Goal: Information Seeking & Learning: Learn about a topic

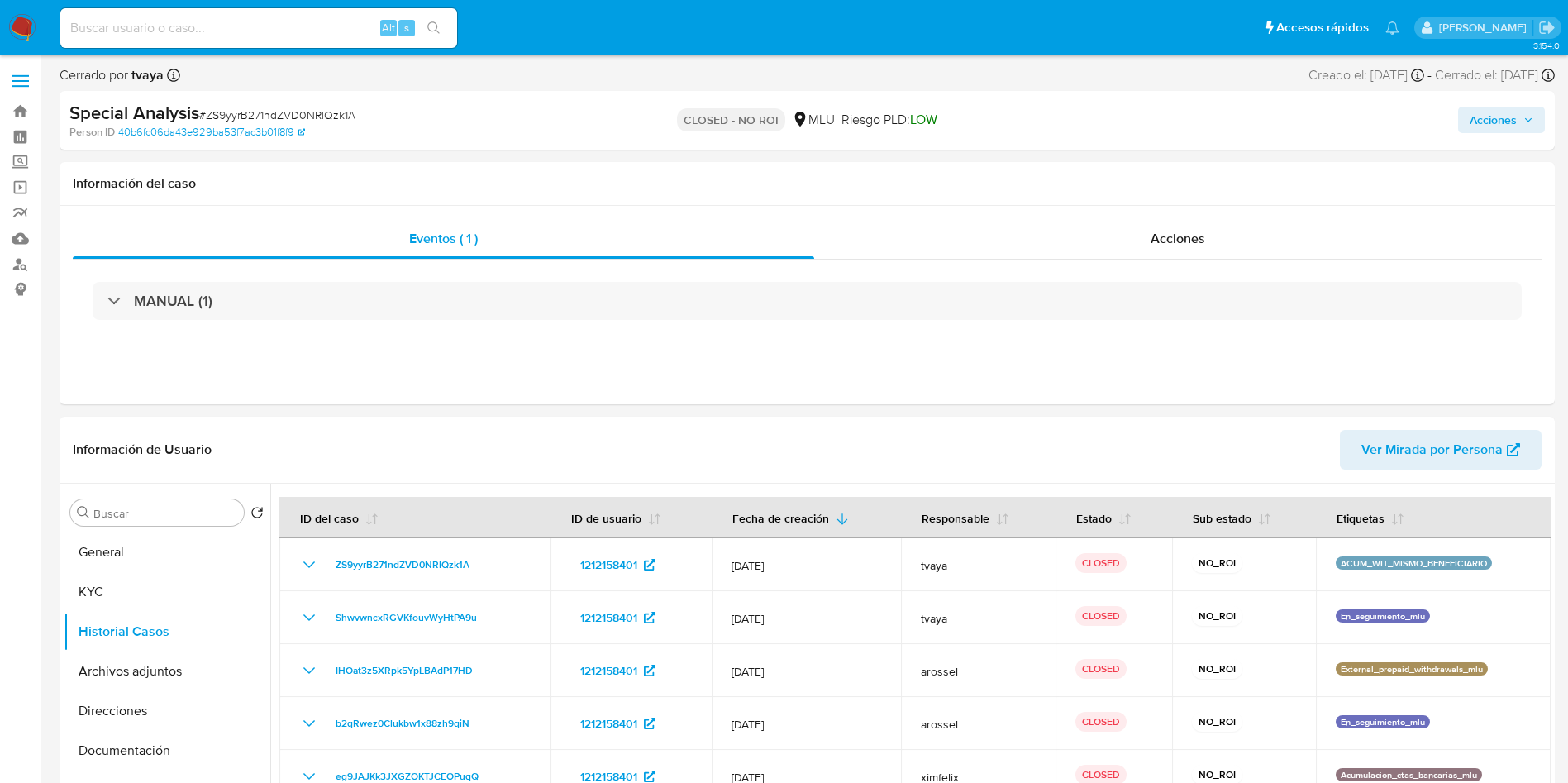
select select "10"
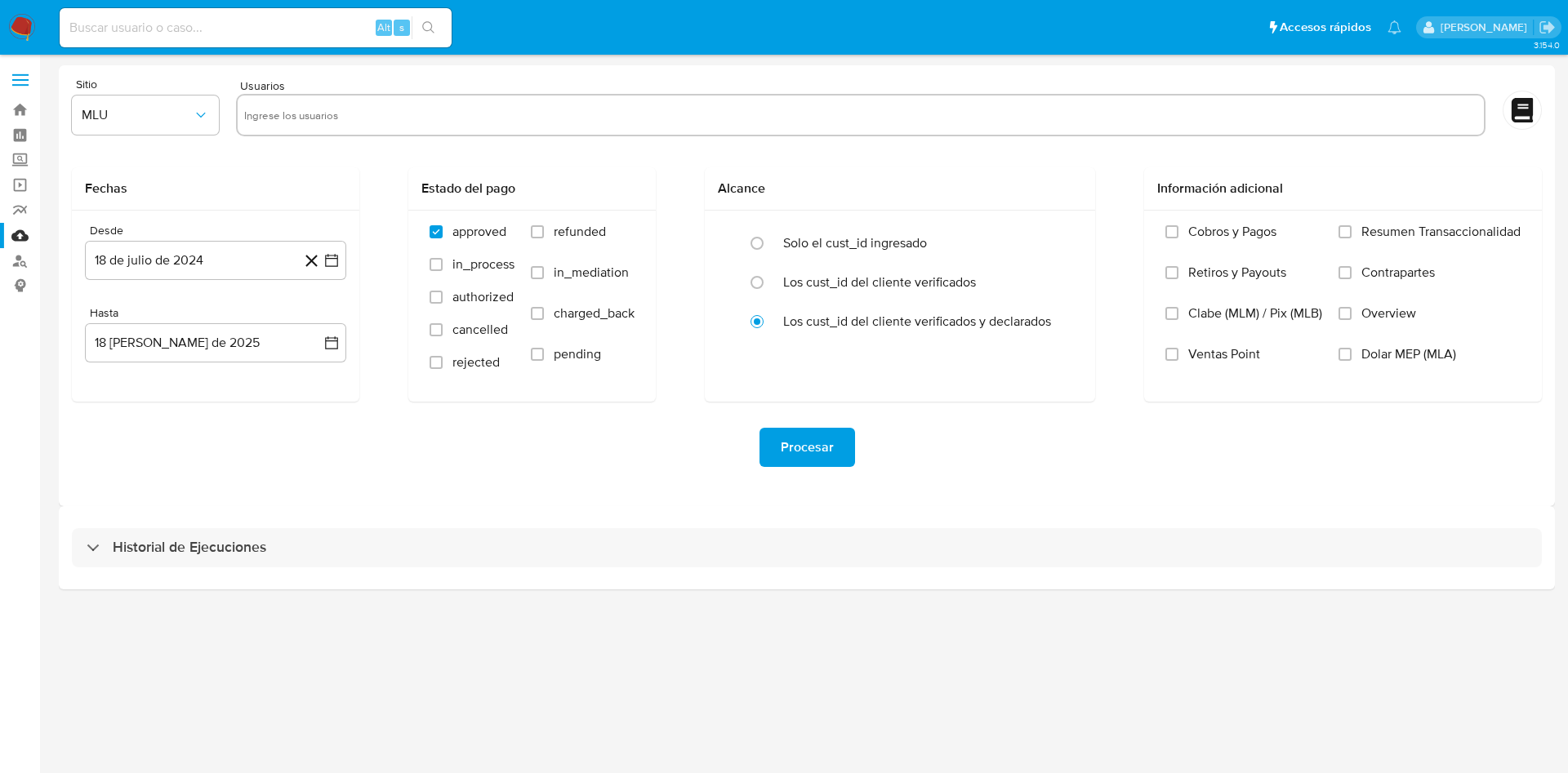
drag, startPoint x: 0, startPoint y: 0, endPoint x: 65, endPoint y: 13, distance: 66.3
click at [27, 23] on img at bounding box center [21, 27] width 28 height 28
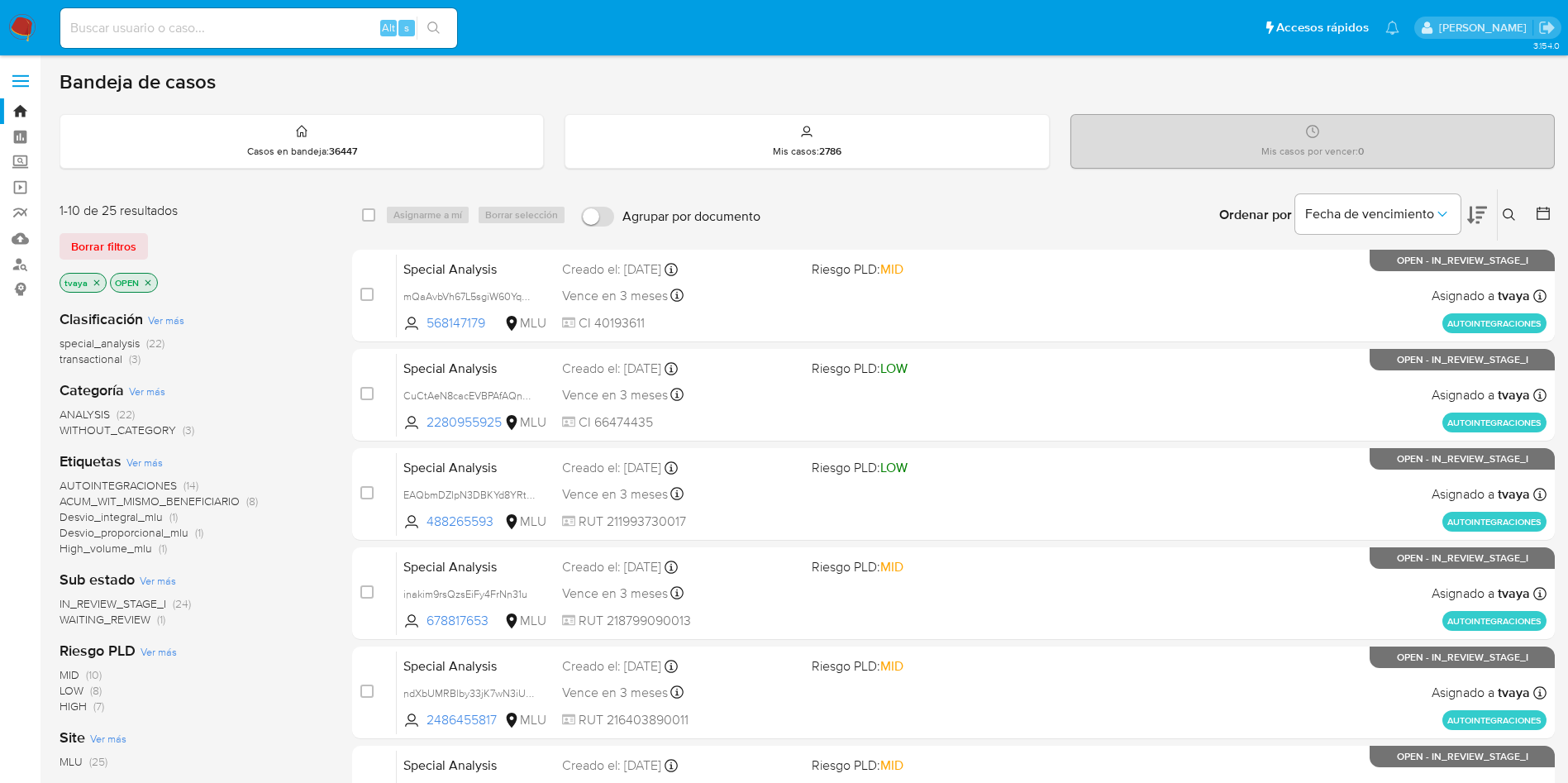
click at [110, 614] on span "WAITING_REVIEW" at bounding box center [105, 619] width 90 height 17
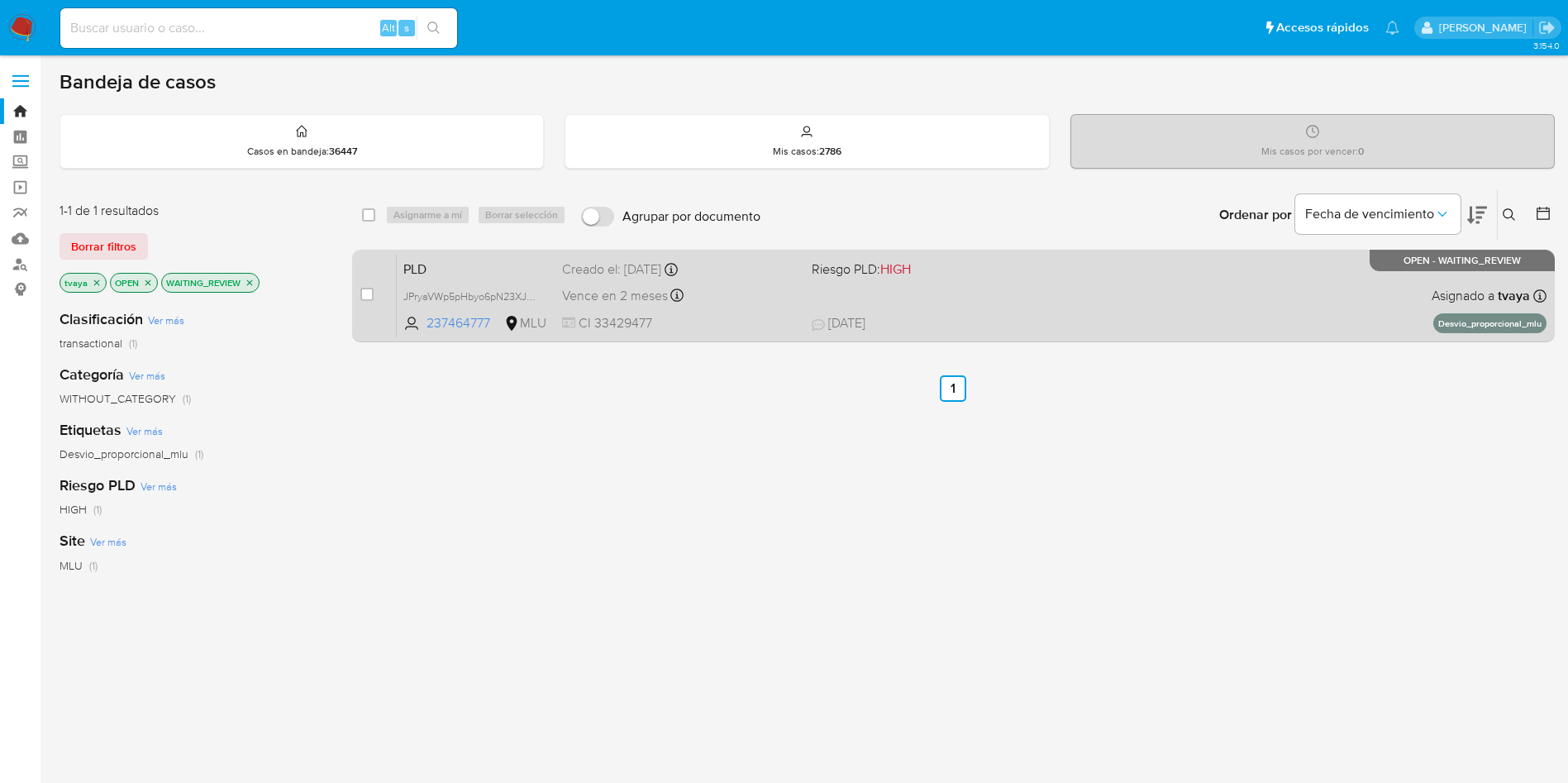
click at [936, 303] on div "PLD JPryaVWp5pHbyo6pN23XJ5ev 237464777 MLU Riesgo PLD: HIGH Creado el: 12/07/20…" at bounding box center [971, 295] width 1150 height 84
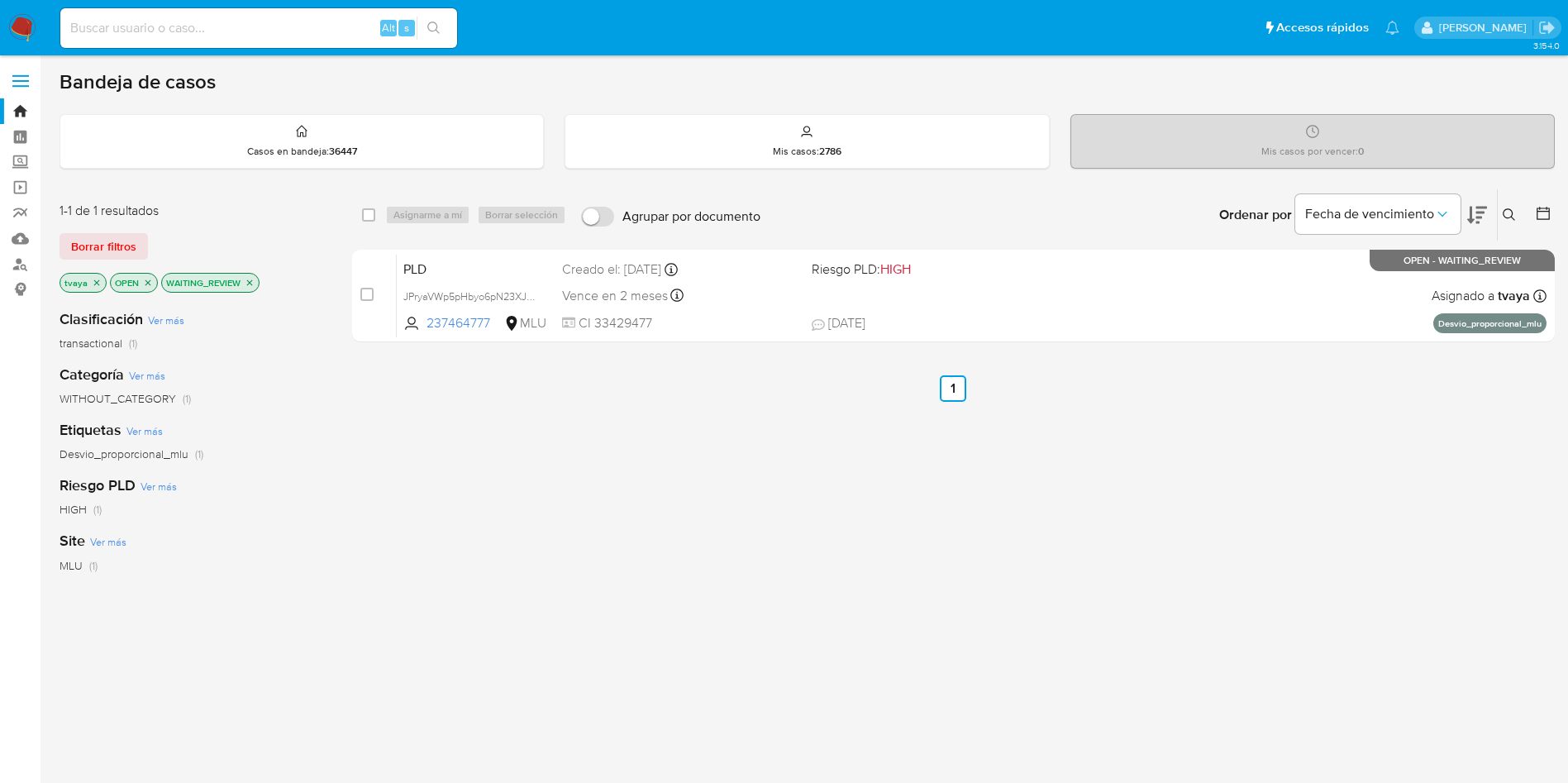
click at [22, 28] on img at bounding box center [22, 28] width 29 height 29
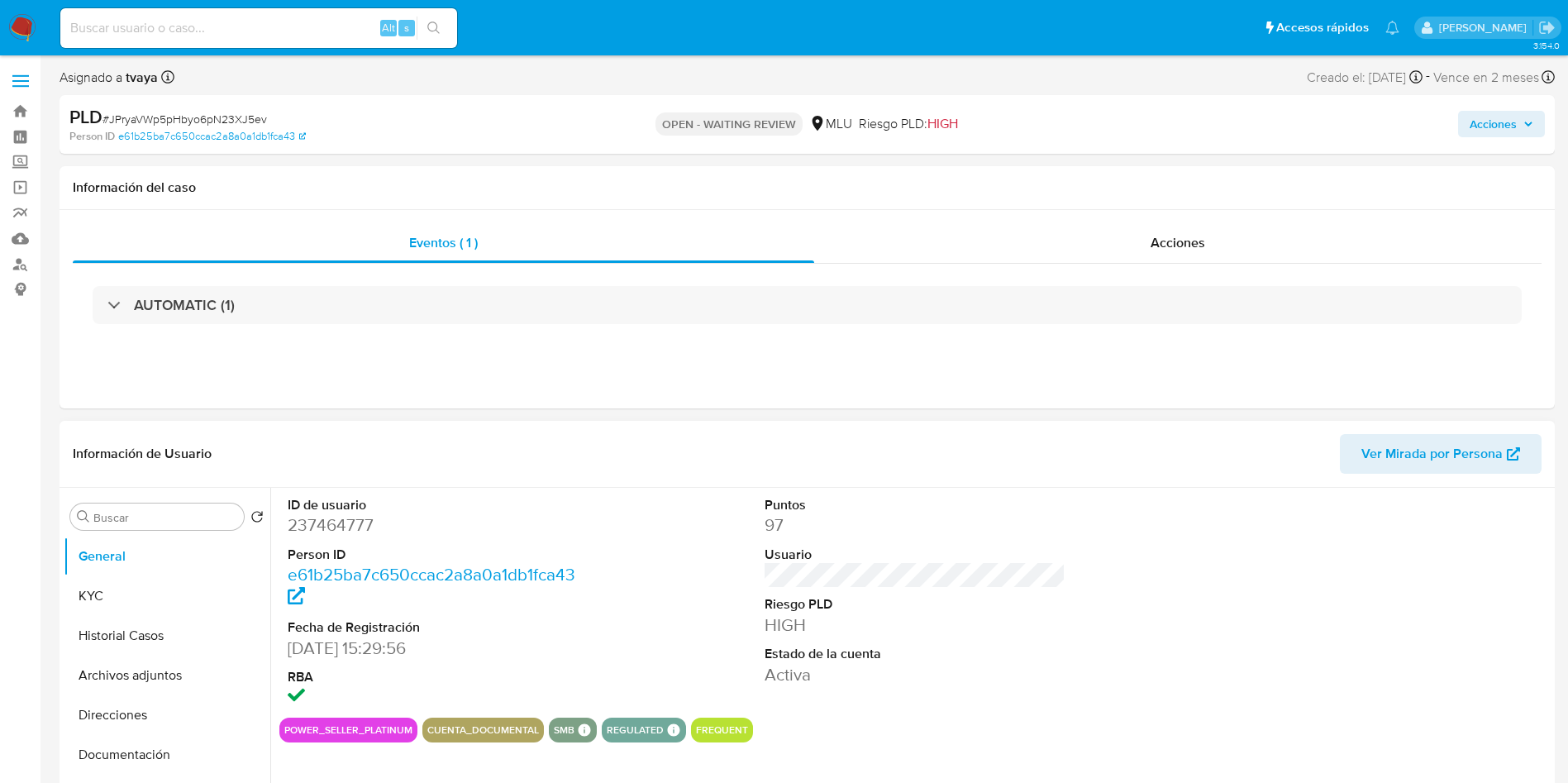
select select "10"
click at [361, 528] on dd "237464777" at bounding box center [438, 525] width 302 height 24
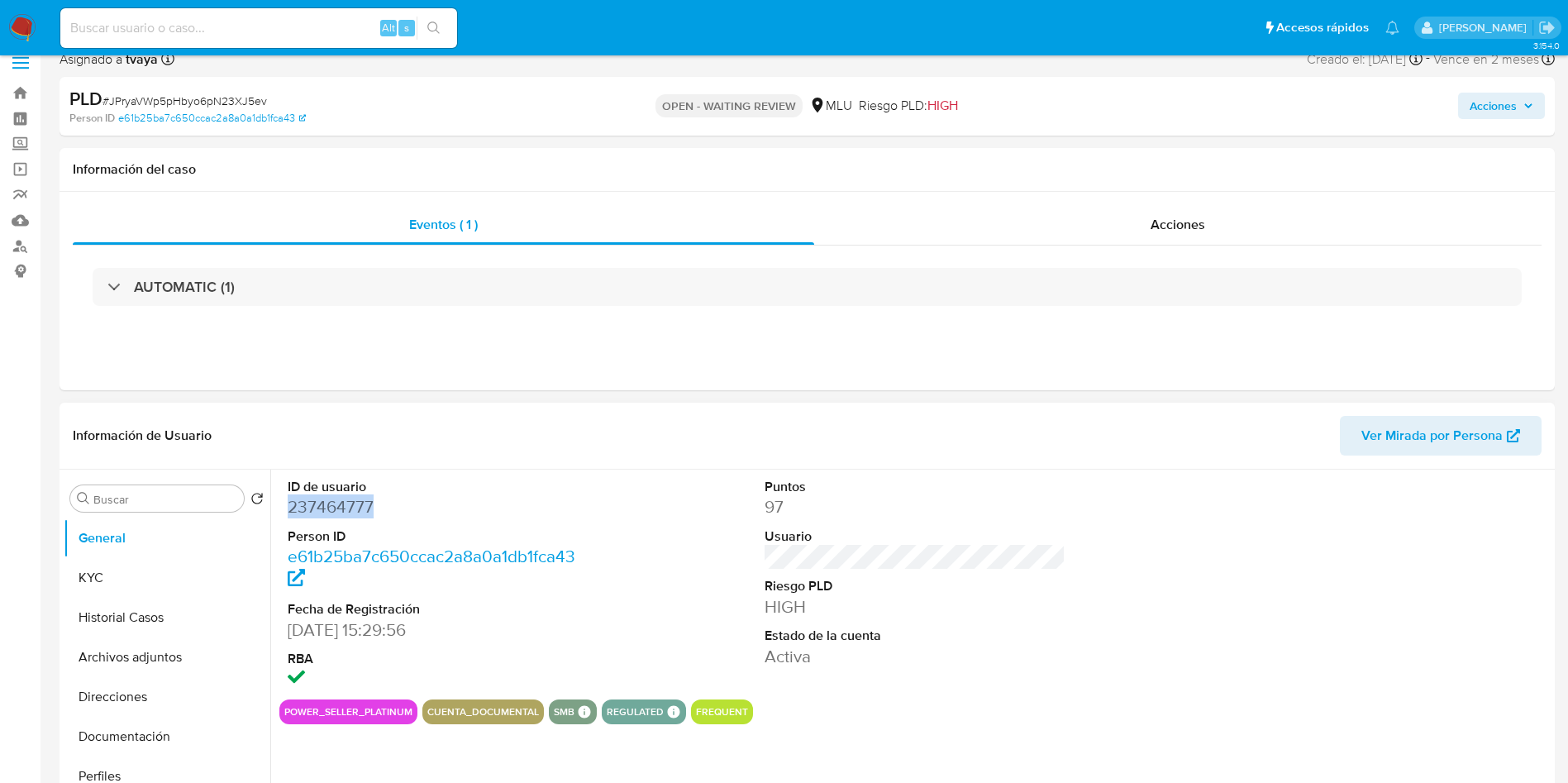
scroll to position [496, 0]
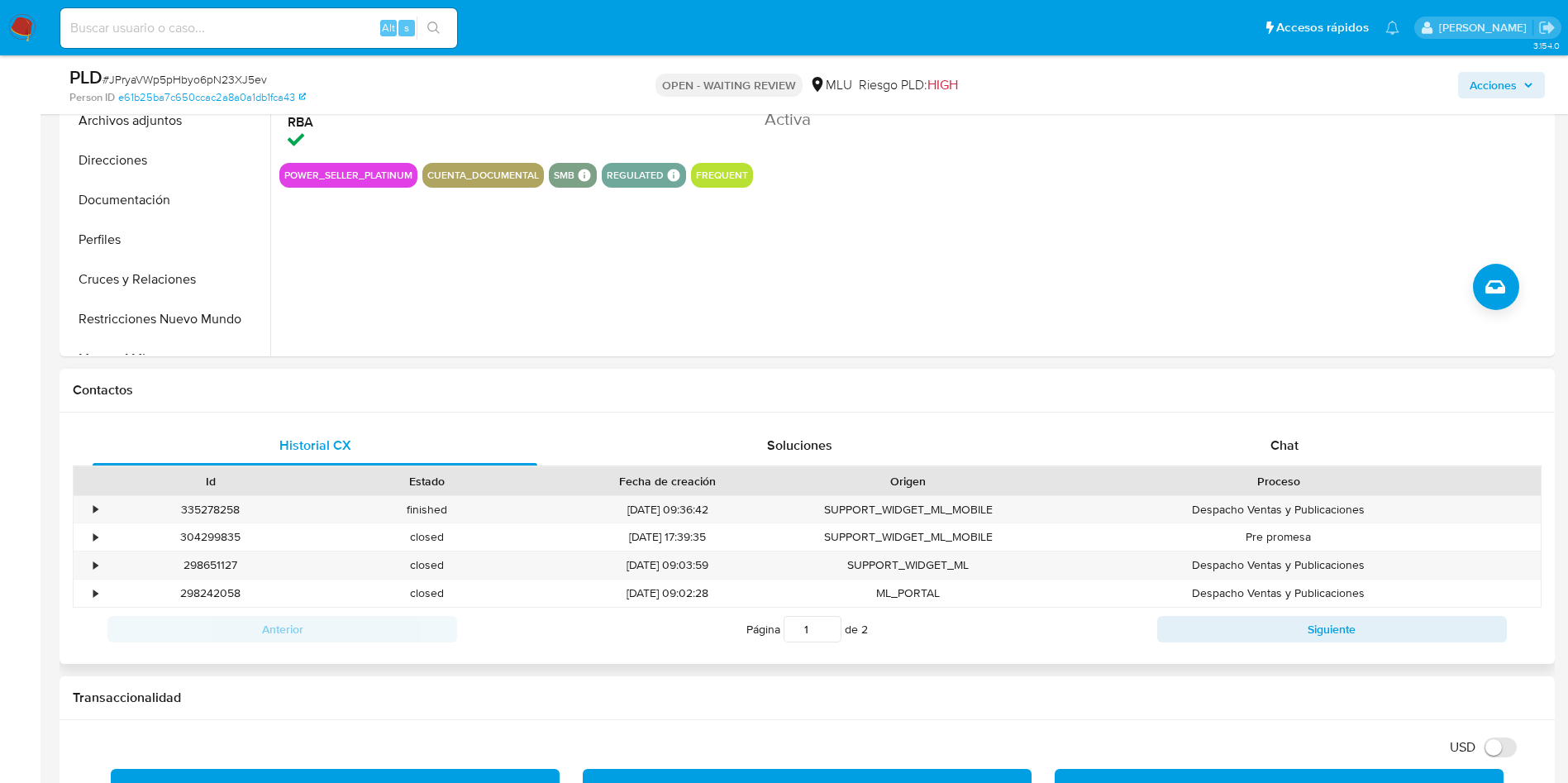
click at [1204, 427] on div "Chat" at bounding box center [1285, 446] width 445 height 39
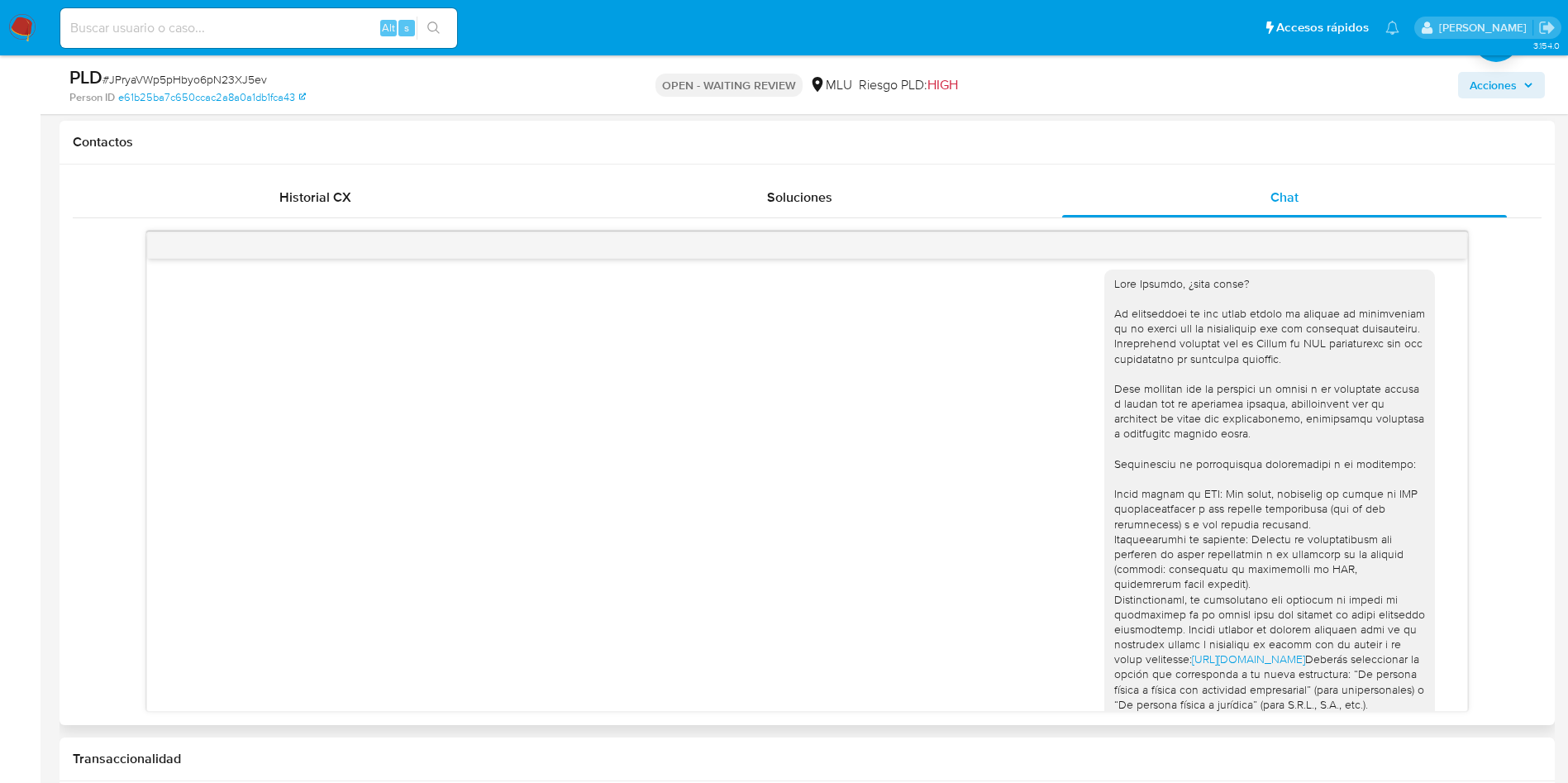
scroll to position [0, 0]
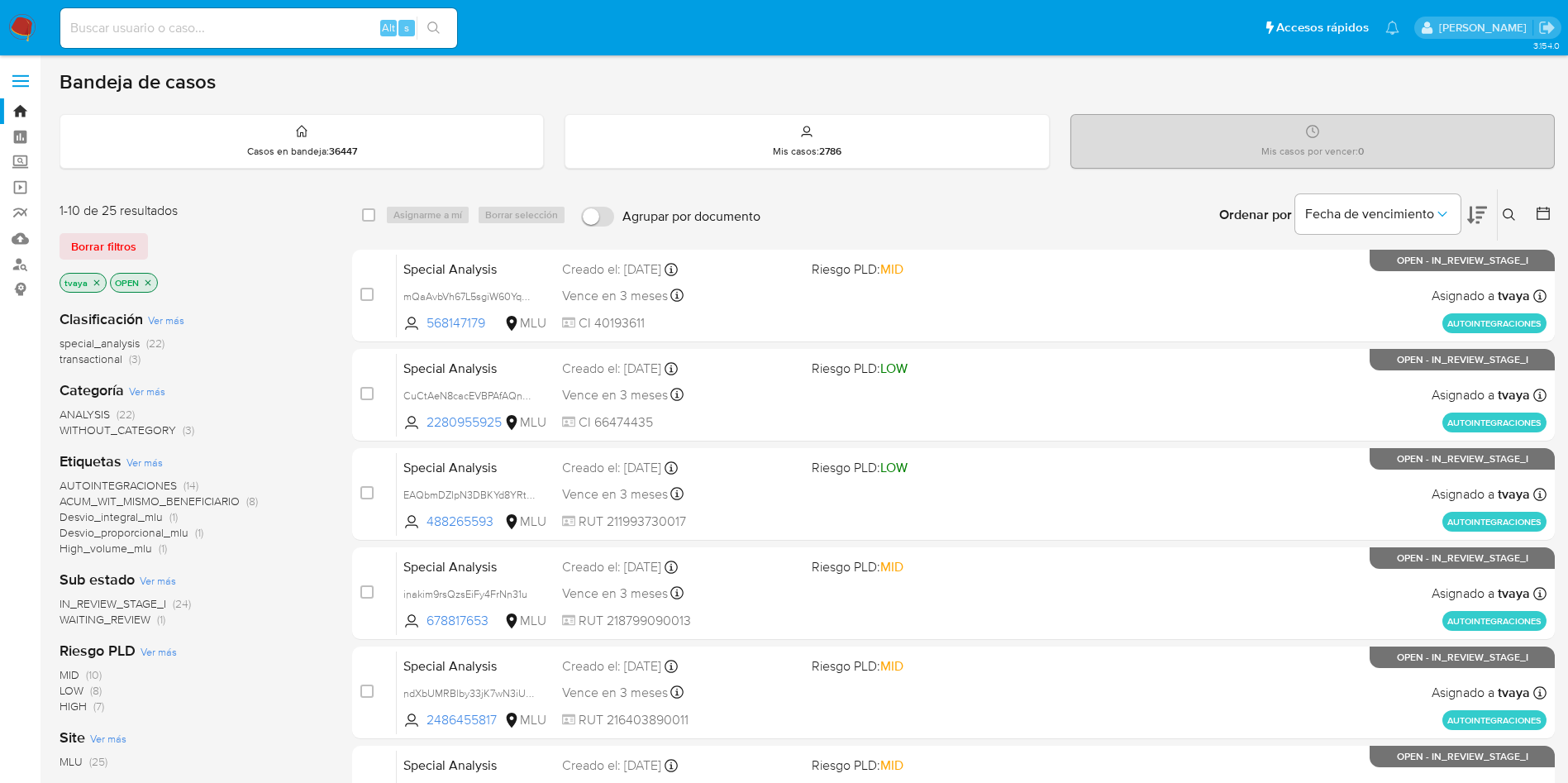
click at [1489, 215] on div "Ordenar por Fecha de vencimiento" at bounding box center [1352, 214] width 291 height 51
click at [1479, 215] on icon at bounding box center [1478, 215] width 20 height 18
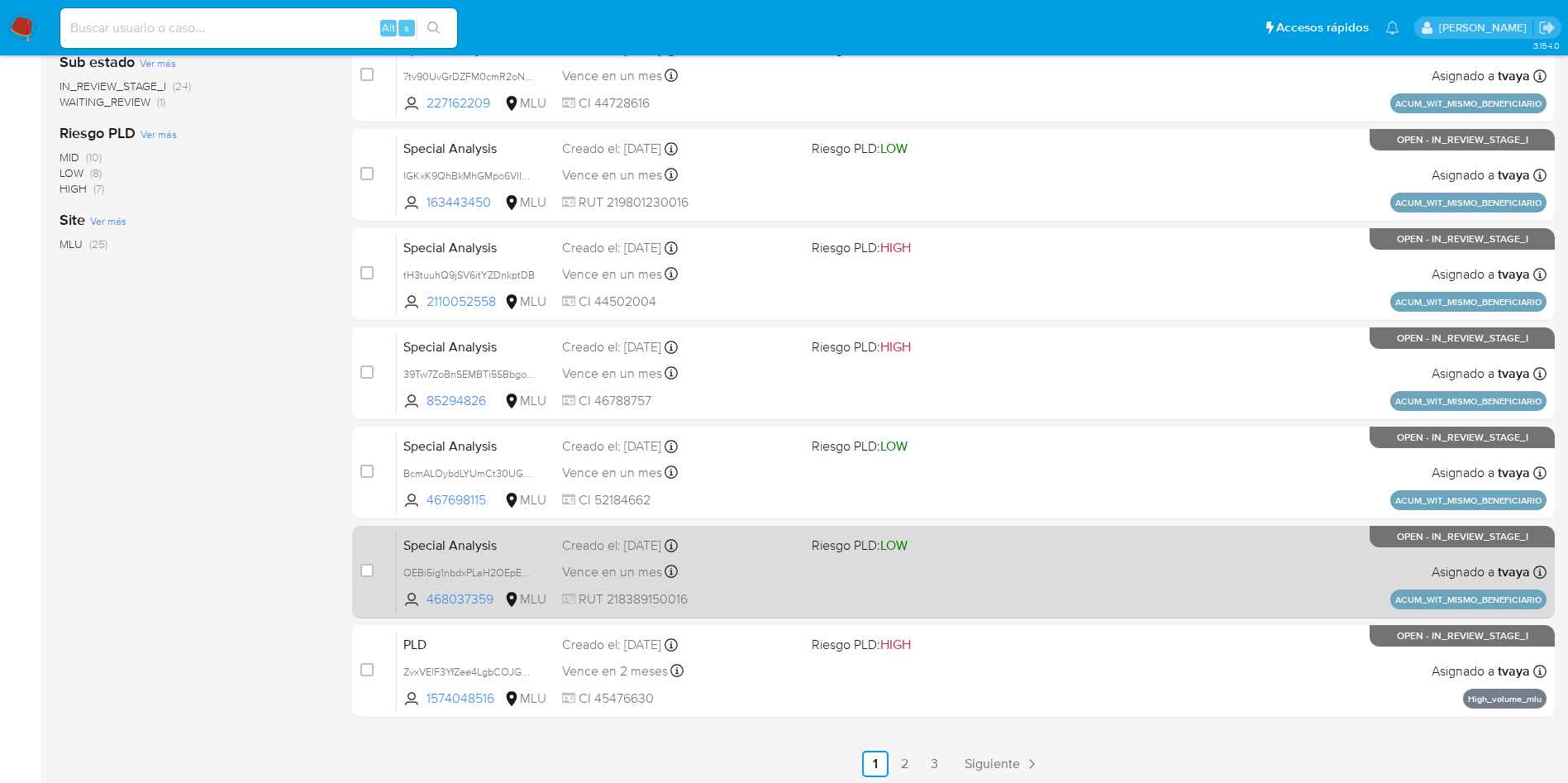
scroll to position [522, 0]
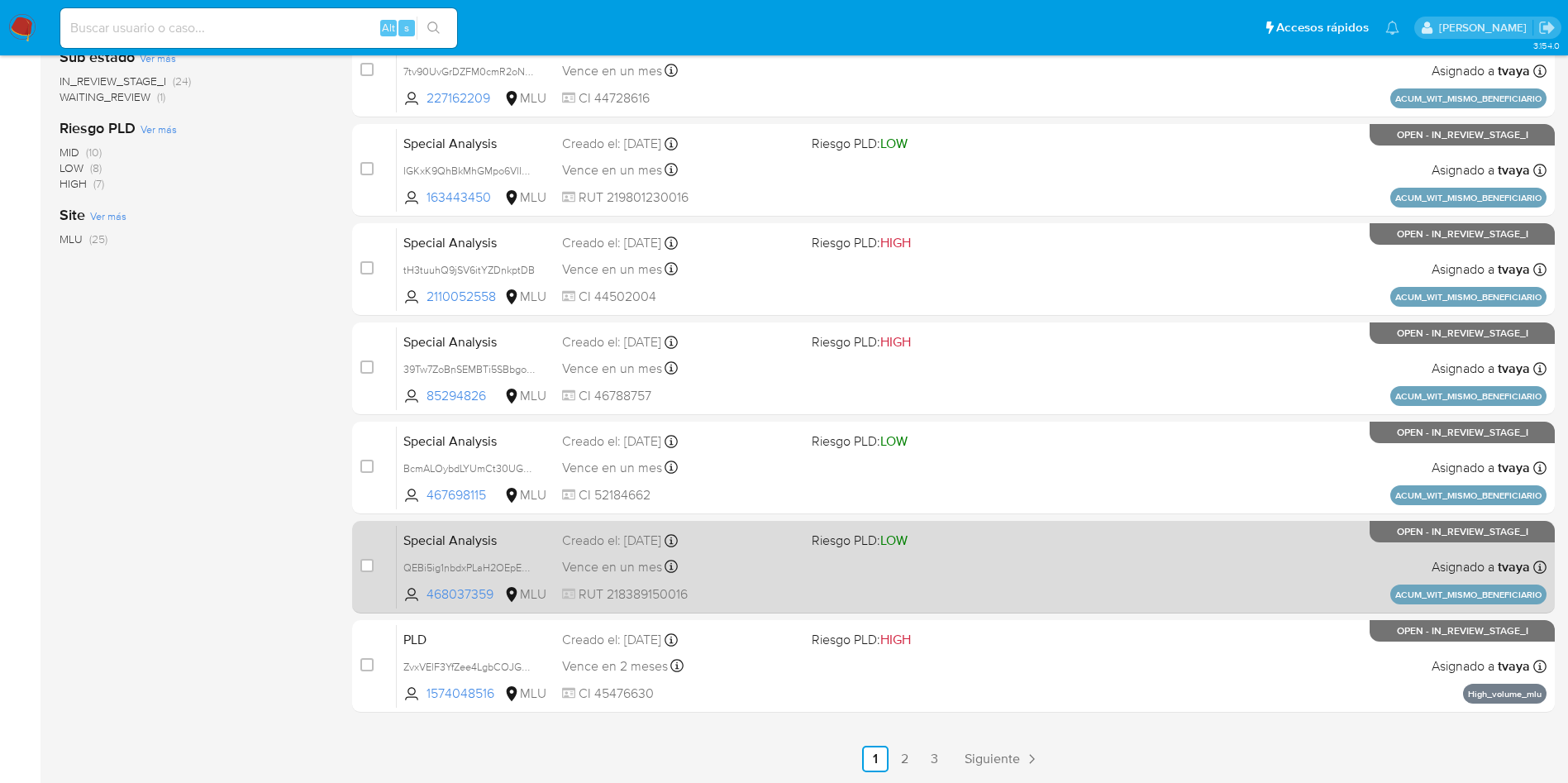
click at [870, 579] on div "Special Analysis QEBi5ig1nbdxPLaH2OEpE4wN 468037359 MLU Riesgo PLD: LOW Creado …" at bounding box center [971, 567] width 1150 height 84
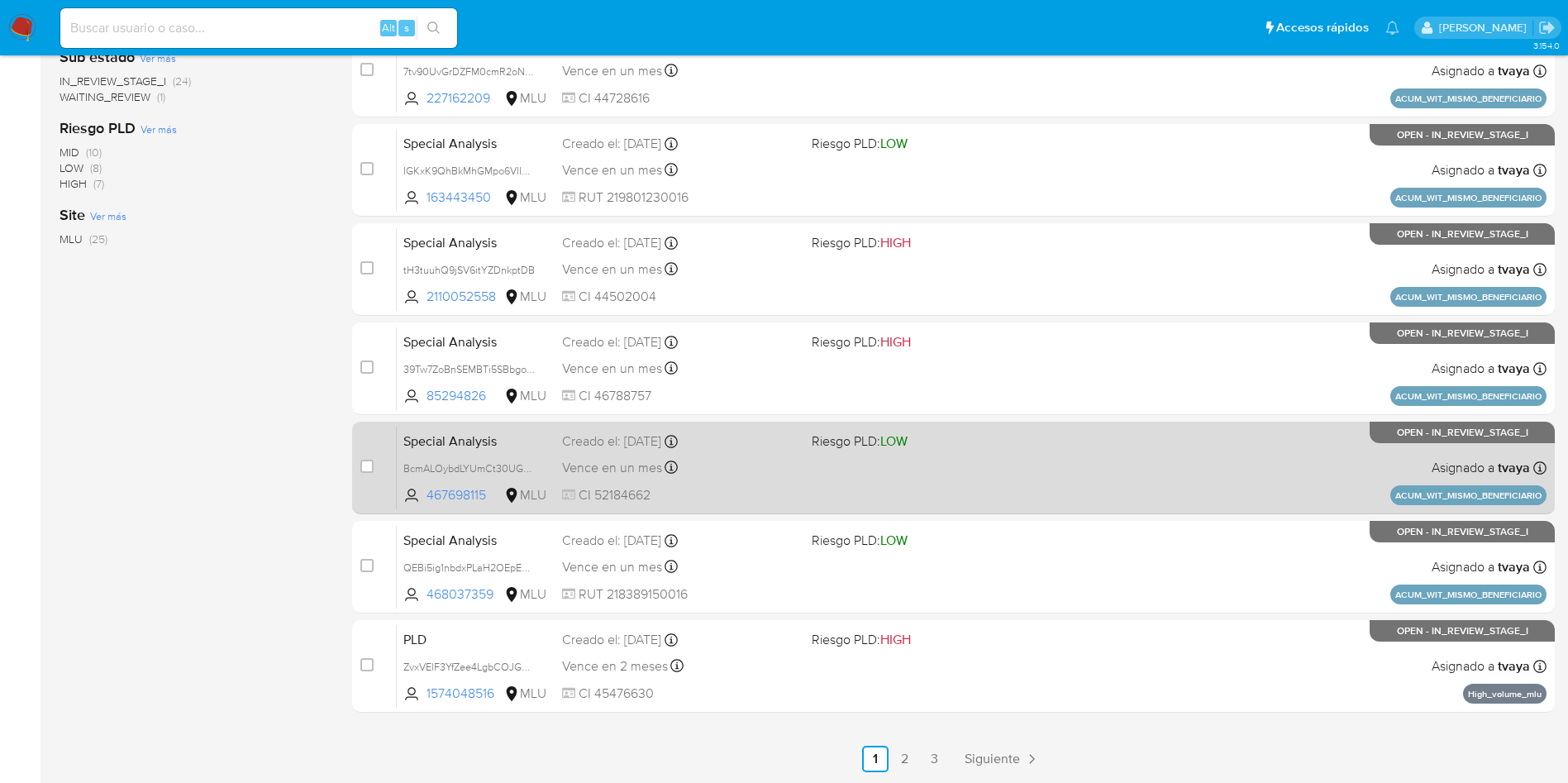
click at [852, 494] on div "Special Analysis BcmALOybdLYUmCt30UGTKFwS 467698115 MLU Riesgo PLD: LOW Creado …" at bounding box center [971, 467] width 1150 height 84
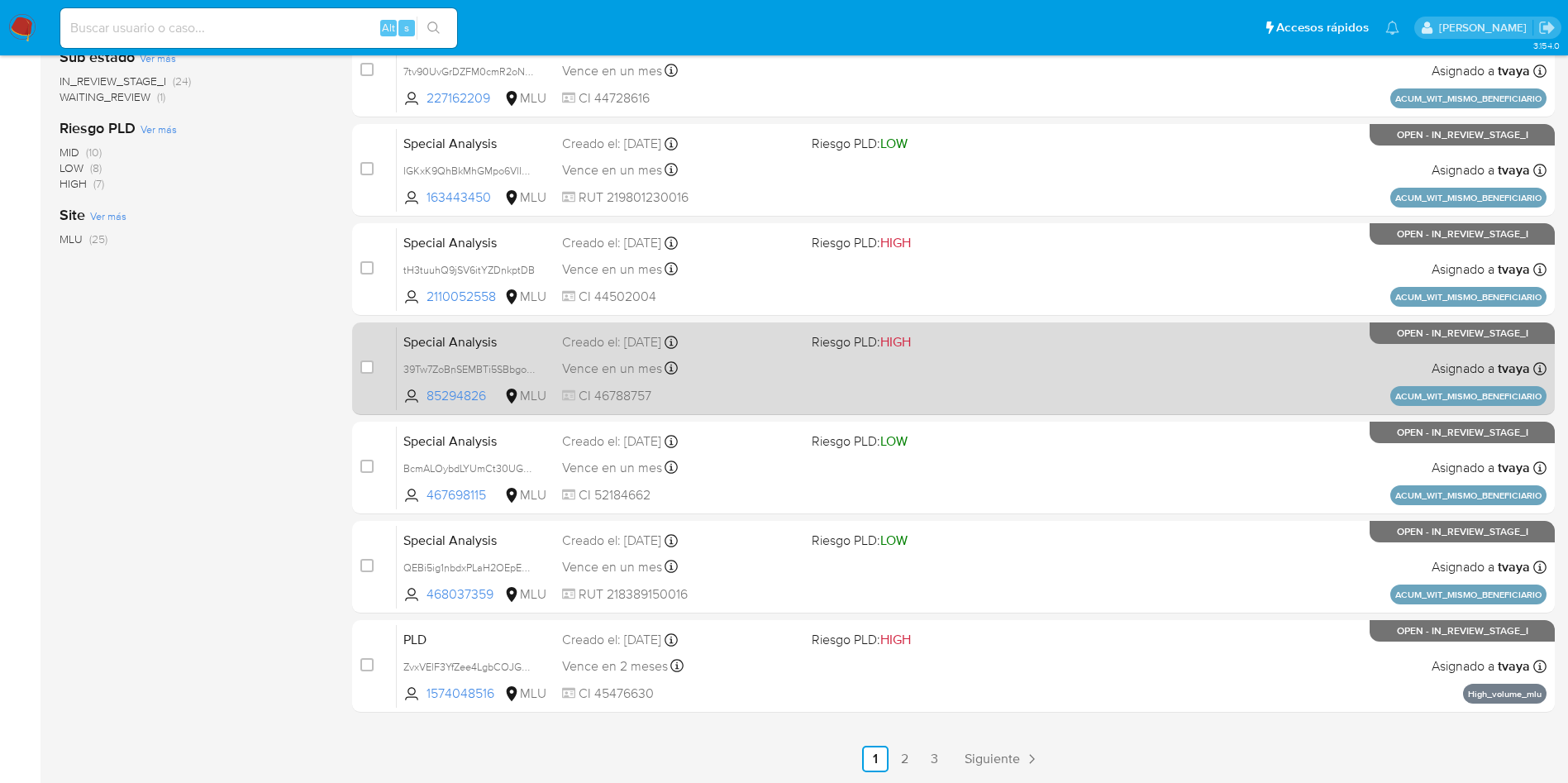
click at [785, 376] on div "Vence en un mes Vence el 25/09/2025 10:31:02" at bounding box center [680, 368] width 236 height 23
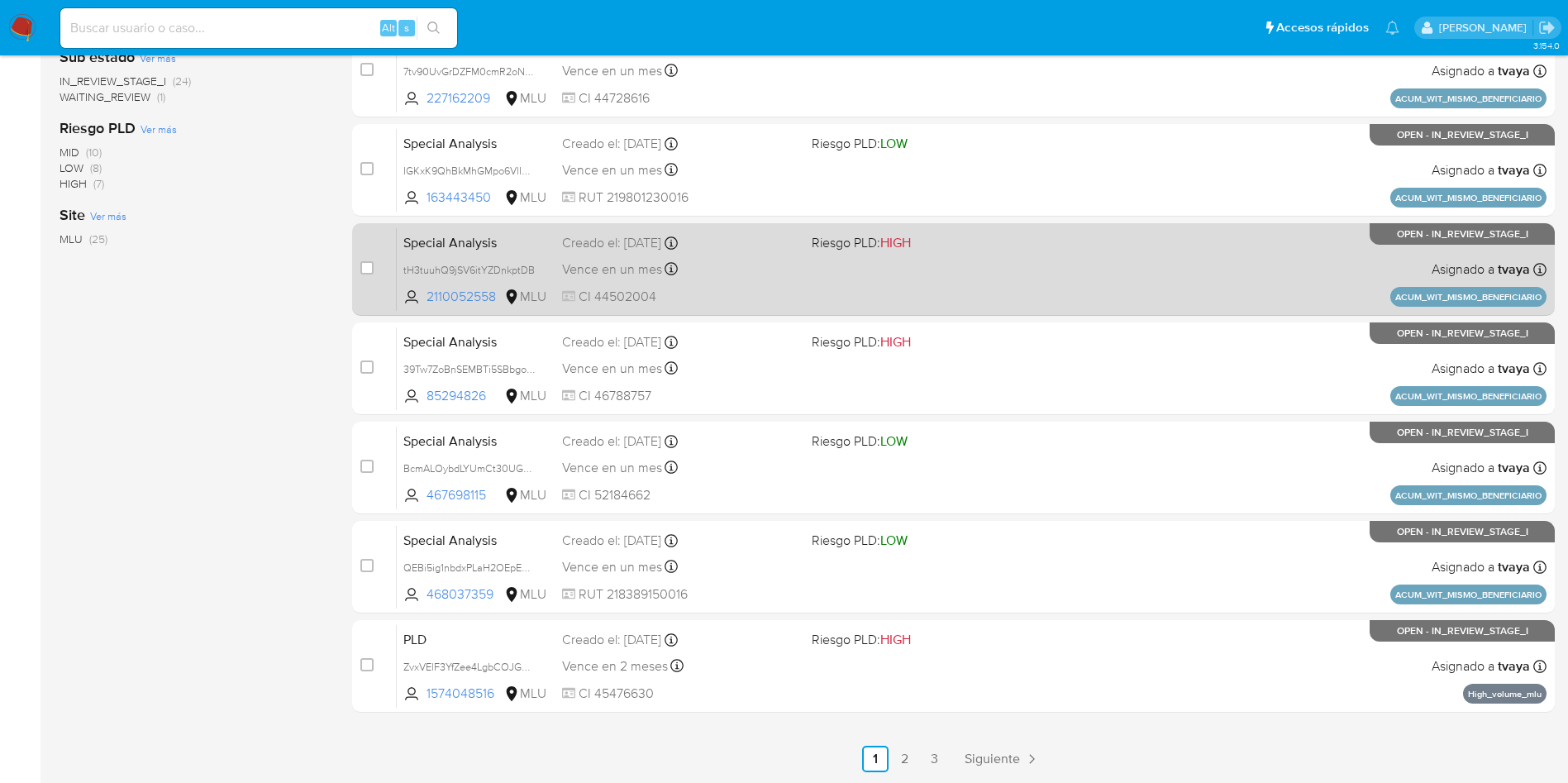
click at [772, 267] on div "Vence en un mes Vence el 25/09/2025 10:31:00" at bounding box center [680, 269] width 236 height 23
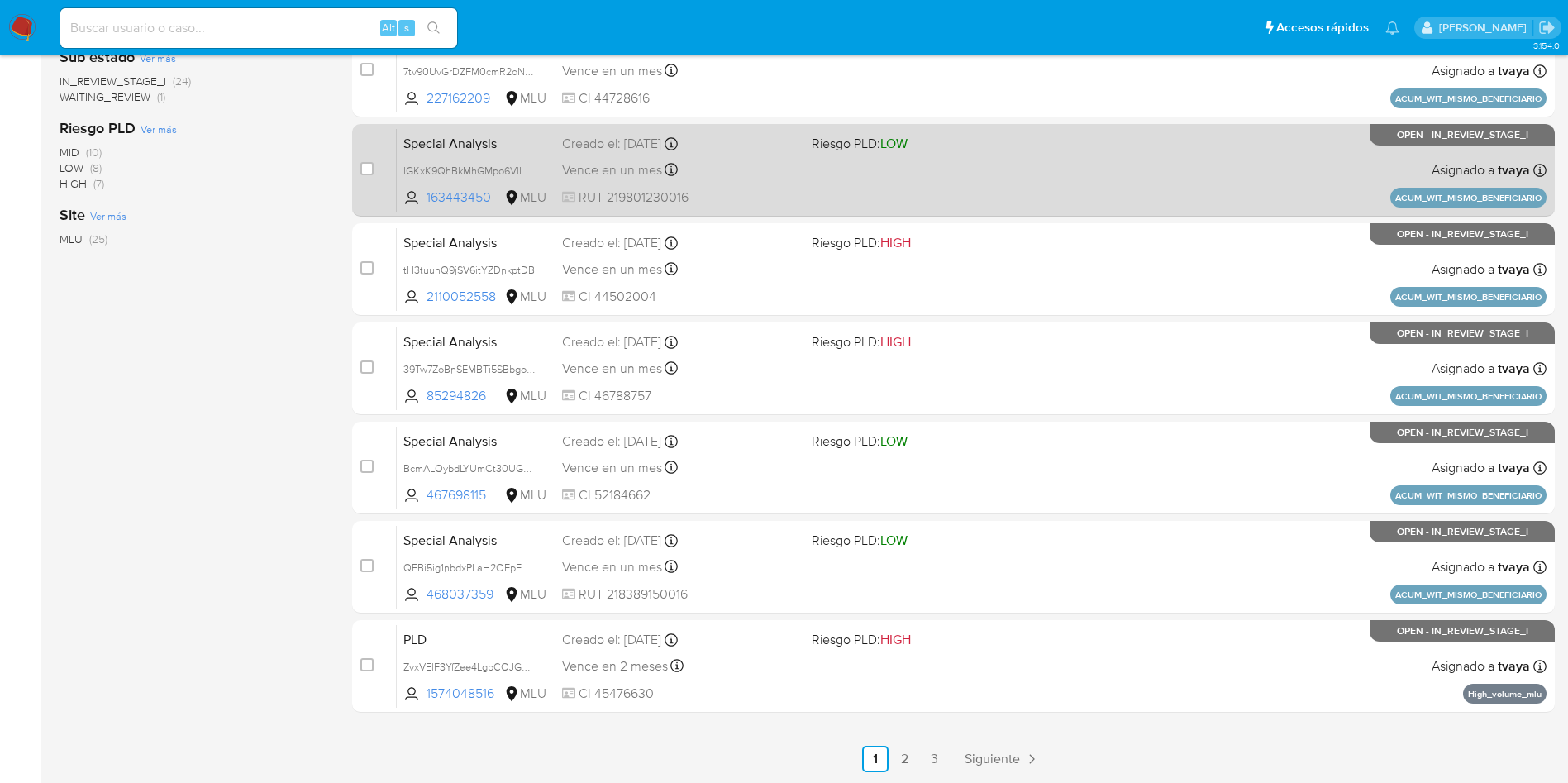
click at [792, 186] on div "Special Analysis IGKxK9QhBkMhGMpo6VlIh4Y2 163443450 MLU Riesgo PLD: LOW Creado …" at bounding box center [971, 169] width 1150 height 84
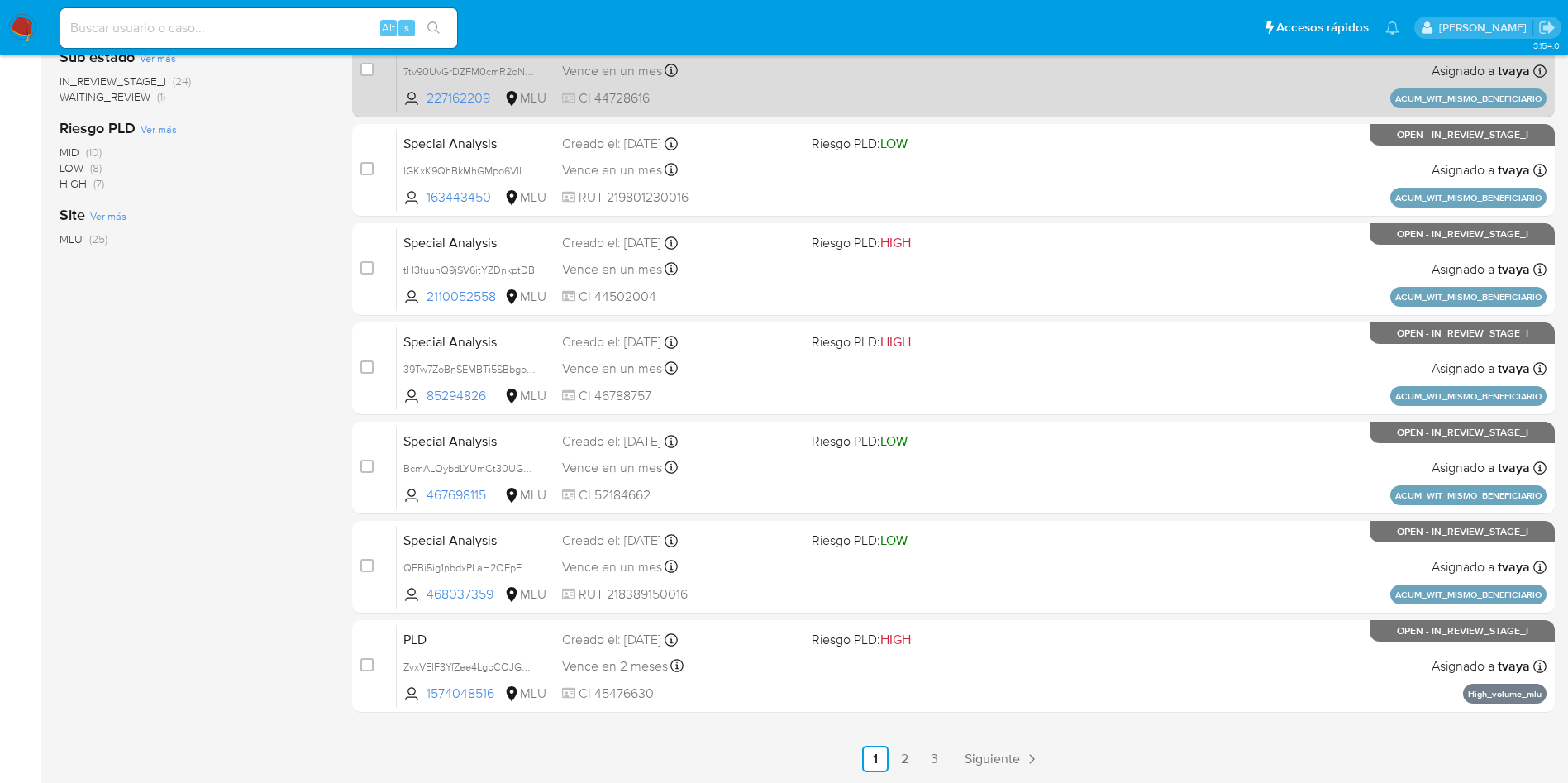
click at [765, 70] on div "Vence en un mes Vence el 25/09/2025 10:30:51" at bounding box center [680, 71] width 236 height 23
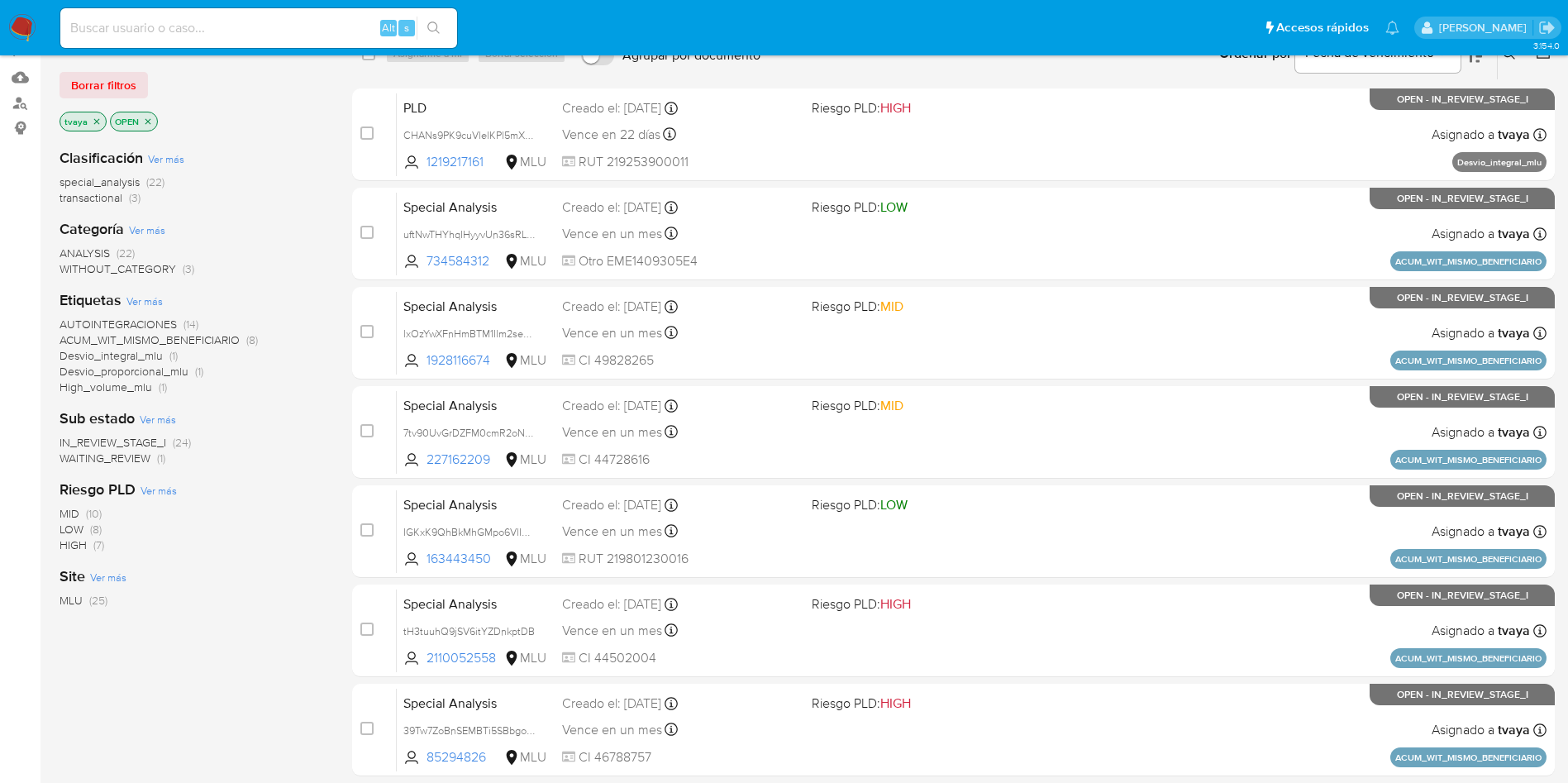
scroll to position [151, 0]
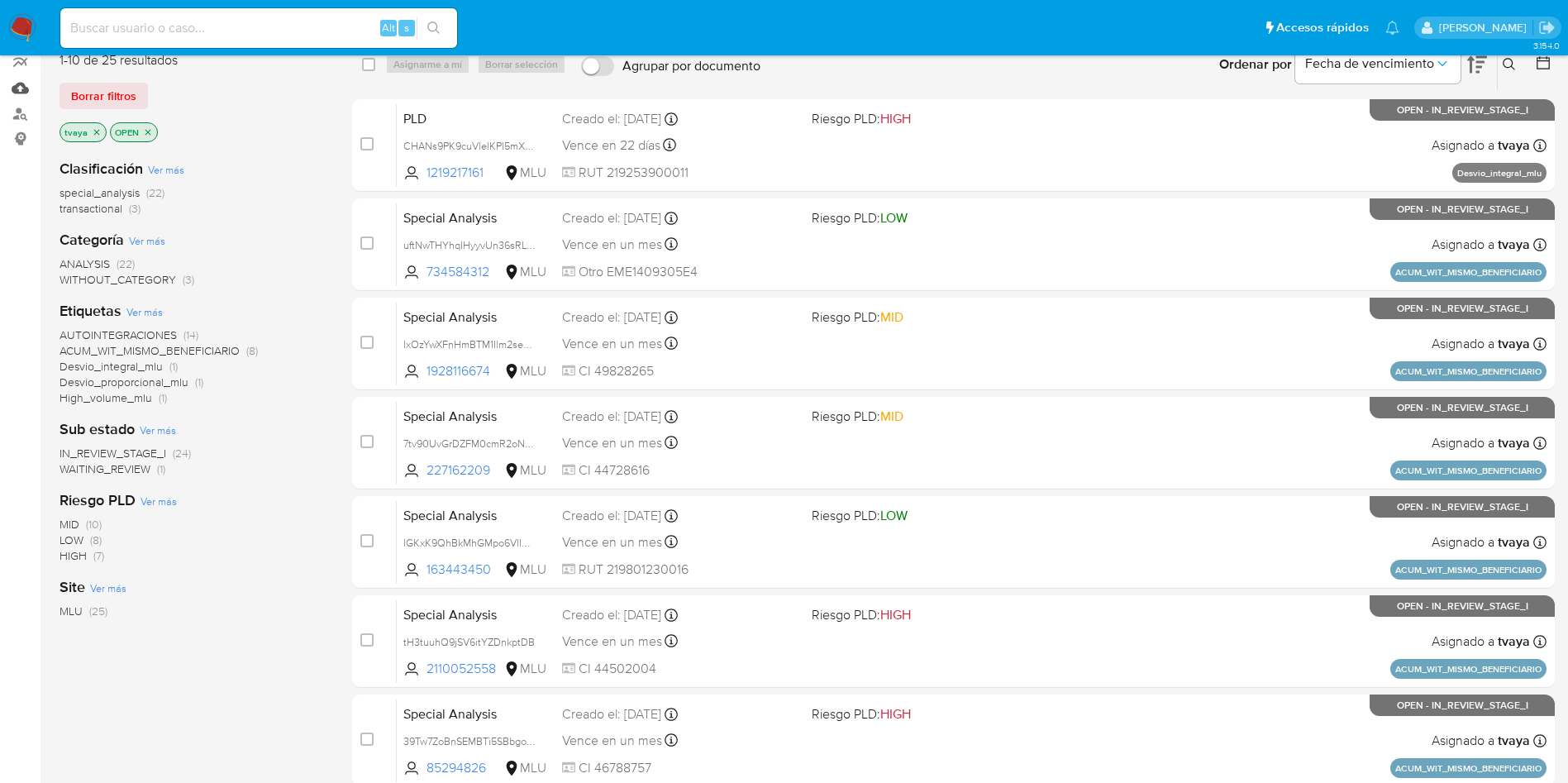
click at [23, 91] on link "Mulan" at bounding box center [98, 88] width 197 height 26
click at [324, 25] on input at bounding box center [258, 29] width 396 height 22
paste input "468037359 - 19/08/2025"
type input "468037359"
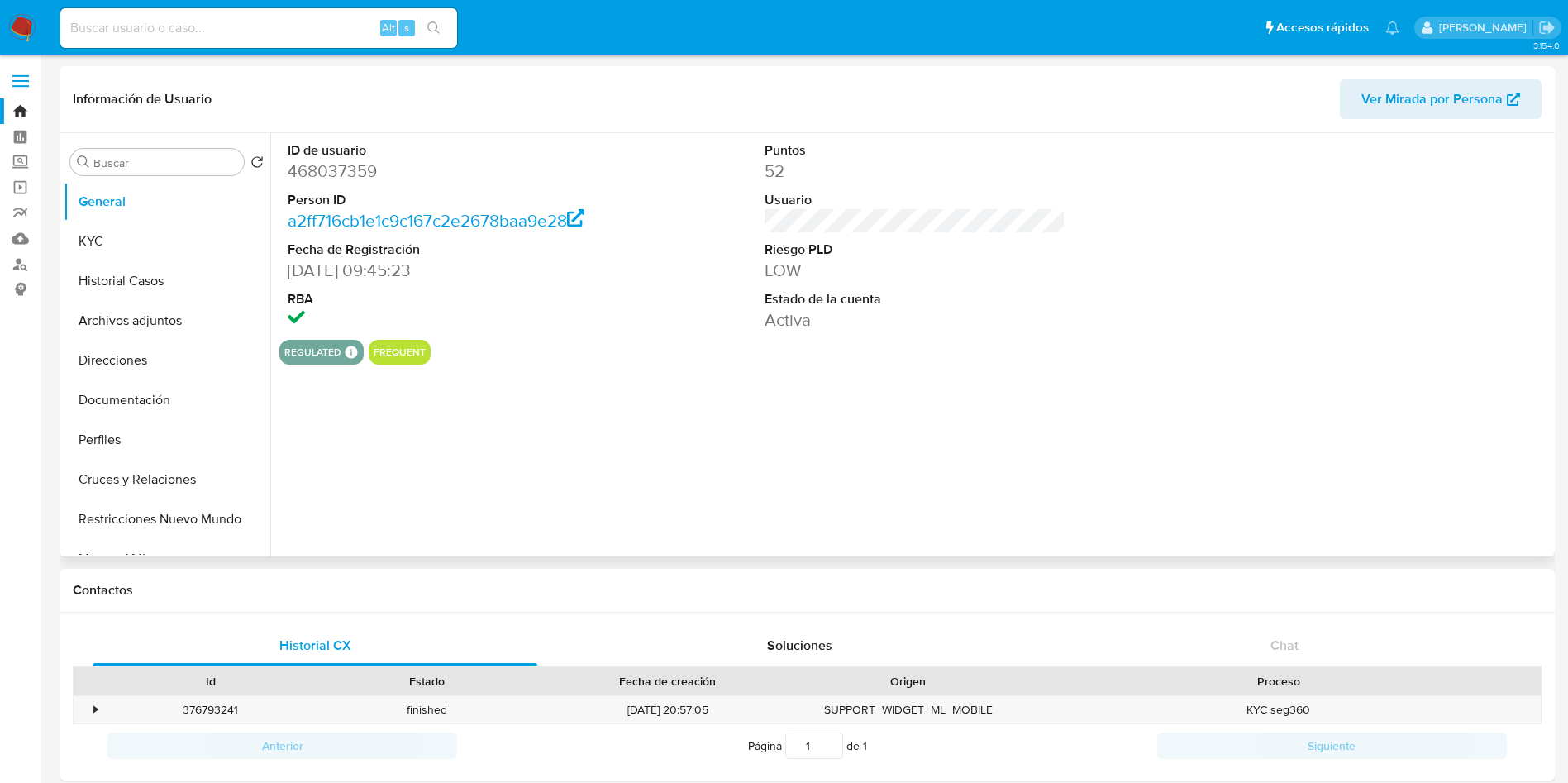
select select "10"
click at [88, 238] on button "KYC" at bounding box center [160, 241] width 194 height 39
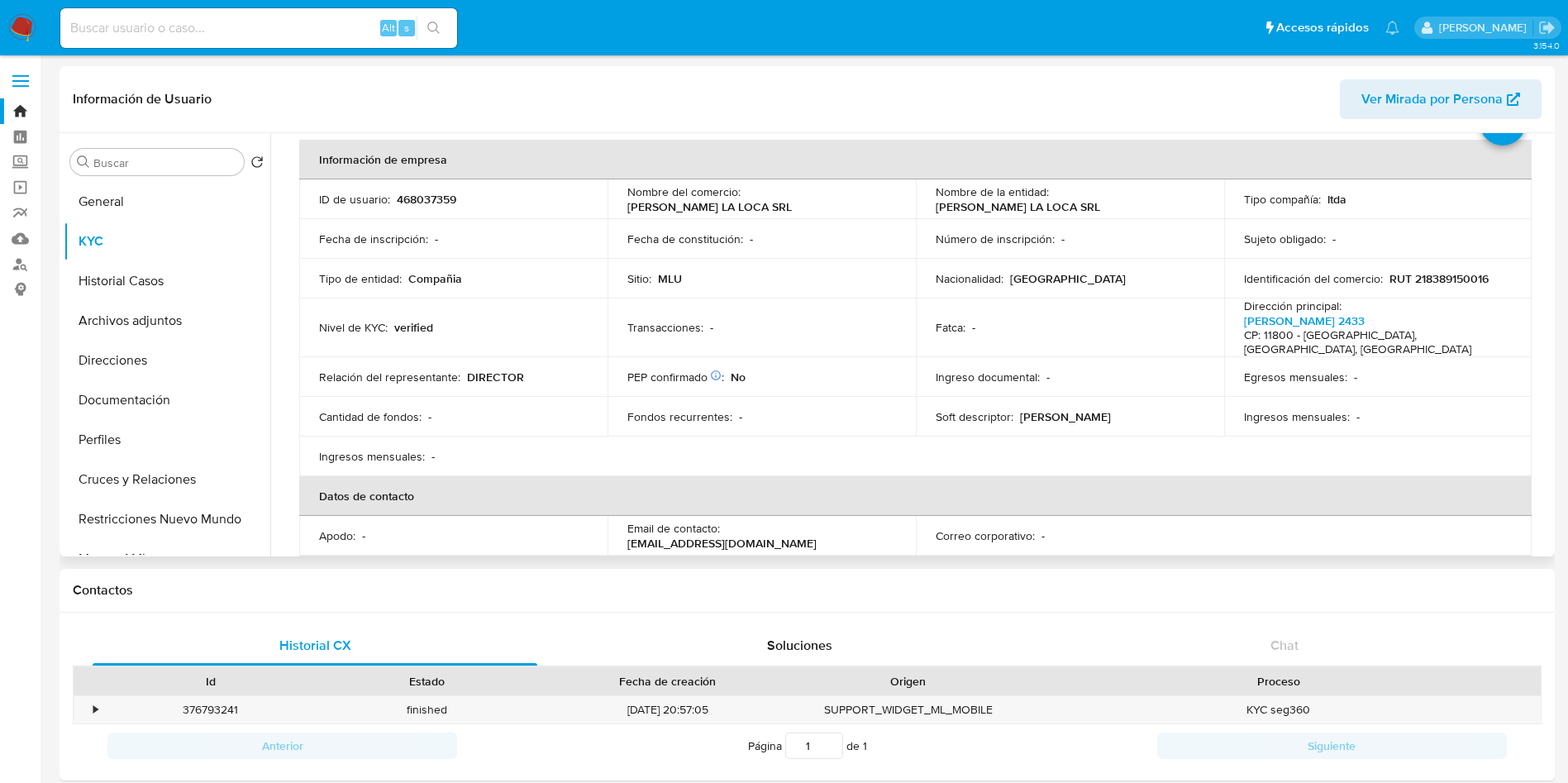
scroll to position [78, 0]
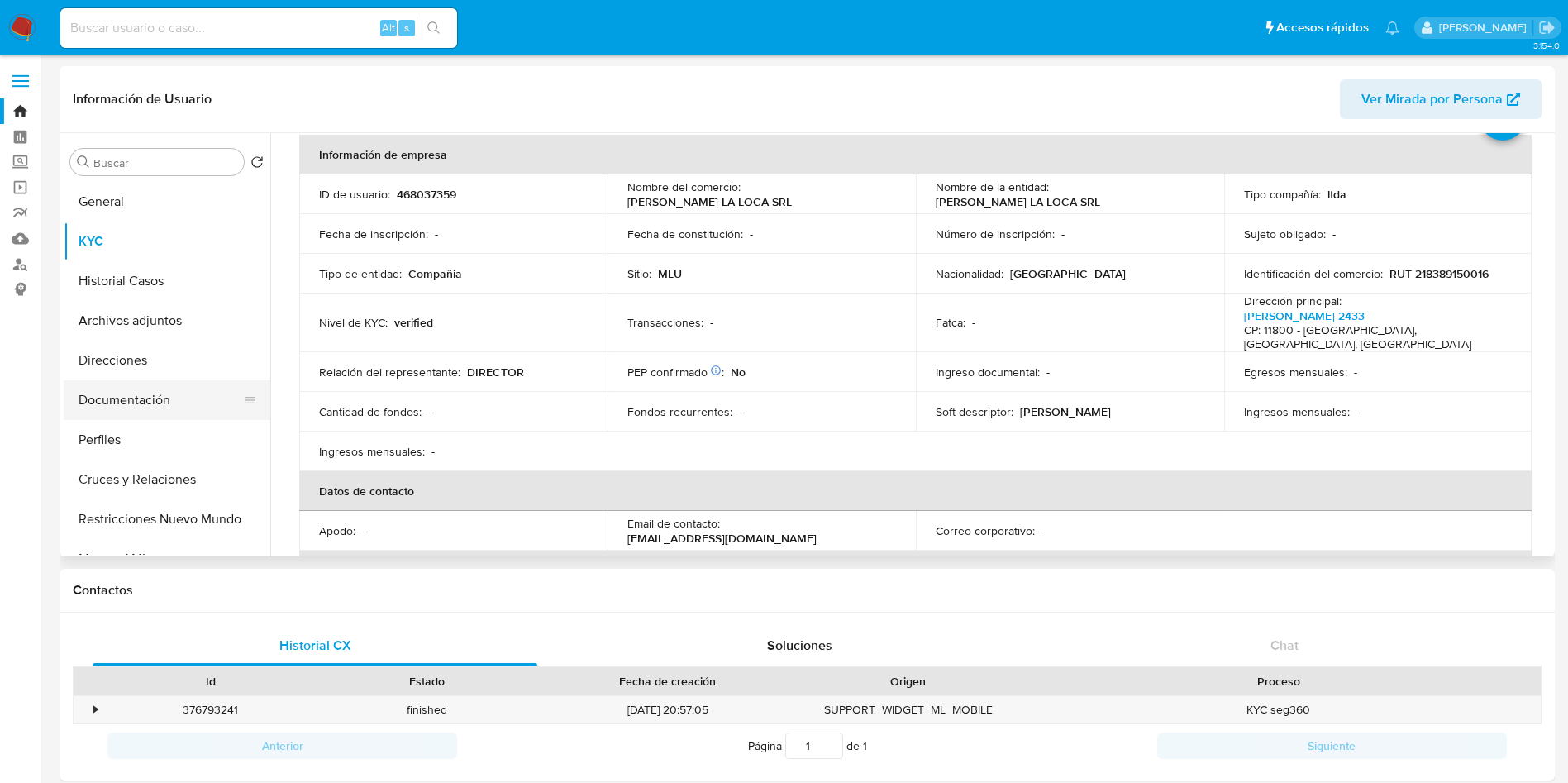
click at [128, 408] on button "Documentación" at bounding box center [160, 400] width 194 height 39
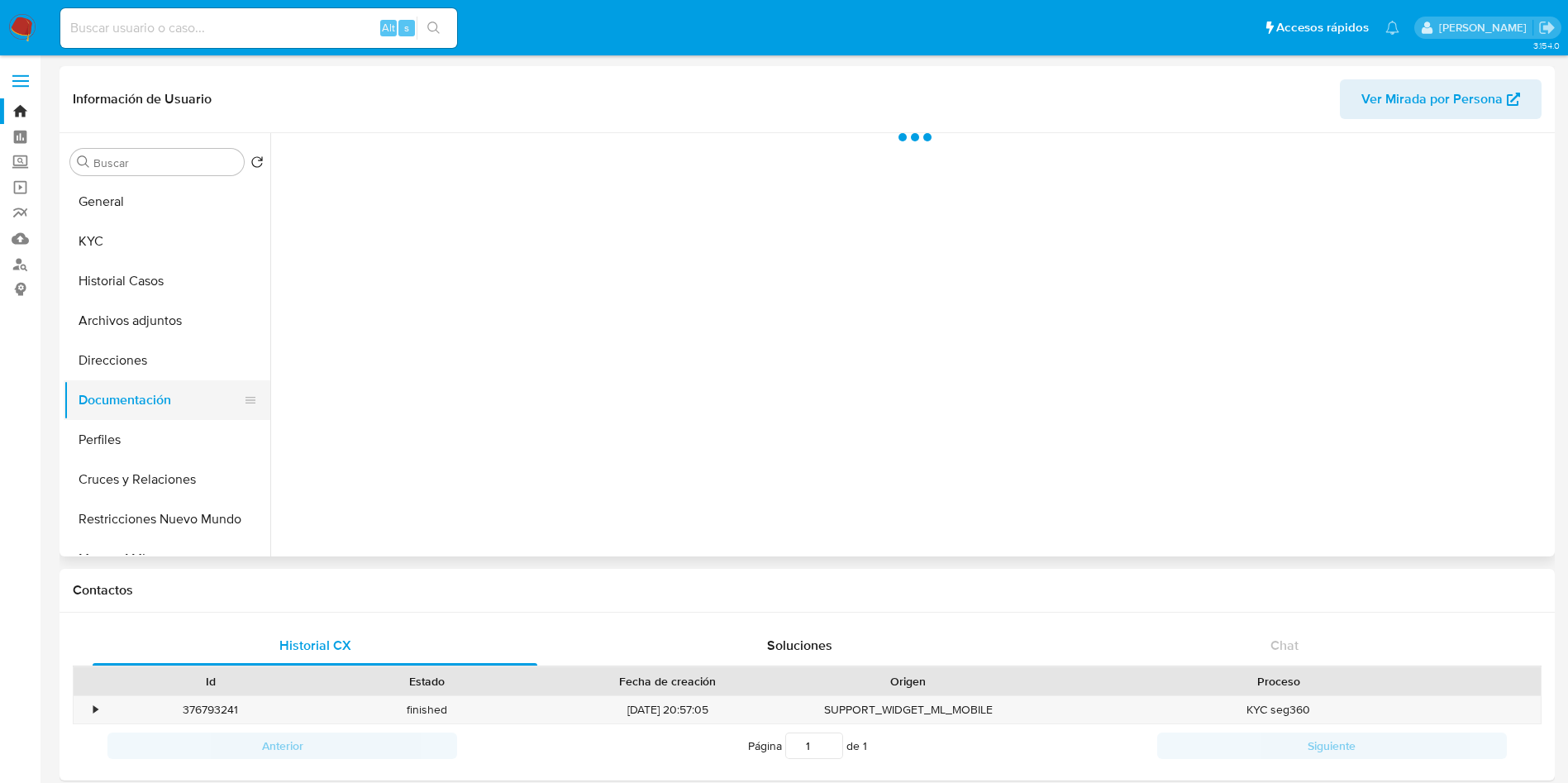
scroll to position [0, 0]
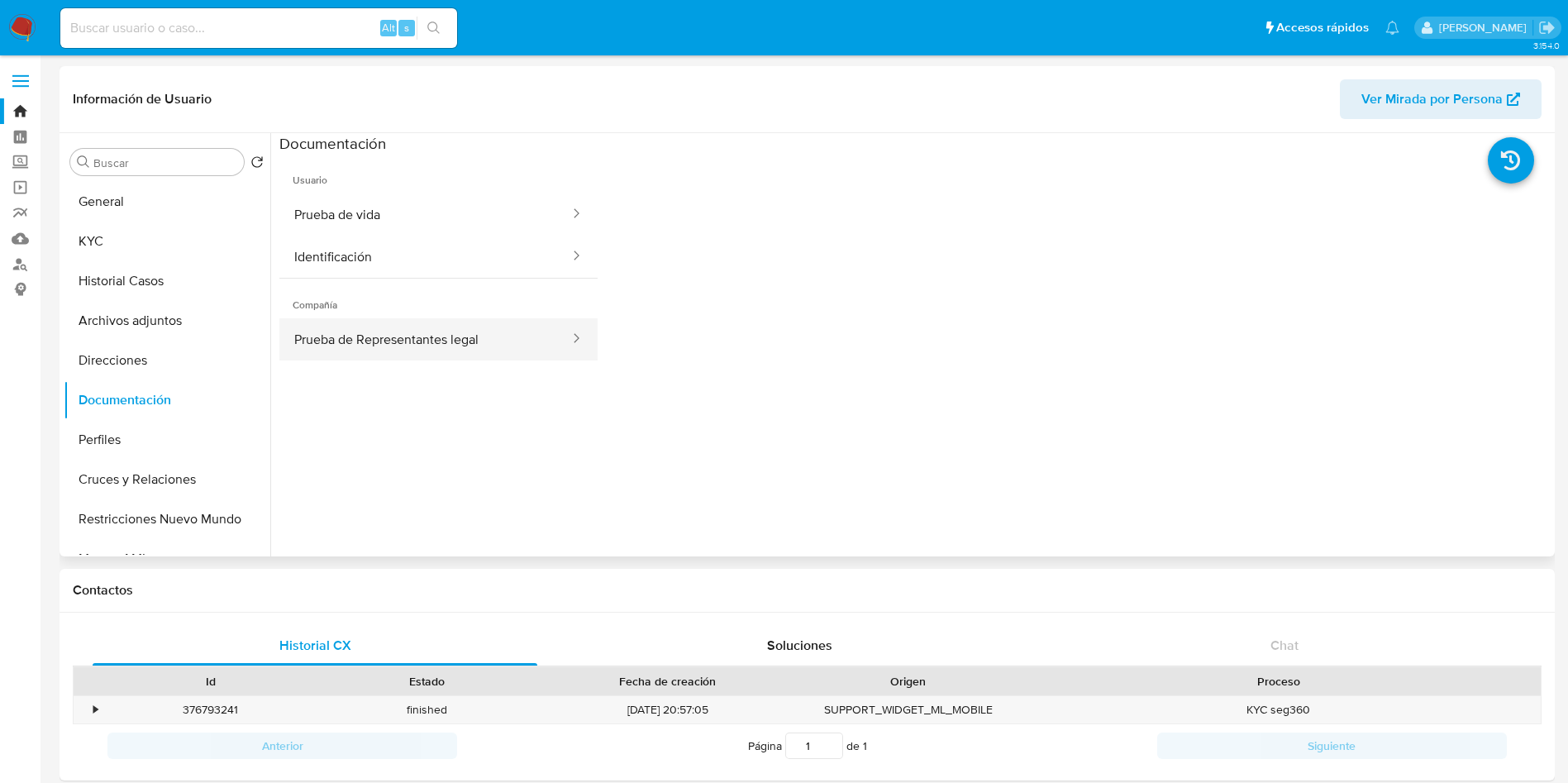
click at [490, 337] on button "Prueba de Representantes legal" at bounding box center [425, 339] width 292 height 42
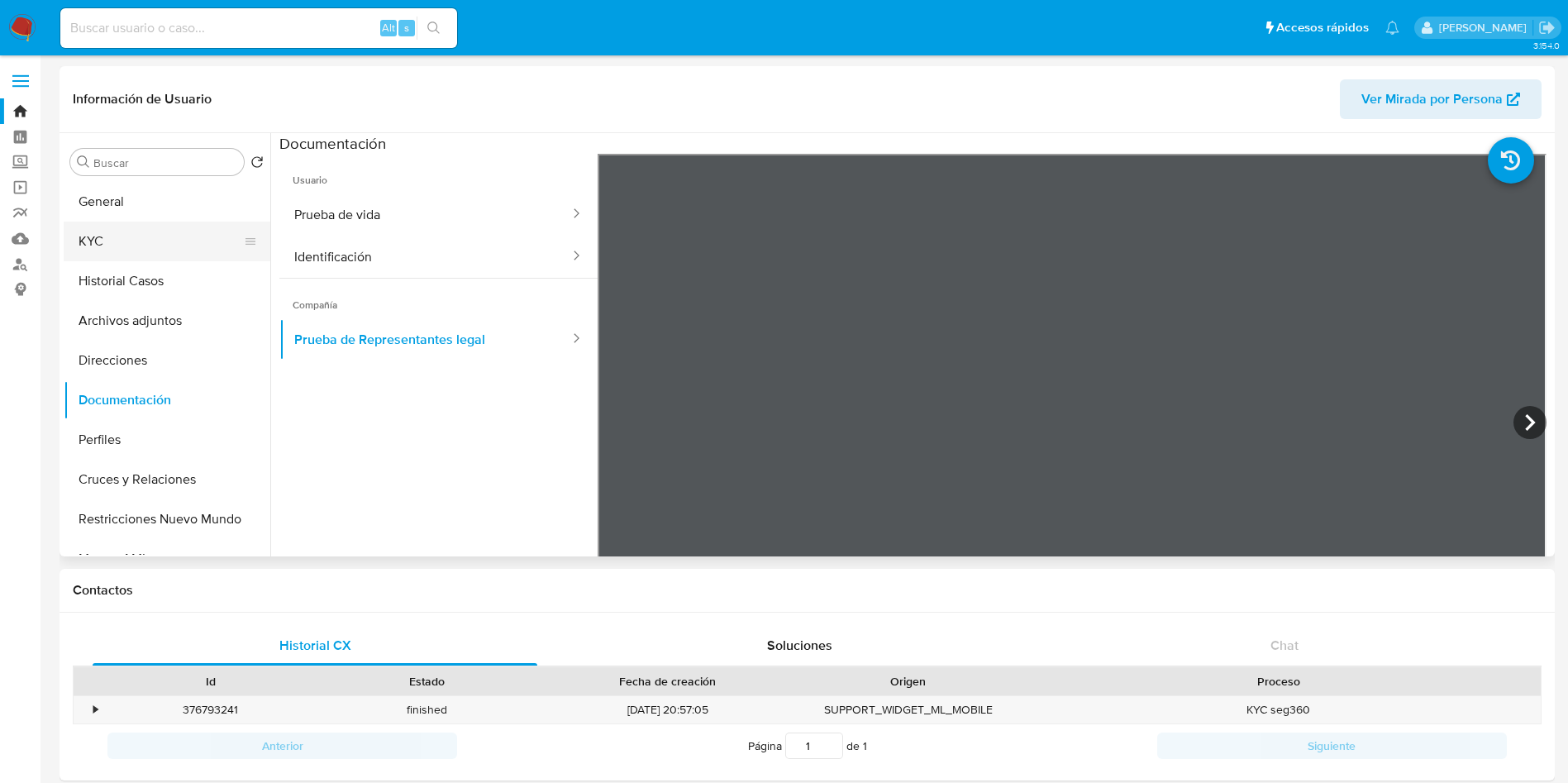
click at [120, 240] on button "KYC" at bounding box center [160, 241] width 194 height 39
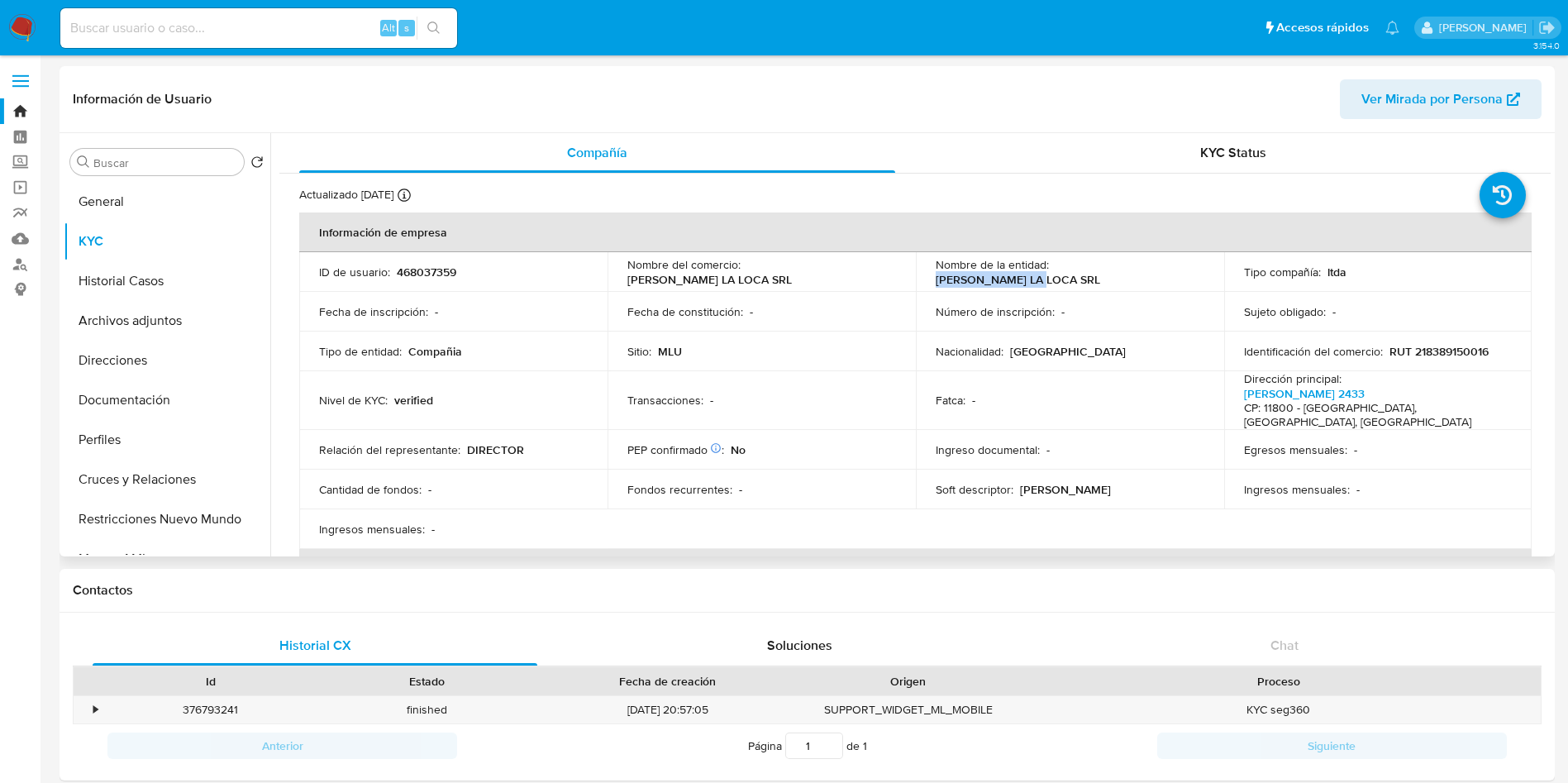
drag, startPoint x: 1158, startPoint y: 271, endPoint x: 1050, endPoint y: 271, distance: 108.0
click at [1050, 271] on div "Nombre de la entidad : JUANA LA LOCA SRL" at bounding box center [1069, 271] width 269 height 30
copy p "JUANA LA LOCA SRL"
click at [452, 255] on td "ID de usuario : 468037359" at bounding box center [452, 271] width 308 height 39
click at [450, 277] on p "468037359" at bounding box center [426, 271] width 60 height 15
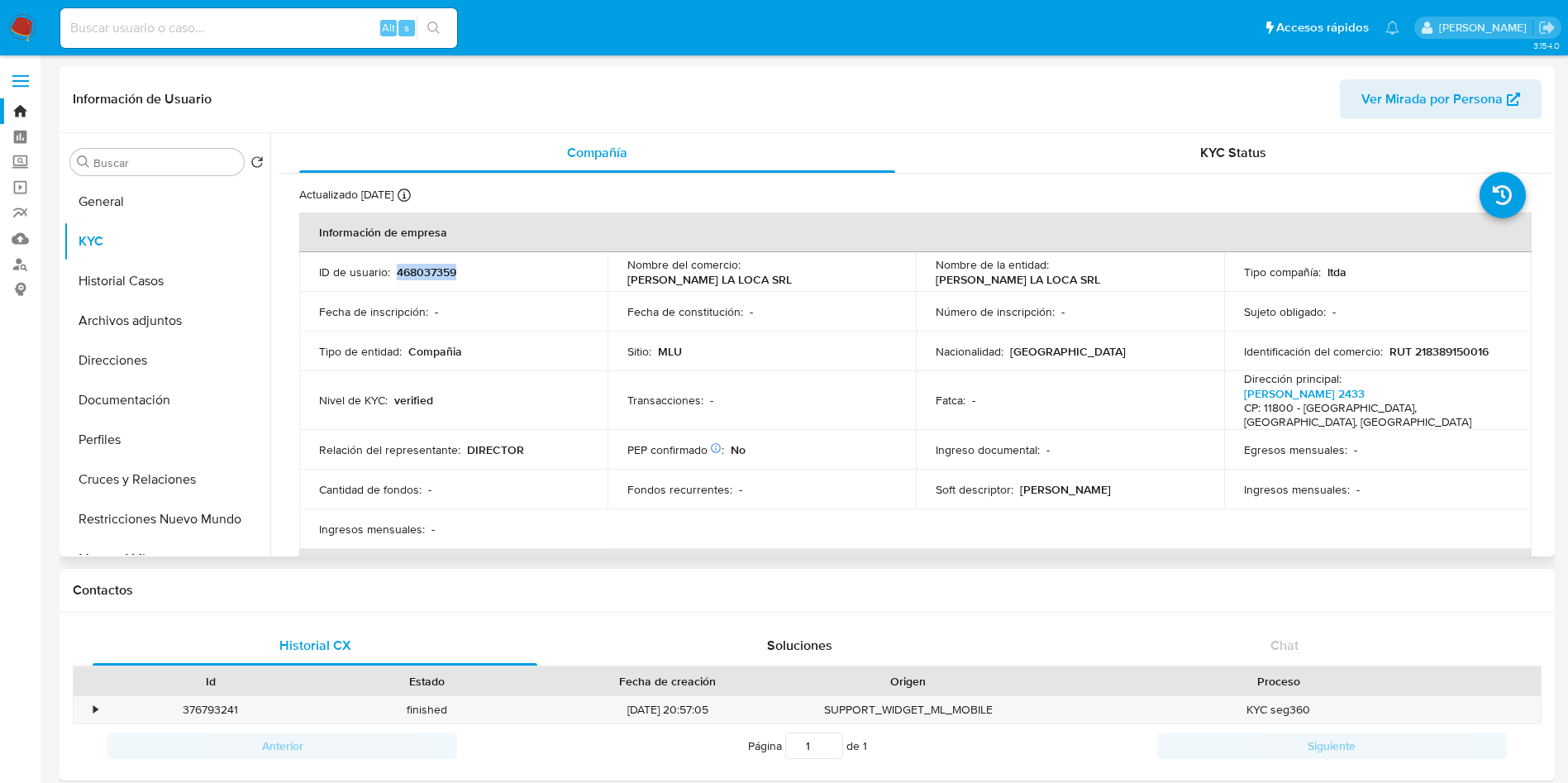
click at [450, 277] on p "468037359" at bounding box center [426, 271] width 60 height 15
copy p "468037359"
click at [434, 277] on p "468037359" at bounding box center [426, 271] width 60 height 15
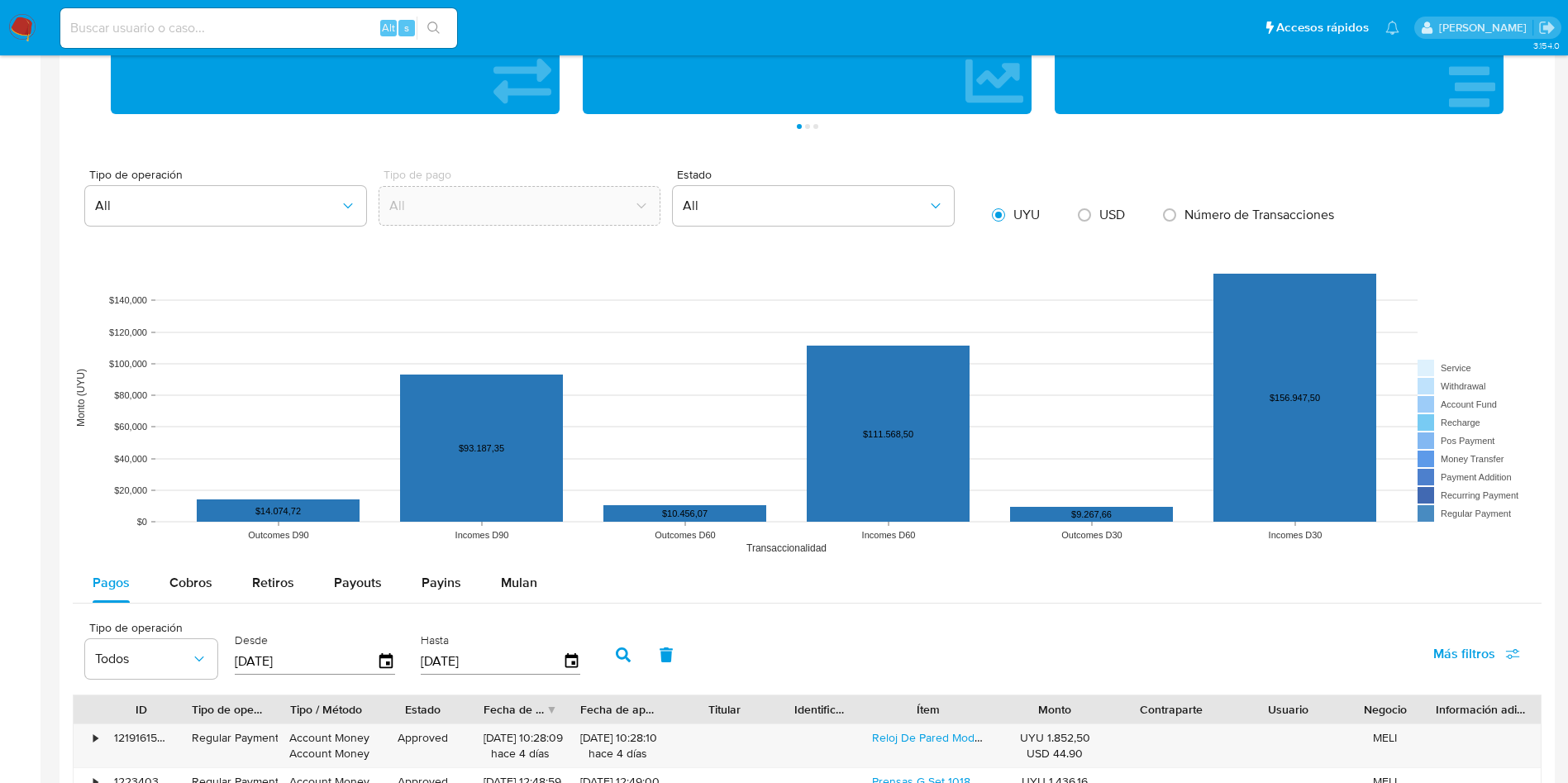
scroll to position [1116, 0]
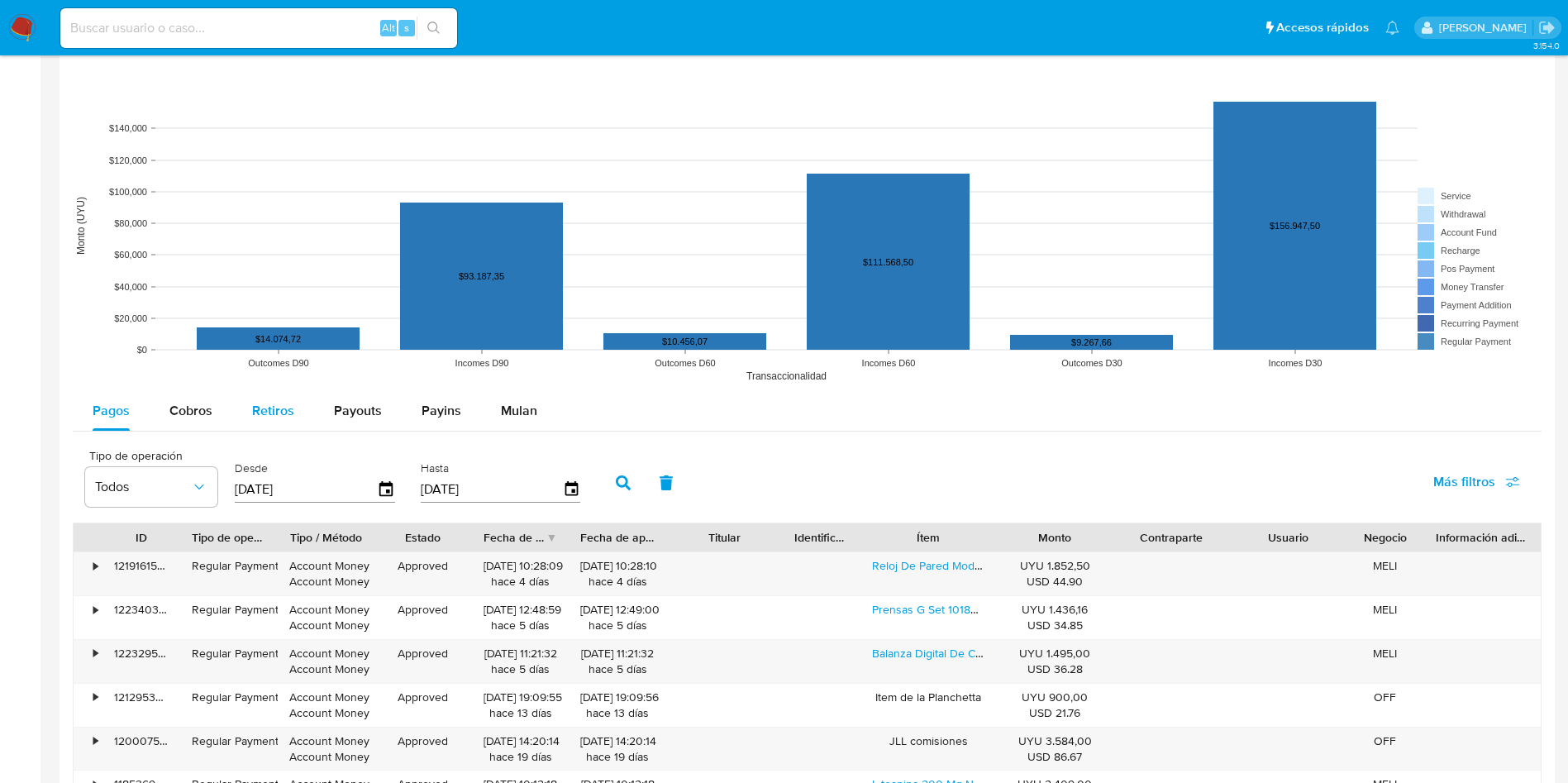
click at [280, 408] on span "Retiros" at bounding box center [272, 410] width 42 height 19
select select "10"
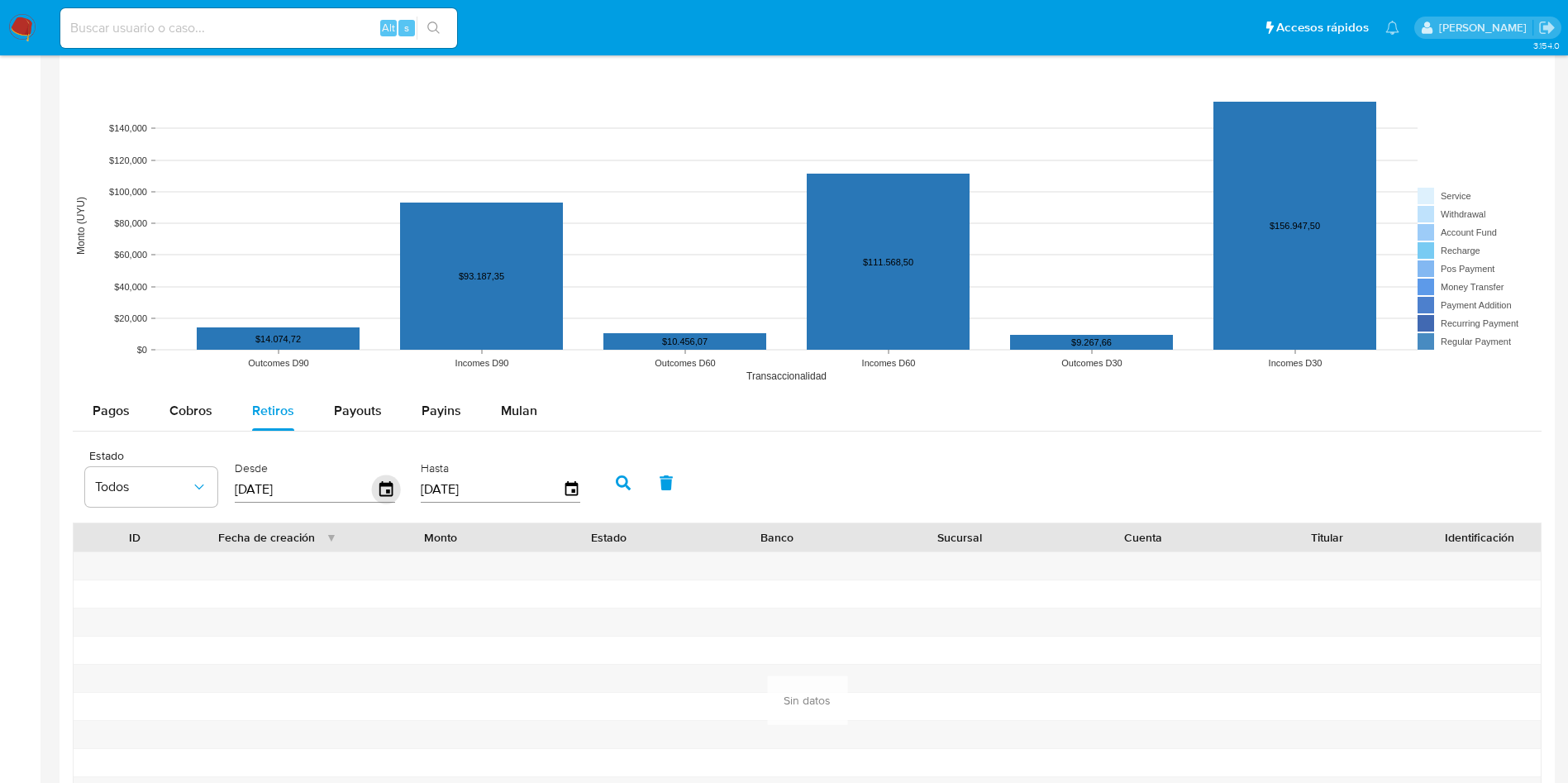
click at [388, 490] on icon "button" at bounding box center [386, 488] width 13 height 15
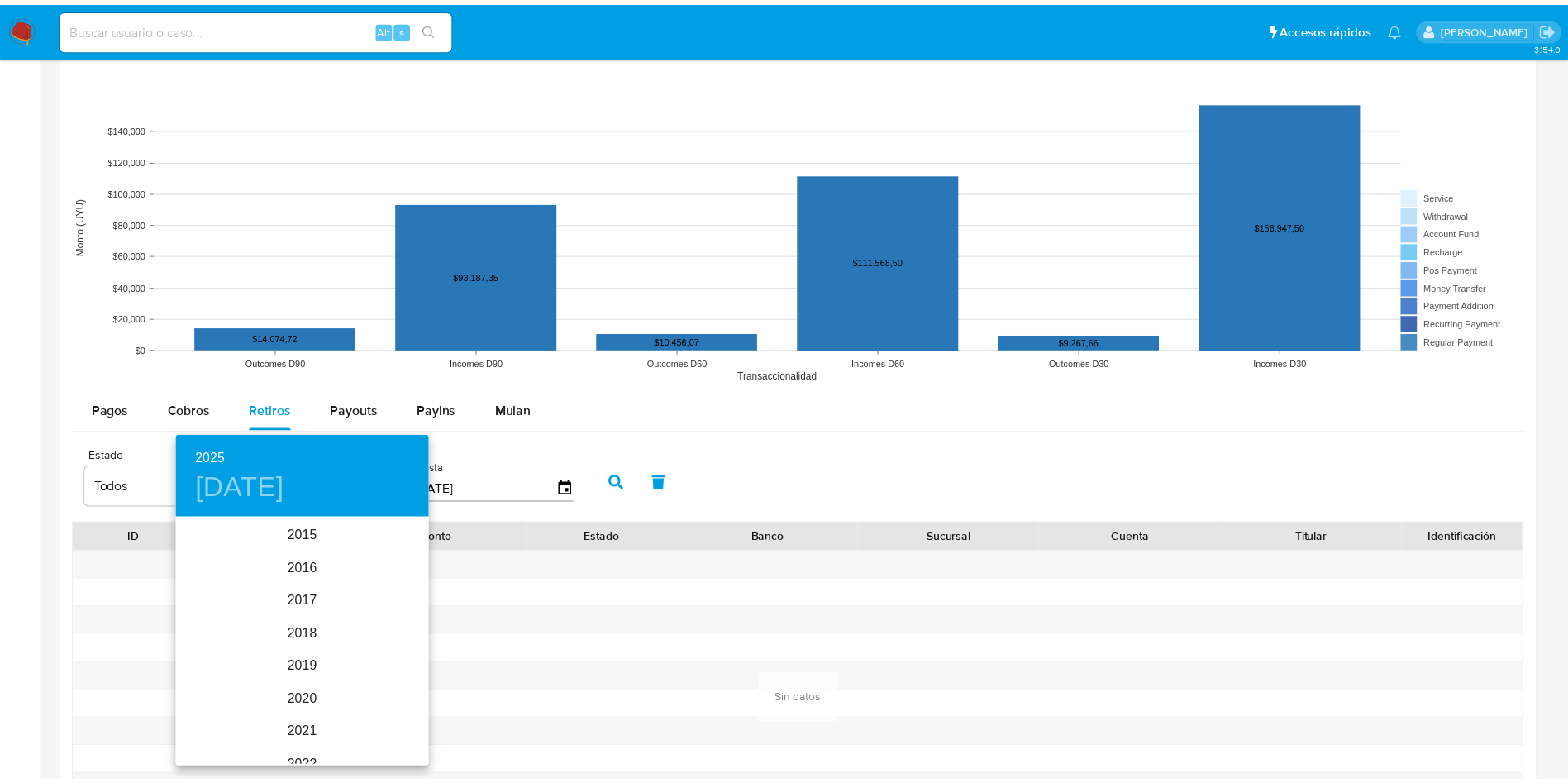
scroll to position [231, 0]
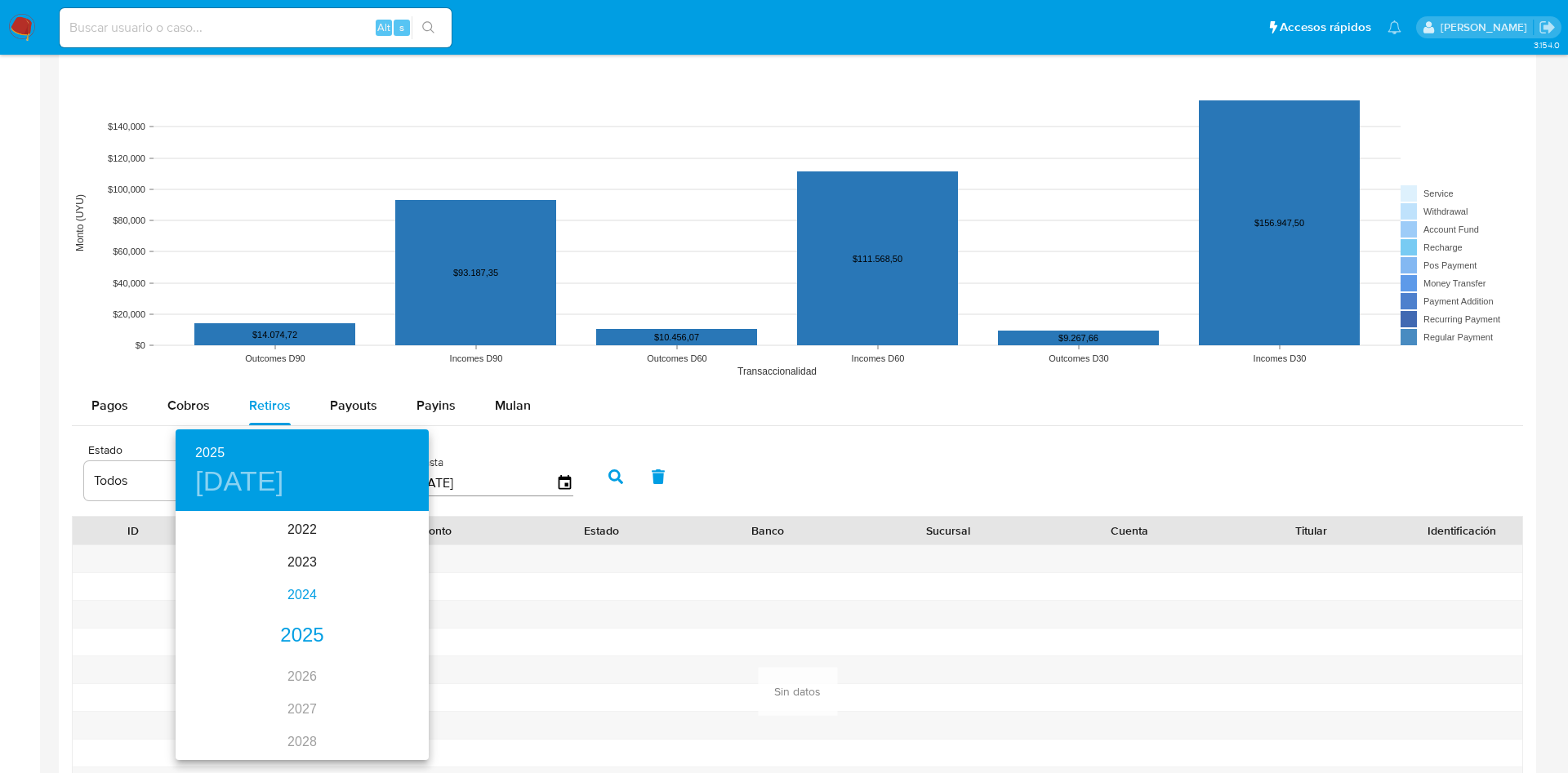
click at [303, 595] on div "2024" at bounding box center [302, 595] width 254 height 33
click at [288, 601] on div "may." at bounding box center [301, 605] width 85 height 61
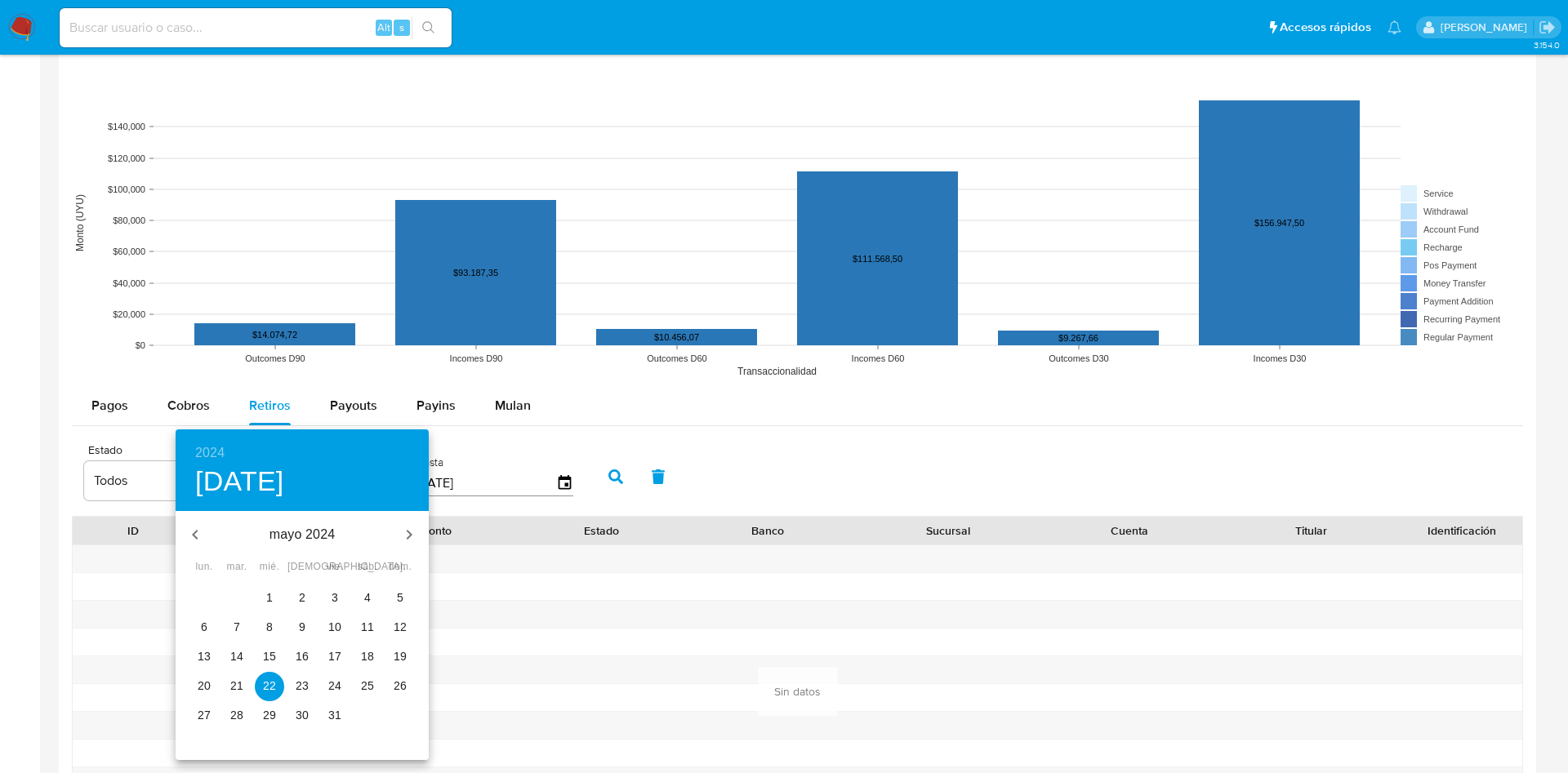
click at [290, 601] on span "2" at bounding box center [302, 597] width 29 height 17
type input "02/05/2024"
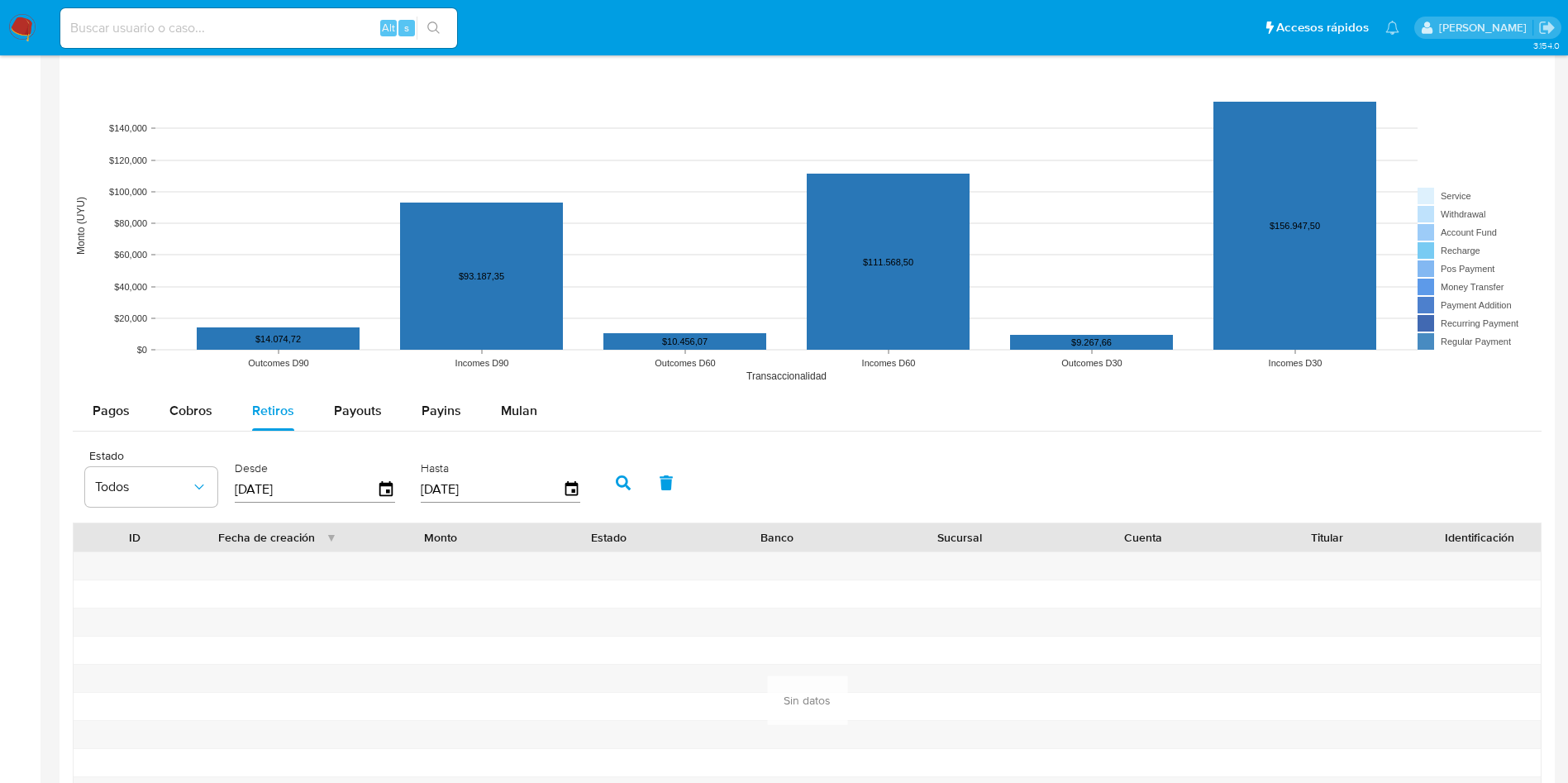
click at [631, 484] on icon "button" at bounding box center [623, 482] width 15 height 15
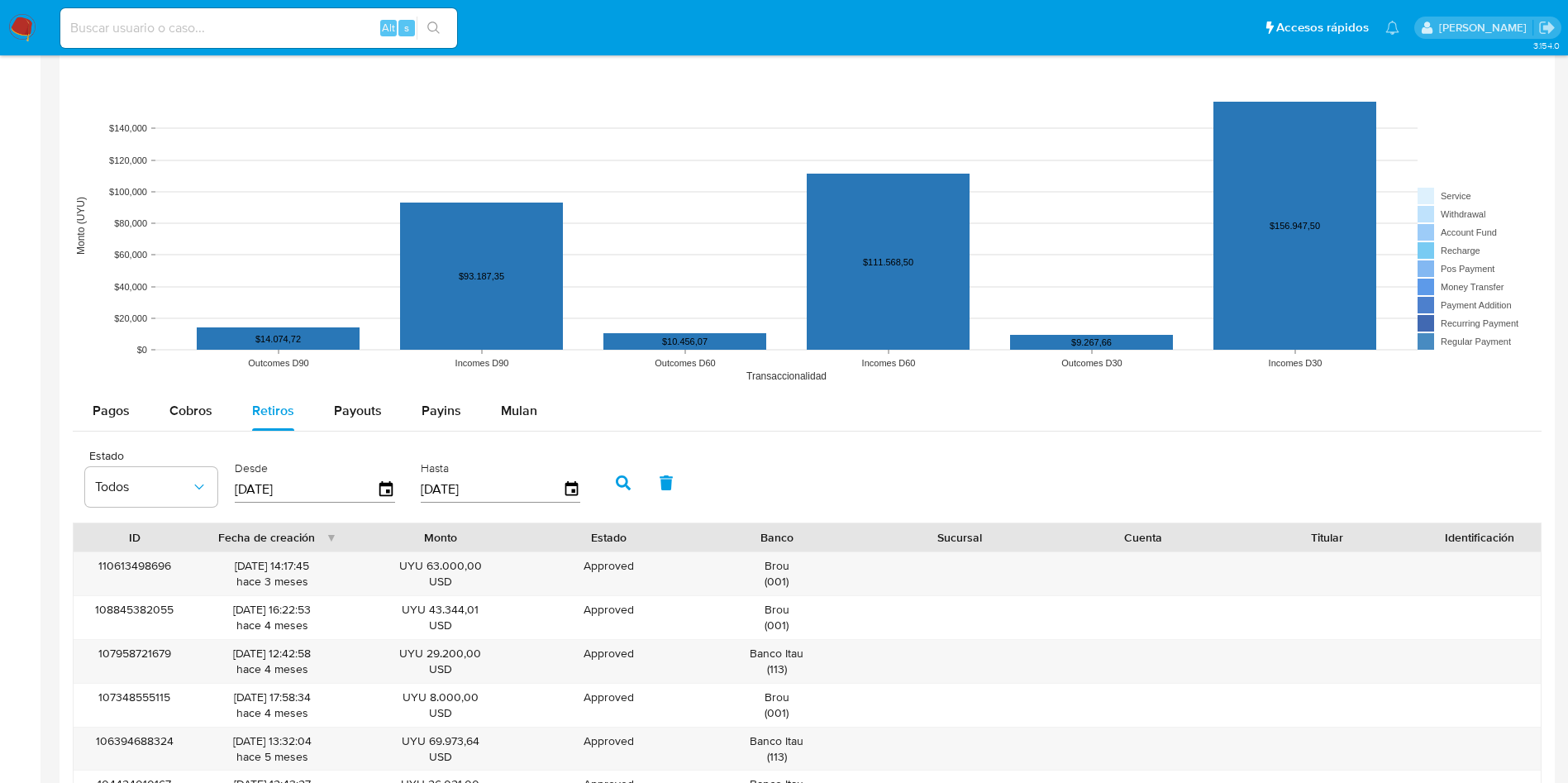
scroll to position [1240, 0]
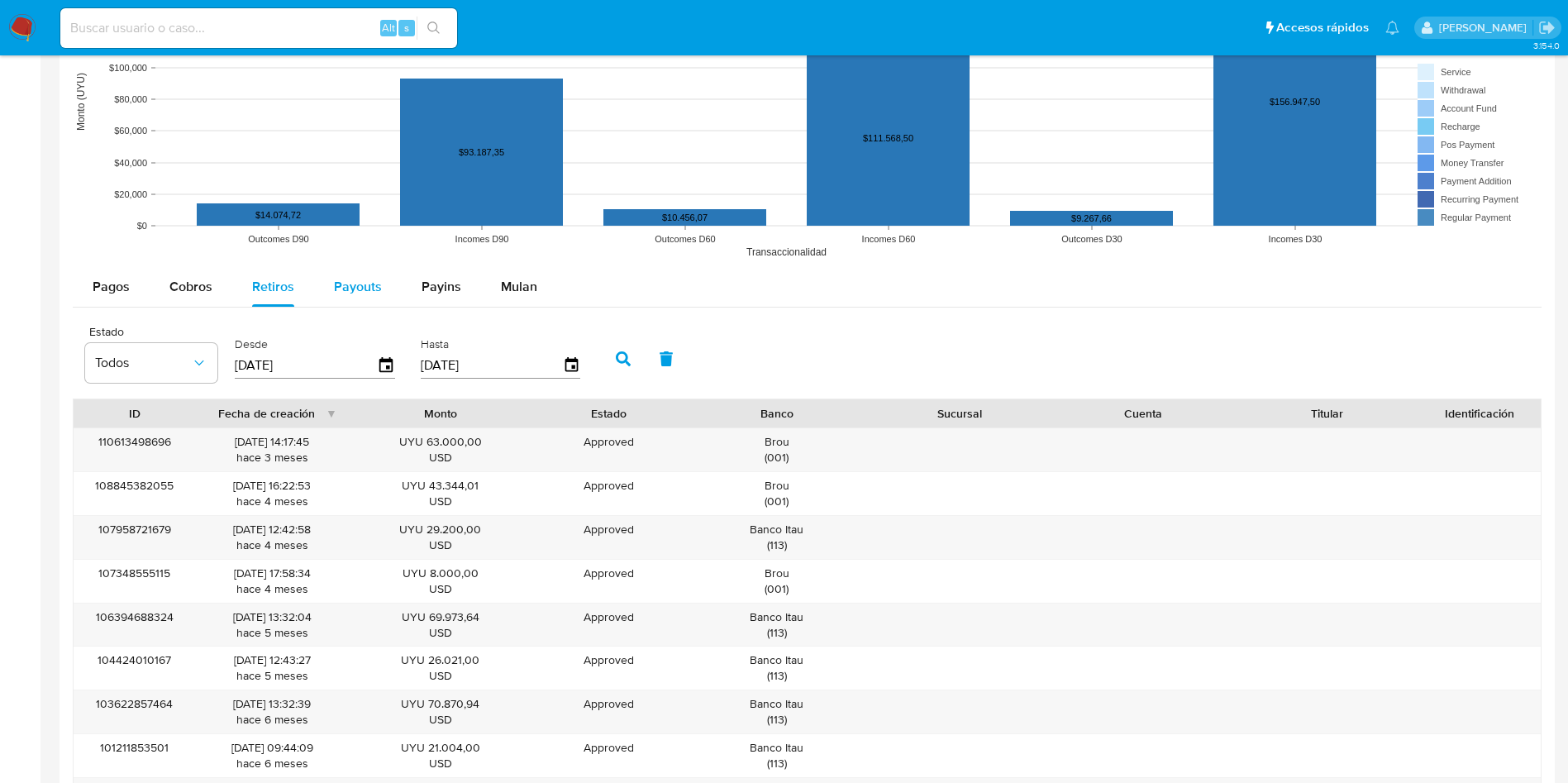
click at [348, 283] on span "Payouts" at bounding box center [358, 286] width 48 height 19
select select "10"
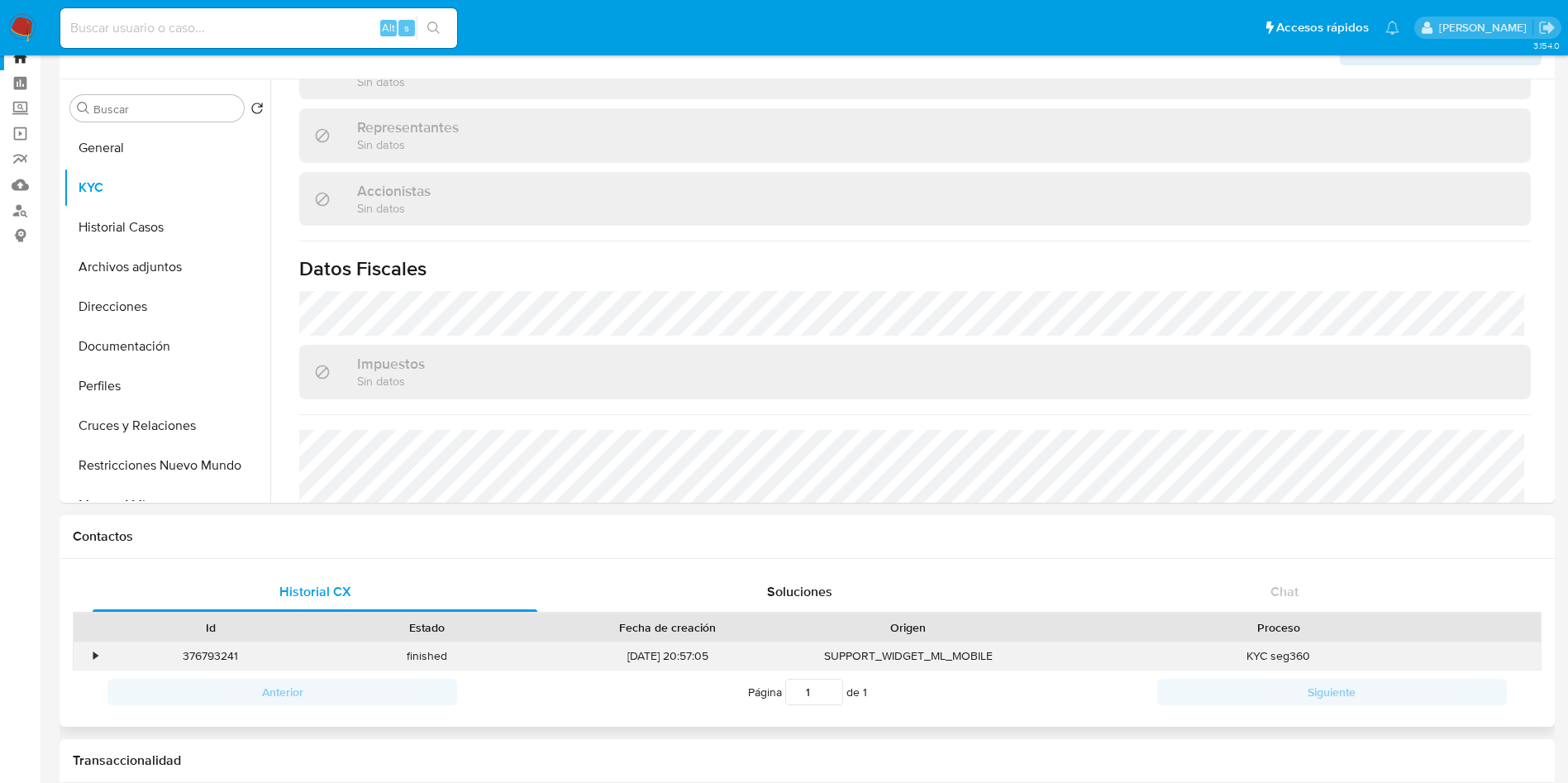
scroll to position [0, 0]
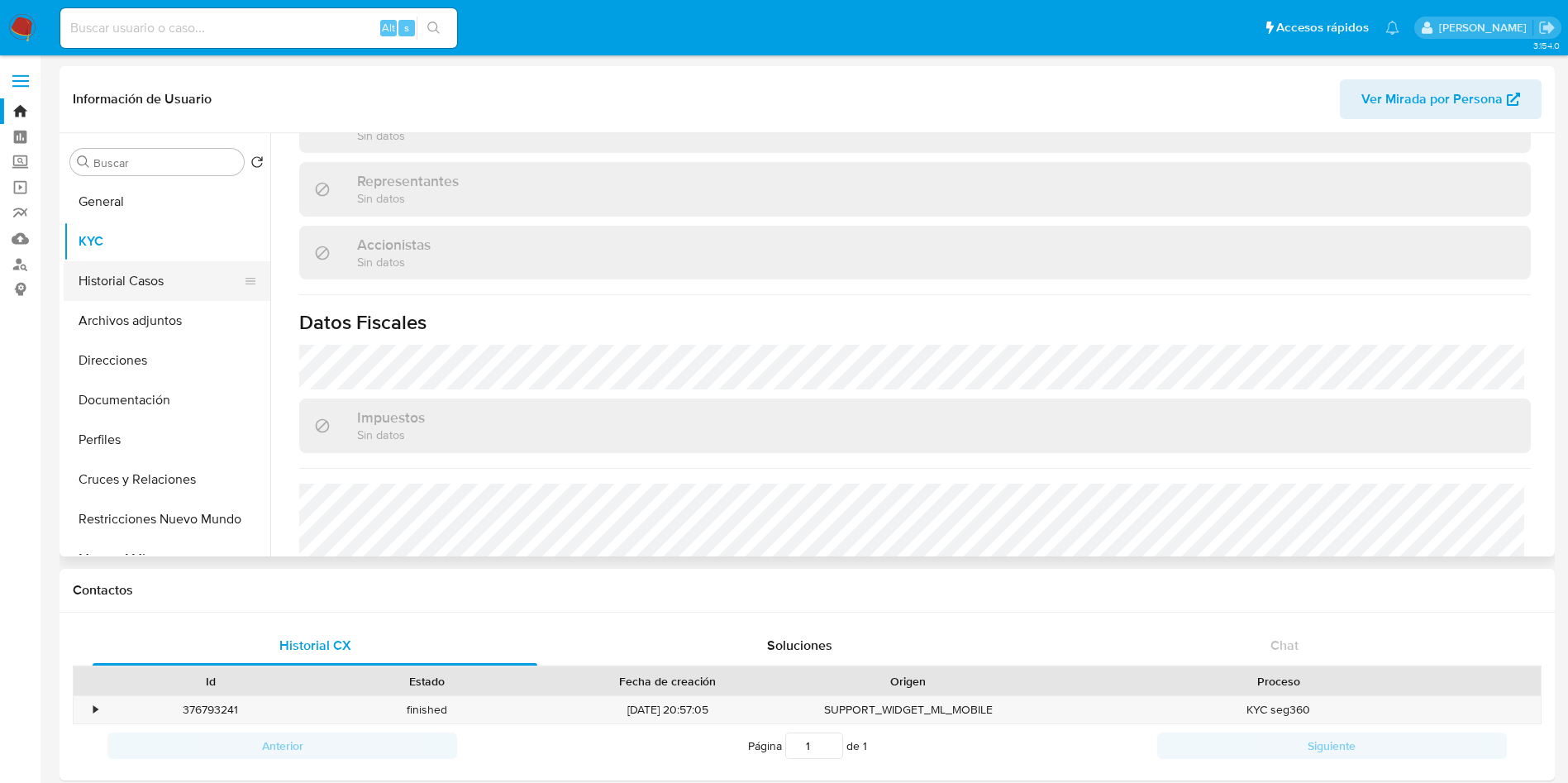
click at [92, 282] on button "Historial Casos" at bounding box center [160, 281] width 194 height 39
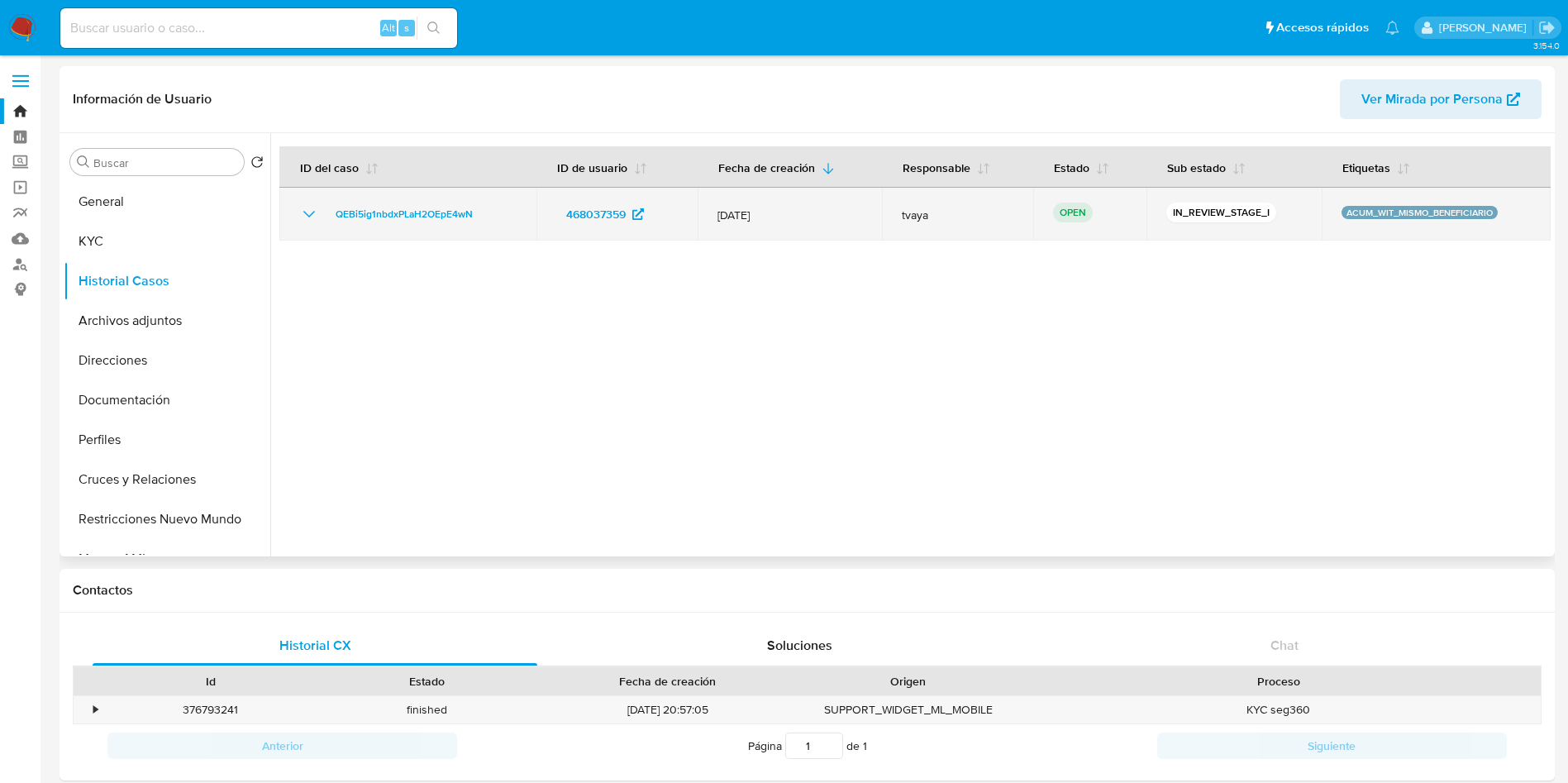
click at [304, 212] on icon "Mostrar/Ocultar" at bounding box center [309, 214] width 20 height 20
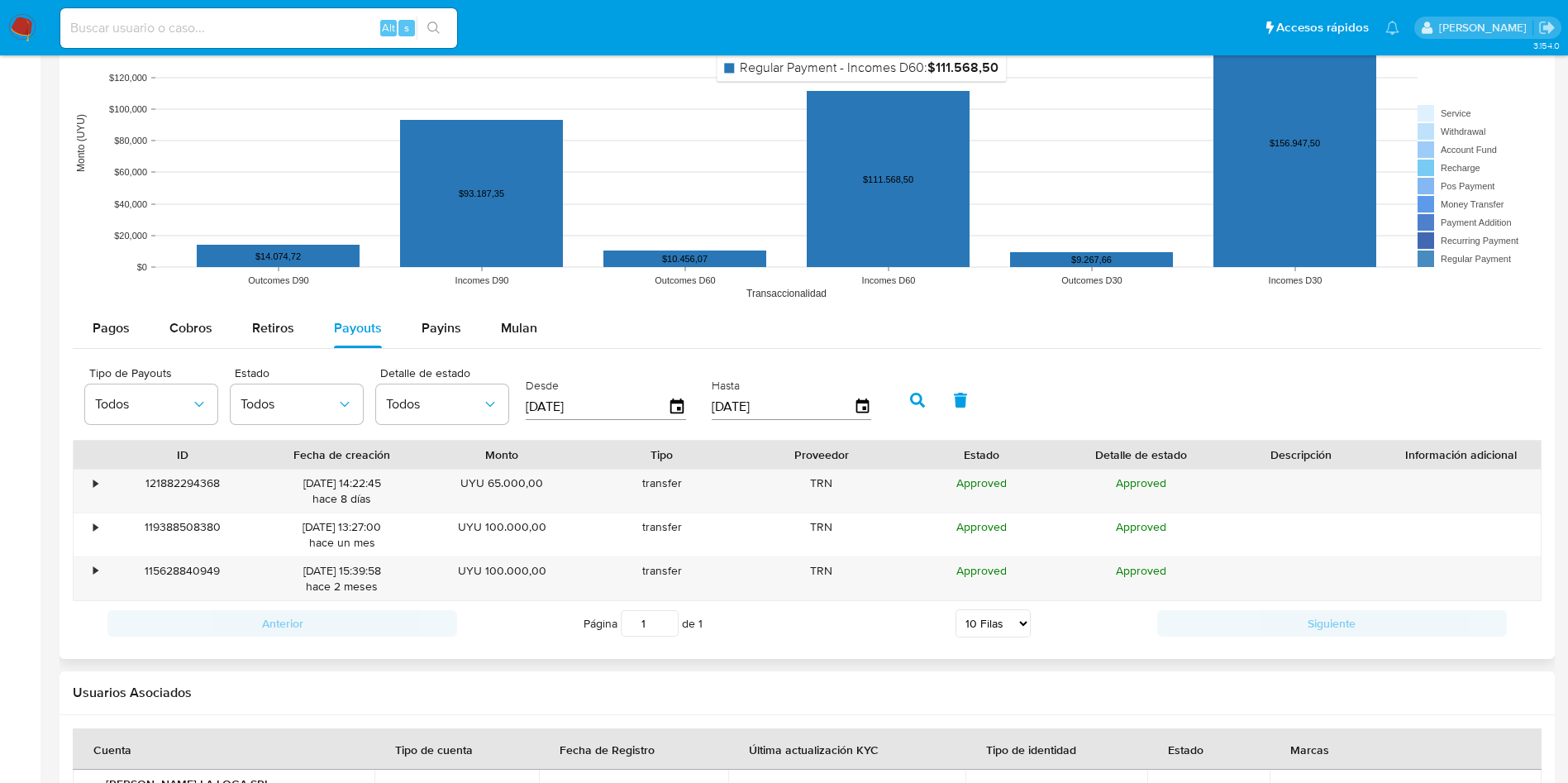
scroll to position [1329, 0]
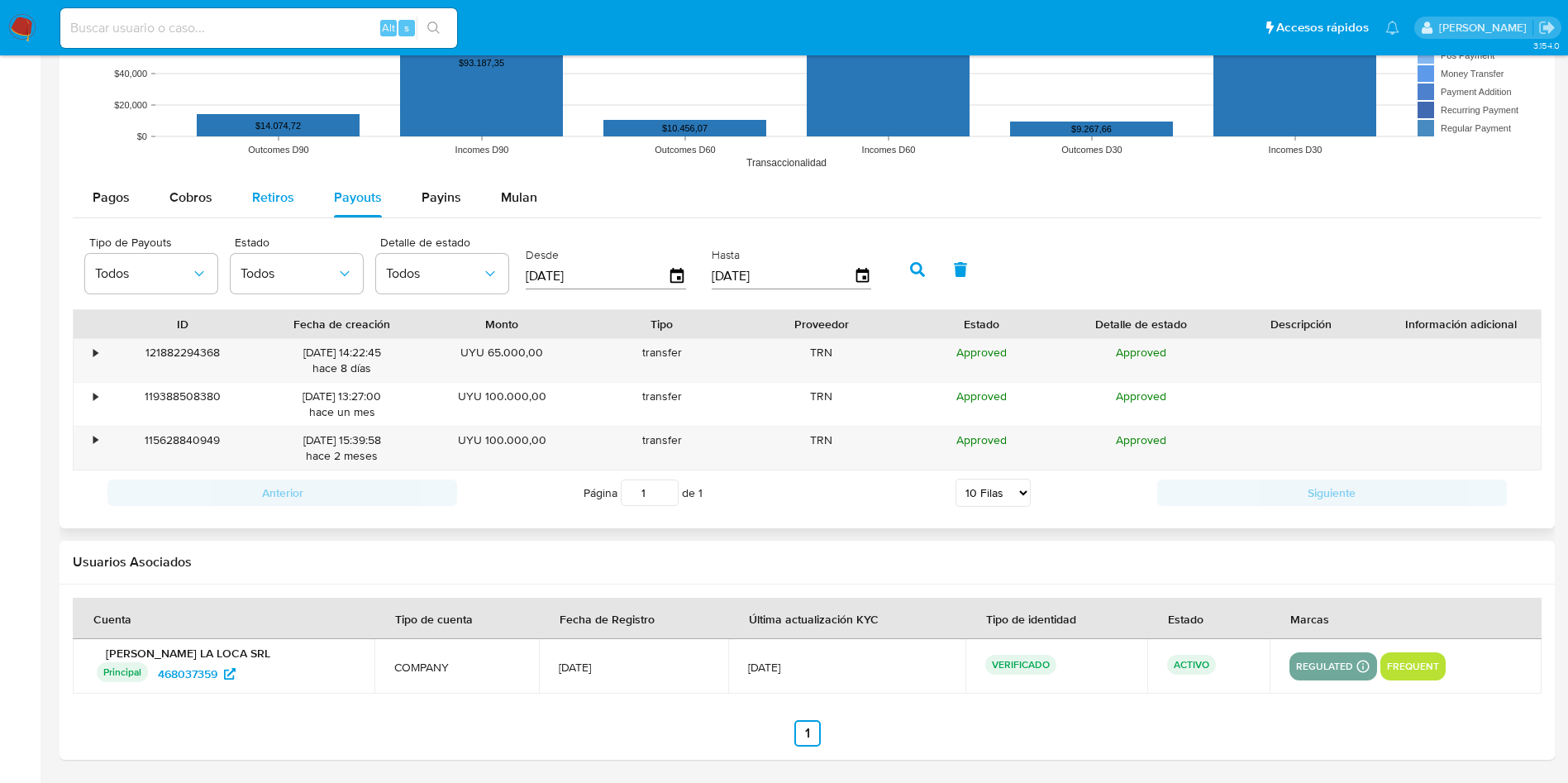
click at [281, 202] on span "Retiros" at bounding box center [272, 197] width 42 height 19
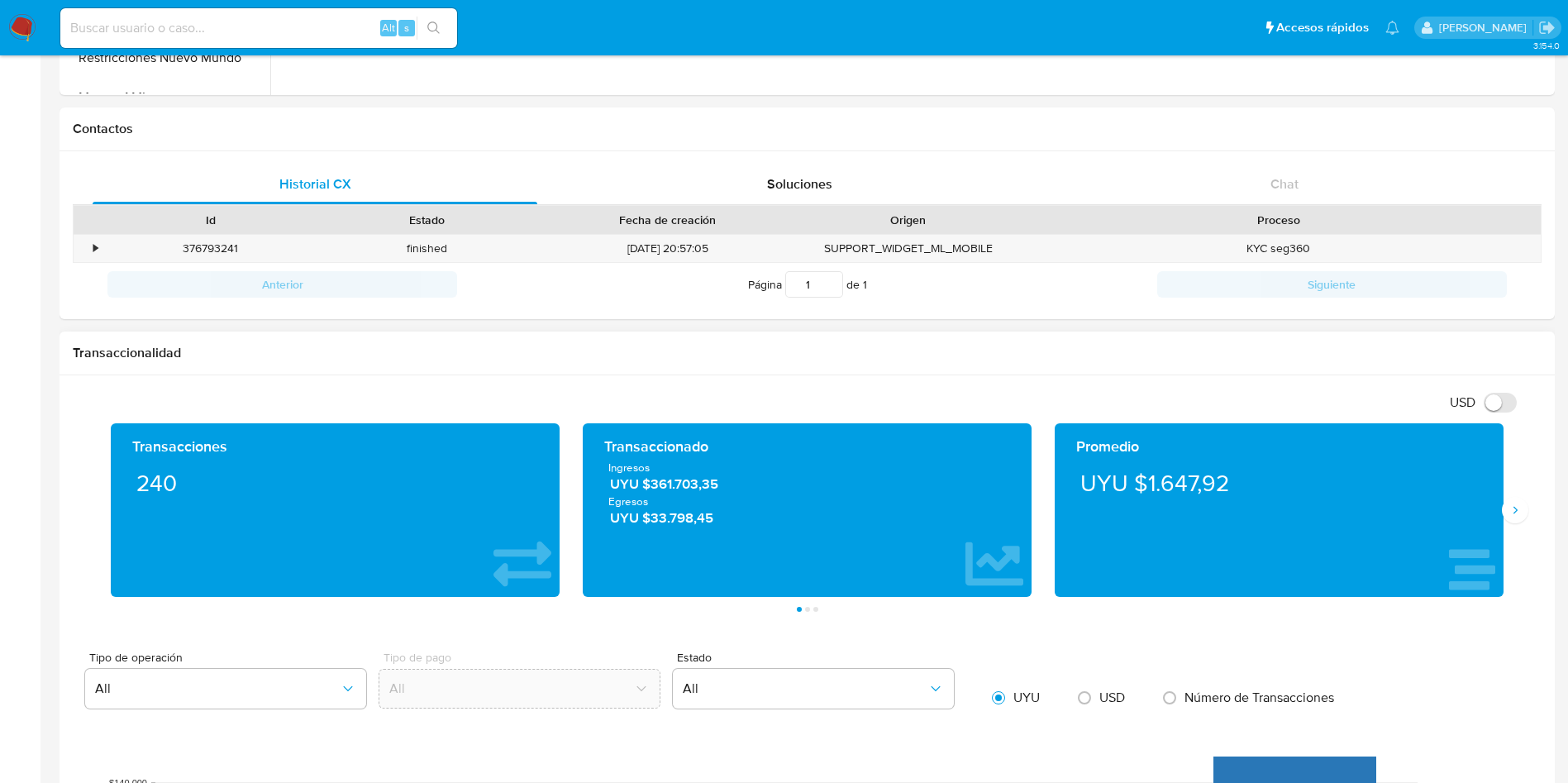
scroll to position [90, 0]
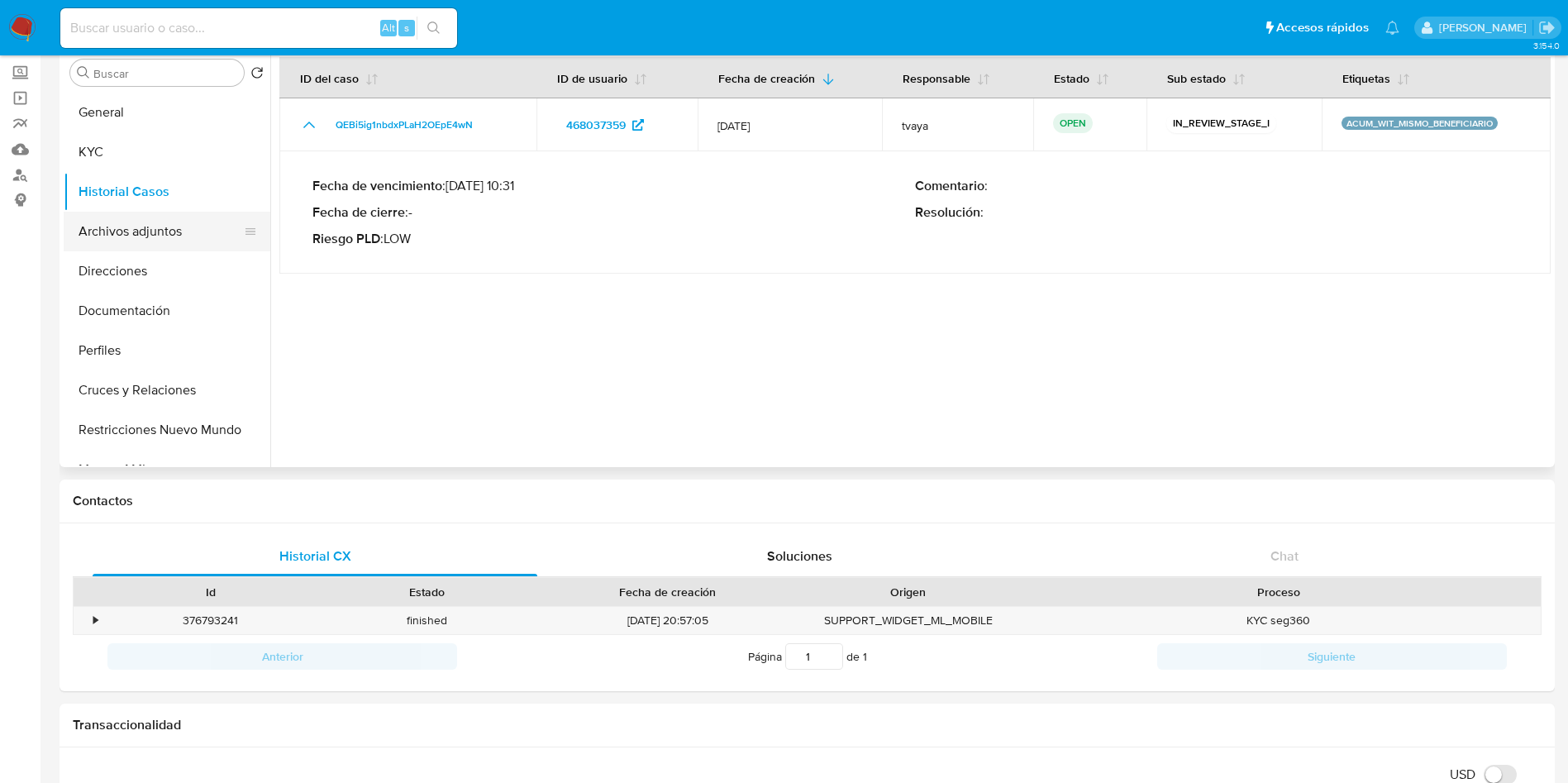
click at [141, 226] on button "Archivos adjuntos" at bounding box center [160, 231] width 194 height 39
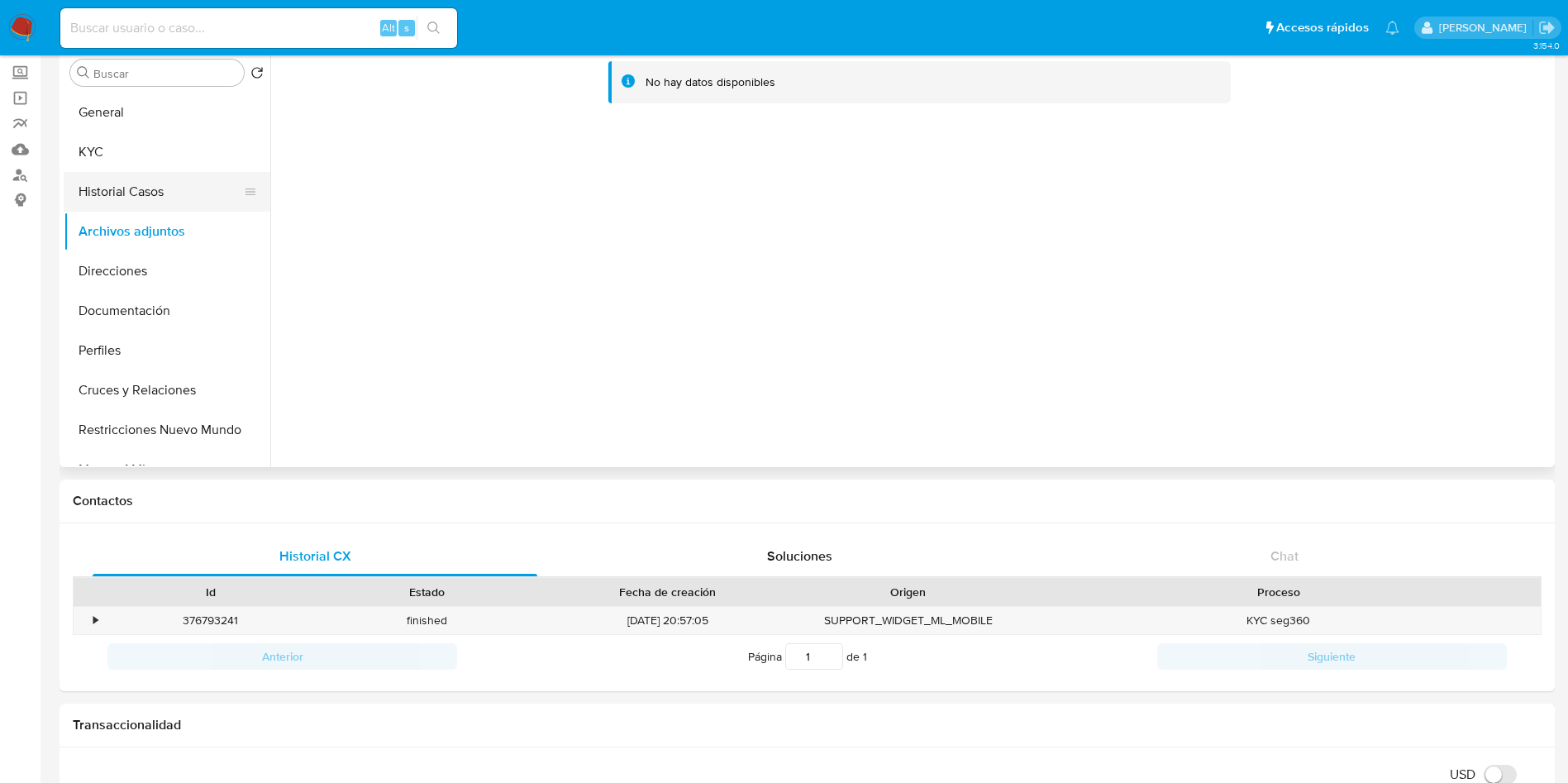
click at [129, 206] on button "Historial Casos" at bounding box center [160, 192] width 194 height 39
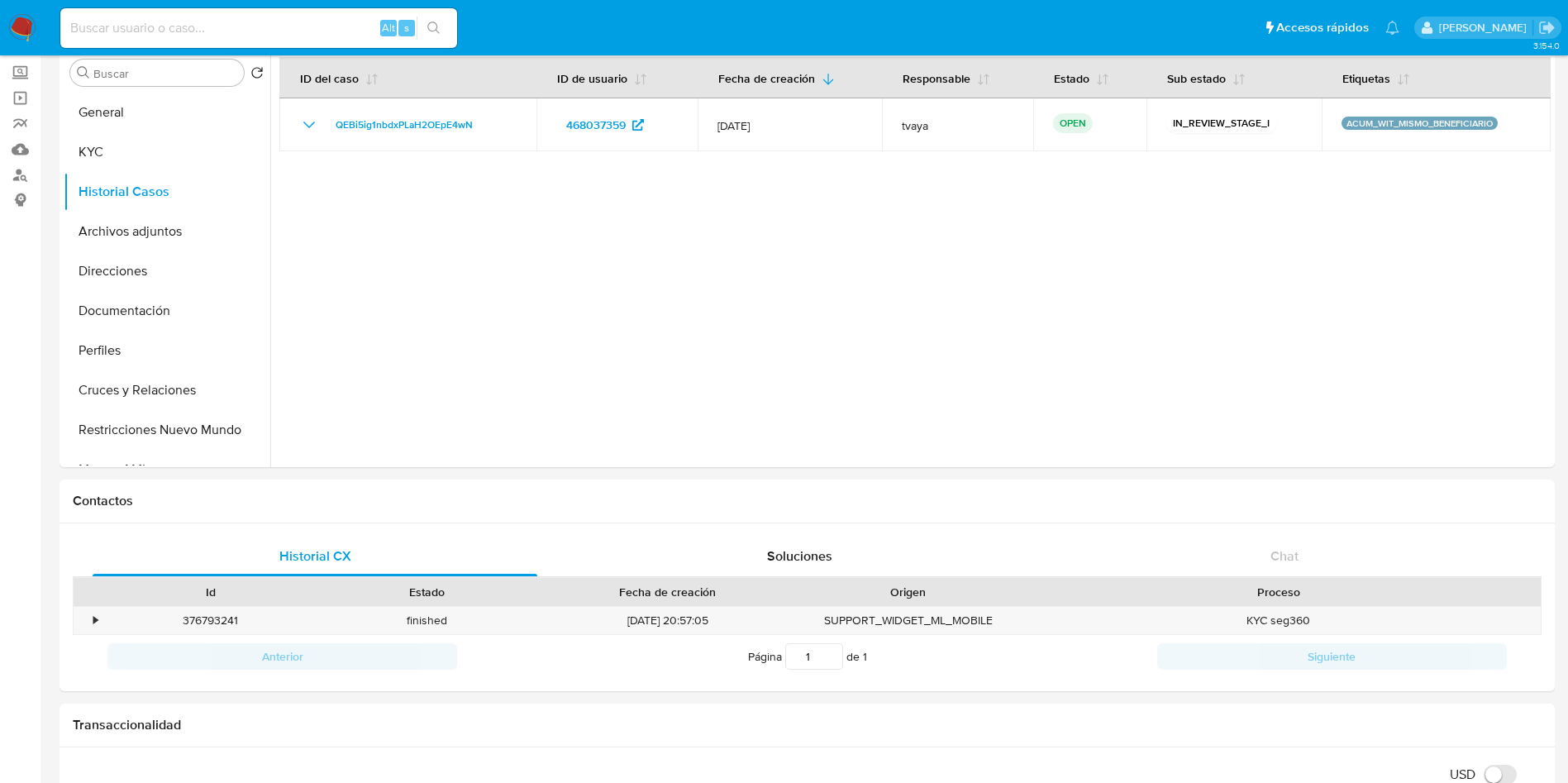
scroll to position [0, 0]
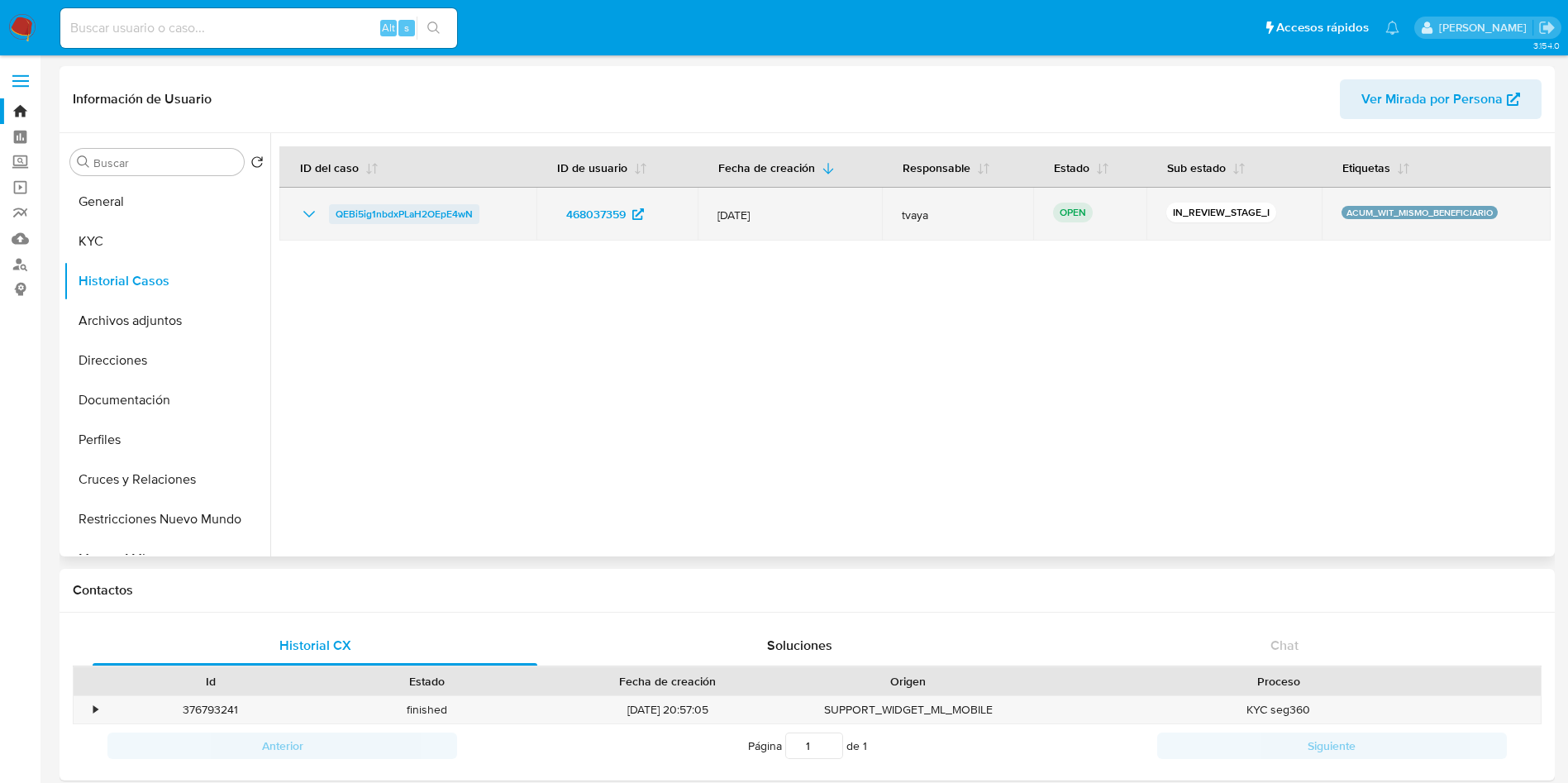
click at [432, 208] on span "QEBi5ig1nbdxPLaH2OEpE4wN" at bounding box center [404, 214] width 138 height 20
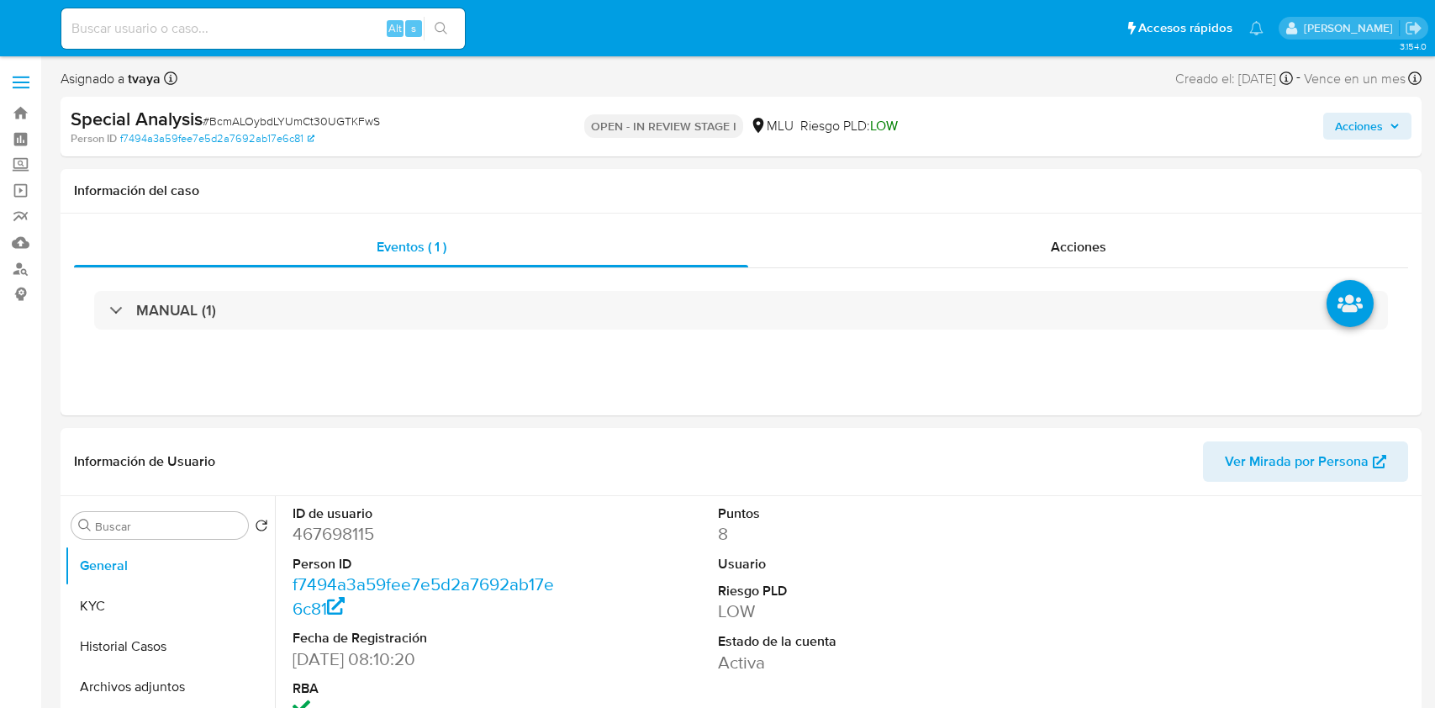
select select "10"
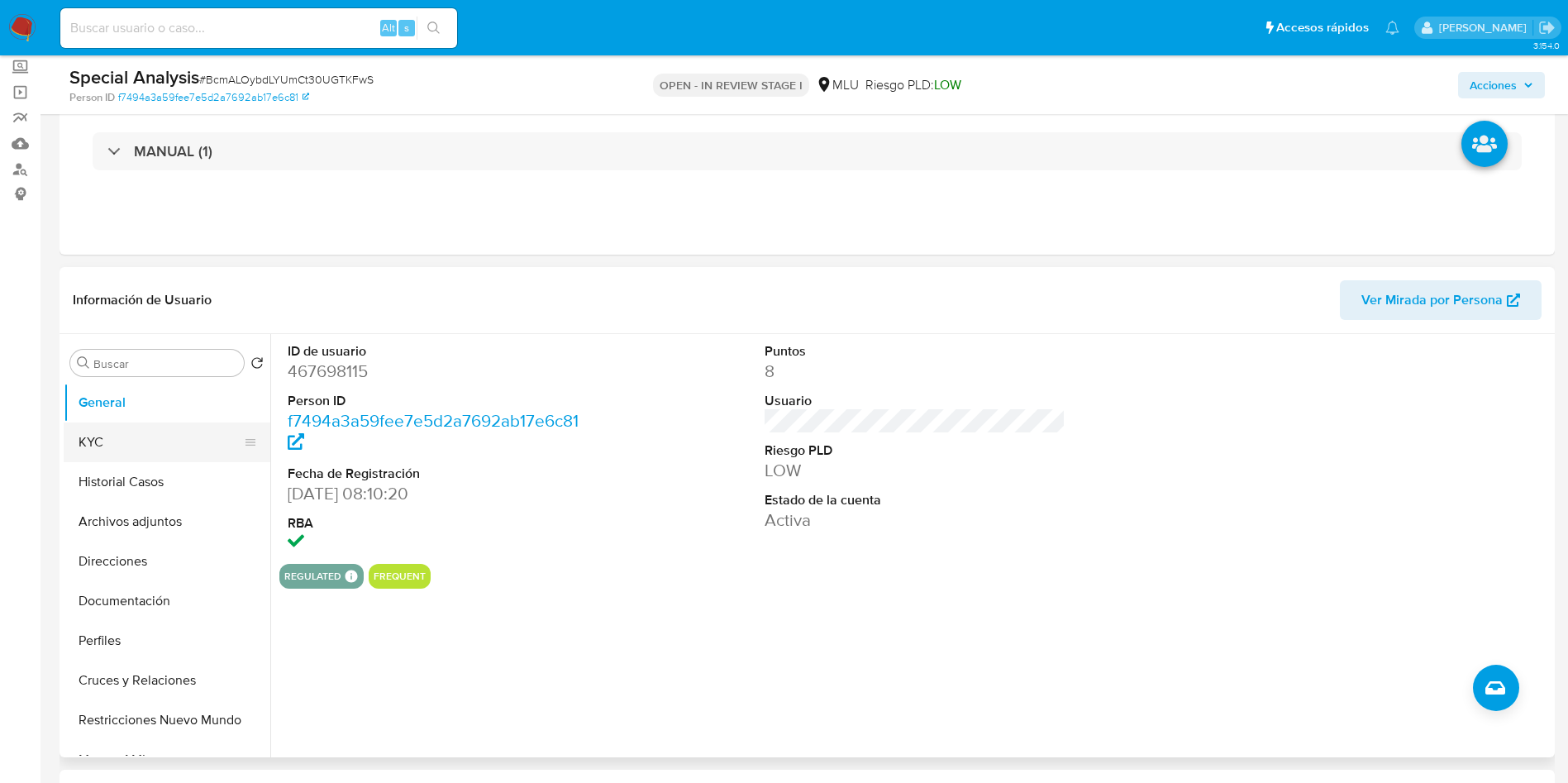
scroll to position [124, 0]
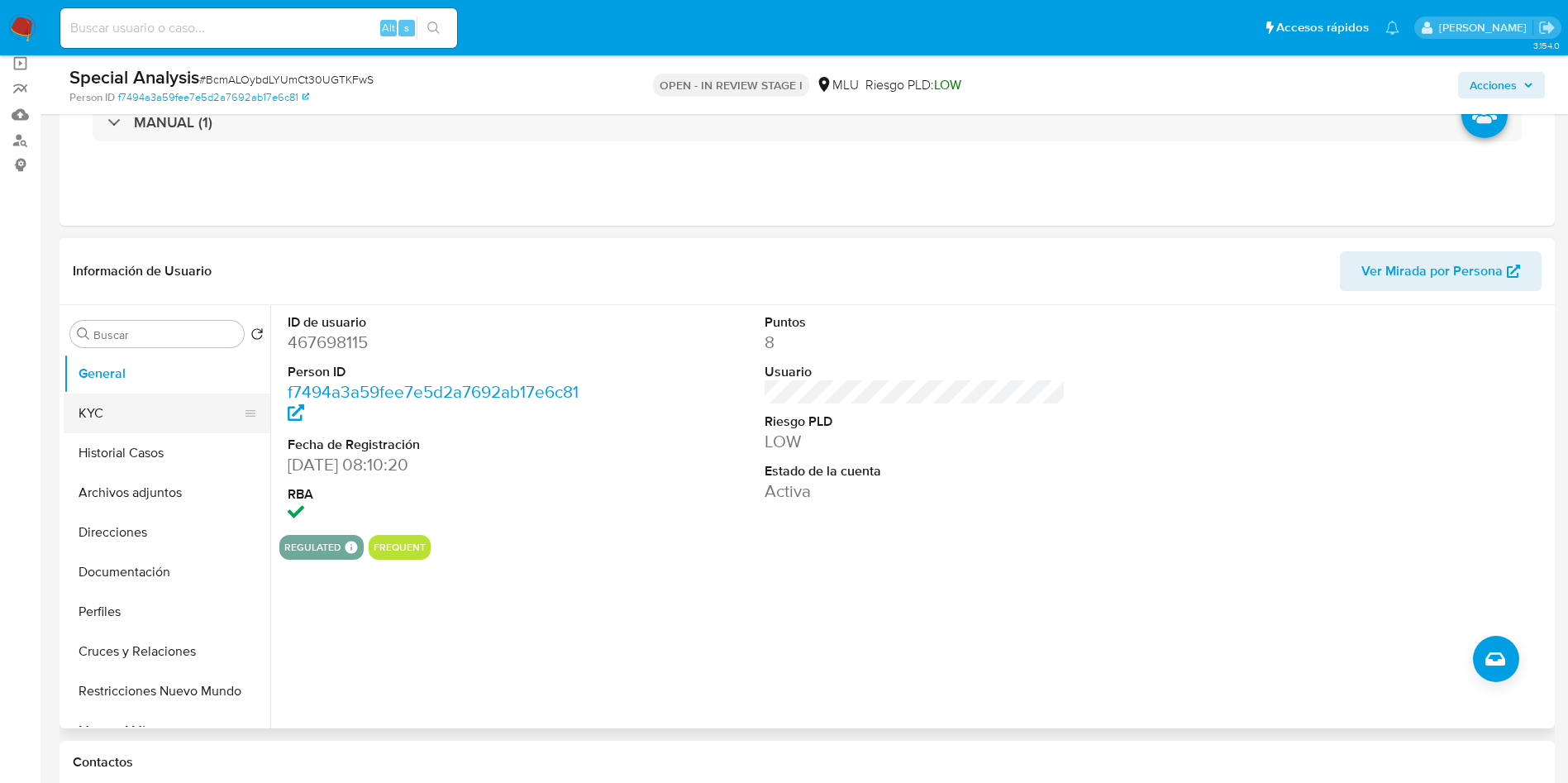
click at [111, 399] on button "KYC" at bounding box center [160, 413] width 194 height 39
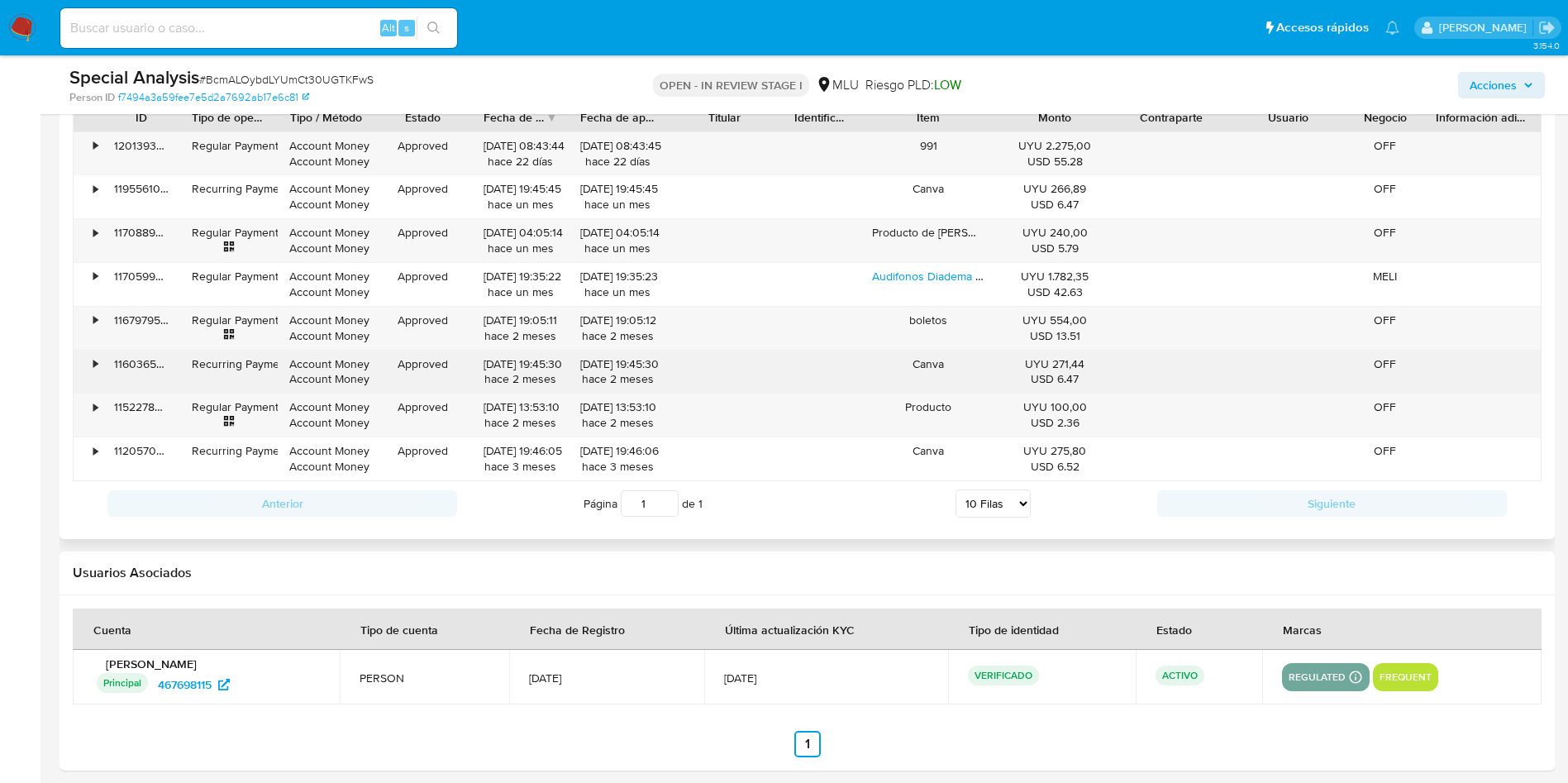
scroll to position [1364, 0]
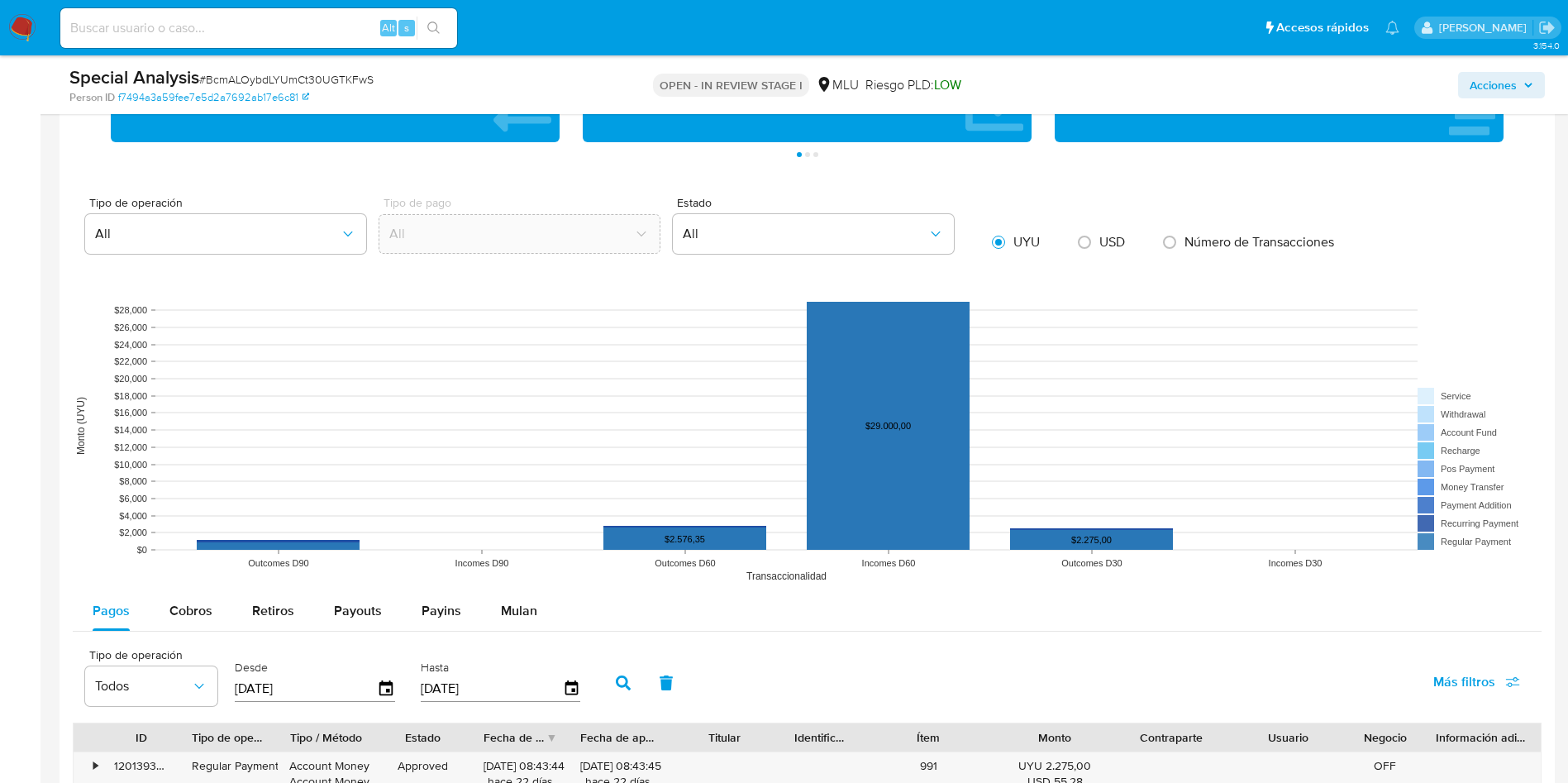
click at [194, 601] on span "Cobros" at bounding box center [191, 610] width 43 height 19
select select "10"
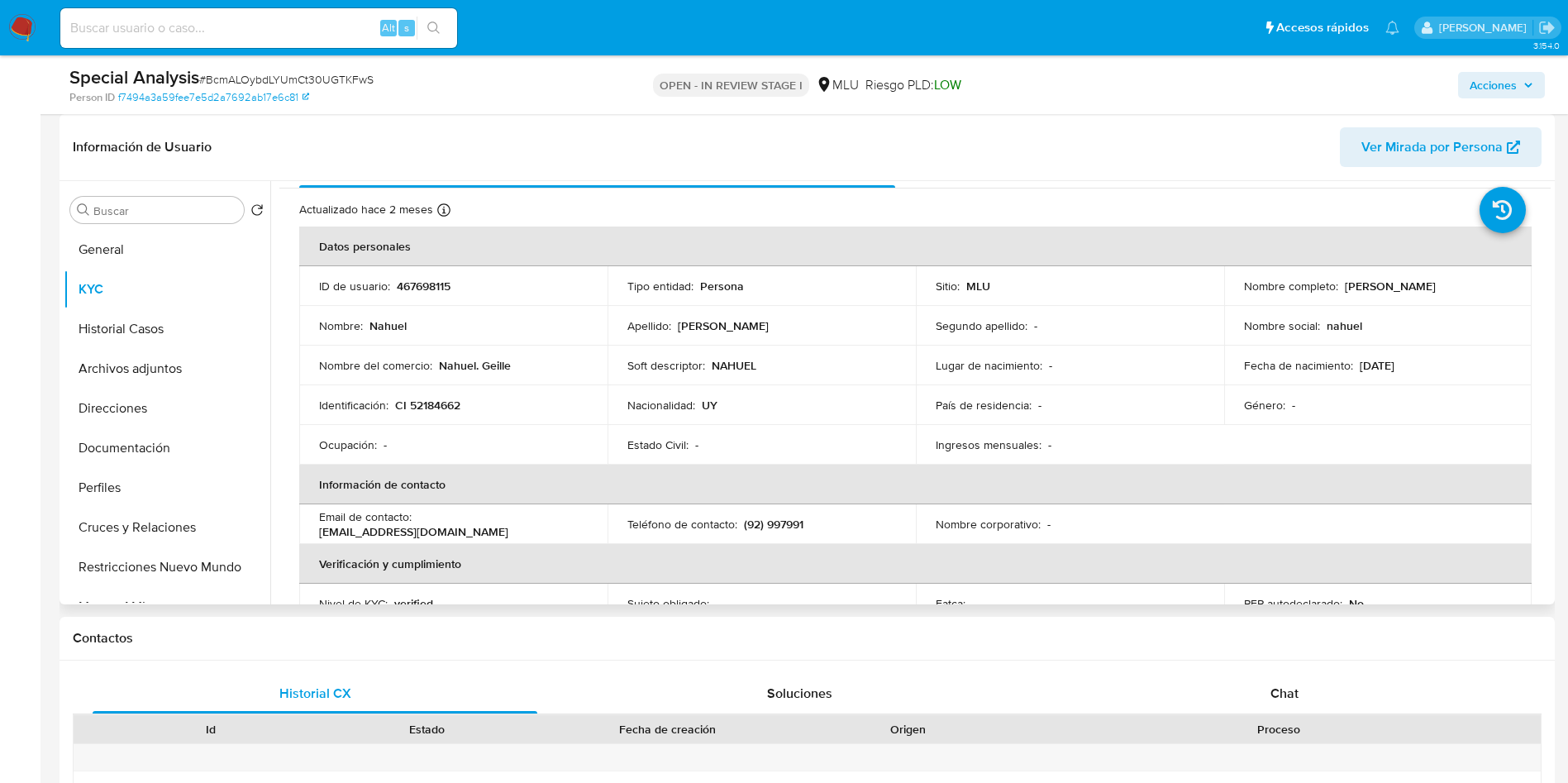
scroll to position [0, 0]
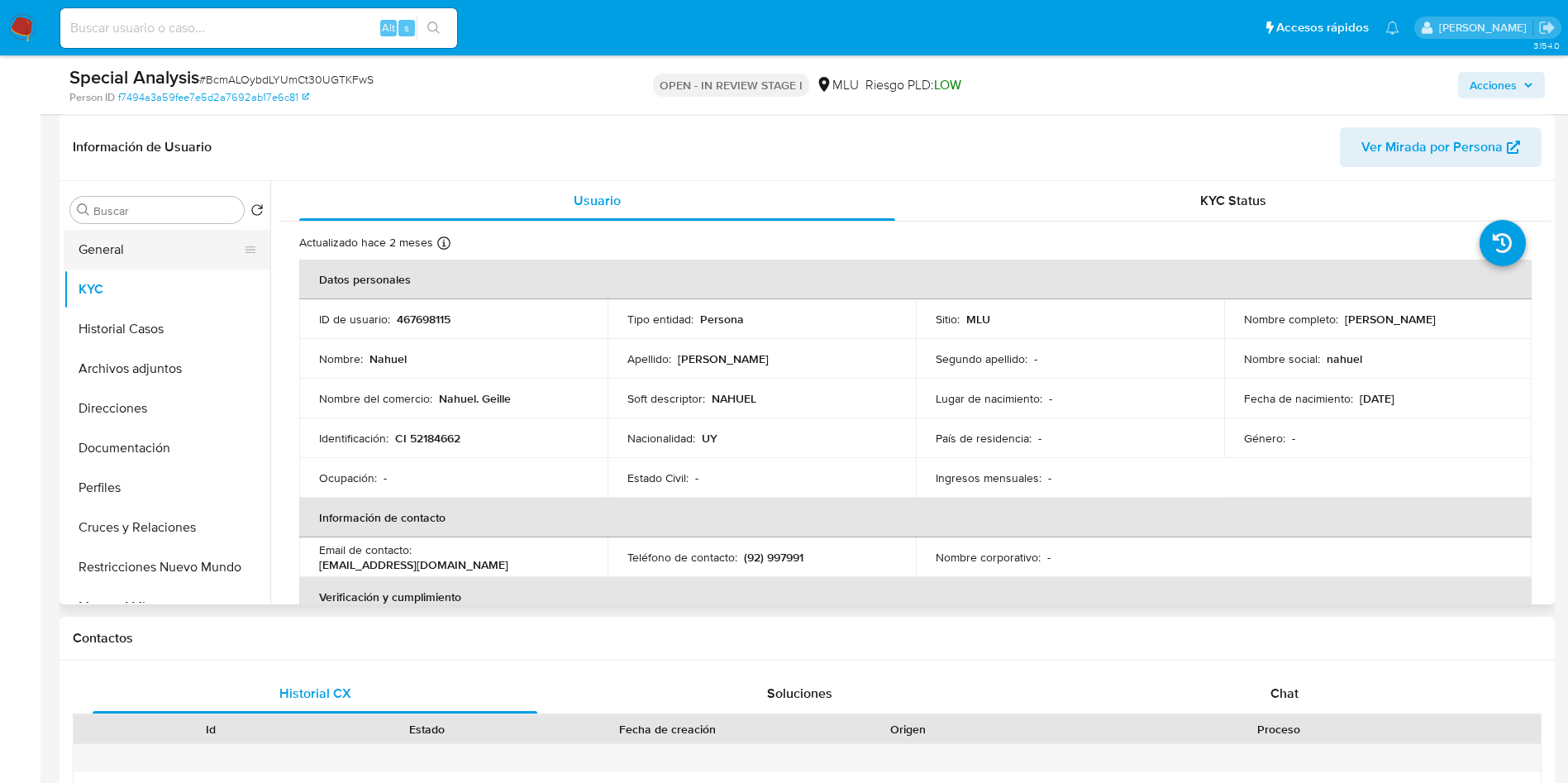
click at [122, 251] on button "General" at bounding box center [160, 250] width 194 height 39
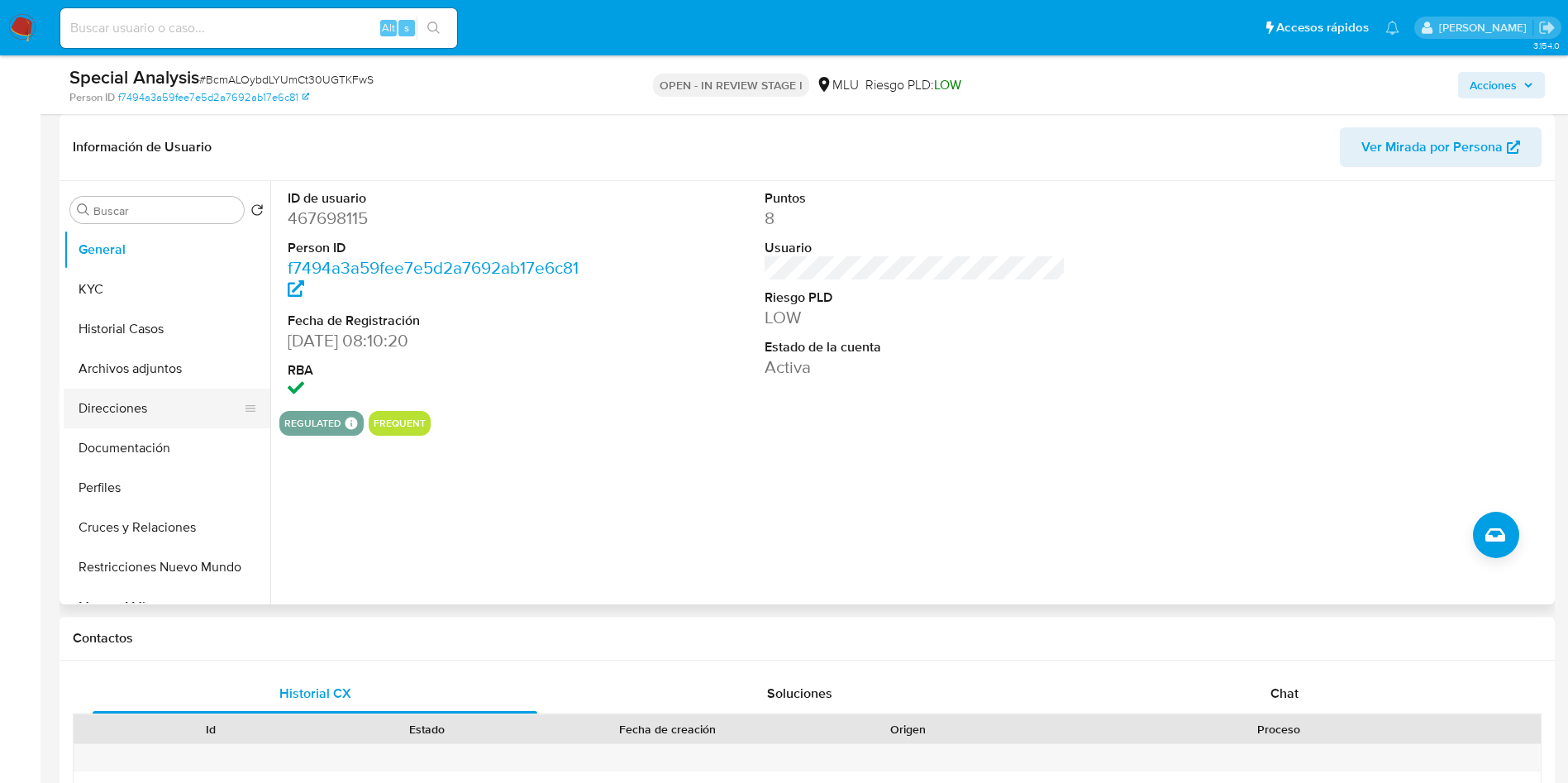
click at [133, 414] on button "Direcciones" at bounding box center [160, 408] width 194 height 39
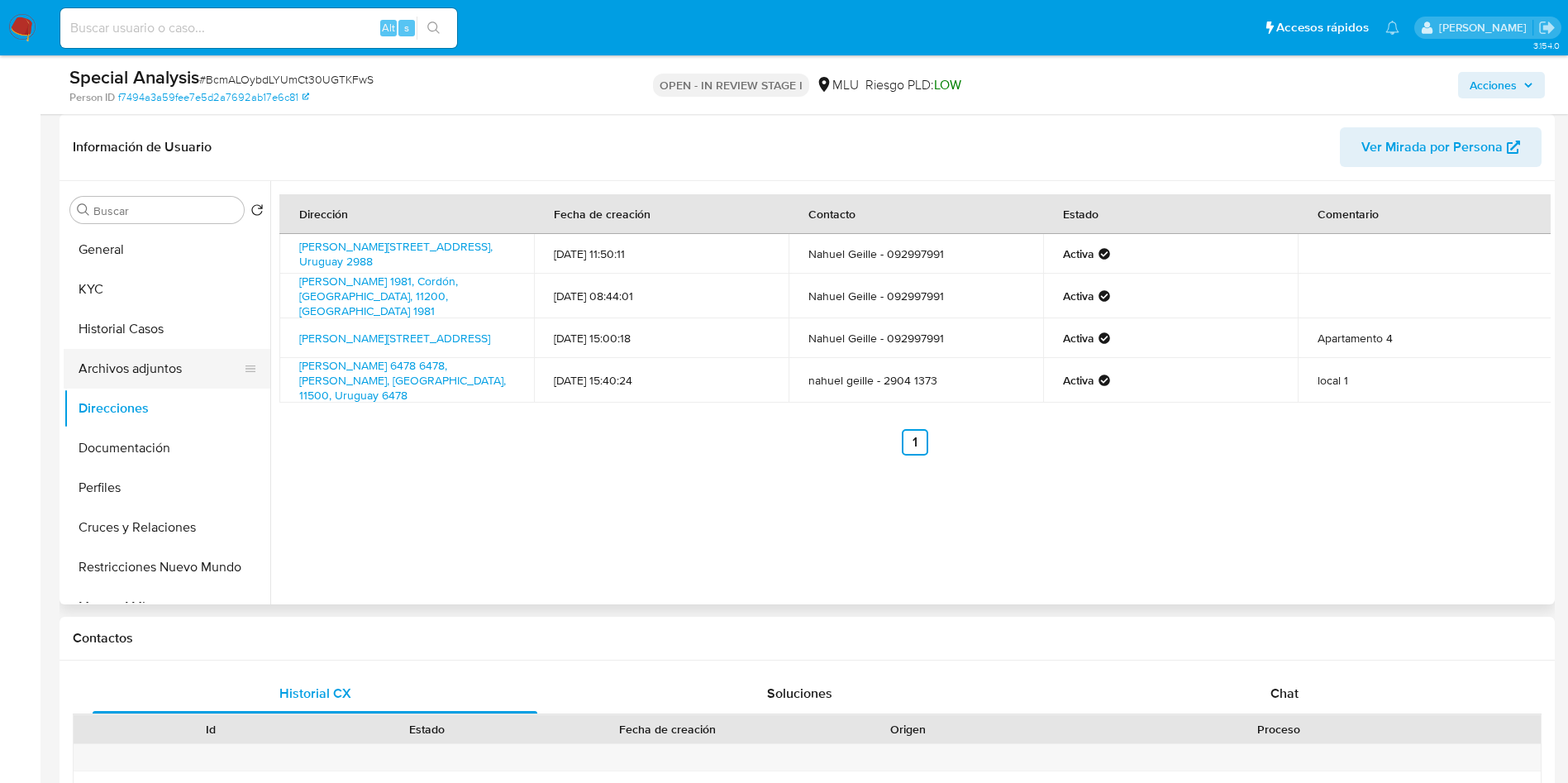
click at [132, 357] on button "Archivos adjuntos" at bounding box center [160, 369] width 194 height 39
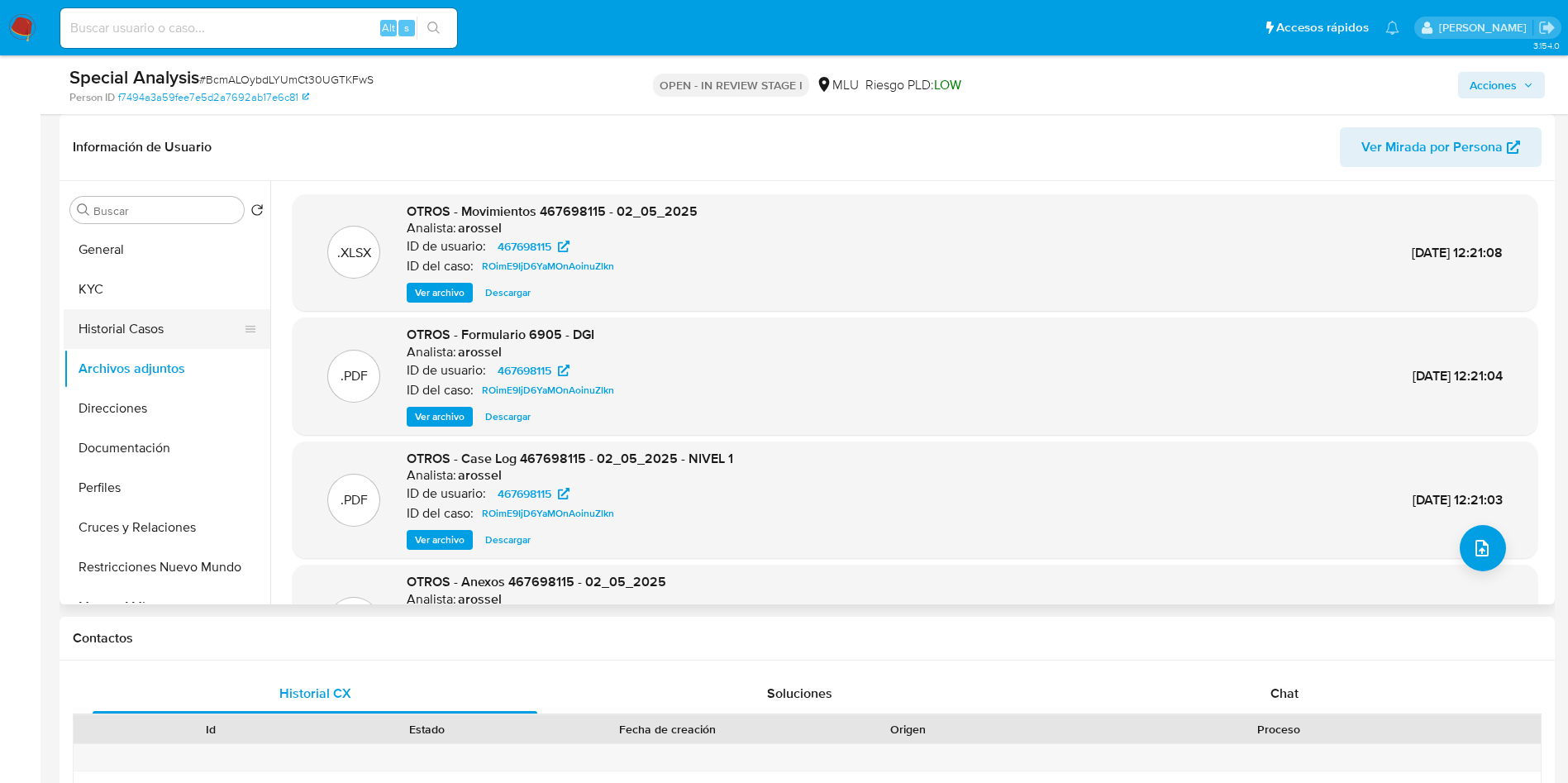
click at [132, 312] on button "Historial Casos" at bounding box center [160, 329] width 194 height 39
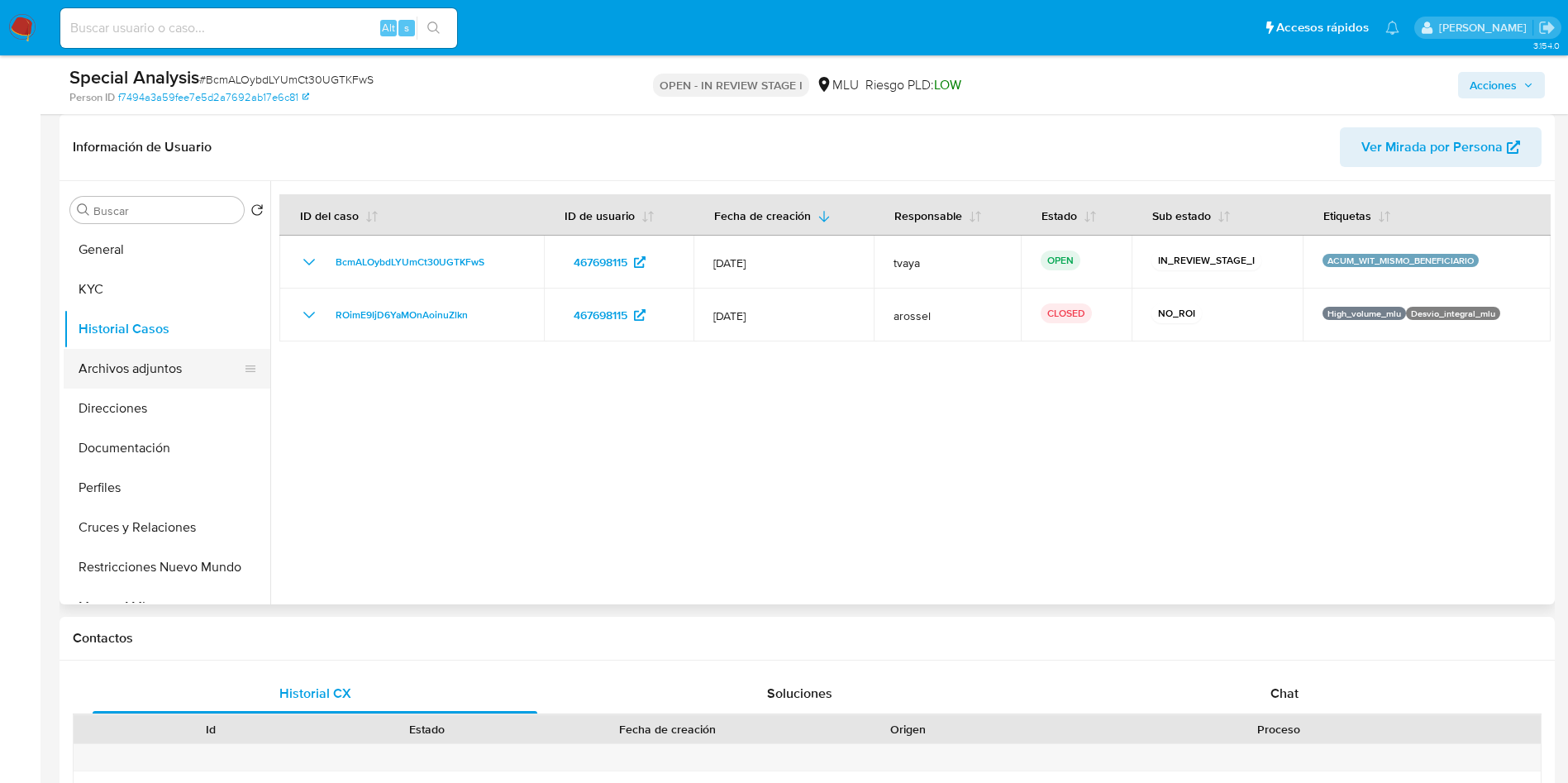
click at [173, 368] on button "Archivos adjuntos" at bounding box center [160, 369] width 194 height 39
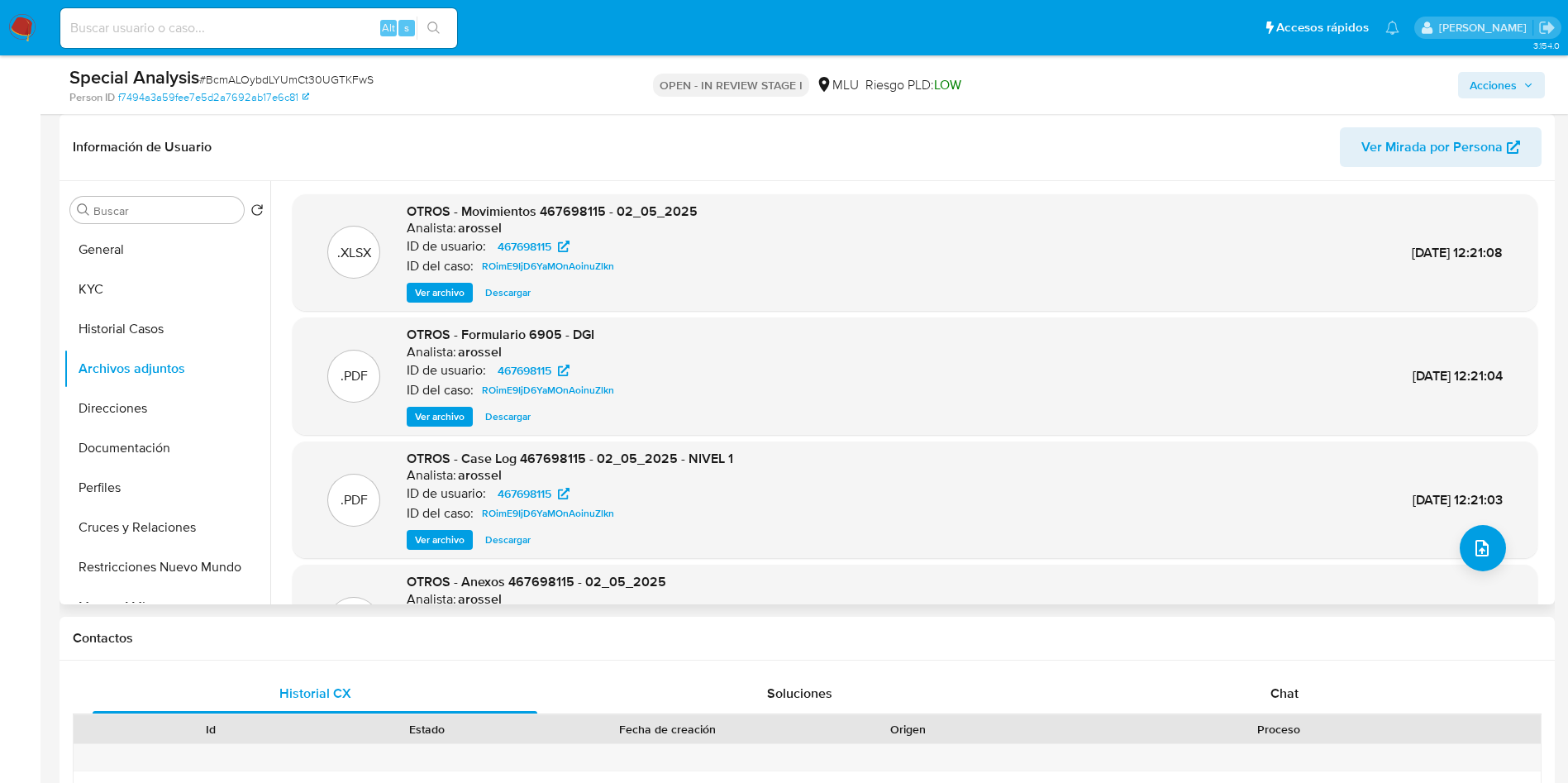
click at [451, 538] on span "Ver archivo" at bounding box center [440, 539] width 49 height 17
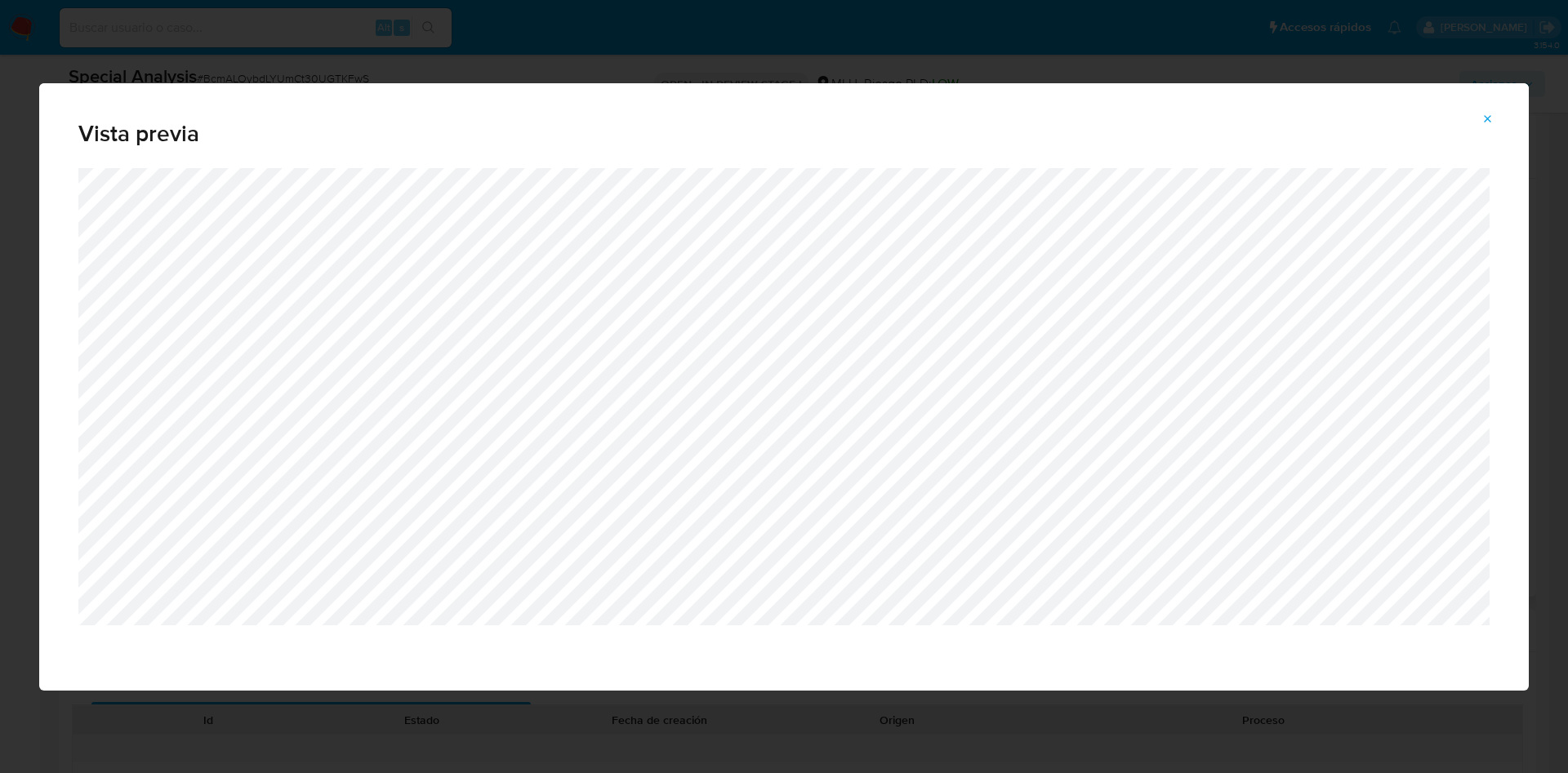
click at [1046, 41] on div "Vista previa" at bounding box center [784, 386] width 1568 height 773
click at [1393, 114] on icon "Attachment preview" at bounding box center [1487, 118] width 13 height 13
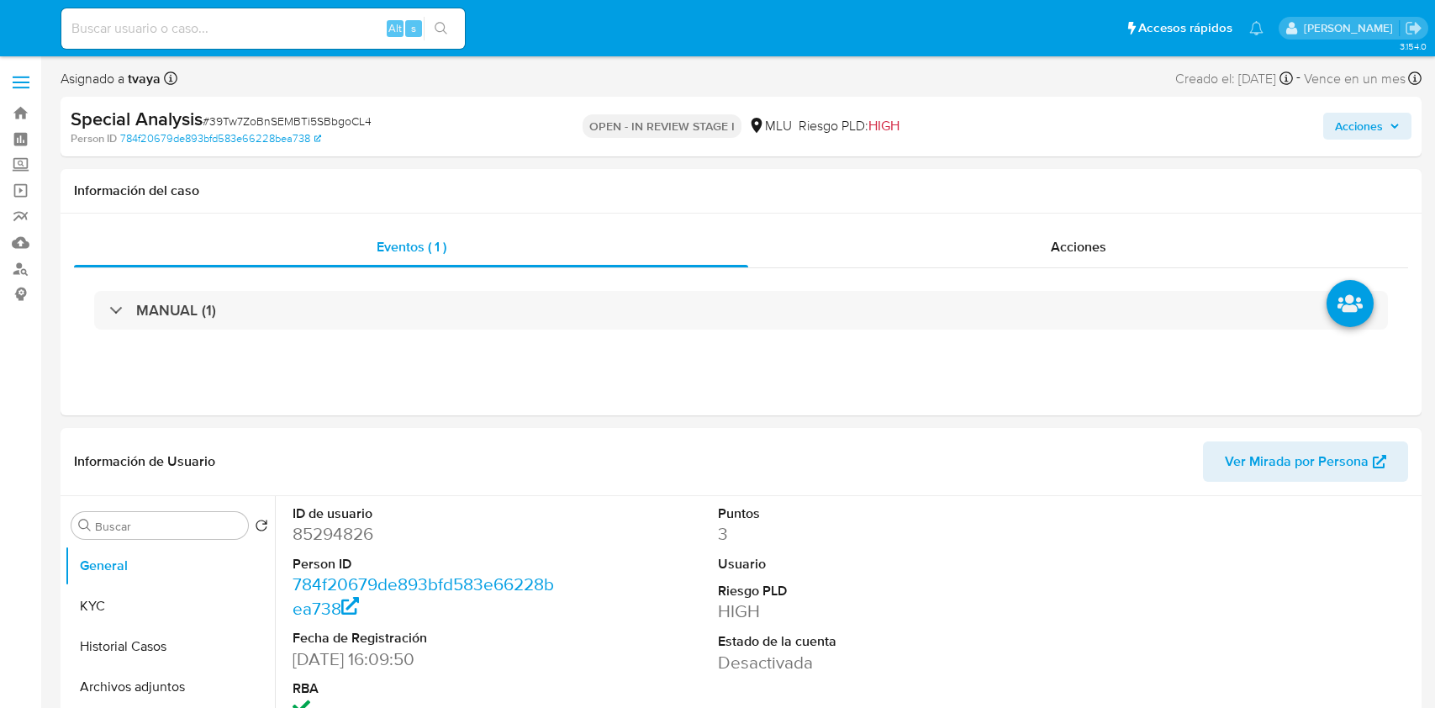
select select "10"
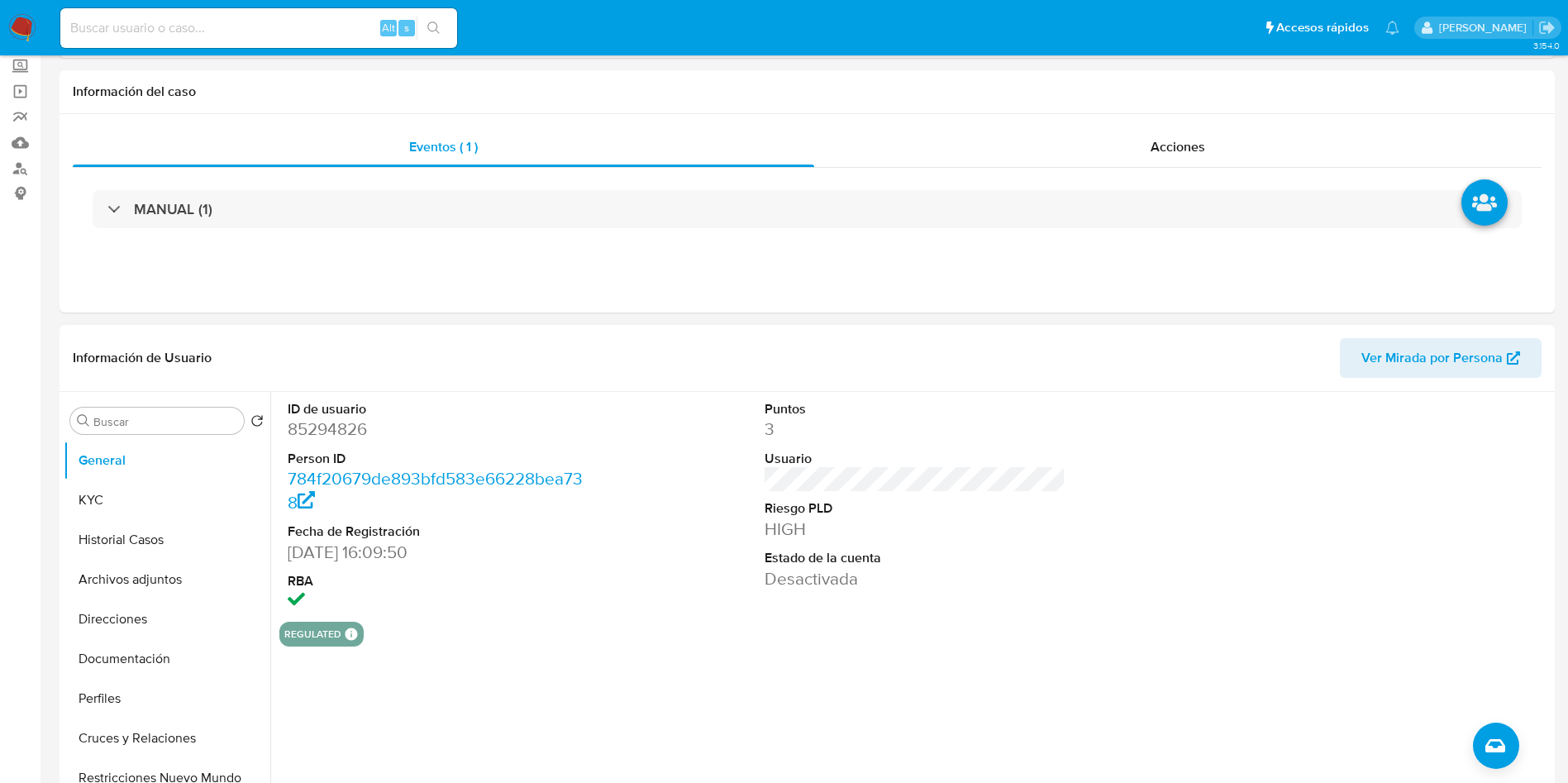
scroll to position [124, 0]
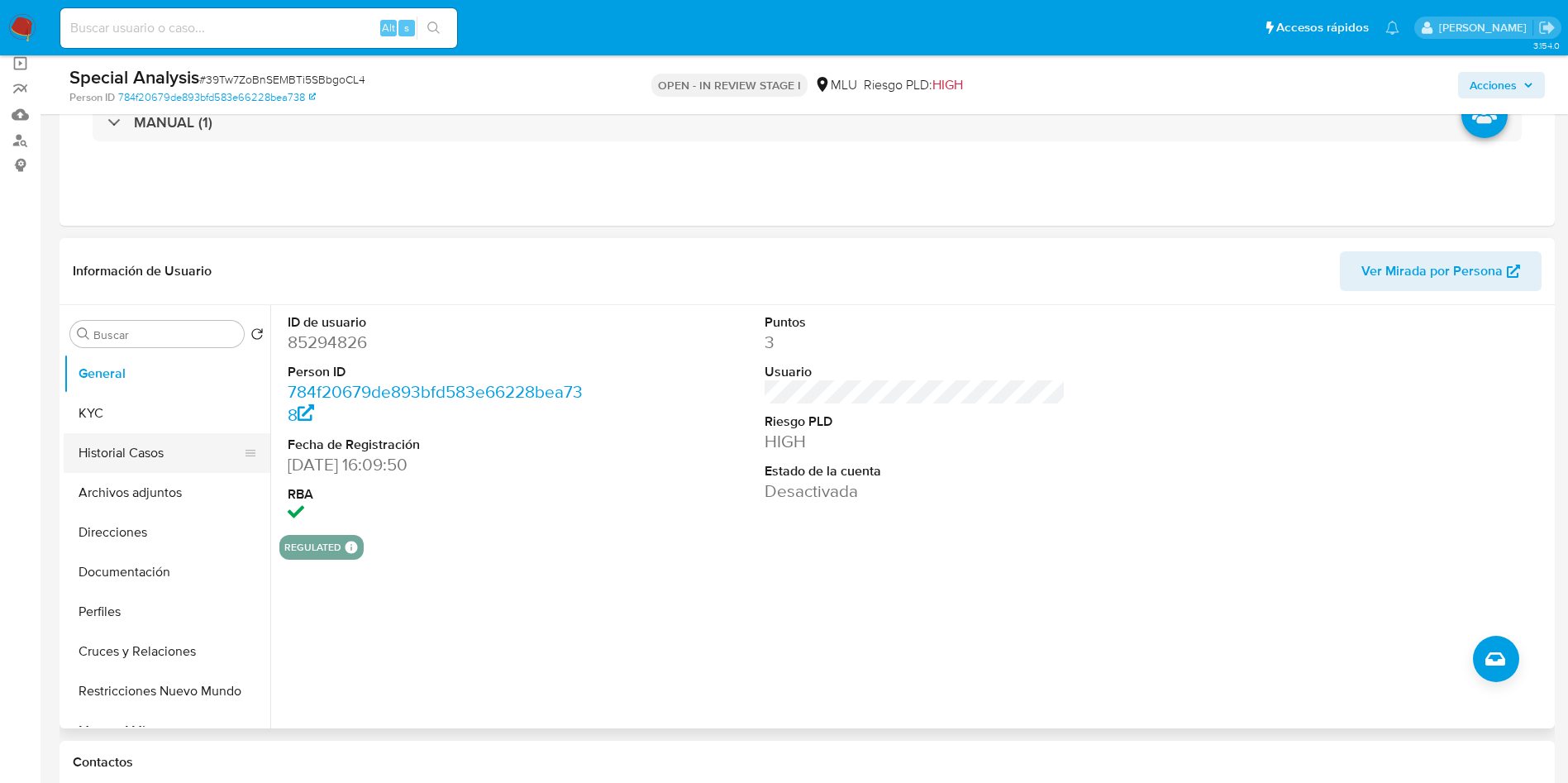
click at [156, 446] on button "Historial Casos" at bounding box center [160, 452] width 194 height 39
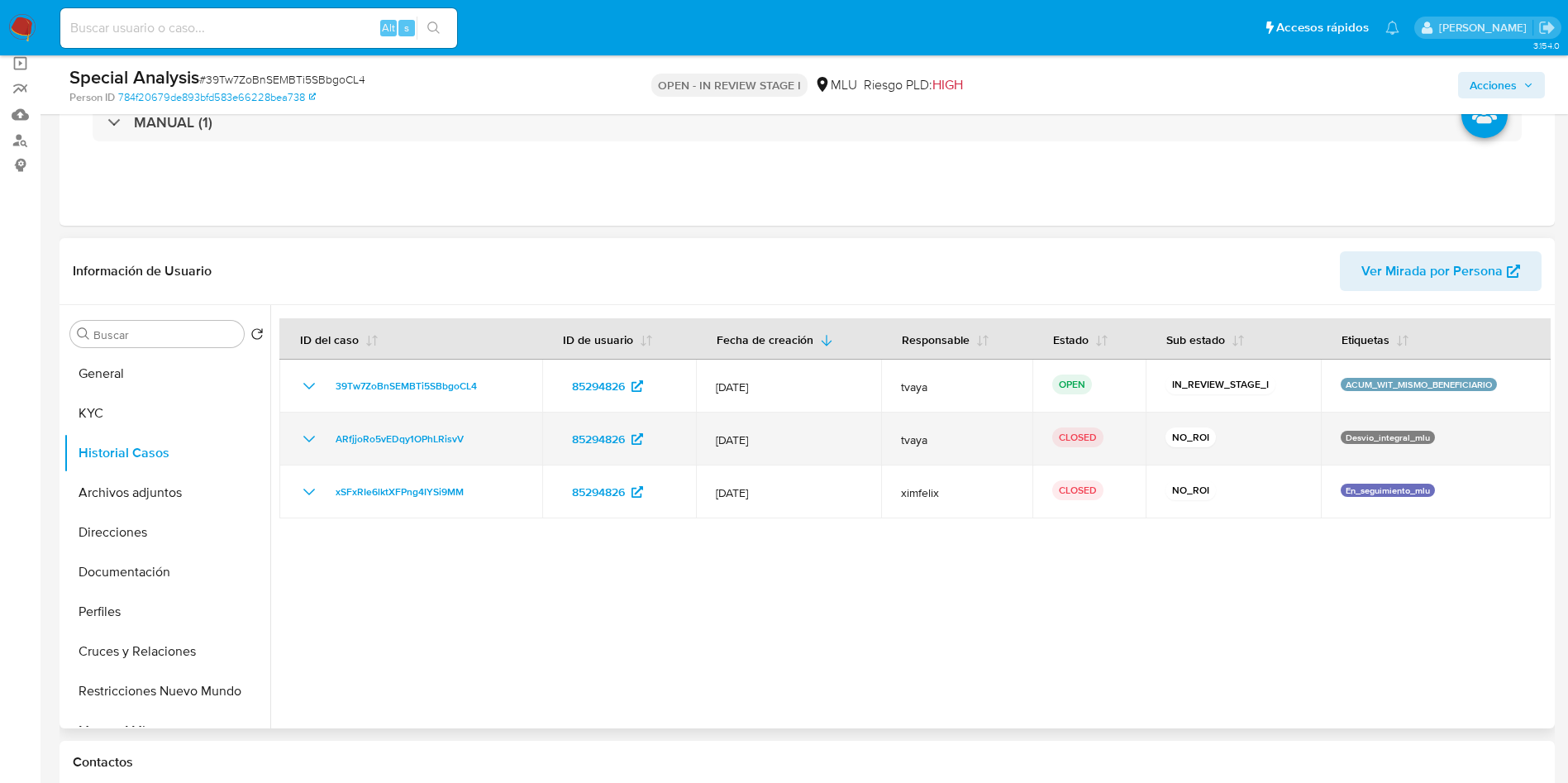
click at [314, 441] on icon "Mostrar/Ocultar" at bounding box center [309, 439] width 20 height 20
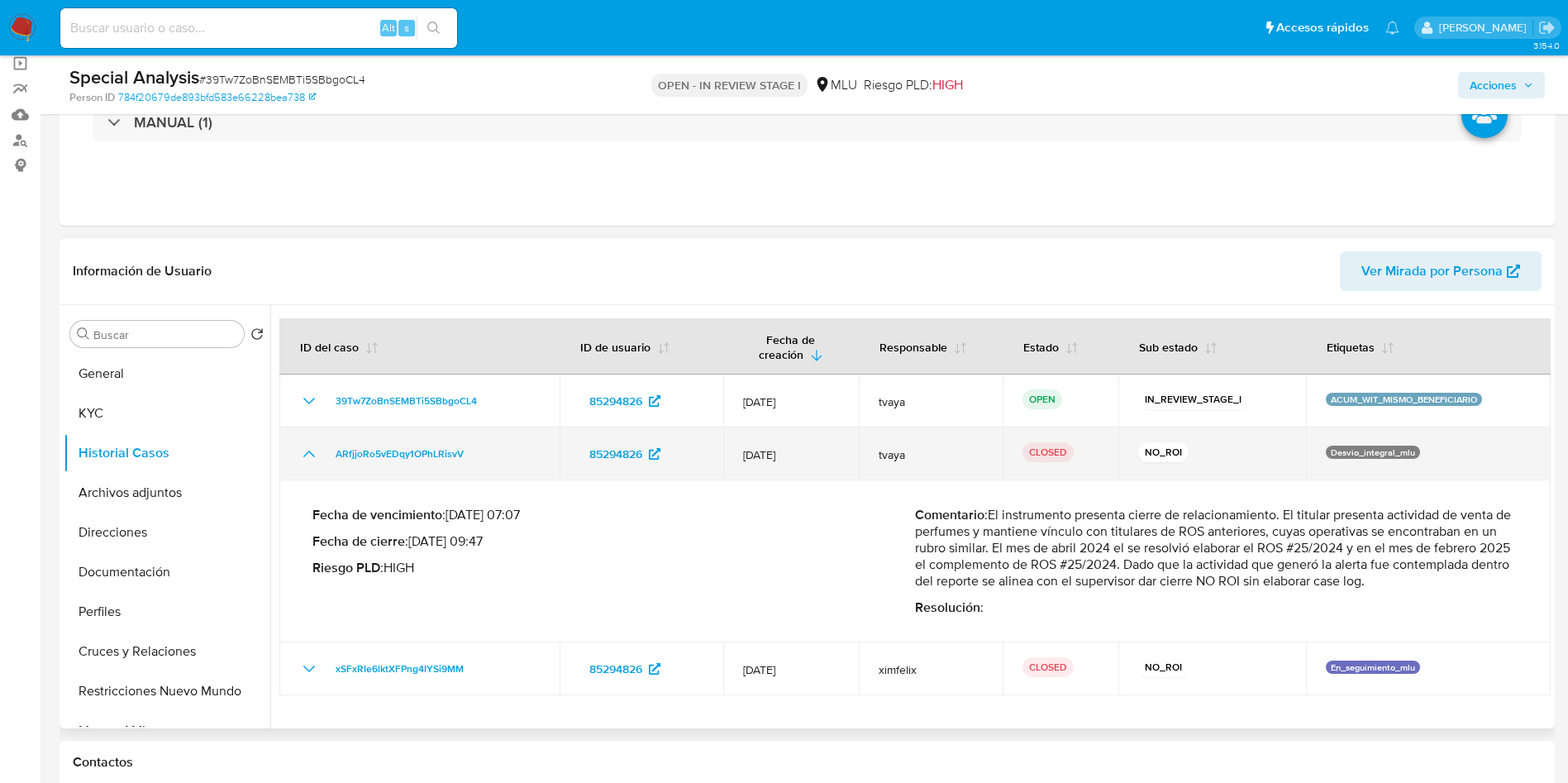
click at [314, 442] on td "ARfjjoRo5vEDqy1OPhLRisvV" at bounding box center [419, 453] width 280 height 53
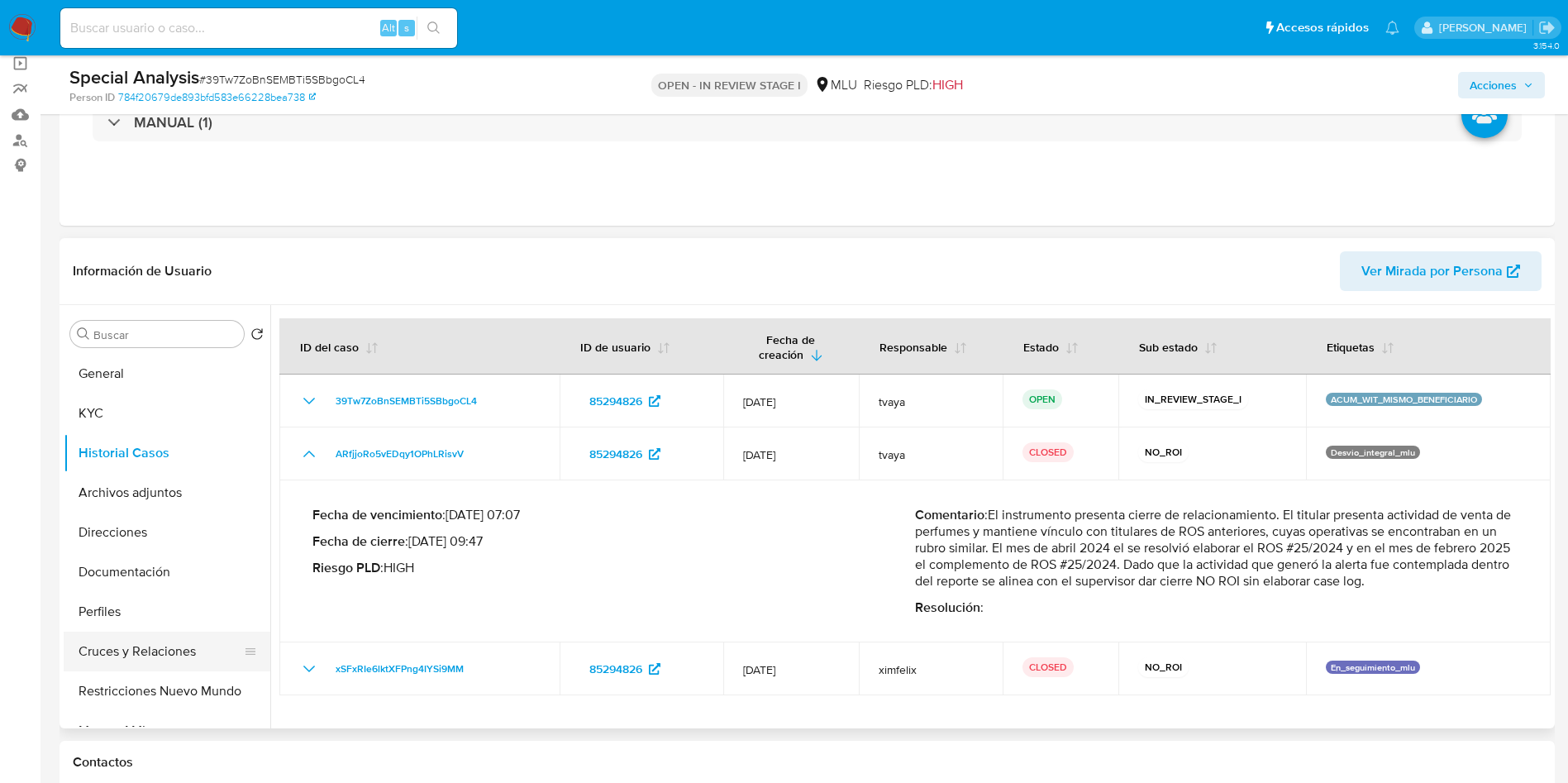
click at [144, 656] on button "Cruces y Relaciones" at bounding box center [160, 651] width 194 height 39
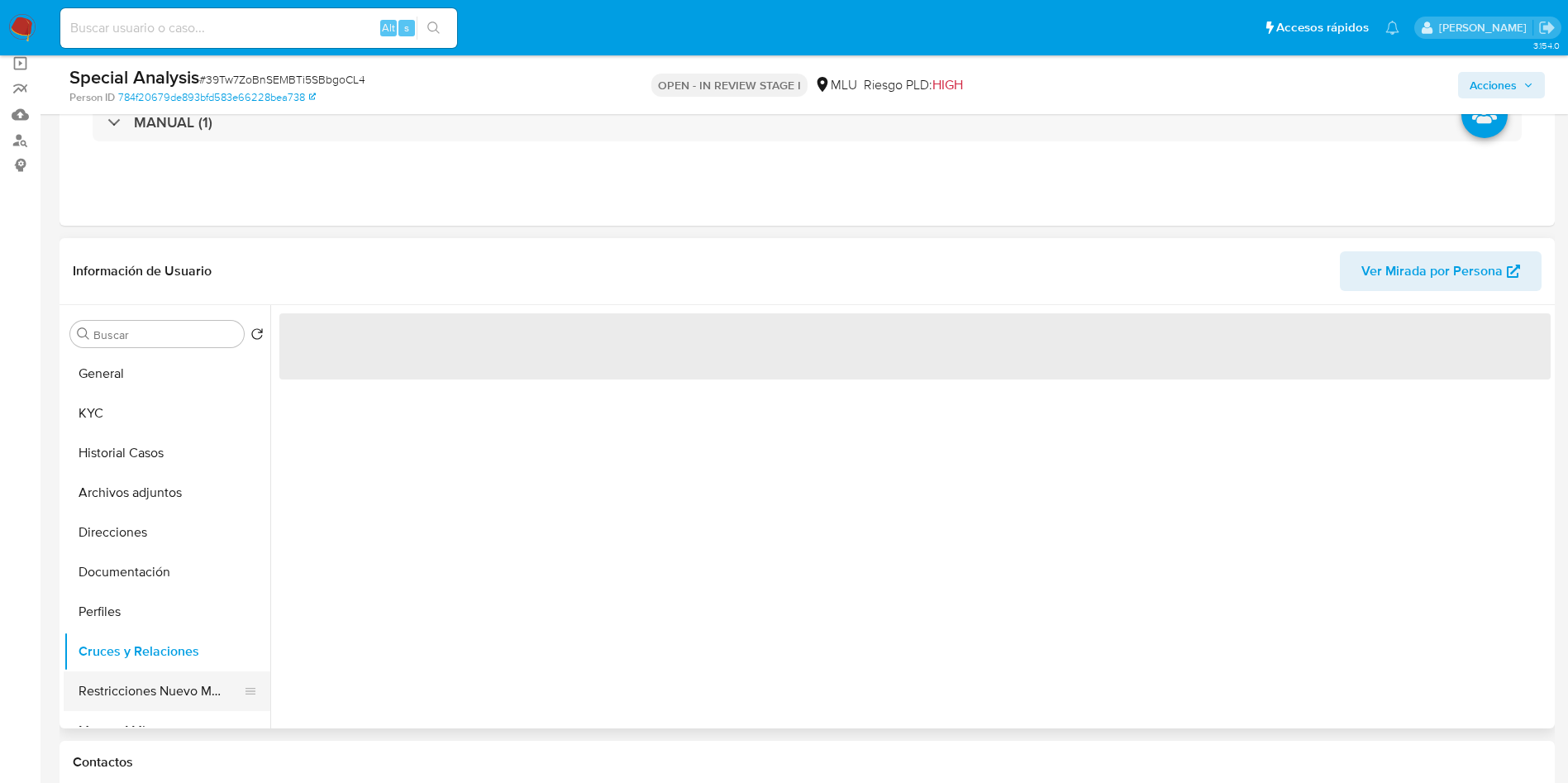
click at [143, 692] on button "Restricciones Nuevo Mundo" at bounding box center [160, 691] width 194 height 39
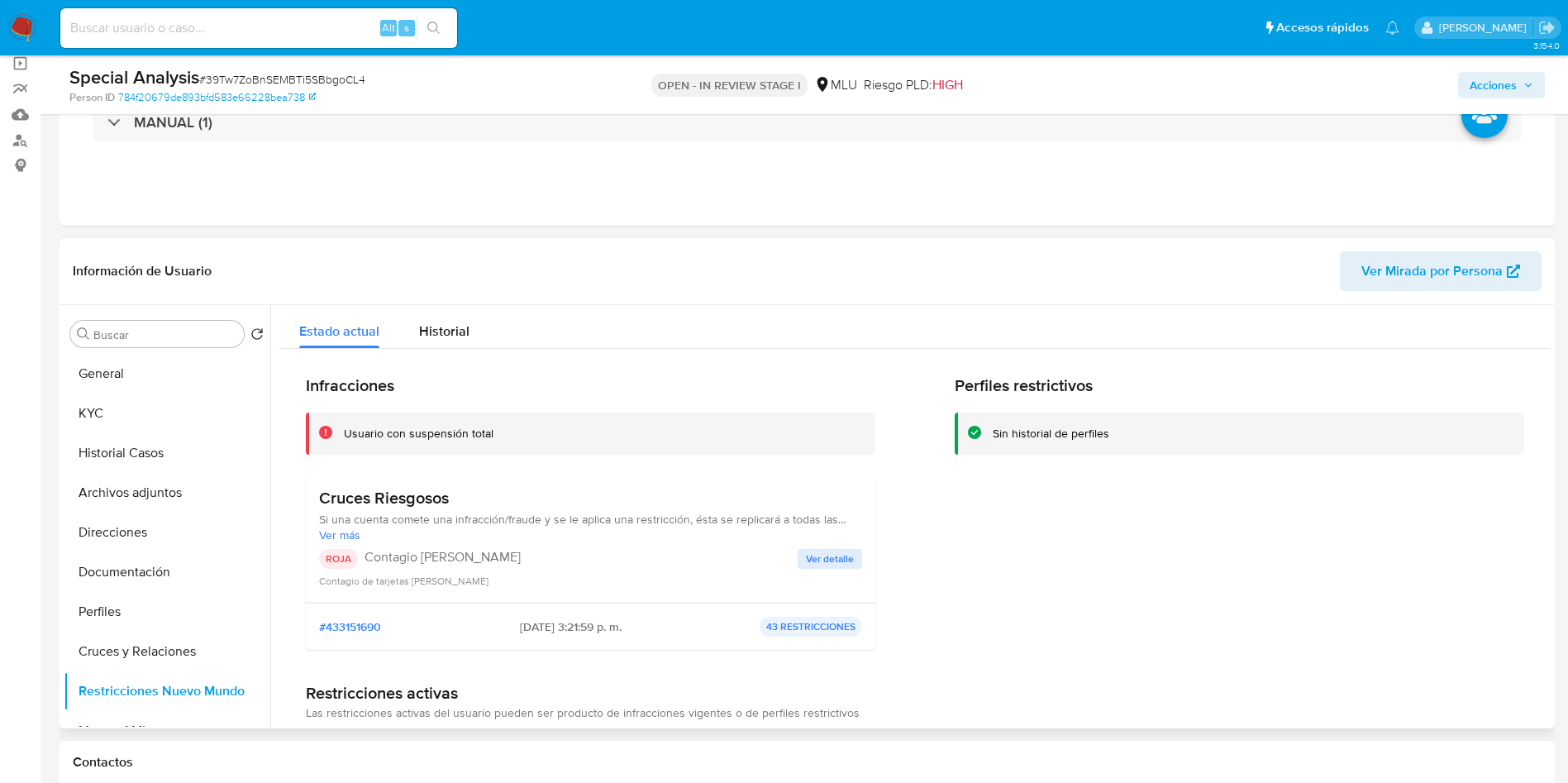
click at [827, 555] on span "Ver detalle" at bounding box center [829, 559] width 48 height 17
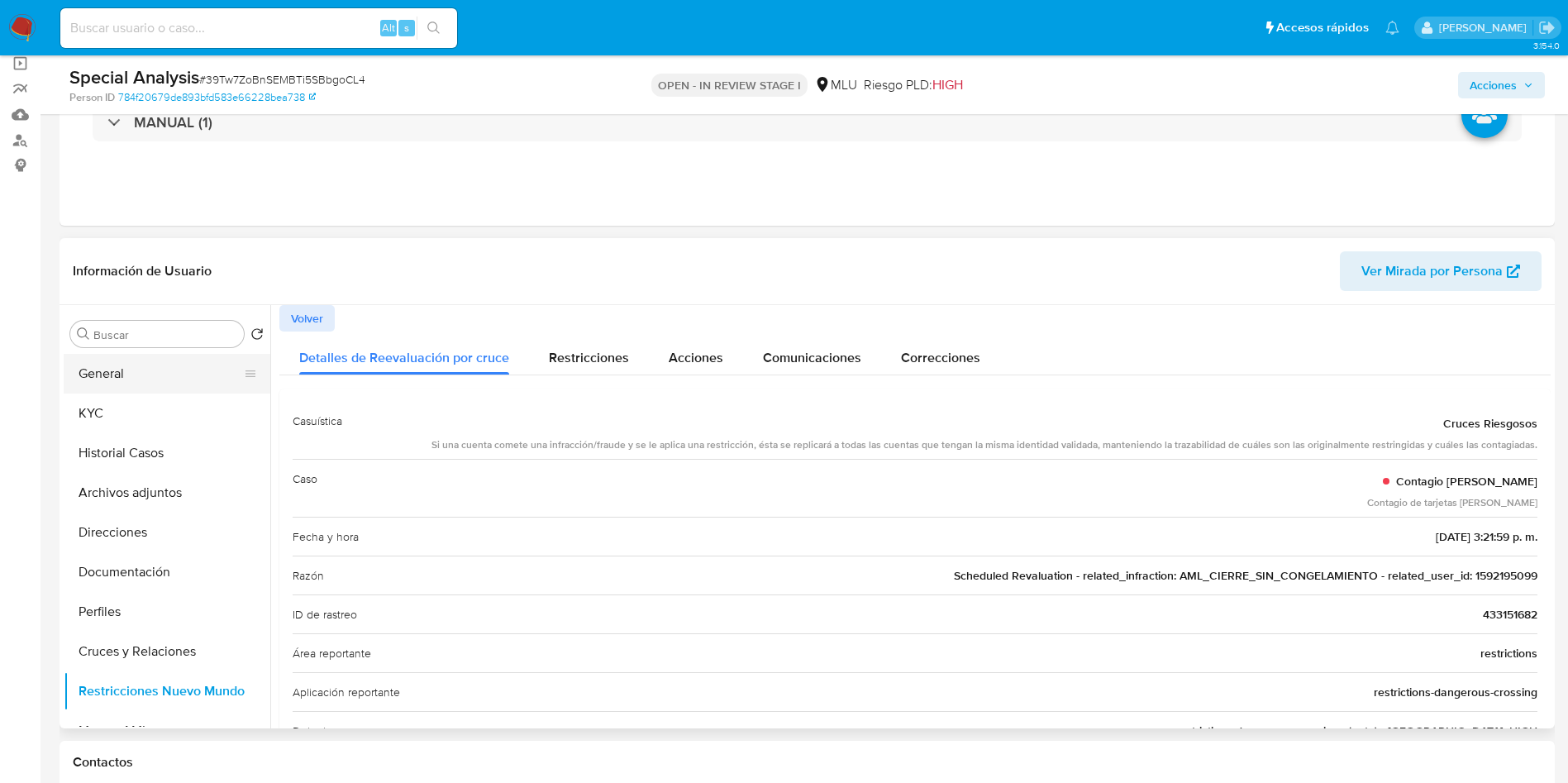
click at [132, 388] on button "General" at bounding box center [160, 374] width 194 height 39
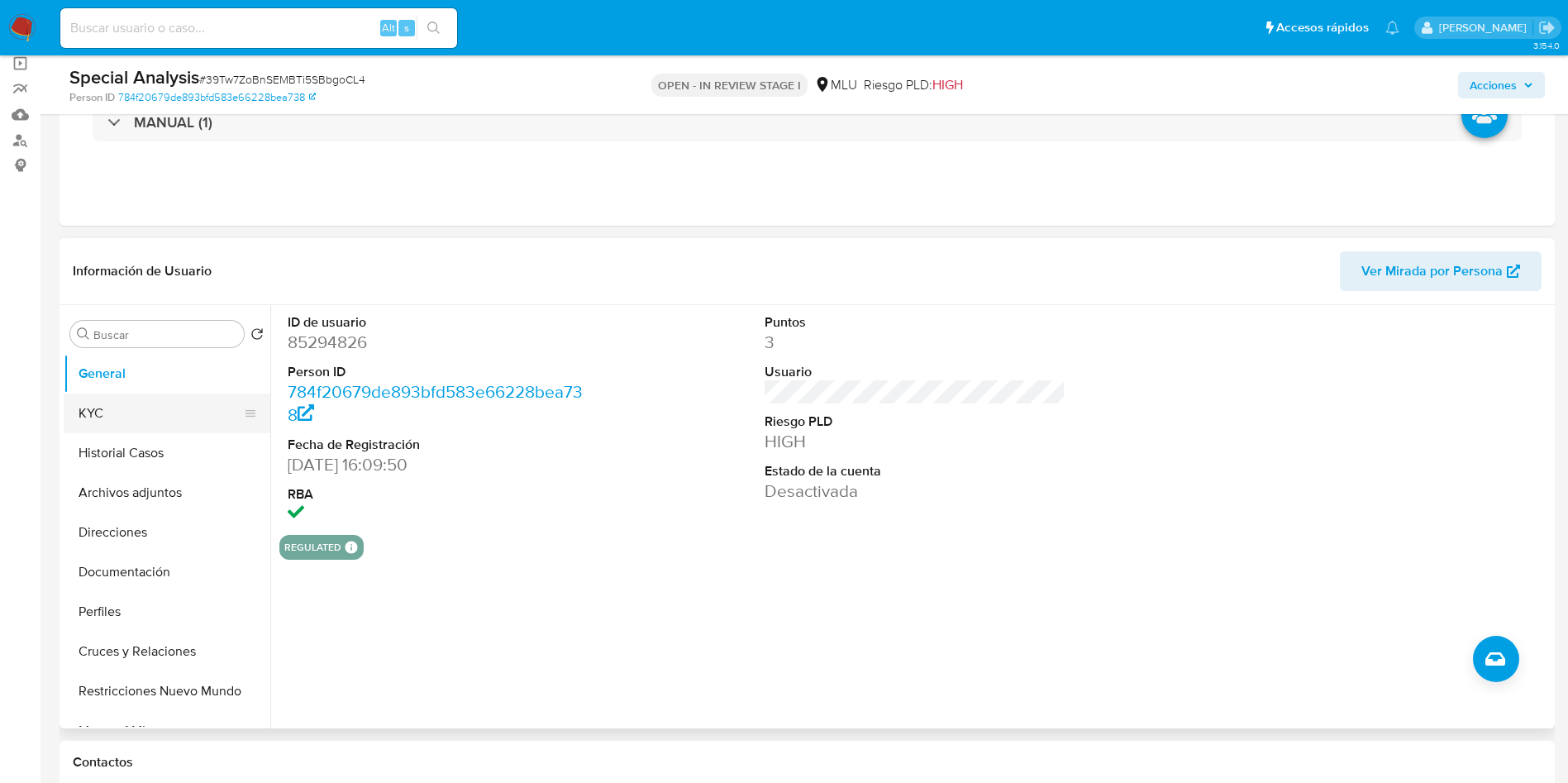
click at [164, 402] on button "KYC" at bounding box center [160, 413] width 194 height 39
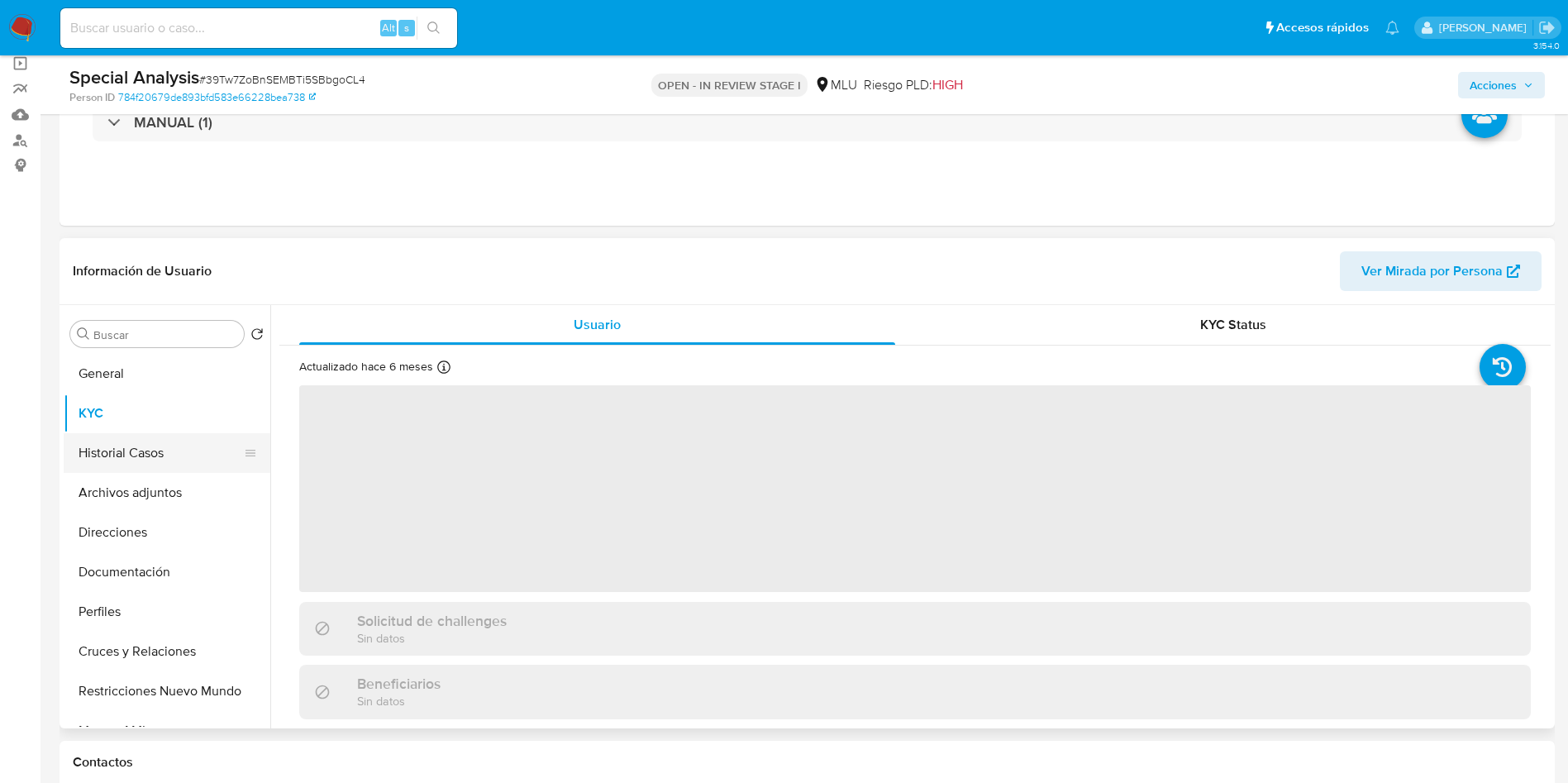
click at [147, 433] on button "Historial Casos" at bounding box center [160, 452] width 194 height 39
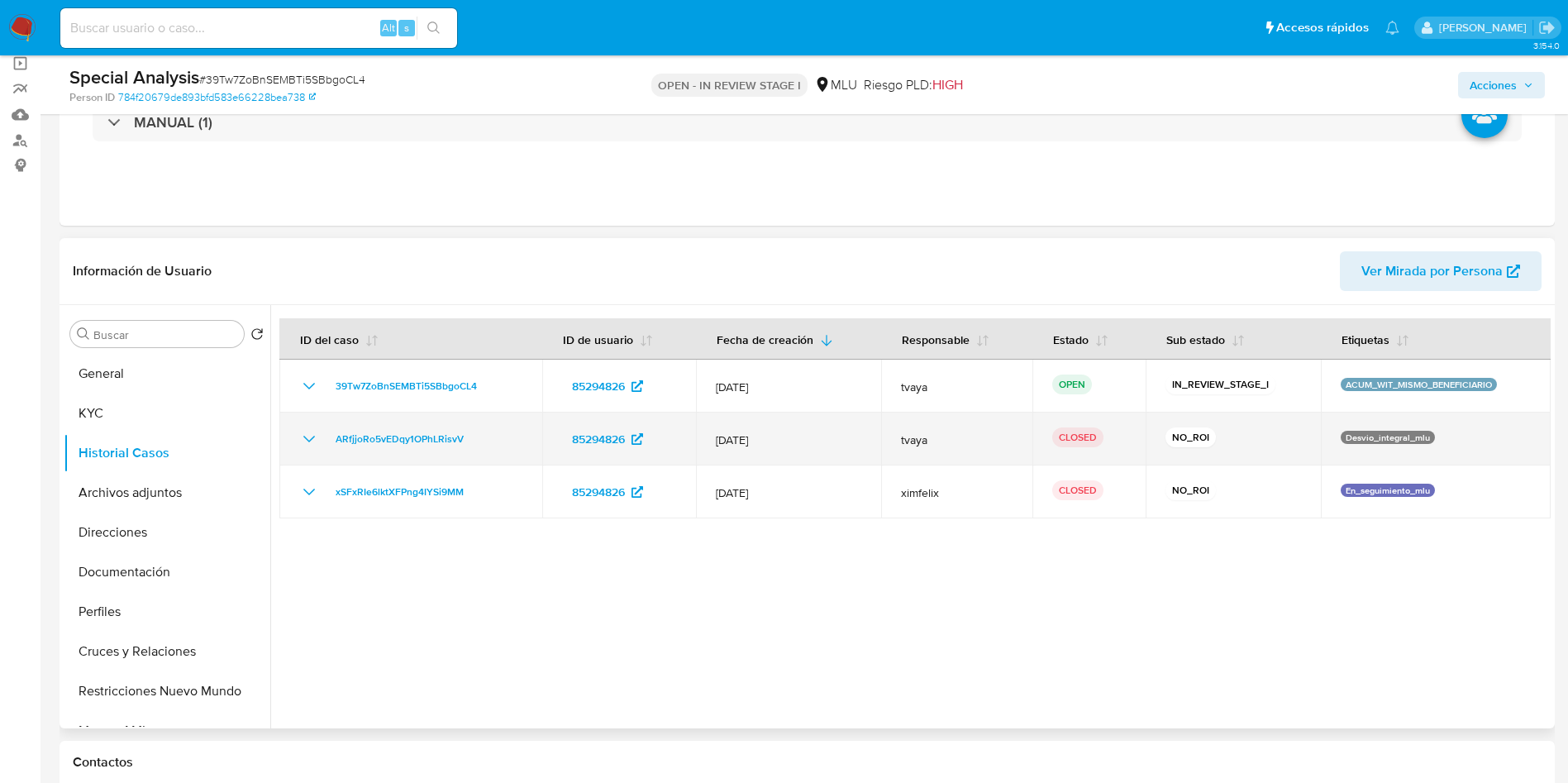
click at [309, 439] on icon "Mostrar/Ocultar" at bounding box center [309, 439] width 20 height 20
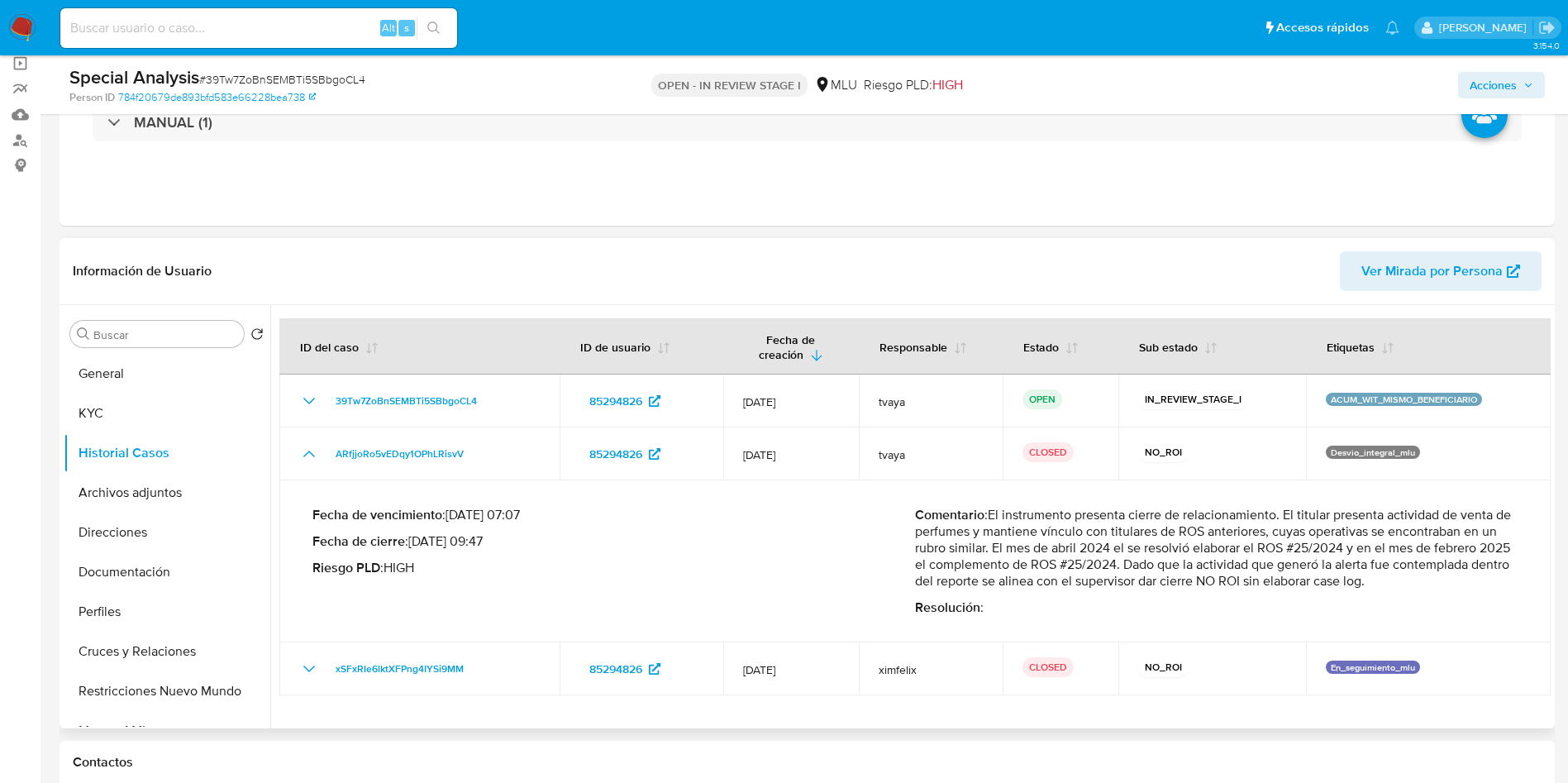
drag, startPoint x: 1407, startPoint y: 581, endPoint x: 993, endPoint y: 517, distance: 418.9
click at [993, 517] on p "Comentario : El instrumento presenta cierre de relacionamiento. El titular pres…" at bounding box center [1216, 548] width 603 height 83
click at [1411, 93] on span "Acciones" at bounding box center [1493, 85] width 47 height 27
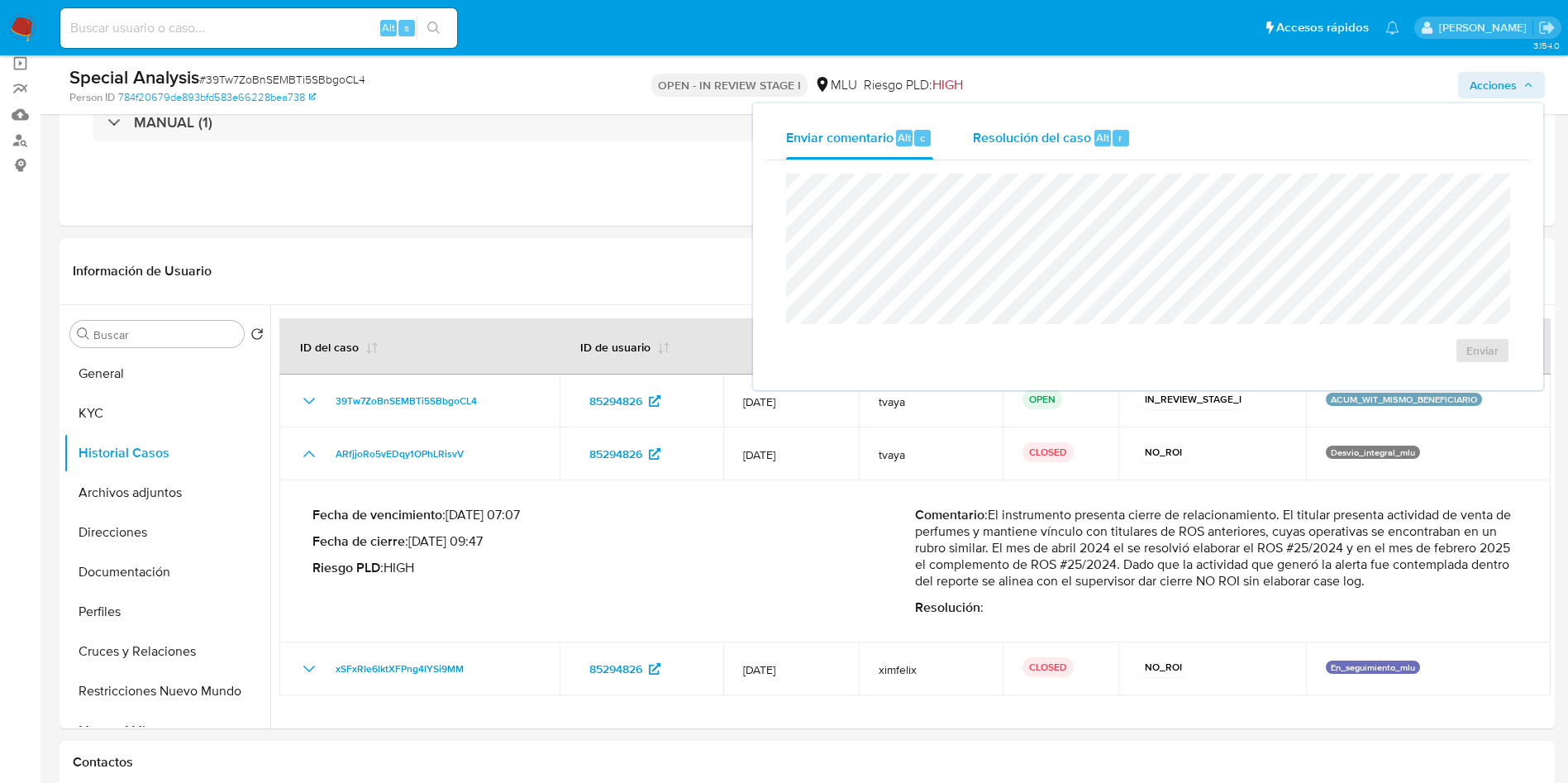
click at [1030, 138] on span "Resolución del caso" at bounding box center [1032, 136] width 118 height 19
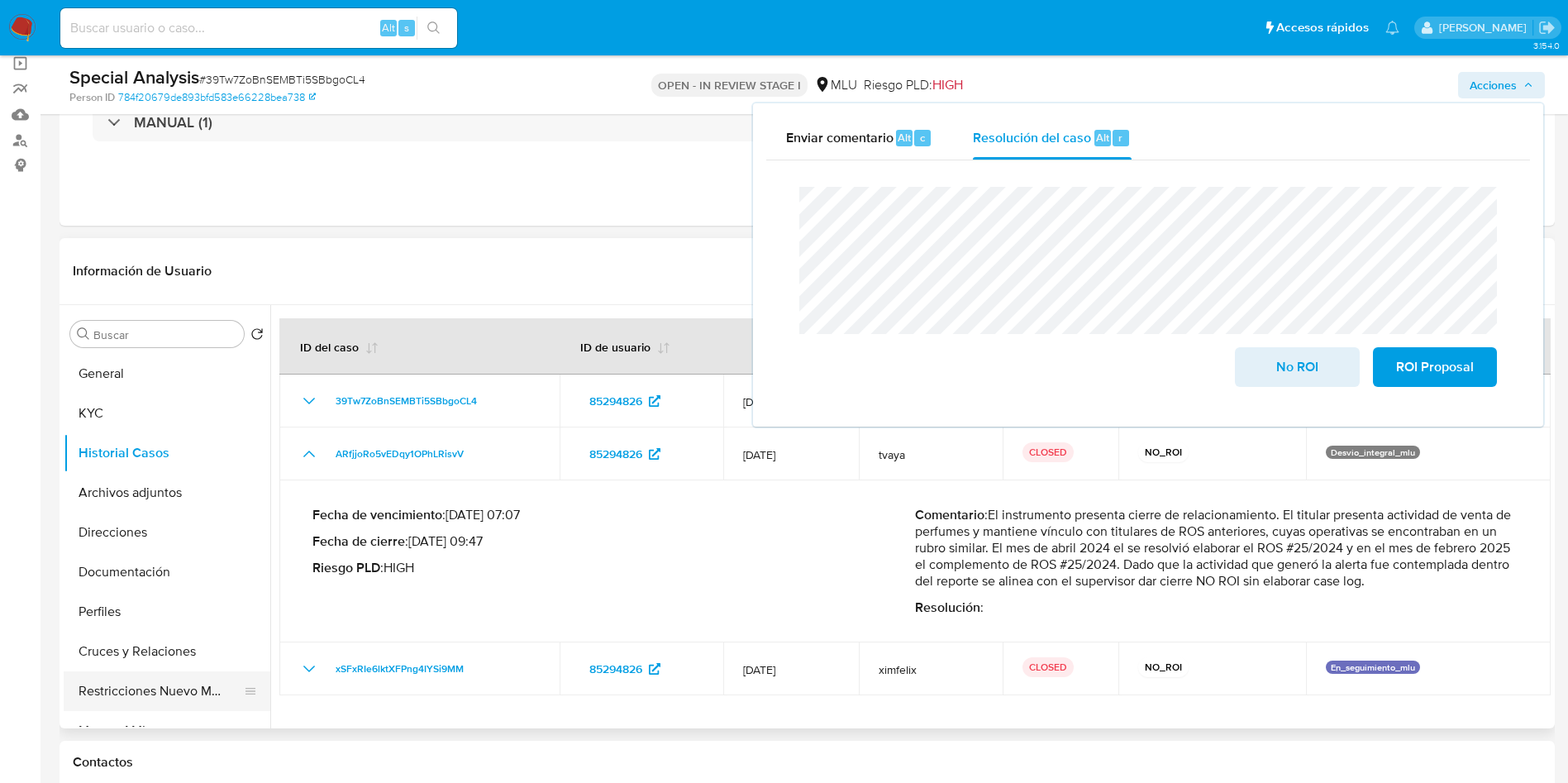
click at [158, 695] on button "Restricciones Nuevo Mundo" at bounding box center [160, 691] width 194 height 39
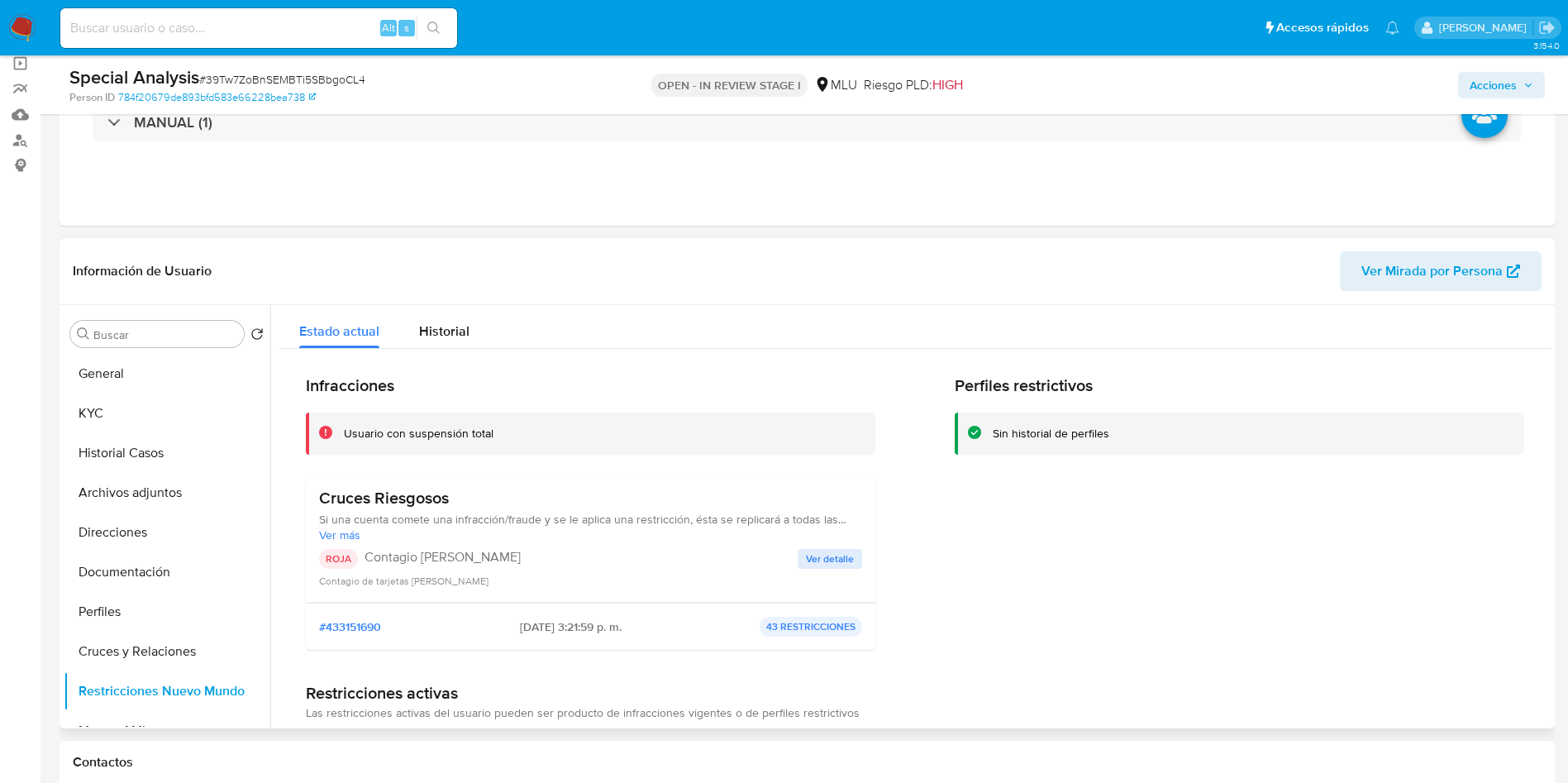
click at [504, 336] on div "Estado actual Historial" at bounding box center [915, 327] width 1272 height 44
click at [452, 334] on span "Historial" at bounding box center [444, 331] width 50 height 19
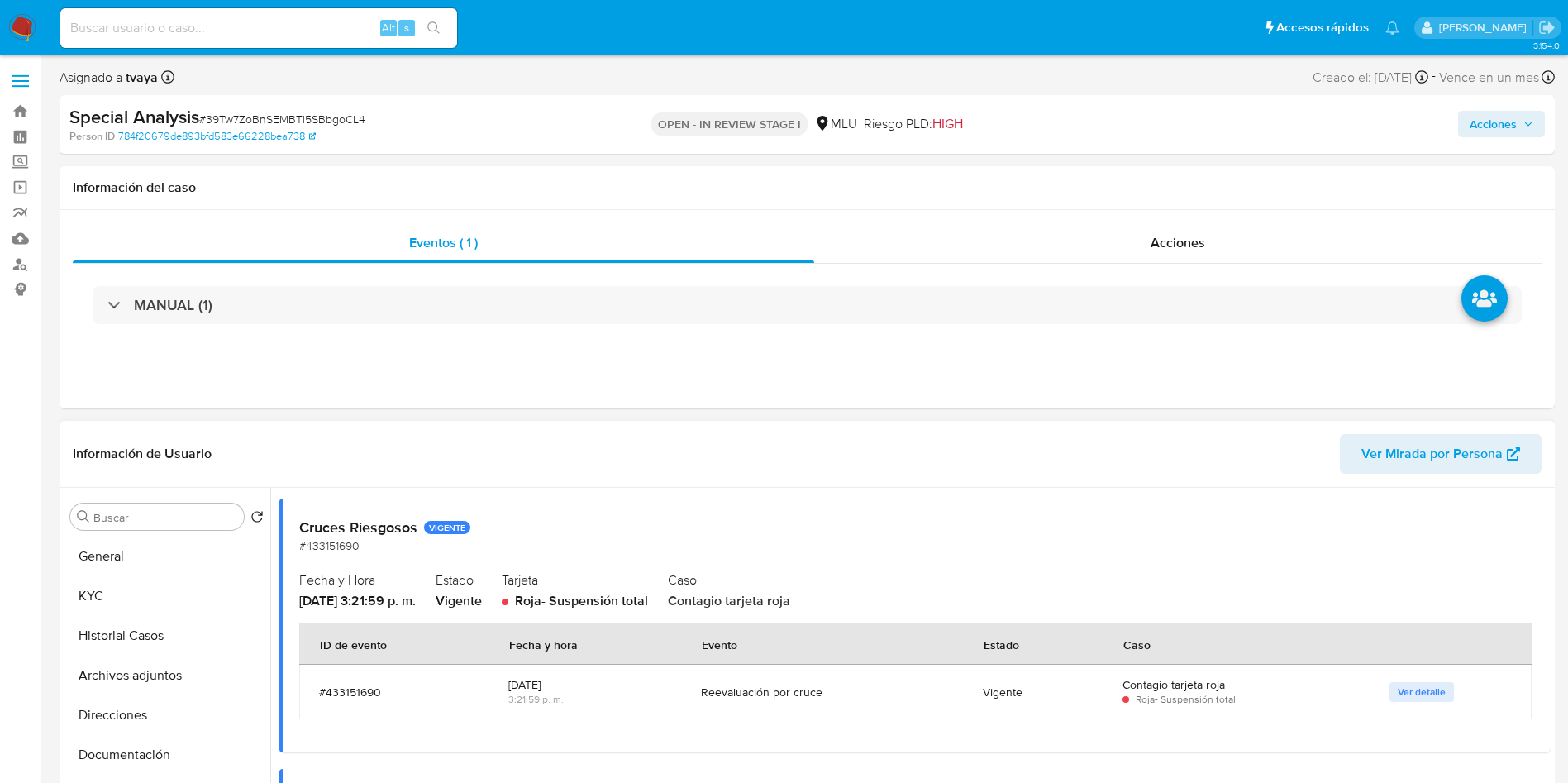
scroll to position [0, 0]
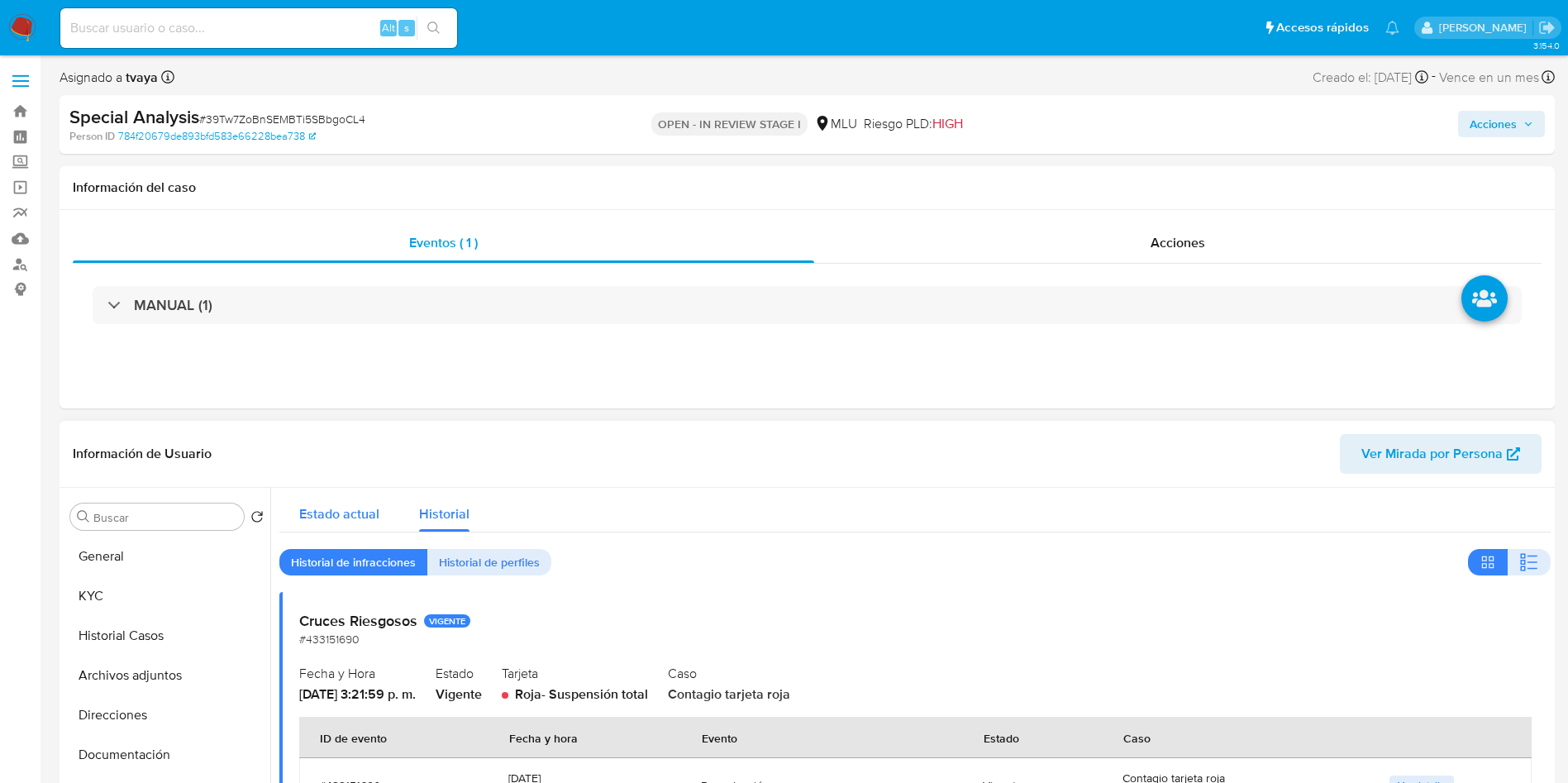
click at [347, 510] on span "Estado actual" at bounding box center [339, 513] width 81 height 19
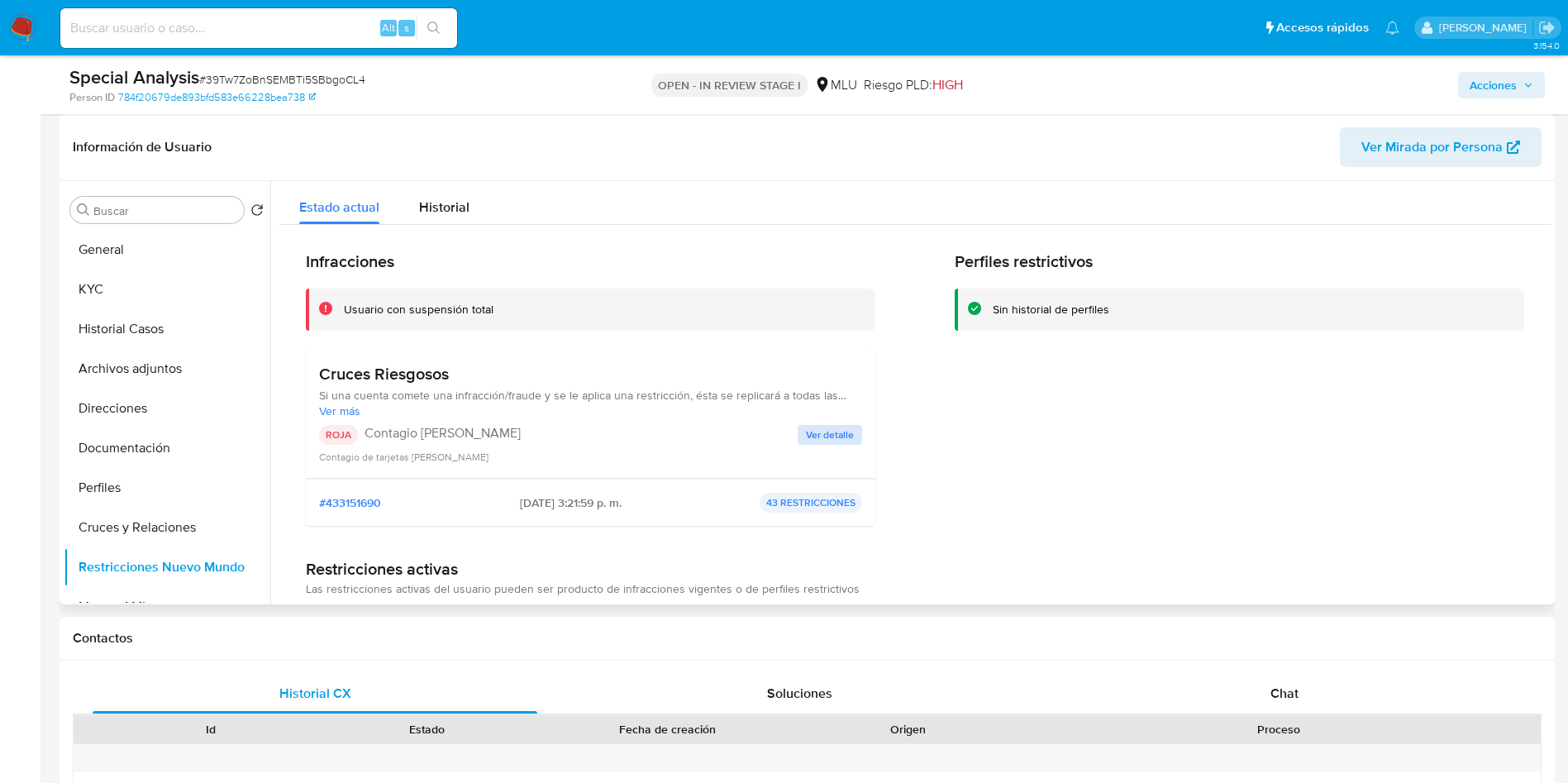
click at [839, 435] on span "Ver detalle" at bounding box center [829, 435] width 48 height 17
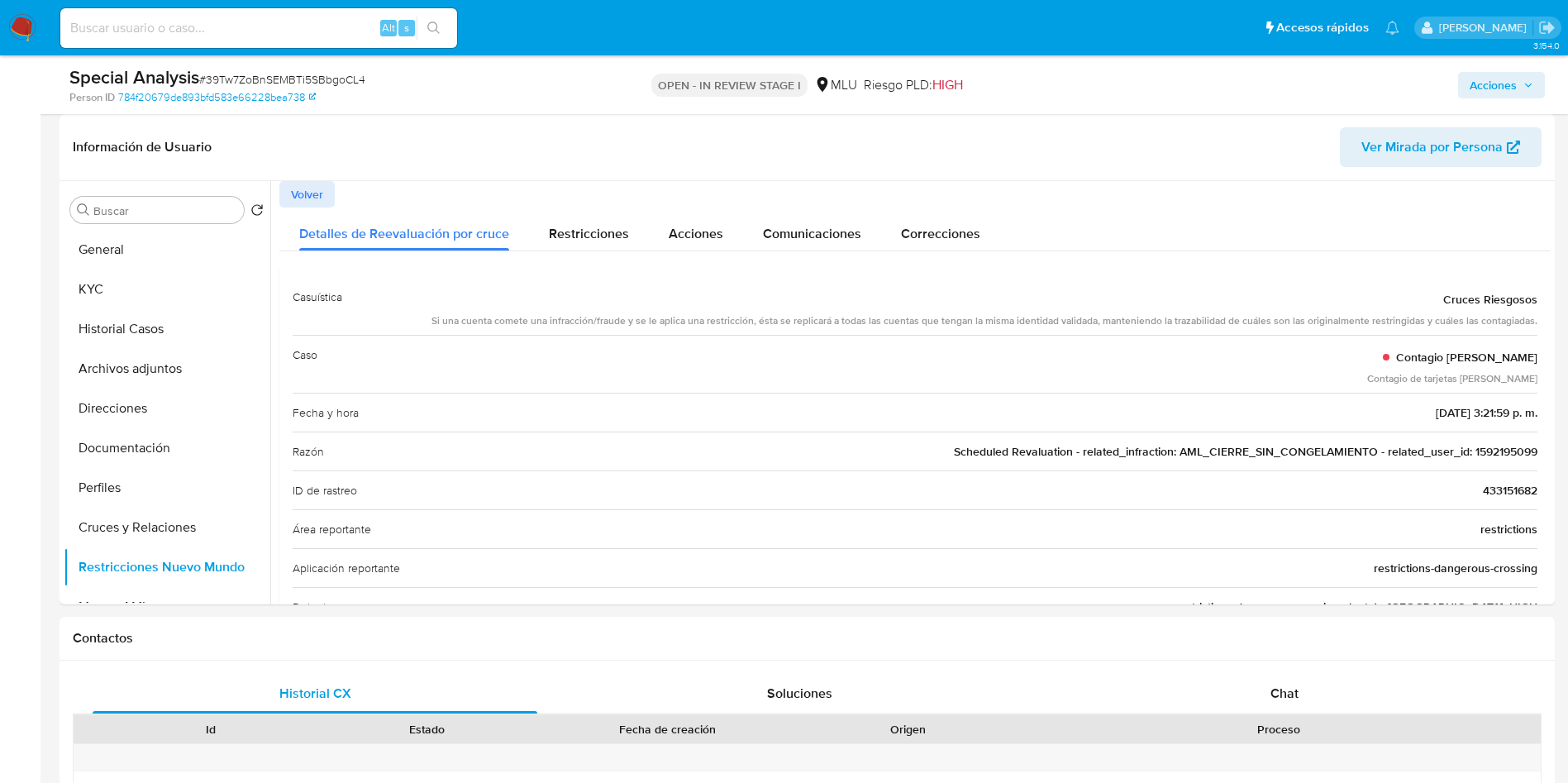
drag, startPoint x: 140, startPoint y: 246, endPoint x: 512, endPoint y: 13, distance: 438.9
click at [140, 247] on button "General" at bounding box center [167, 250] width 207 height 39
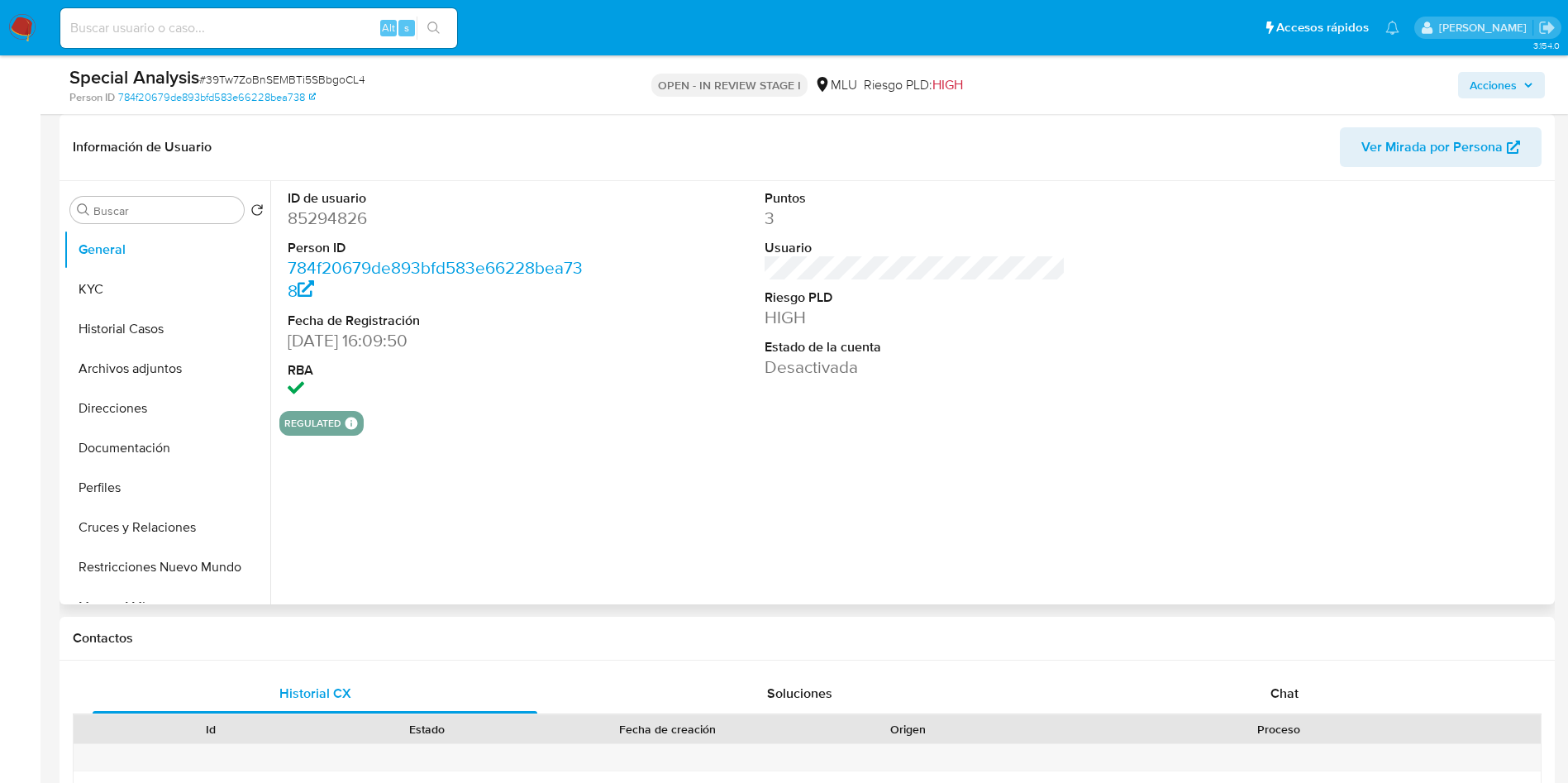
scroll to position [124, 0]
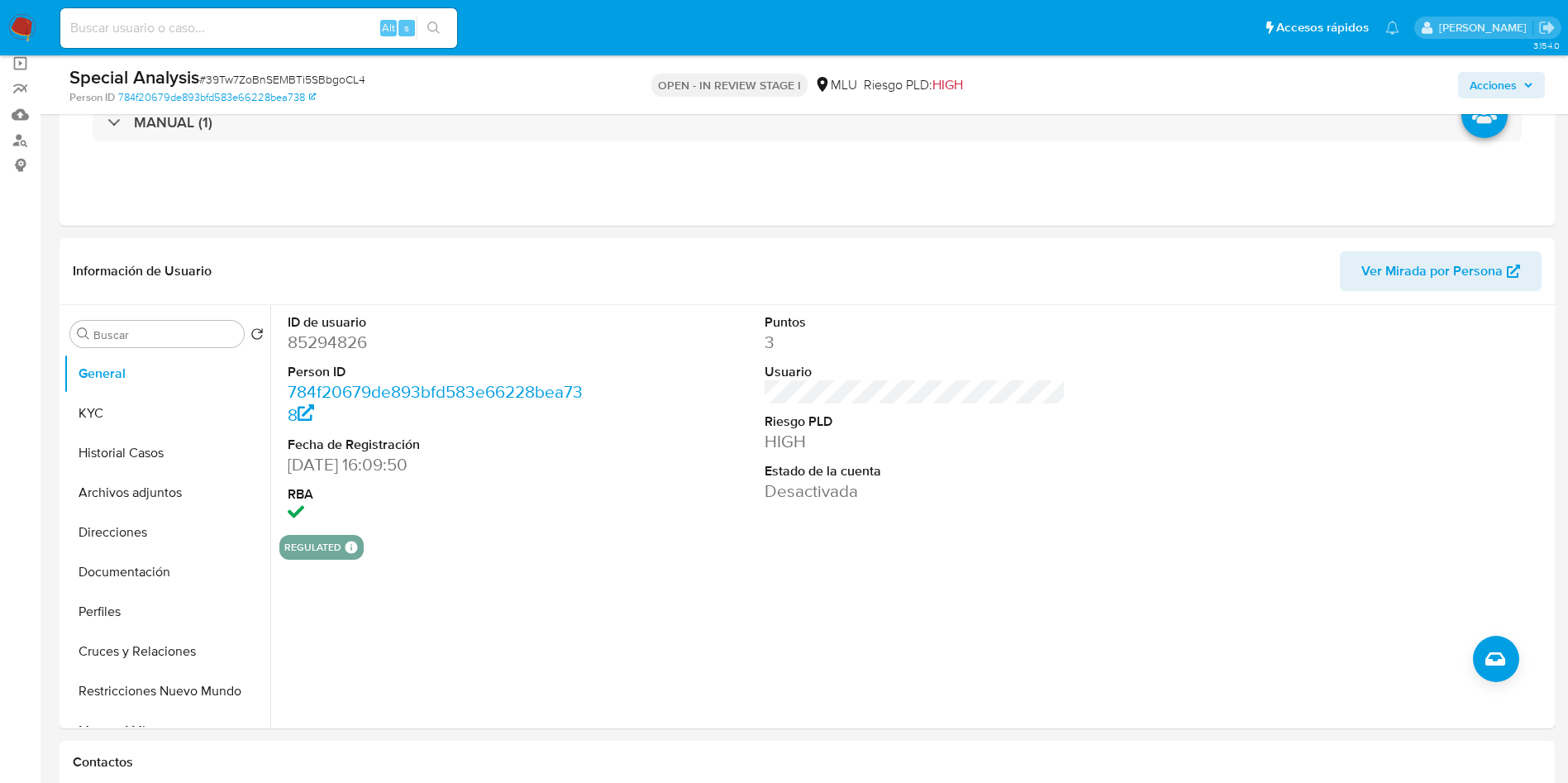
click at [1411, 86] on span "Acciones" at bounding box center [1493, 85] width 47 height 27
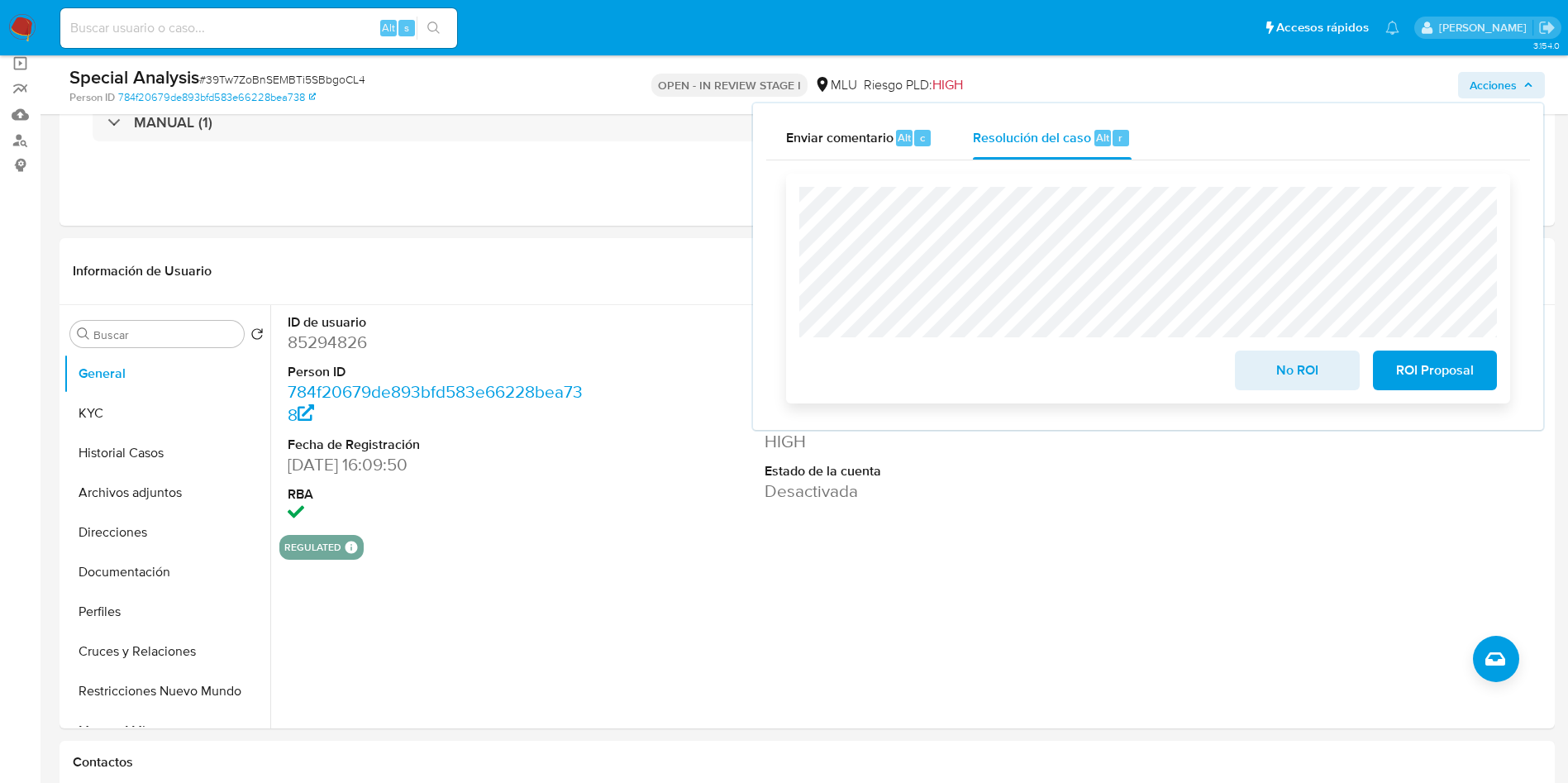
click at [1281, 375] on span "No ROI" at bounding box center [1297, 370] width 81 height 36
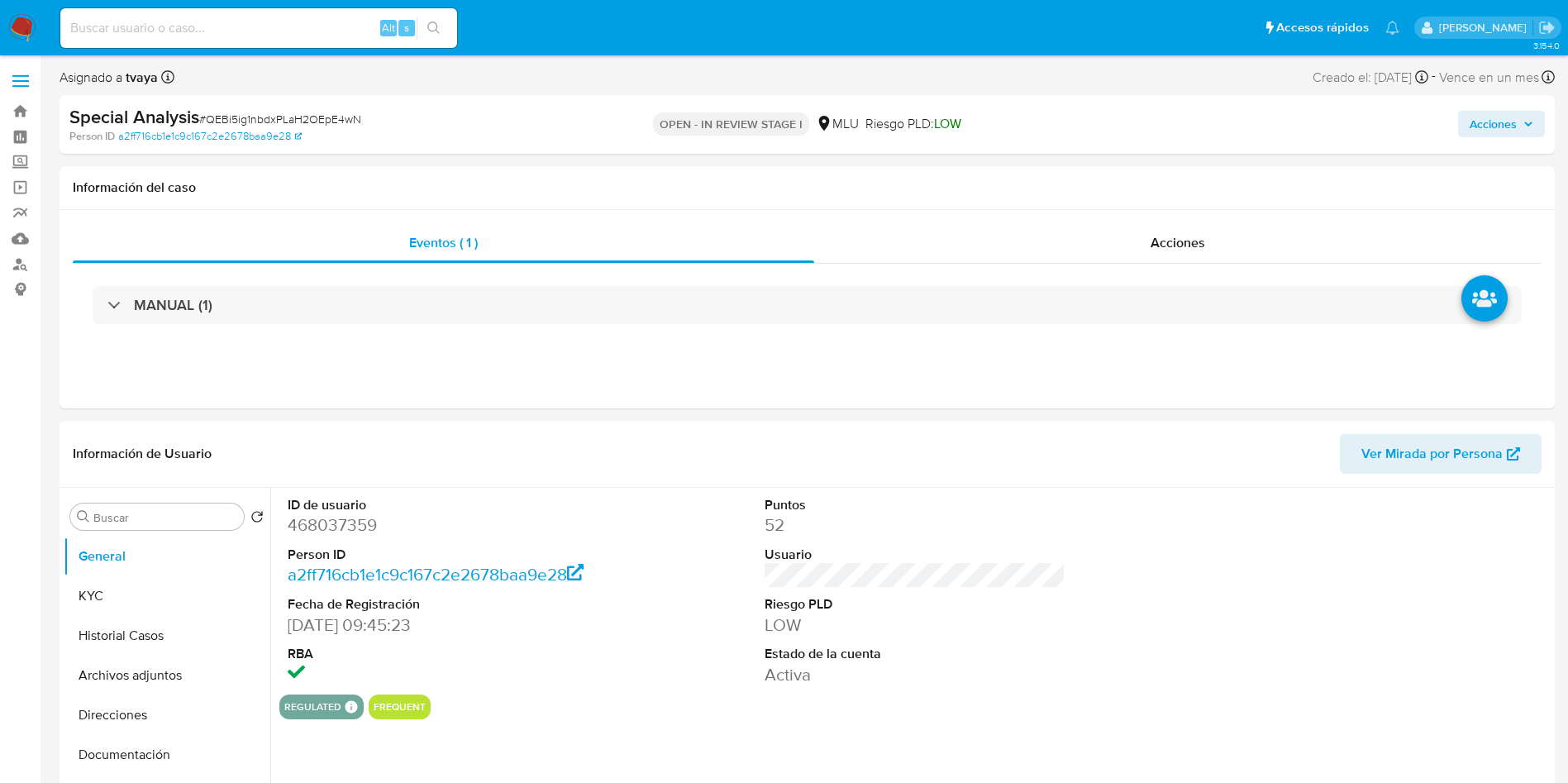
select select "10"
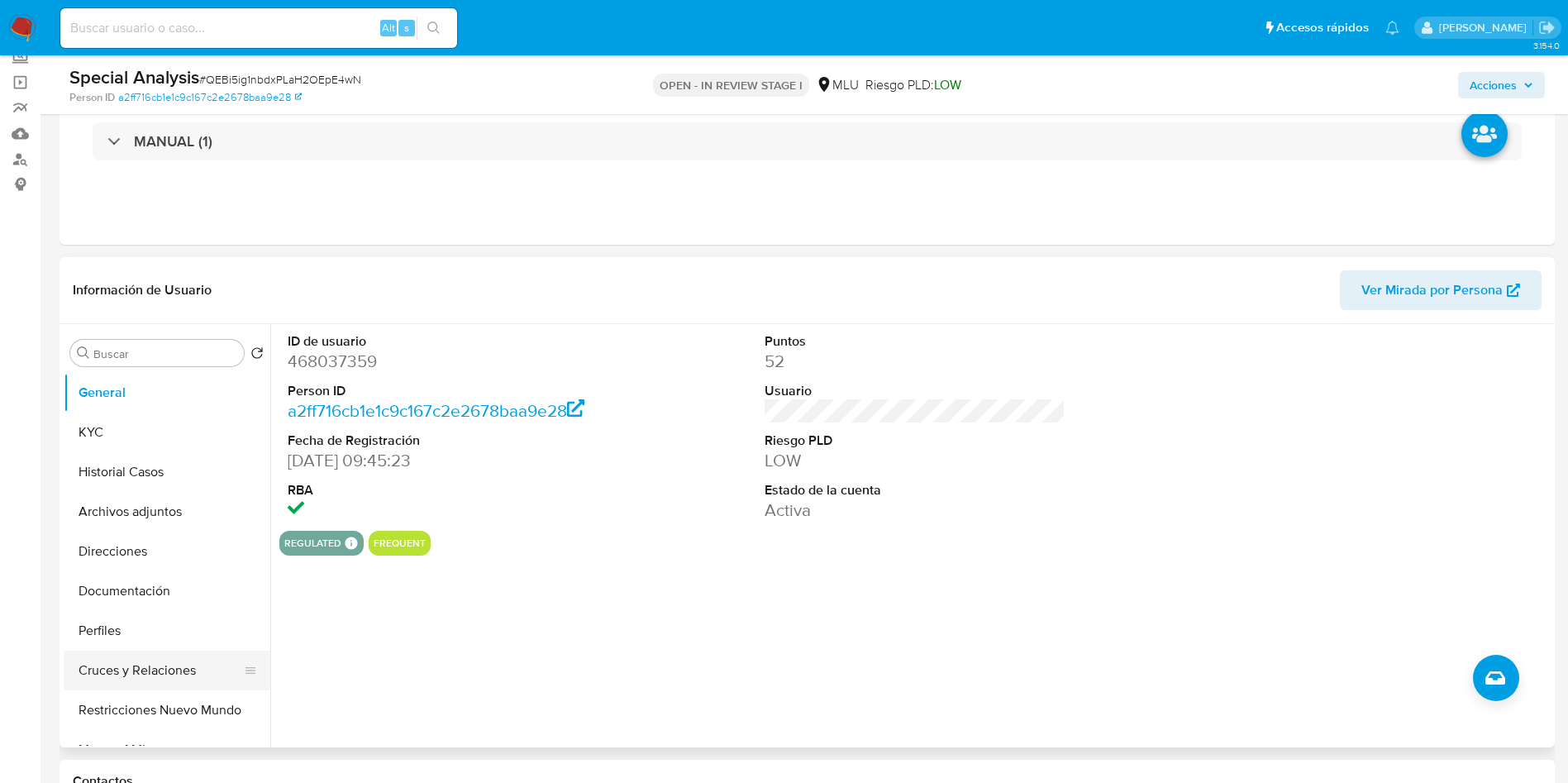
scroll to position [248, 0]
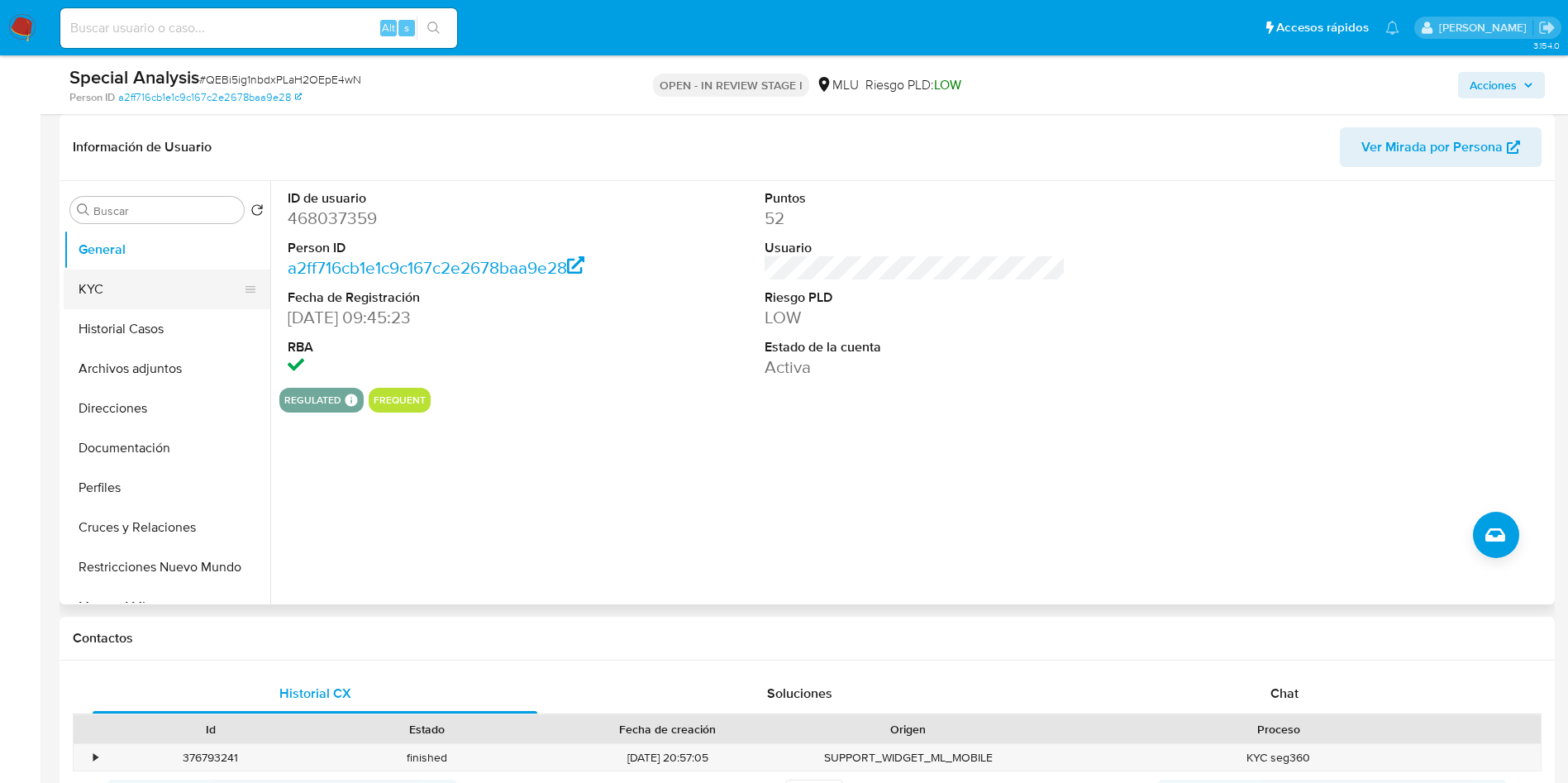
click at [104, 291] on button "KYC" at bounding box center [160, 289] width 194 height 39
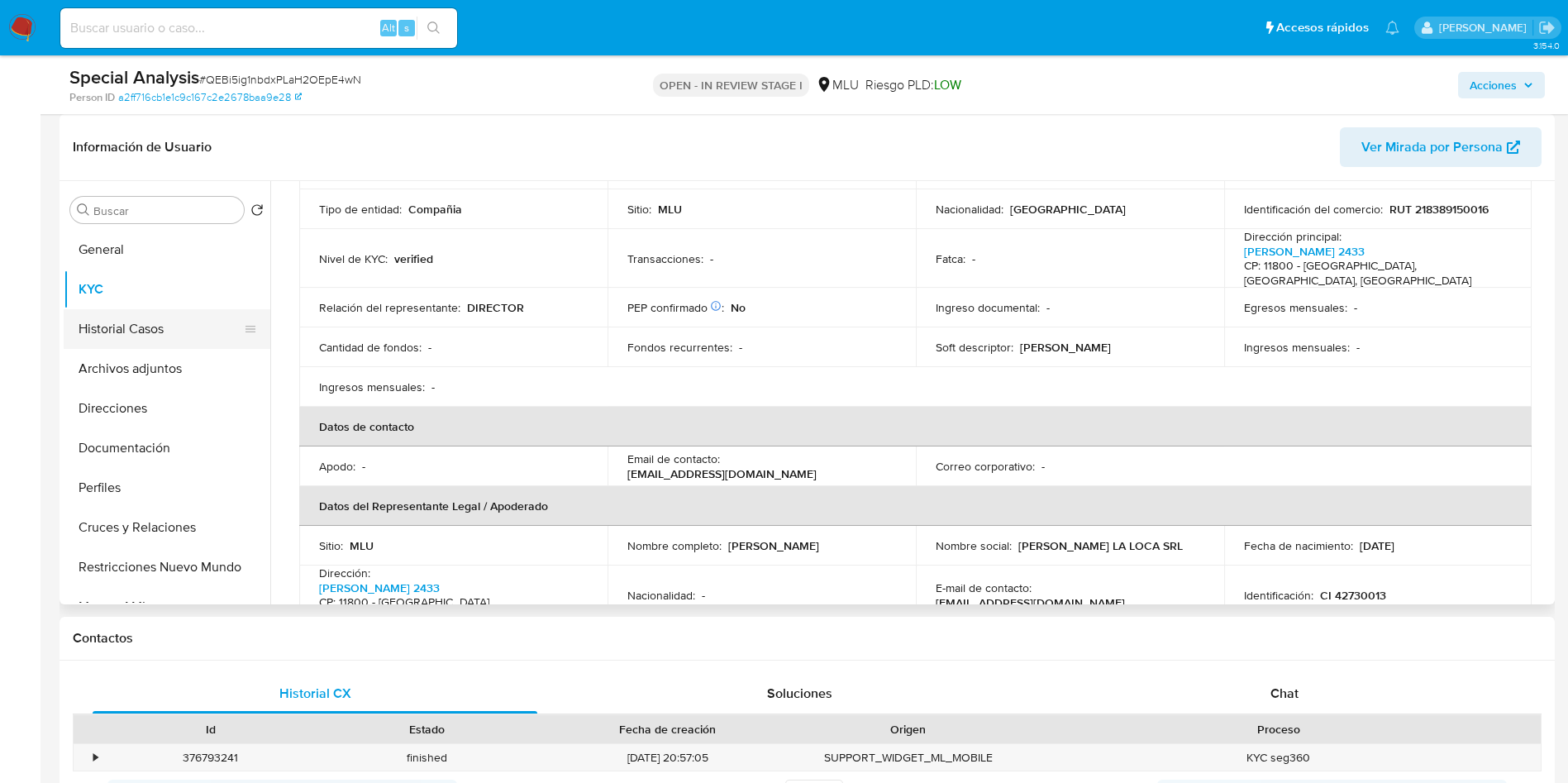
scroll to position [0, 0]
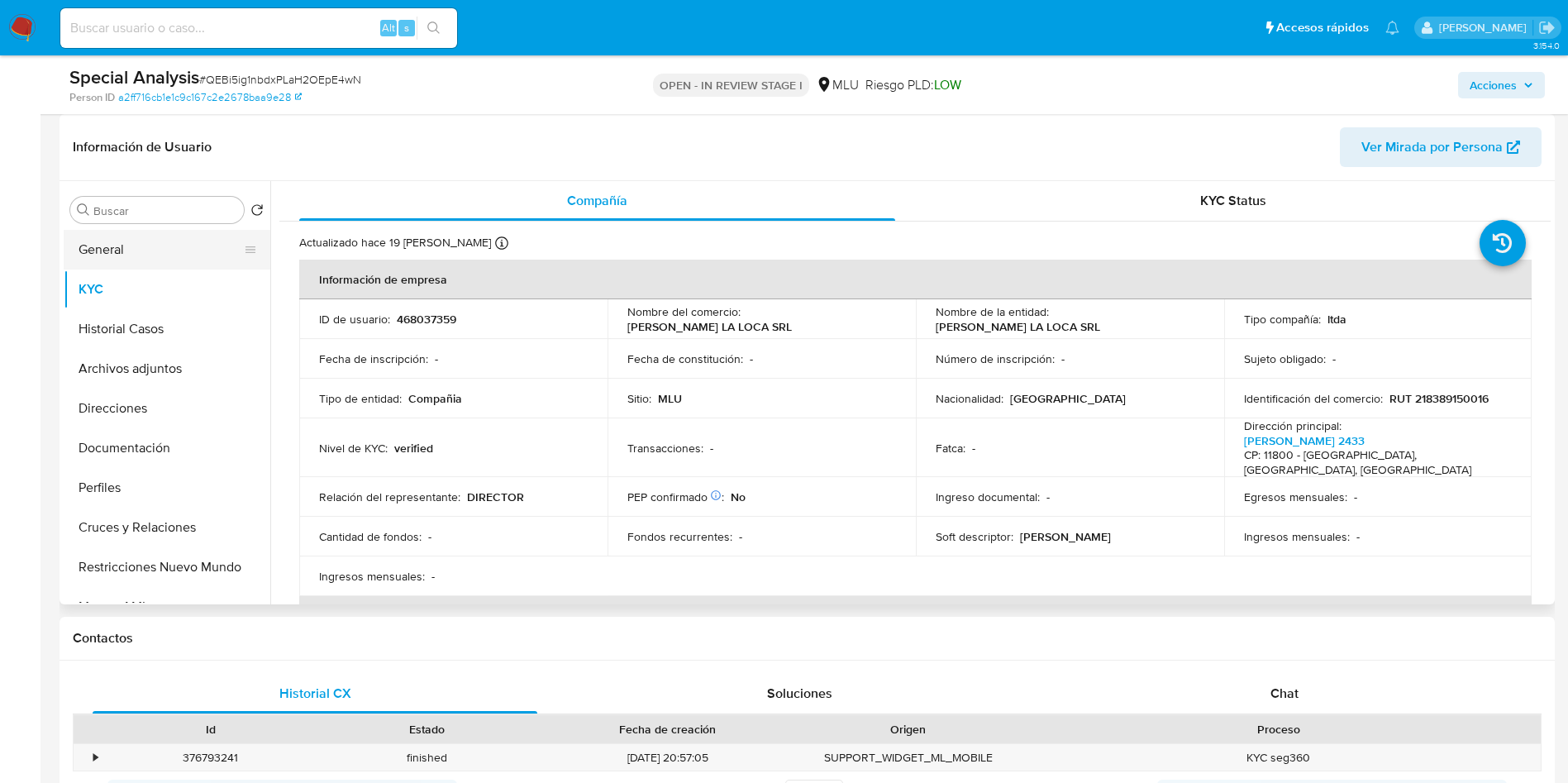
click at [107, 246] on button "General" at bounding box center [160, 250] width 194 height 39
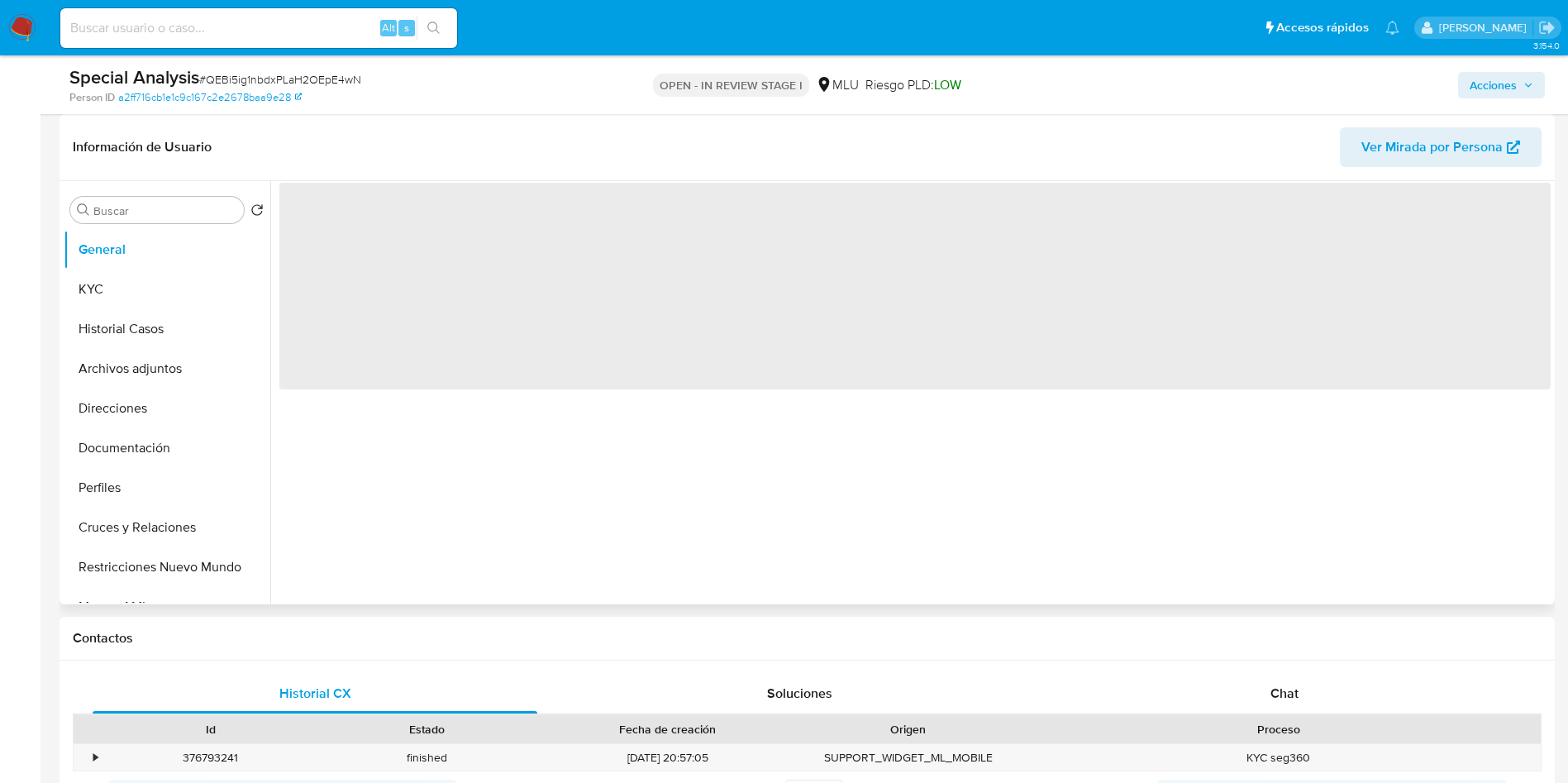
click at [305, 236] on span "‌" at bounding box center [915, 286] width 1272 height 207
click at [332, 224] on span "‌" at bounding box center [915, 286] width 1272 height 207
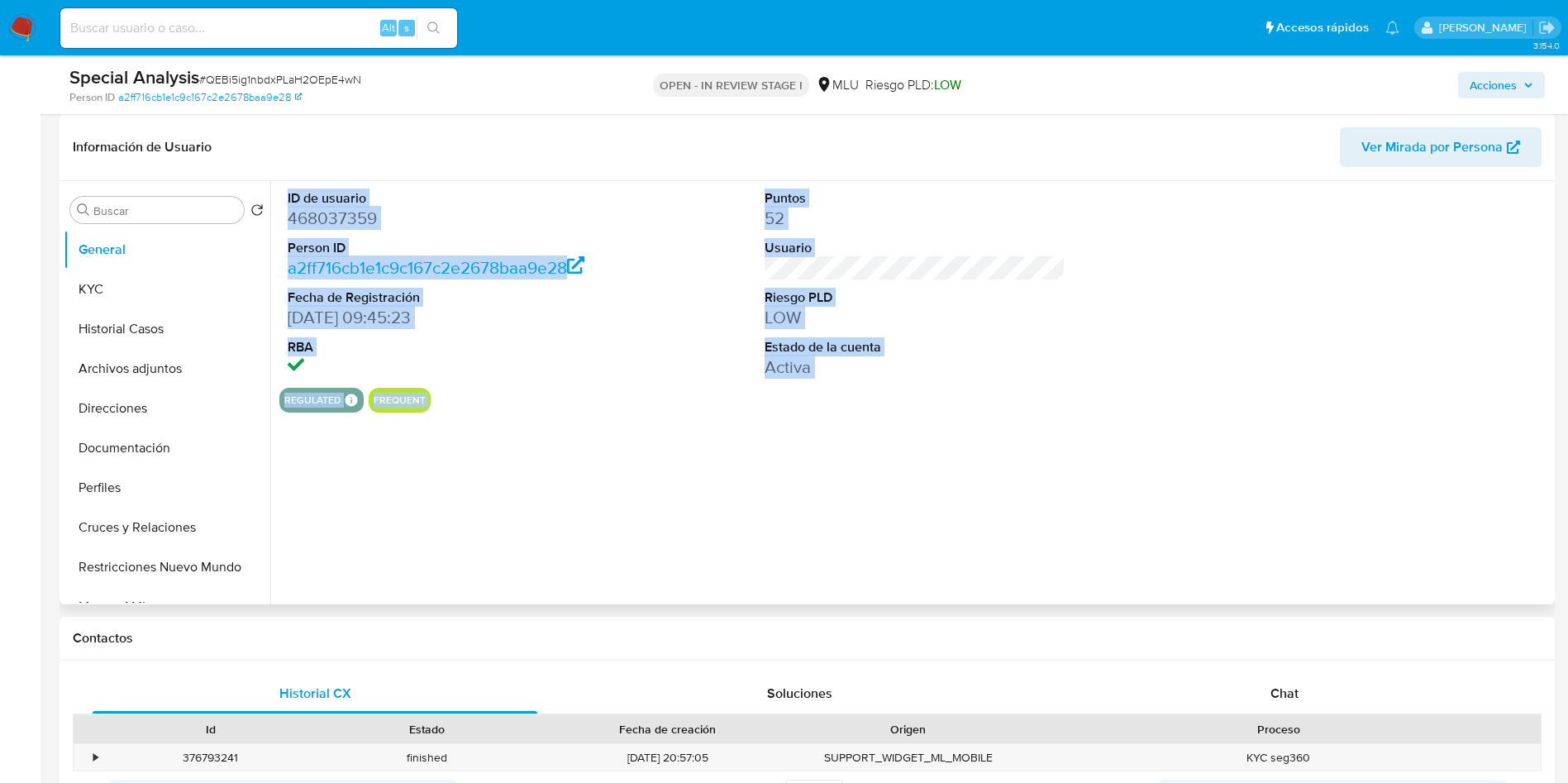
click at [339, 216] on dd "468037359" at bounding box center [438, 218] width 302 height 24
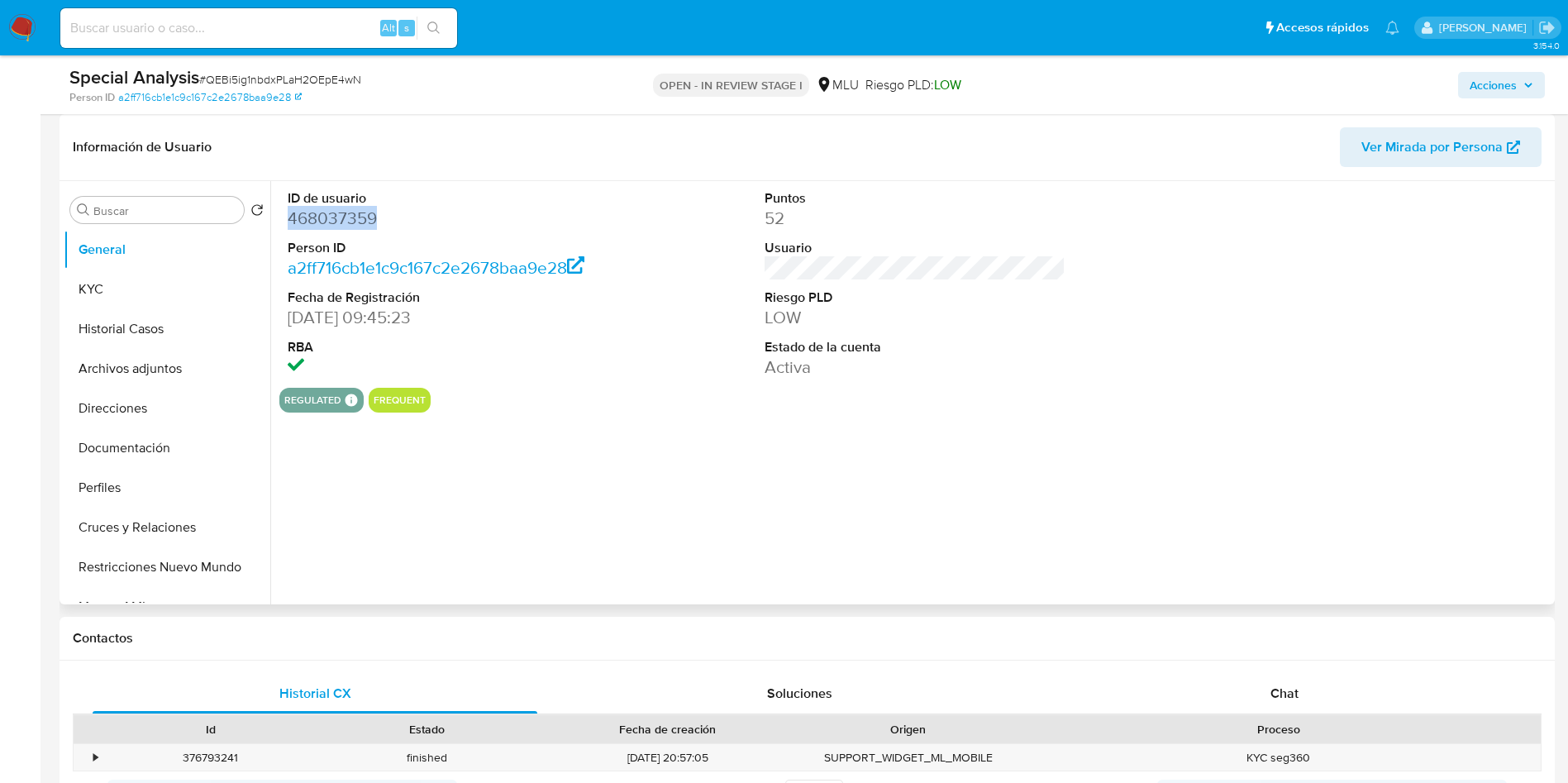
click at [339, 216] on dd "468037359" at bounding box center [438, 218] width 302 height 24
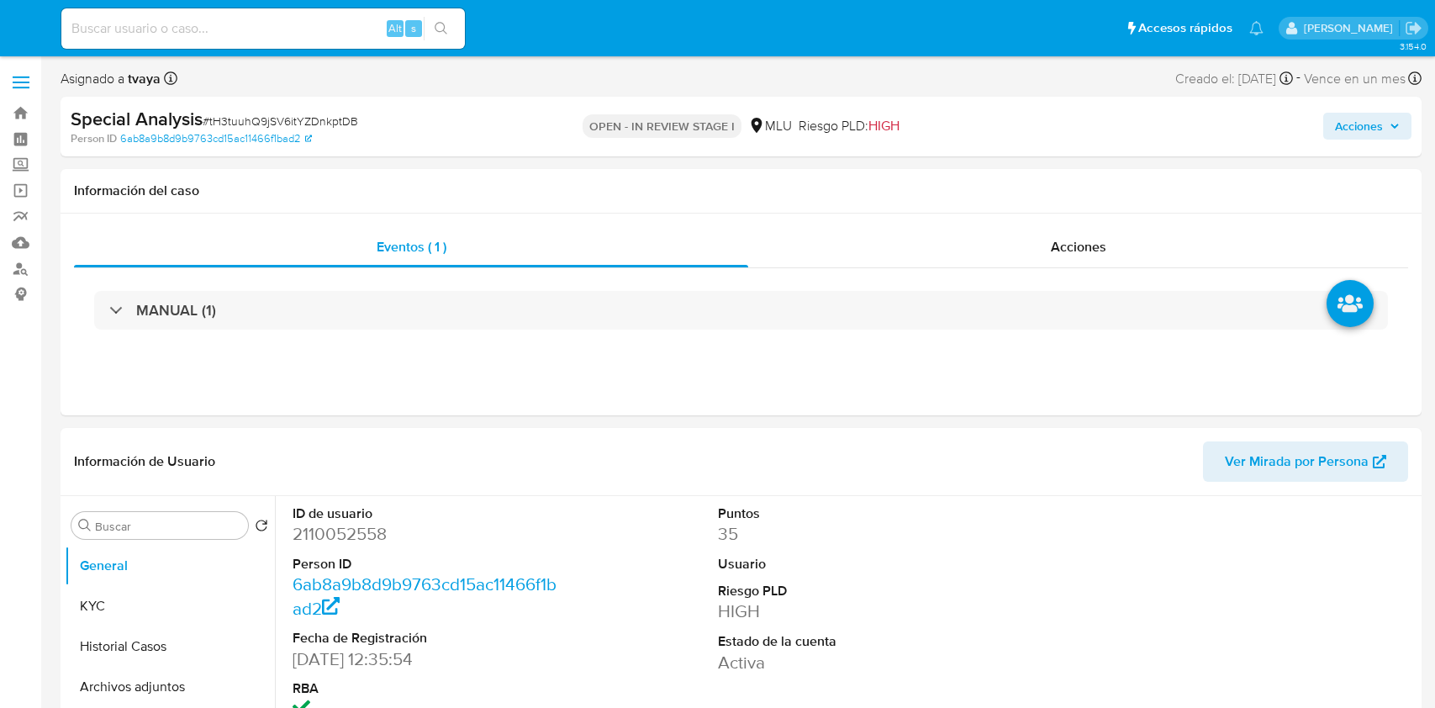
select select "10"
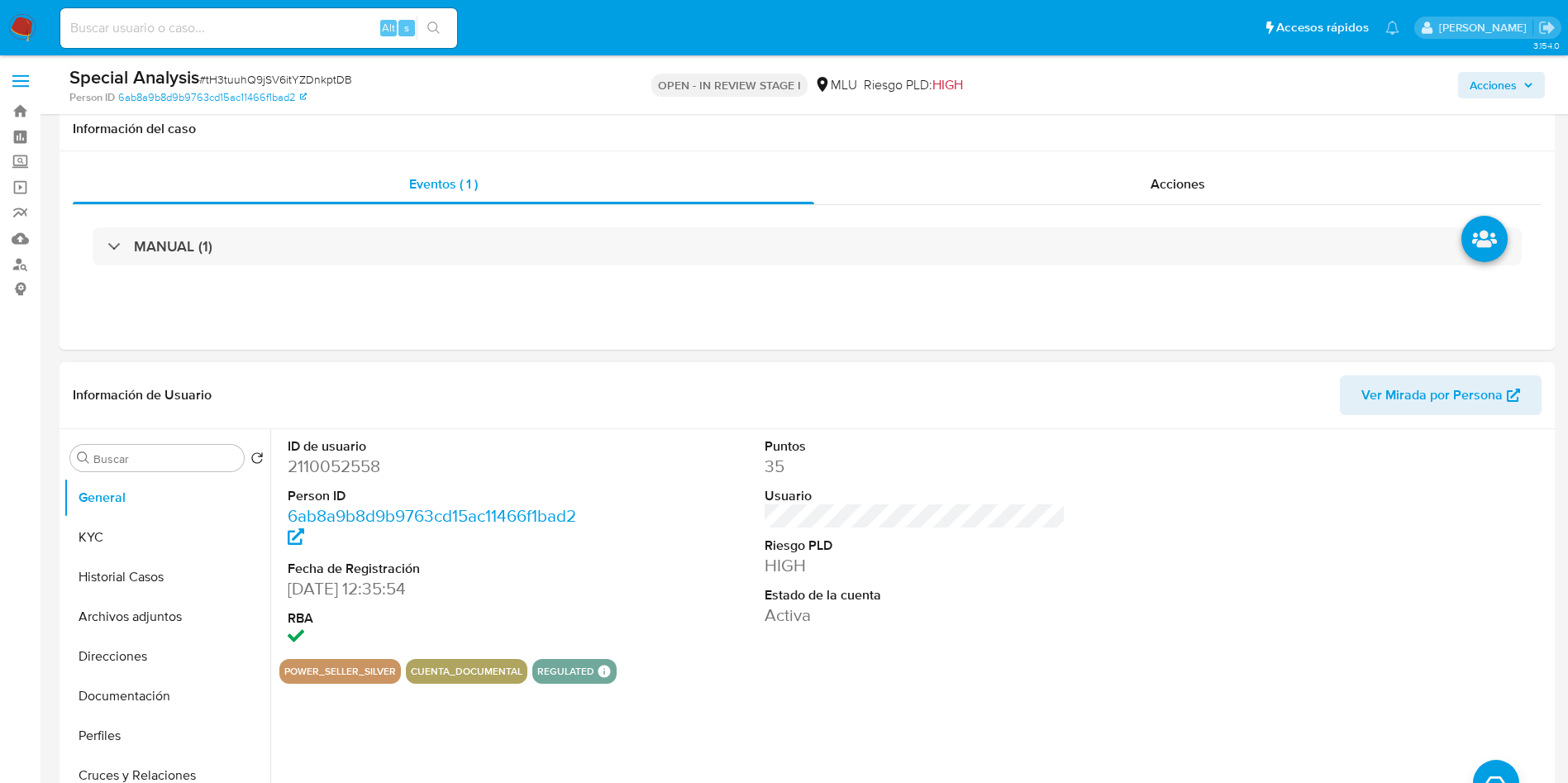
scroll to position [124, 0]
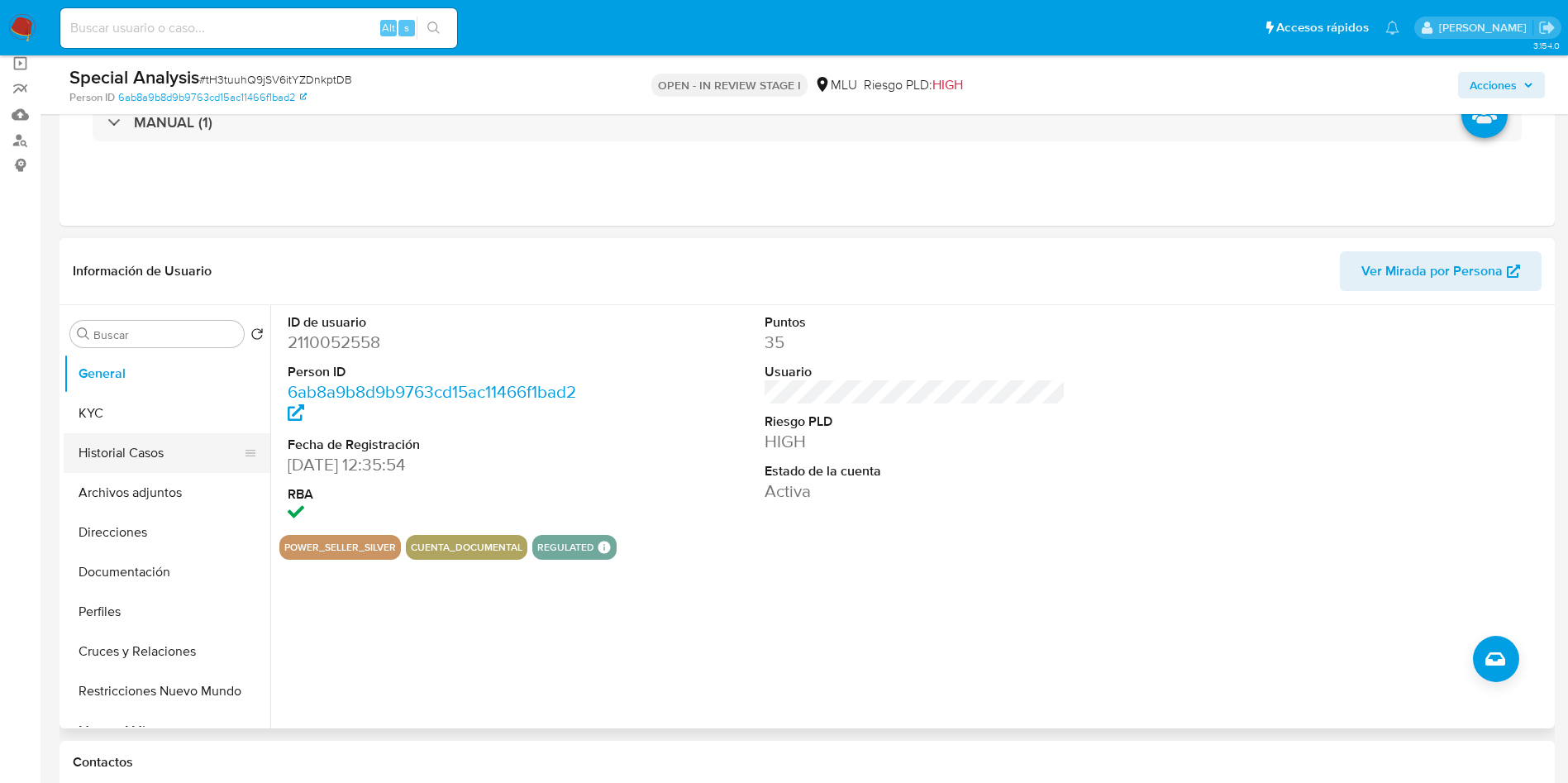
click at [115, 459] on button "Historial Casos" at bounding box center [160, 452] width 194 height 39
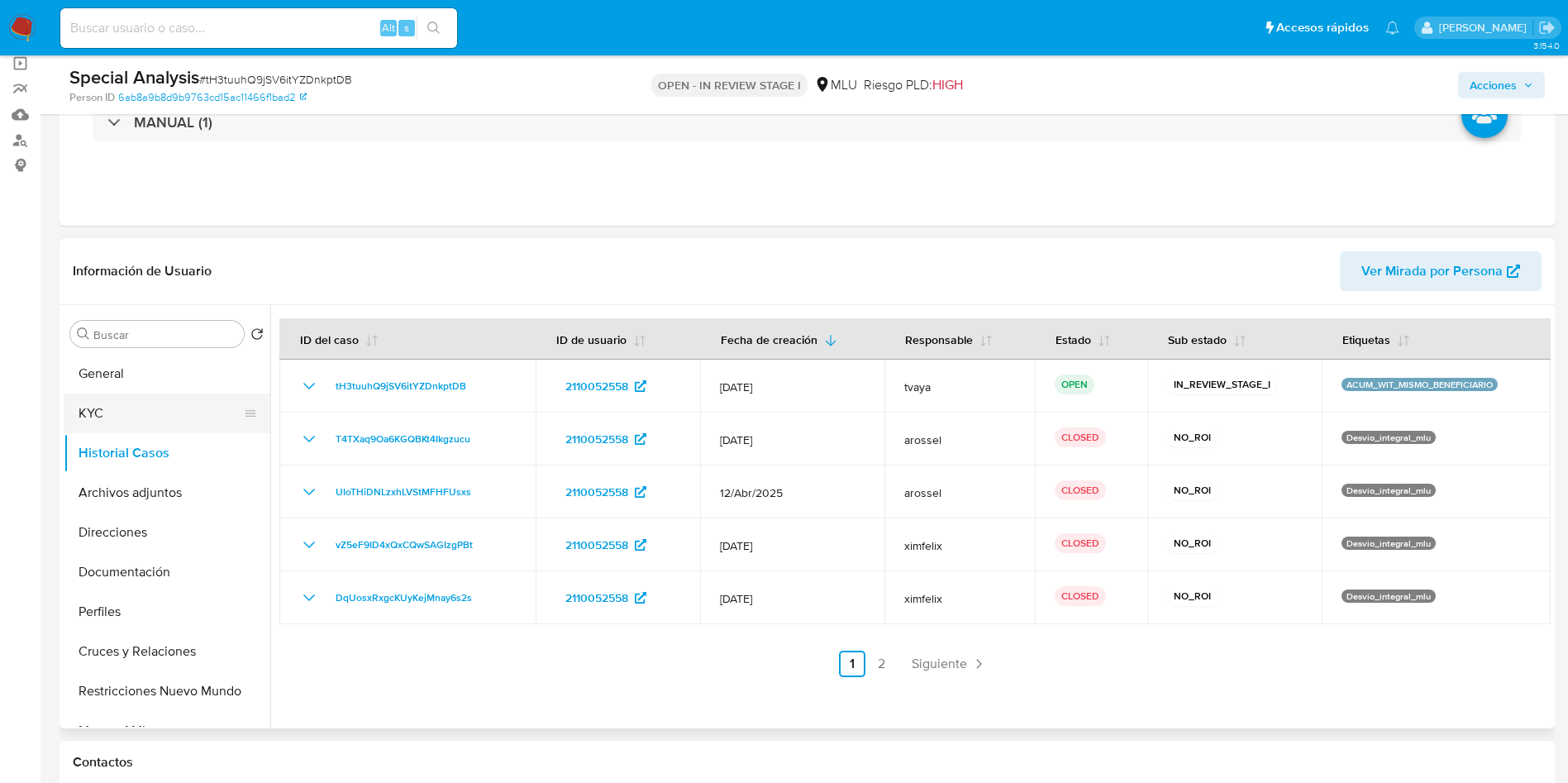
click at [117, 418] on button "KYC" at bounding box center [160, 413] width 194 height 39
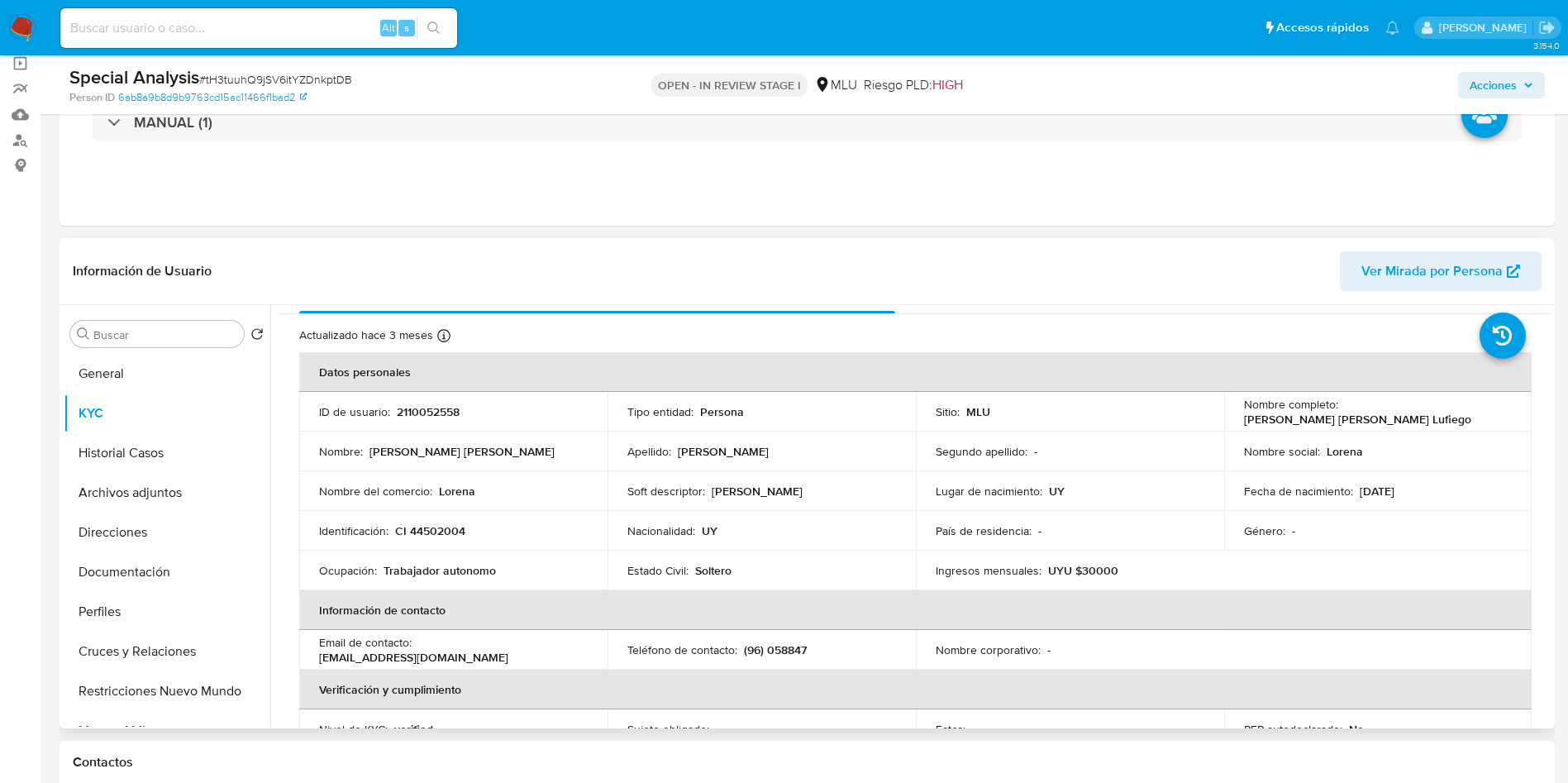
scroll to position [0, 0]
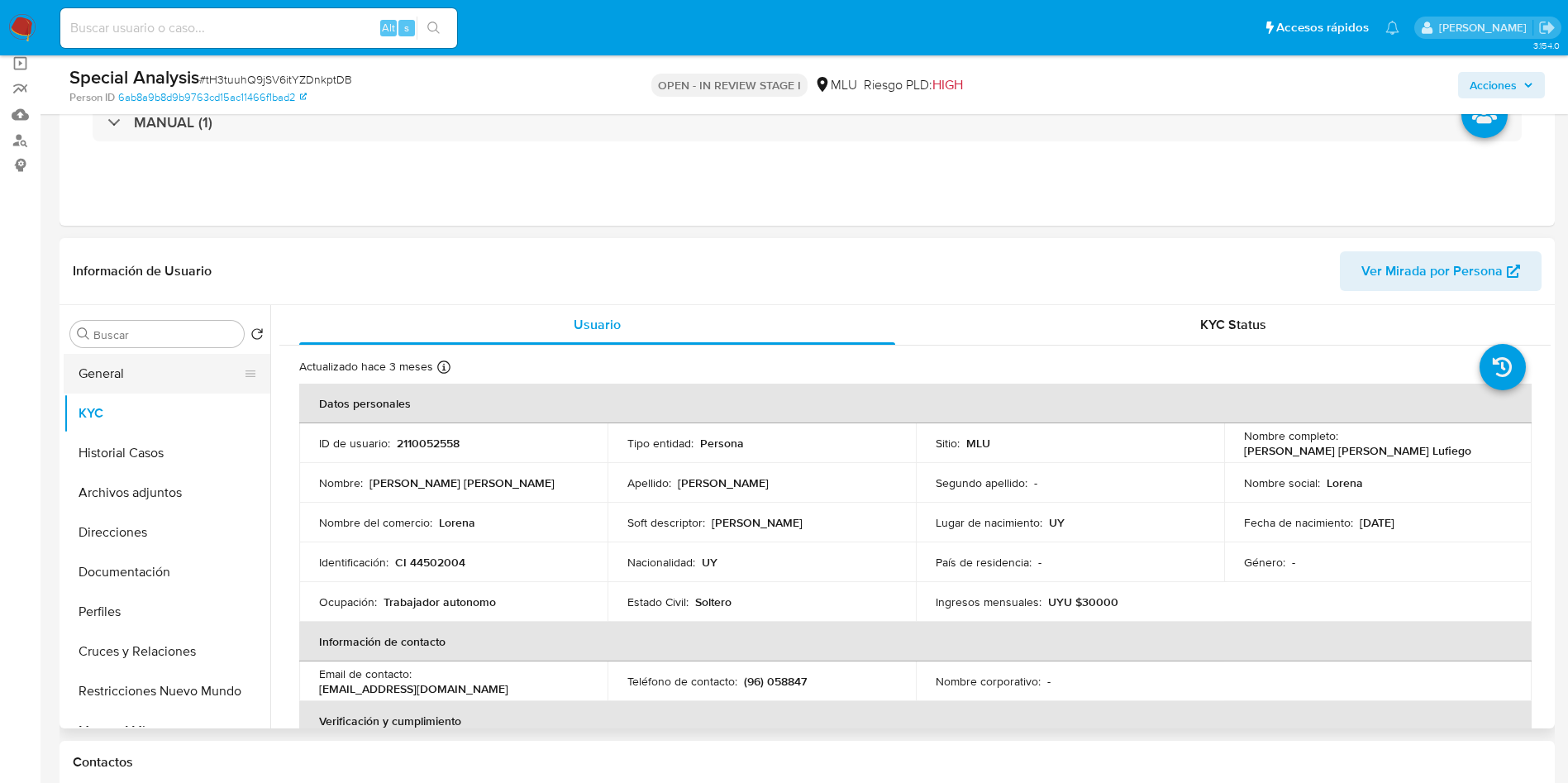
click at [113, 373] on button "General" at bounding box center [160, 374] width 194 height 39
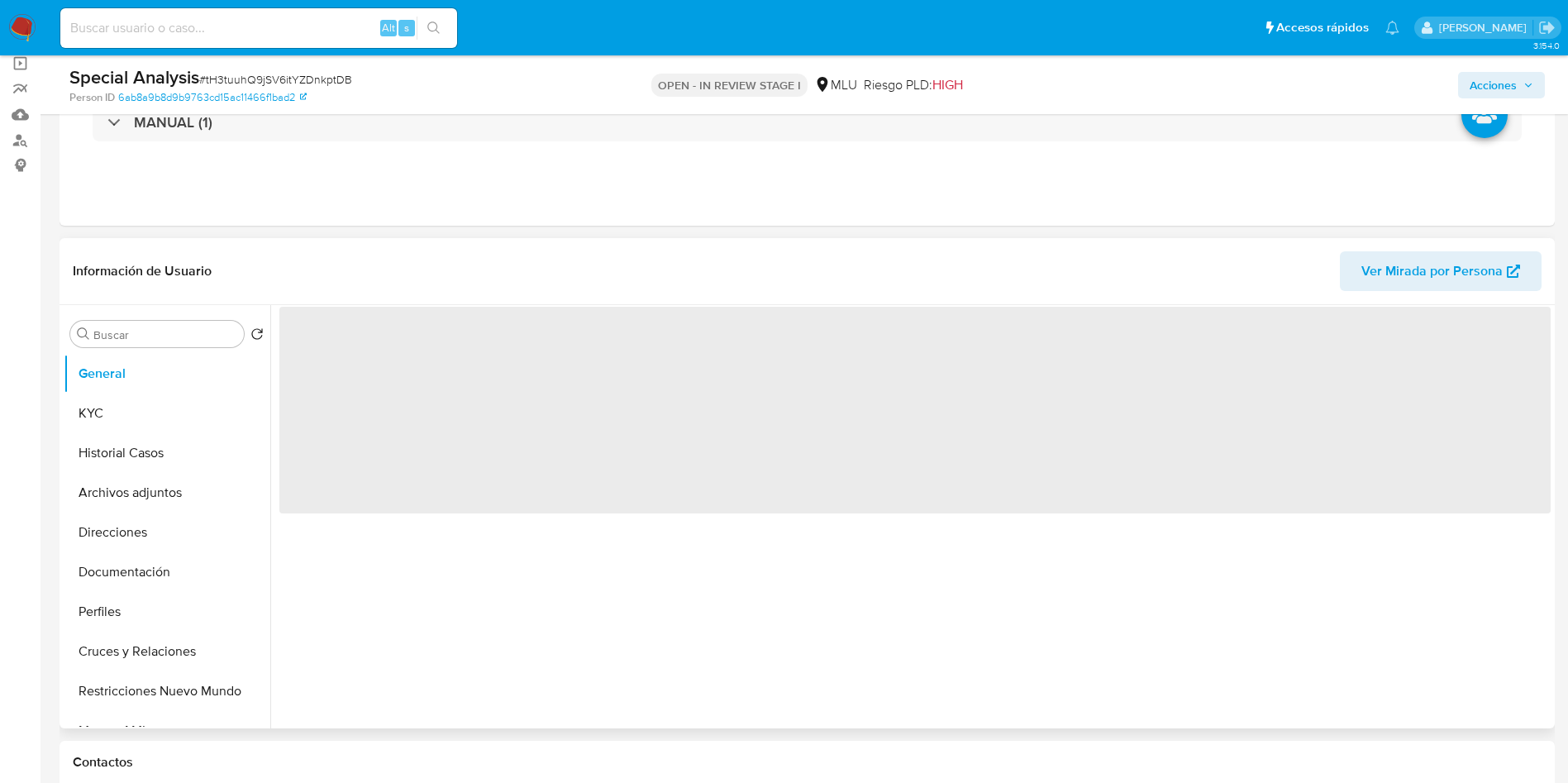
click at [381, 353] on span "‌" at bounding box center [915, 410] width 1272 height 207
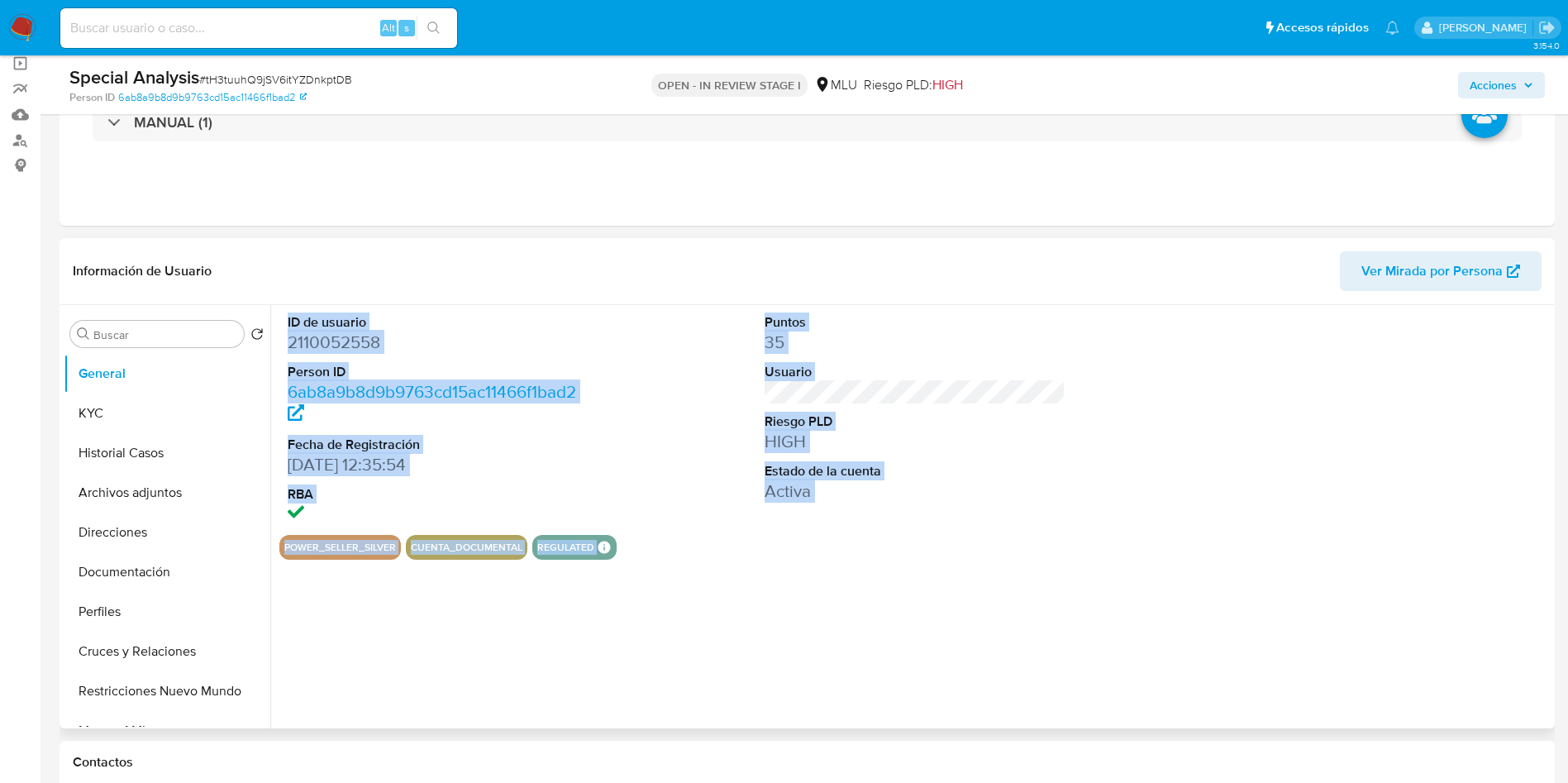
click at [359, 344] on dd "2110052558" at bounding box center [438, 342] width 302 height 24
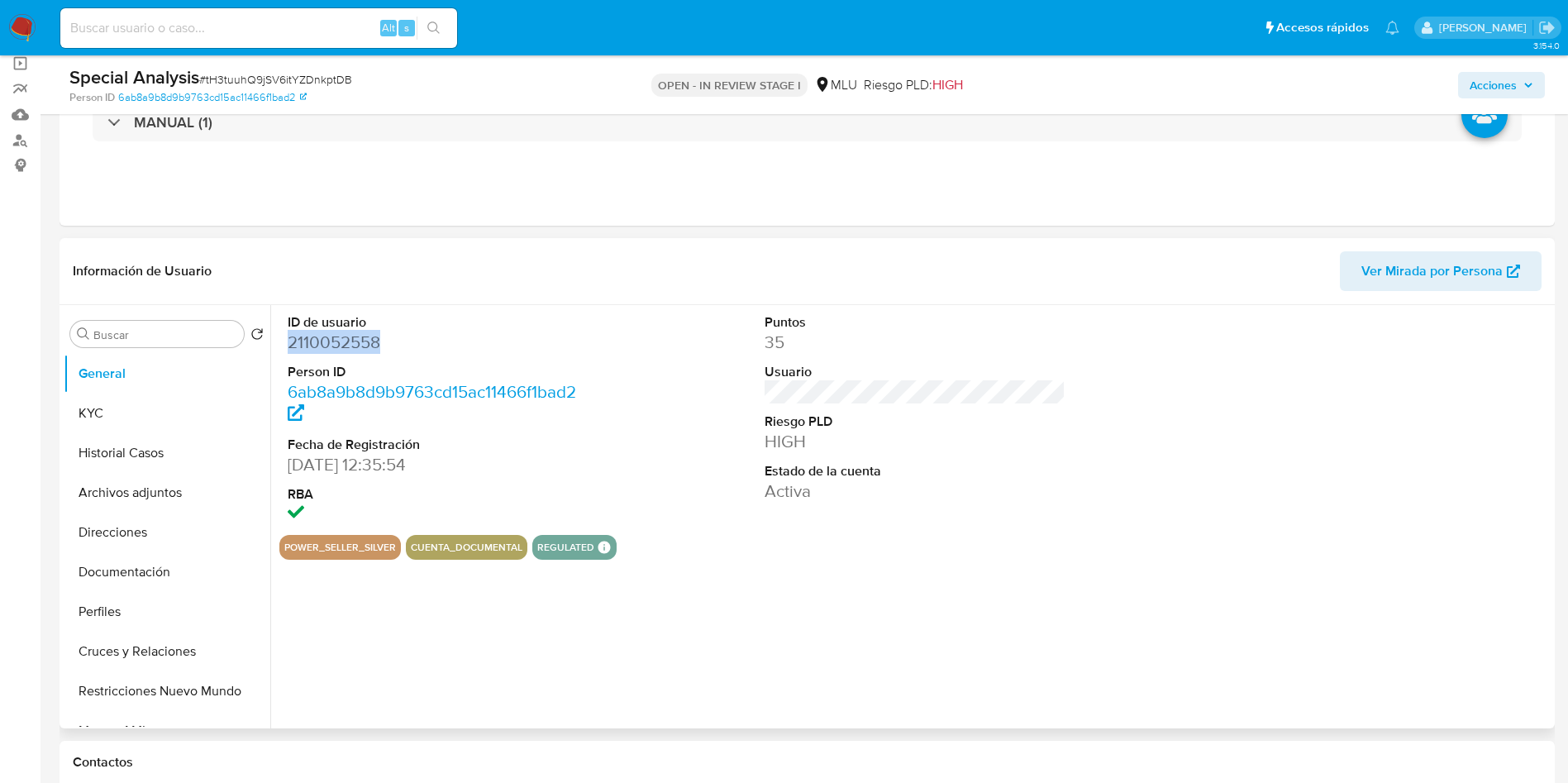
click at [359, 344] on dd "2110052558" at bounding box center [438, 342] width 302 height 24
click at [122, 506] on button "Archivos adjuntos" at bounding box center [160, 493] width 194 height 39
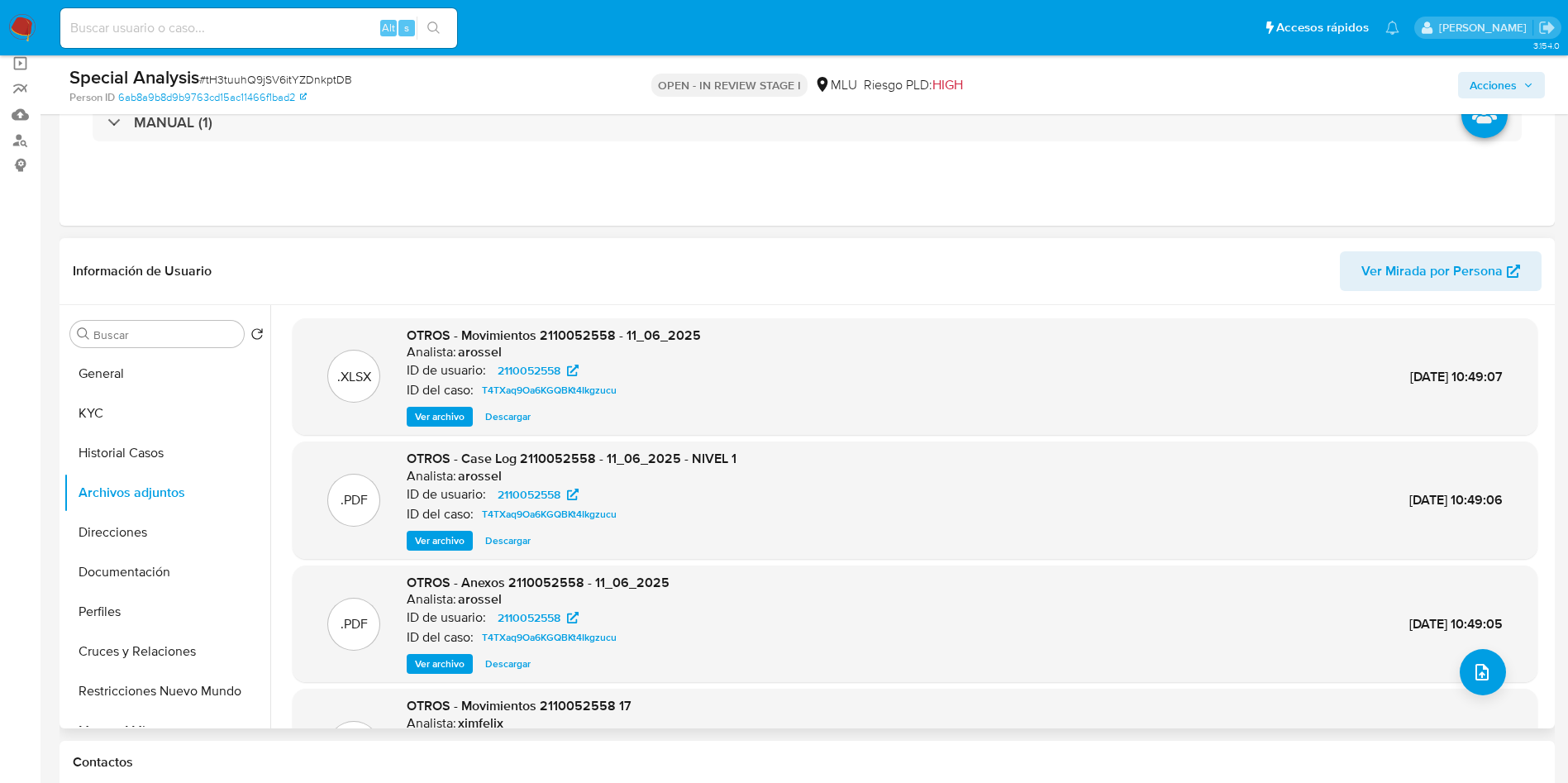
click at [447, 544] on span "Ver archivo" at bounding box center [440, 540] width 49 height 17
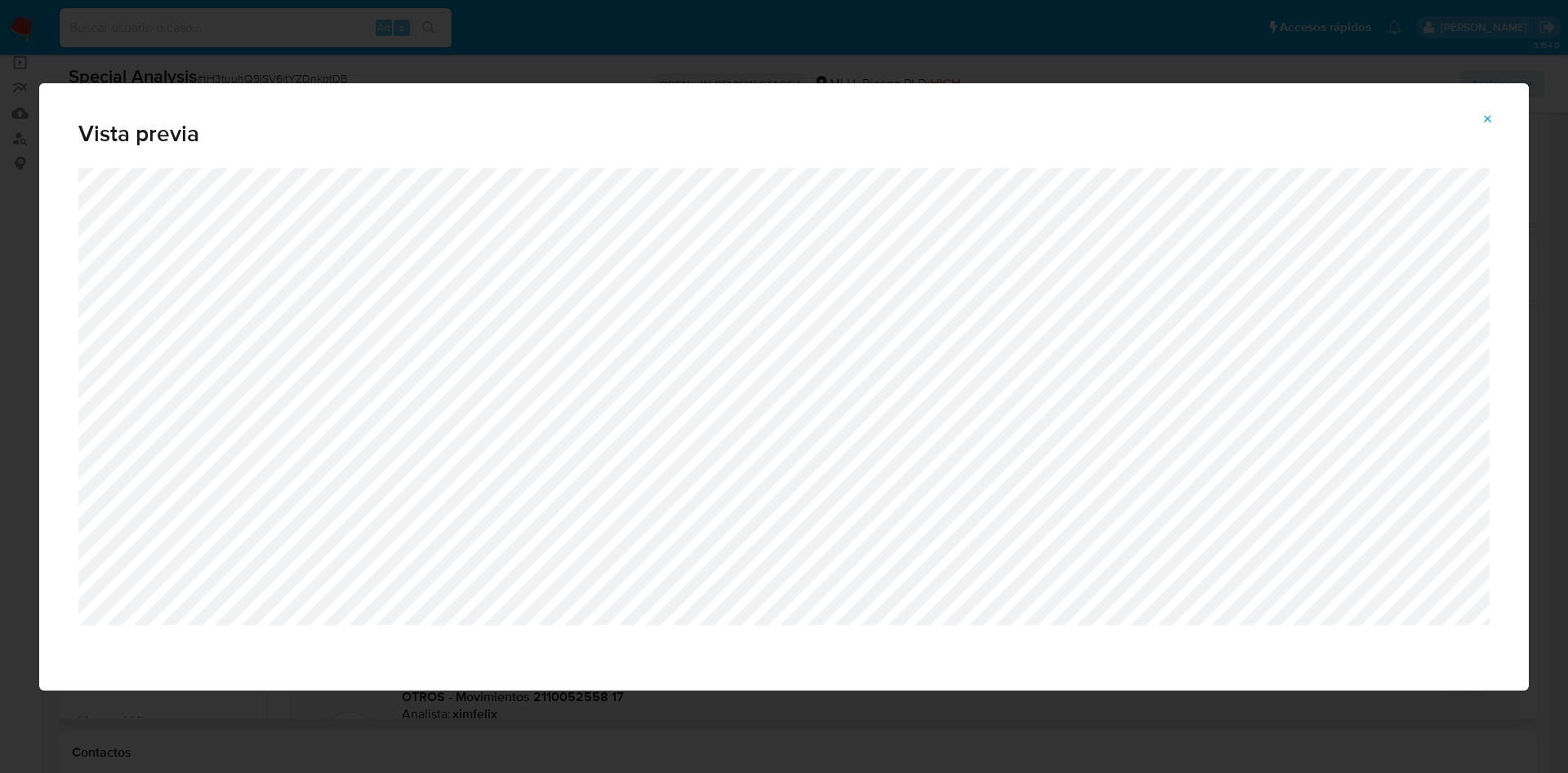
click at [1071, 61] on div "Vista previa" at bounding box center [784, 386] width 1568 height 773
click at [1393, 118] on button "Attachment preview" at bounding box center [1487, 118] width 36 height 26
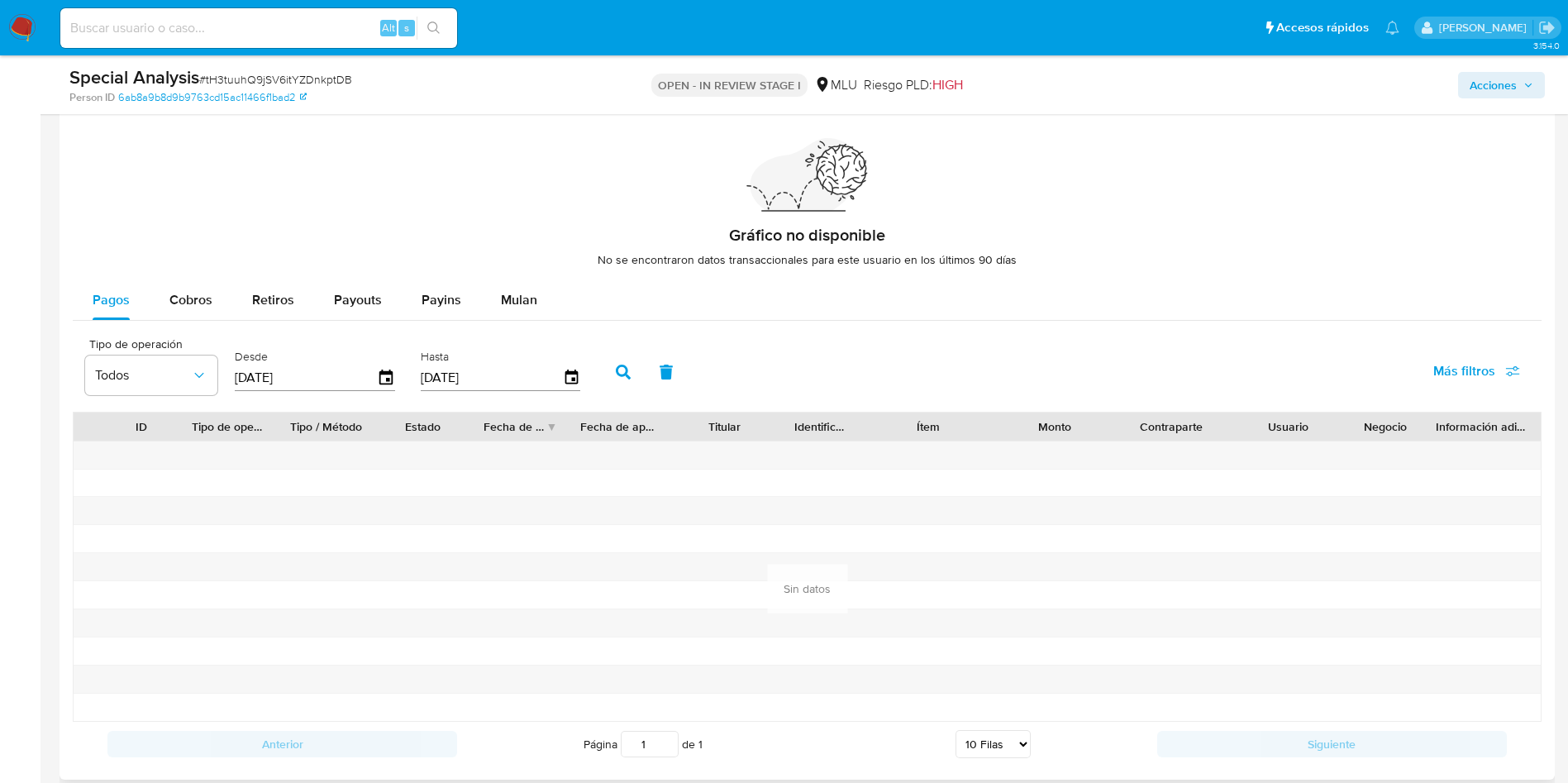
scroll to position [1488, 0]
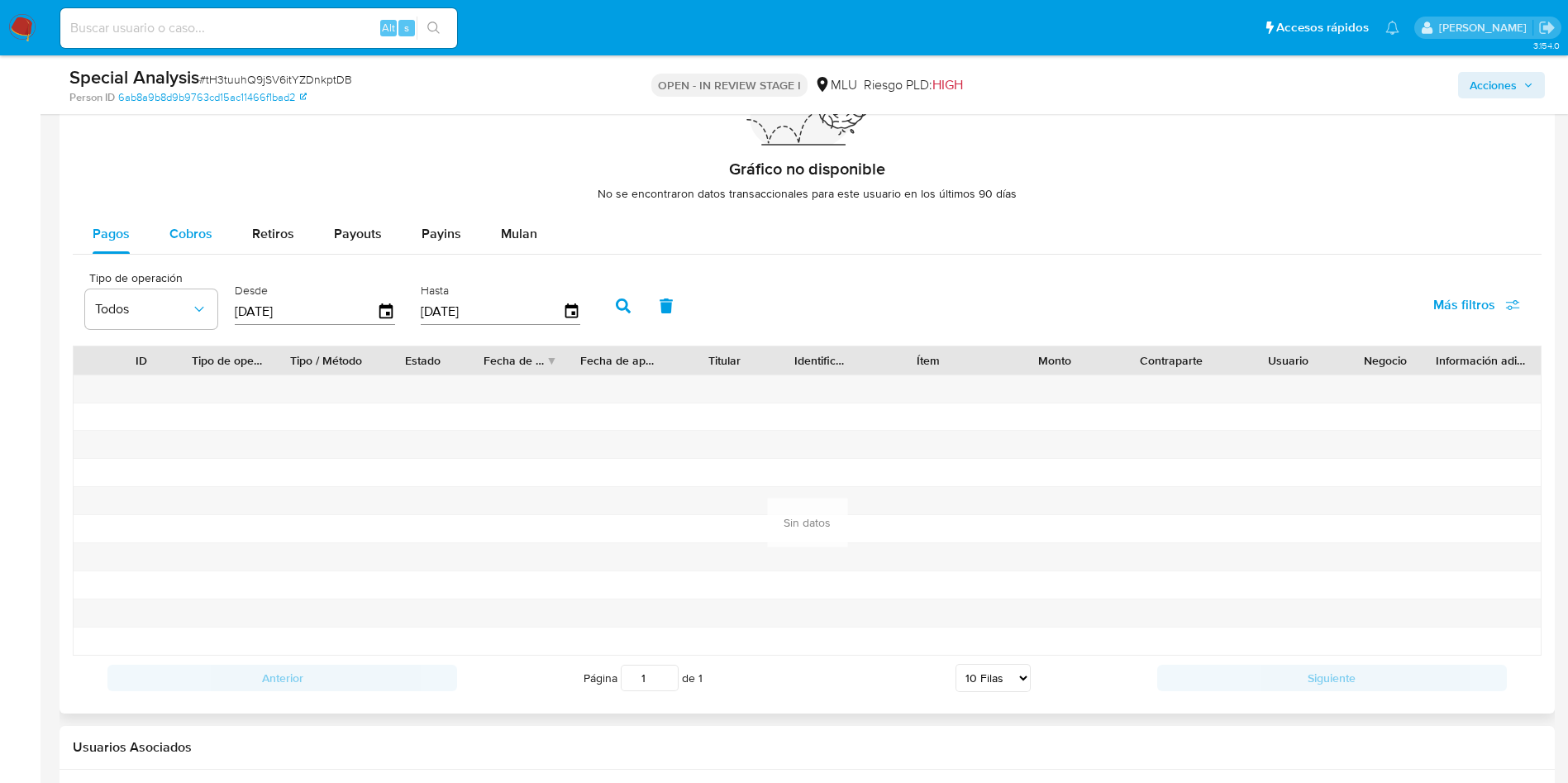
click at [183, 230] on span "Cobros" at bounding box center [191, 233] width 43 height 19
select select "10"
click at [386, 314] on icon "button" at bounding box center [386, 312] width 29 height 29
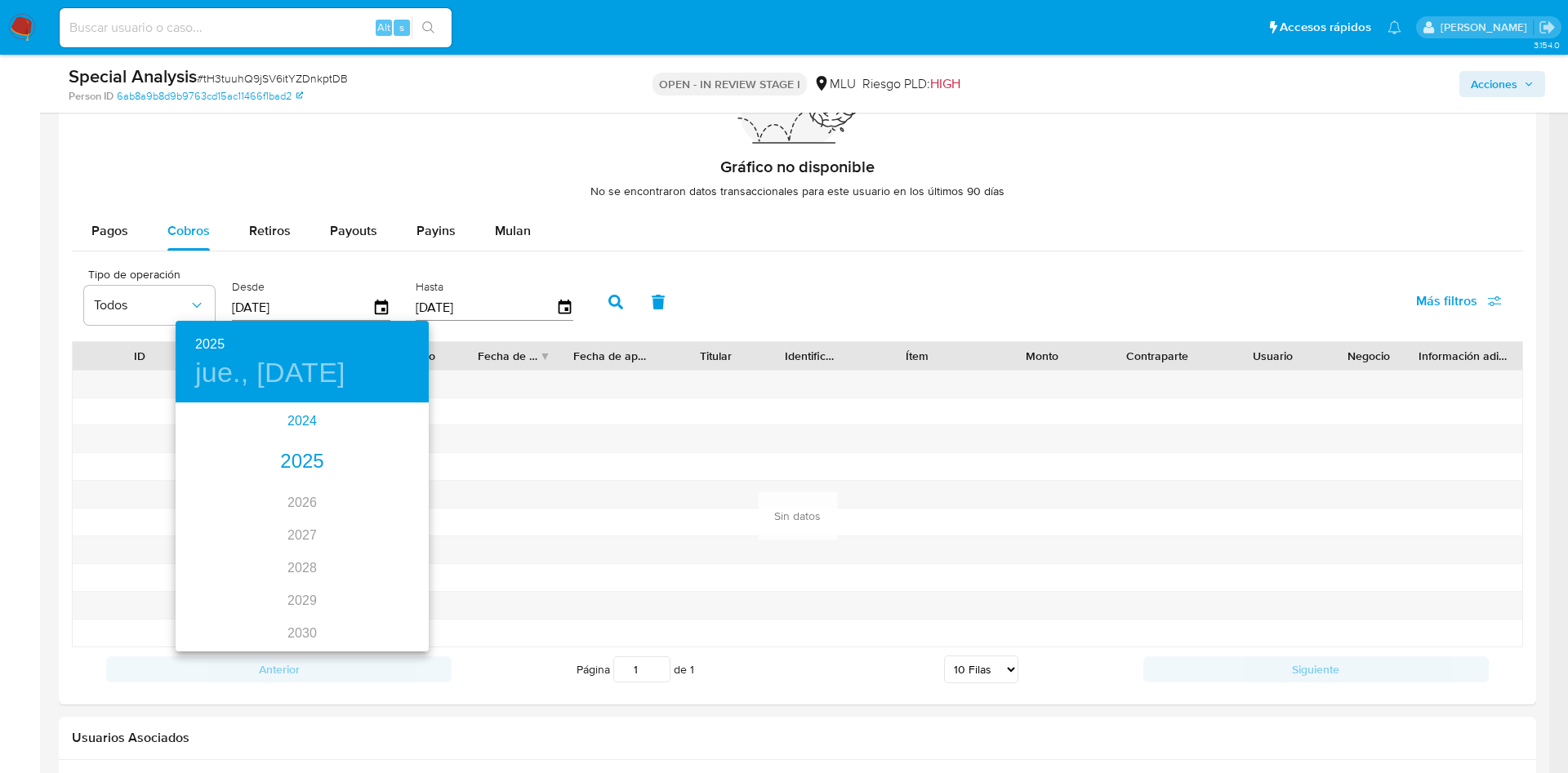
click at [300, 421] on div "2024" at bounding box center [302, 421] width 254 height 33
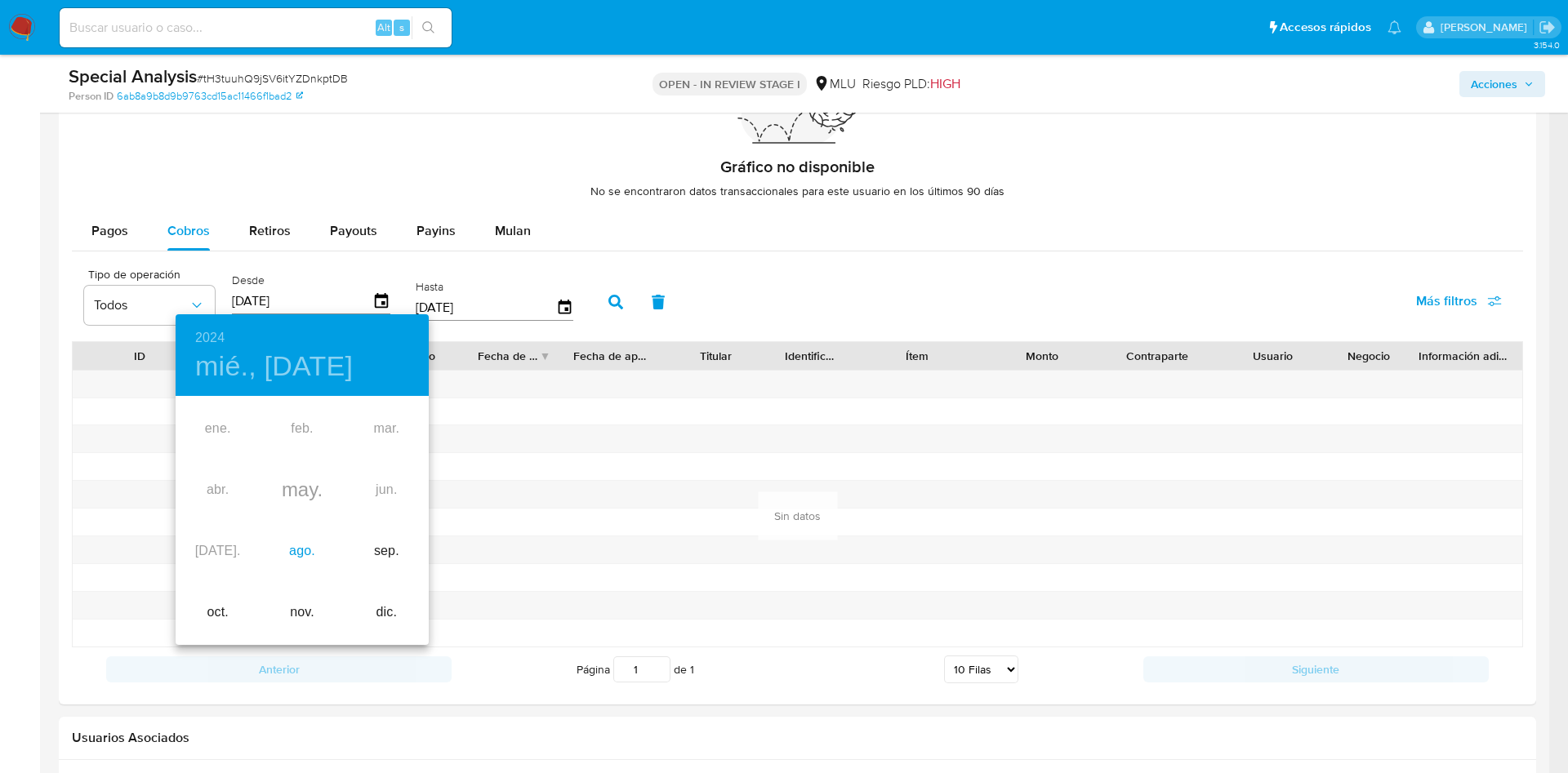
click at [304, 543] on div "ago." at bounding box center [301, 551] width 85 height 61
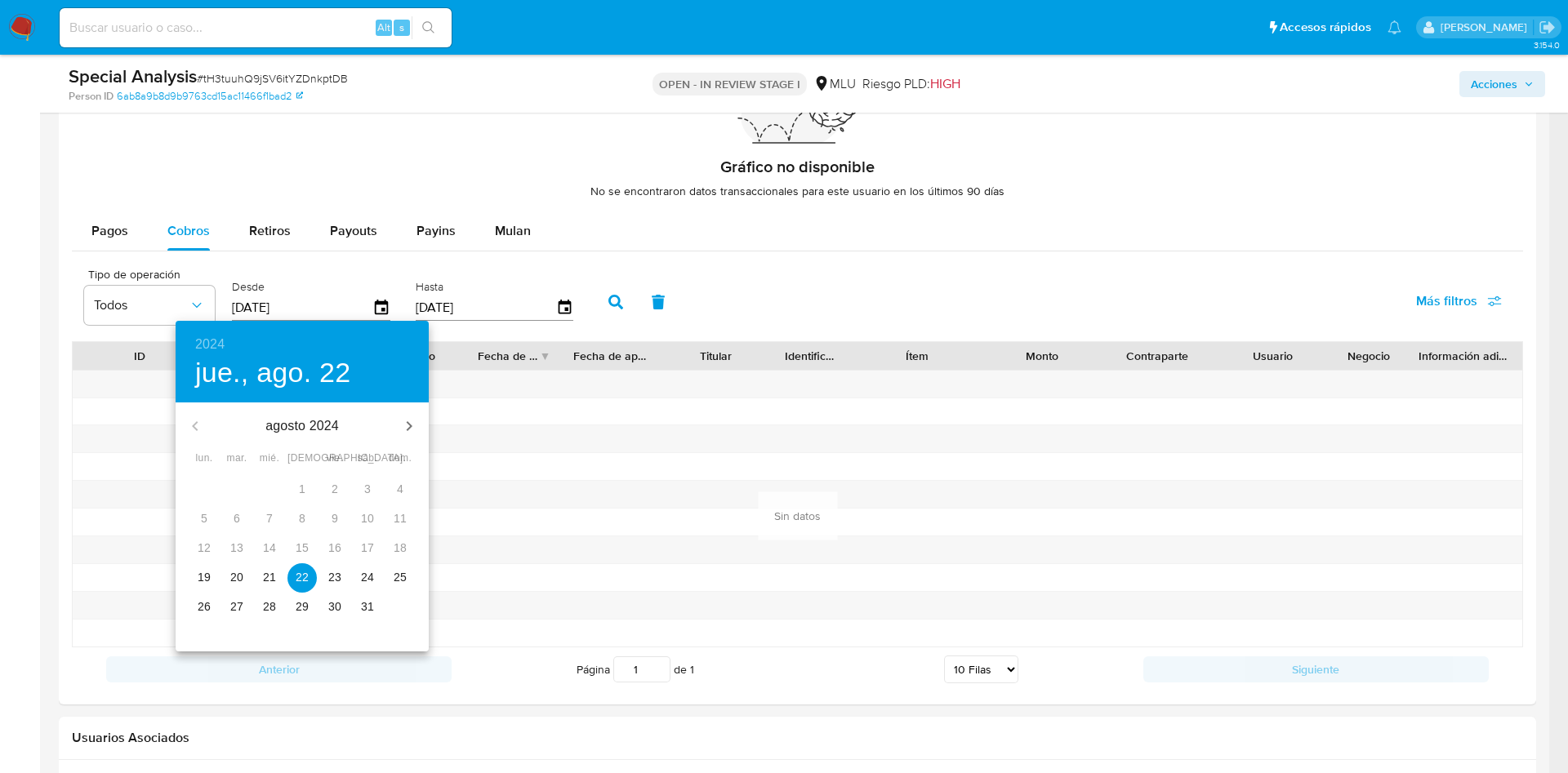
click at [267, 585] on p "21" at bounding box center [269, 577] width 13 height 17
type input "21/08/2024"
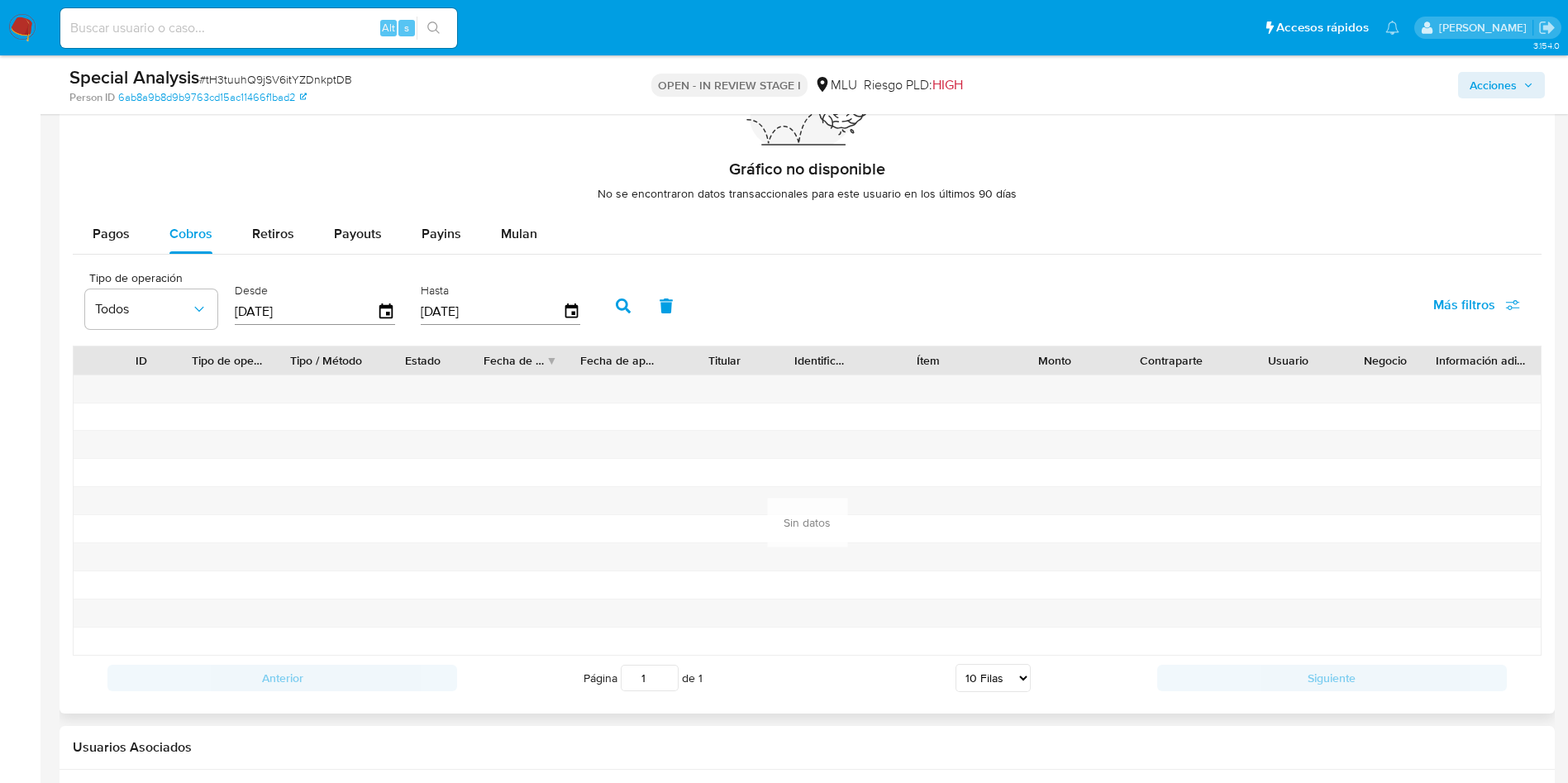
click at [623, 314] on button "button" at bounding box center [624, 306] width 43 height 39
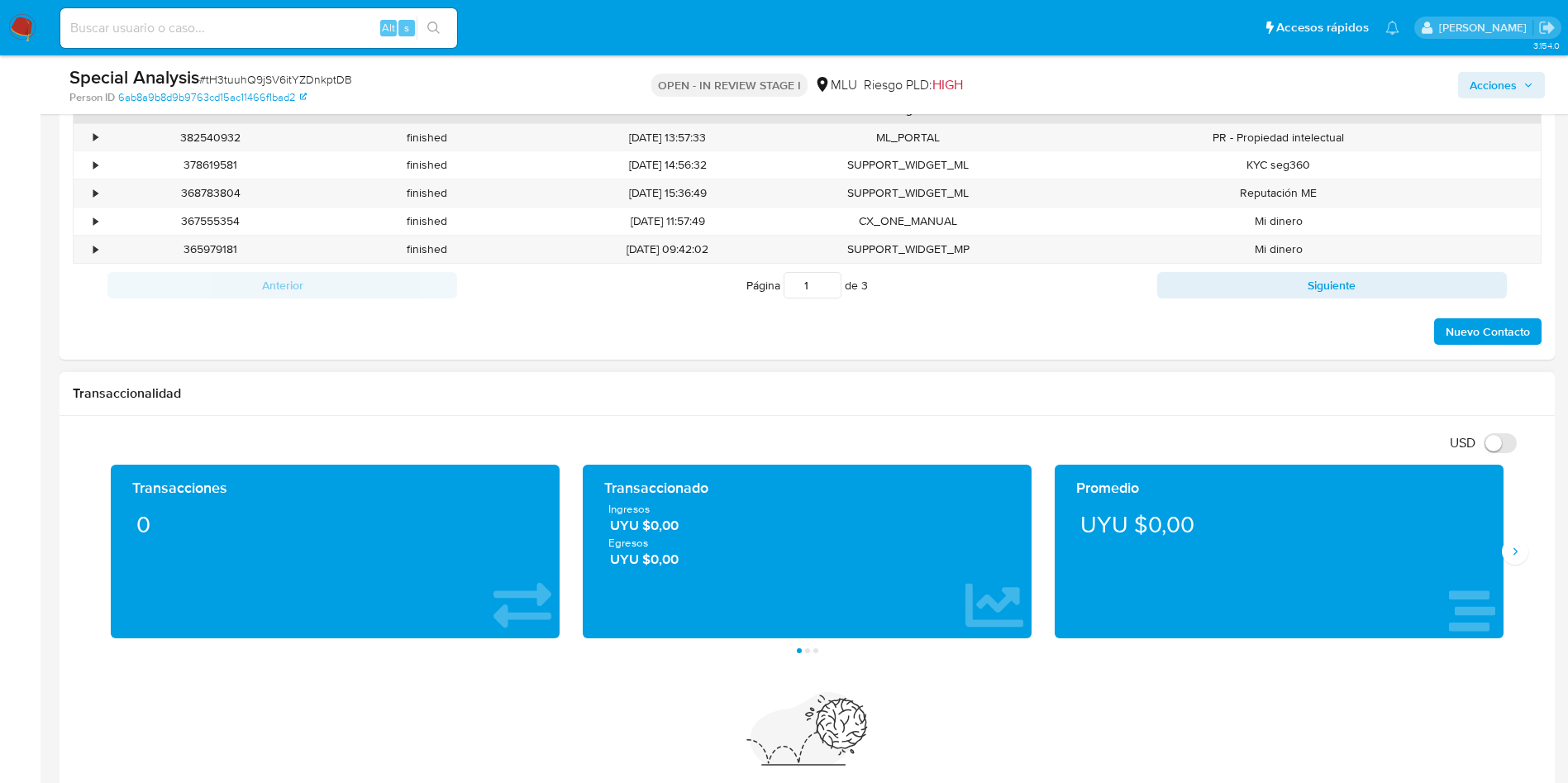
scroll to position [1364, 0]
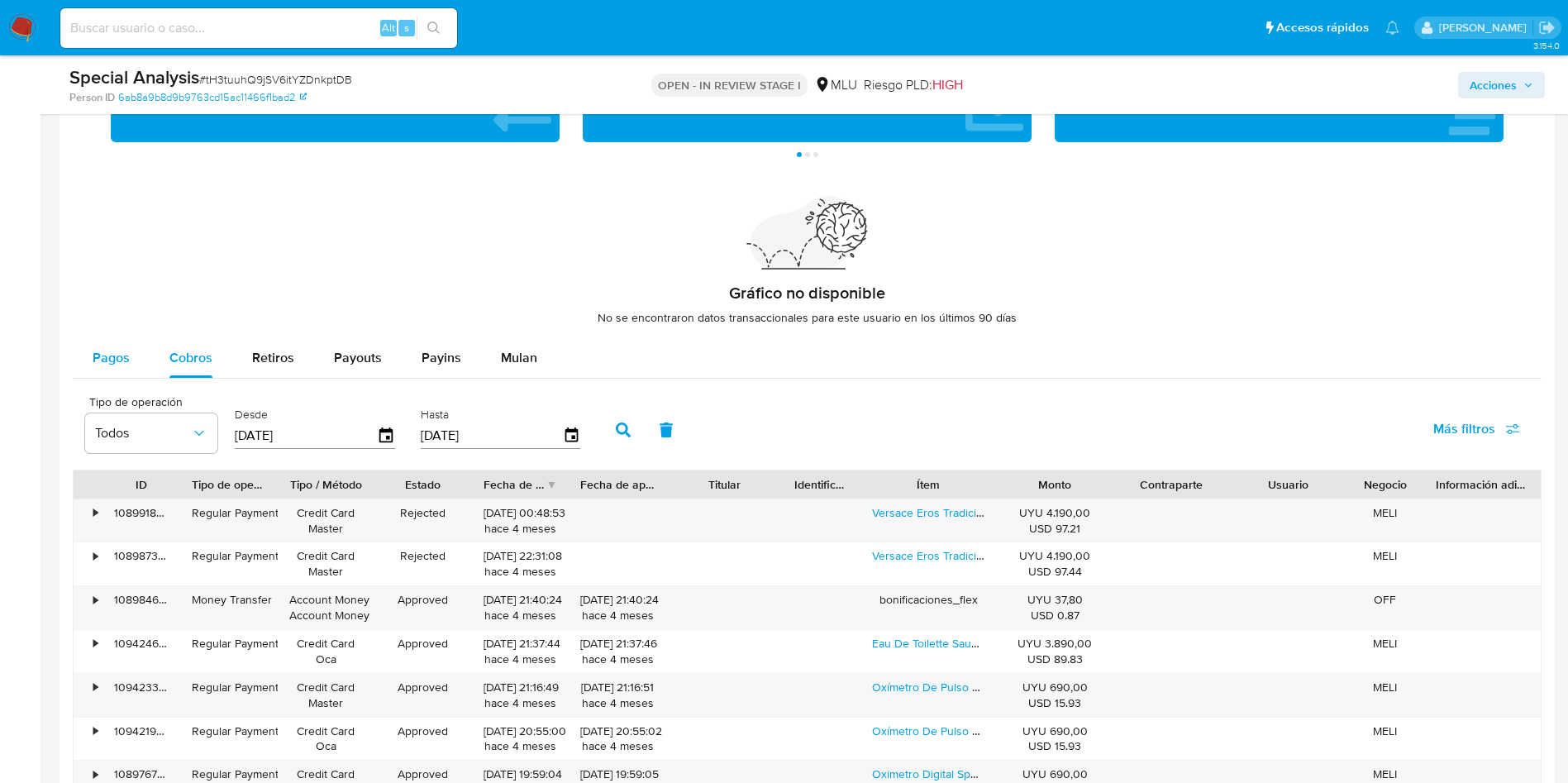
click at [111, 355] on span "Pagos" at bounding box center [111, 357] width 37 height 19
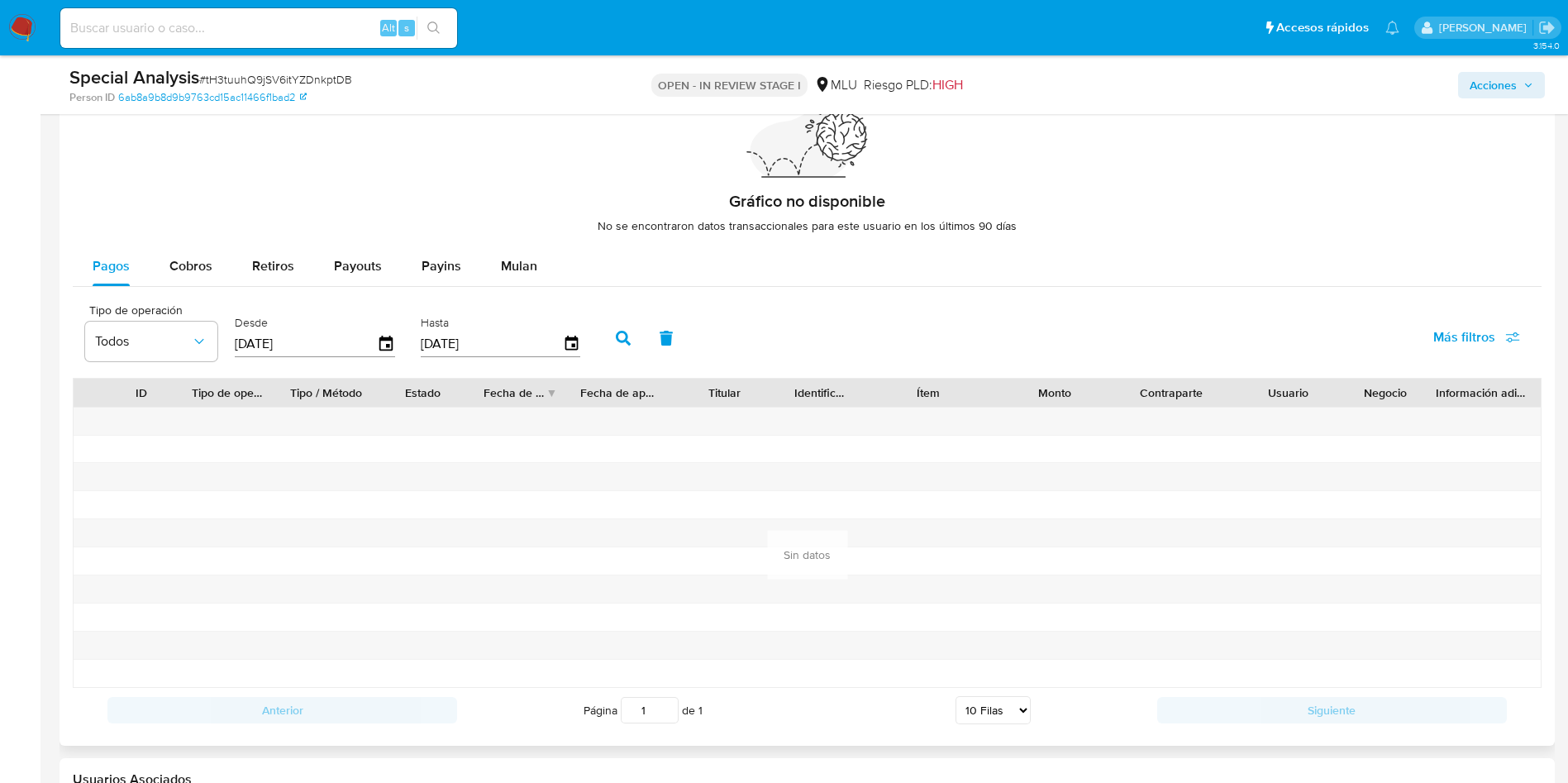
scroll to position [1488, 0]
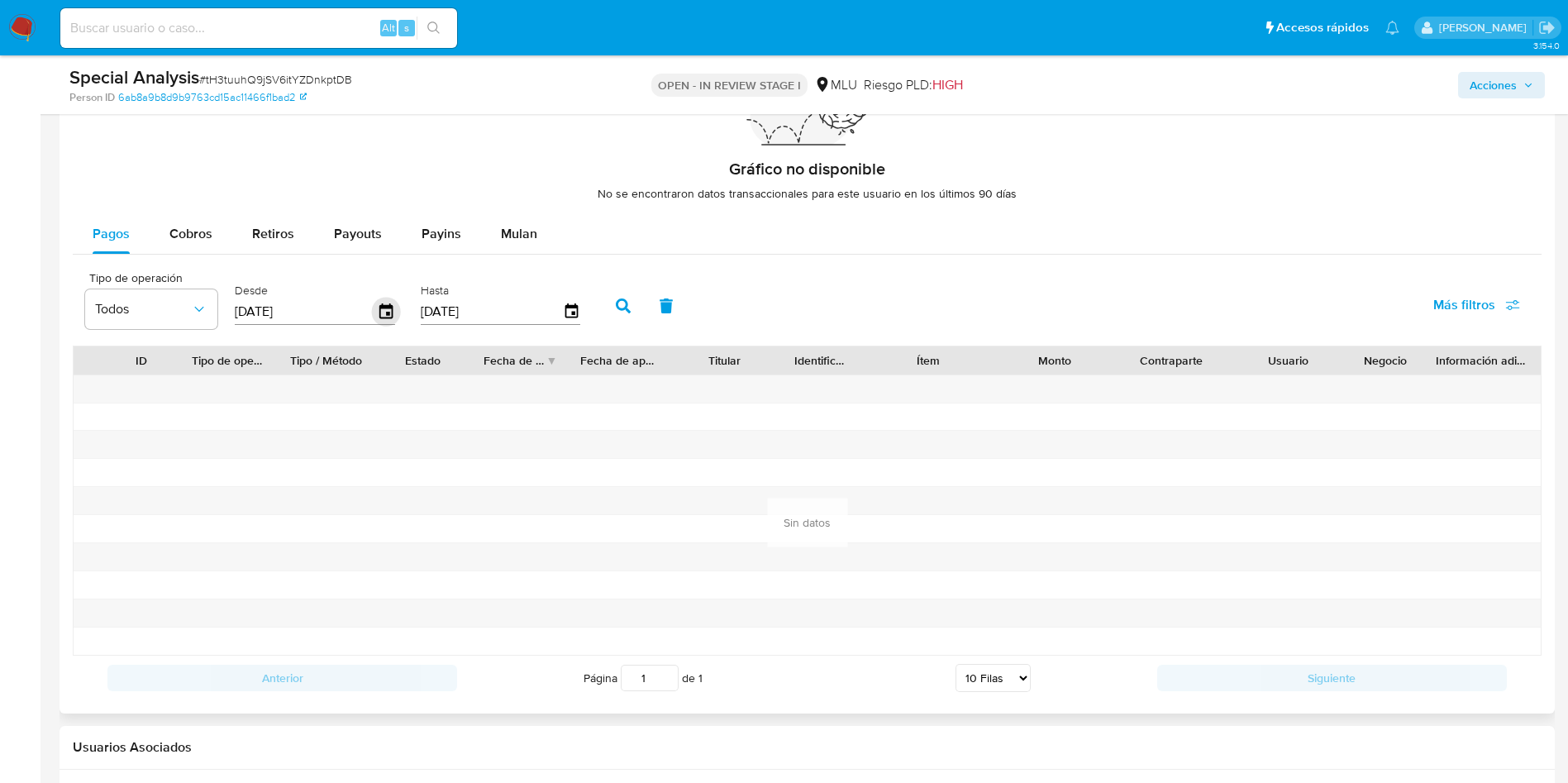
click at [384, 308] on icon "button" at bounding box center [386, 310] width 13 height 15
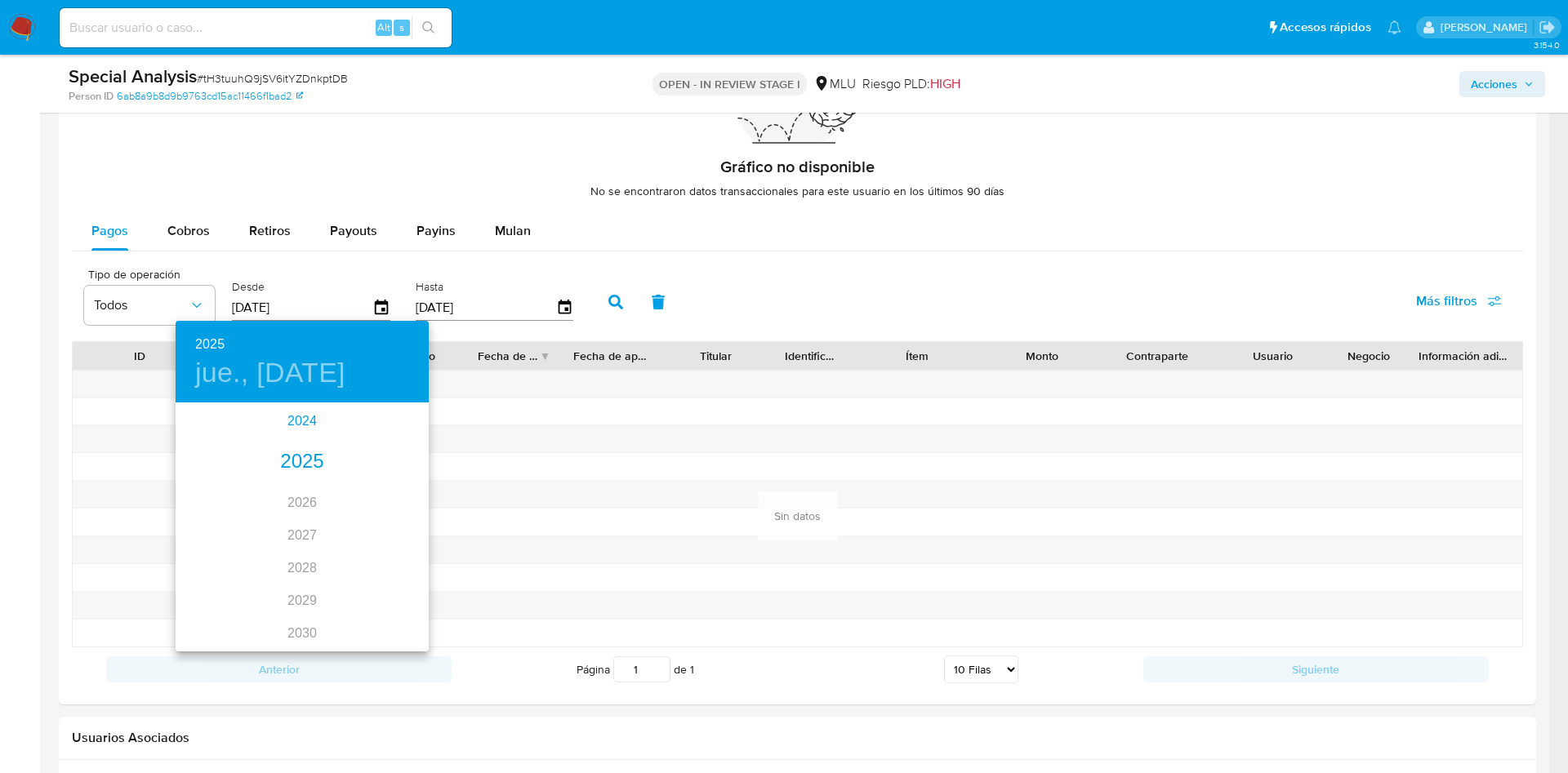
click at [294, 413] on div "2024" at bounding box center [302, 421] width 254 height 33
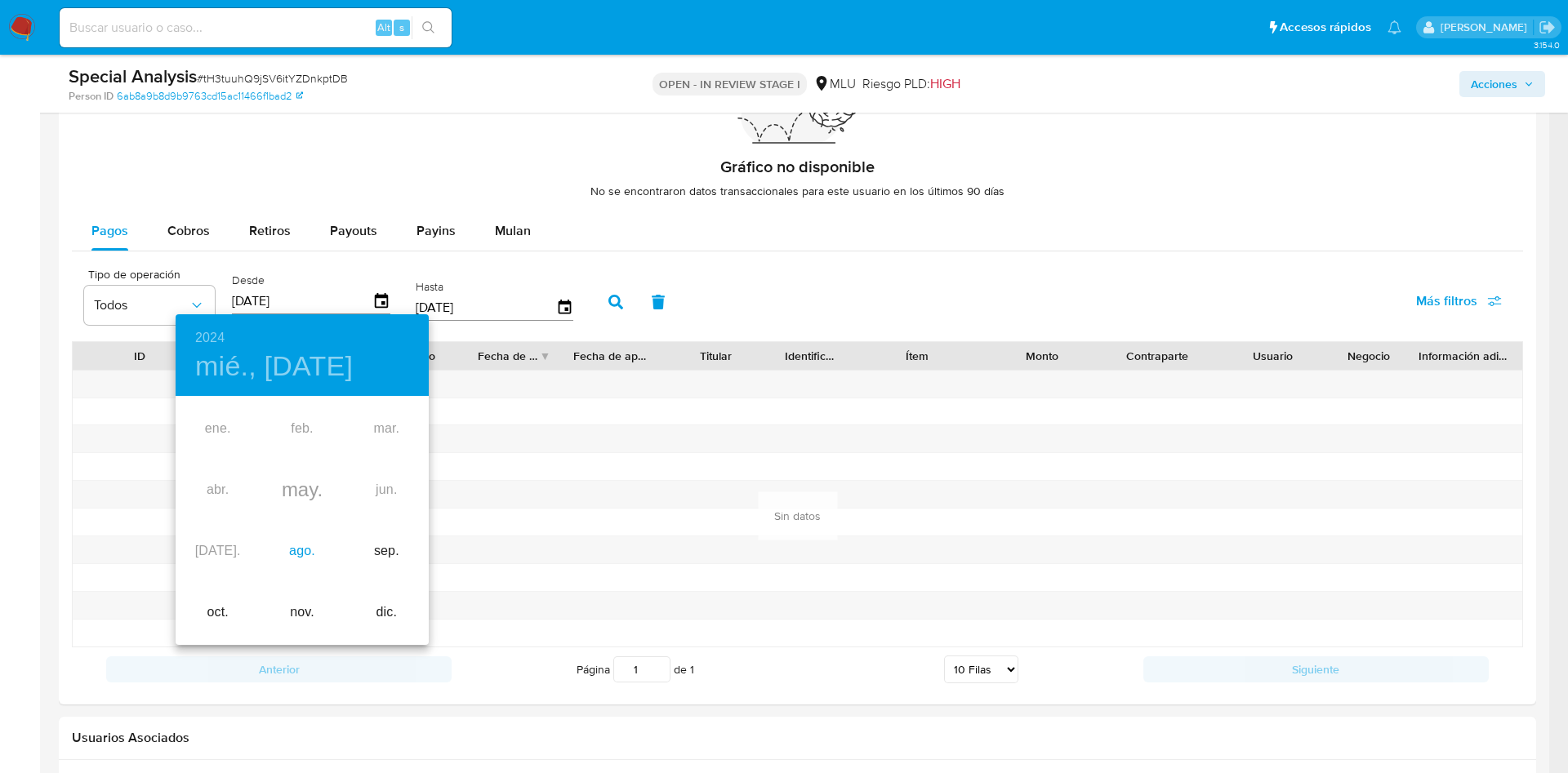
click at [304, 547] on div "ago." at bounding box center [301, 551] width 85 height 61
type input "22/08/2024"
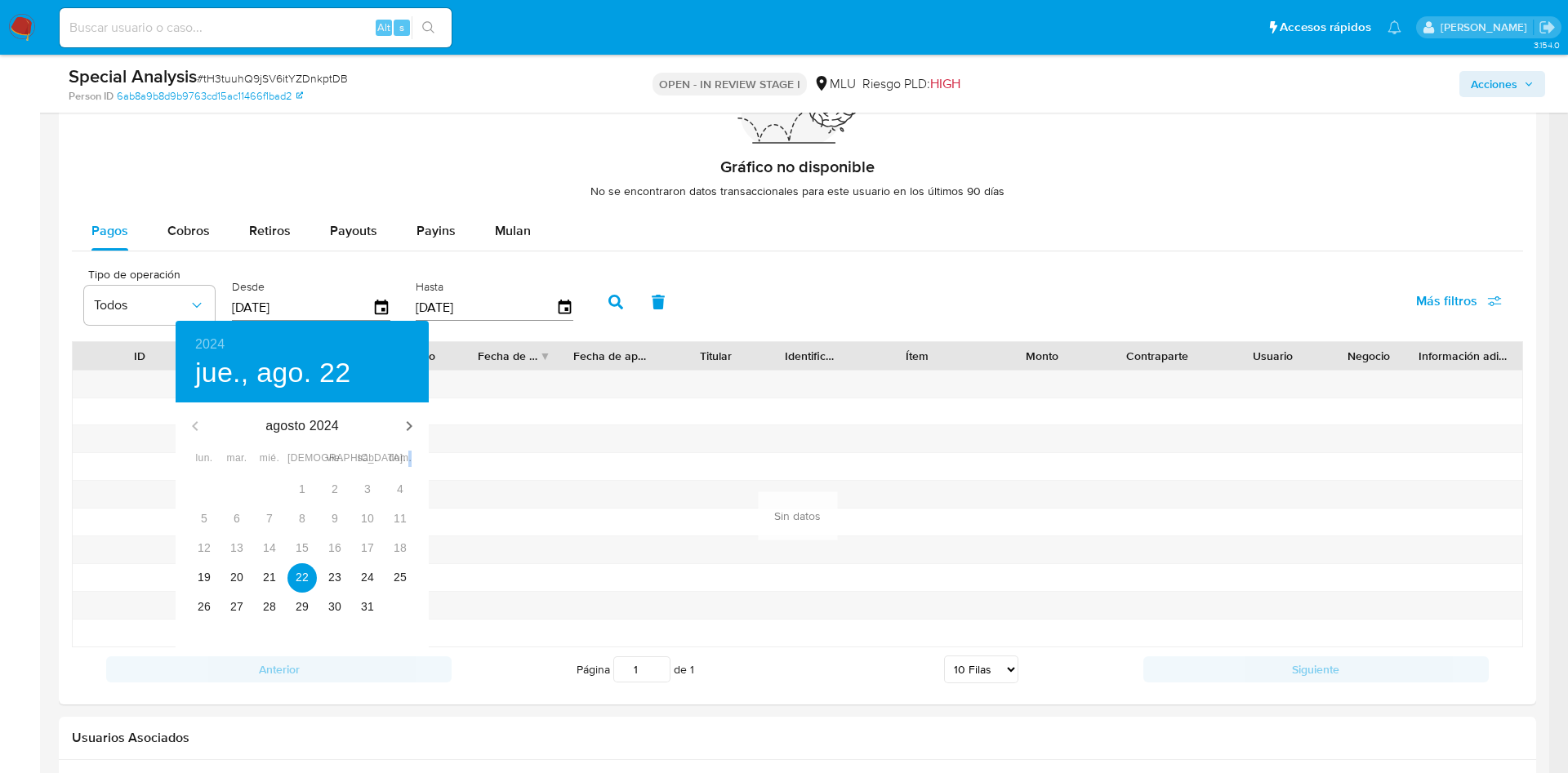
click at [304, 547] on div "15" at bounding box center [302, 549] width 33 height 29
click at [304, 561] on div "15" at bounding box center [302, 549] width 33 height 29
click at [305, 575] on p "22" at bounding box center [301, 577] width 13 height 17
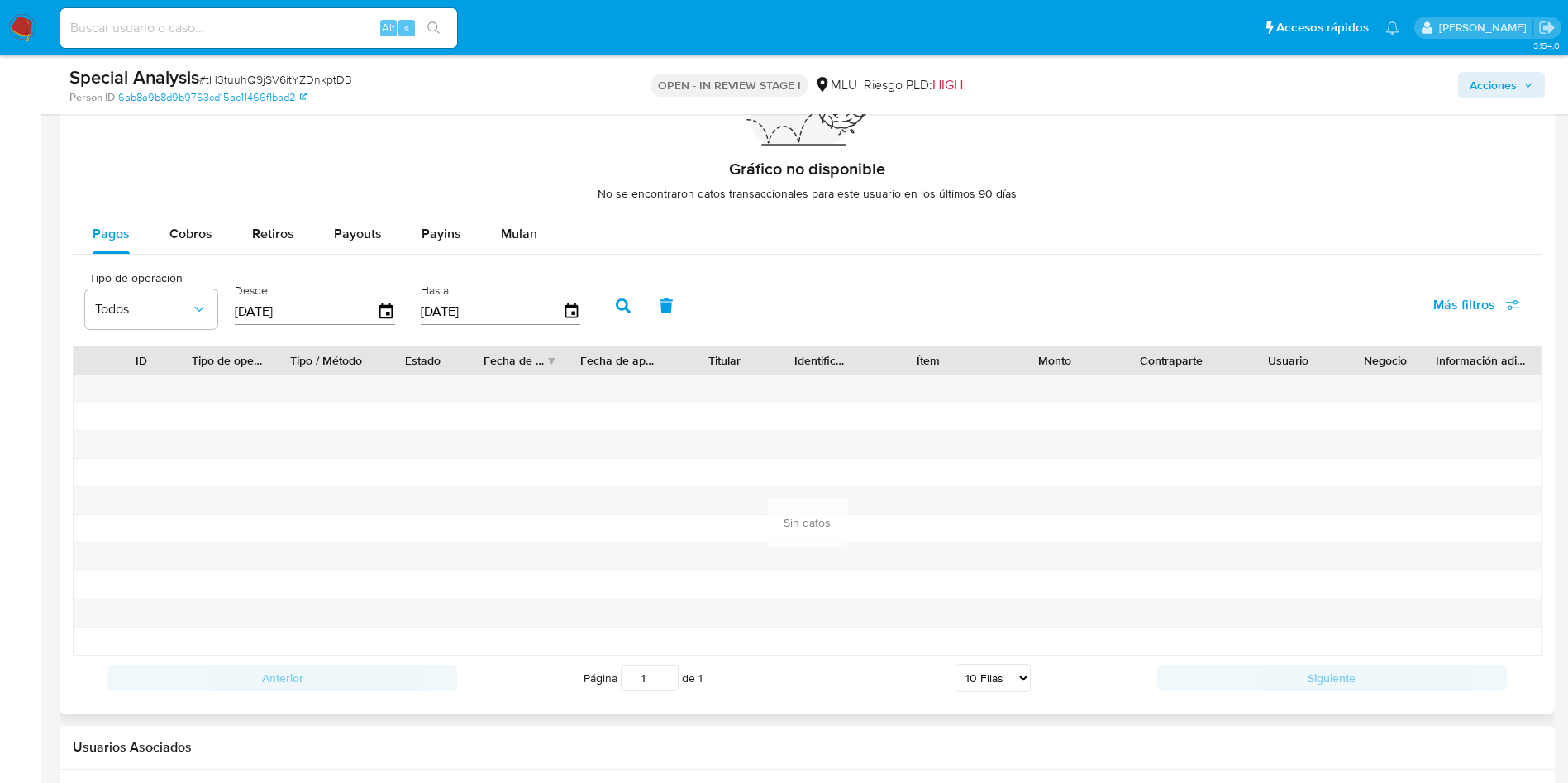
click at [612, 314] on button "button" at bounding box center [624, 306] width 43 height 39
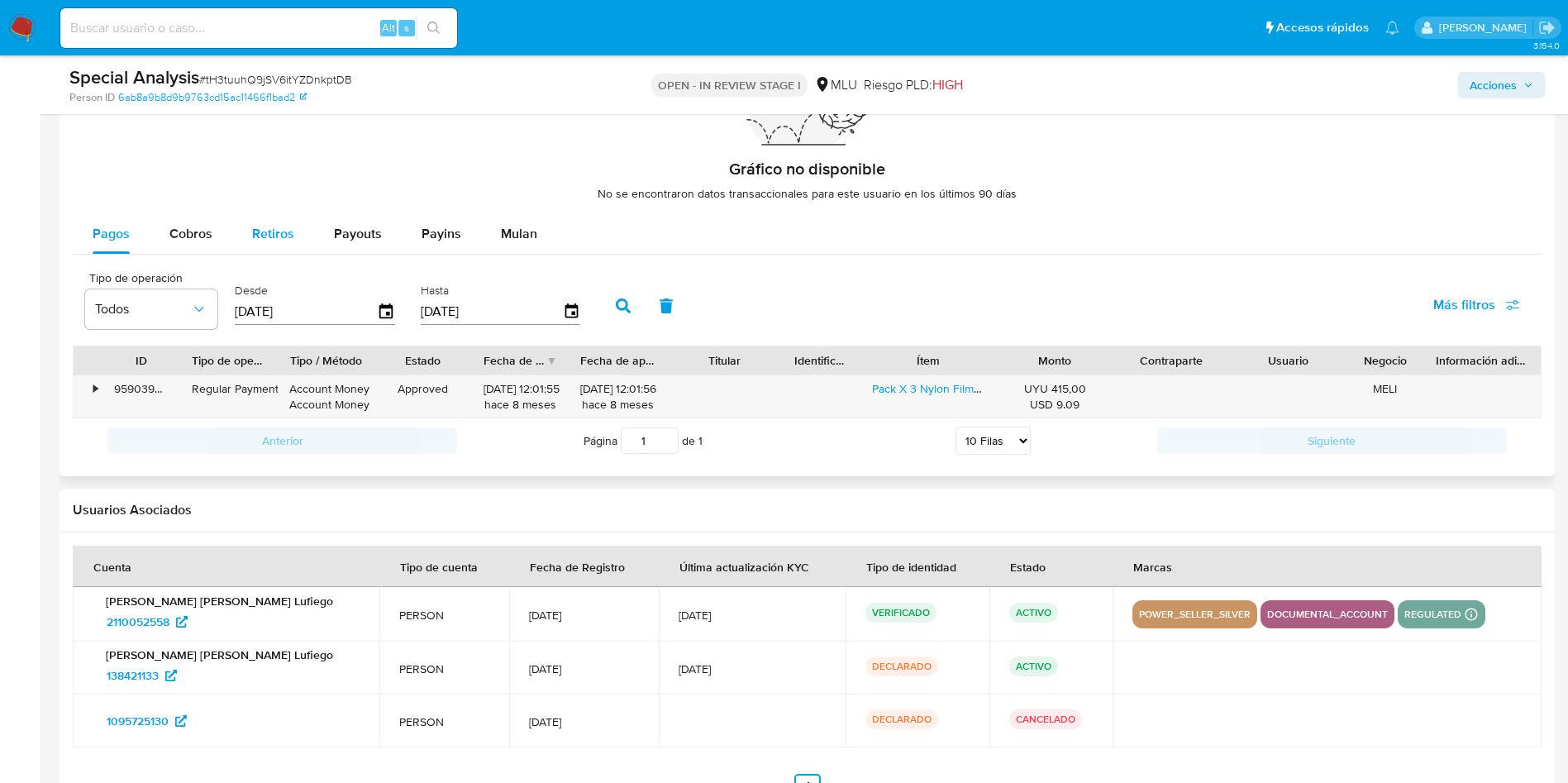
click at [296, 248] on button "Retiros" at bounding box center [272, 234] width 82 height 39
select select "10"
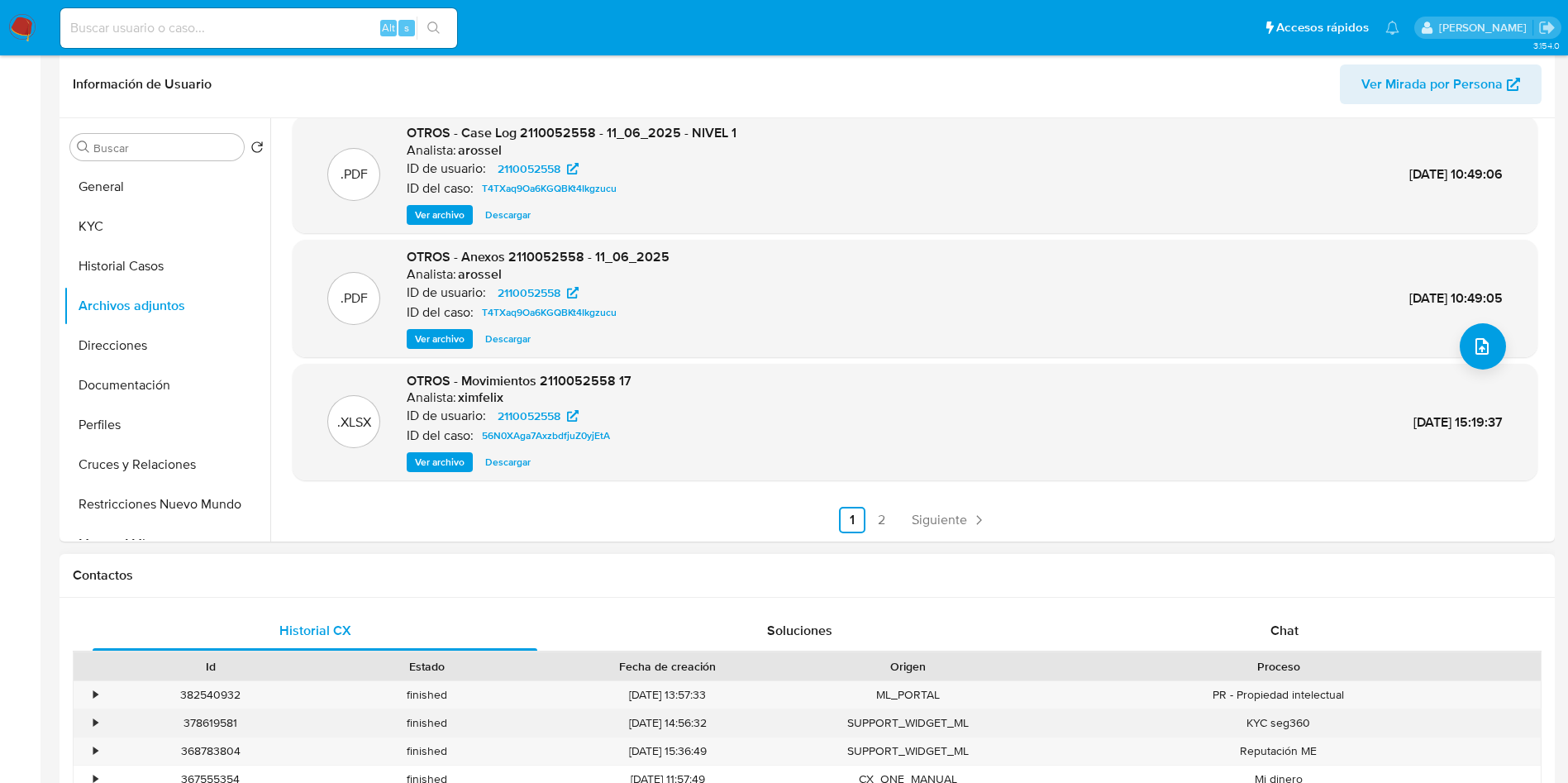
scroll to position [0, 0]
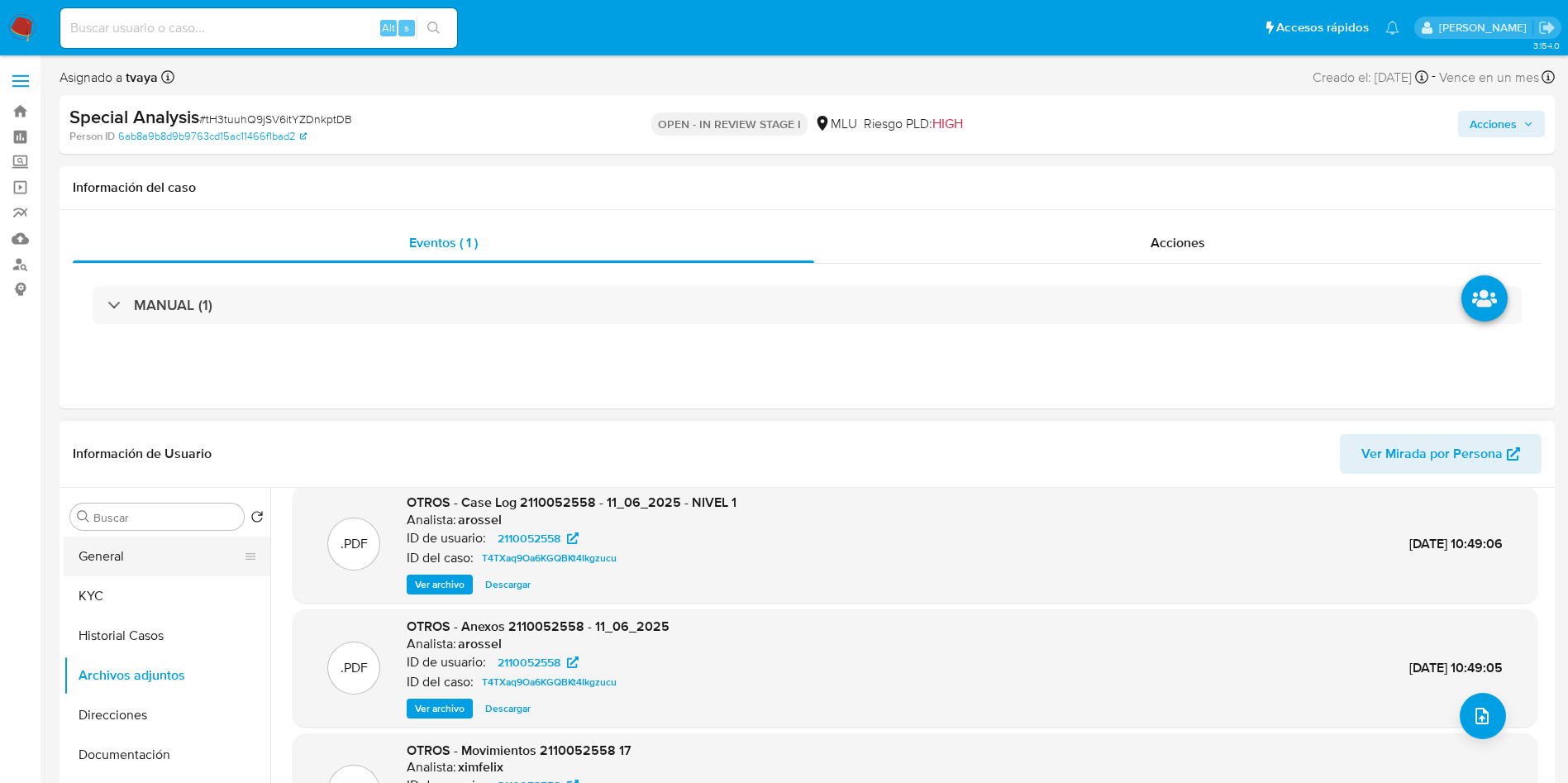
click at [143, 568] on button "General" at bounding box center [160, 556] width 194 height 39
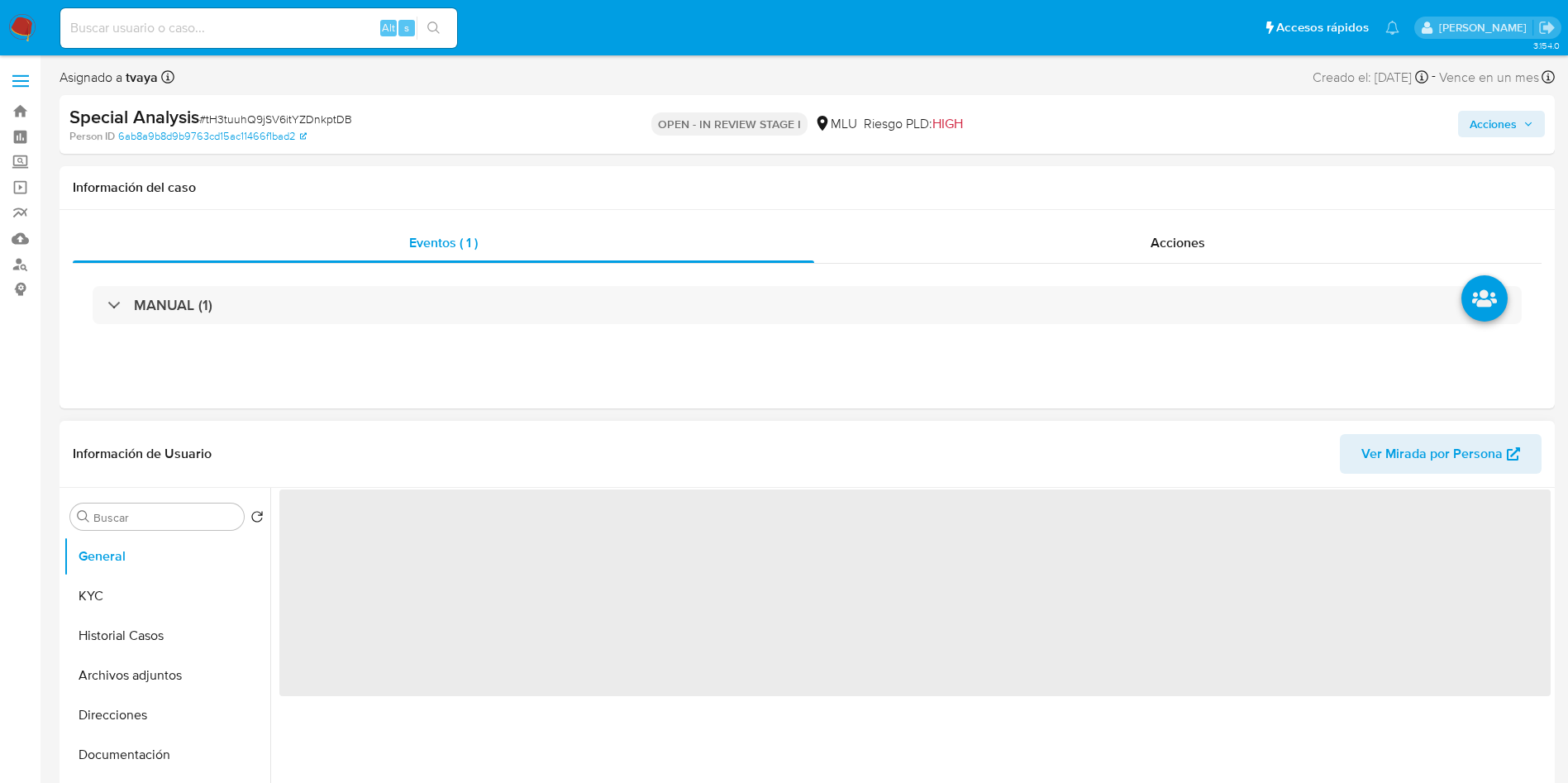
click at [436, 526] on span "‌" at bounding box center [915, 593] width 1272 height 207
click at [435, 525] on span "‌" at bounding box center [915, 593] width 1272 height 207
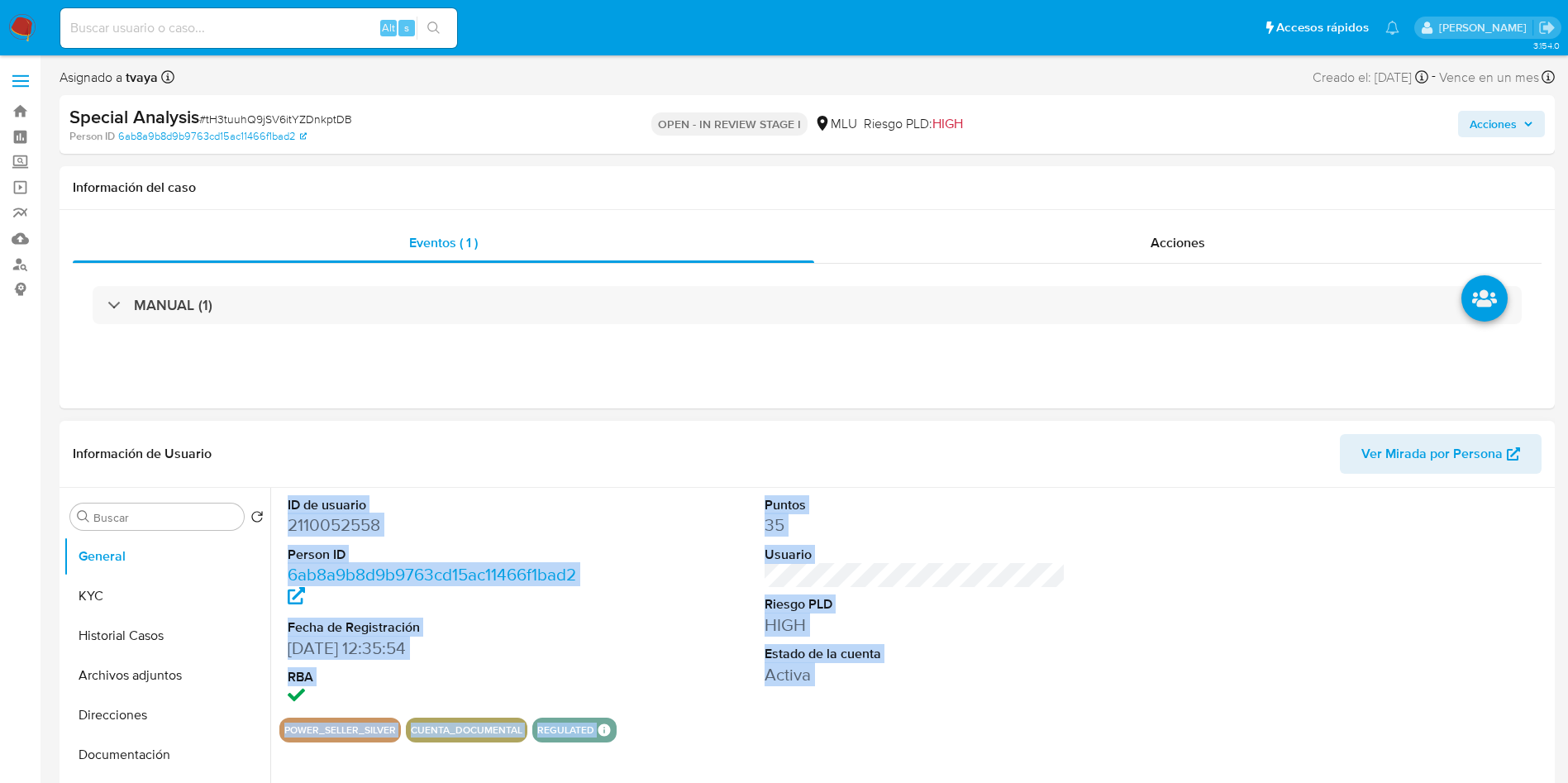
click at [360, 522] on dd "2110052558" at bounding box center [438, 525] width 302 height 24
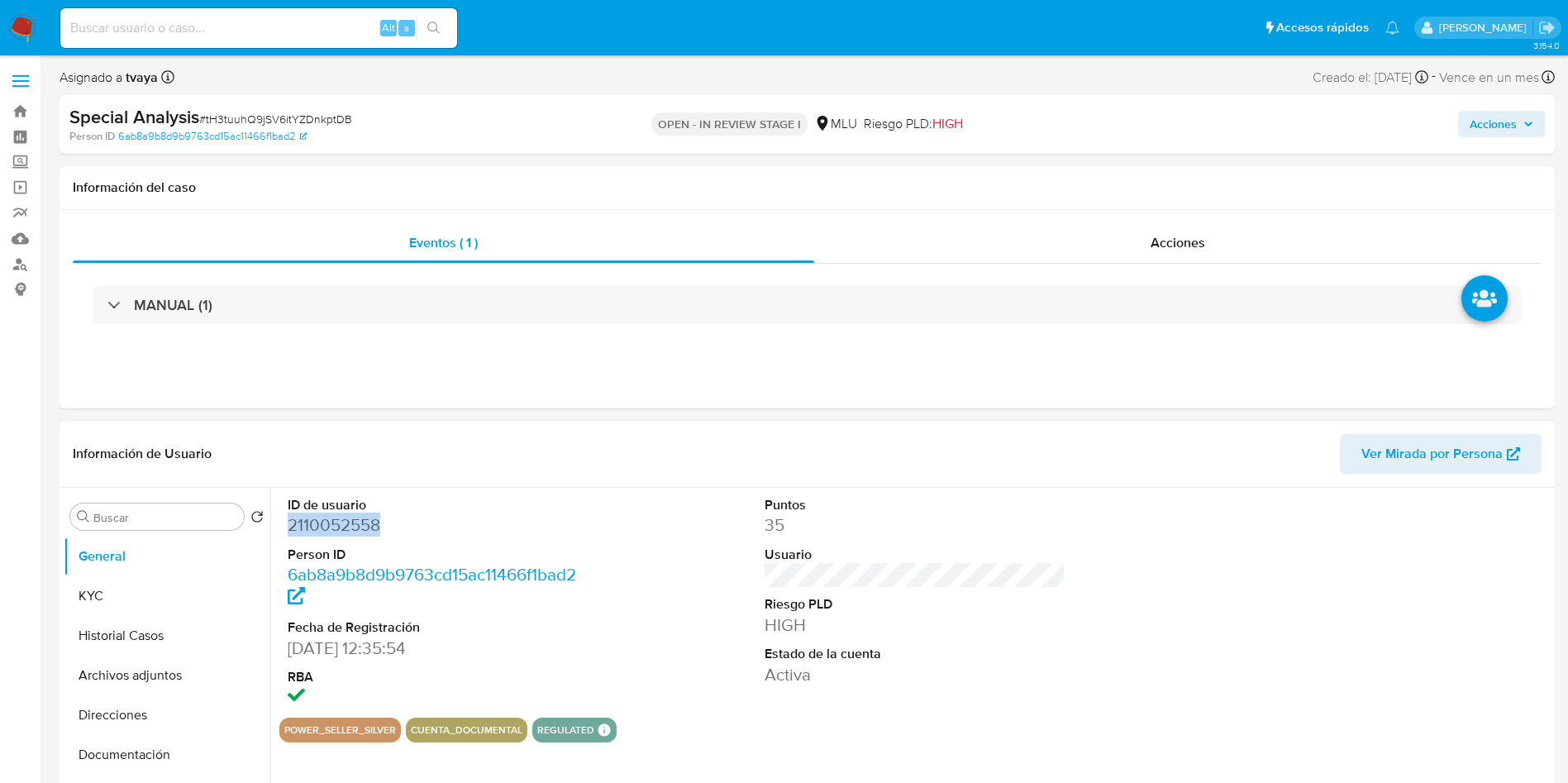
click at [360, 522] on dd "2110052558" at bounding box center [438, 525] width 302 height 24
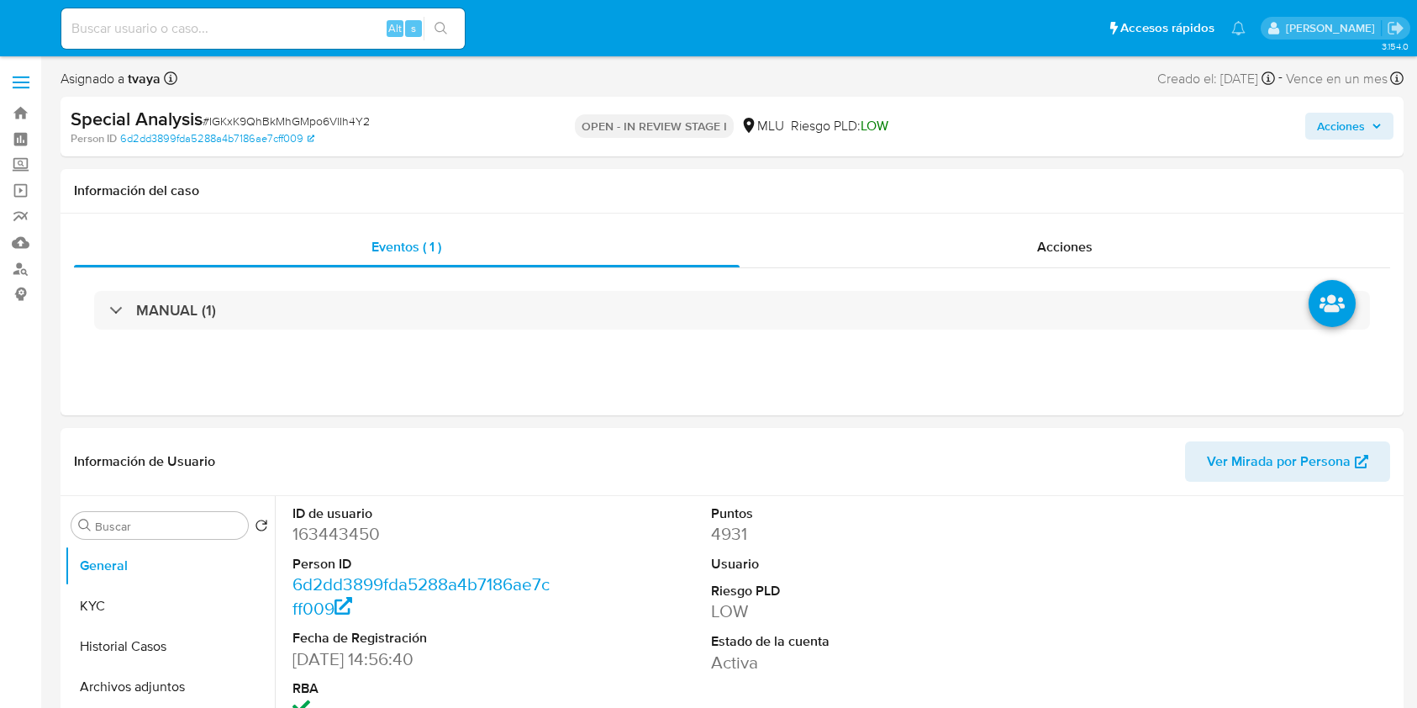
select select "10"
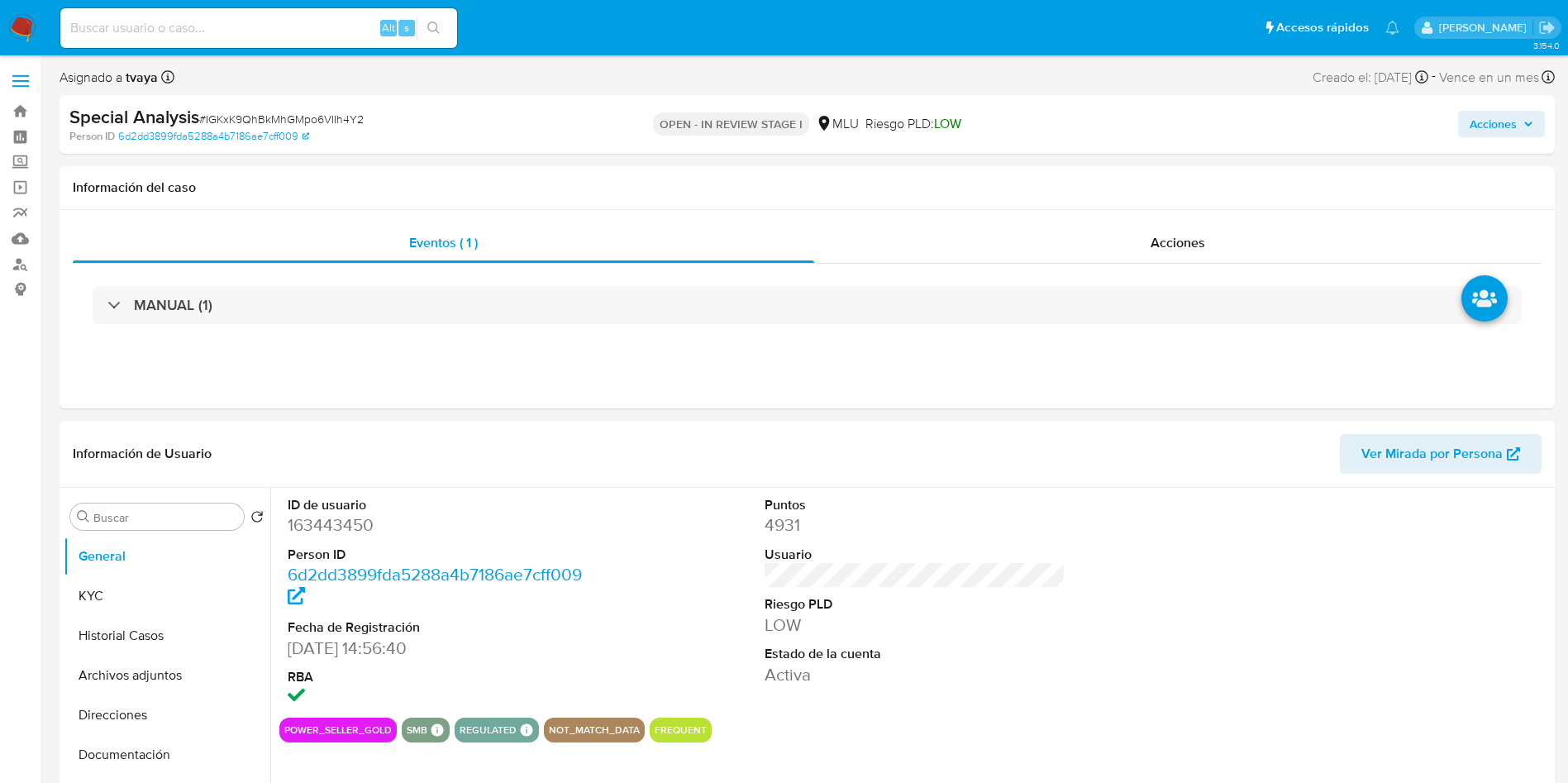
scroll to position [124, 0]
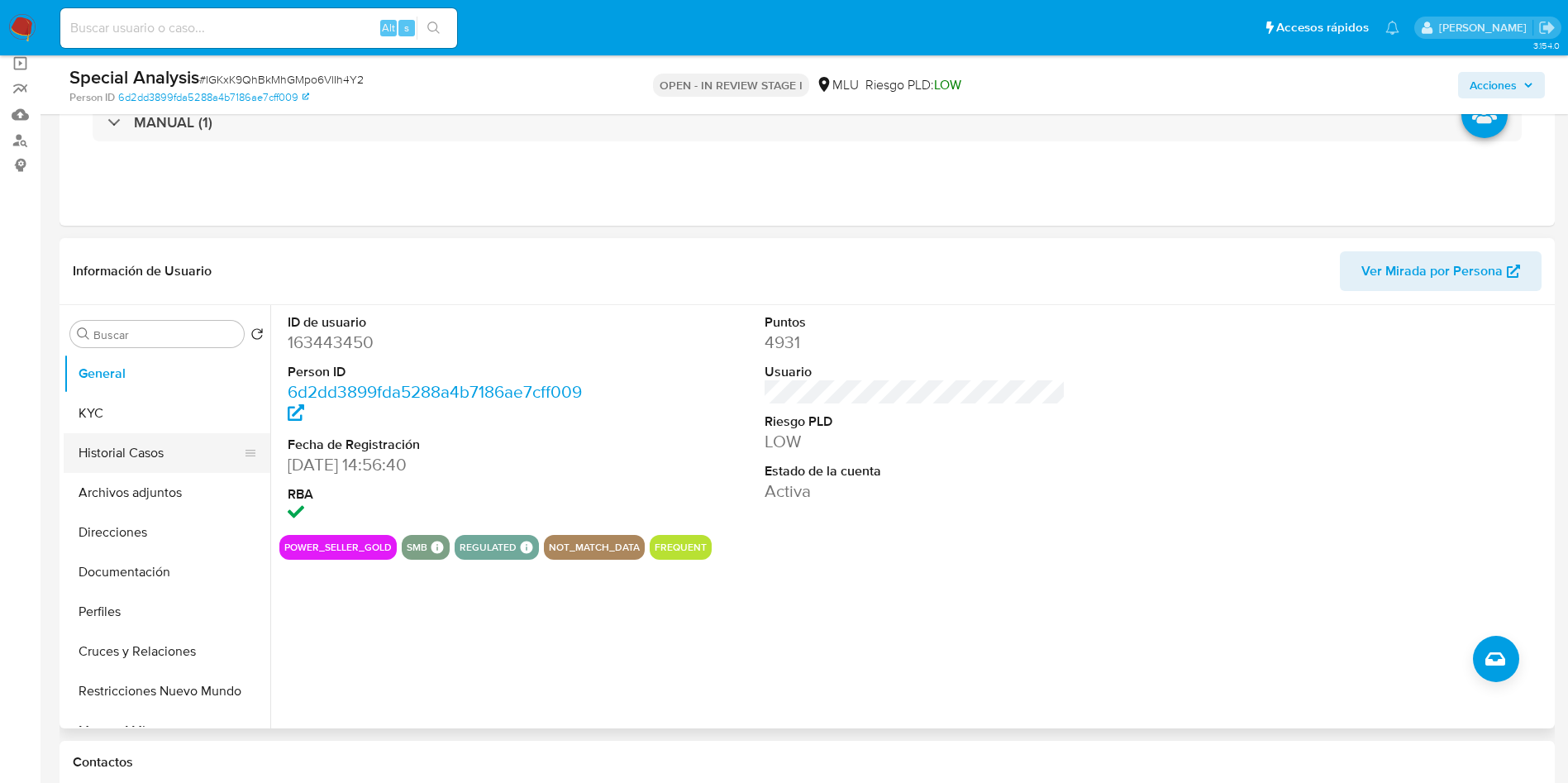
click at [126, 440] on button "Historial Casos" at bounding box center [160, 452] width 194 height 39
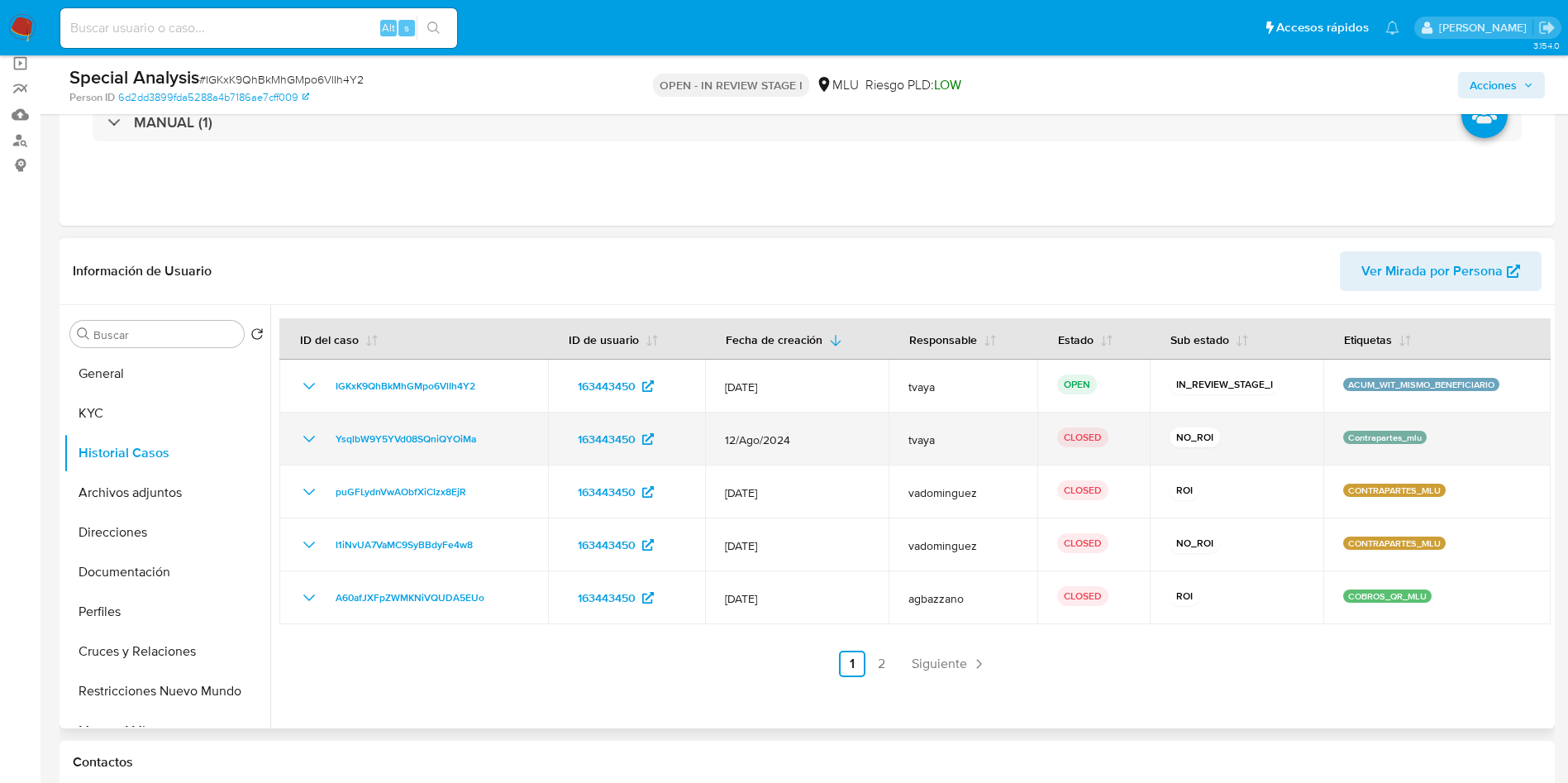
click at [312, 438] on icon "Mostrar/Ocultar" at bounding box center [309, 439] width 12 height 7
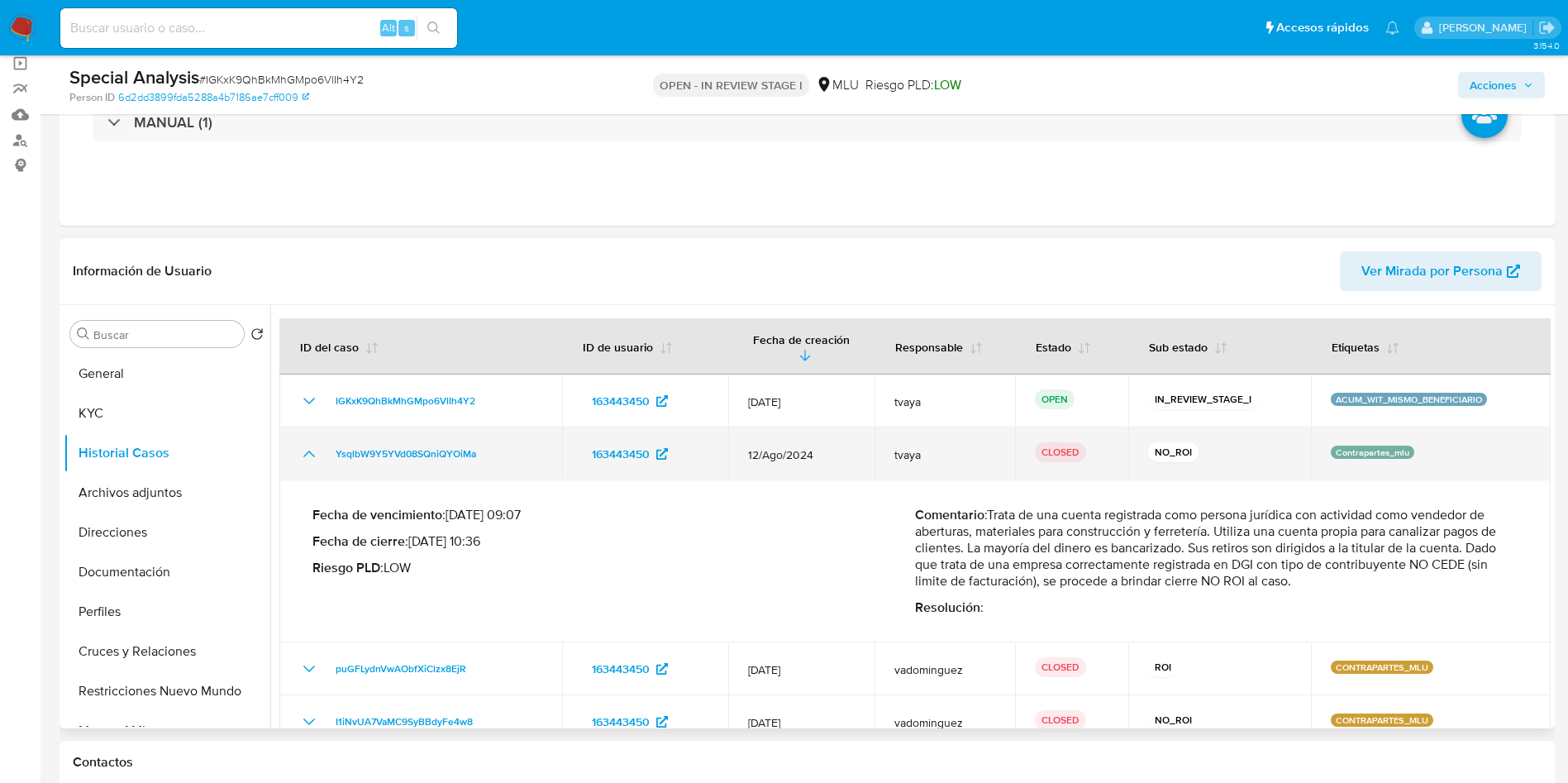
click at [312, 438] on td "YsqlbW9Y5YVd08SQniQYOiMa" at bounding box center [420, 453] width 282 height 53
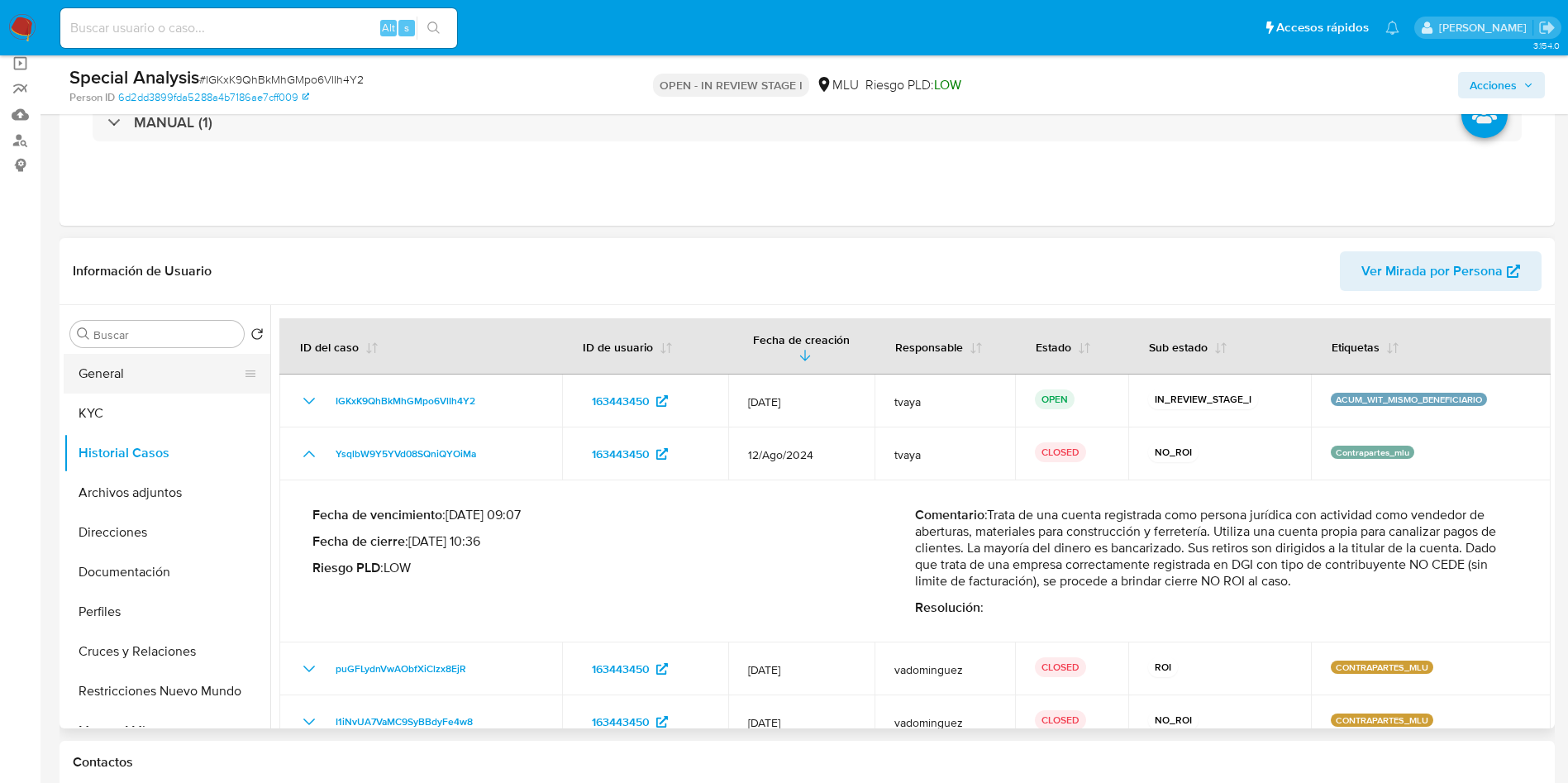
click at [116, 383] on button "General" at bounding box center [160, 374] width 194 height 39
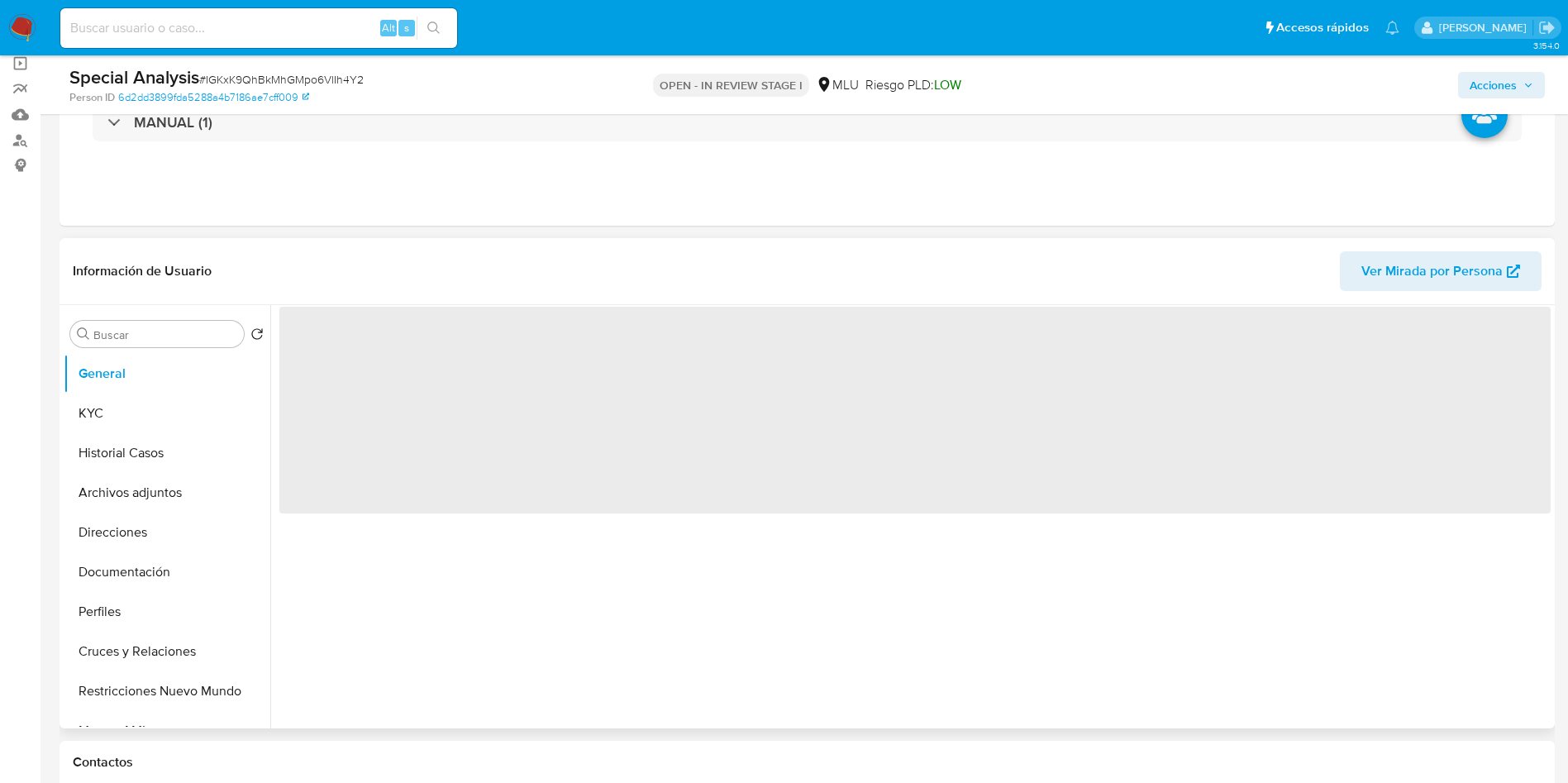
click at [332, 359] on span "‌" at bounding box center [915, 410] width 1272 height 207
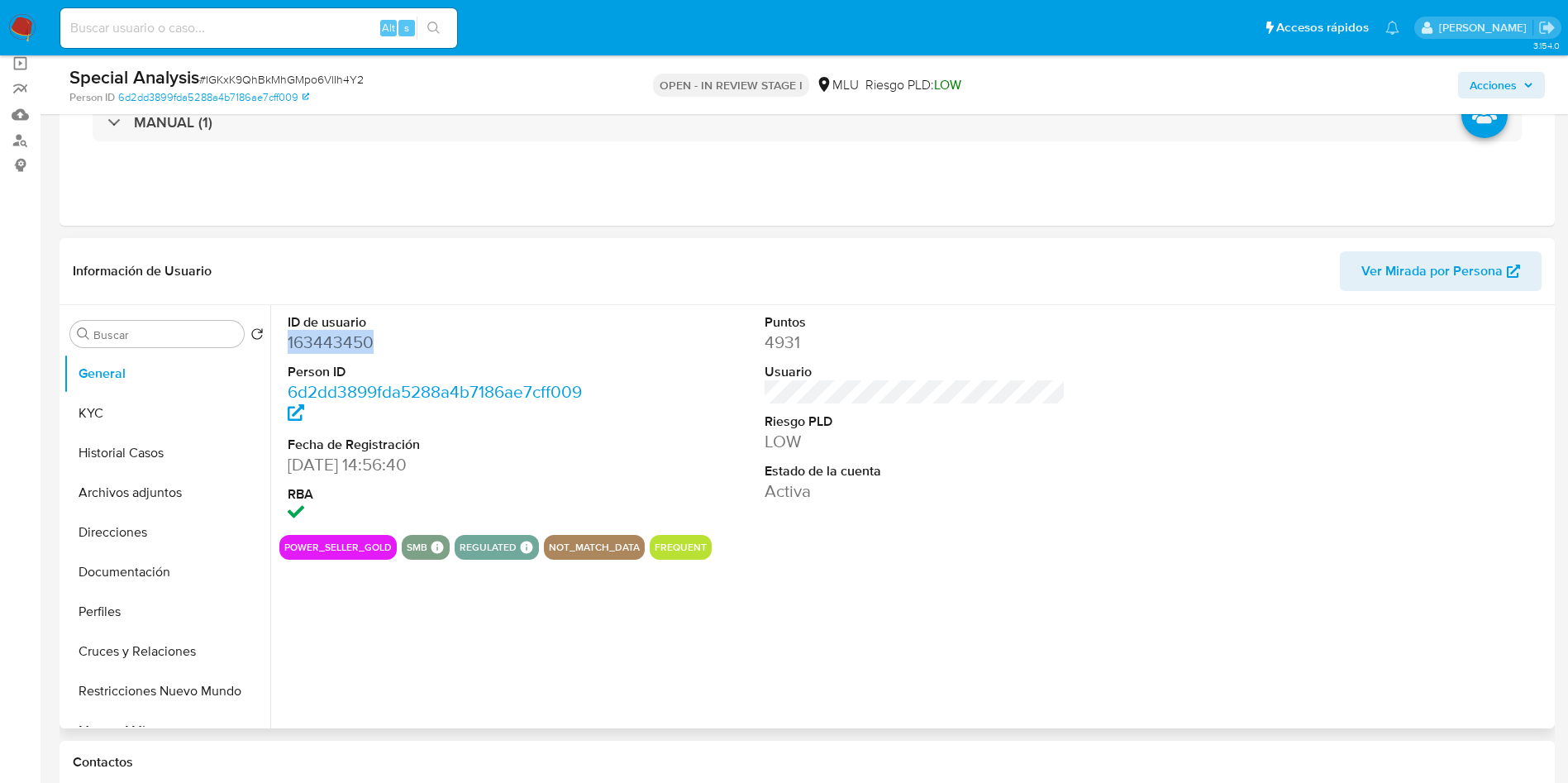
click at [336, 349] on dd "163443450" at bounding box center [438, 342] width 302 height 24
copy dd "163443450"
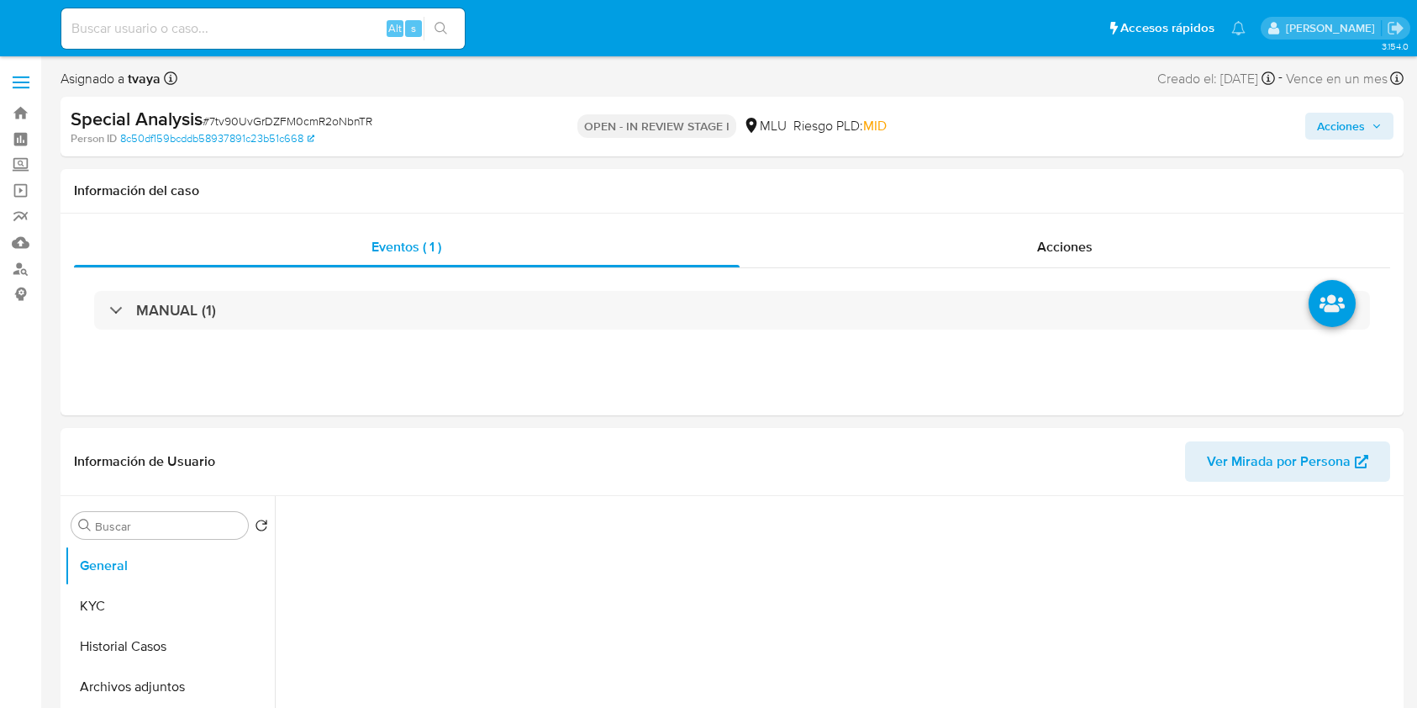
select select "10"
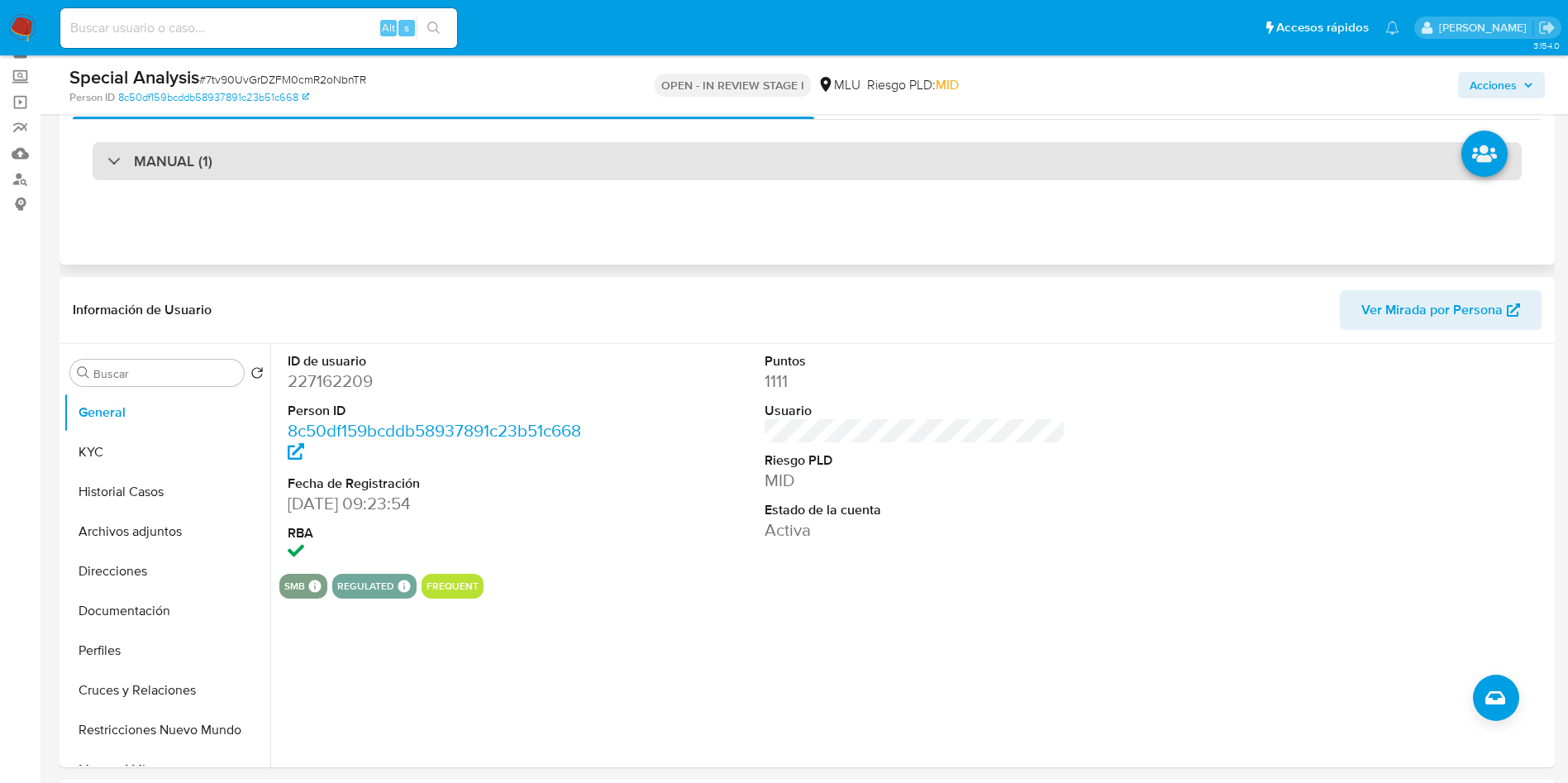
scroll to position [124, 0]
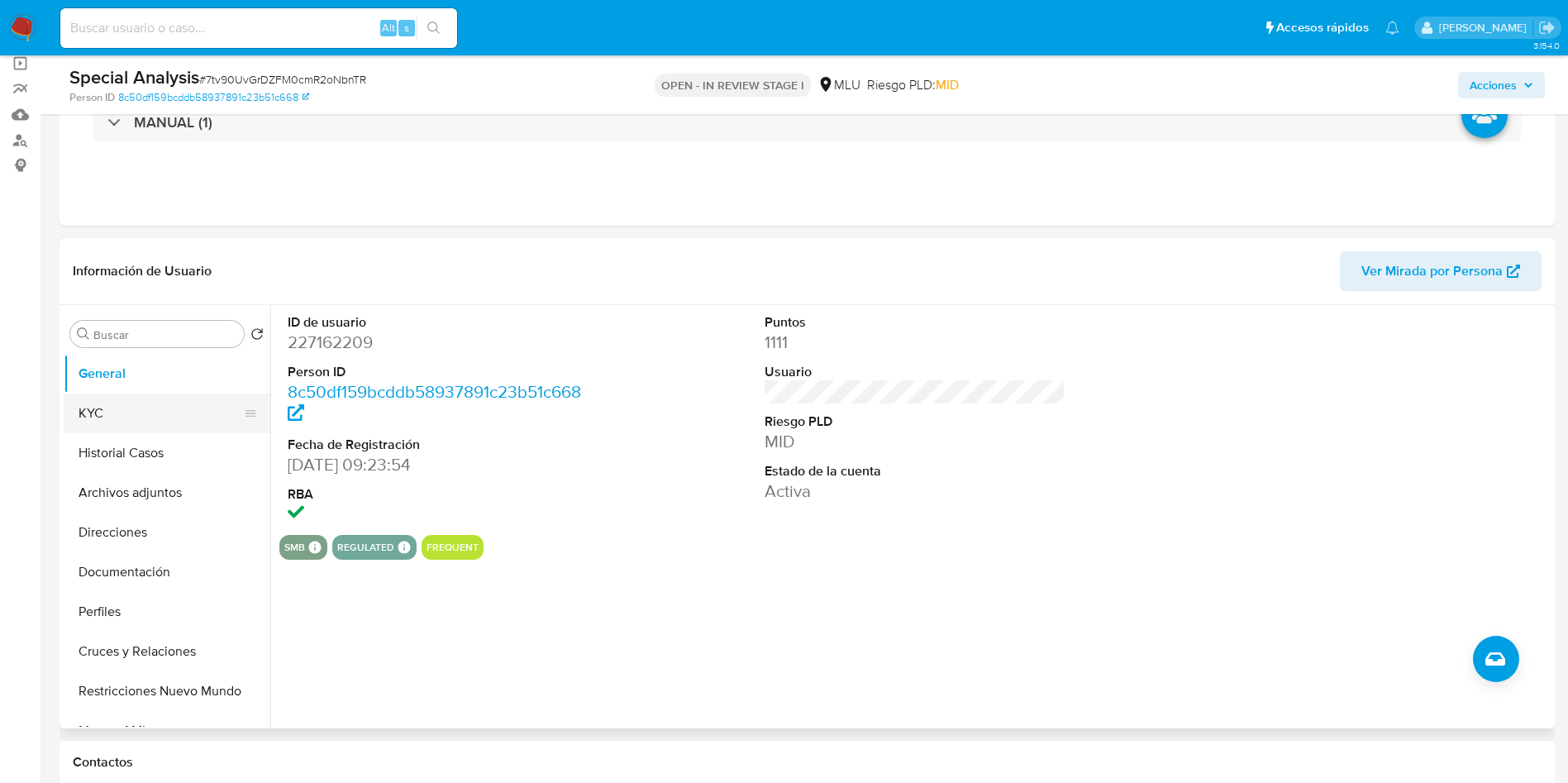
click at [150, 422] on button "KYC" at bounding box center [160, 413] width 194 height 39
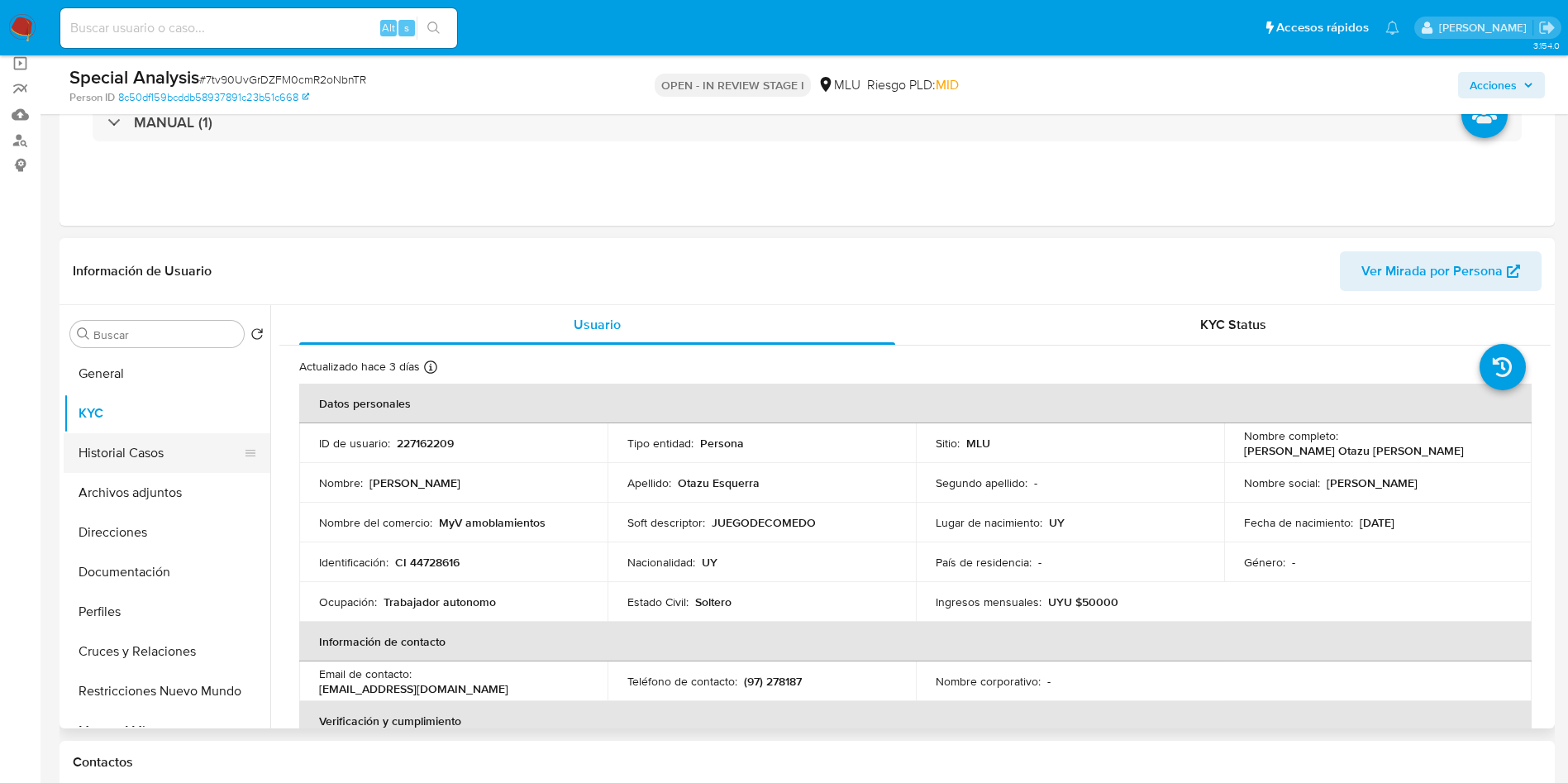
click at [145, 452] on button "Historial Casos" at bounding box center [160, 452] width 194 height 39
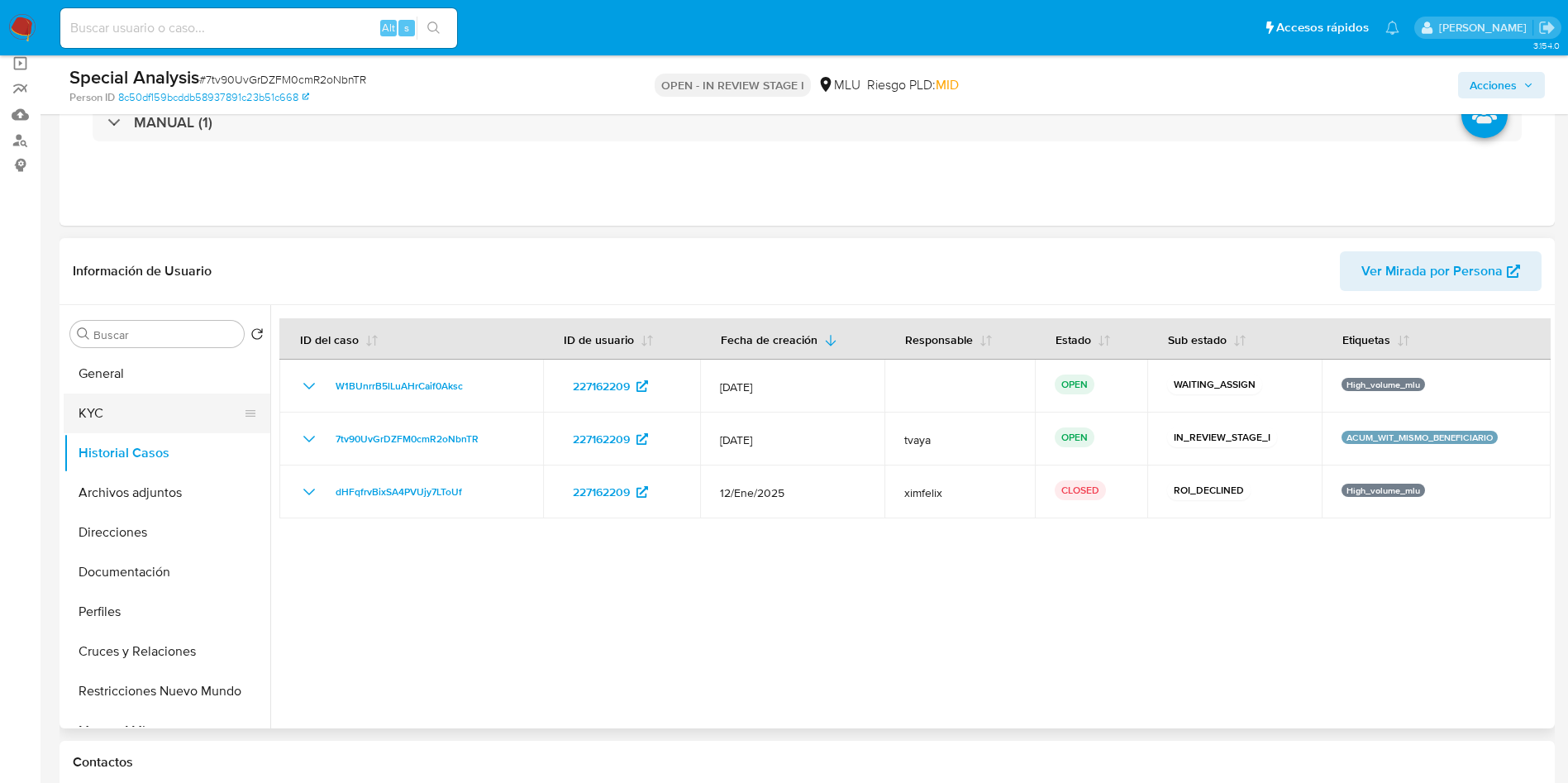
click at [117, 418] on button "KYC" at bounding box center [160, 413] width 194 height 39
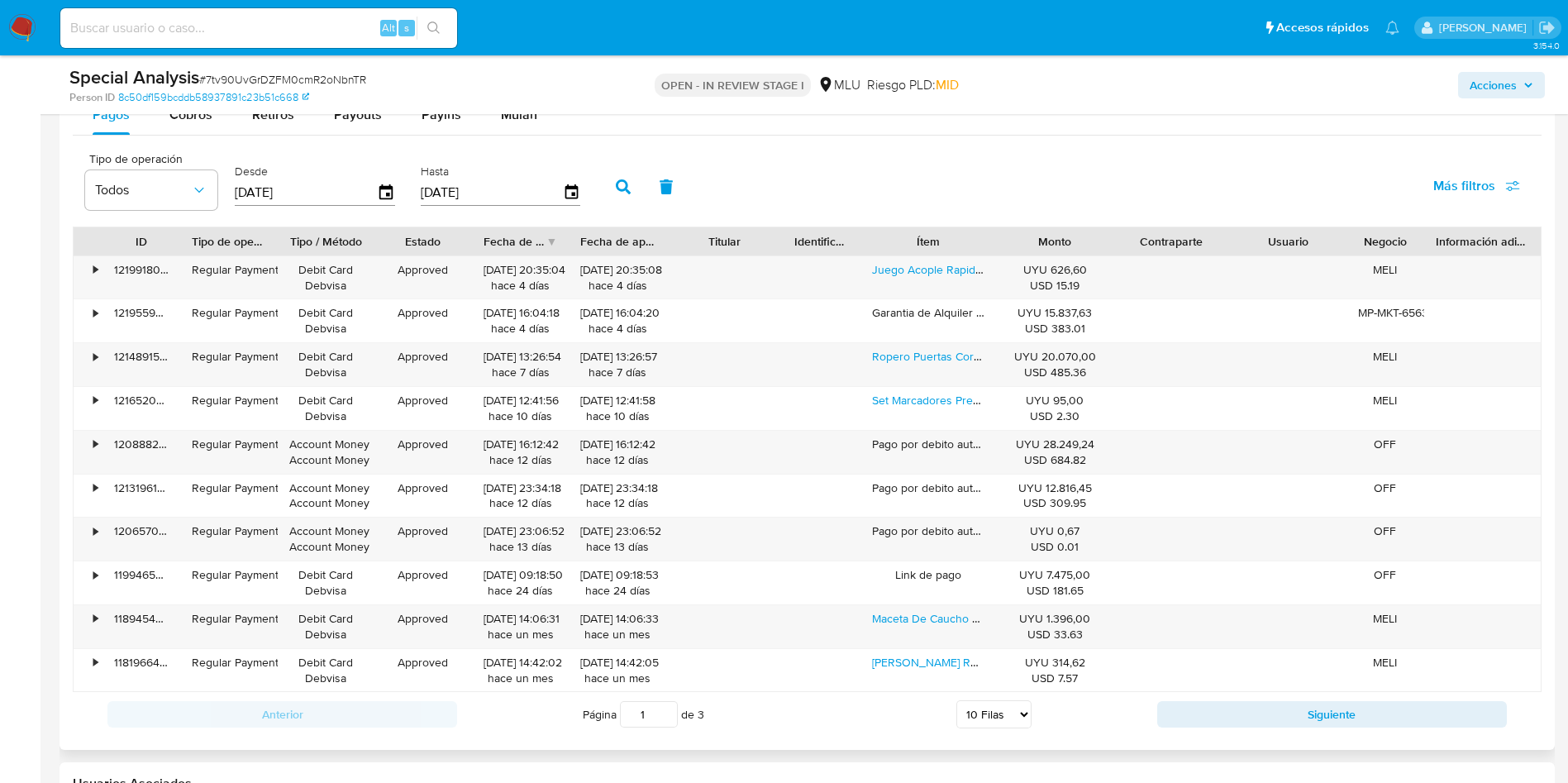
scroll to position [1736, 0]
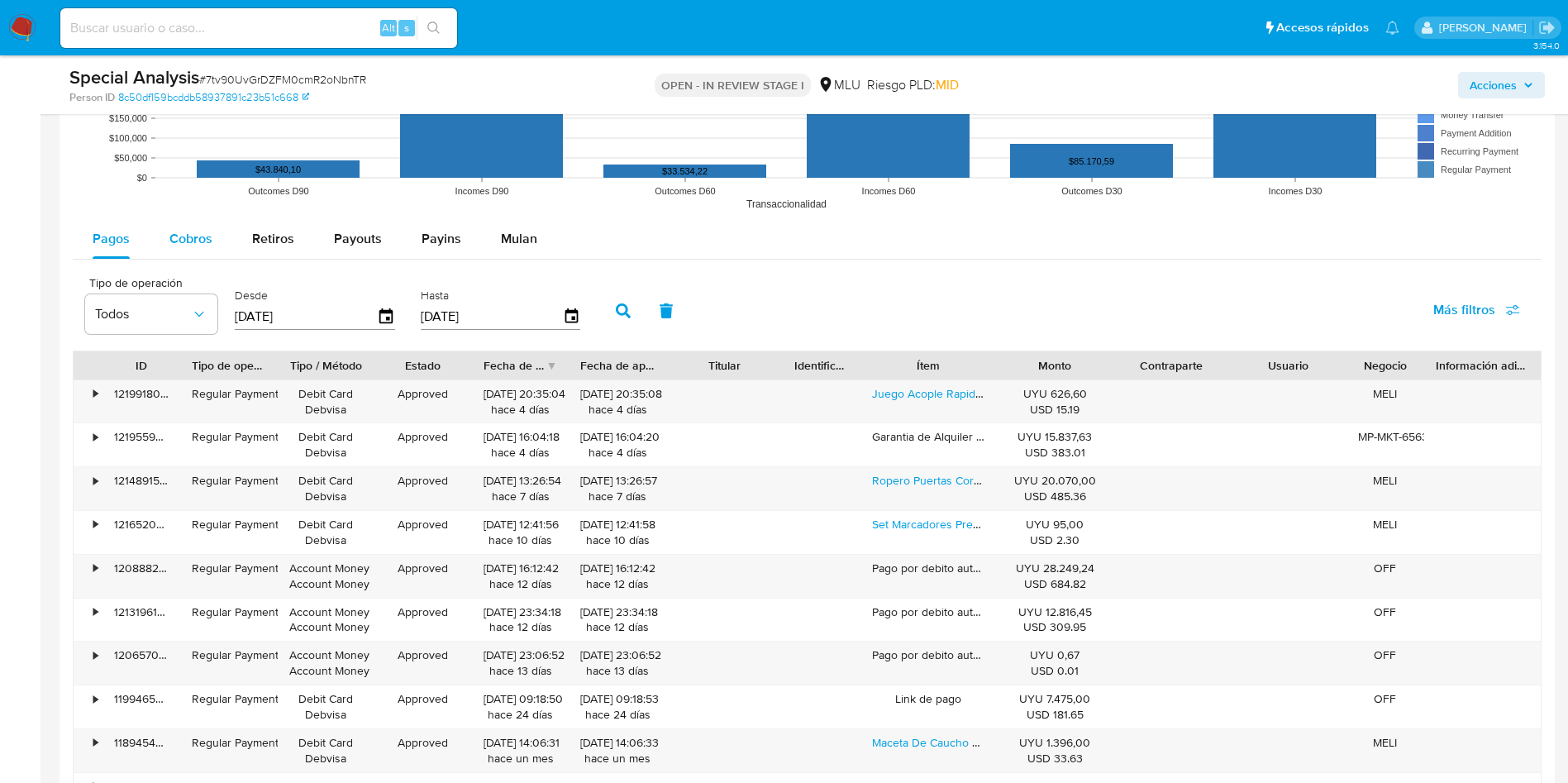
click at [179, 248] on div "Cobros" at bounding box center [191, 239] width 43 height 39
select select "10"
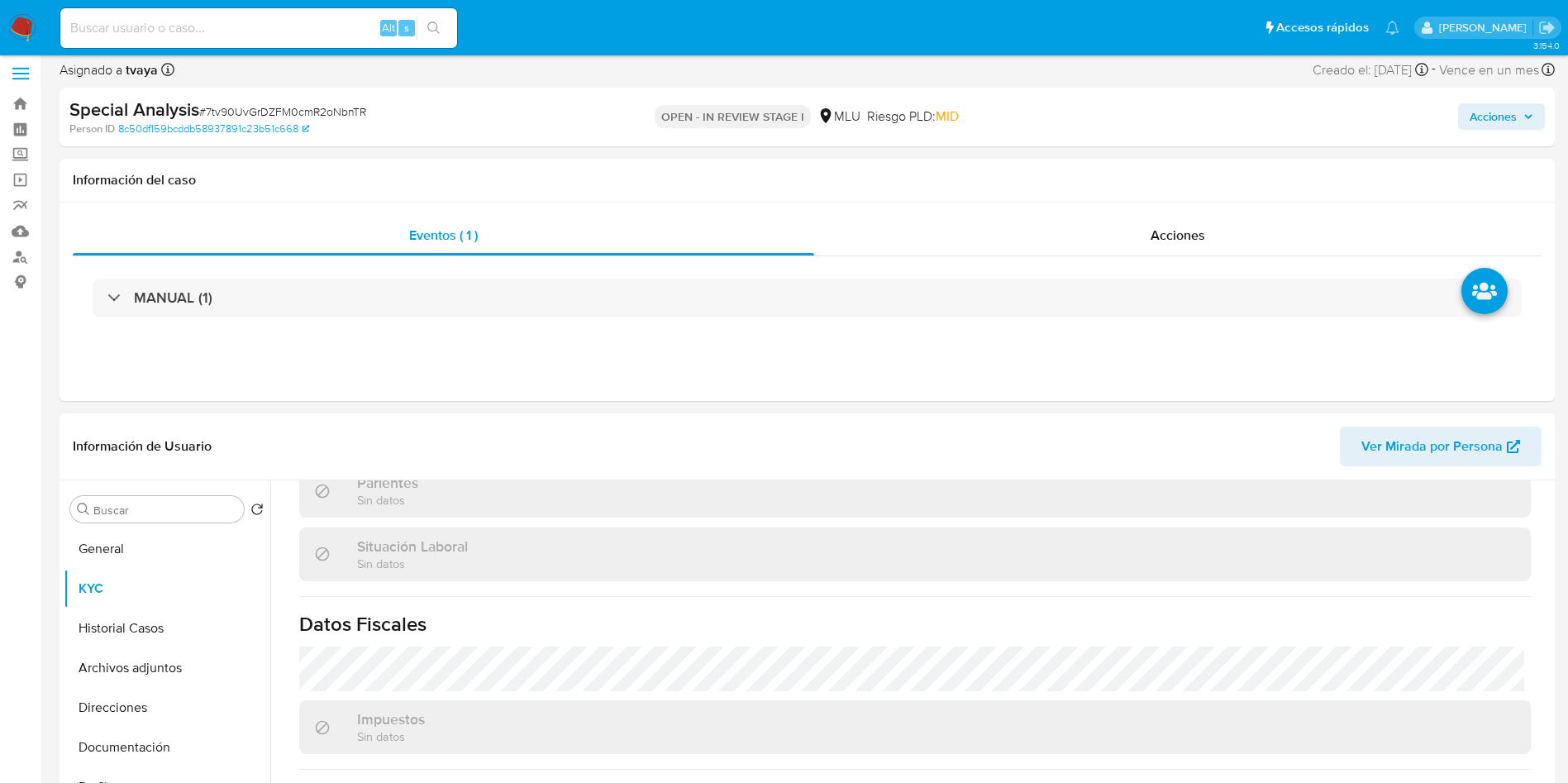
scroll to position [248, 0]
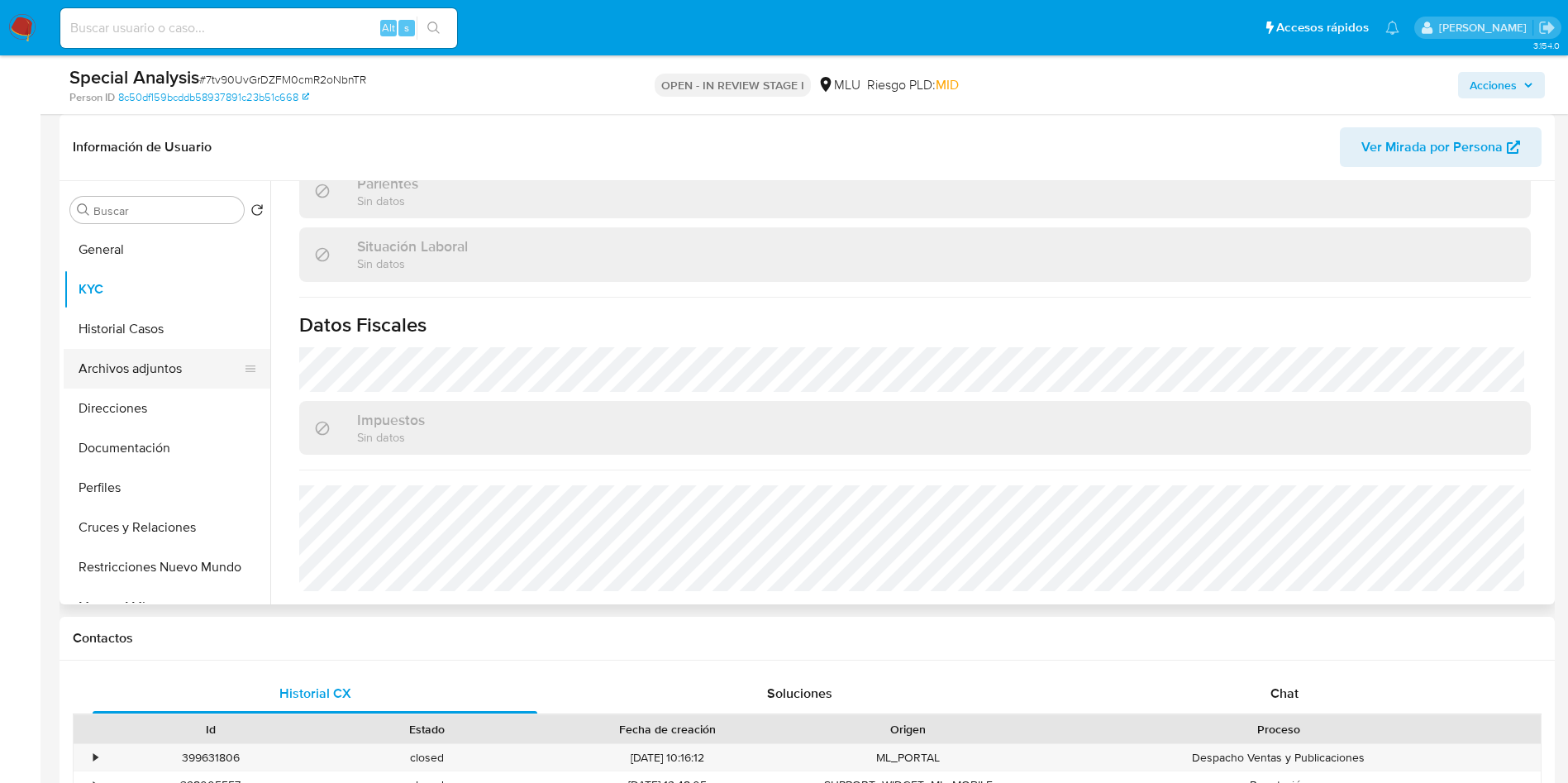
click at [138, 368] on button "Archivos adjuntos" at bounding box center [160, 369] width 194 height 39
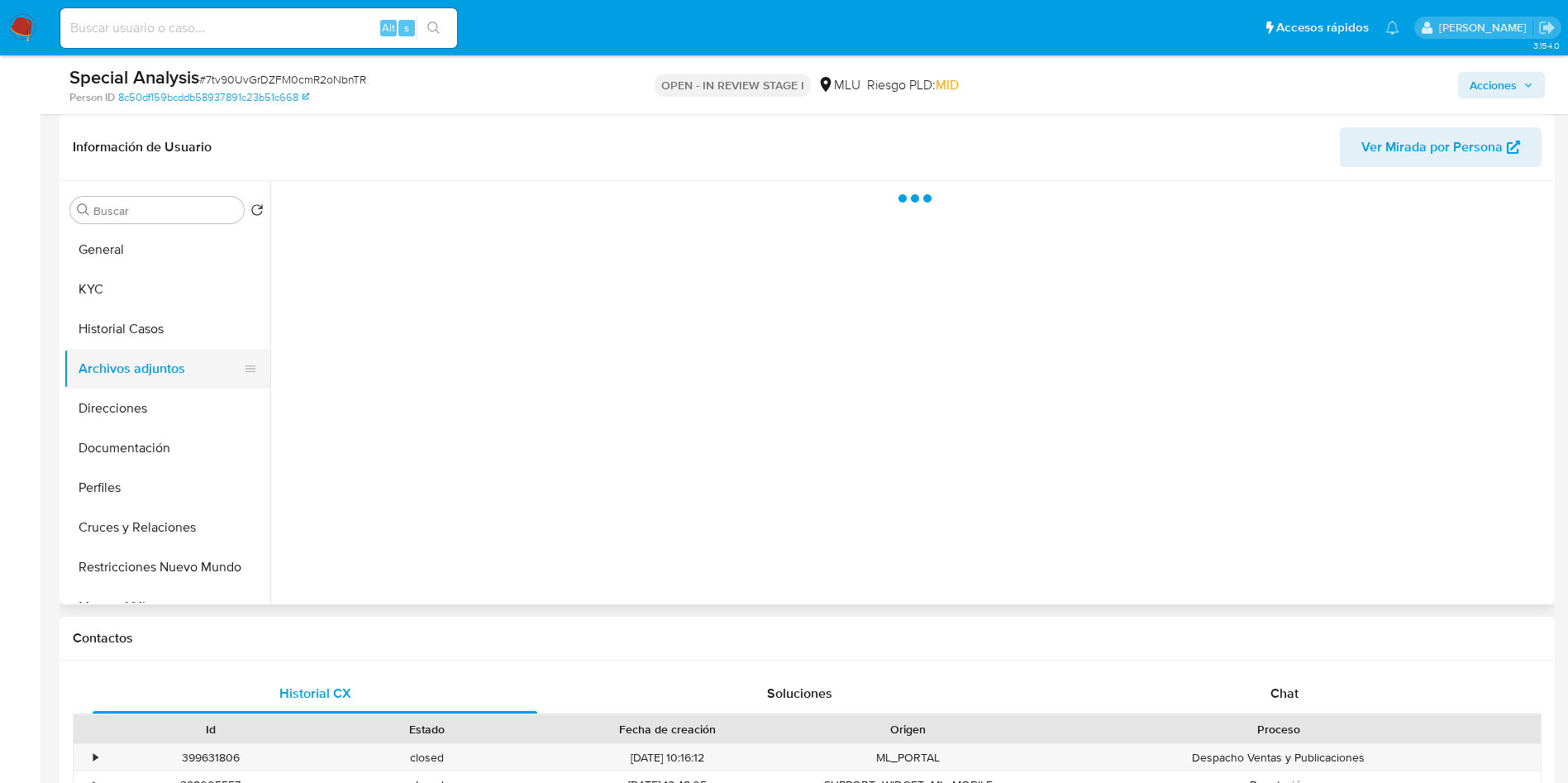
scroll to position [0, 0]
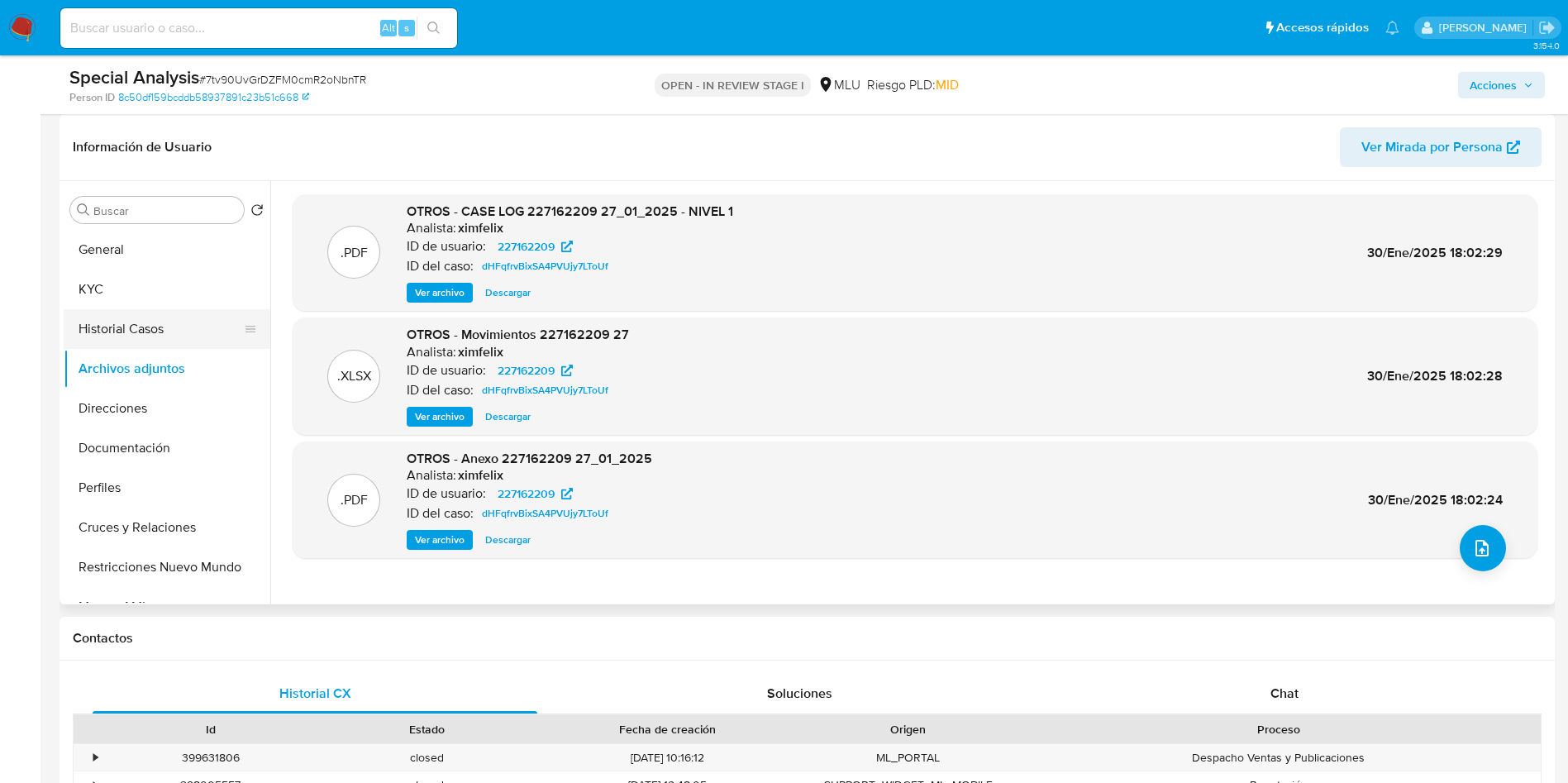
click at [139, 339] on button "Historial Casos" at bounding box center [160, 329] width 194 height 39
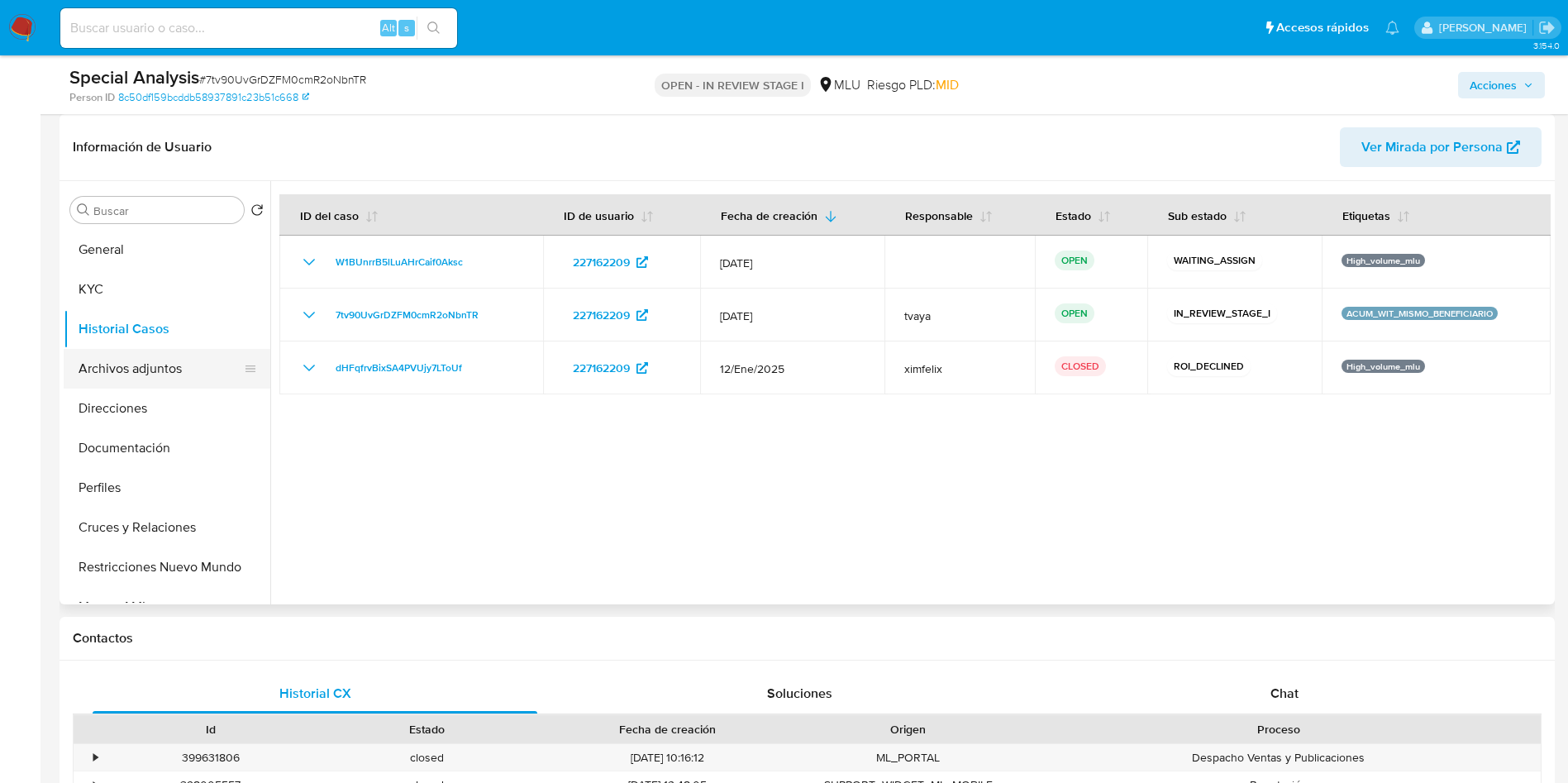
click at [148, 374] on button "Archivos adjuntos" at bounding box center [160, 369] width 194 height 39
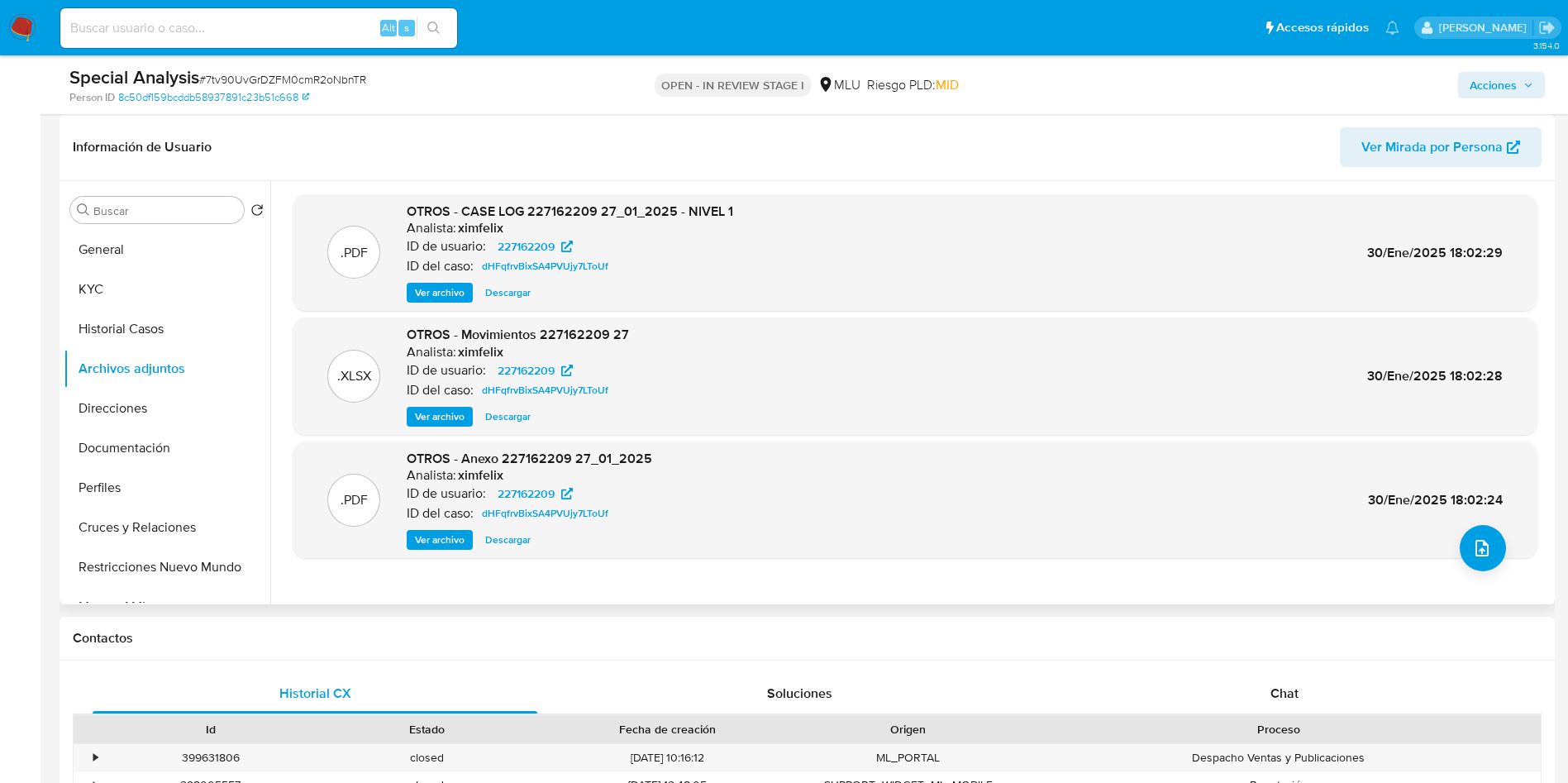
click at [438, 300] on span "Ver archivo" at bounding box center [440, 292] width 49 height 17
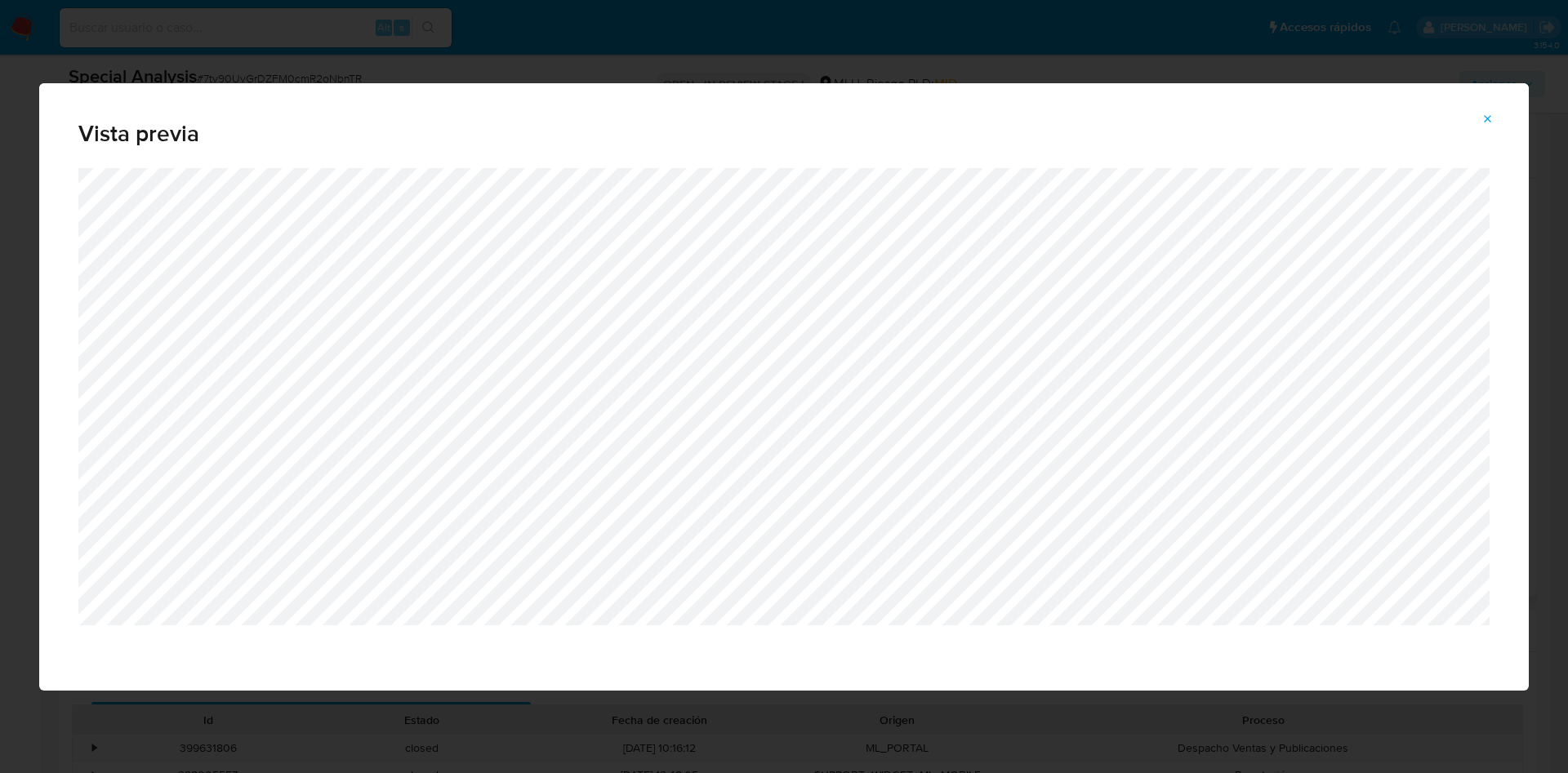
click at [1376, 118] on button "Attachment preview" at bounding box center [1487, 118] width 36 height 26
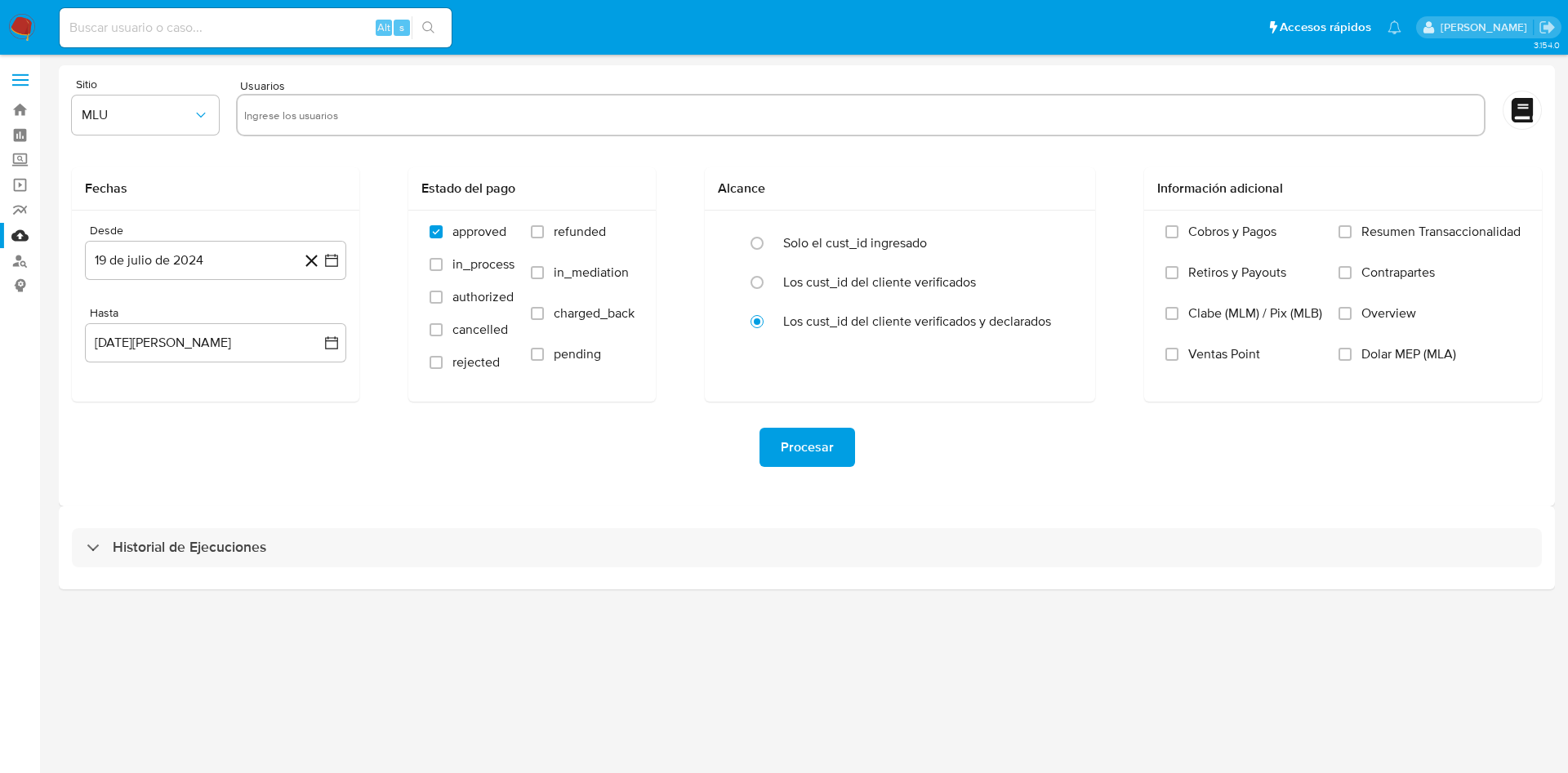
click at [593, 125] on input "text" at bounding box center [860, 115] width 1233 height 26
paste input "468037359"
type input "468037359"
paste input "2110052558"
type input "2110052558"
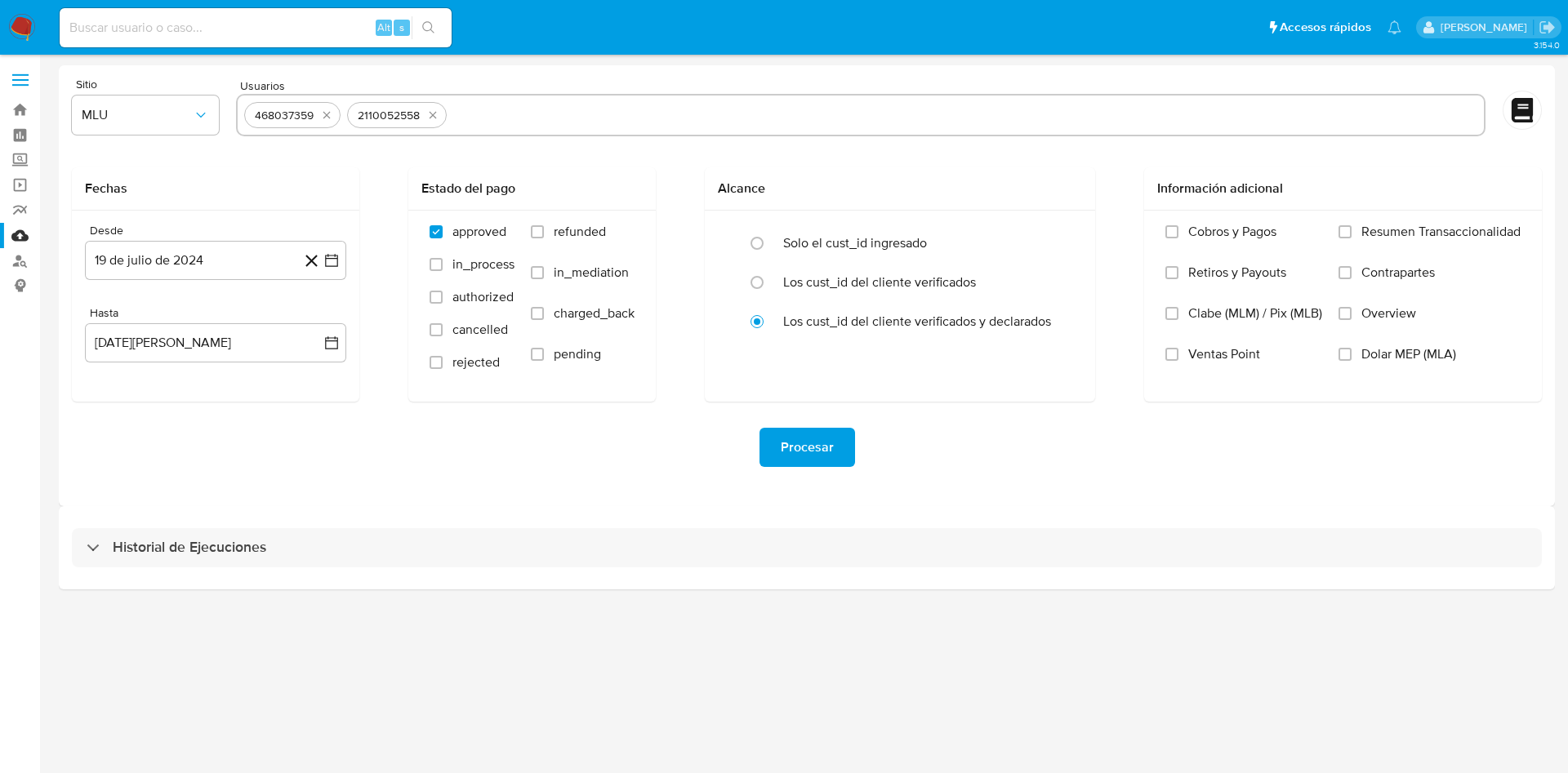
paste input "163443450"
type input "163443450"
click at [439, 117] on icon "quitar 2110052558" at bounding box center [432, 115] width 13 height 13
click at [427, 110] on icon "quitar 163443450" at bounding box center [427, 115] width 13 height 13
click at [331, 257] on icon "button" at bounding box center [331, 260] width 17 height 17
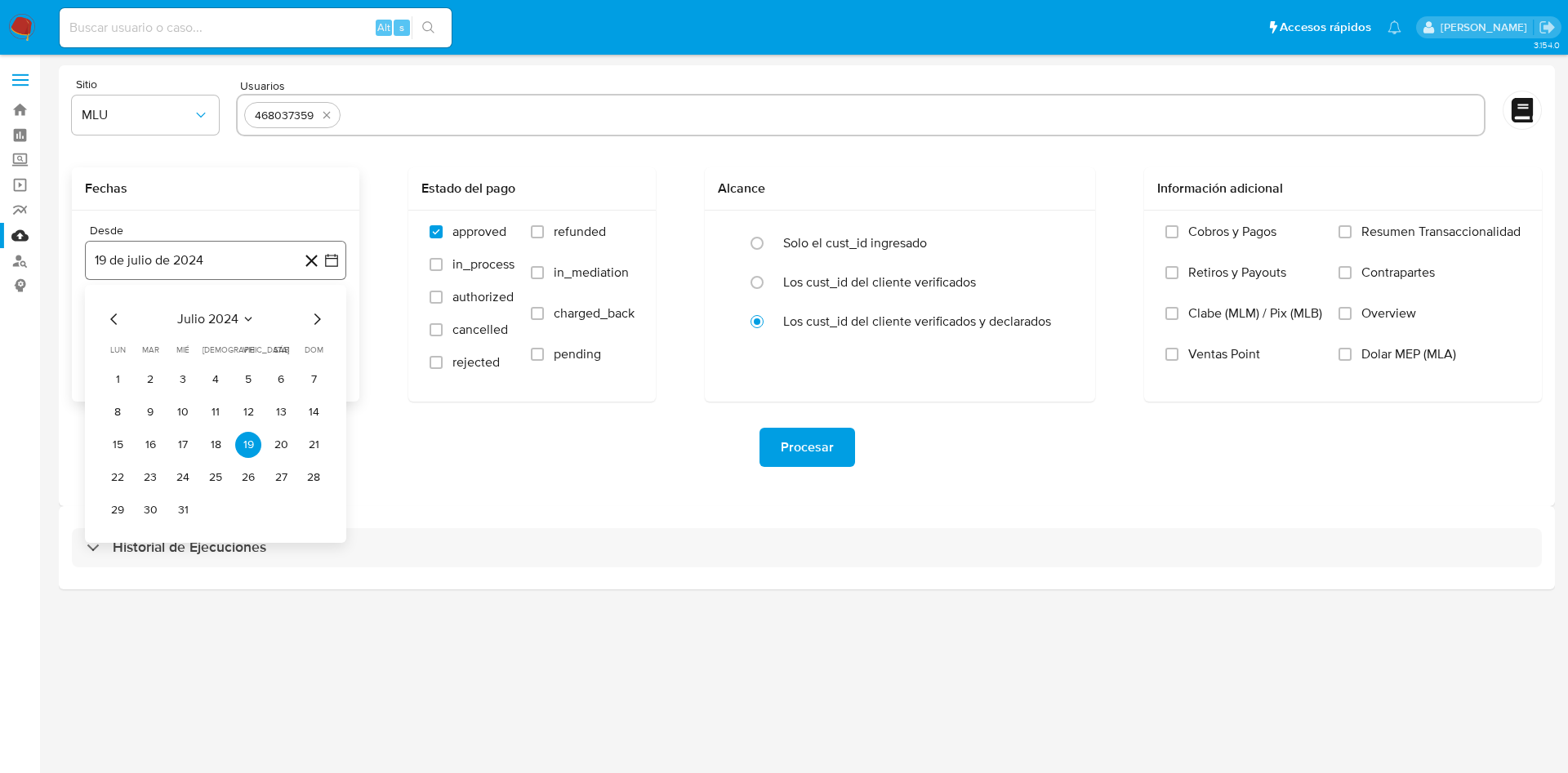
click at [328, 264] on icon "button" at bounding box center [331, 260] width 17 height 17
click at [347, 271] on div "Desde 19 de julio de 2024 19-07-2024 Hasta 19 de agosto de 2025 19-08-2025" at bounding box center [216, 306] width 288 height 191
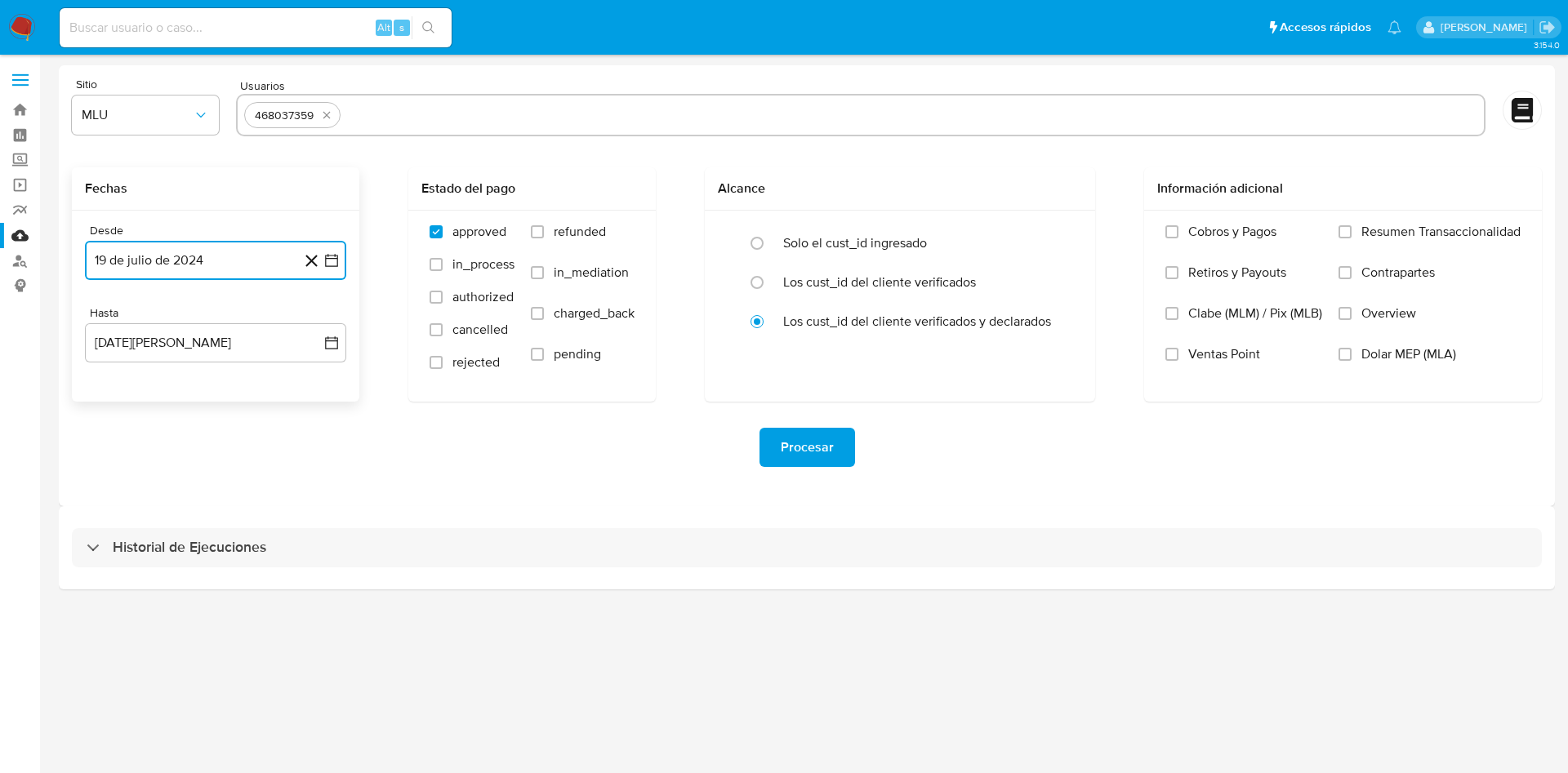
click at [336, 268] on icon "button" at bounding box center [331, 260] width 17 height 17
click at [323, 322] on icon "Mes siguiente" at bounding box center [317, 319] width 19 height 19
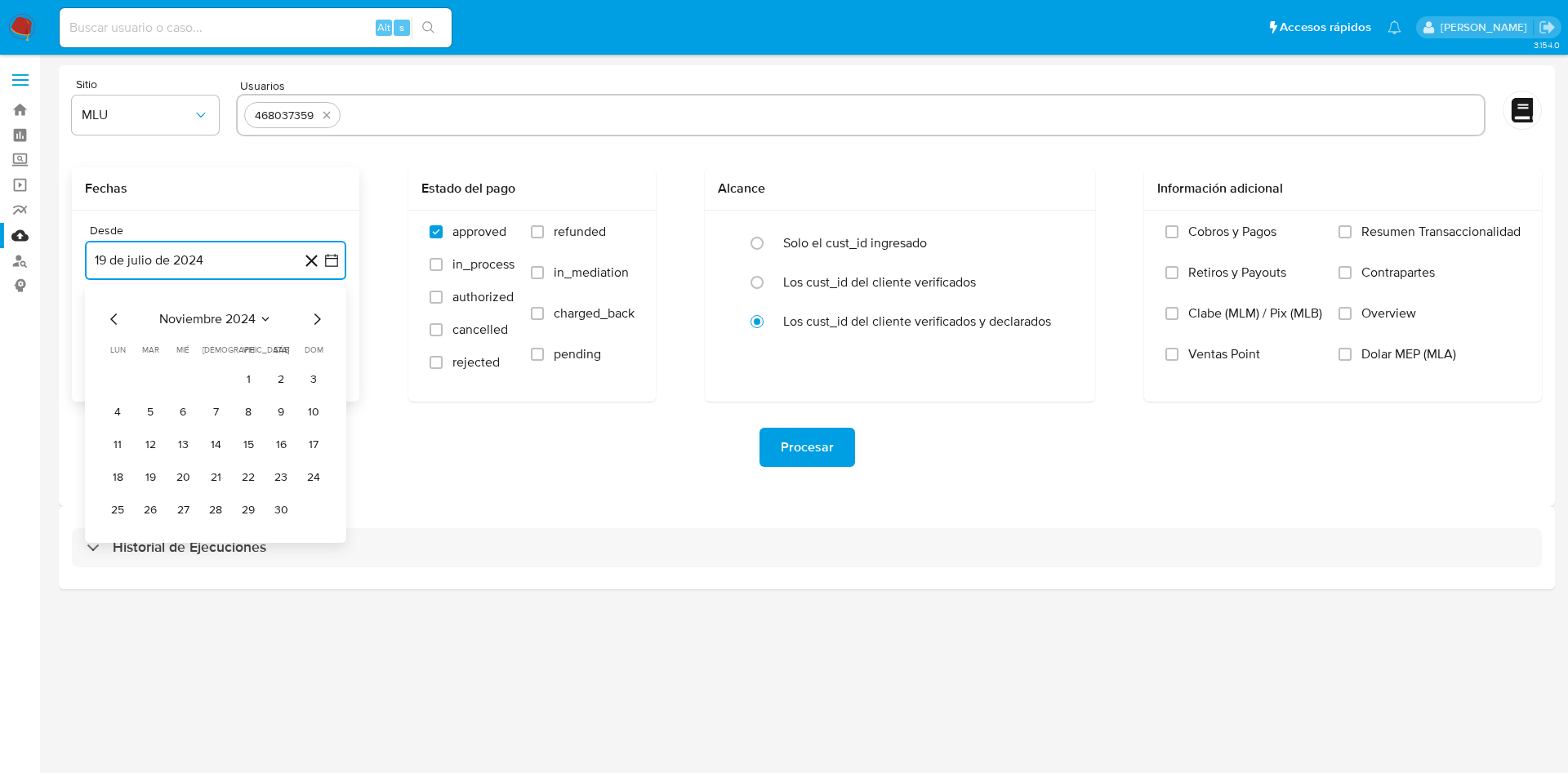
click at [323, 322] on icon "Mes siguiente" at bounding box center [317, 319] width 19 height 19
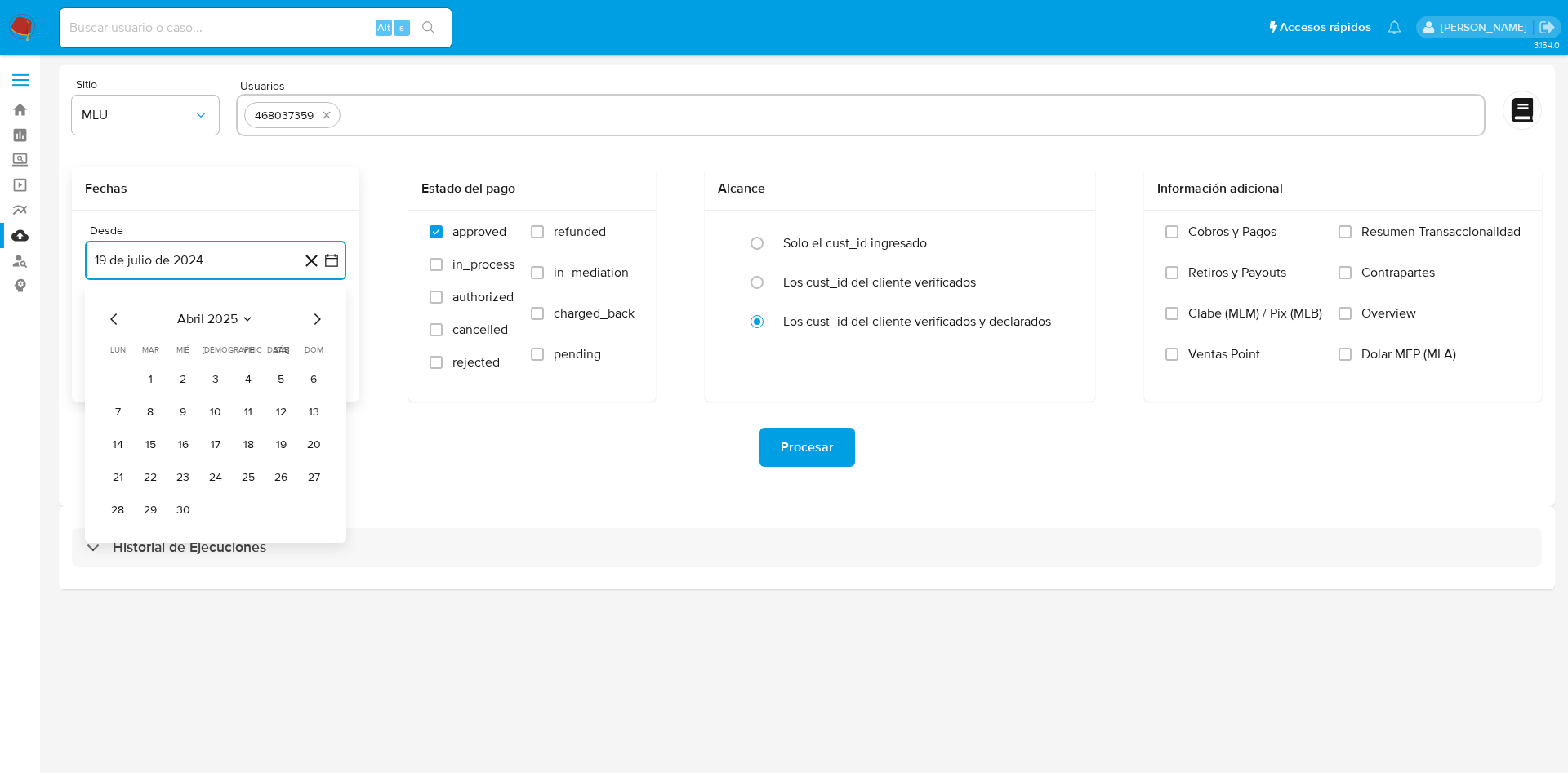
click at [323, 322] on icon "Mes siguiente" at bounding box center [317, 319] width 19 height 19
click at [117, 320] on icon "Mes anterior" at bounding box center [115, 319] width 19 height 19
click at [248, 442] on button "16" at bounding box center [248, 445] width 26 height 26
click at [321, 340] on button "19 de agosto de 2025" at bounding box center [215, 343] width 261 height 39
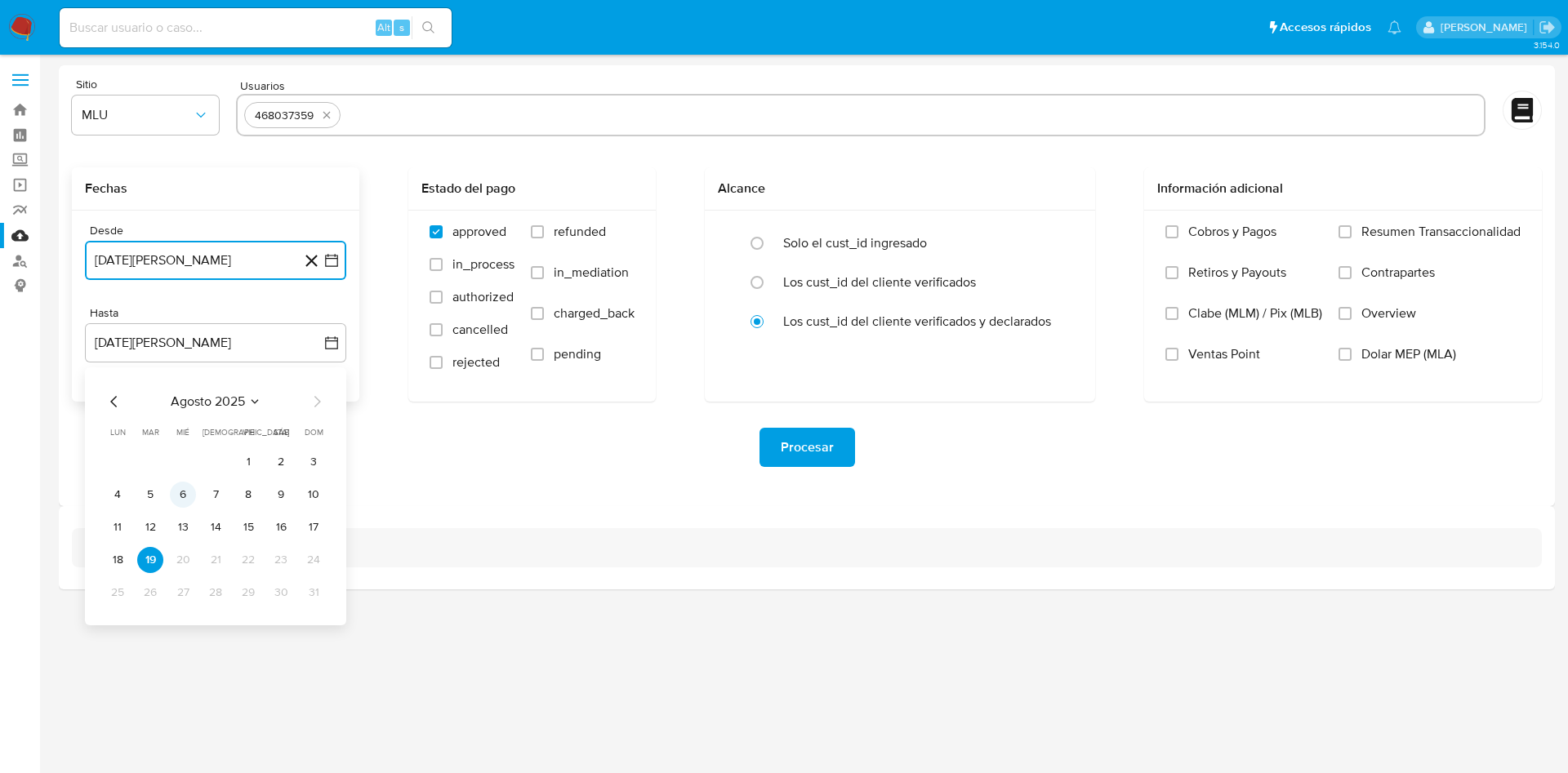
click at [184, 492] on button "6" at bounding box center [183, 494] width 26 height 26
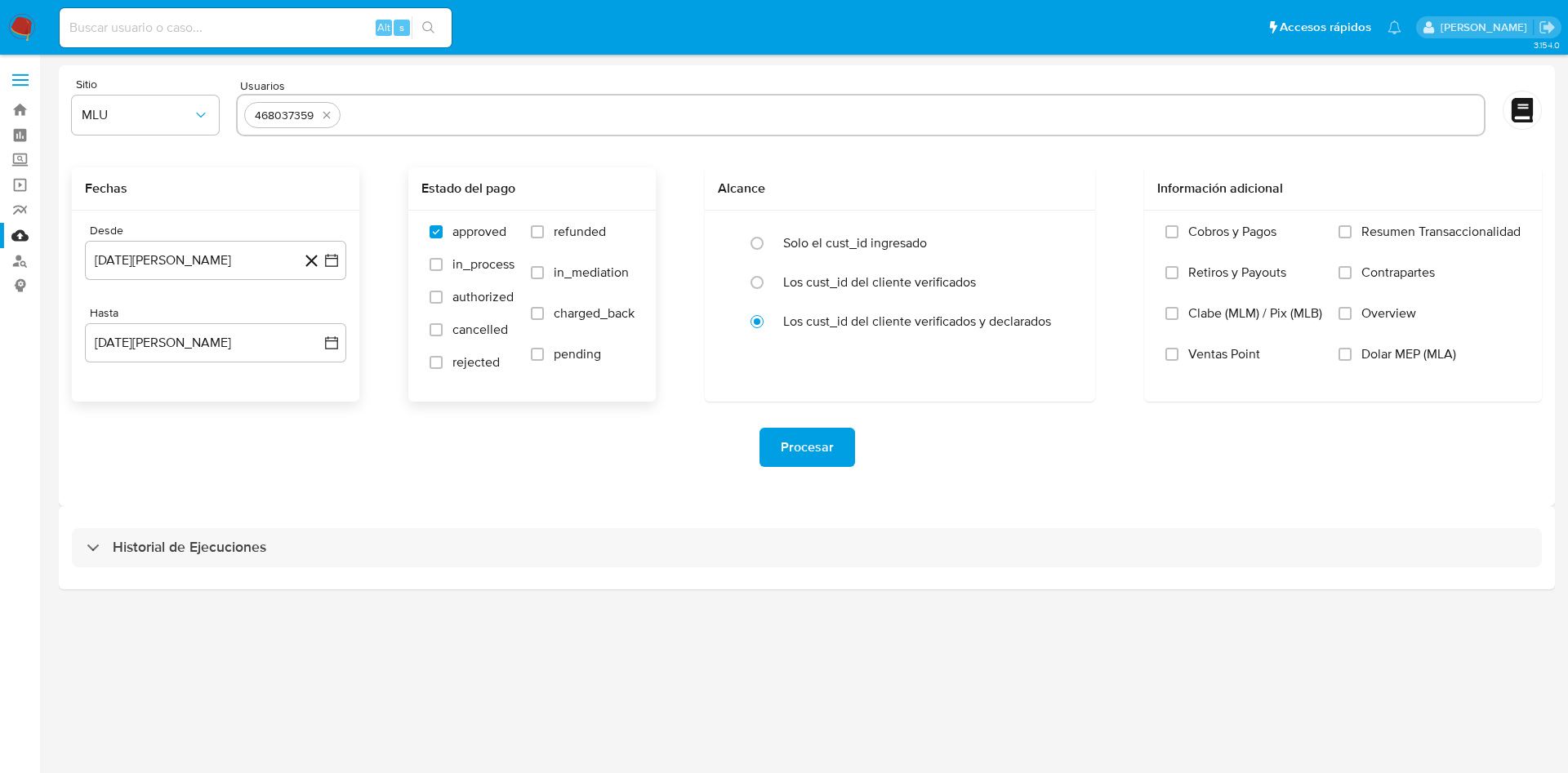
click at [578, 233] on span "refunded" at bounding box center [580, 231] width 52 height 17
click at [544, 233] on input "refunded" at bounding box center [536, 231] width 13 height 13
checkbox input "true"
click at [567, 319] on span "charged_back" at bounding box center [594, 313] width 81 height 17
click at [544, 319] on input "charged_back" at bounding box center [536, 313] width 13 height 13
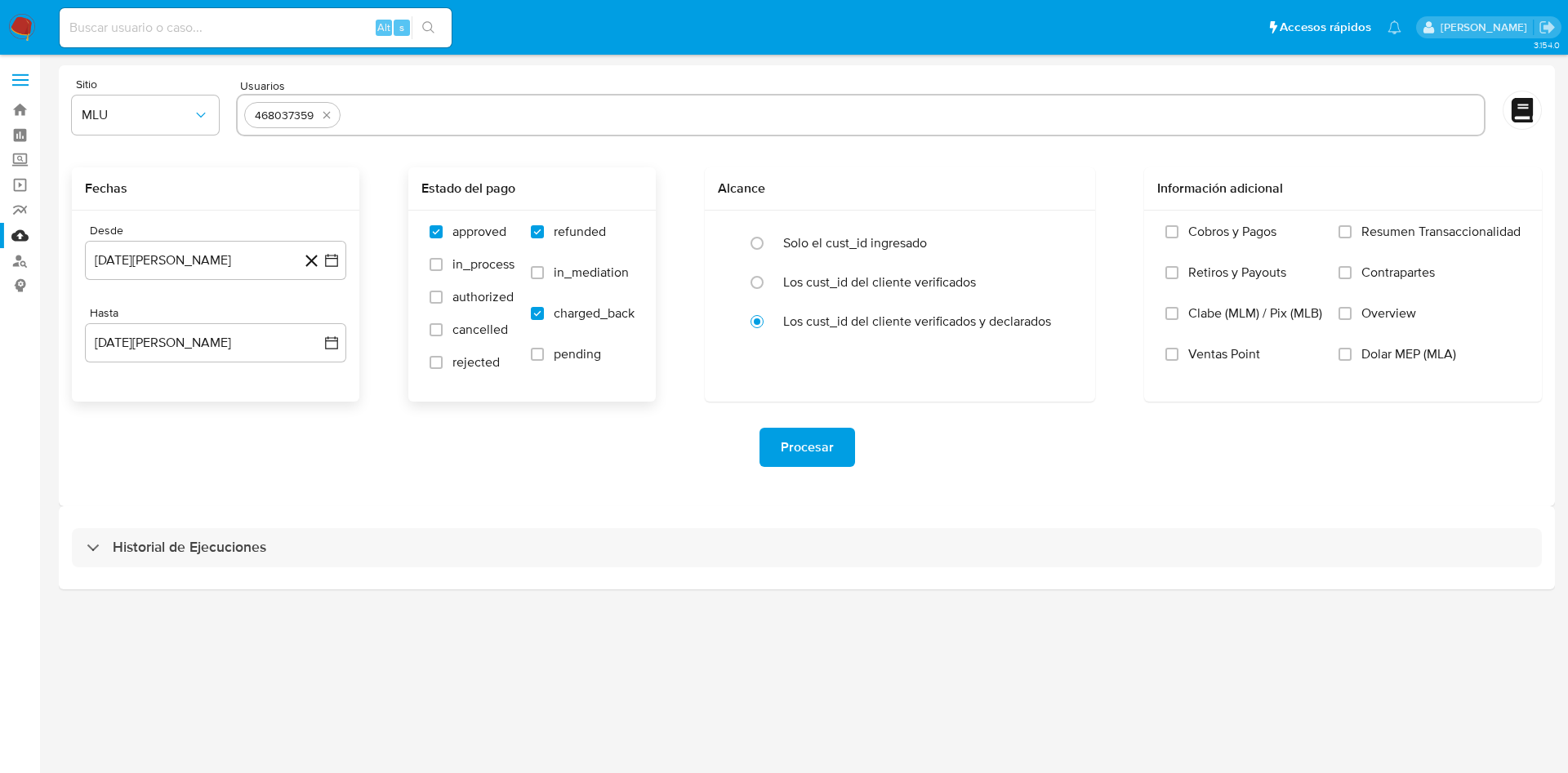
checkbox input "true"
click at [834, 462] on button "Procesar" at bounding box center [807, 447] width 95 height 39
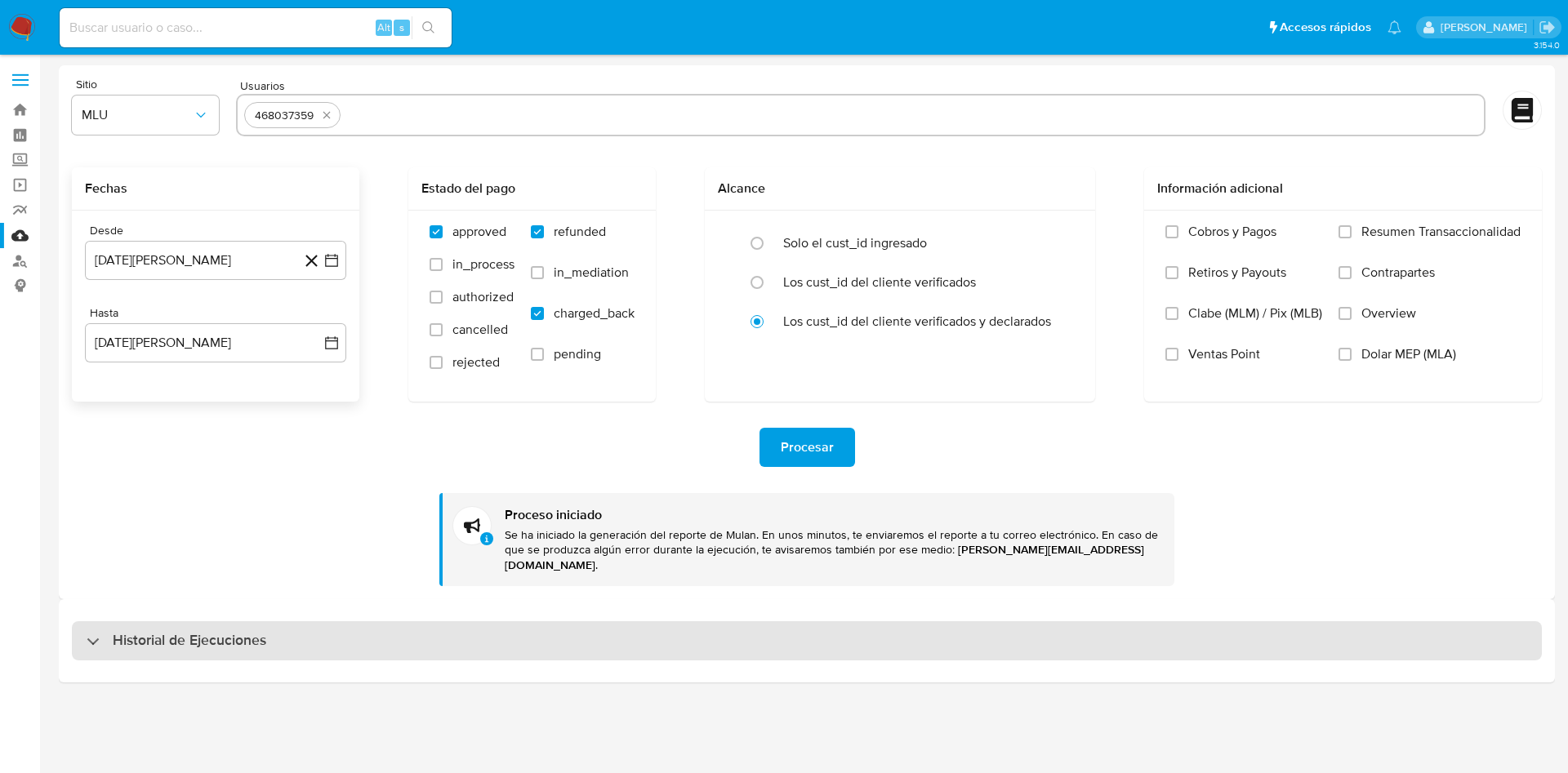
click at [248, 631] on h3 "Historial de Ejecuciones" at bounding box center [189, 641] width 153 height 19
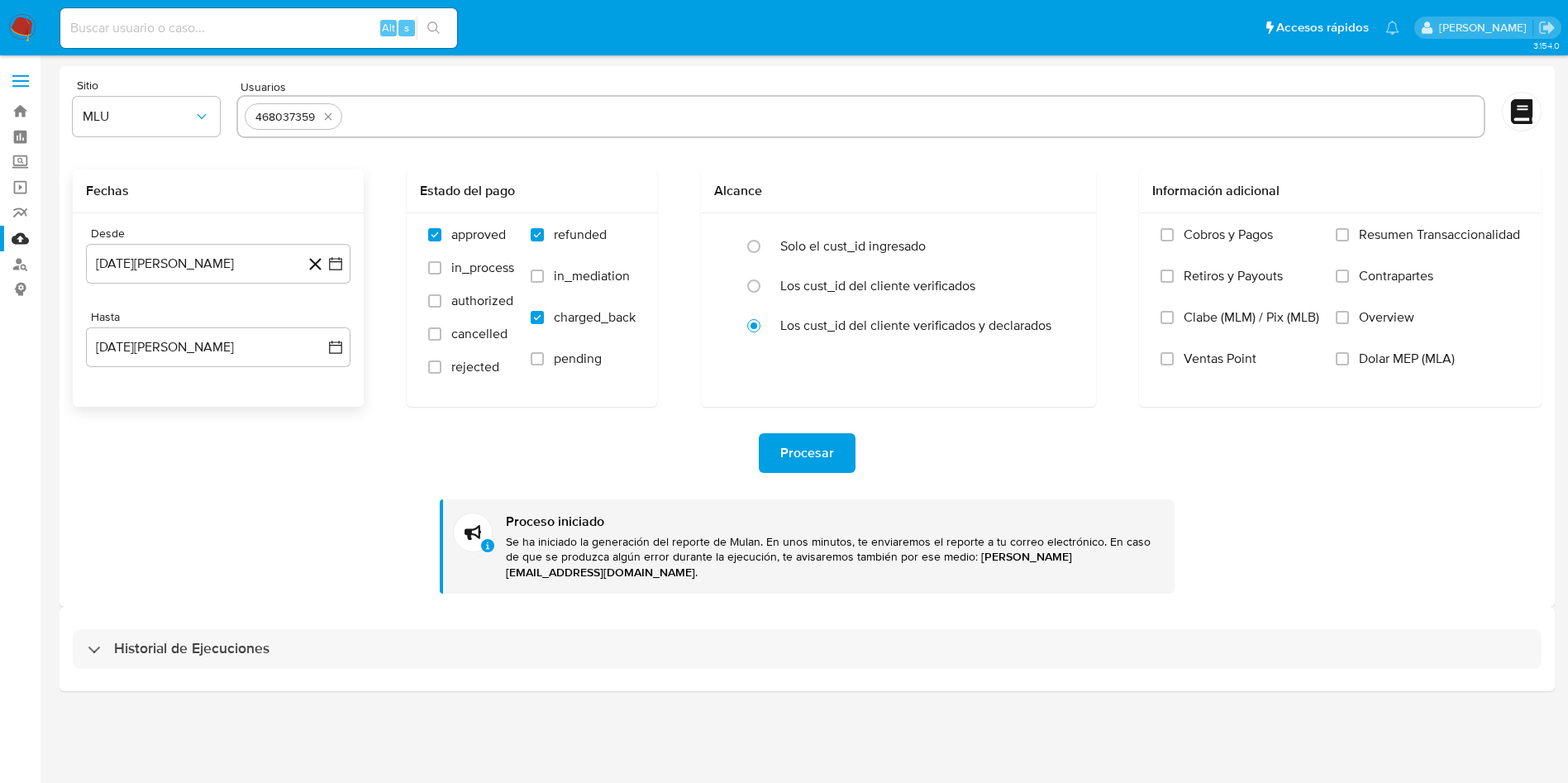
select select "10"
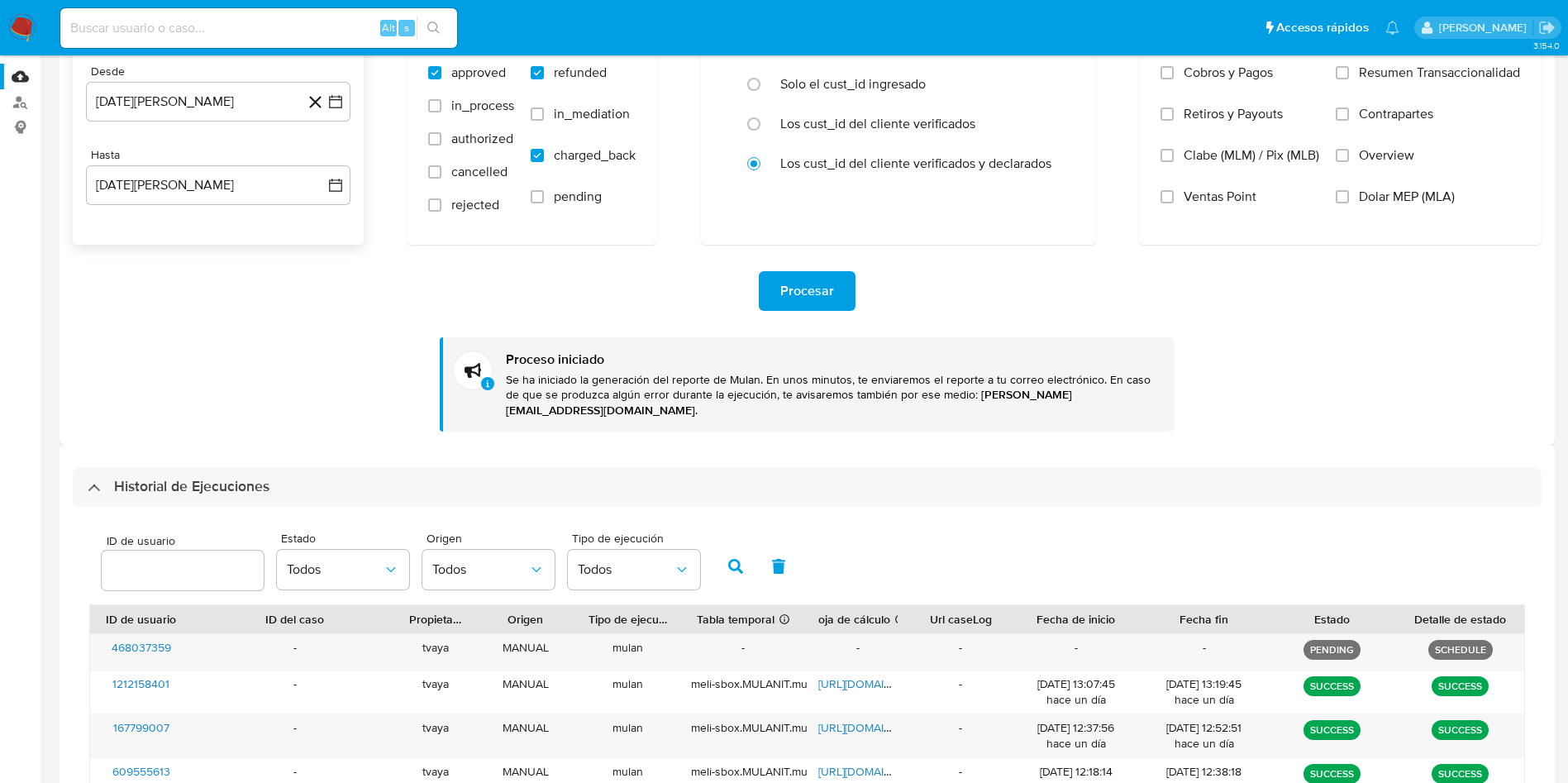
scroll to position [124, 0]
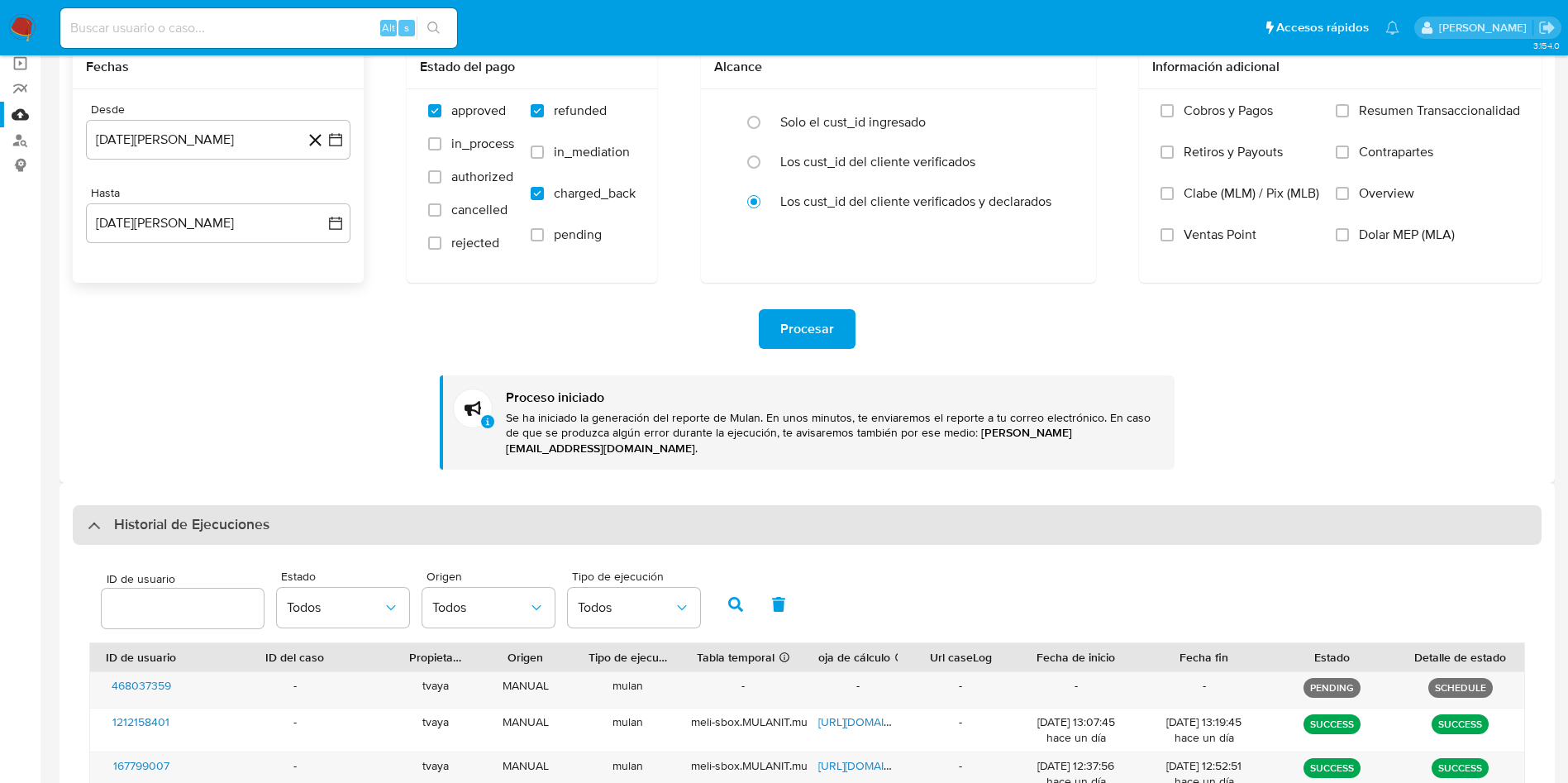
click at [192, 516] on h3 "Historial de Ejecuciones" at bounding box center [192, 525] width 155 height 20
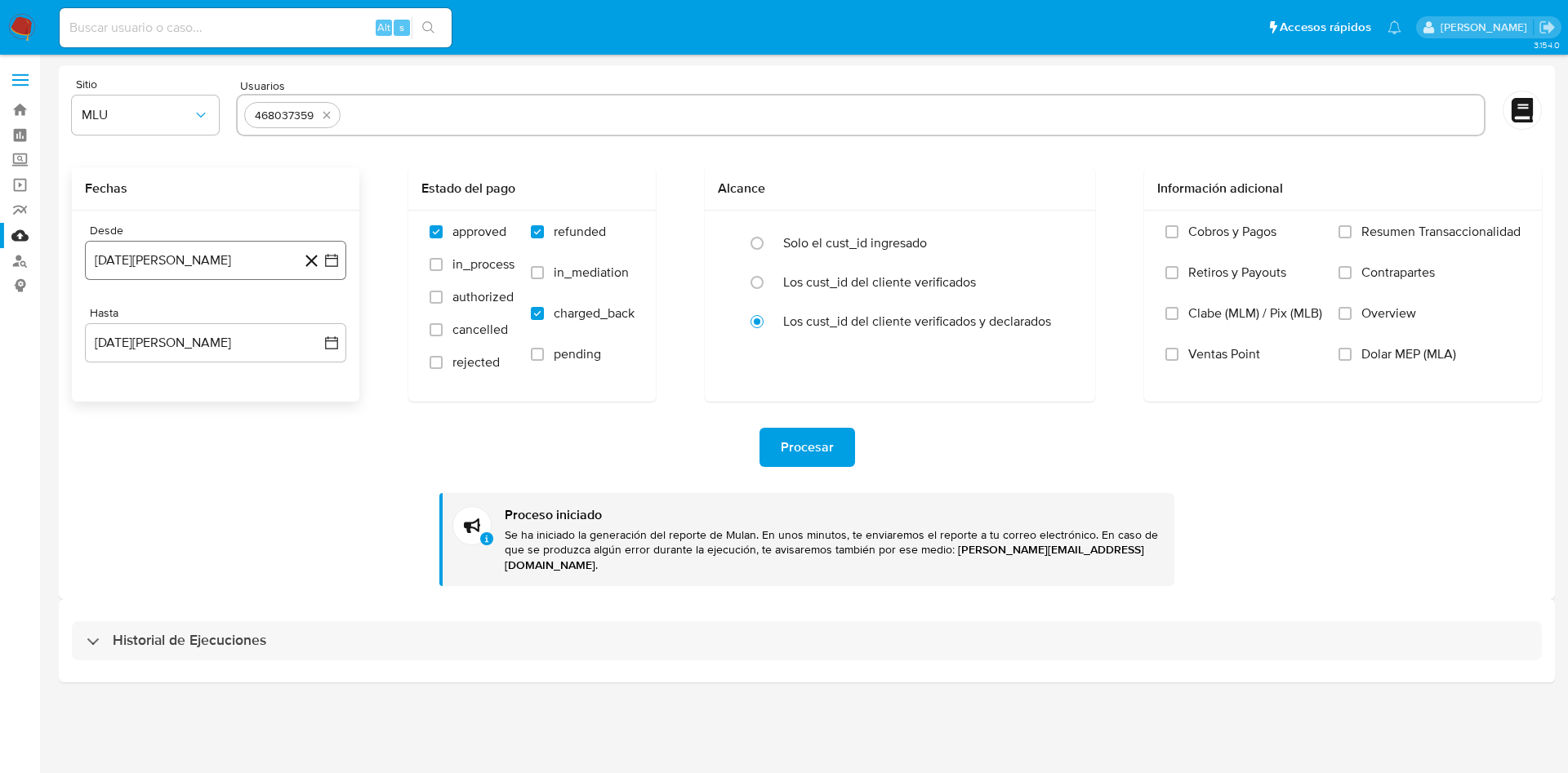
click at [333, 263] on icon "button" at bounding box center [331, 260] width 17 height 17
click at [106, 317] on icon "Mes anterior" at bounding box center [115, 319] width 19 height 19
click at [108, 317] on icon "Mes anterior" at bounding box center [115, 319] width 19 height 19
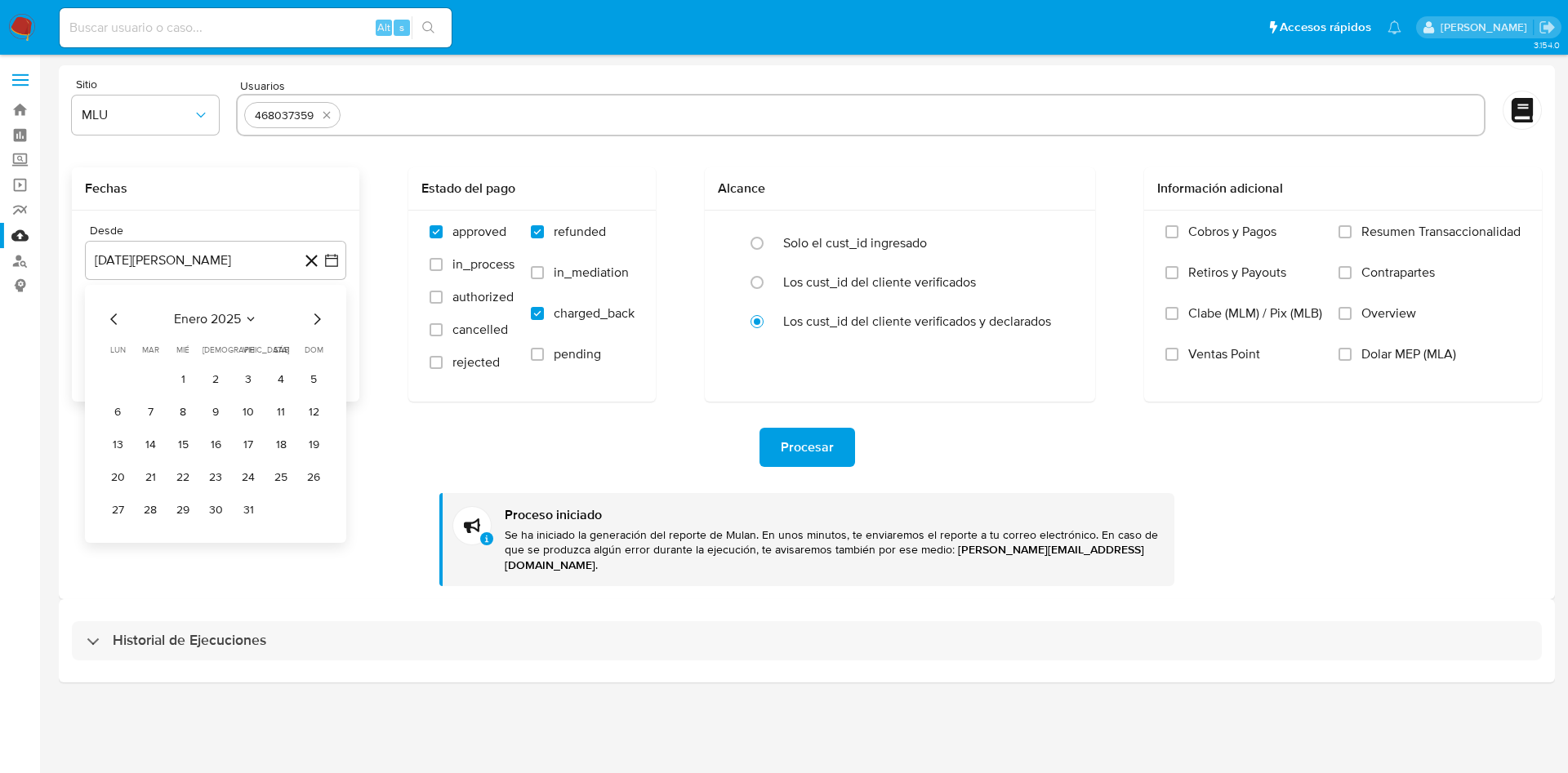
click at [110, 317] on icon "Mes anterior" at bounding box center [115, 319] width 19 height 19
click at [173, 471] on button "20" at bounding box center [183, 477] width 26 height 26
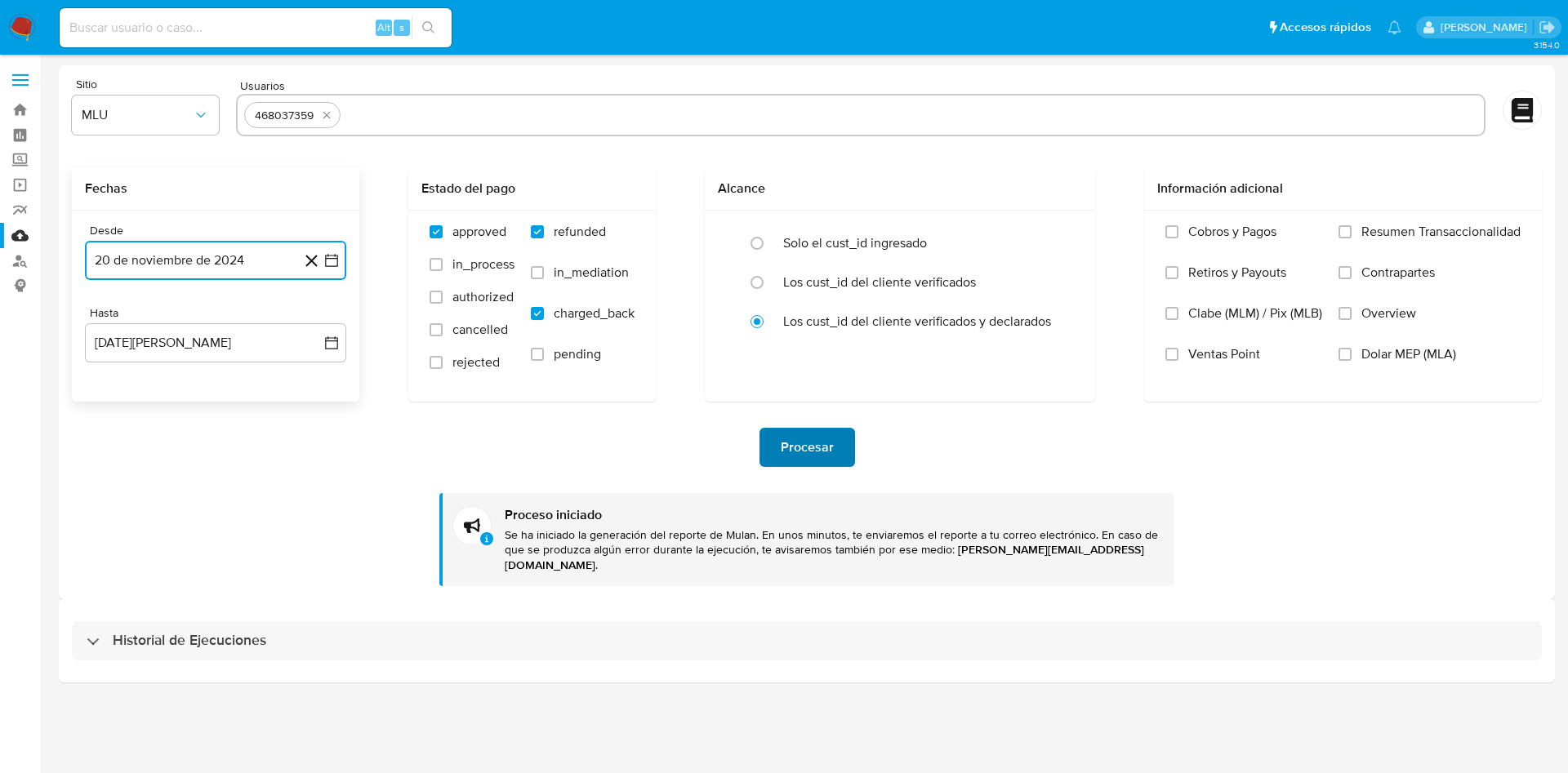
click at [810, 455] on span "Procesar" at bounding box center [806, 447] width 53 height 36
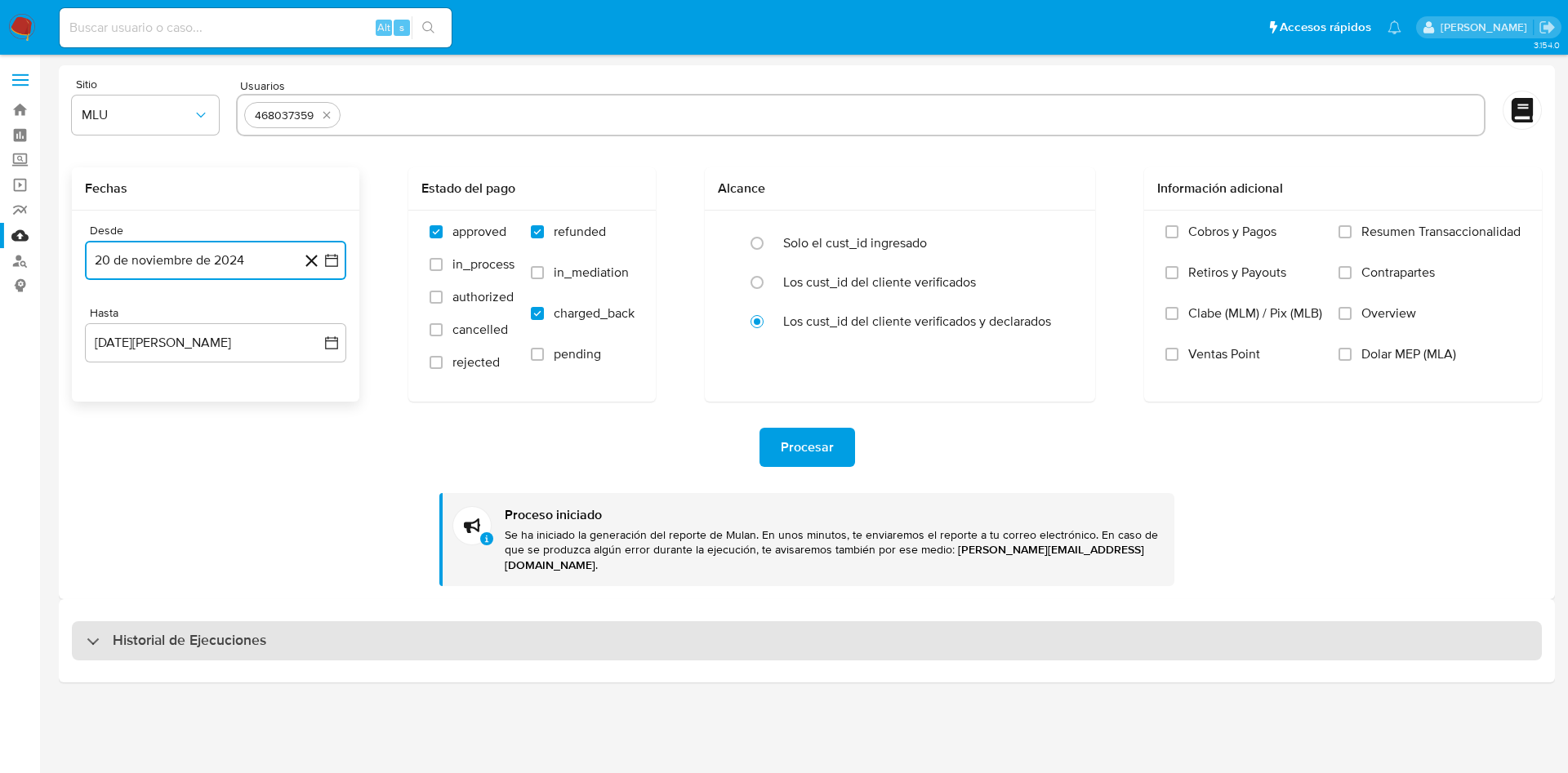
click at [340, 626] on div "Historial de Ejecuciones" at bounding box center [806, 641] width 1470 height 39
select select "10"
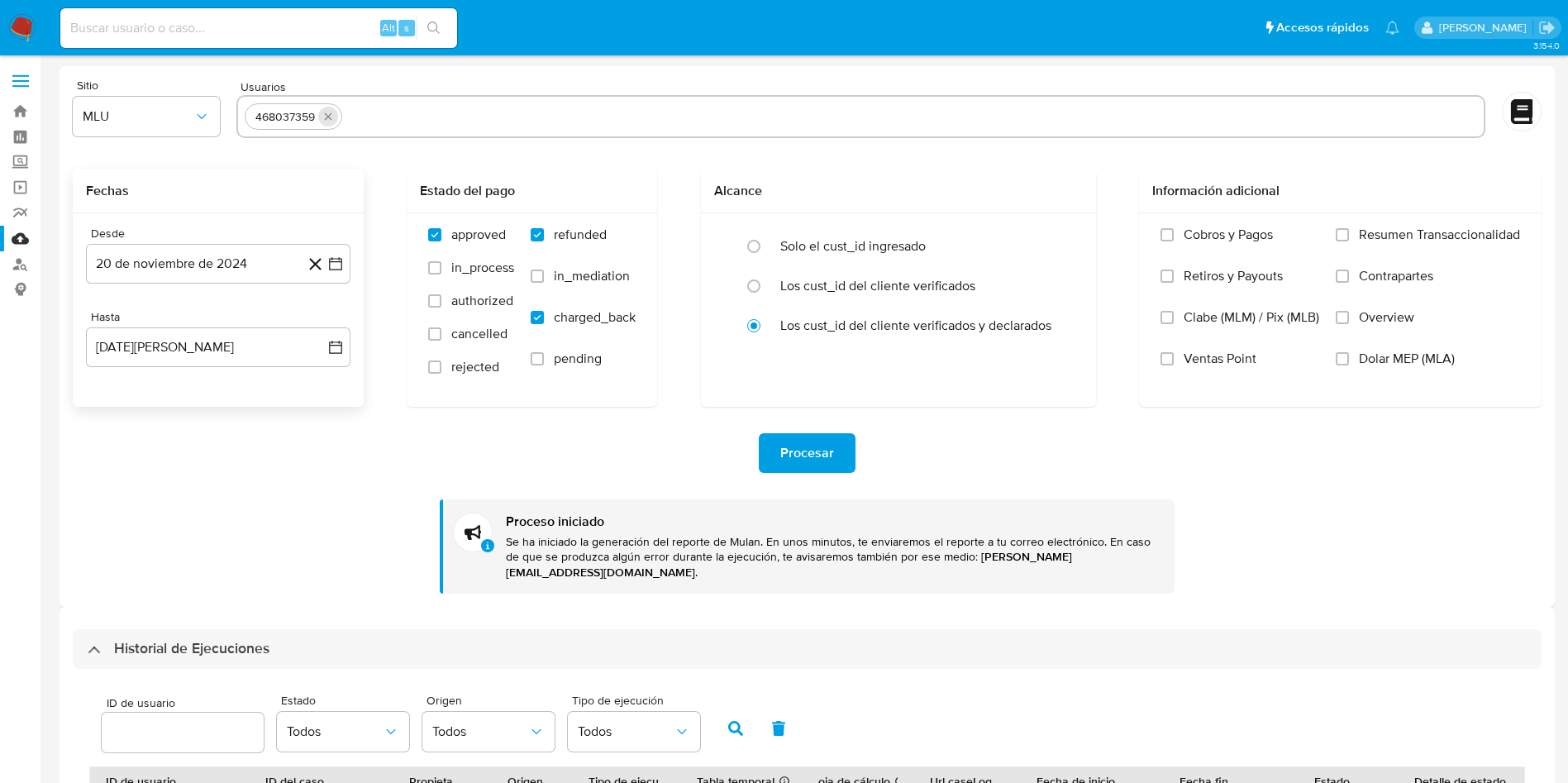
click at [324, 116] on icon "quitar 468037359" at bounding box center [328, 116] width 13 height 13
click at [324, 115] on input "text" at bounding box center [861, 116] width 1232 height 27
paste input "2110052558"
type input "2110052558"
click at [816, 451] on span "Procesar" at bounding box center [807, 452] width 54 height 36
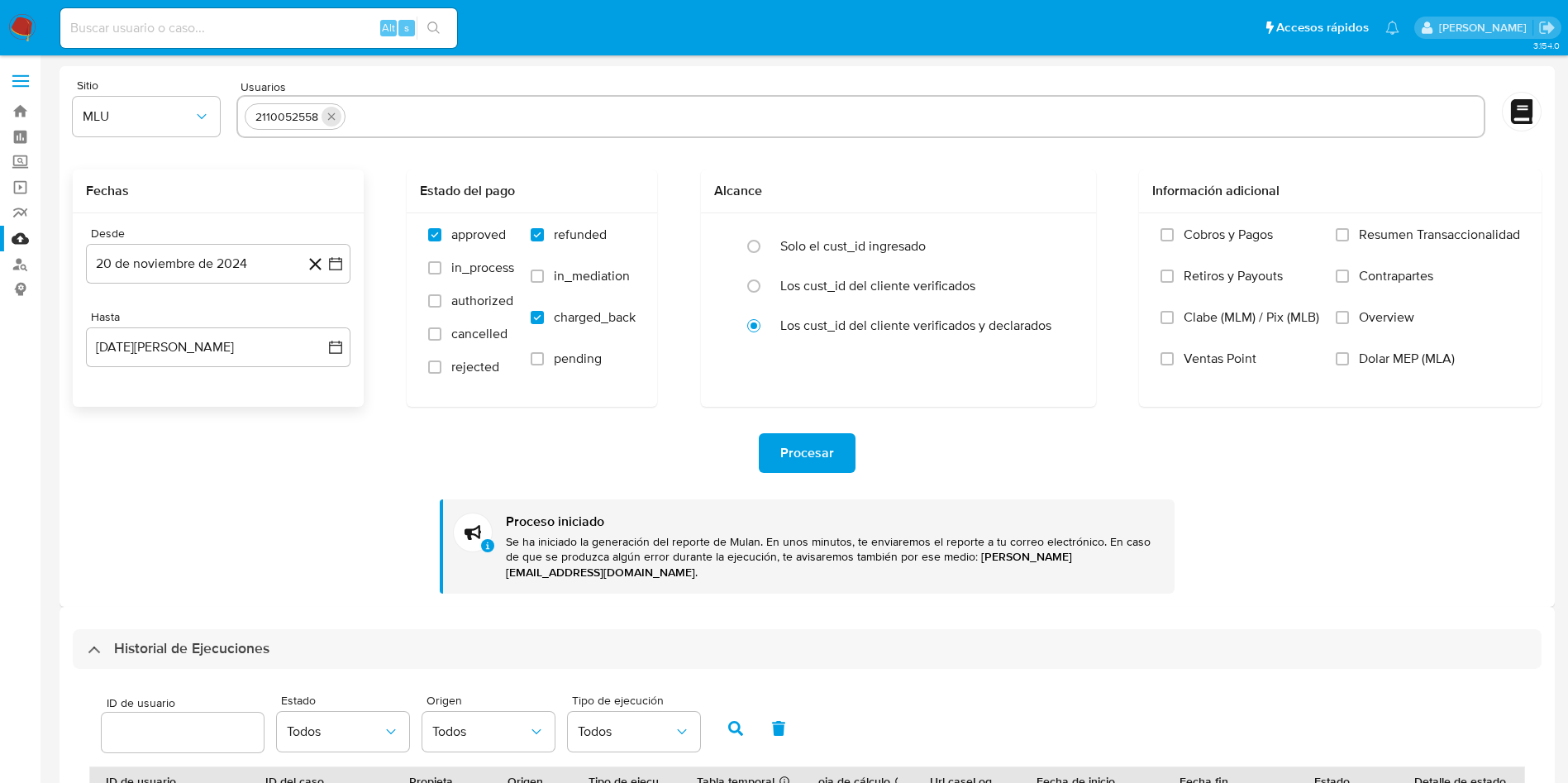
click at [339, 117] on button "quitar 2110052558" at bounding box center [332, 116] width 20 height 20
click at [339, 117] on input "text" at bounding box center [861, 116] width 1232 height 27
paste input "163443450"
type input "163443450"
click at [333, 263] on icon "button" at bounding box center [335, 264] width 17 height 17
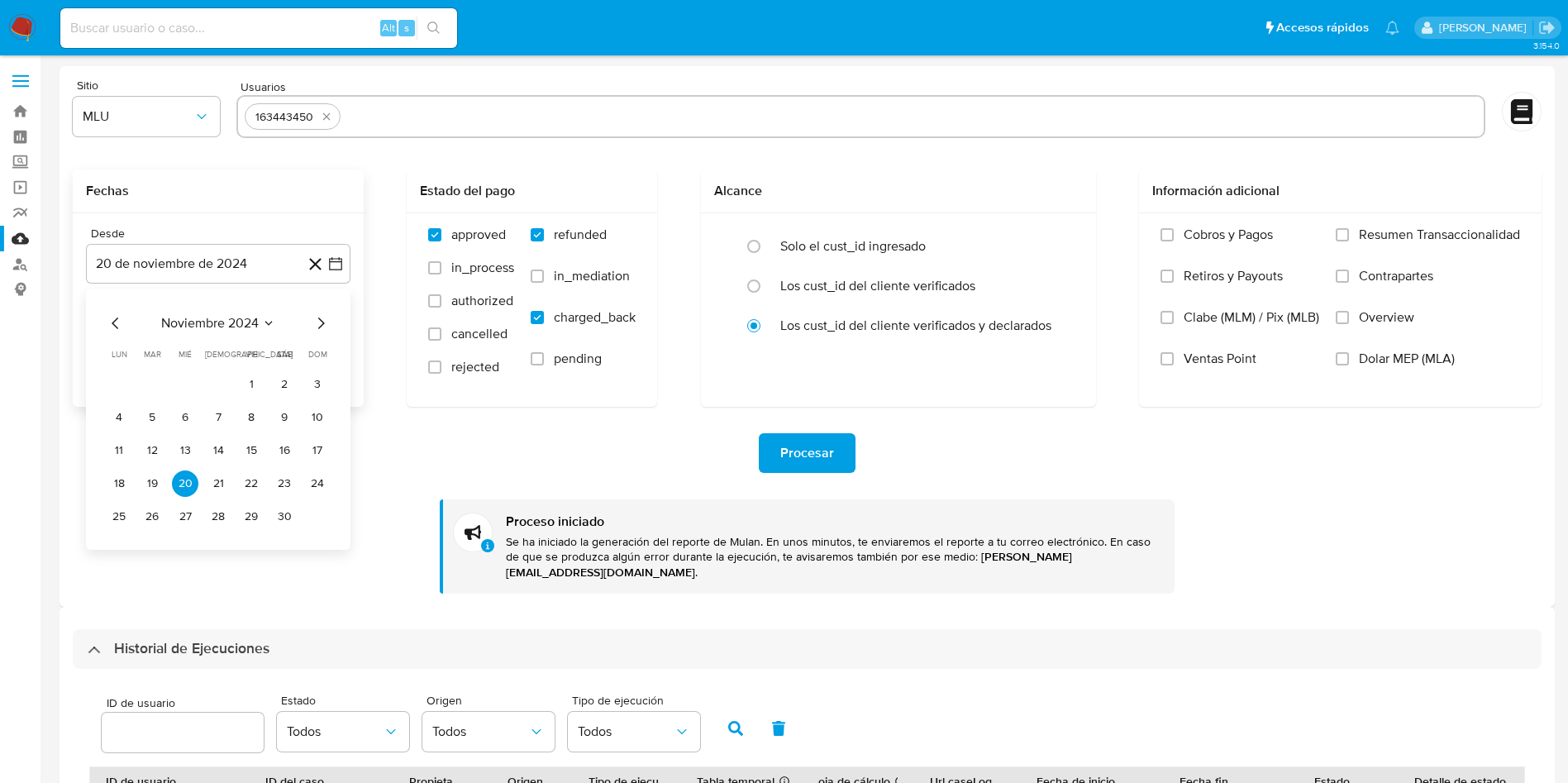
click at [326, 317] on icon "Mes siguiente" at bounding box center [321, 324] width 20 height 20
click at [112, 324] on icon "Mes anterior" at bounding box center [114, 324] width 7 height 12
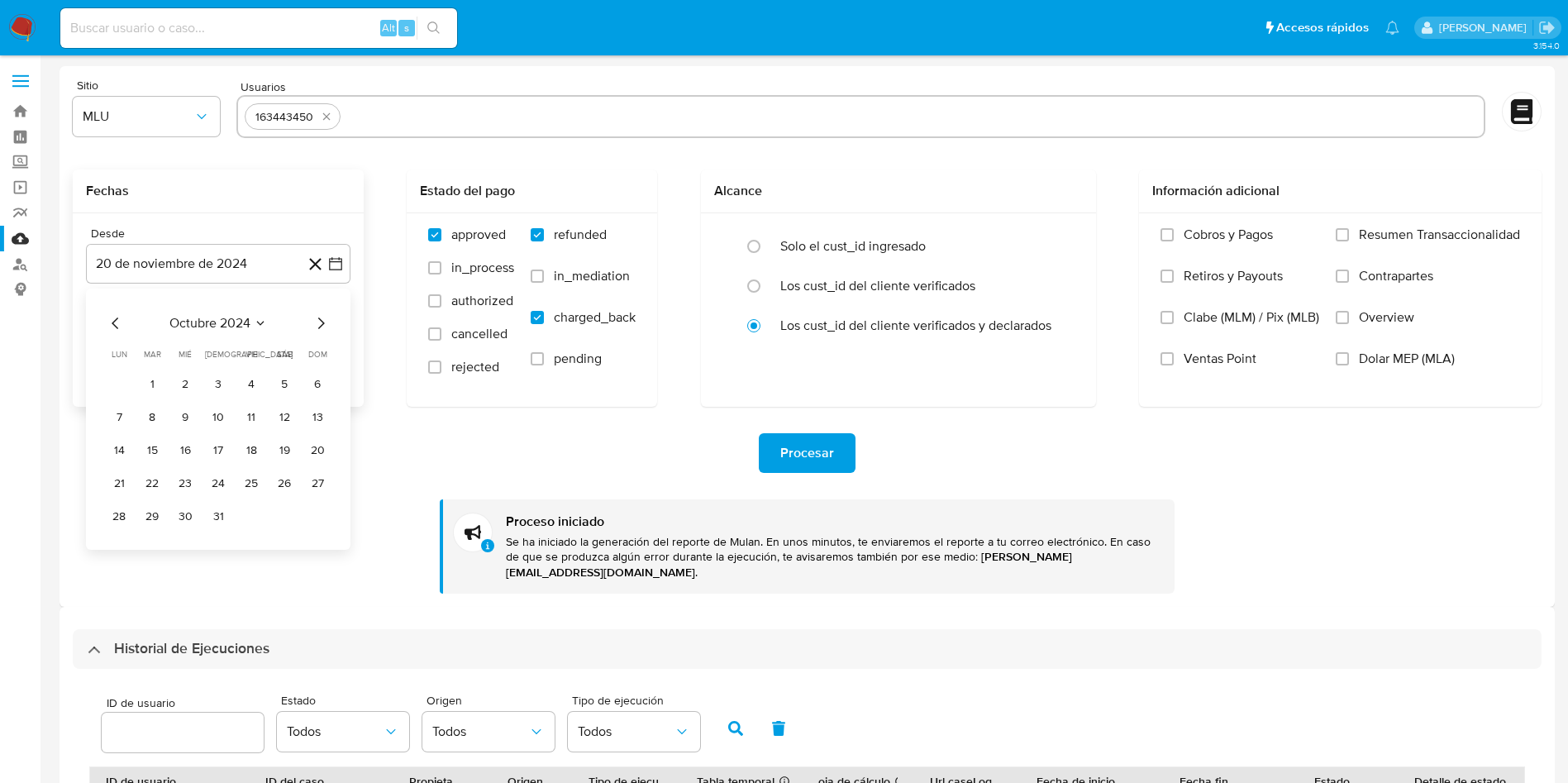
click at [112, 324] on icon "Mes anterior" at bounding box center [114, 324] width 7 height 12
click at [329, 321] on icon "Mes siguiente" at bounding box center [321, 324] width 20 height 20
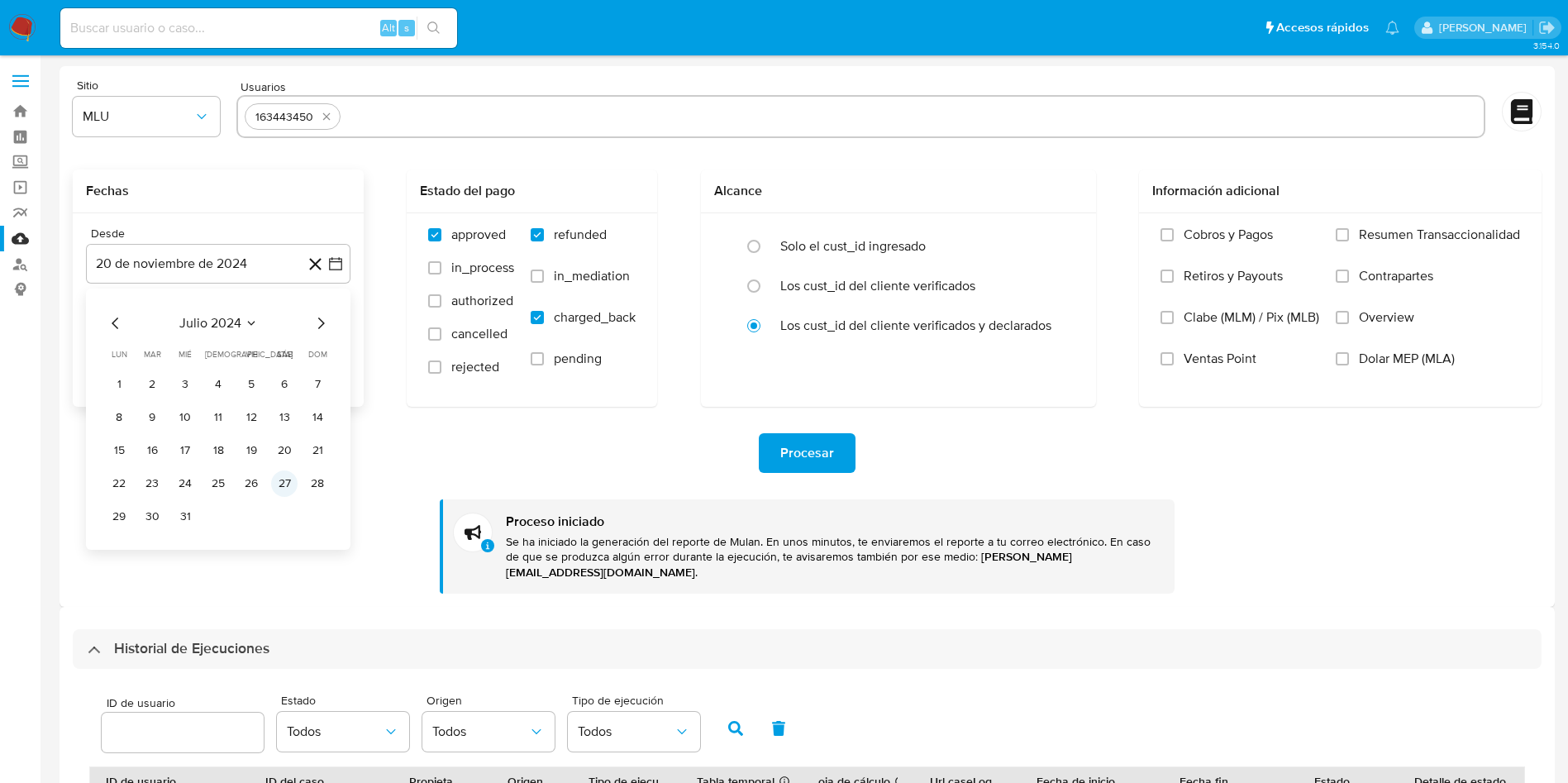
click at [284, 484] on button "27" at bounding box center [284, 483] width 27 height 27
click at [356, 257] on div "Desde 27 de julio de 2024 27-07-2024 Hasta 19 de agosto de 2025 19-08-2025" at bounding box center [218, 310] width 291 height 194
click at [324, 267] on icon at bounding box center [315, 264] width 21 height 21
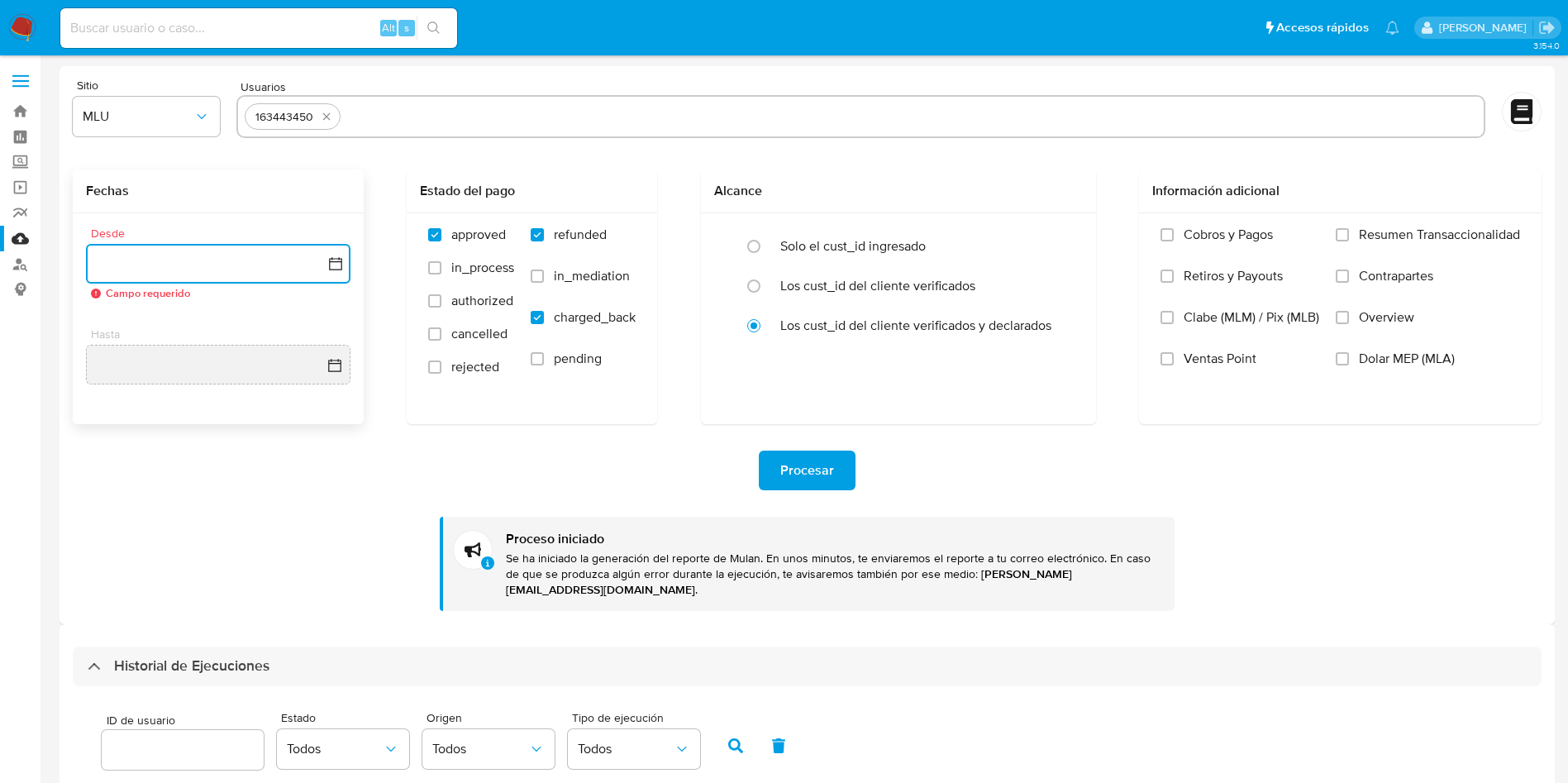
click at [334, 262] on icon "button" at bounding box center [334, 263] width 13 height 13
click at [321, 326] on icon "Mes siguiente" at bounding box center [322, 324] width 7 height 12
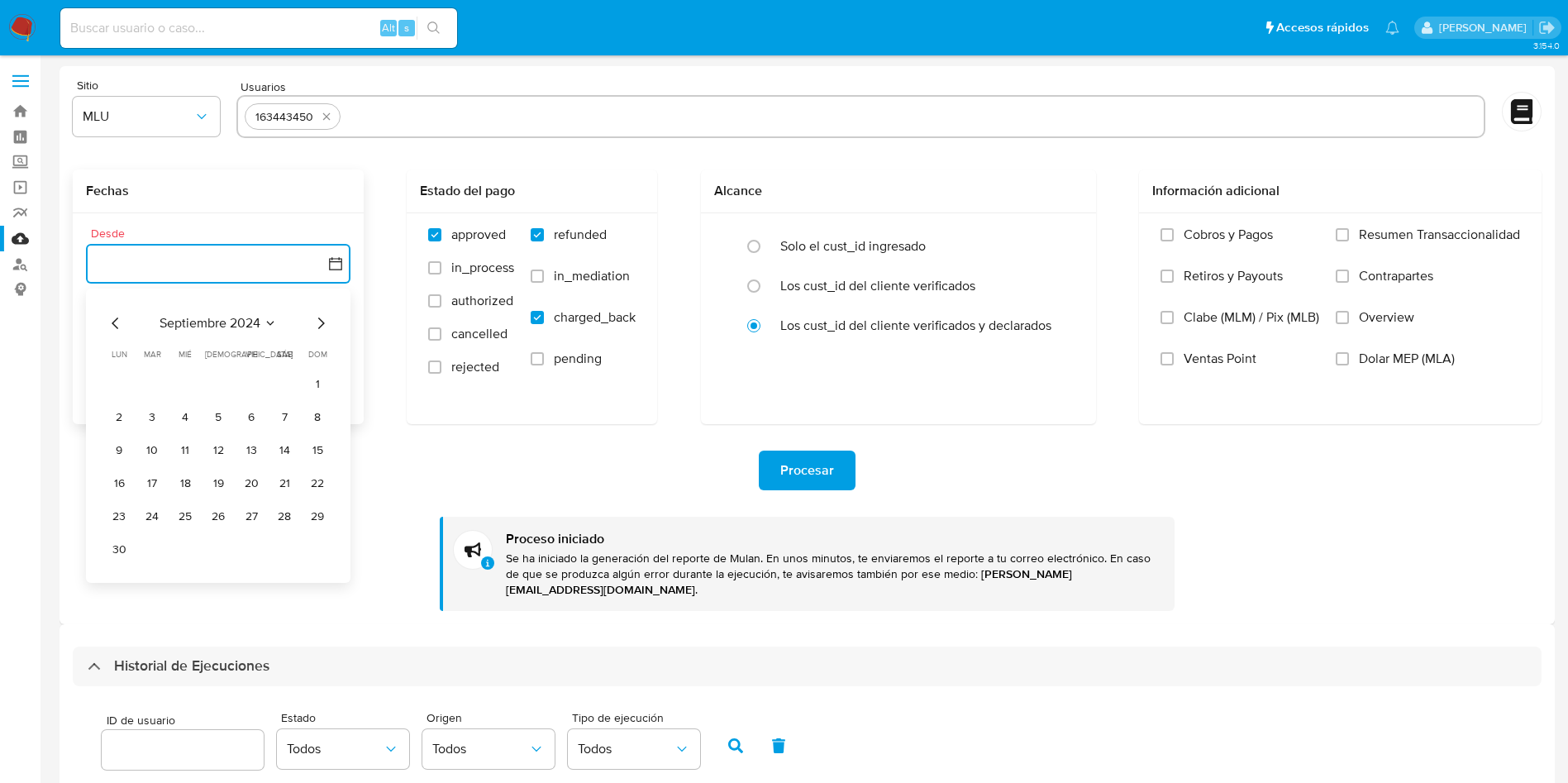
click at [321, 326] on icon "Mes siguiente" at bounding box center [322, 324] width 7 height 12
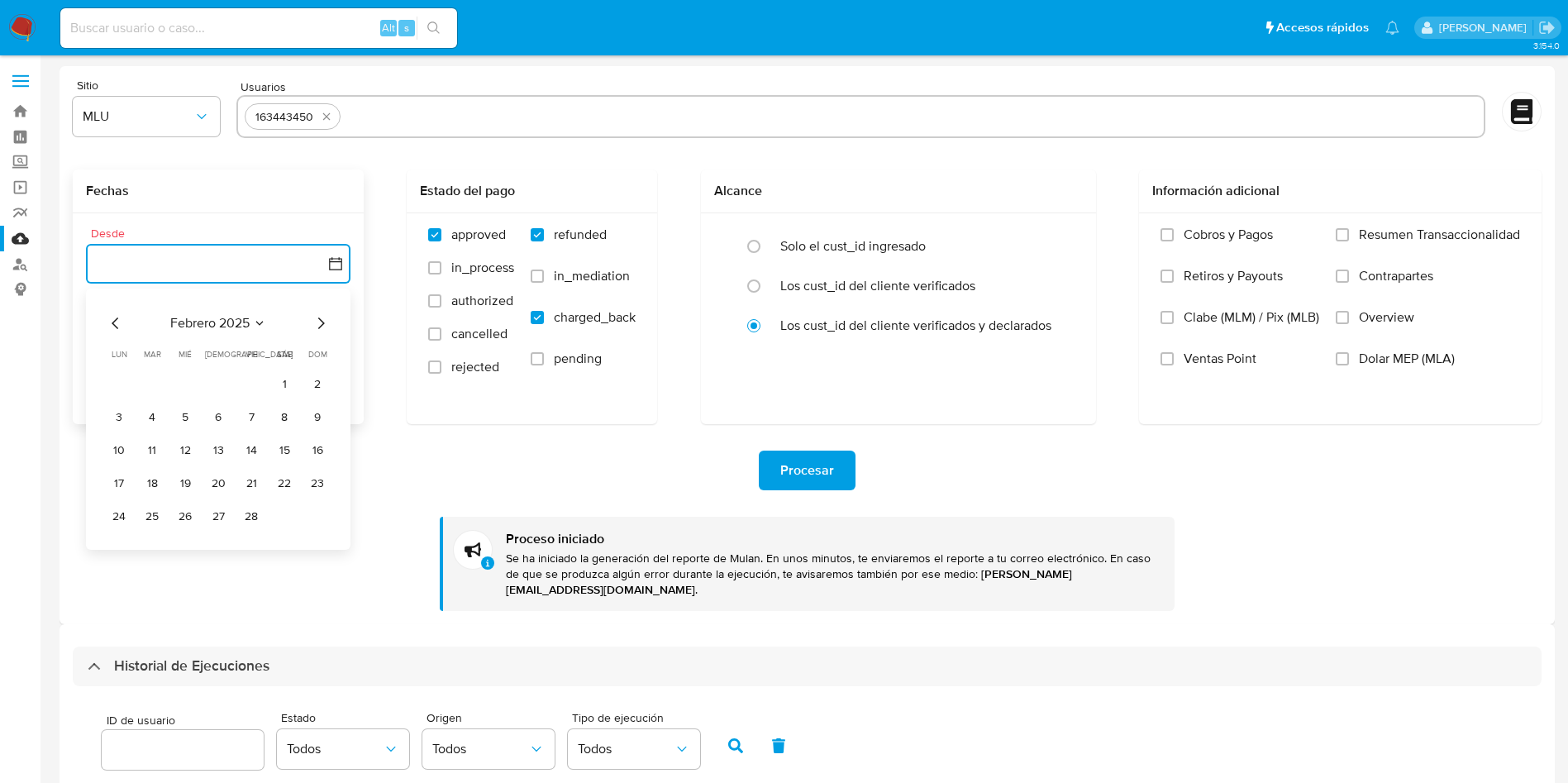
click at [321, 326] on icon "Mes siguiente" at bounding box center [322, 324] width 7 height 12
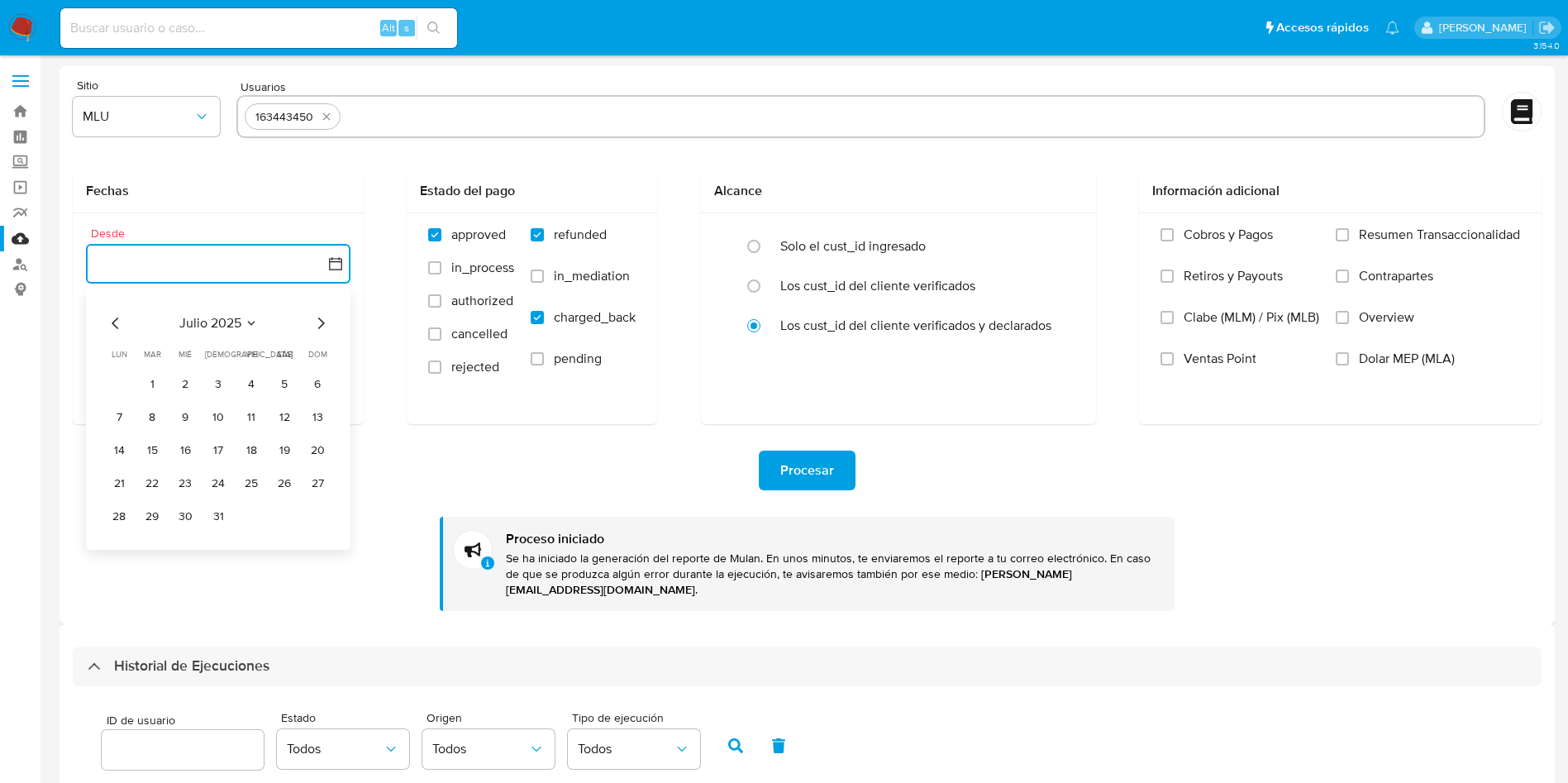
click at [313, 484] on button "27" at bounding box center [317, 483] width 27 height 27
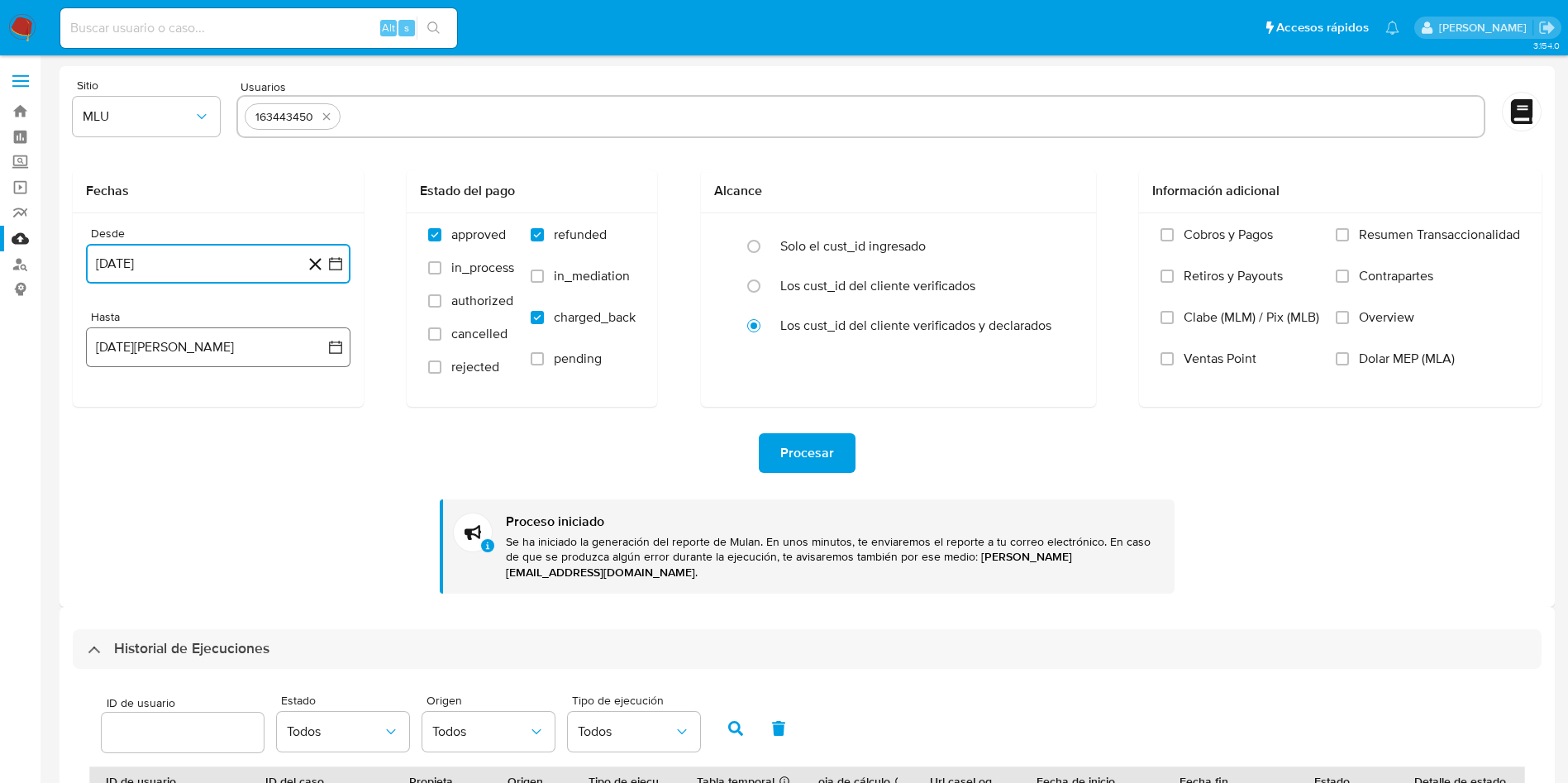
click at [333, 344] on icon "button" at bounding box center [335, 347] width 17 height 17
click at [187, 500] on button "6" at bounding box center [185, 501] width 27 height 27
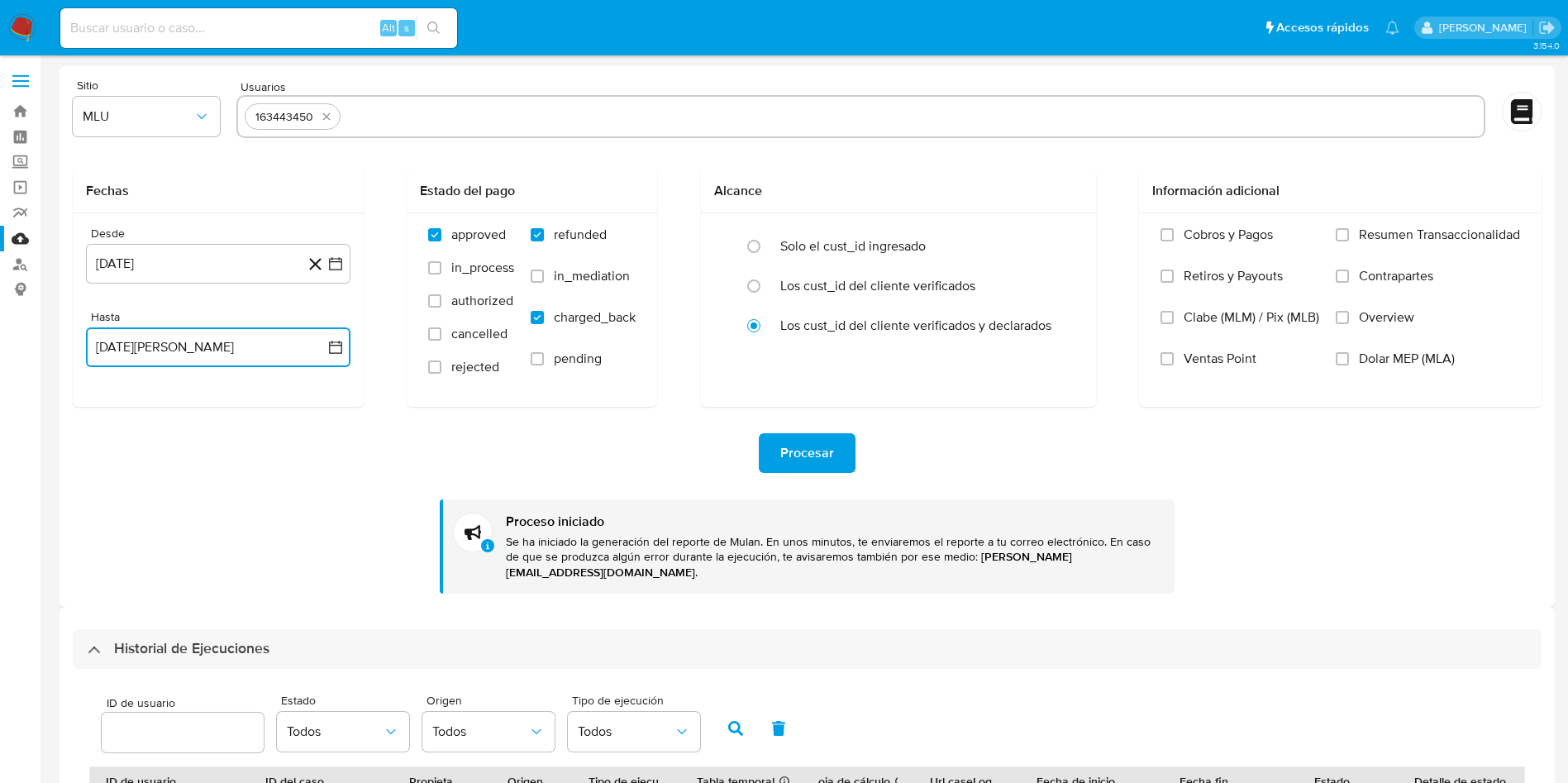
click at [377, 117] on input "text" at bounding box center [912, 116] width 1129 height 27
click at [785, 449] on span "Procesar" at bounding box center [807, 452] width 54 height 36
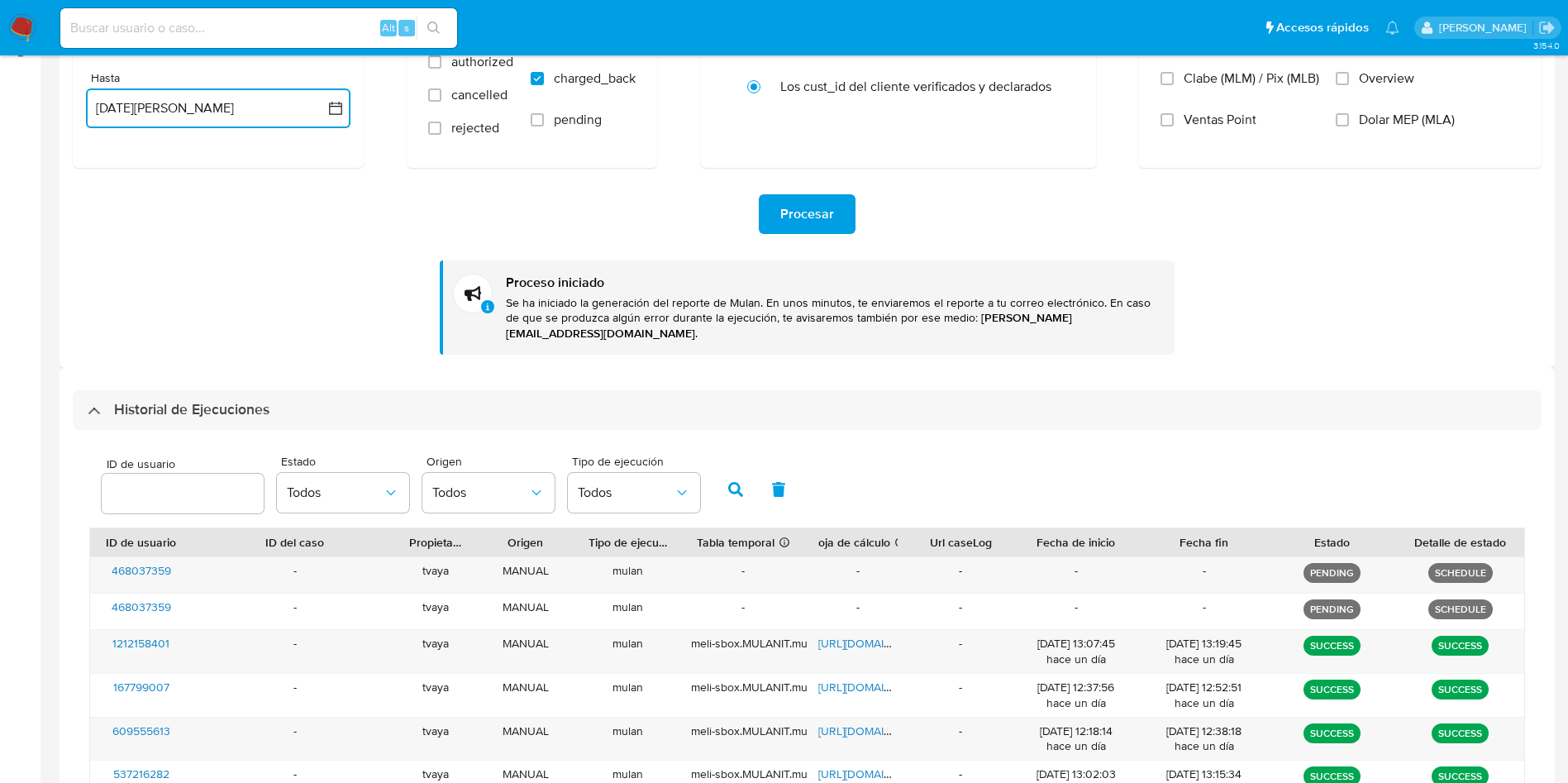
scroll to position [248, 0]
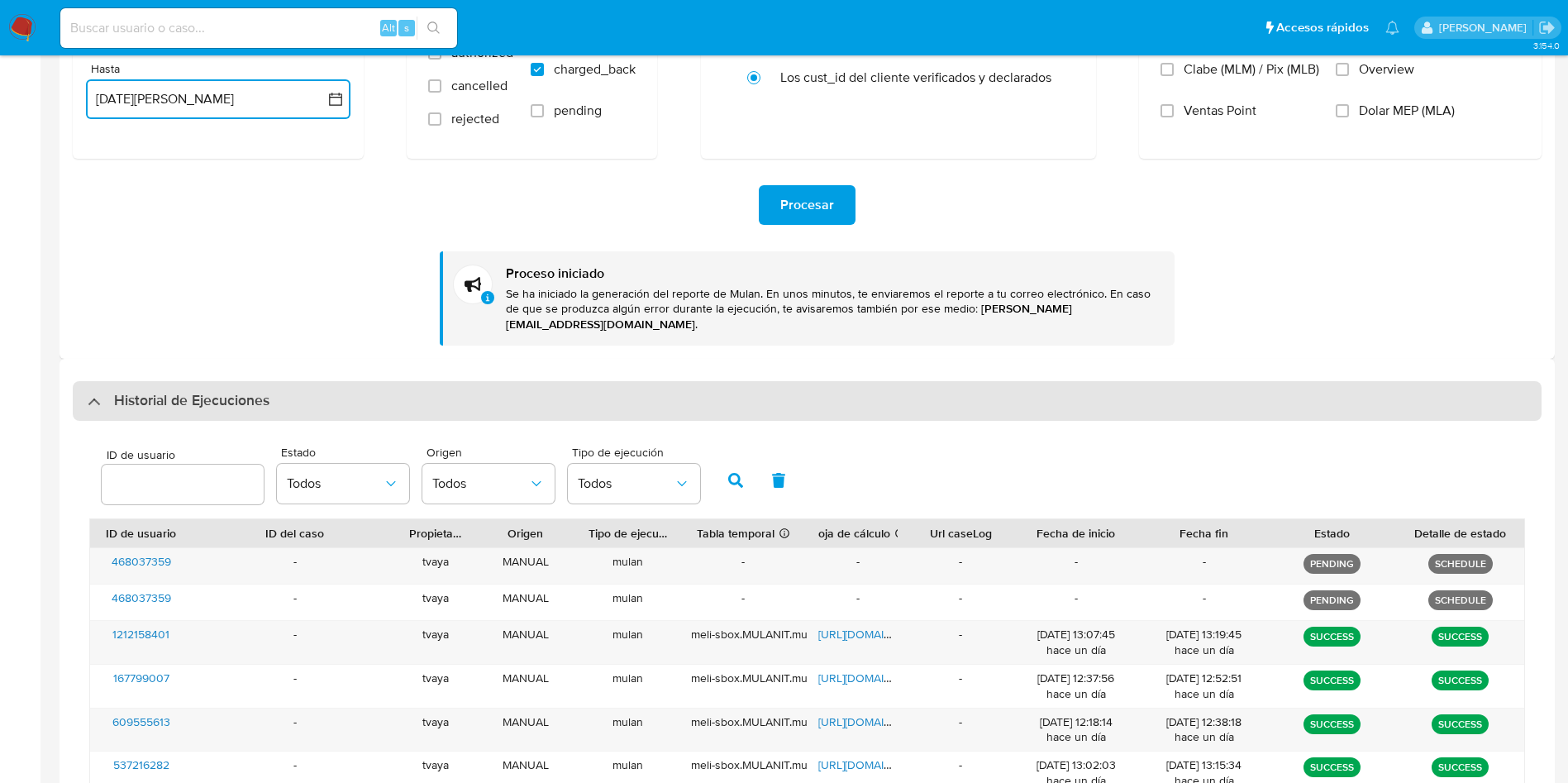
click at [195, 381] on div "Historial de Ejecuciones" at bounding box center [807, 400] width 1469 height 39
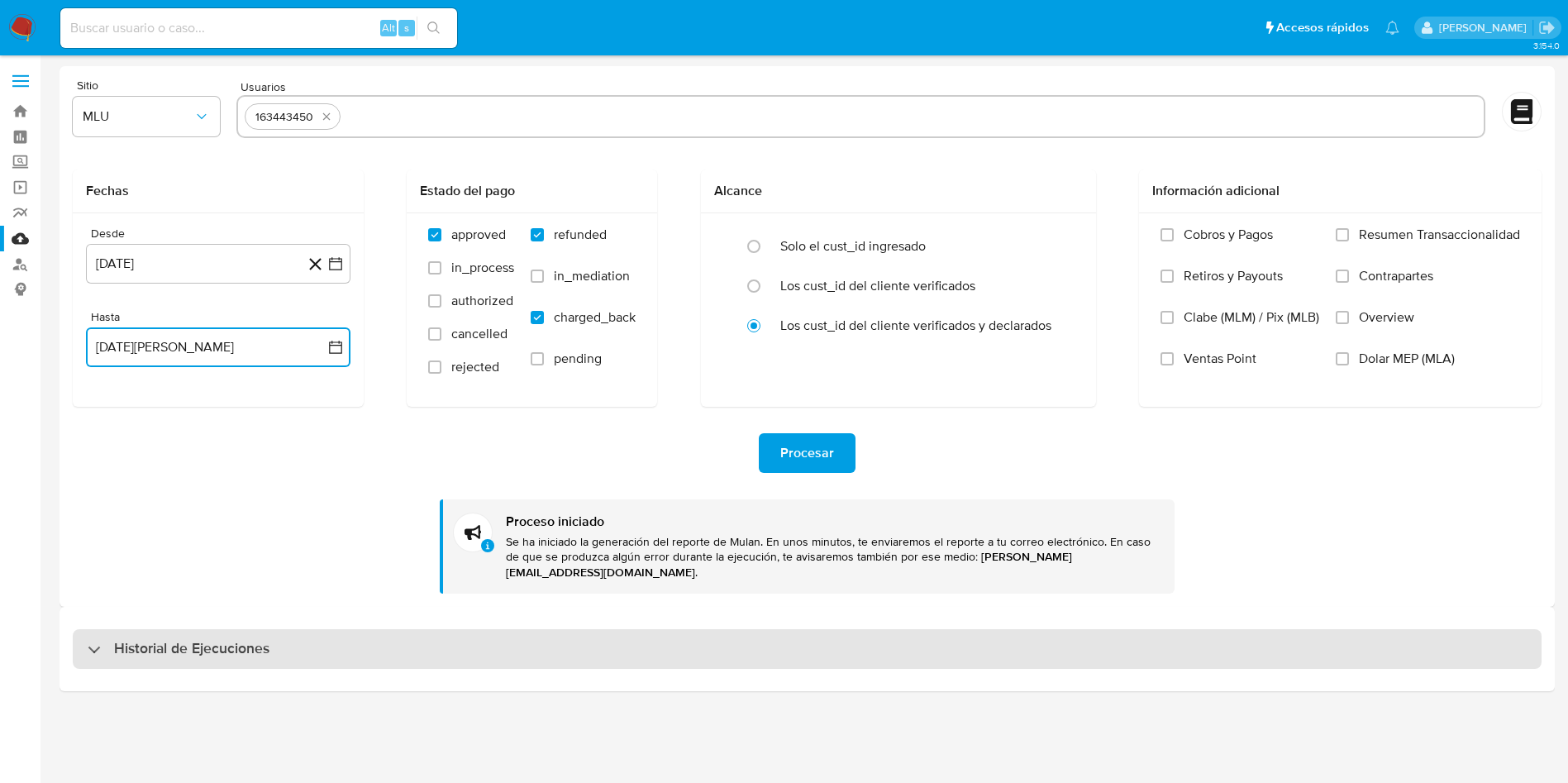
scroll to position [0, 0]
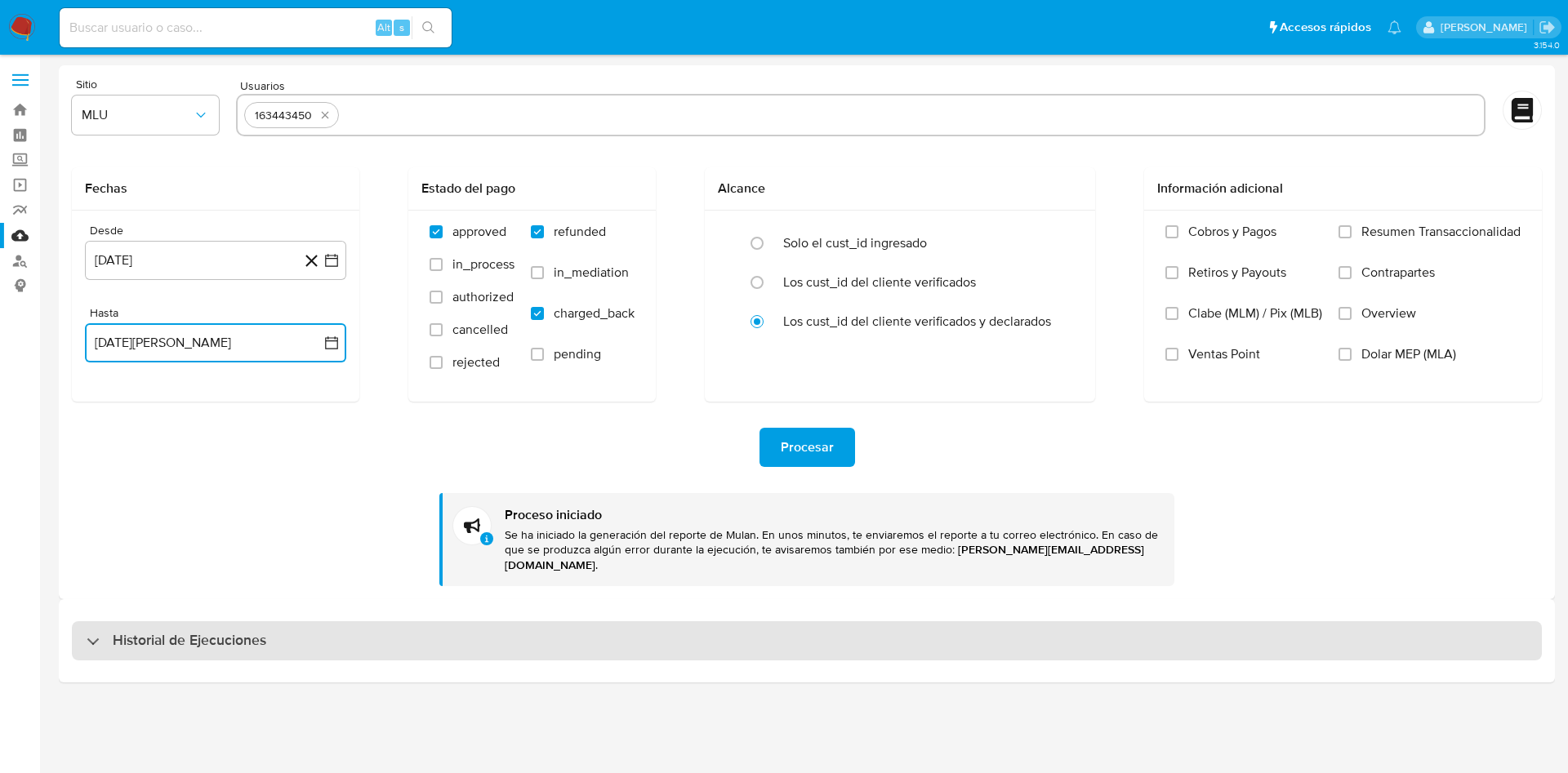
click at [213, 631] on h3 "Historial de Ejecuciones" at bounding box center [189, 641] width 153 height 19
select select "10"
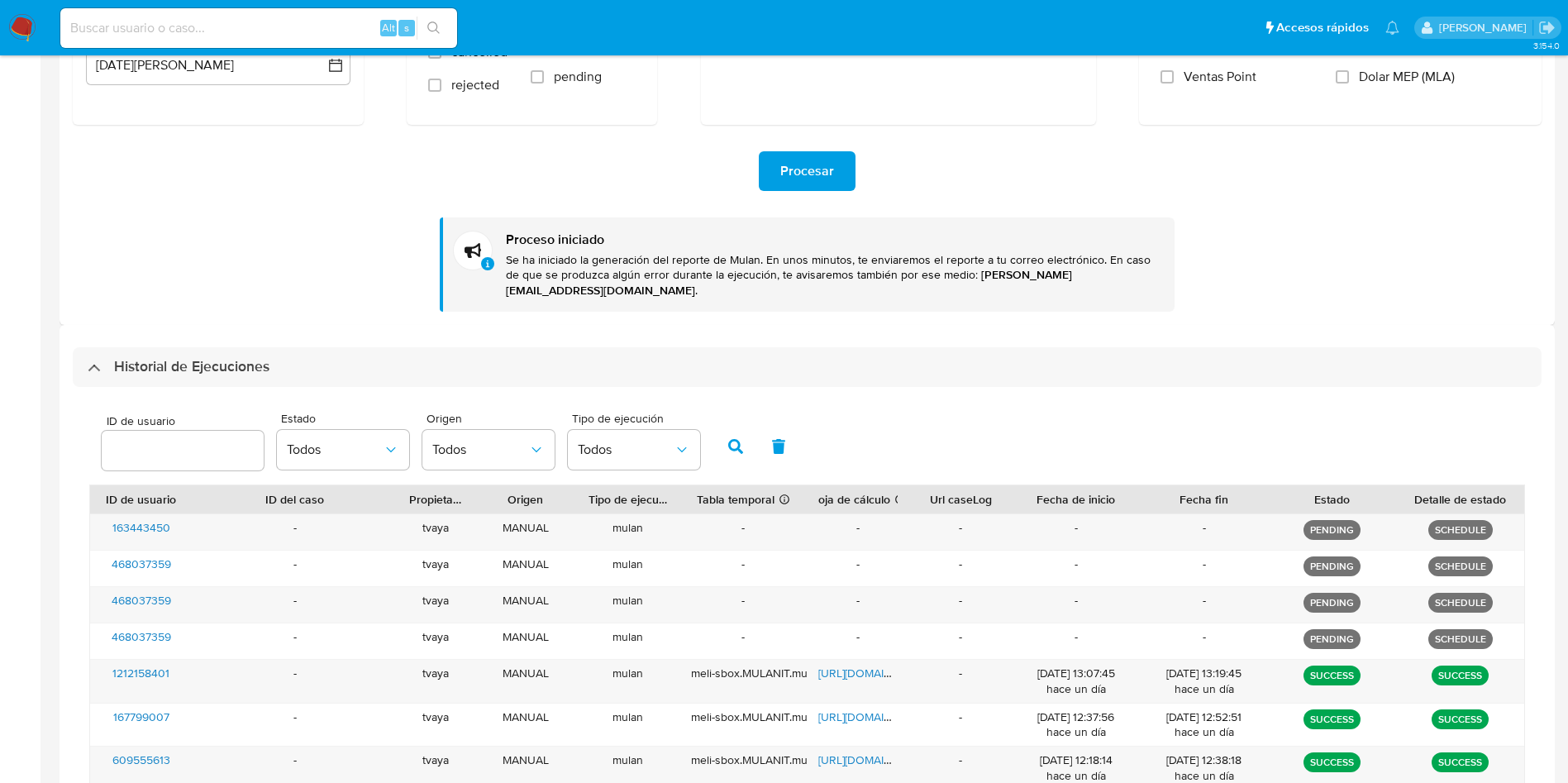
scroll to position [248, 0]
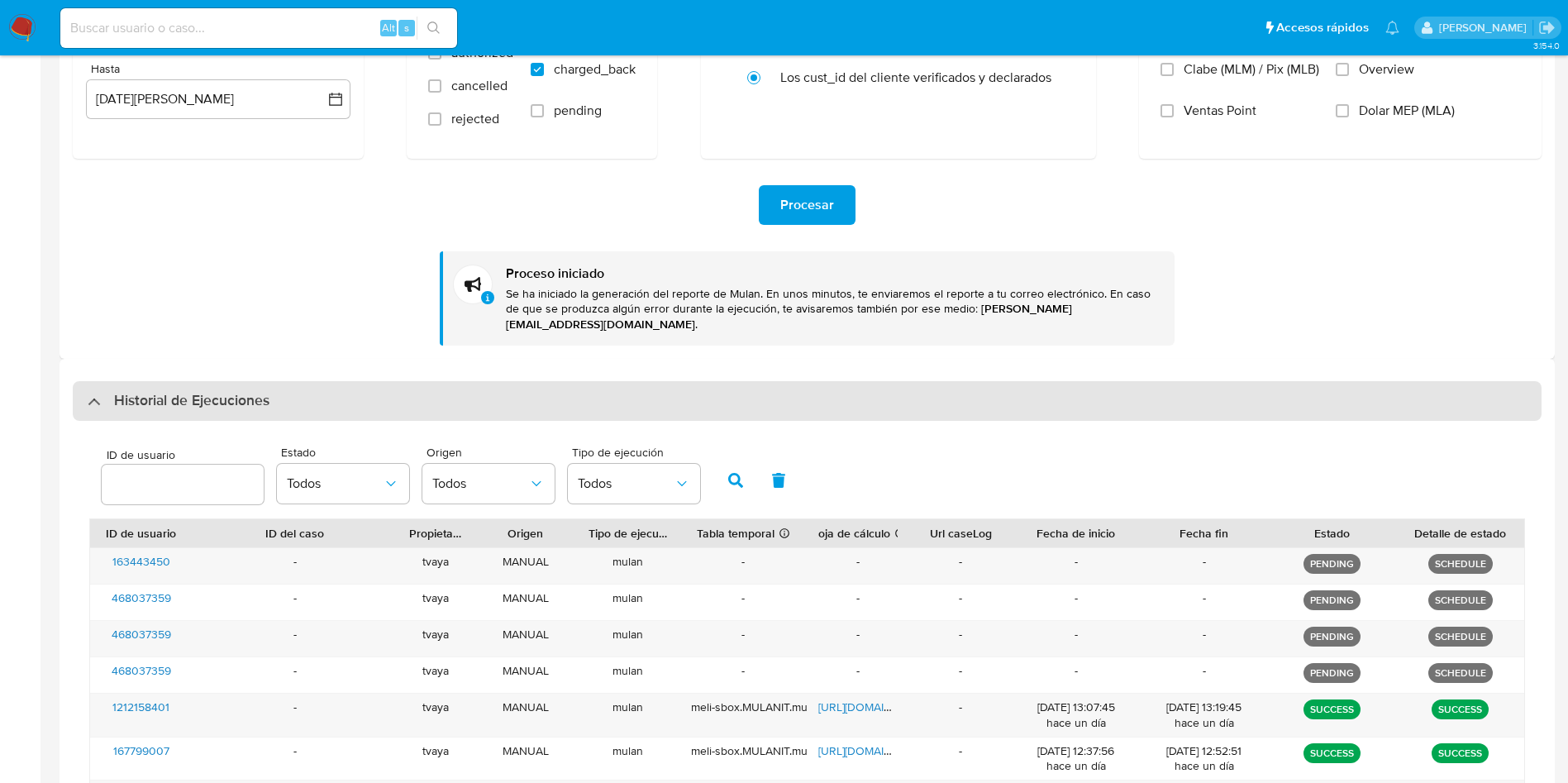
click at [253, 381] on div "Historial de Ejecuciones" at bounding box center [807, 400] width 1469 height 39
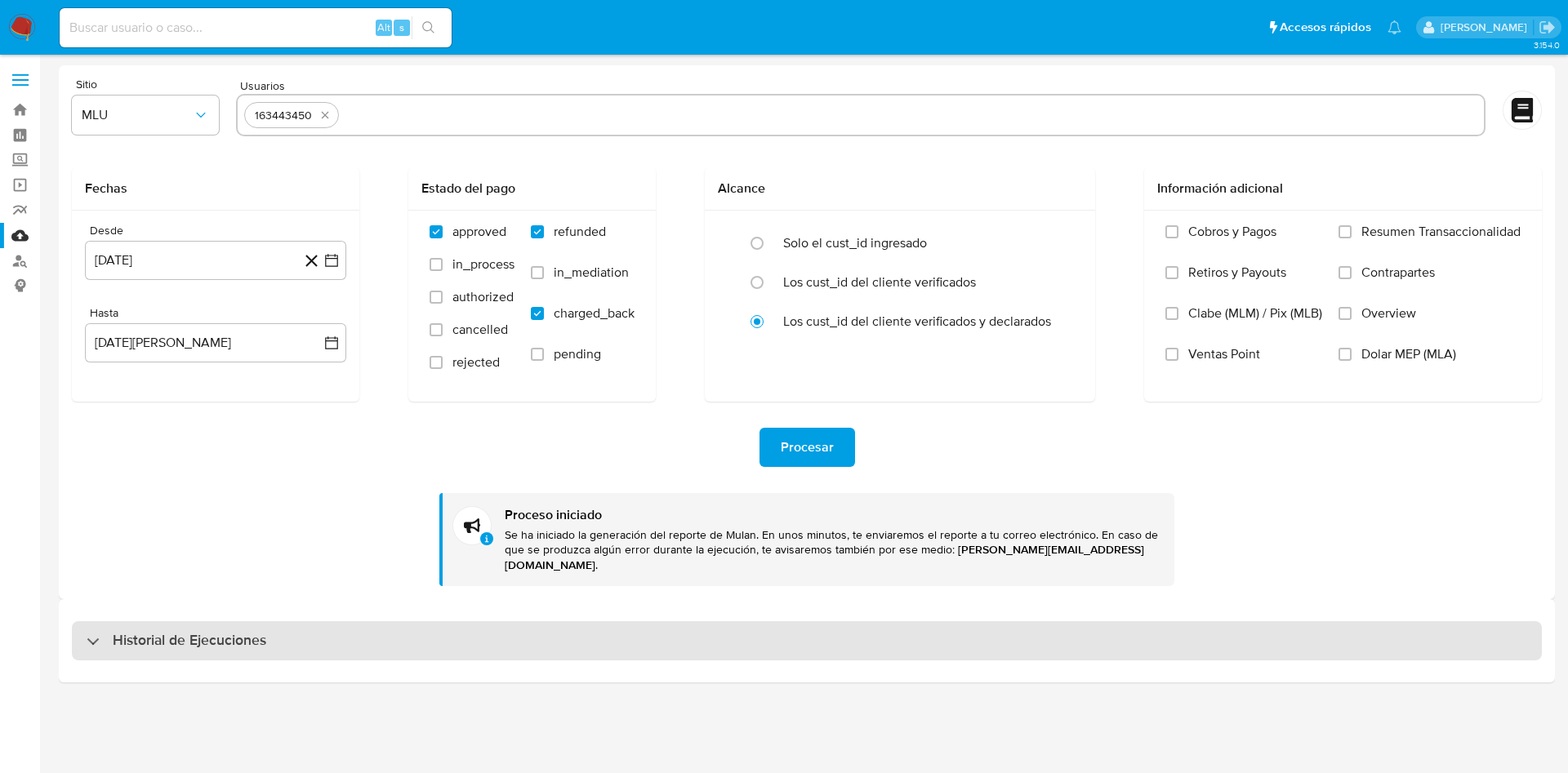
click at [229, 636] on div "Historial de Ejecuciones" at bounding box center [806, 641] width 1470 height 39
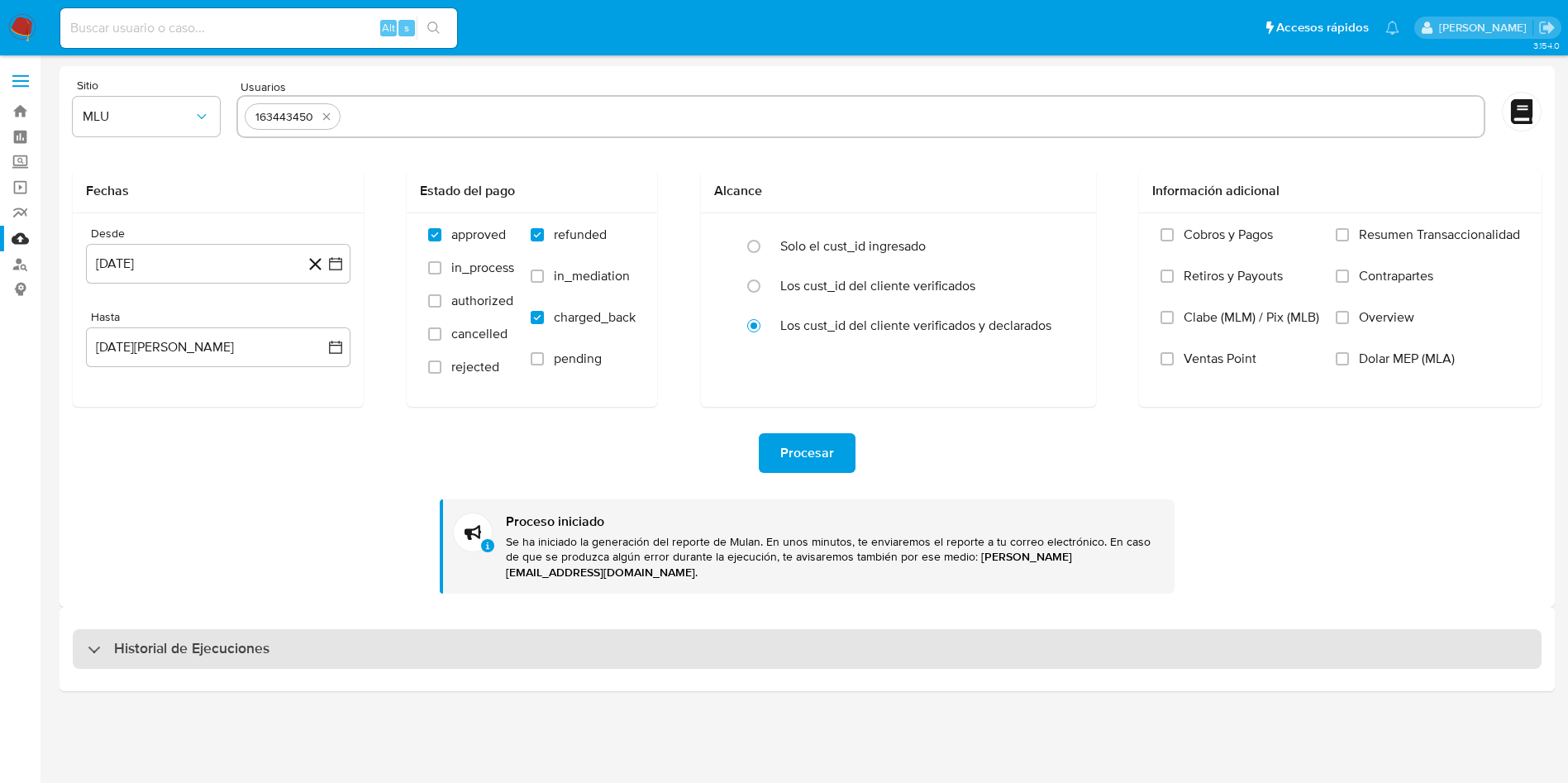
select select "10"
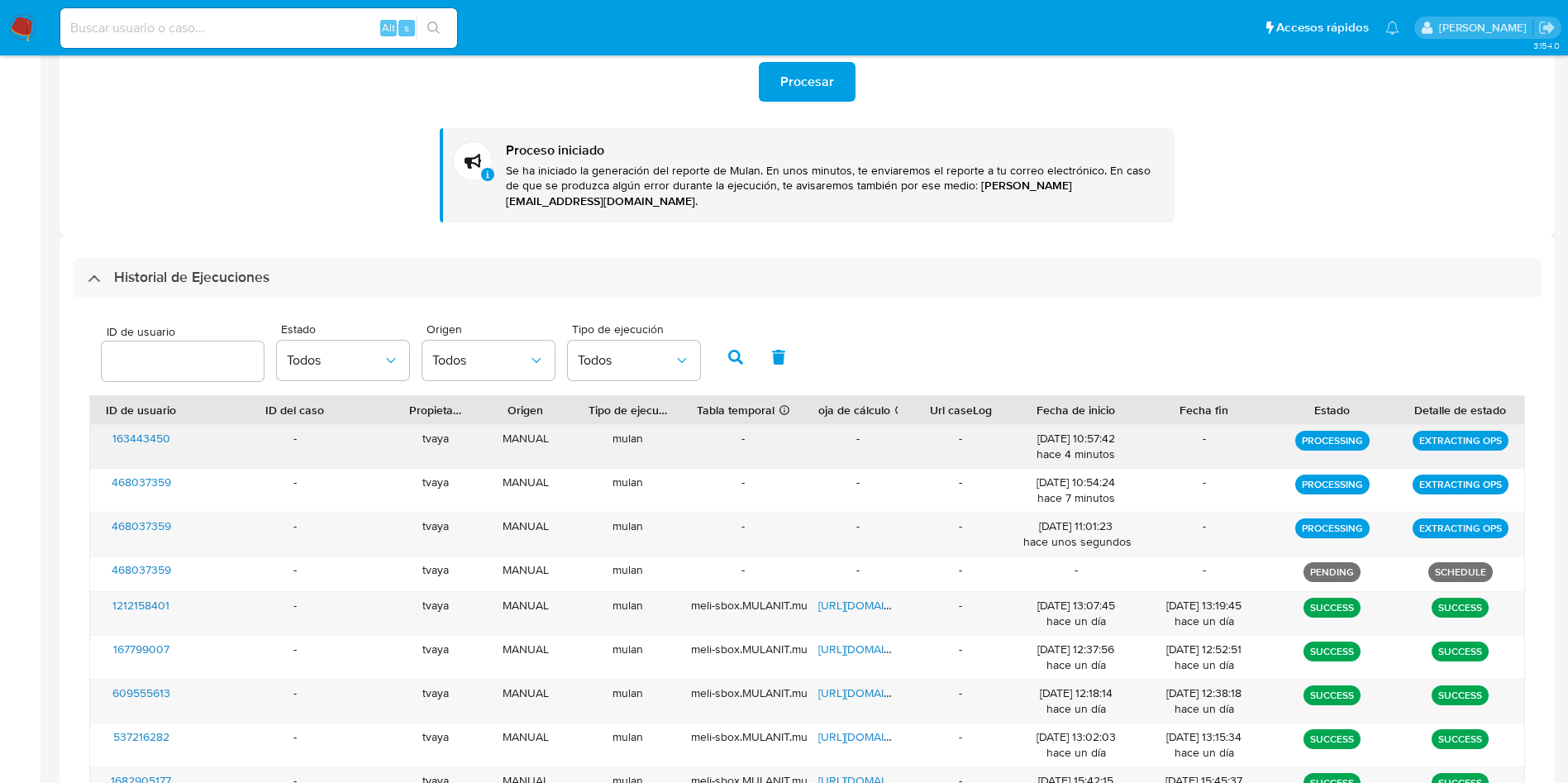
scroll to position [372, 0]
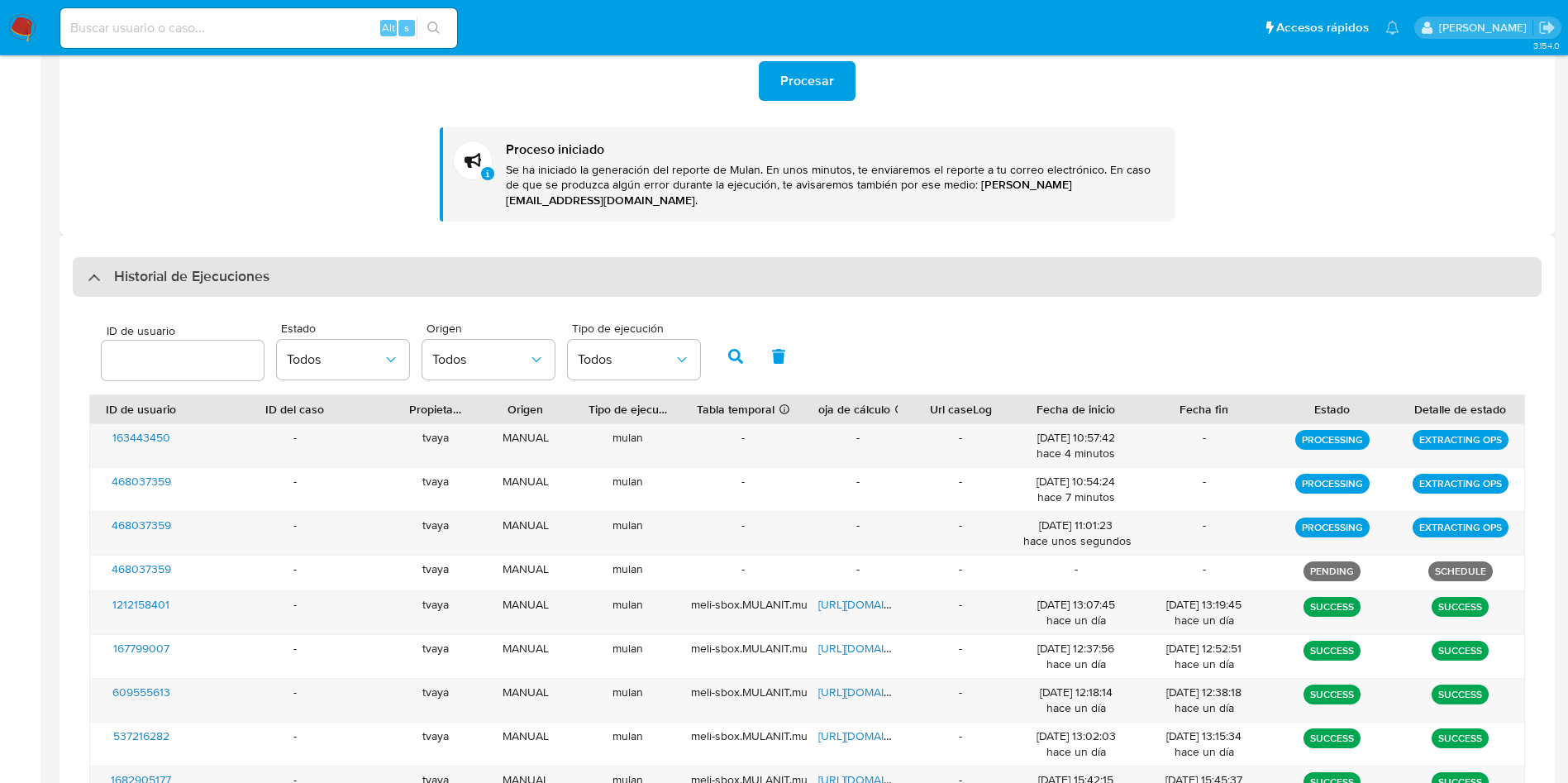
click at [204, 257] on div "Historial de Ejecuciones" at bounding box center [807, 276] width 1469 height 39
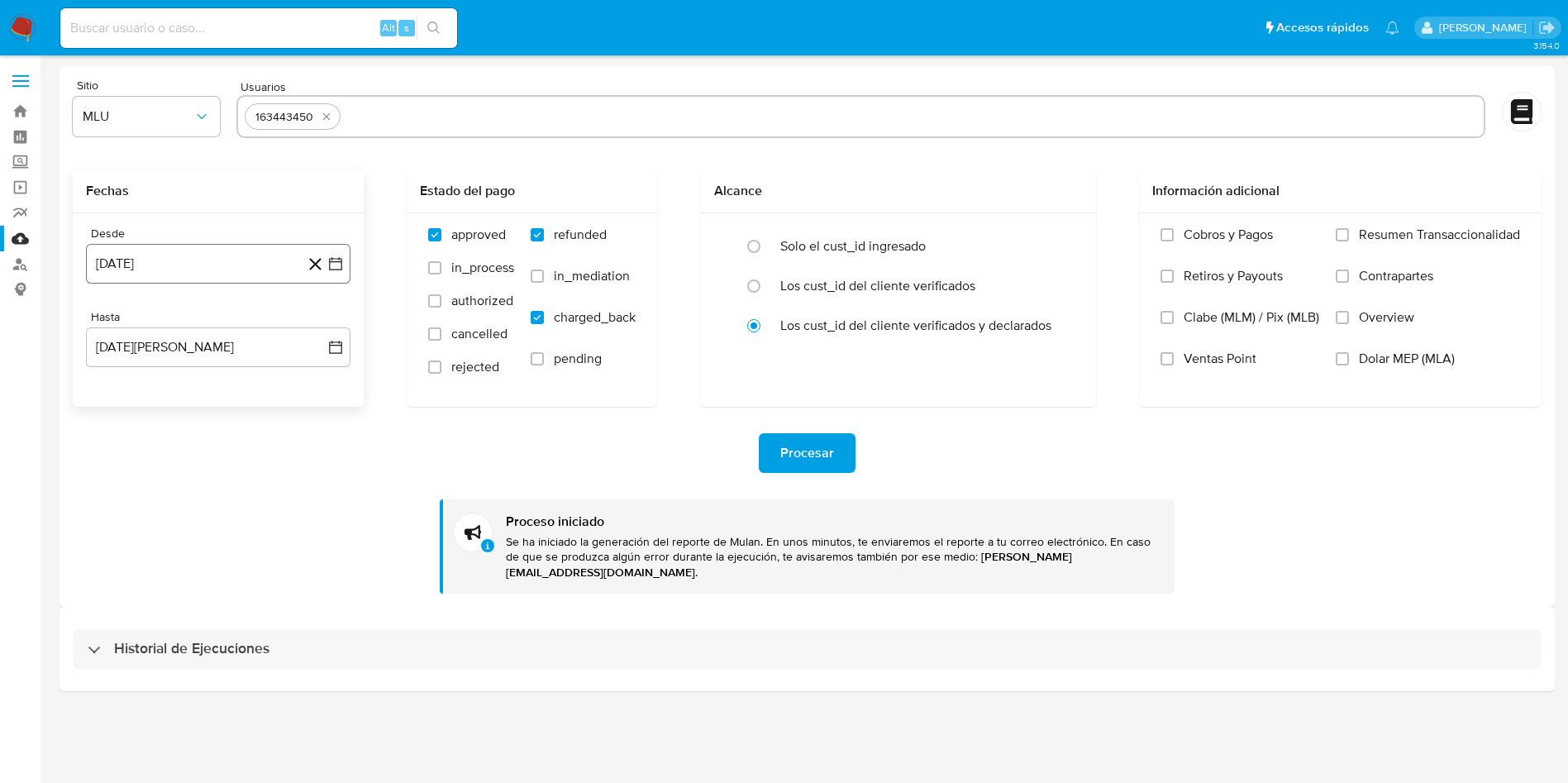
scroll to position [0, 0]
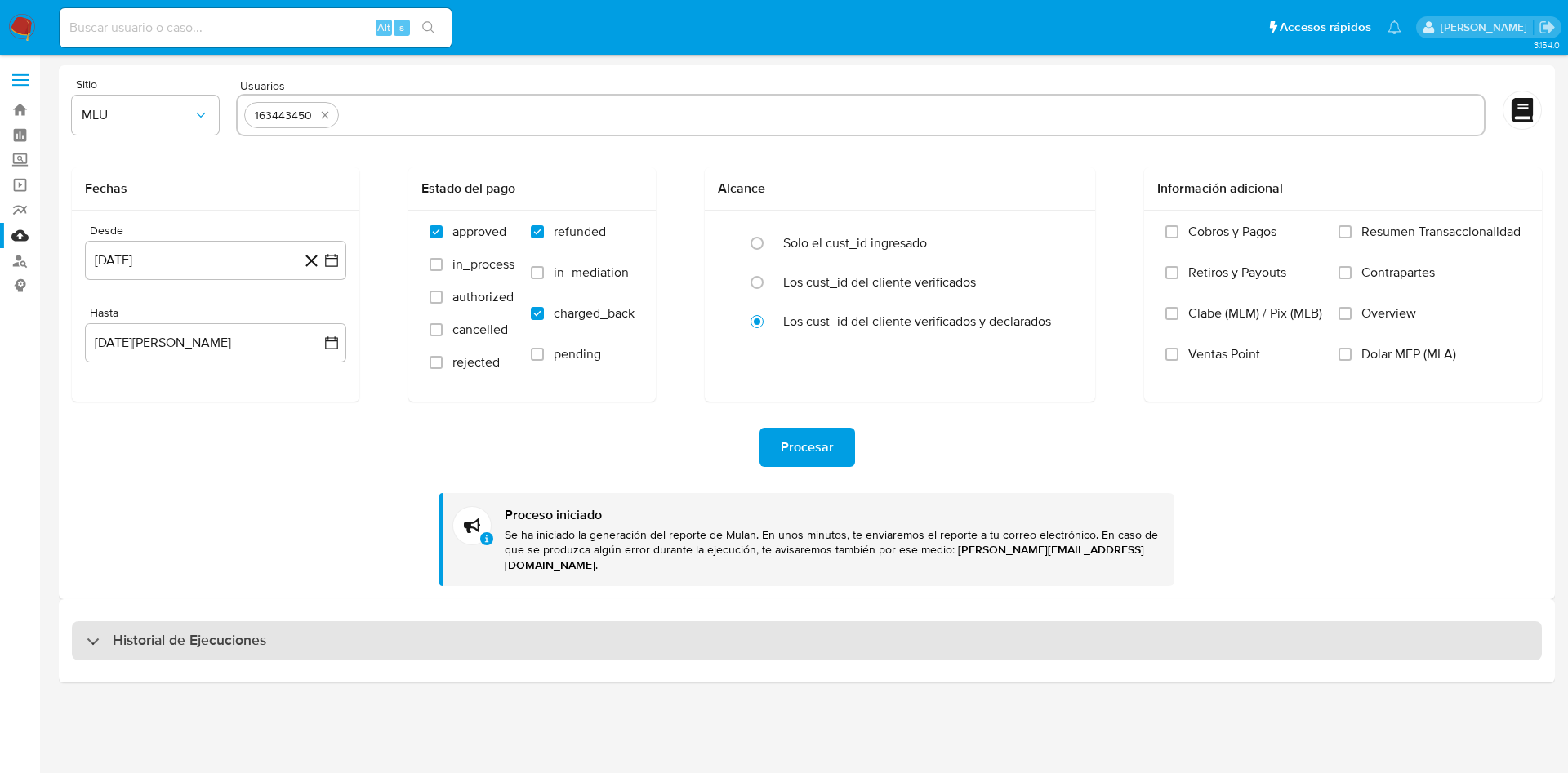
click at [234, 631] on h3 "Historial de Ejecuciones" at bounding box center [189, 641] width 153 height 19
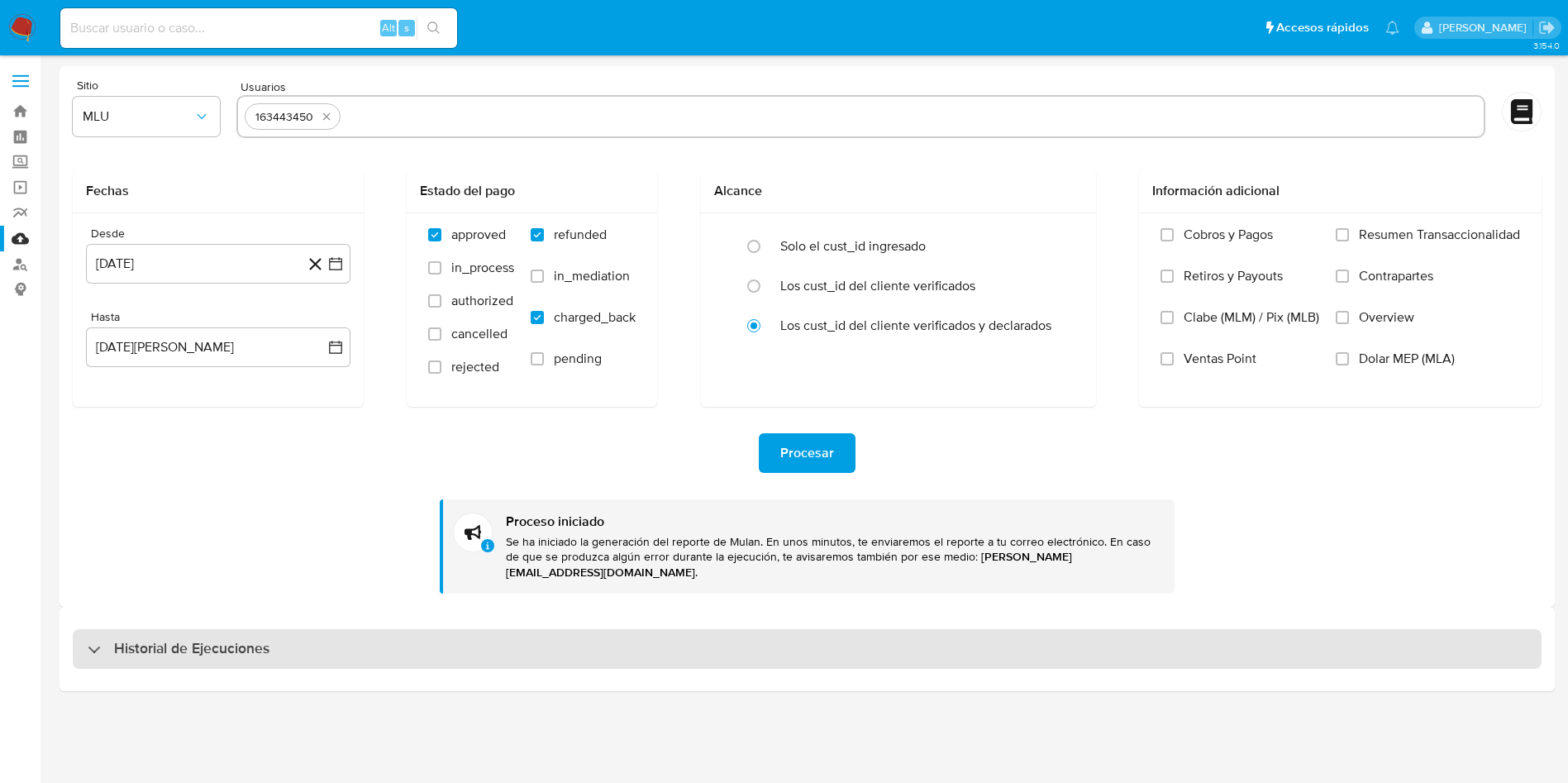
select select "10"
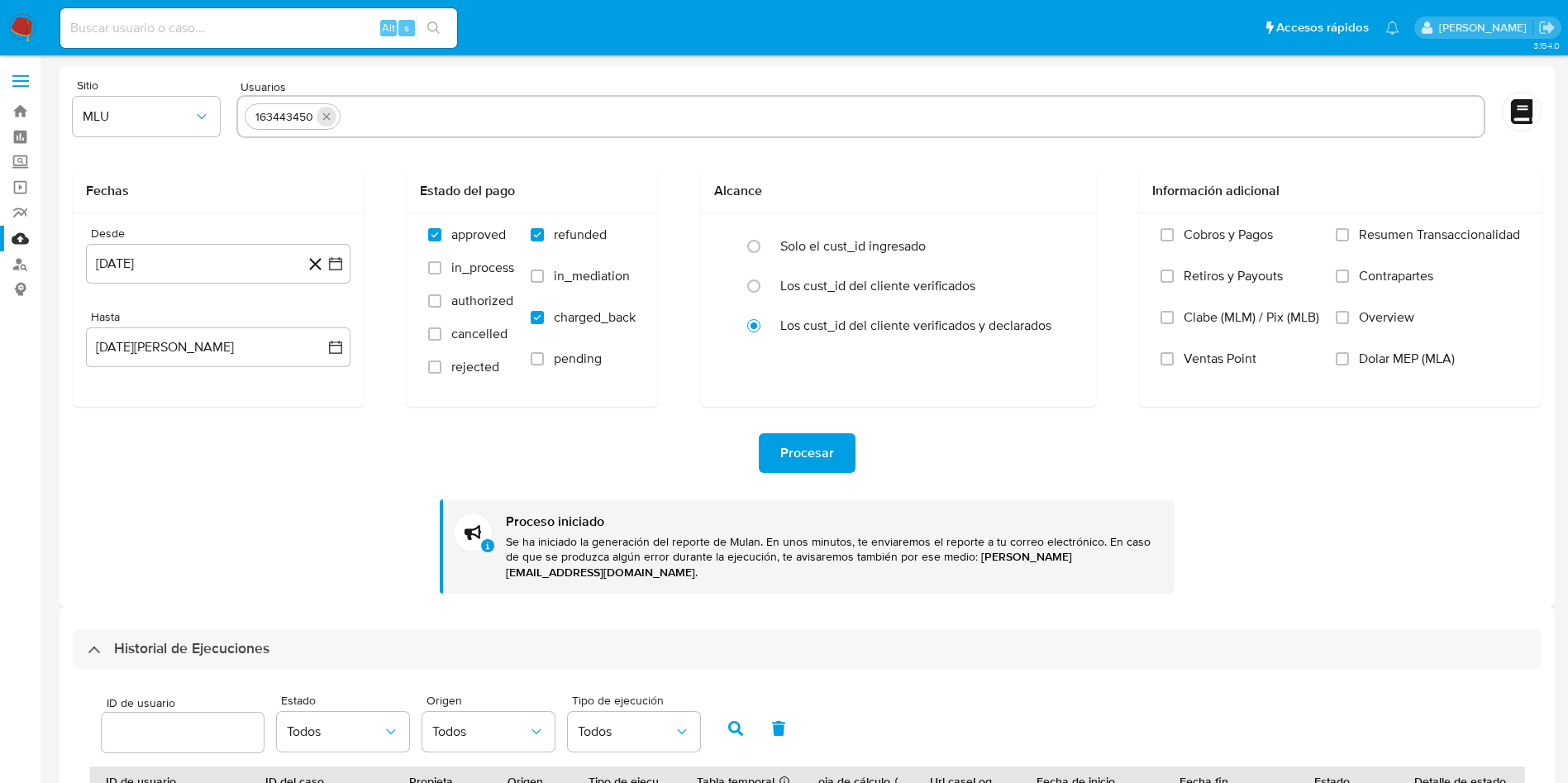
click at [327, 118] on icon "quitar 163443450" at bounding box center [326, 116] width 13 height 13
click at [327, 118] on input "text" at bounding box center [861, 116] width 1232 height 27
paste input "2110052558"
type input "2110052558"
click at [280, 500] on div "Procesar Proceso iniciado Se ha iniciado la generación del reporte de Mulan. En…" at bounding box center [807, 500] width 1469 height 187
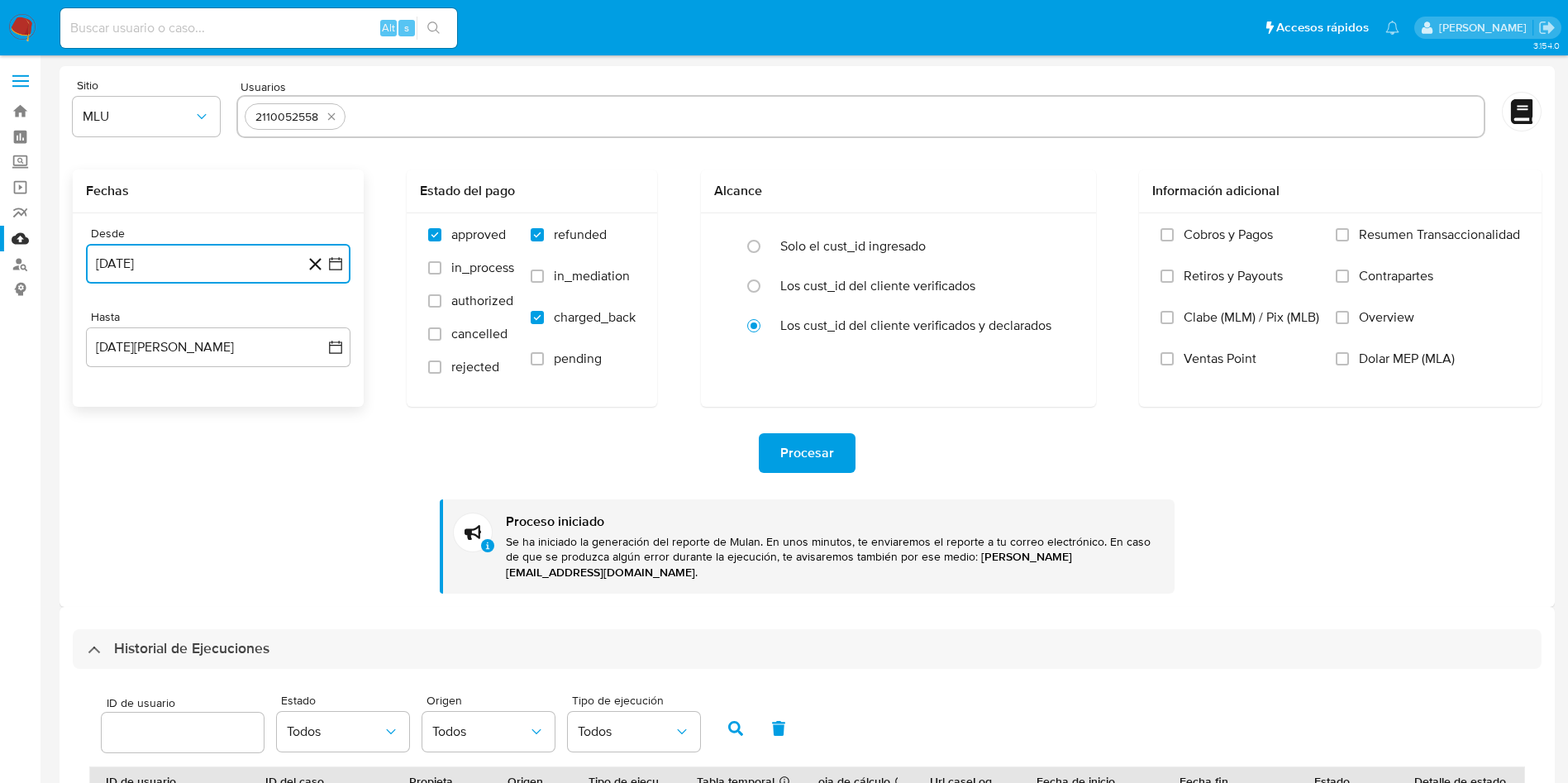
click at [338, 259] on icon "button" at bounding box center [334, 263] width 13 height 13
click at [117, 328] on icon "Mes anterior" at bounding box center [114, 324] width 7 height 12
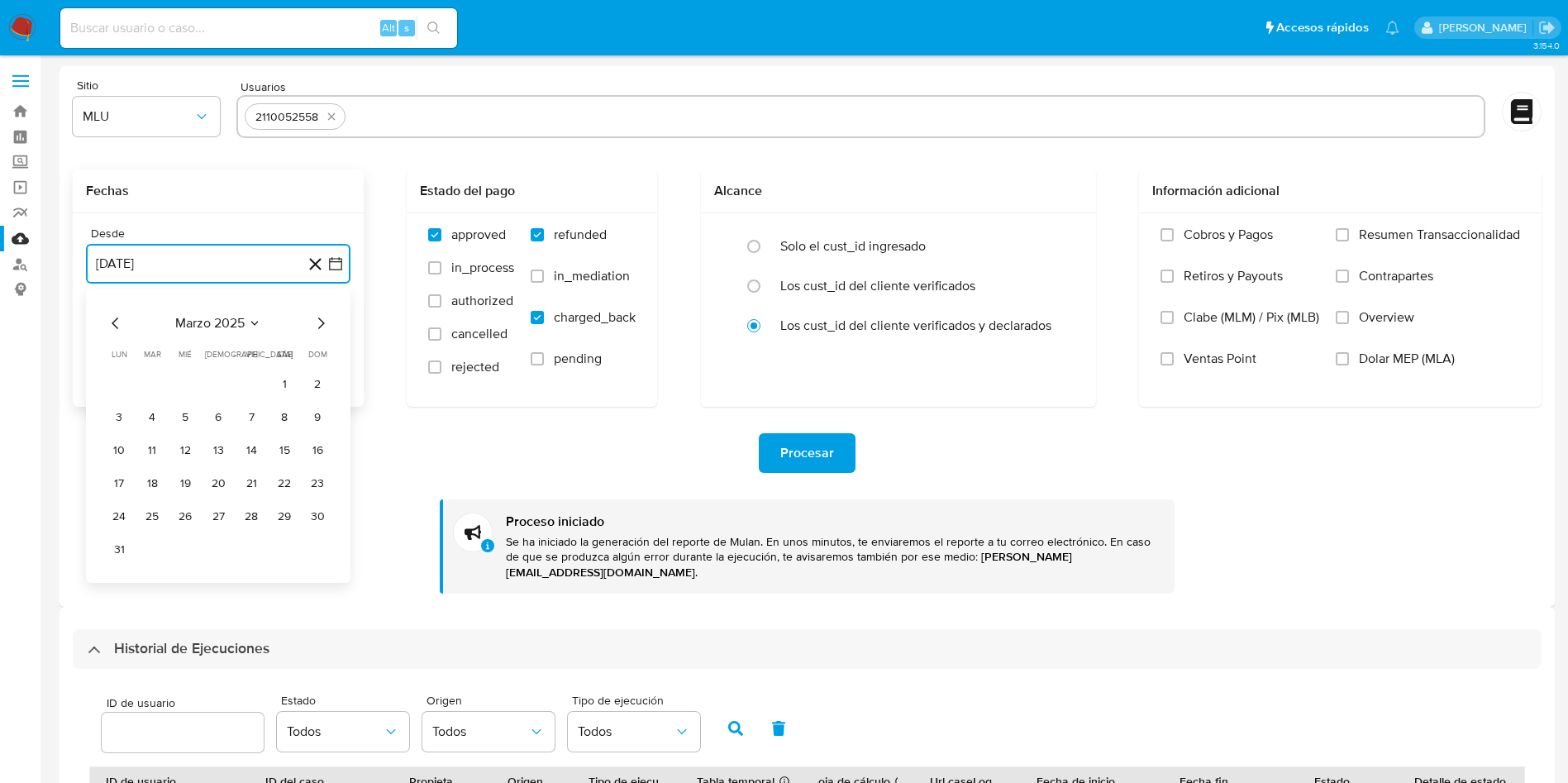
click at [117, 328] on icon "Mes anterior" at bounding box center [114, 324] width 7 height 12
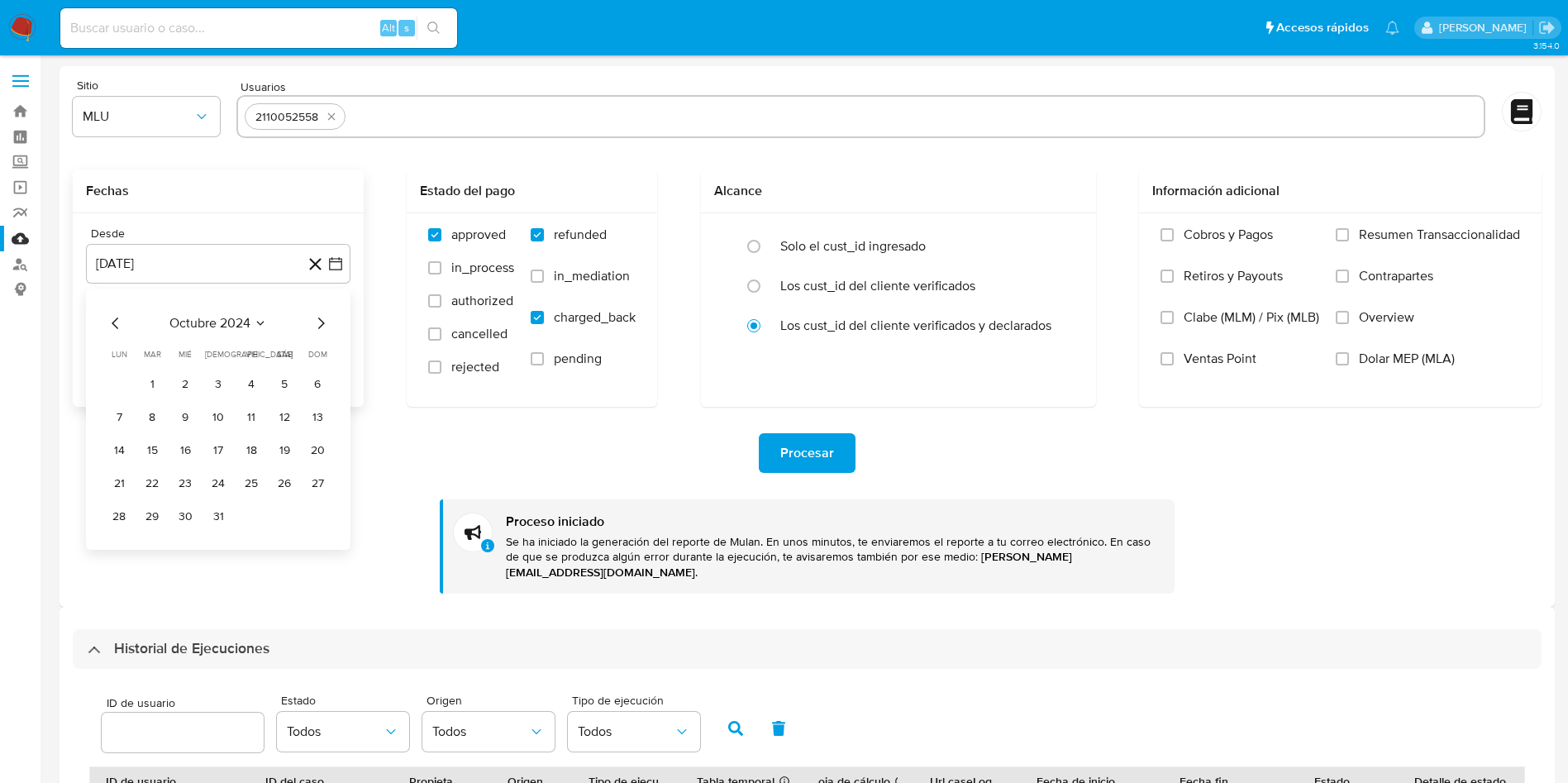
click at [339, 320] on div "octubre 2024 octubre 2024 lun lunes mar martes mié miércoles jue jueves vie vie…" at bounding box center [217, 419] width 265 height 262
click at [326, 320] on icon "Mes siguiente" at bounding box center [321, 324] width 20 height 20
click at [179, 484] on button "20" at bounding box center [185, 483] width 27 height 27
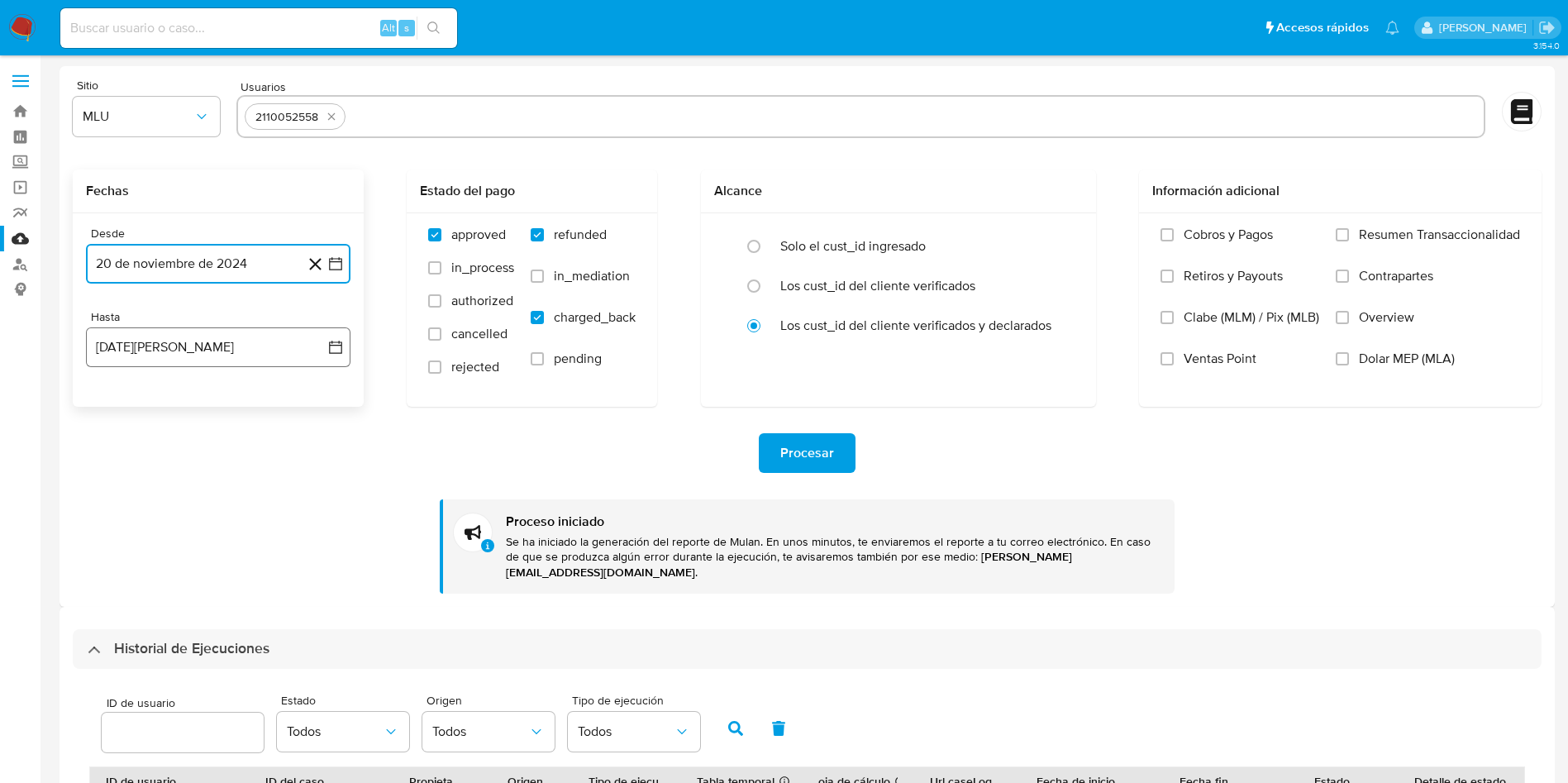
click at [331, 347] on icon "button" at bounding box center [335, 347] width 17 height 17
click at [190, 503] on button "6" at bounding box center [185, 501] width 27 height 27
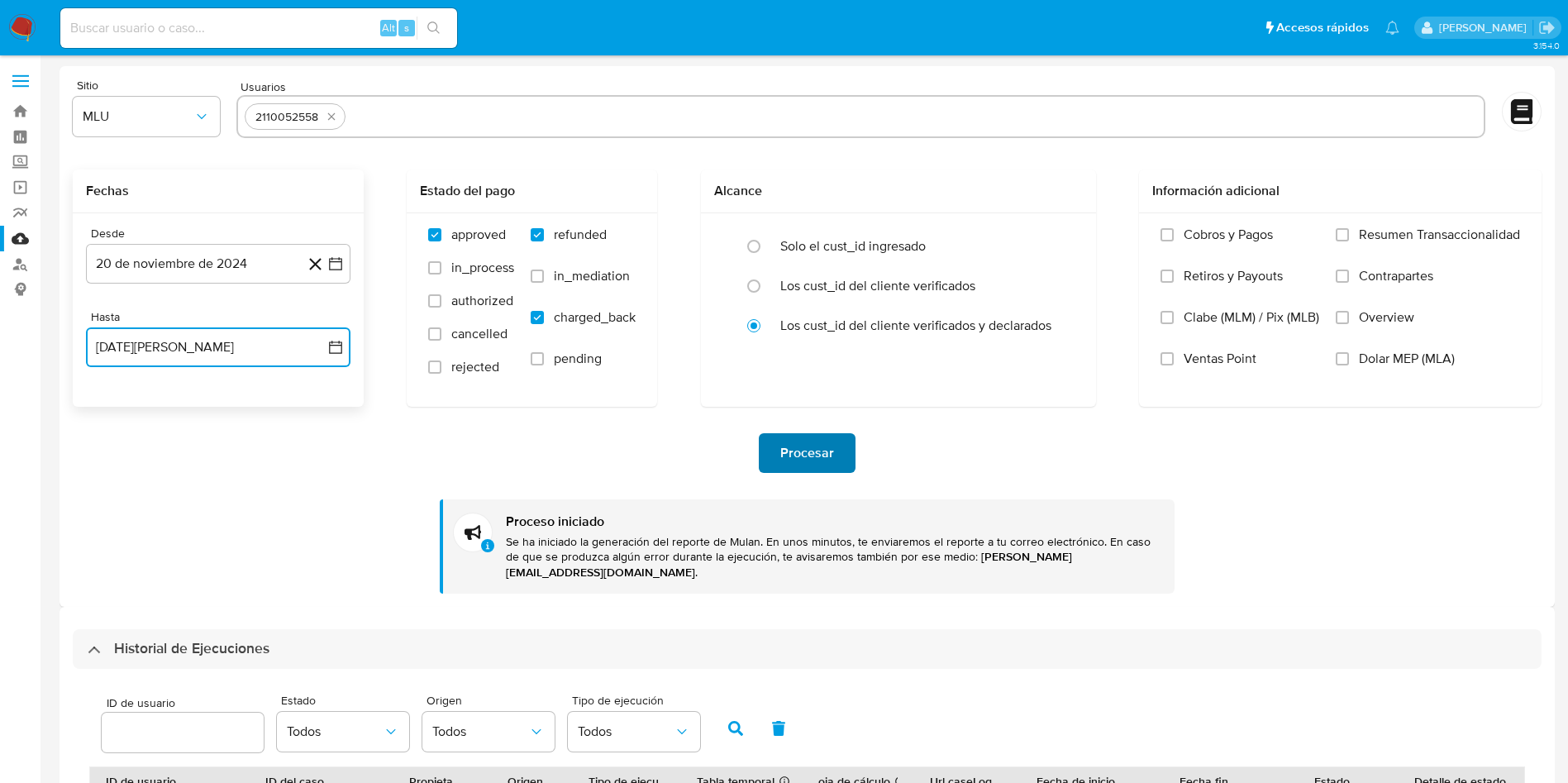
click at [800, 460] on span "Procesar" at bounding box center [807, 452] width 54 height 36
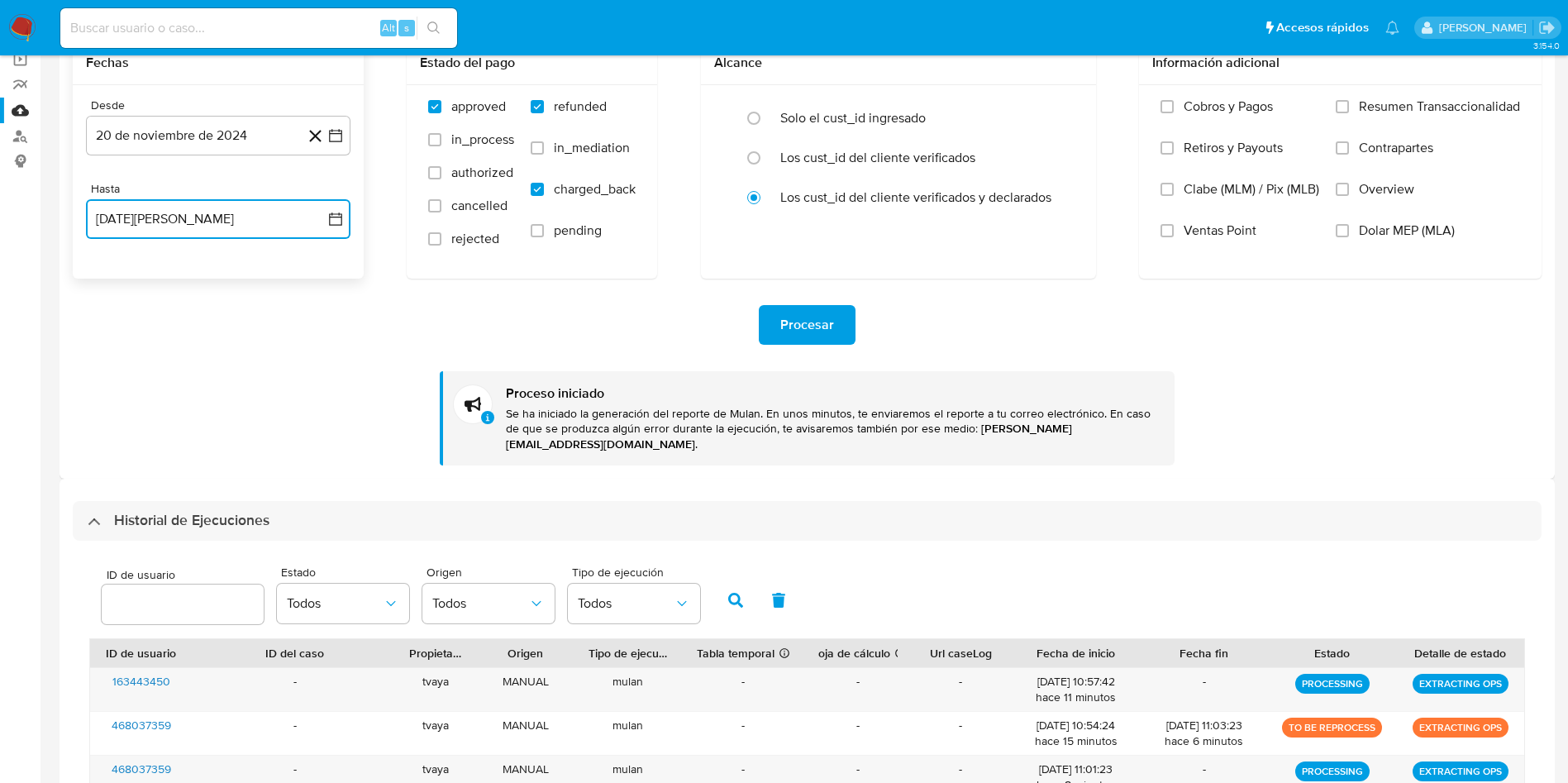
scroll to position [248, 0]
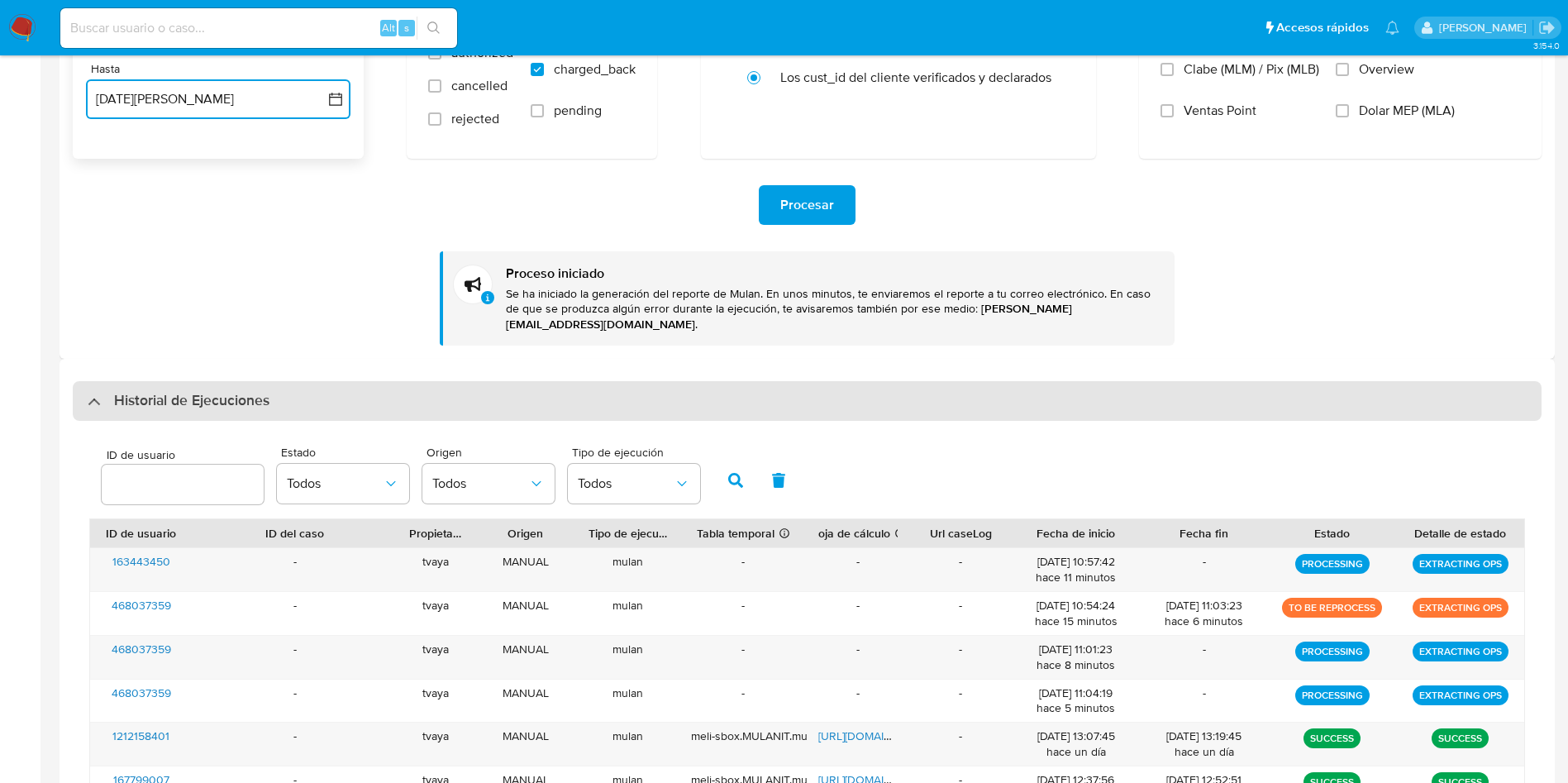
click at [232, 392] on h3 "Historial de Ejecuciones" at bounding box center [192, 401] width 155 height 20
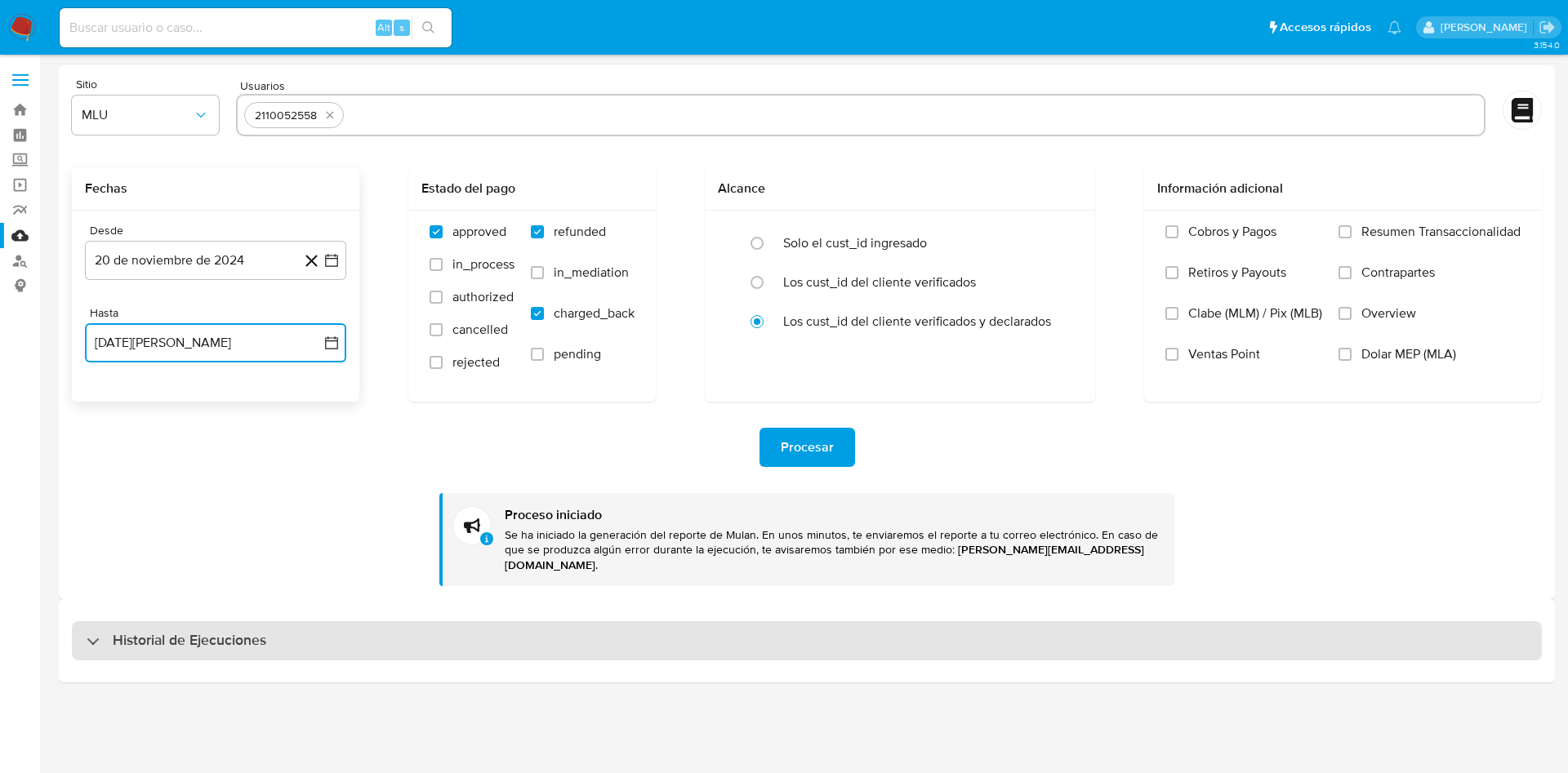
click at [146, 631] on h3 "Historial de Ejecuciones" at bounding box center [189, 641] width 153 height 19
select select "10"
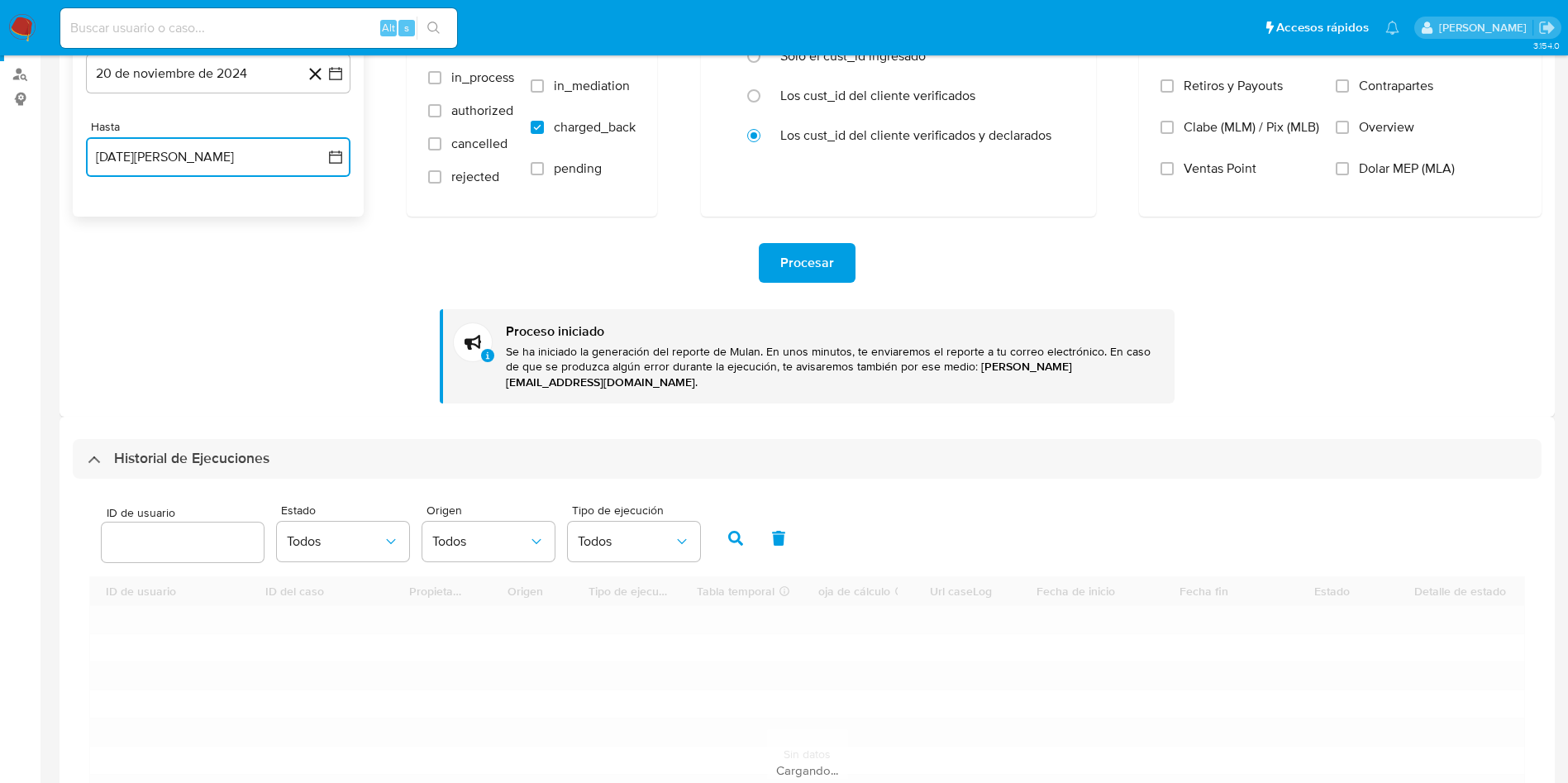
scroll to position [372, 0]
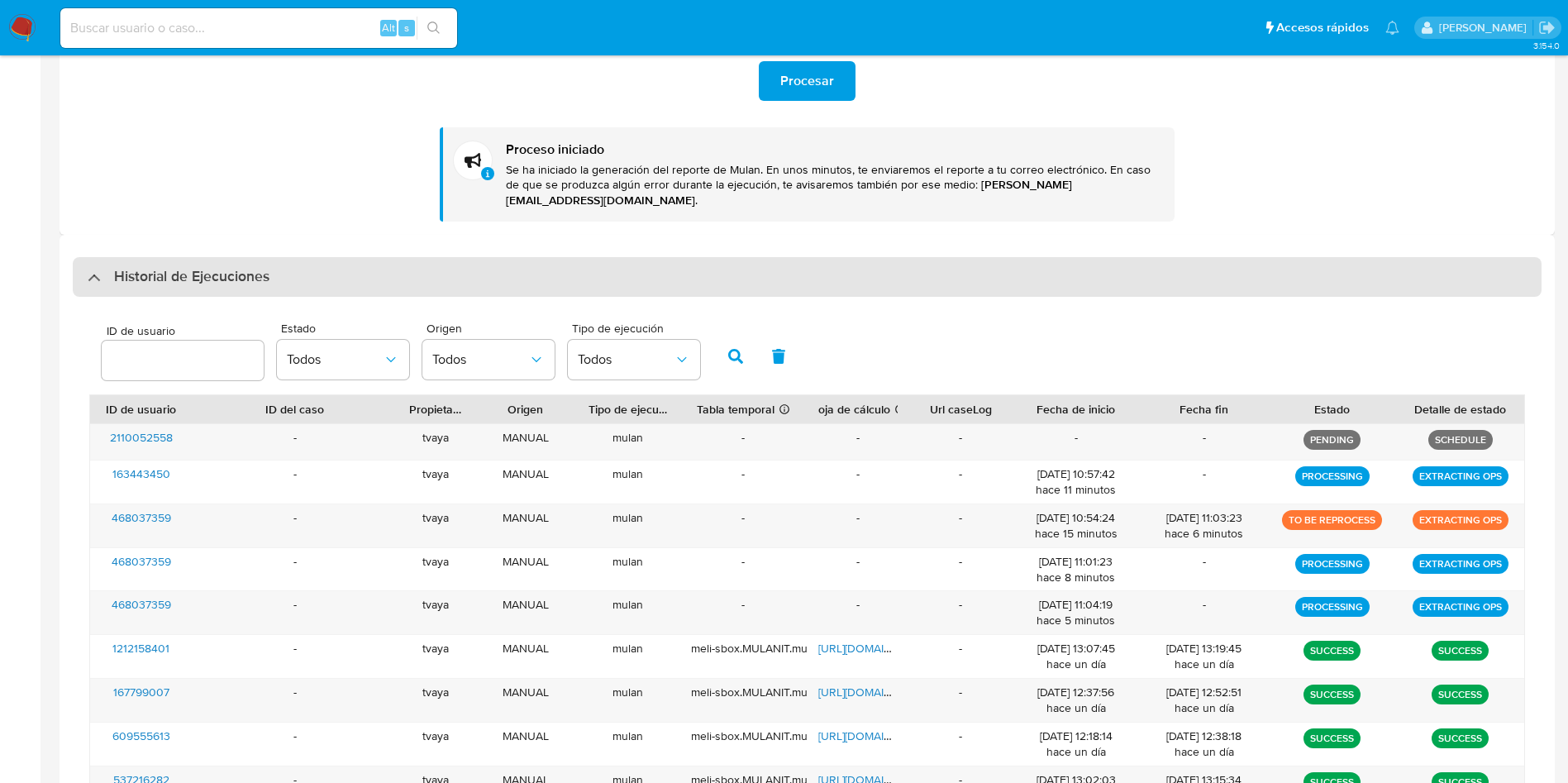
click at [170, 269] on h3 "Historial de Ejecuciones" at bounding box center [192, 276] width 155 height 20
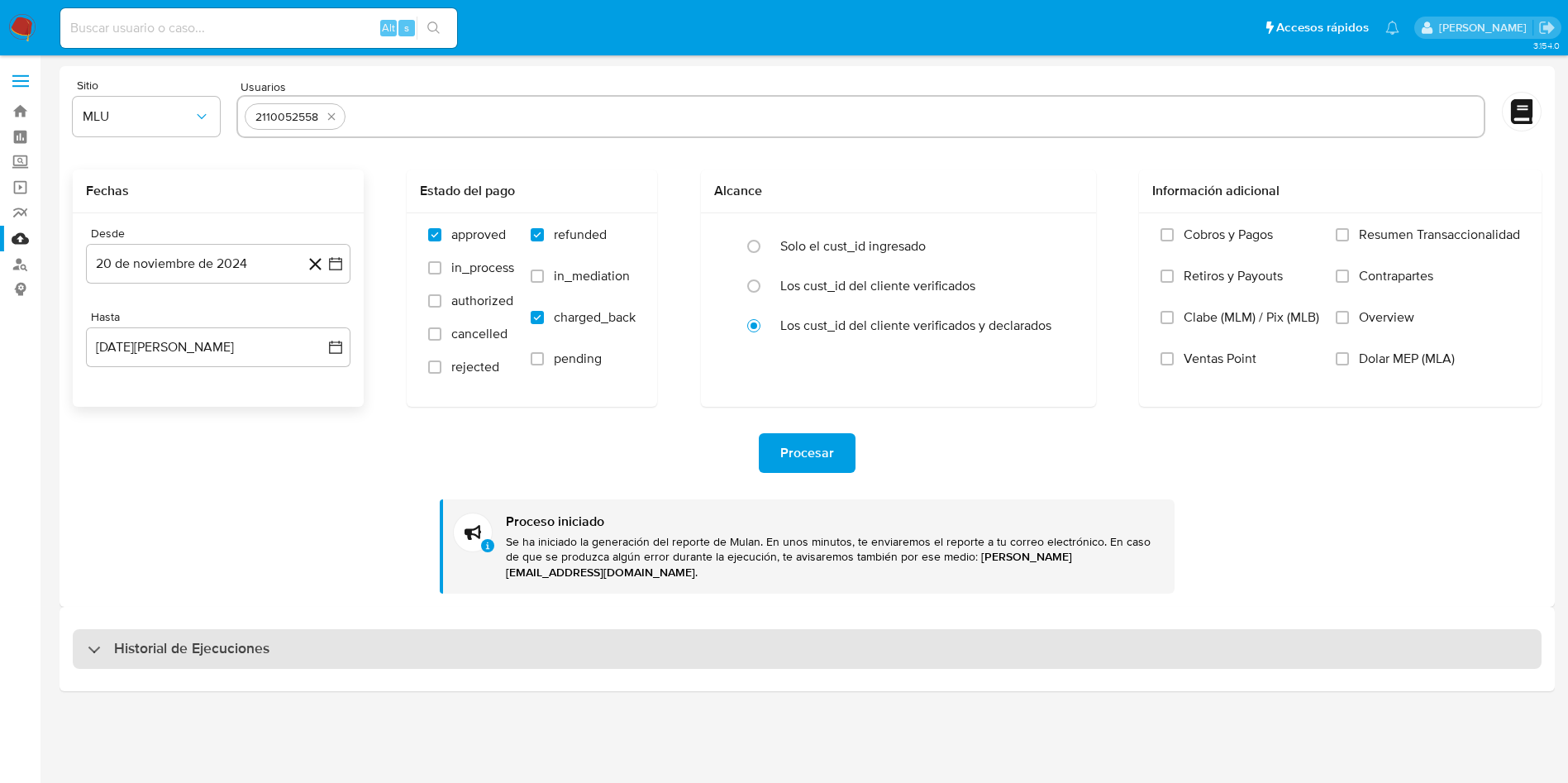
scroll to position [0, 0]
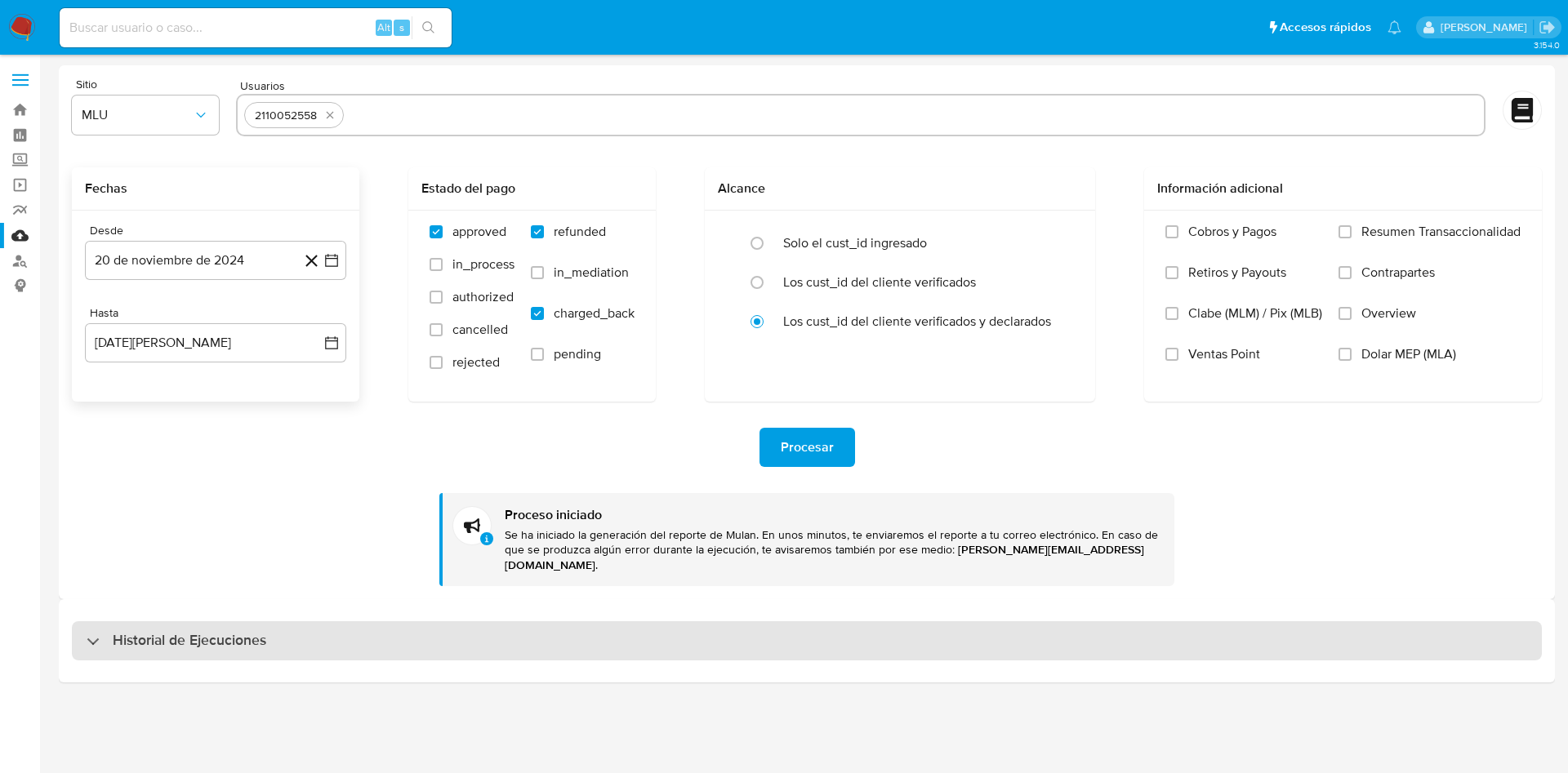
click at [194, 622] on div "Historial de Ejecuciones" at bounding box center [806, 641] width 1470 height 39
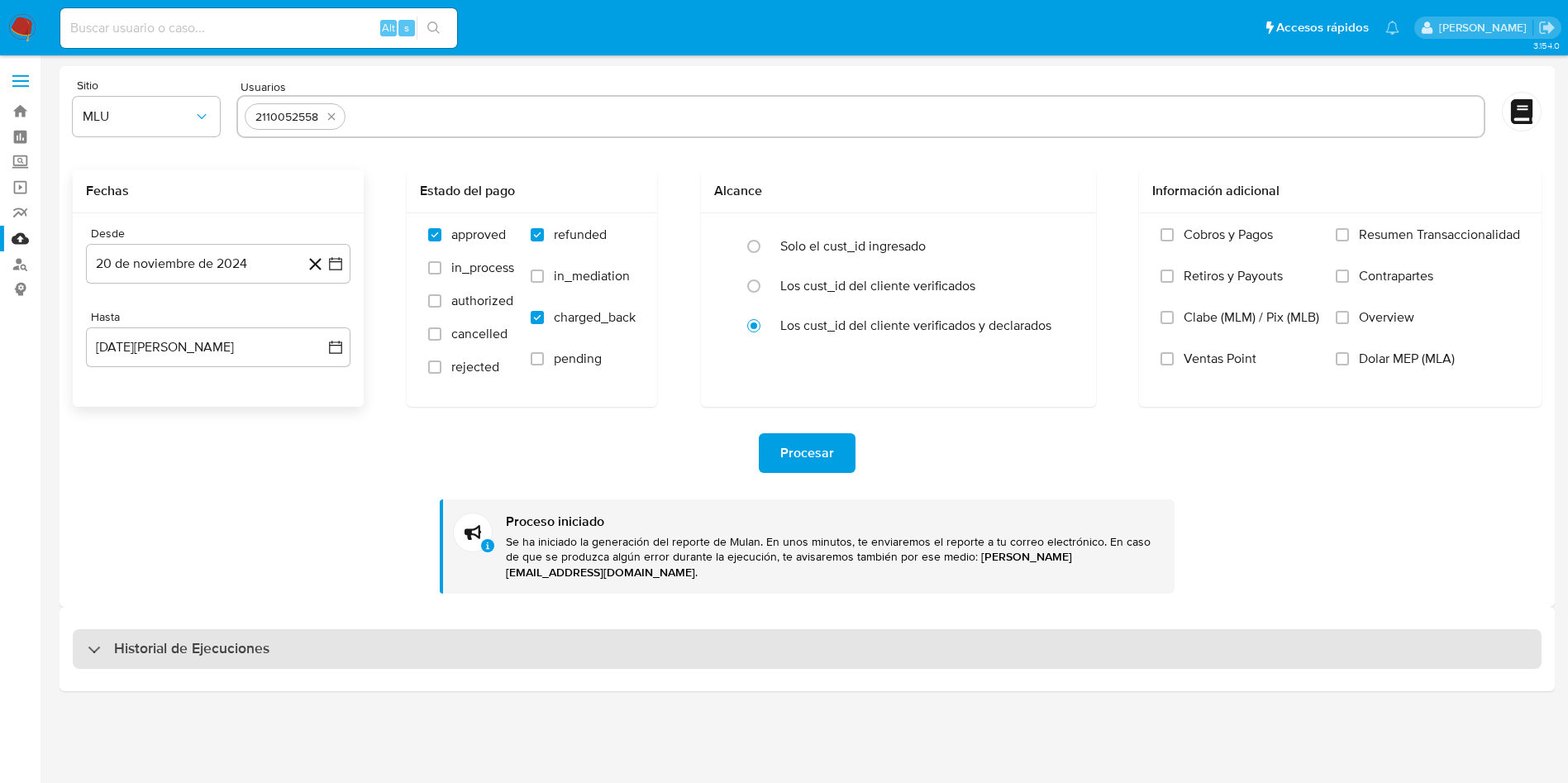
select select "10"
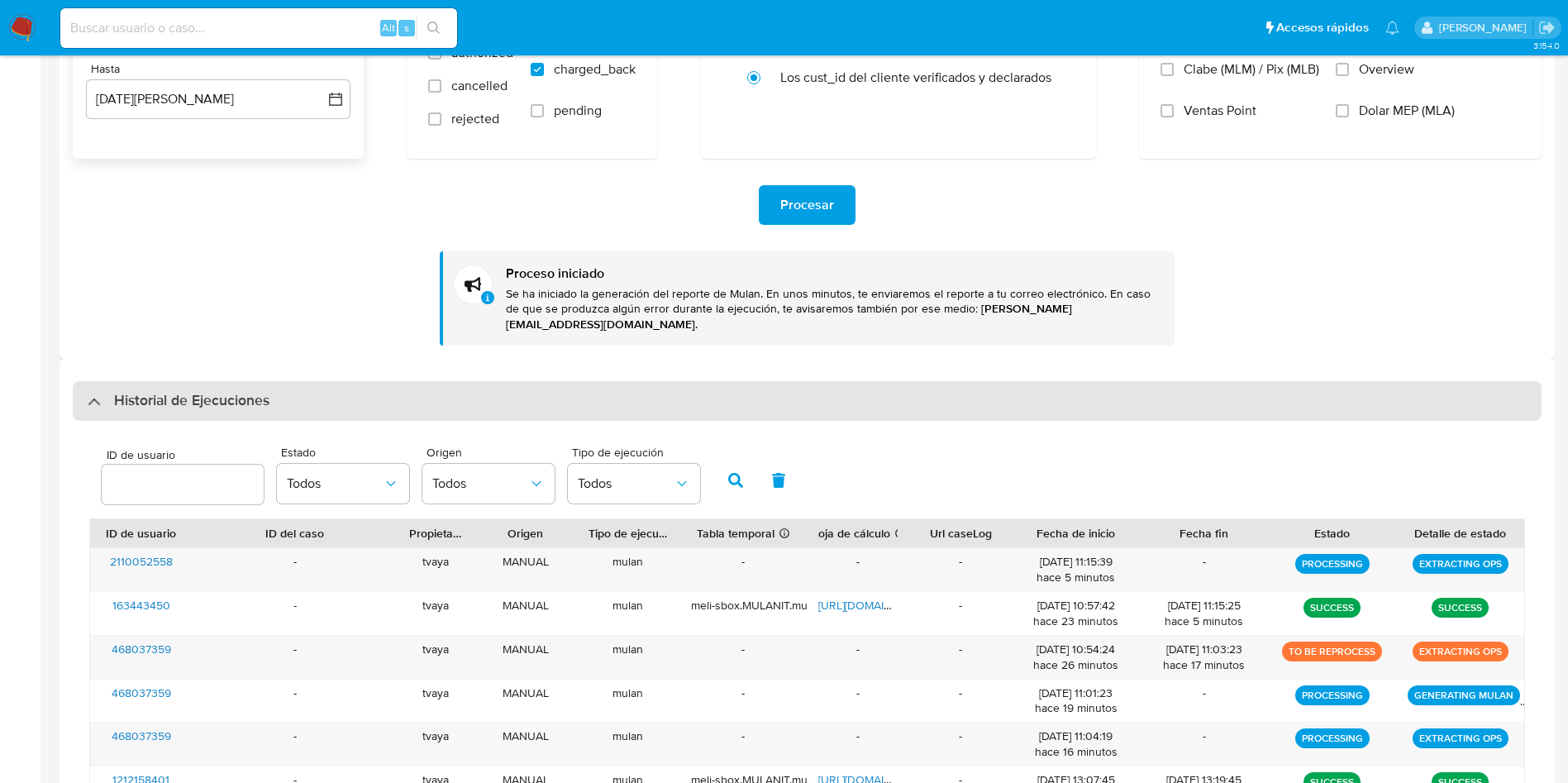
scroll to position [372, 0]
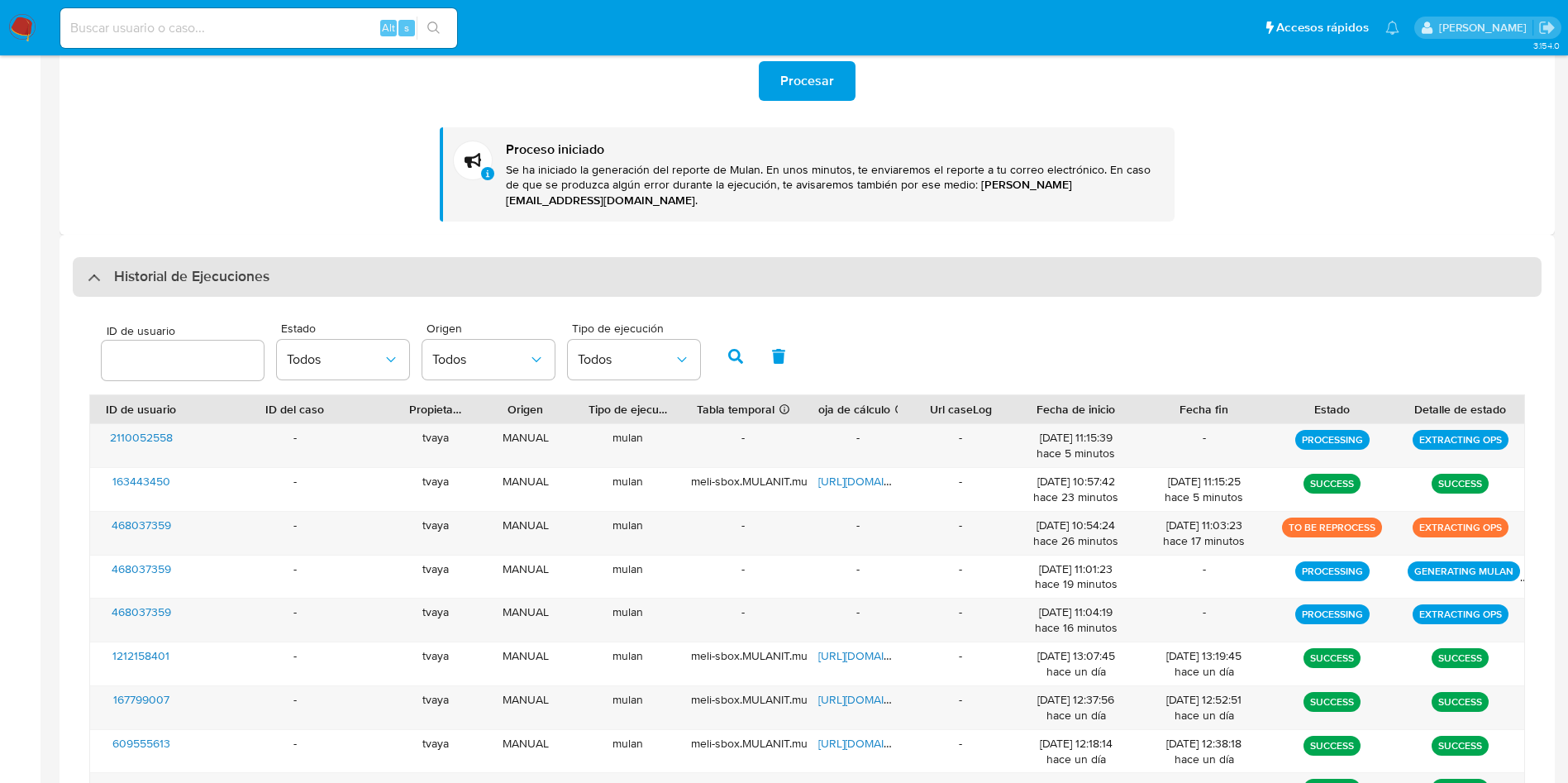
click at [290, 257] on div "Historial de Ejecuciones" at bounding box center [807, 276] width 1469 height 39
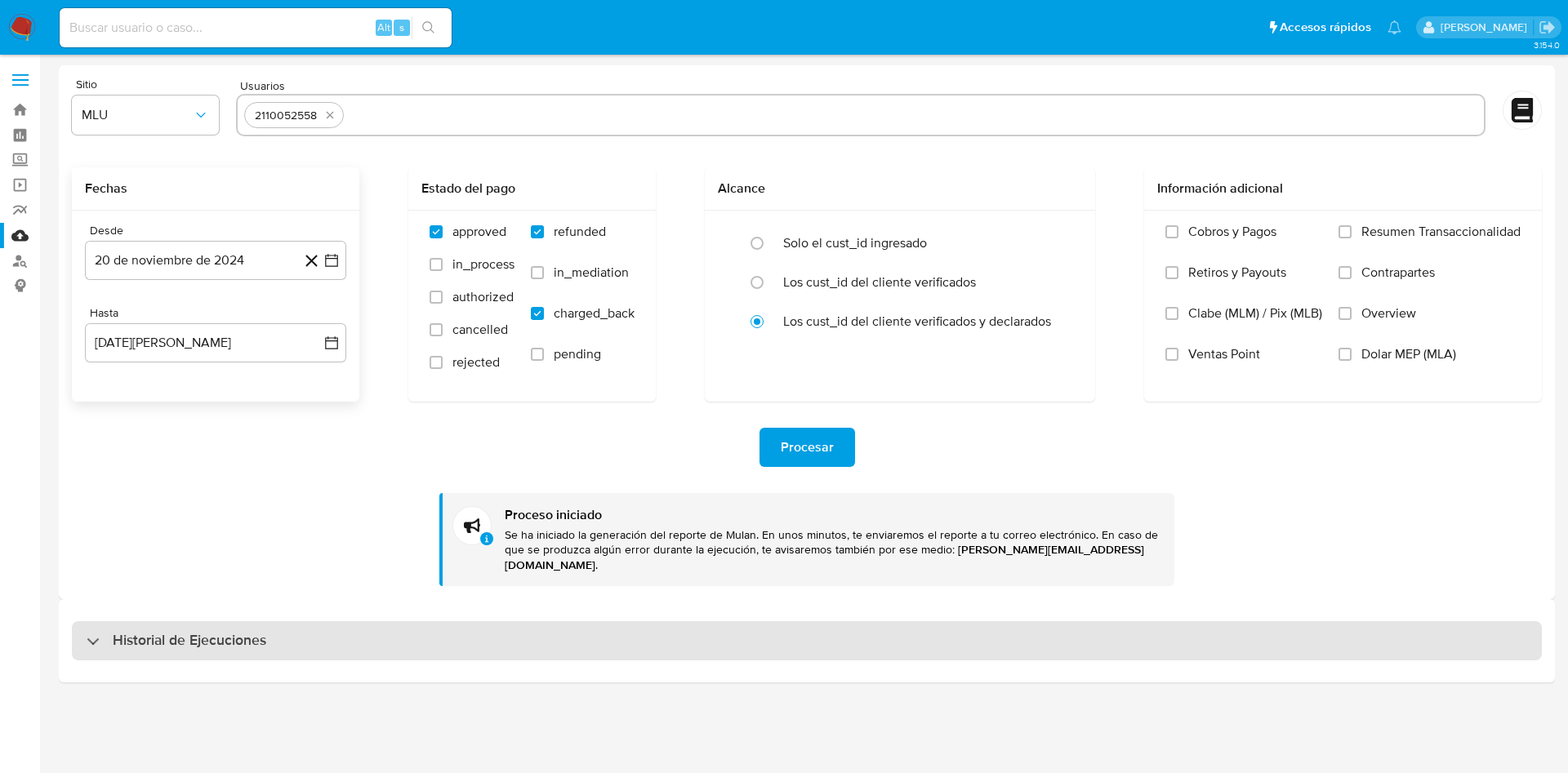
click at [267, 622] on div "Historial de Ejecuciones" at bounding box center [806, 641] width 1470 height 39
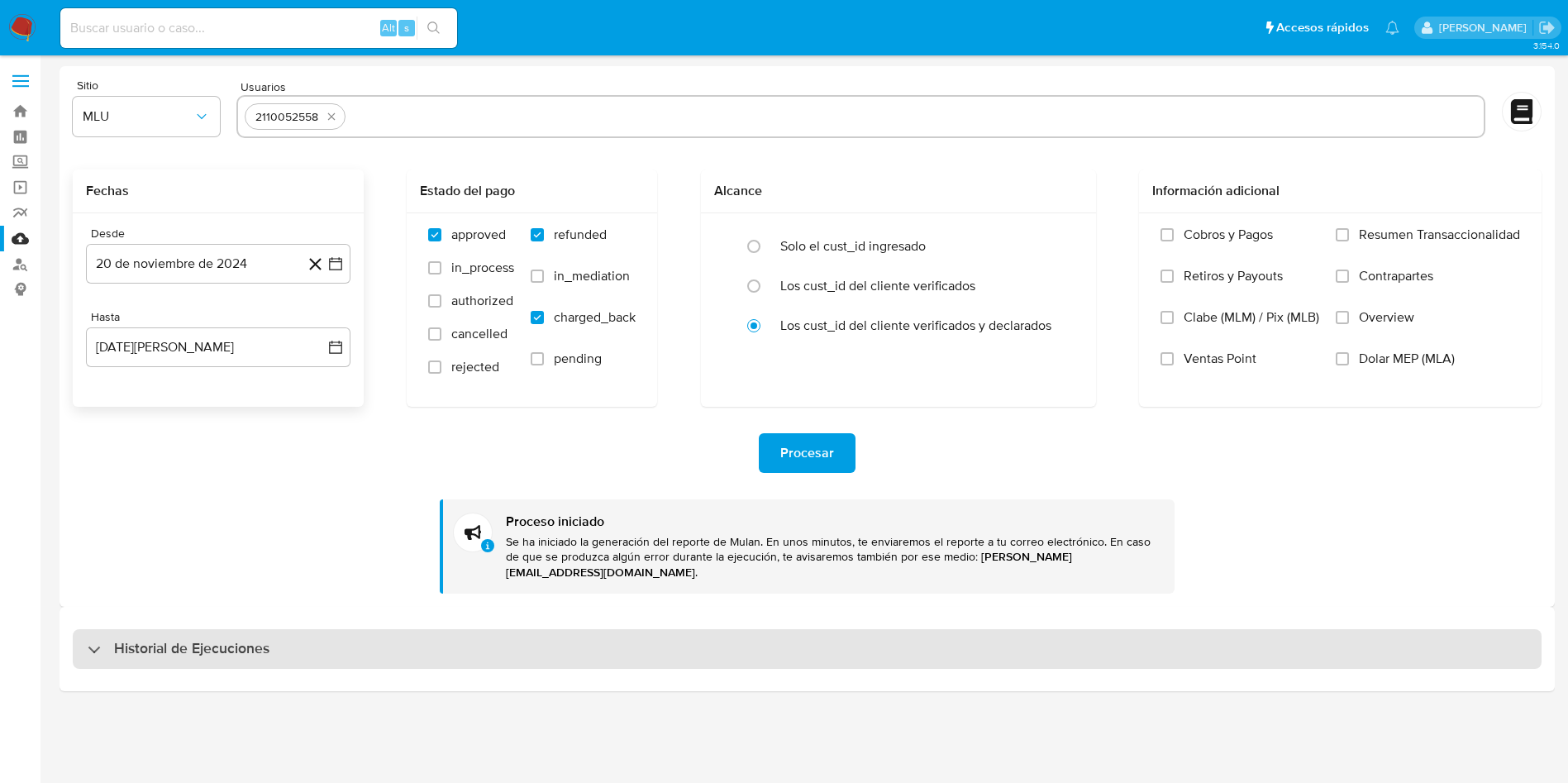
select select "10"
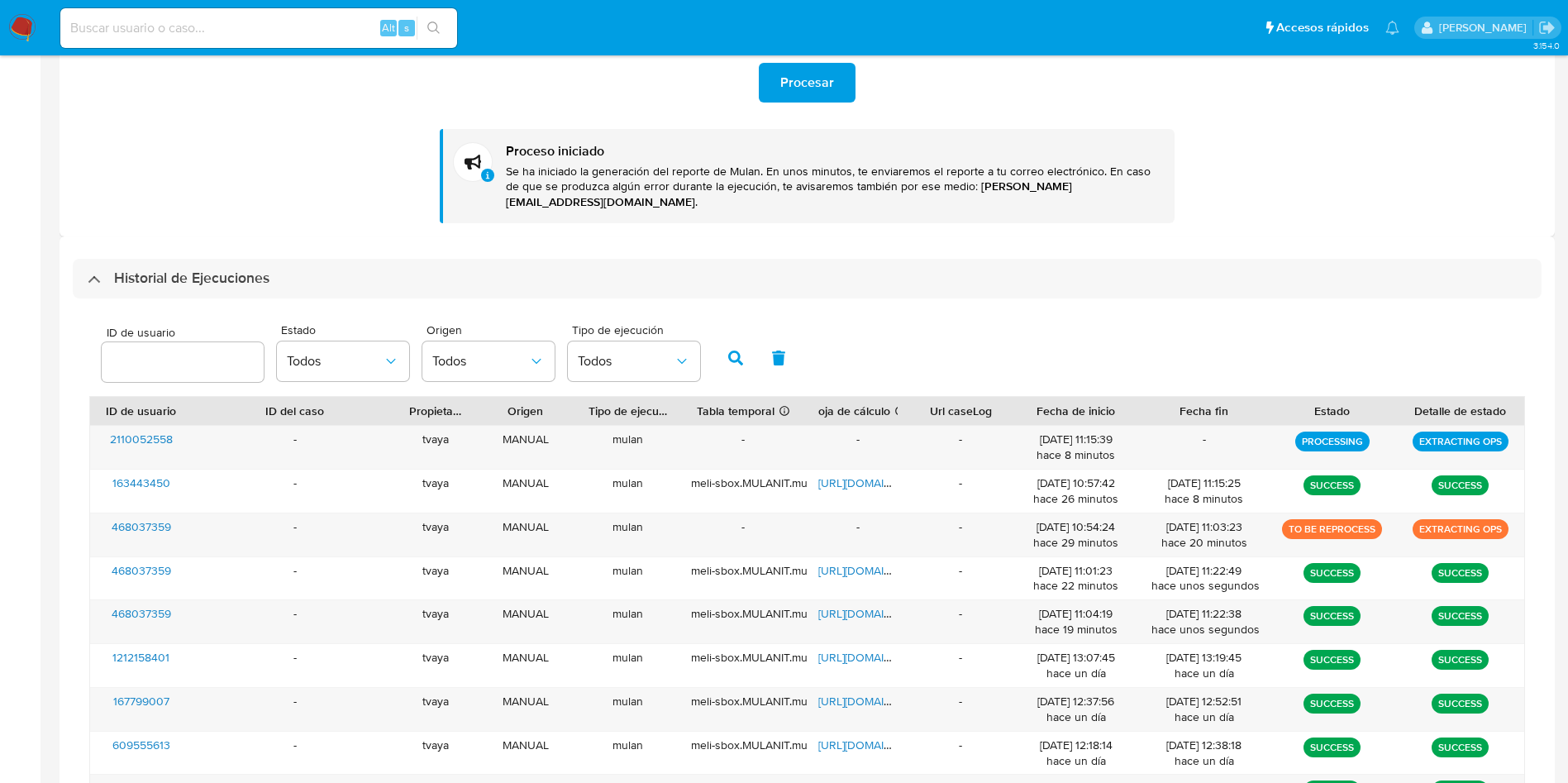
scroll to position [372, 0]
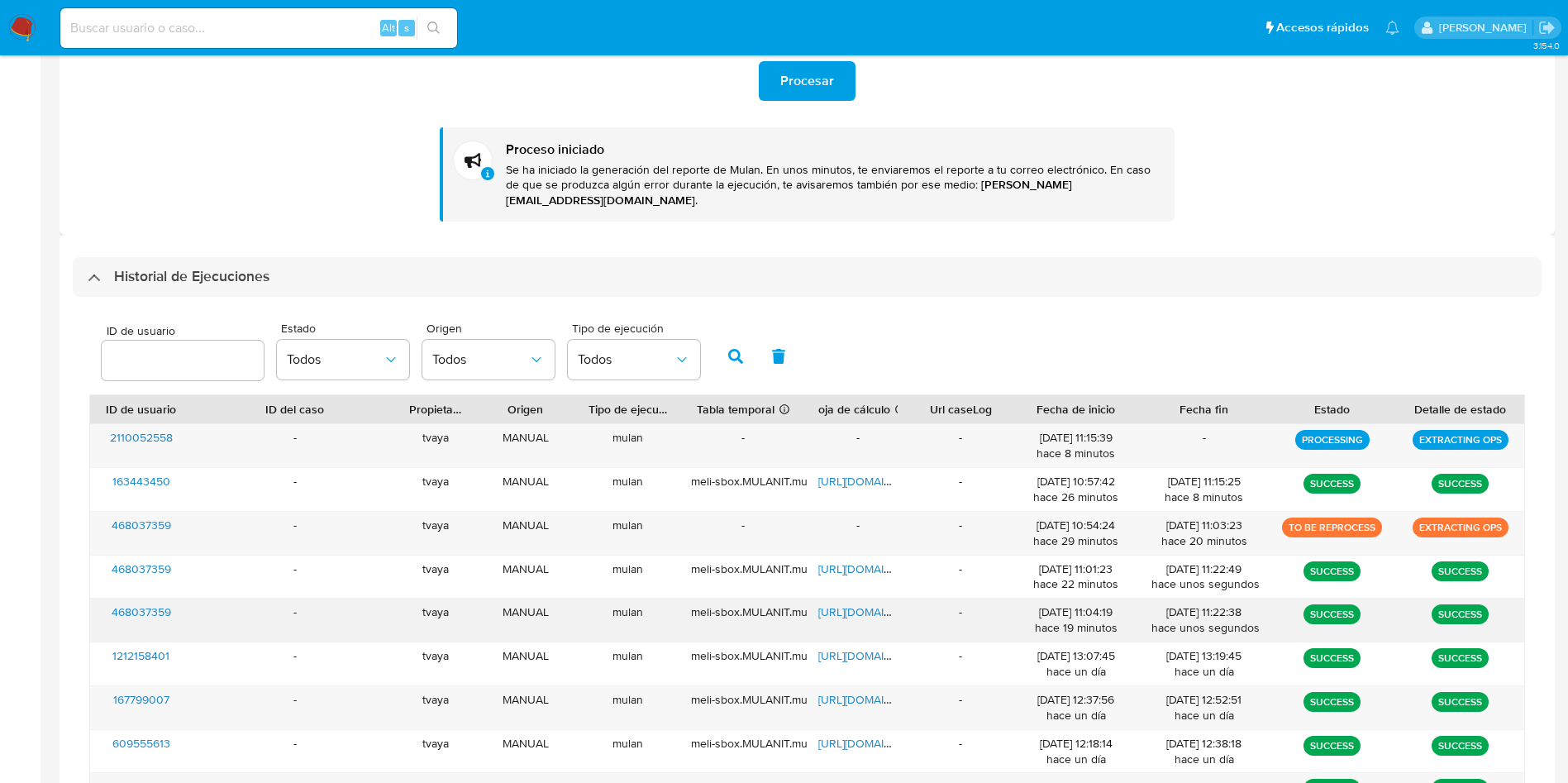
click at [138, 604] on span "468037359" at bounding box center [141, 612] width 60 height 17
click at [851, 604] on span "https://docs.google.com/spreadsheets/d/1vt9TwsBzoktQhlTjjzfuYcH2xoyM4JaTmWCrIkJ…" at bounding box center [875, 612] width 114 height 17
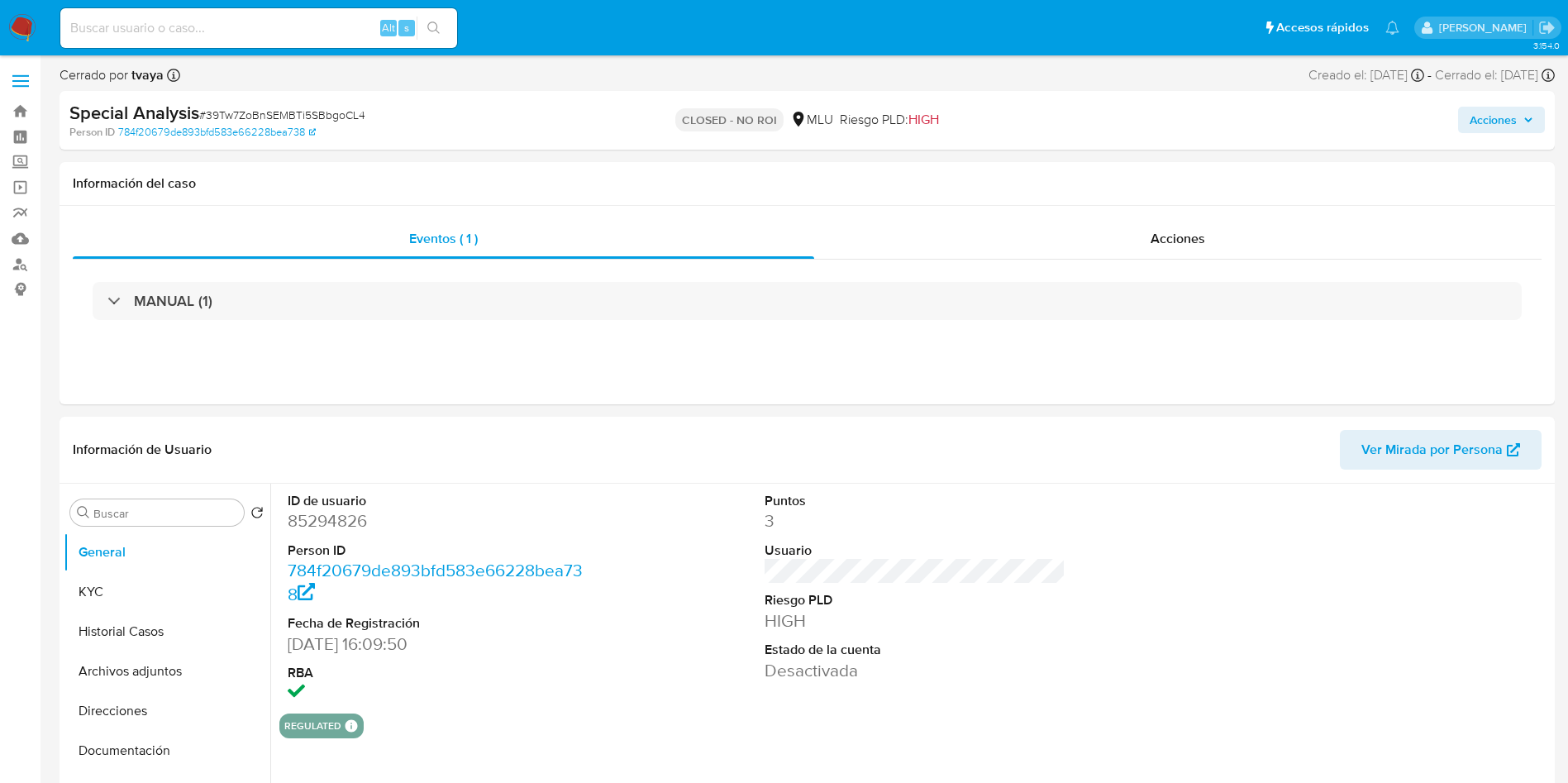
select select "10"
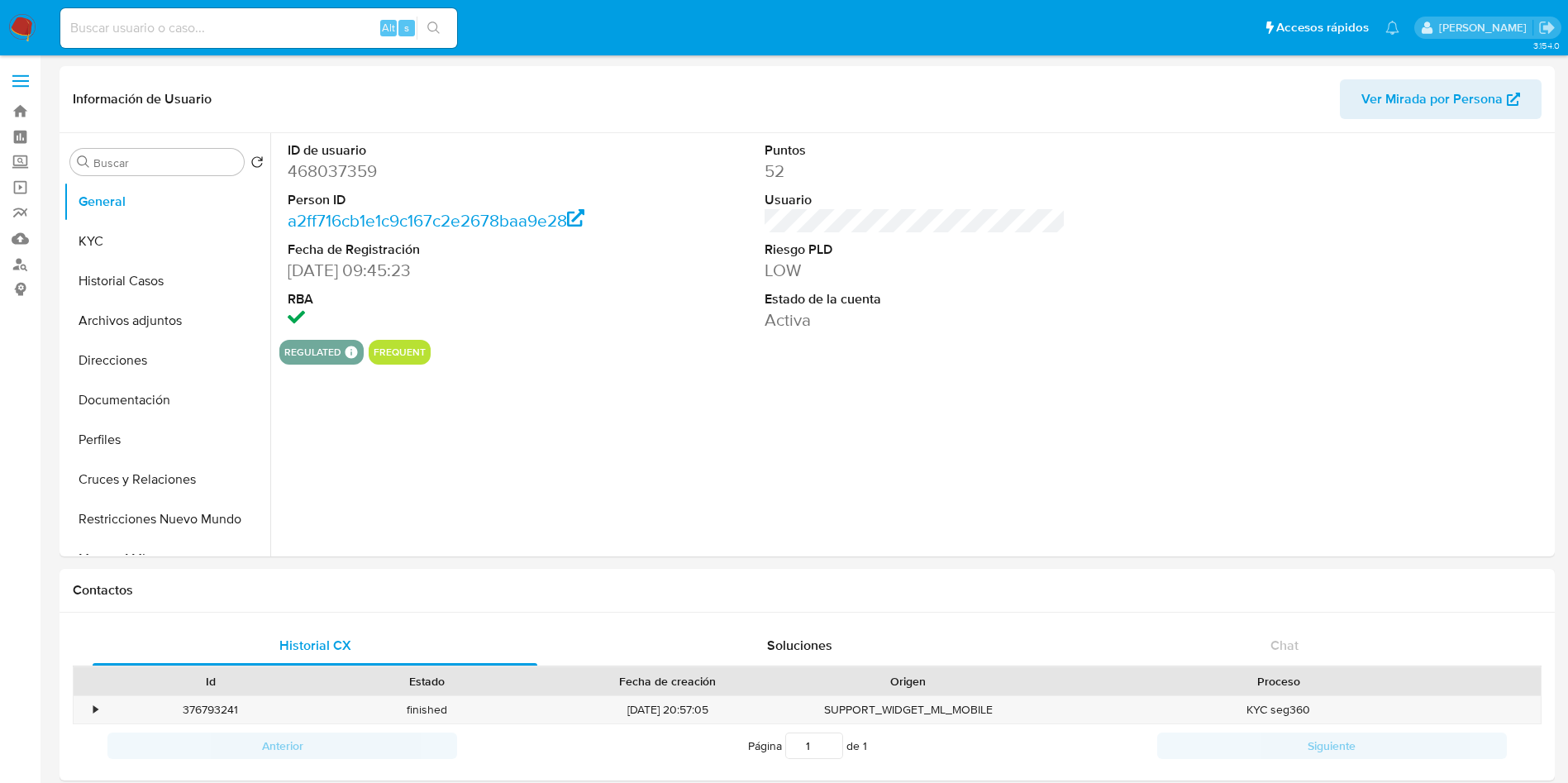
select select "10"
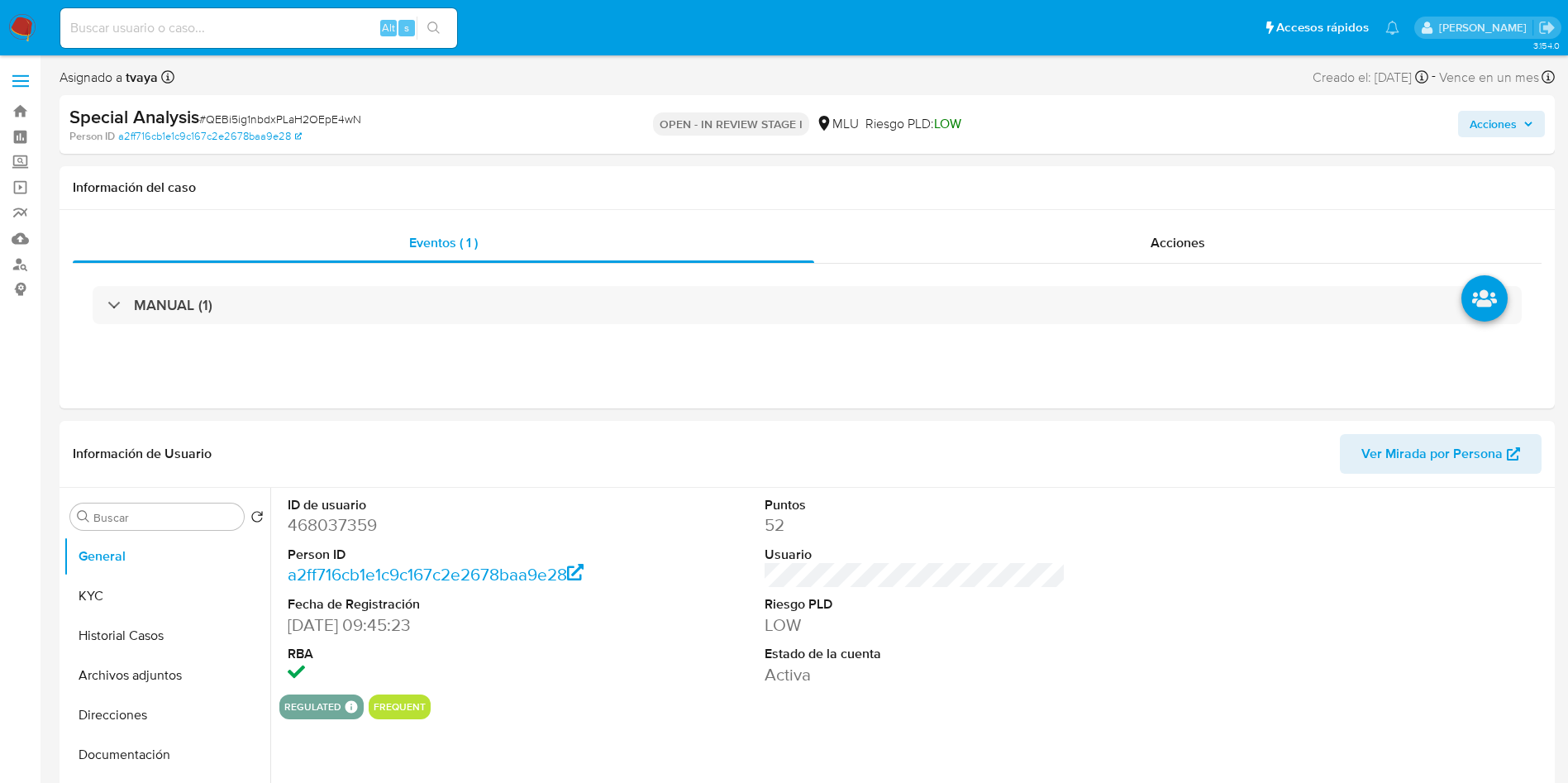
select select "10"
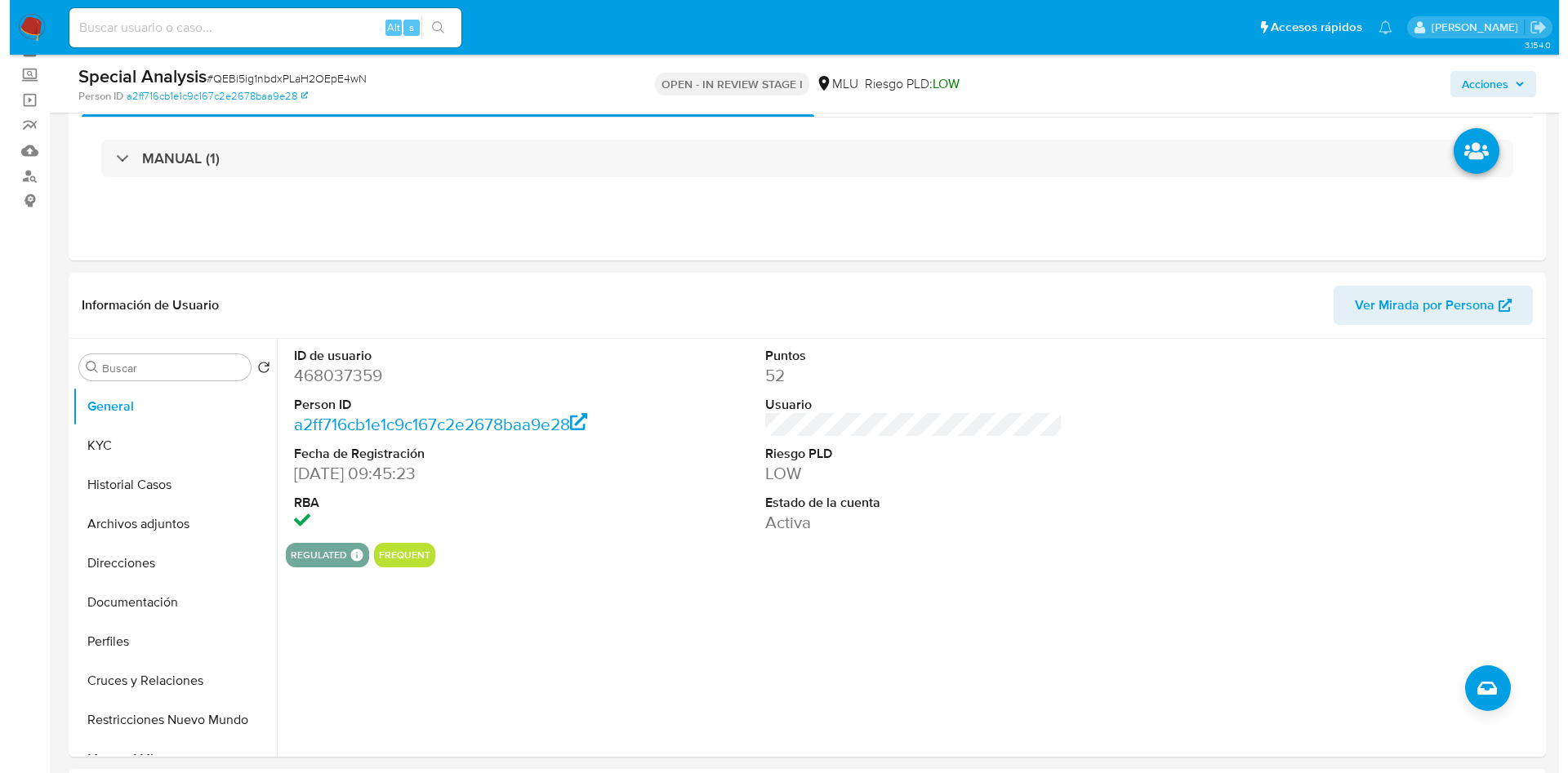
scroll to position [122, 0]
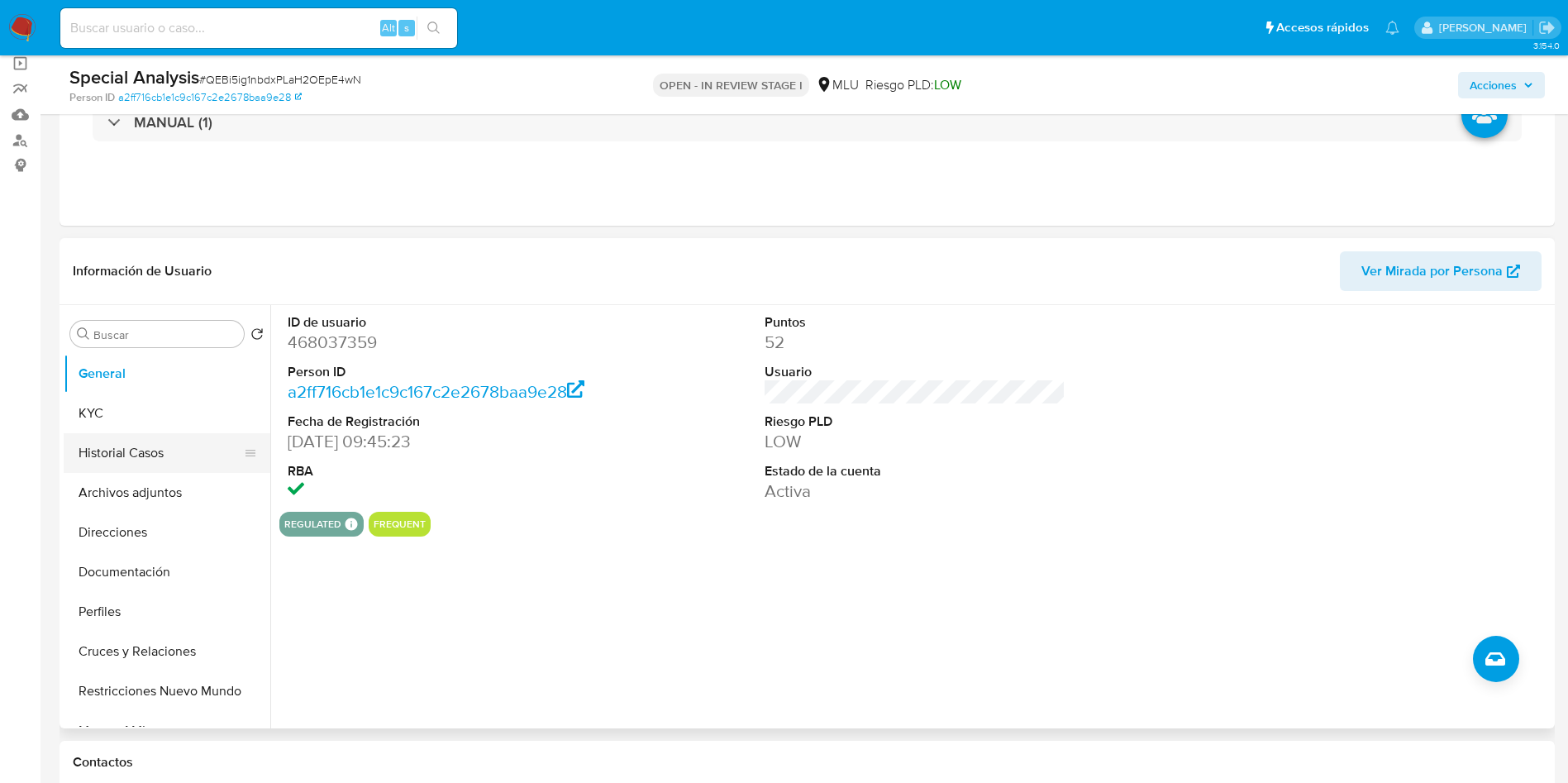
click at [121, 465] on button "Historial Casos" at bounding box center [160, 452] width 194 height 39
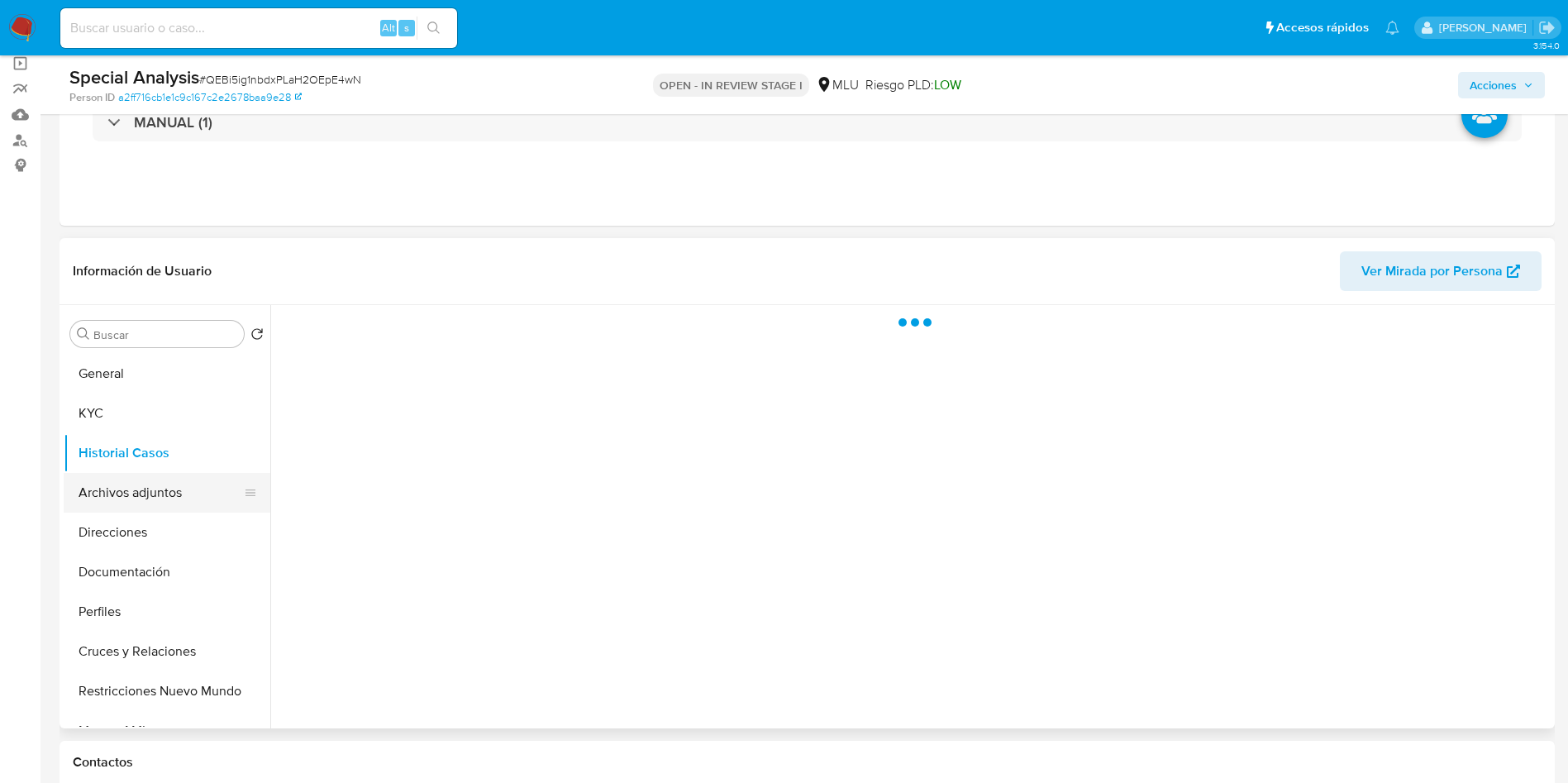
click at [131, 490] on button "Archivos adjuntos" at bounding box center [160, 493] width 194 height 39
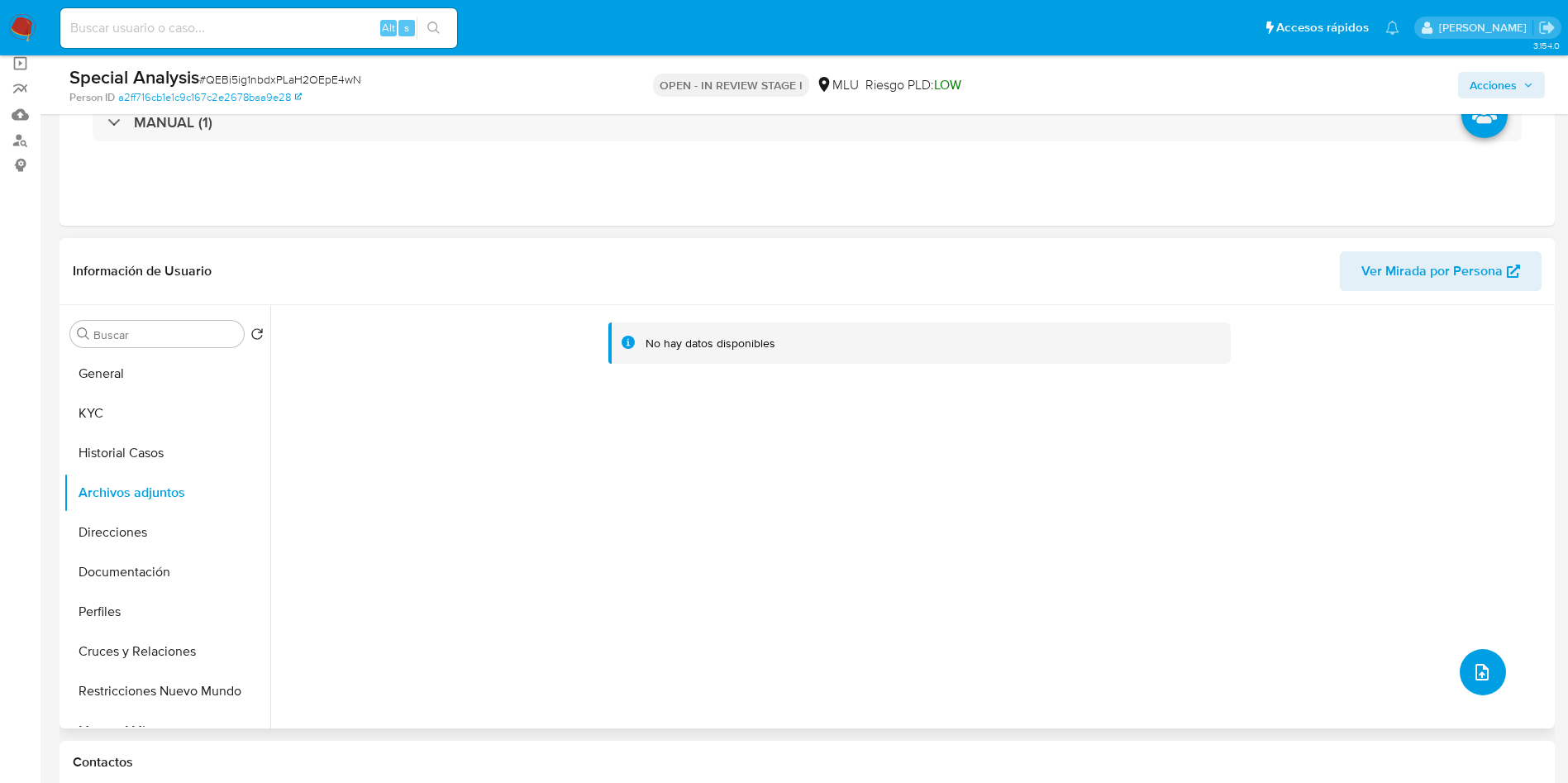
click at [1479, 683] on button "upload-file" at bounding box center [1482, 672] width 46 height 46
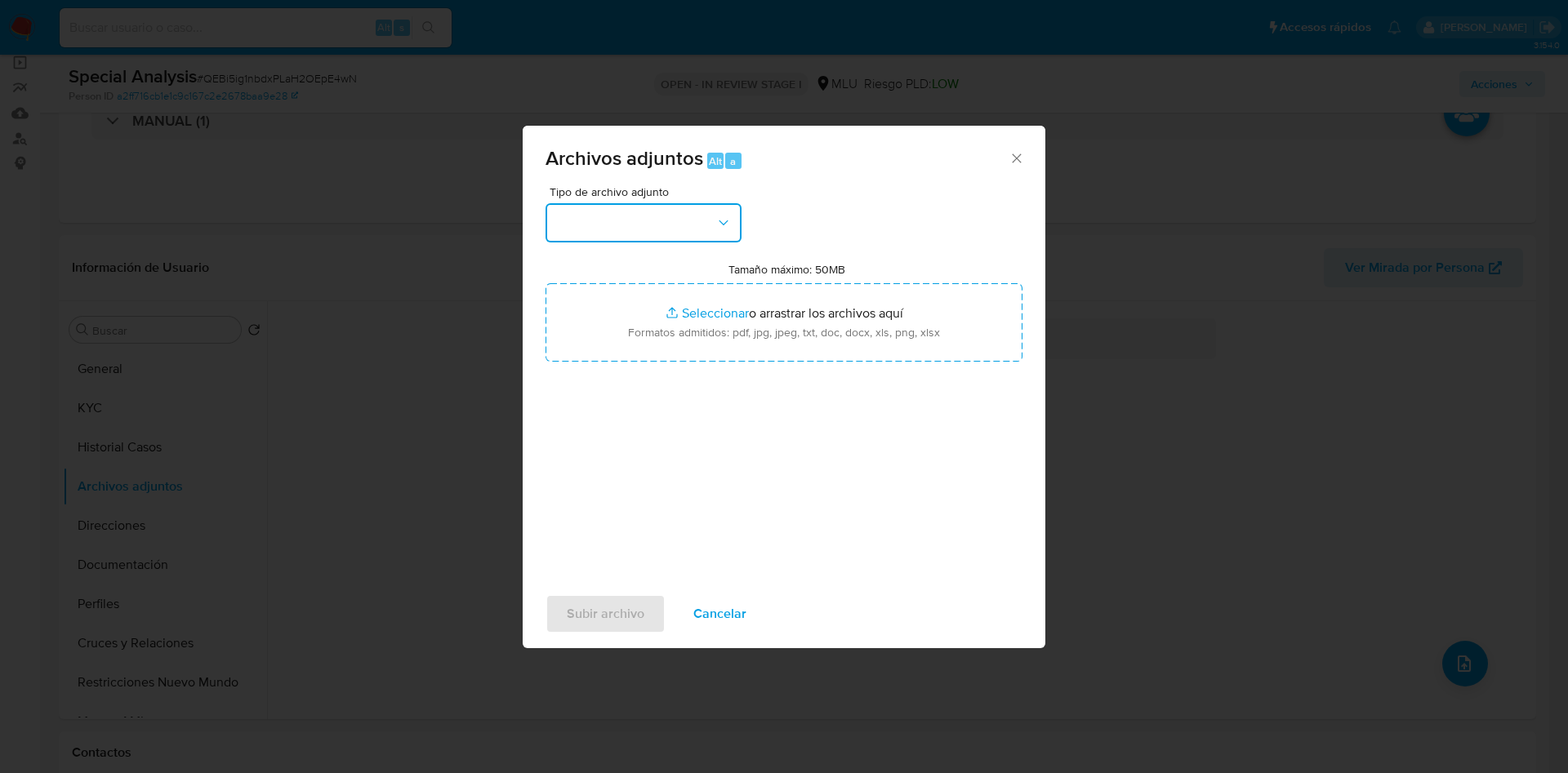
click at [699, 211] on button "button" at bounding box center [643, 222] width 196 height 39
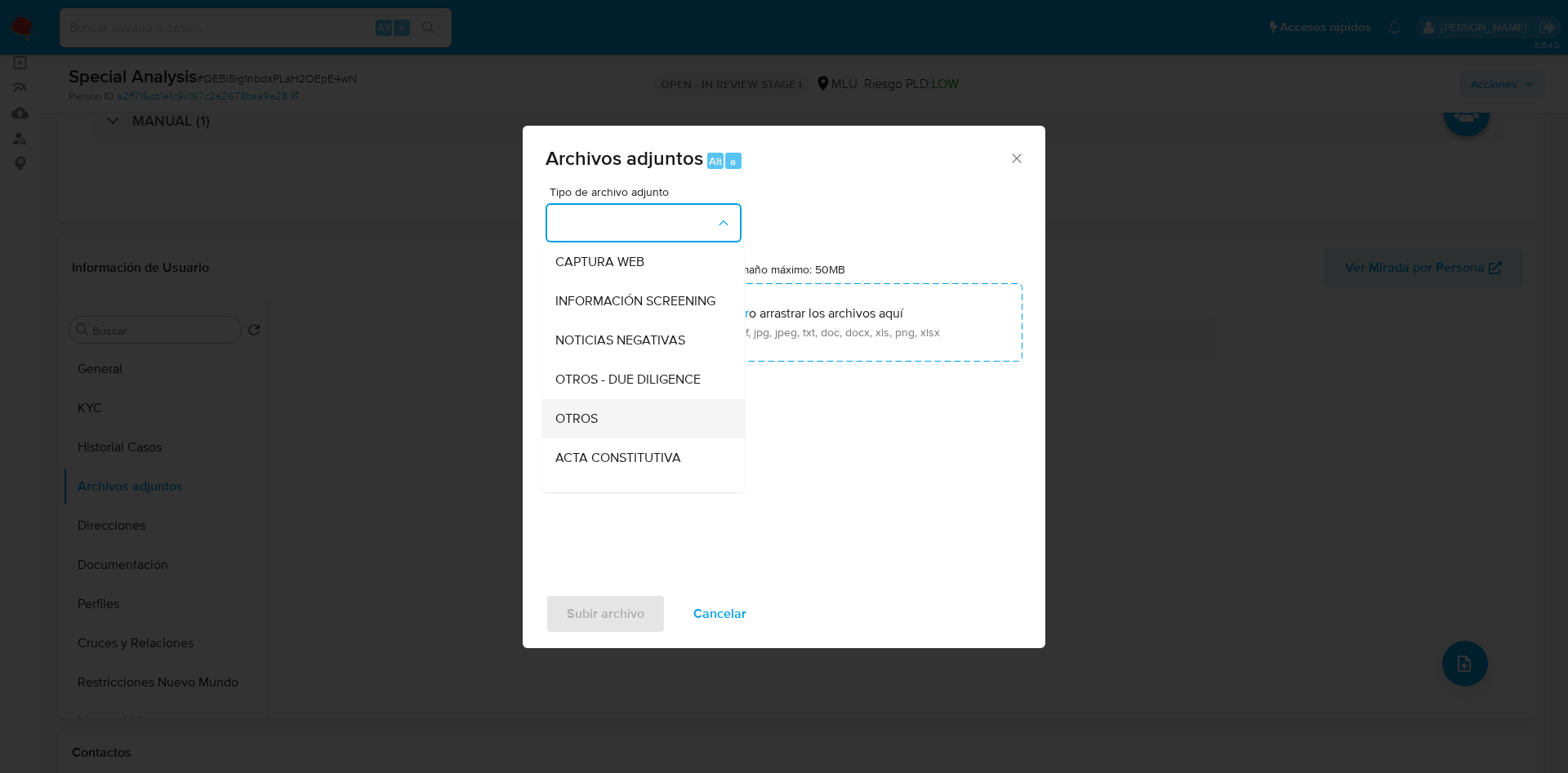
click at [595, 427] on span "OTROS" at bounding box center [576, 419] width 43 height 17
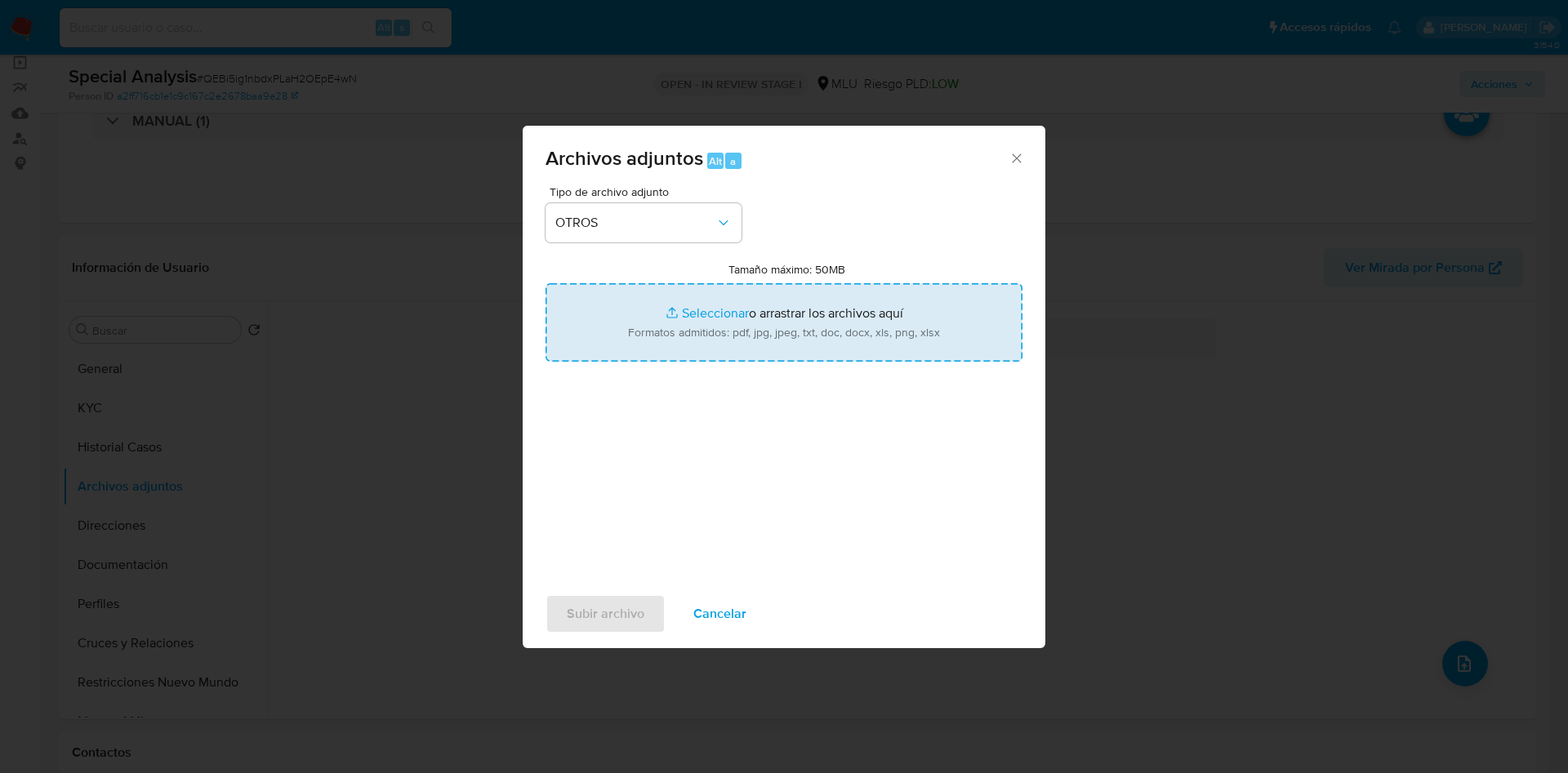
click at [699, 312] on input "Tamaño máximo: 50MB Seleccionar archivos" at bounding box center [783, 322] width 477 height 79
type input "C:\fakepath\468037359 - Movimientos.xlsx"
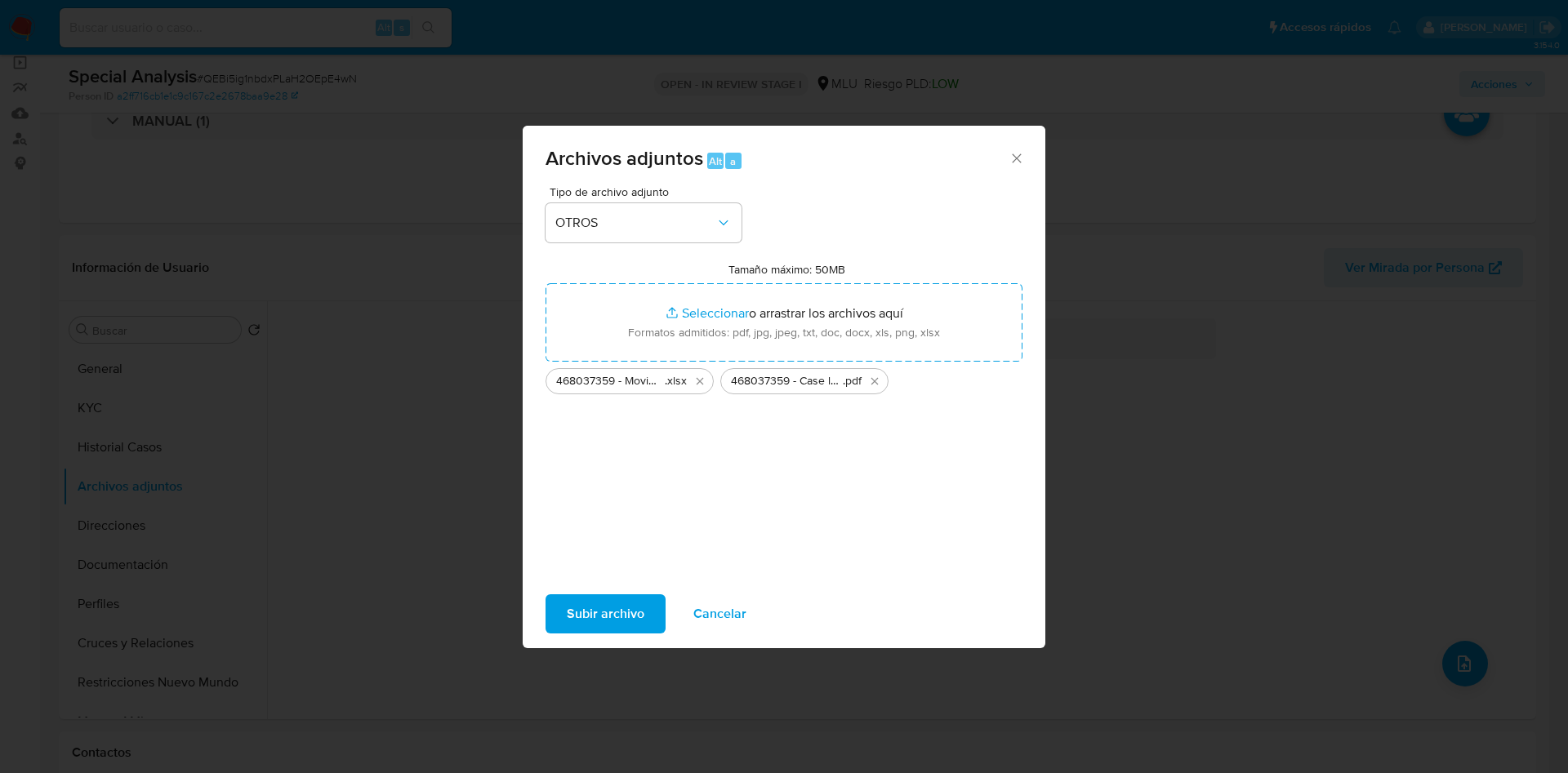
click at [627, 603] on span "Subir archivo" at bounding box center [605, 614] width 78 height 36
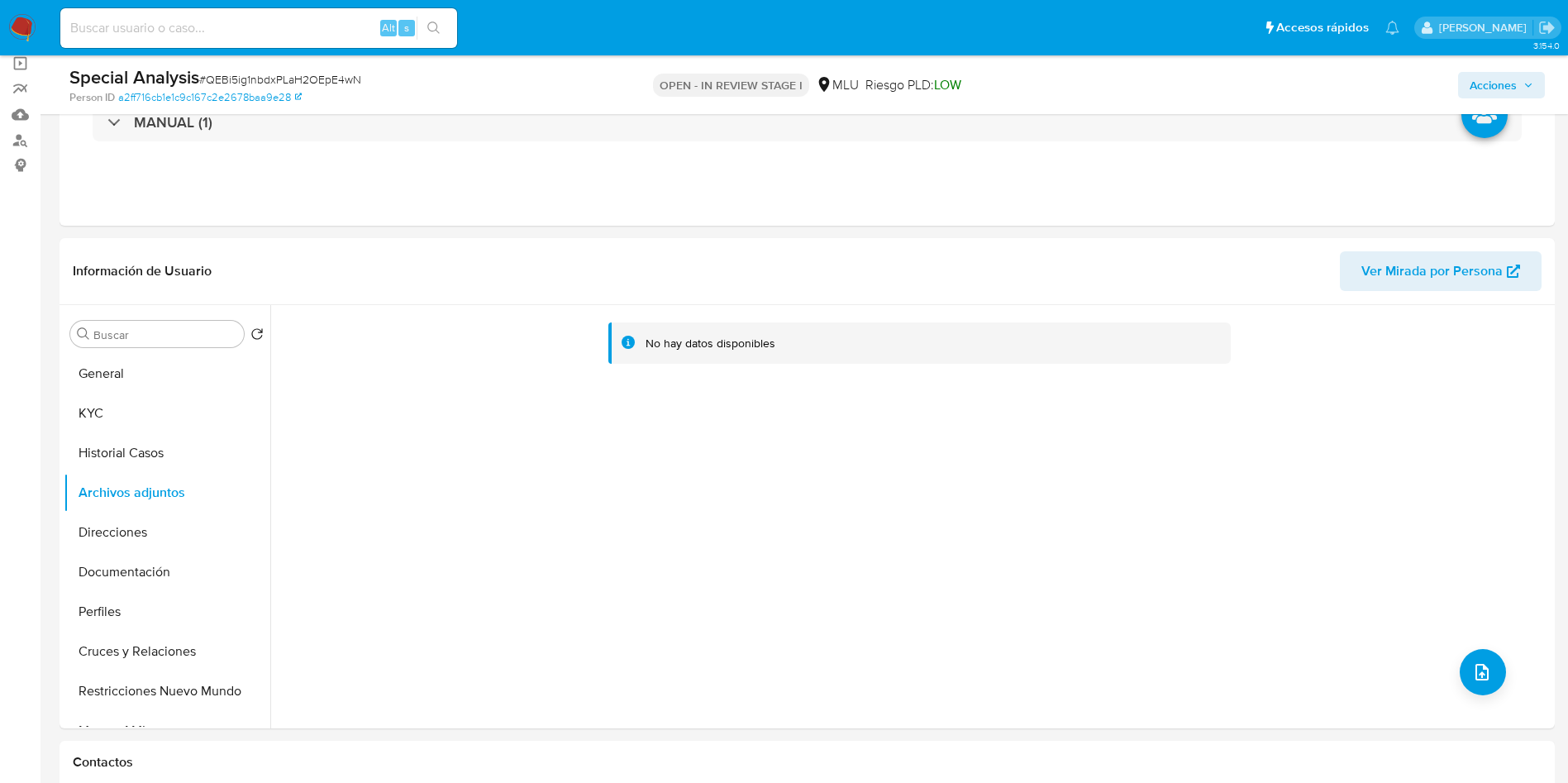
click at [1510, 86] on span "Acciones" at bounding box center [1493, 85] width 47 height 27
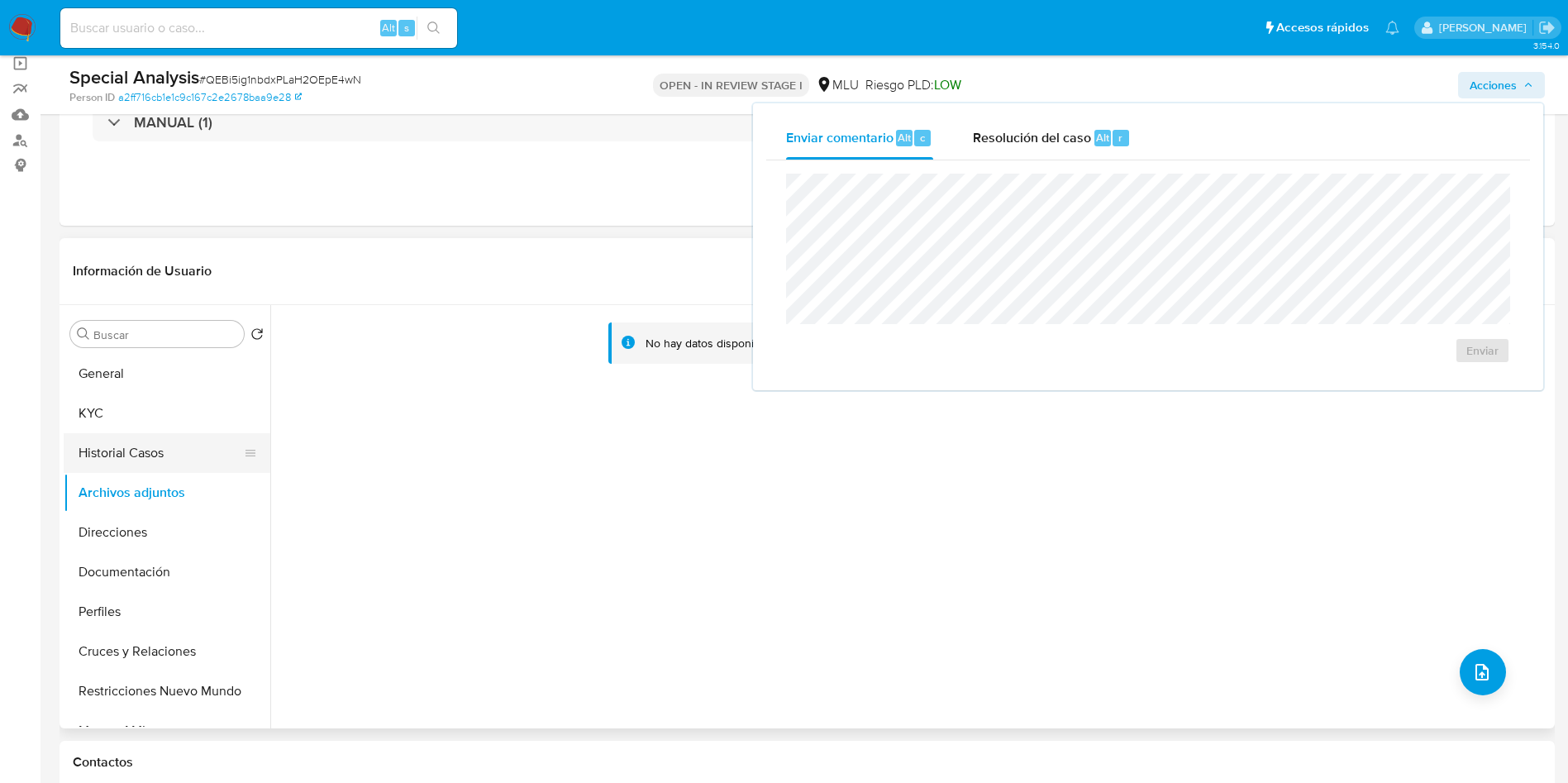
click at [95, 449] on button "Historial Casos" at bounding box center [160, 452] width 194 height 39
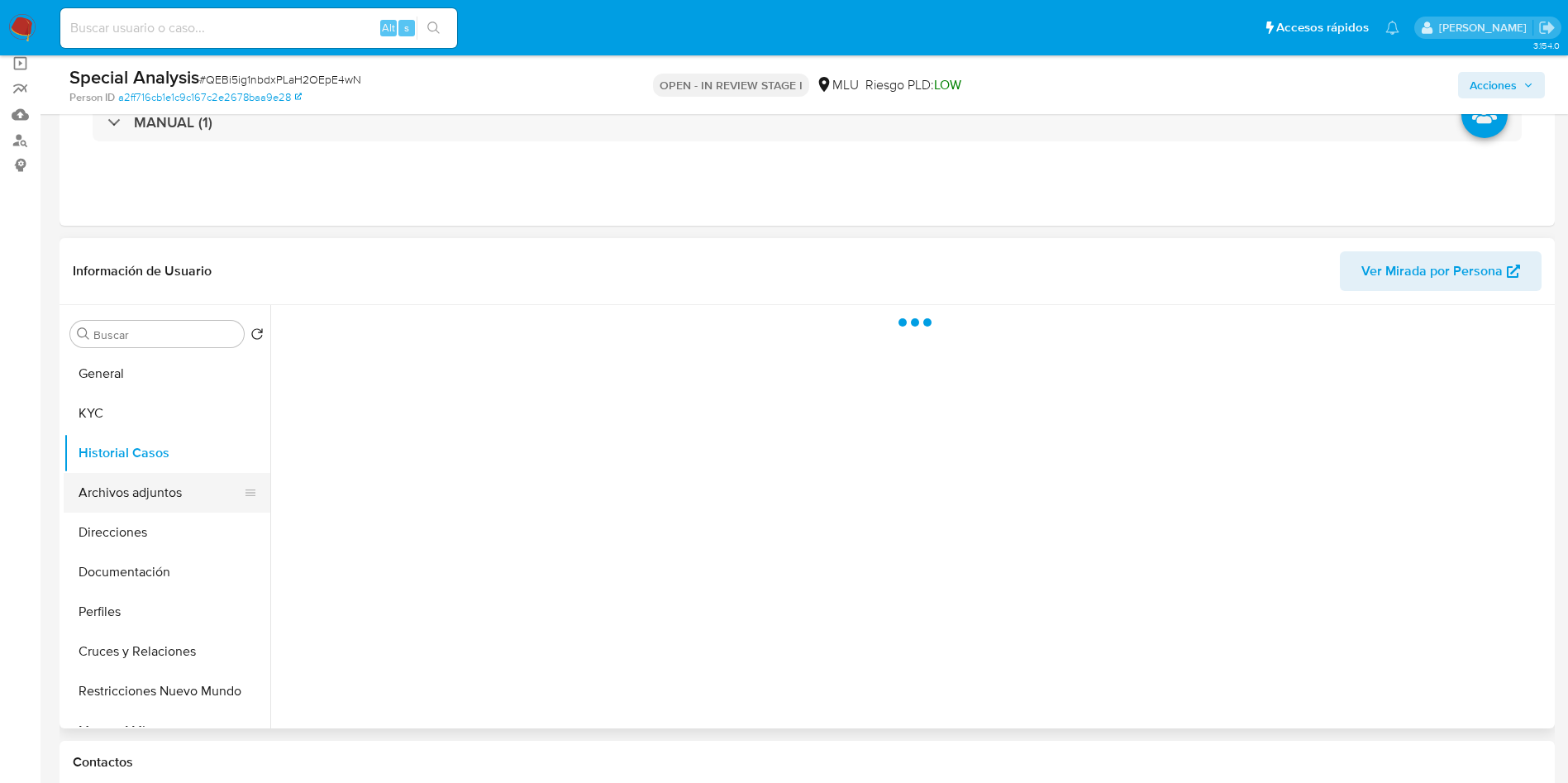
click at [118, 493] on button "Archivos adjuntos" at bounding box center [160, 493] width 194 height 39
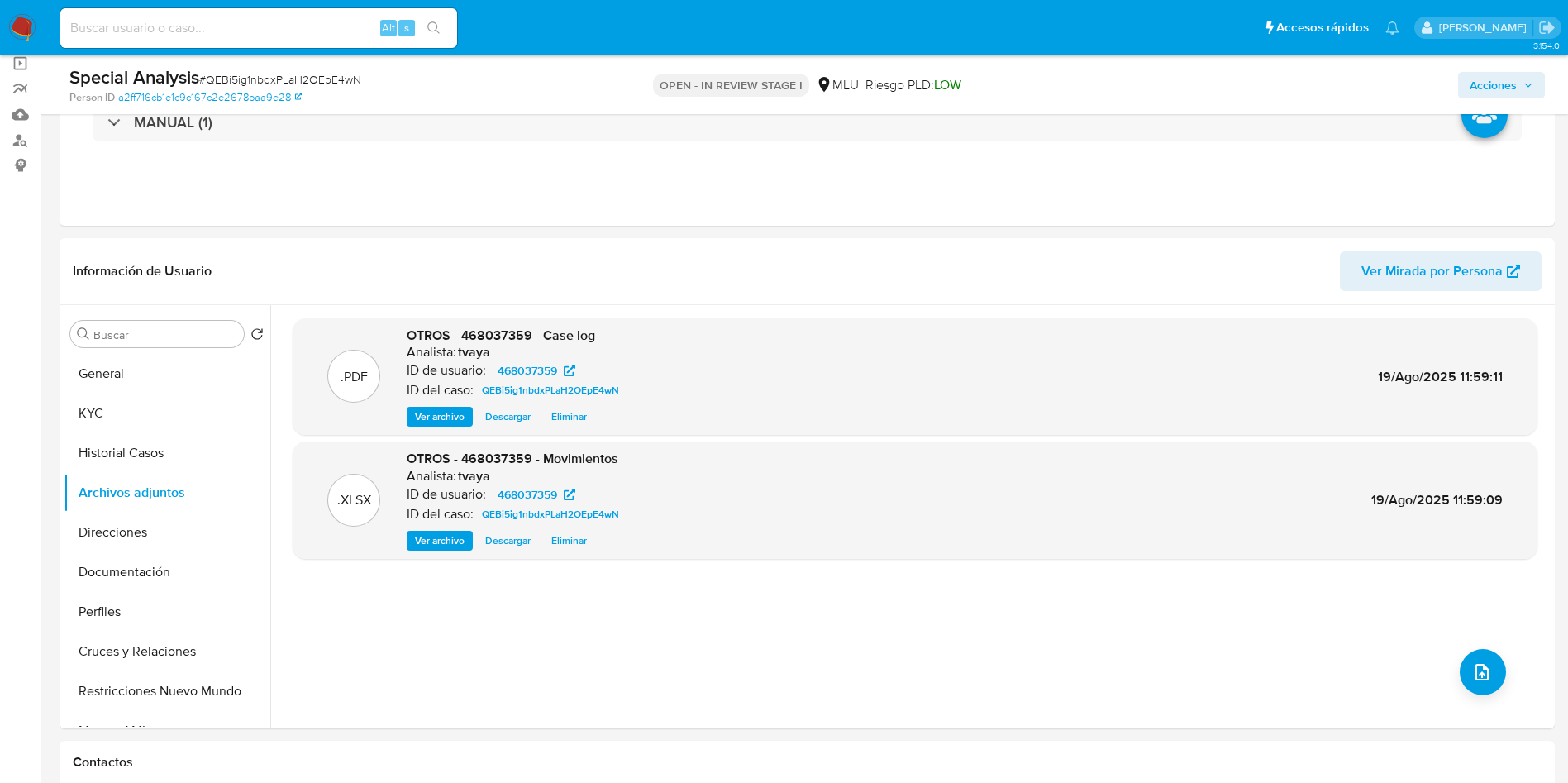
click at [1479, 84] on span "Acciones" at bounding box center [1493, 85] width 47 height 27
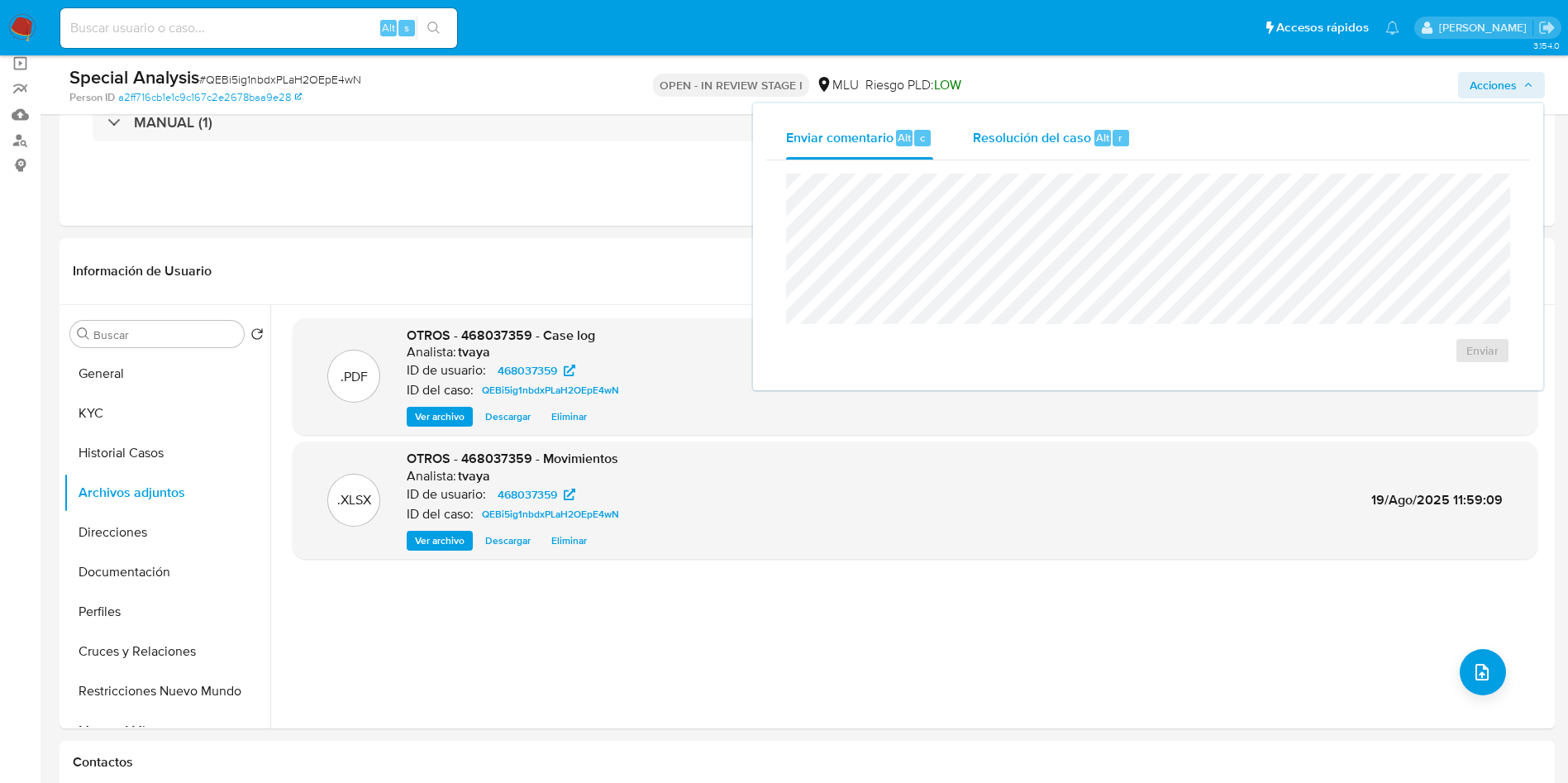
drag, startPoint x: 966, startPoint y: 144, endPoint x: 980, endPoint y: 140, distance: 14.6
click at [972, 140] on button "Resolución del caso Alt r" at bounding box center [1052, 138] width 198 height 43
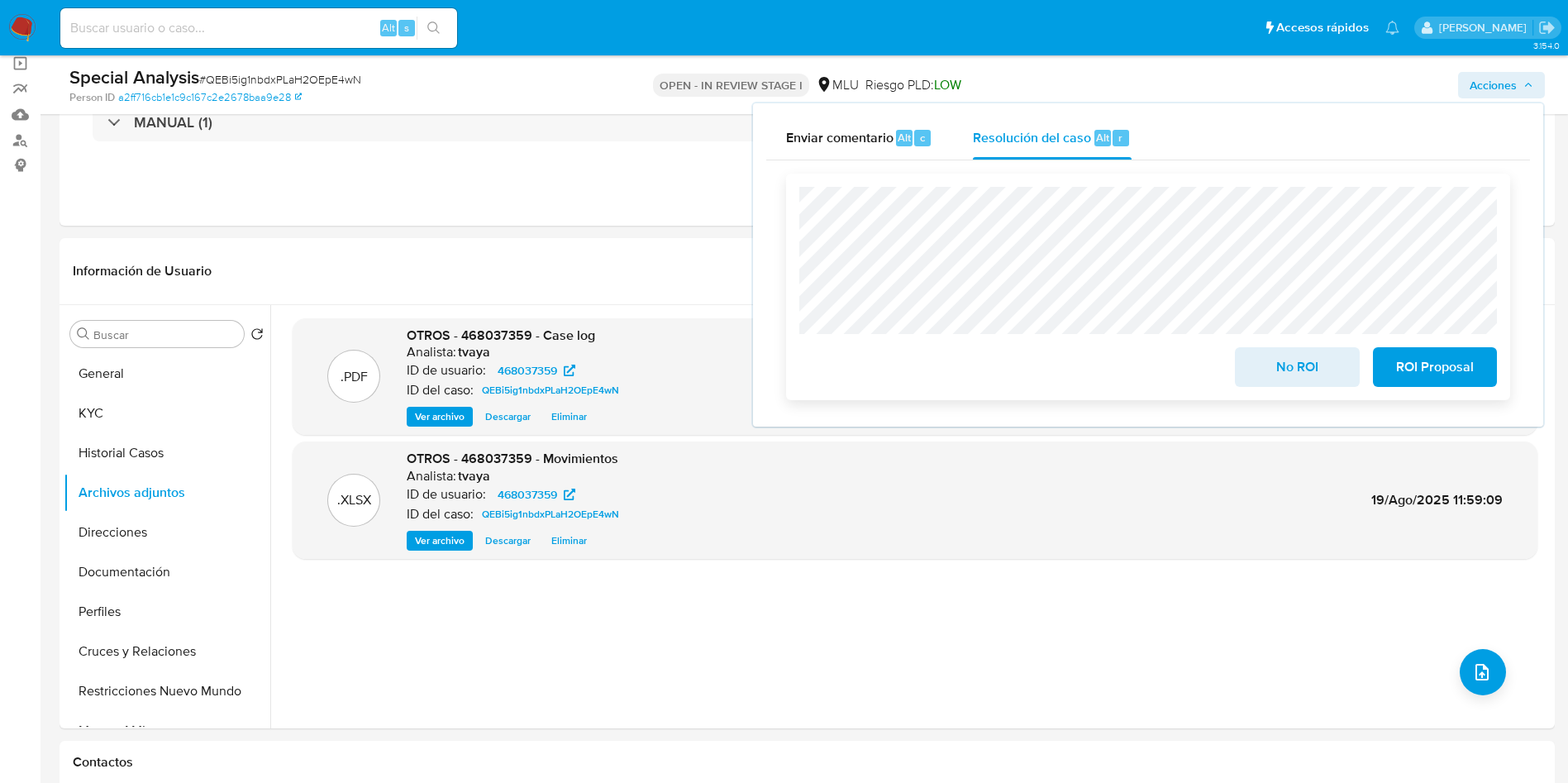
click at [1315, 364] on span "No ROI" at bounding box center [1297, 367] width 81 height 36
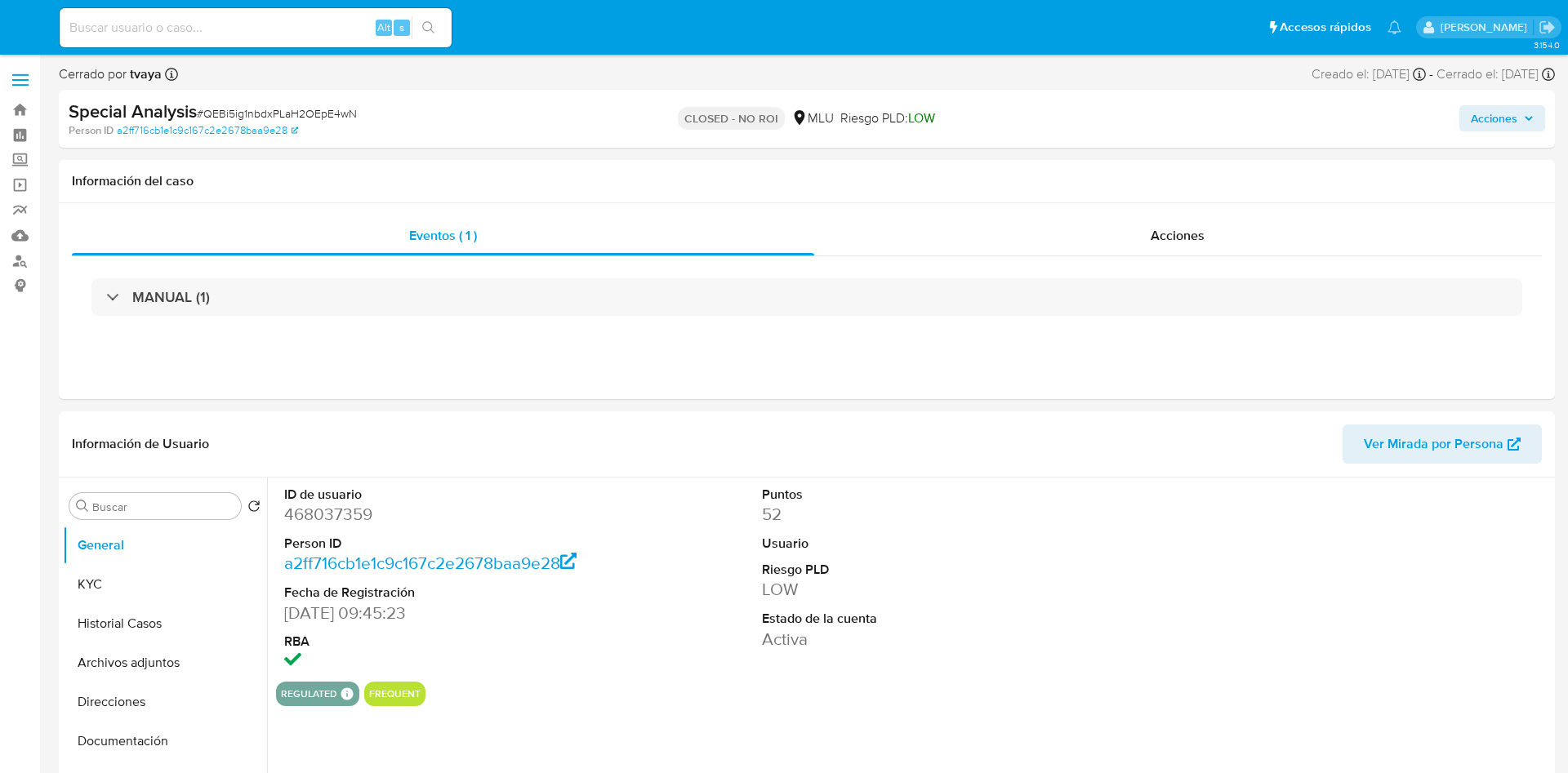
select select "10"
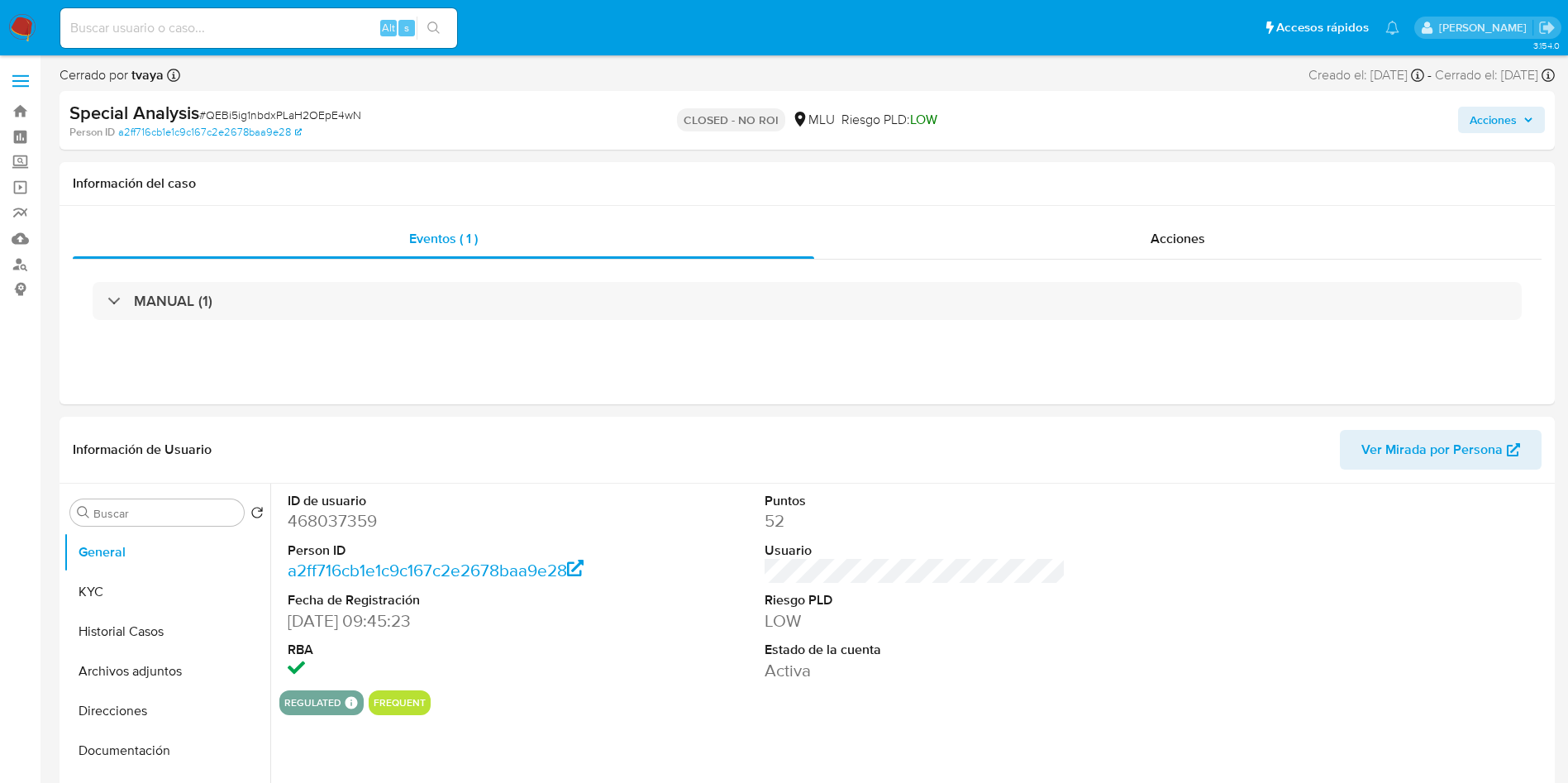
click at [303, 39] on div "Alt s" at bounding box center [258, 28] width 396 height 39
click at [292, 31] on input at bounding box center [258, 29] width 396 height 22
paste input "2110052558"
type input "2110052558"
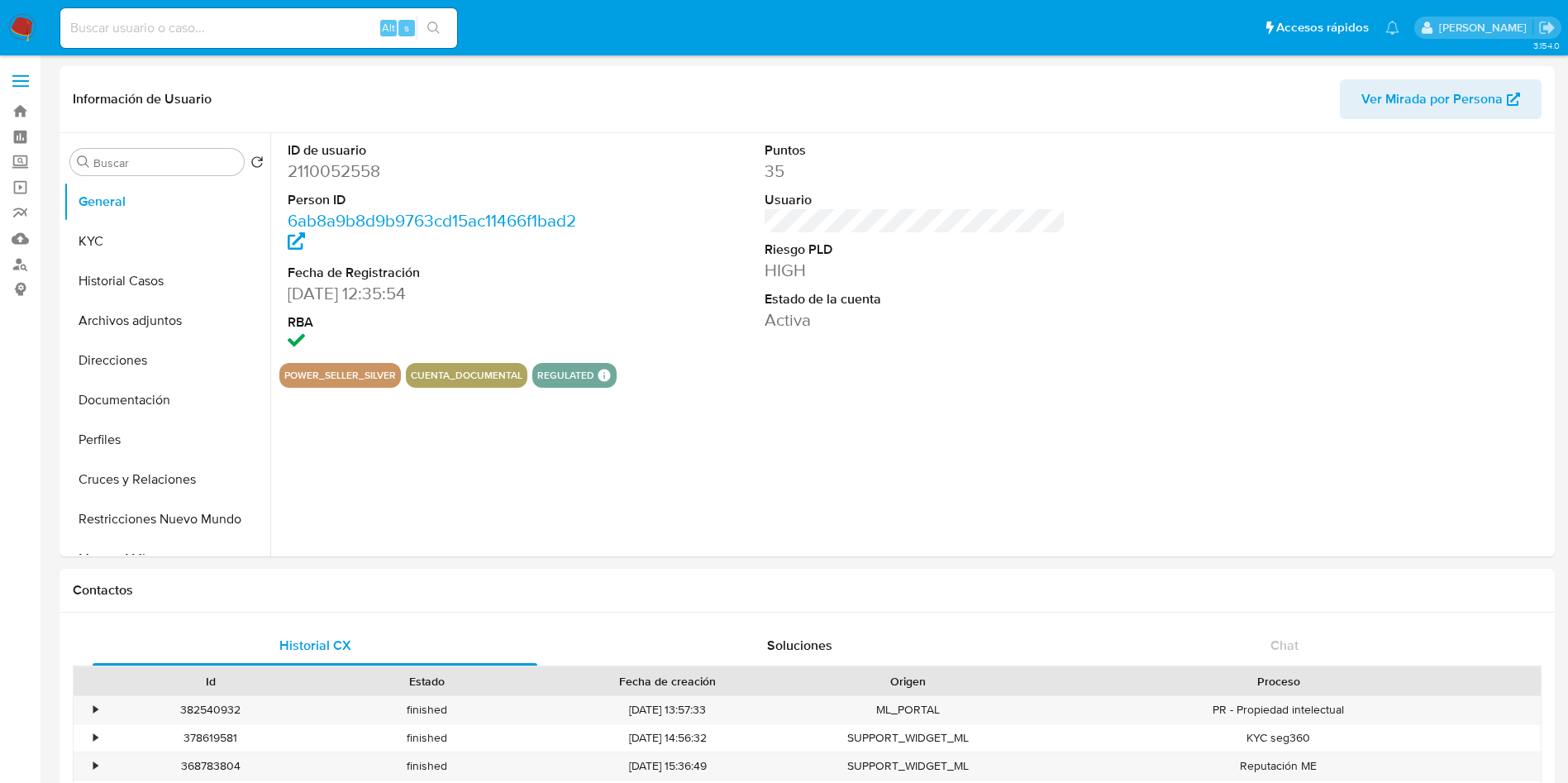
select select "10"
click at [102, 253] on button "KYC" at bounding box center [160, 241] width 194 height 39
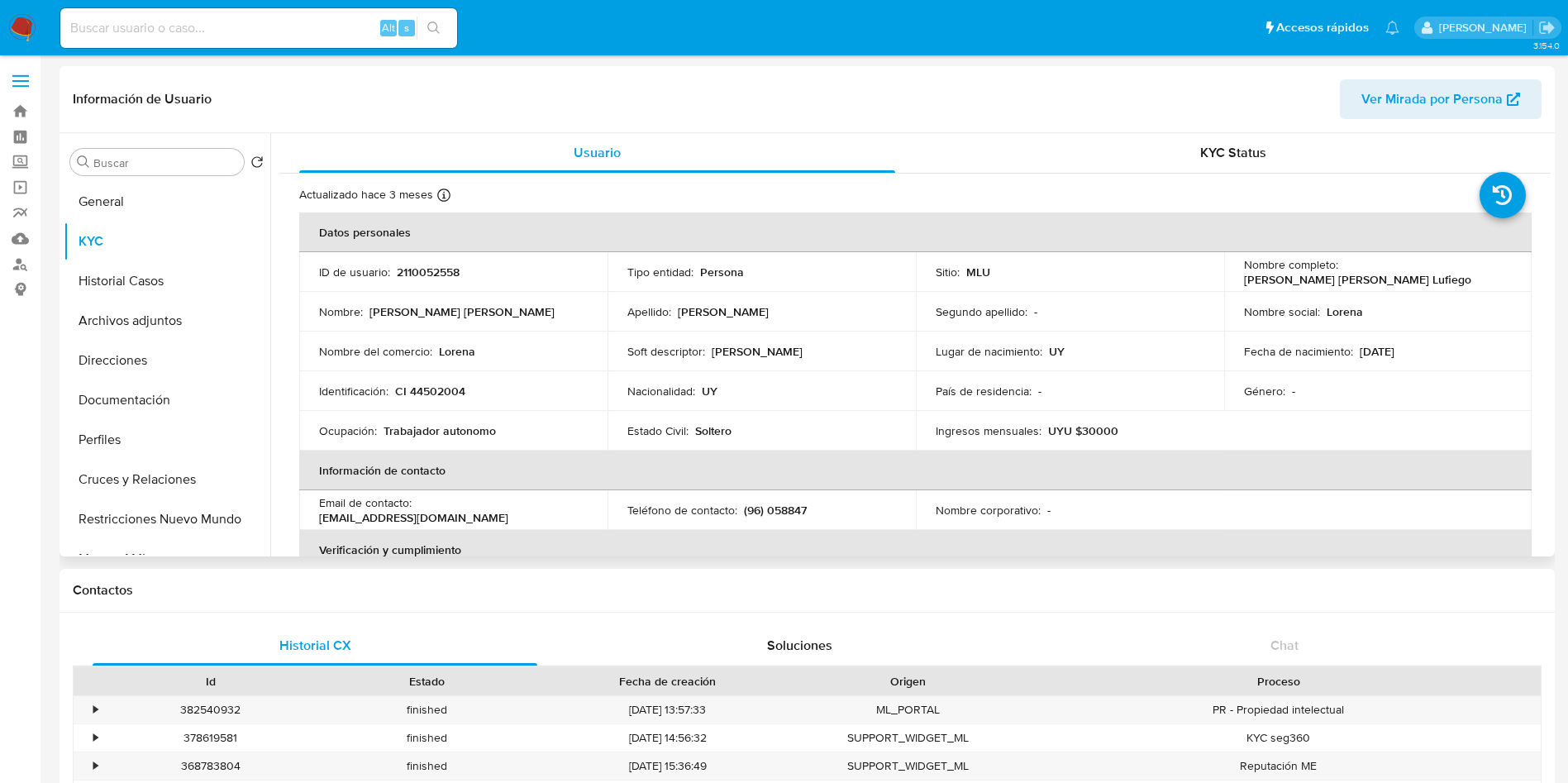
click at [307, 110] on header "Información de Usuario Ver Mirada por Persona" at bounding box center [807, 99] width 1469 height 39
click at [136, 277] on button "Historial Casos" at bounding box center [160, 281] width 194 height 39
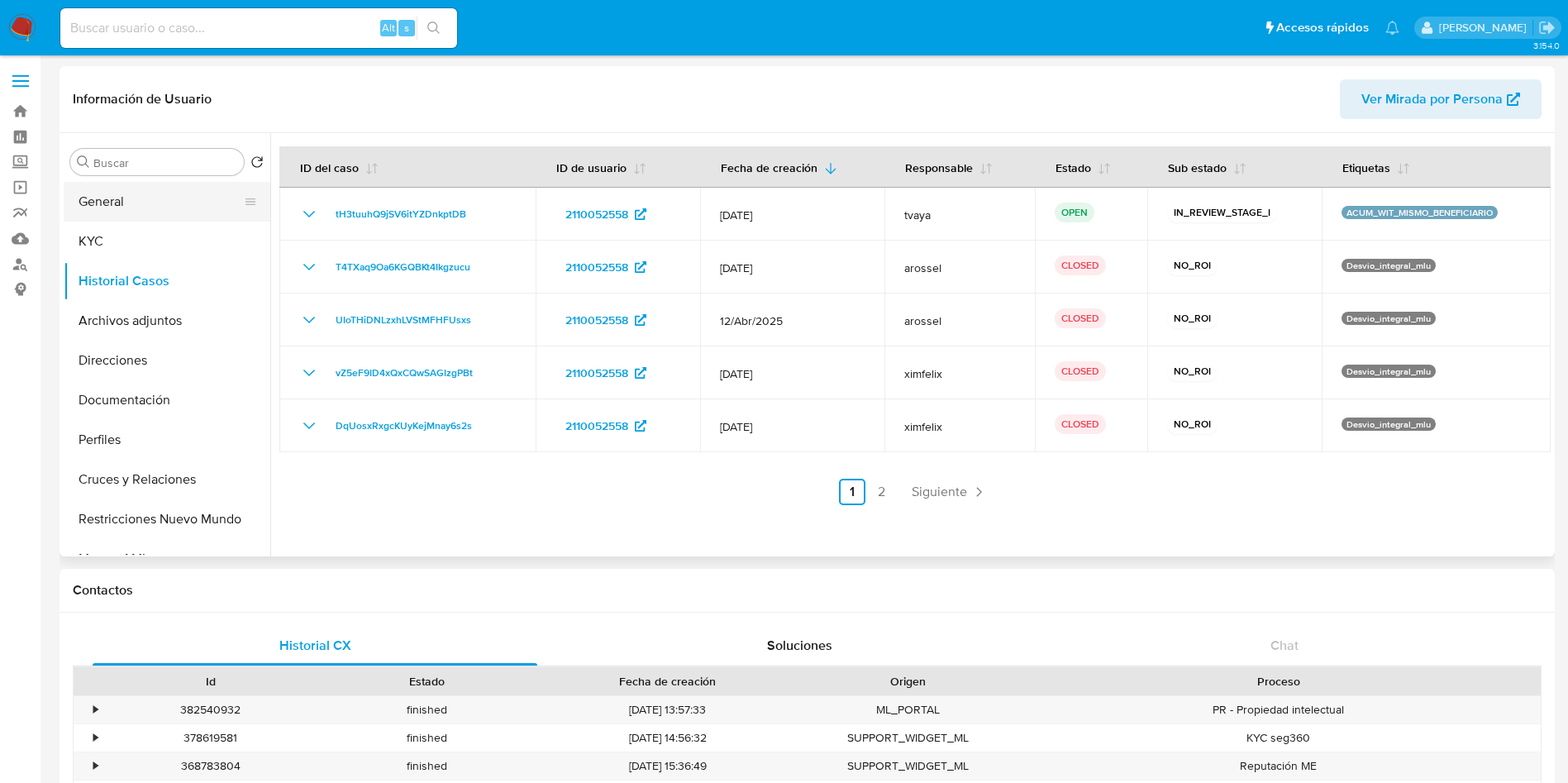
click at [133, 197] on button "General" at bounding box center [160, 202] width 194 height 39
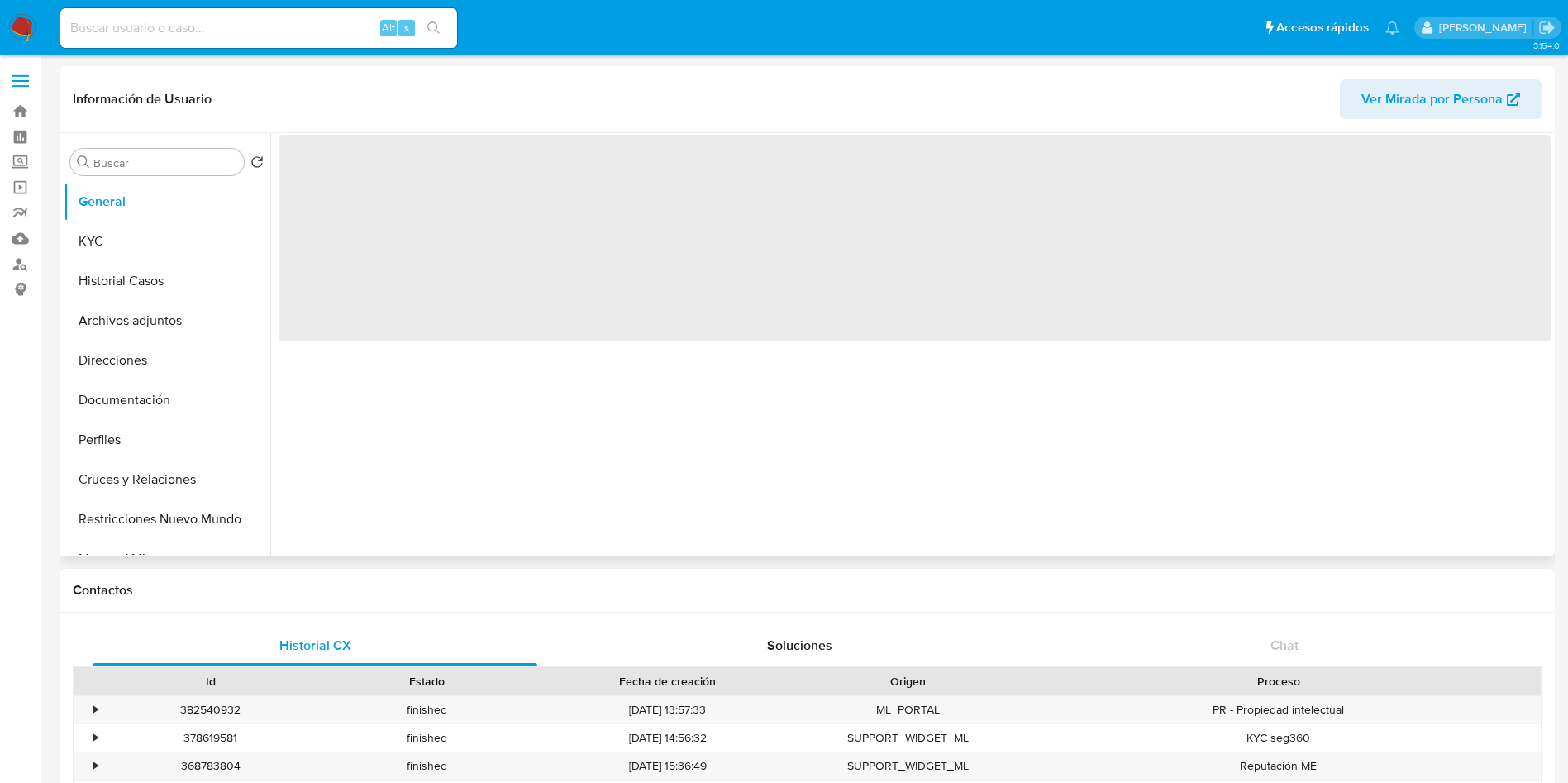
click at [314, 169] on span "‌" at bounding box center [915, 238] width 1272 height 207
click at [314, 169] on div "‌" at bounding box center [911, 344] width 1281 height 423
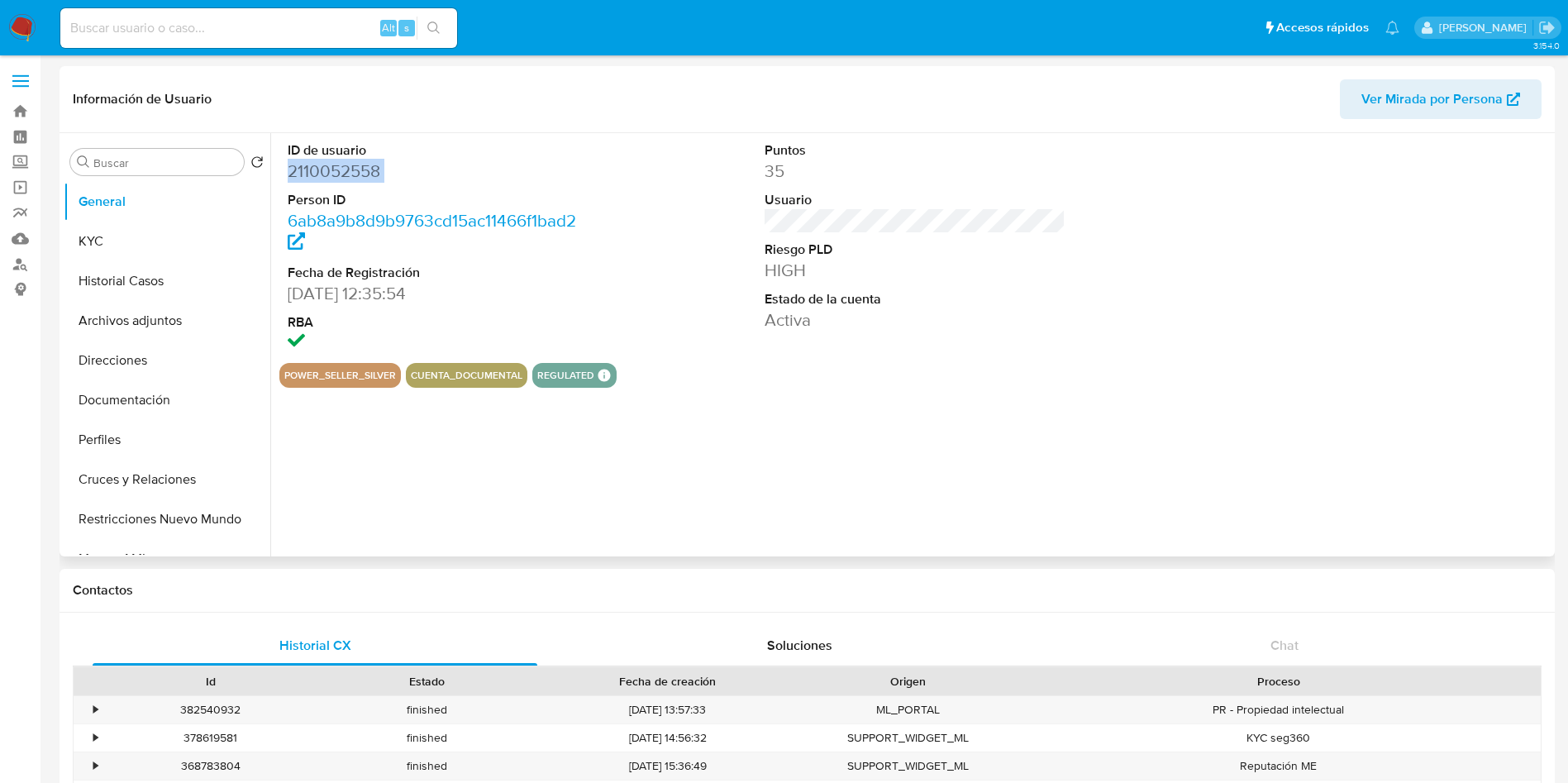
click at [314, 168] on dd "2110052558" at bounding box center [438, 171] width 302 height 24
copy dd "2110052558"
click at [324, 169] on dd "2110052558" at bounding box center [438, 171] width 302 height 24
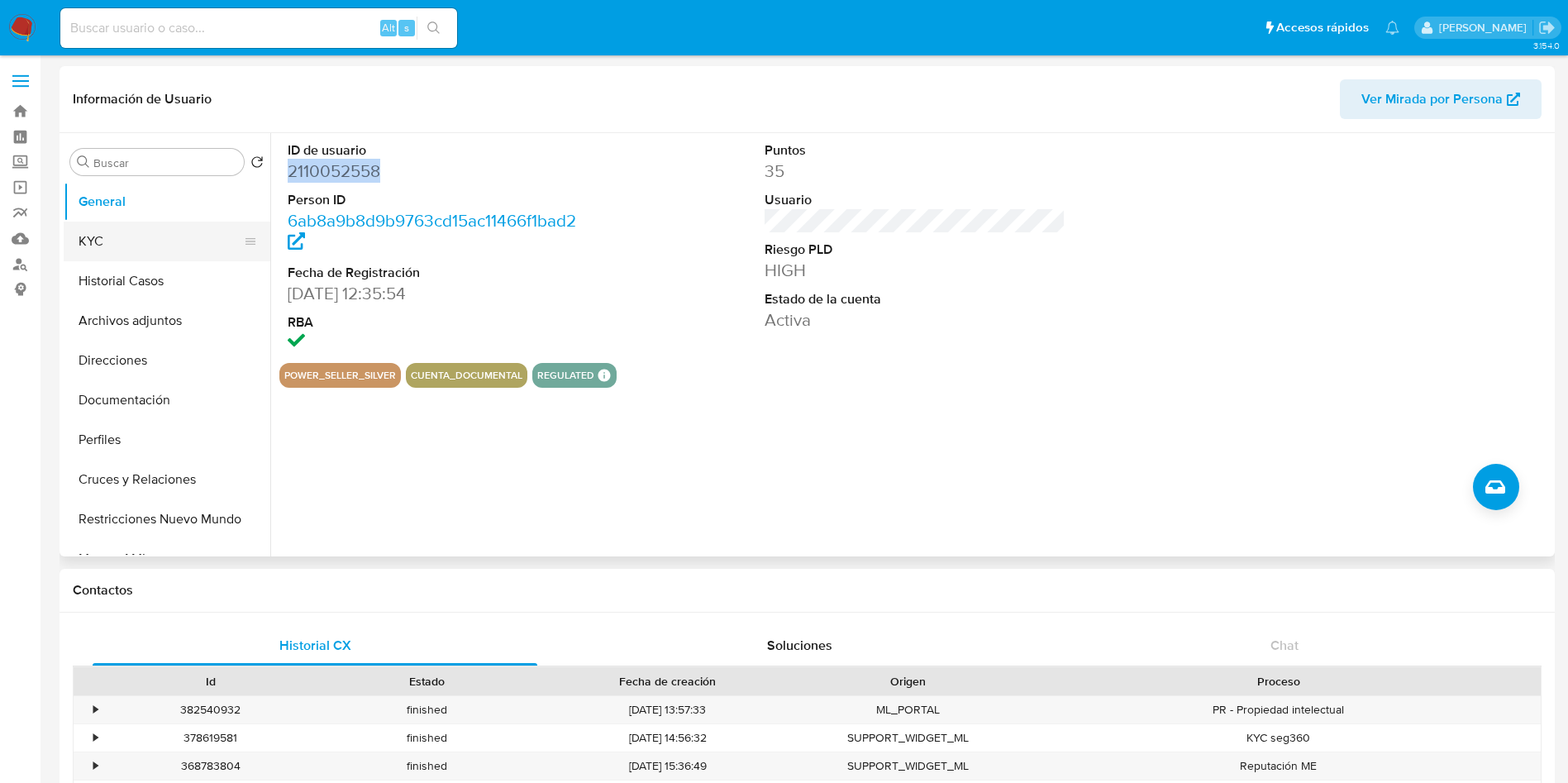
click at [148, 257] on button "KYC" at bounding box center [160, 241] width 194 height 39
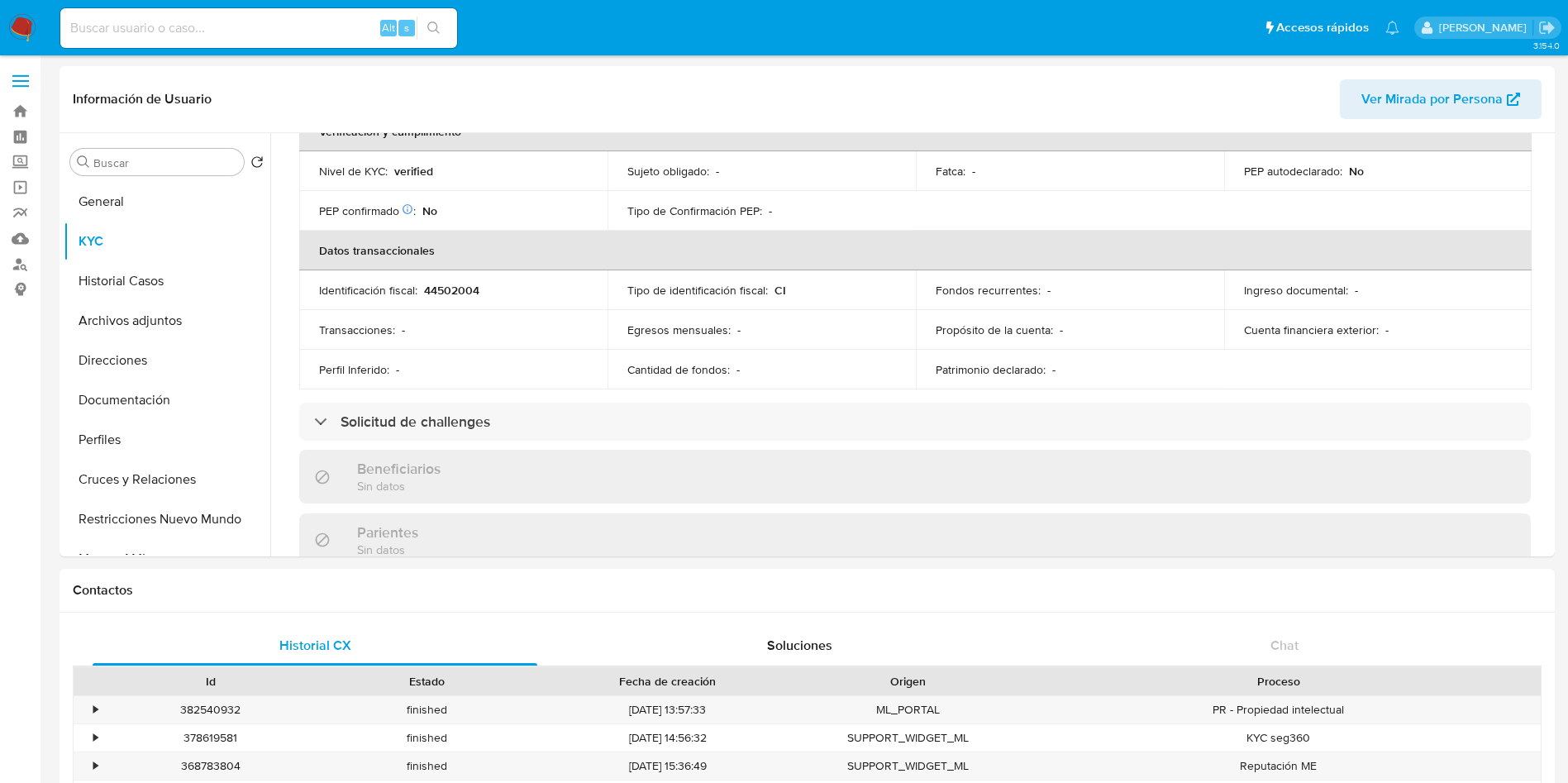
scroll to position [327, 0]
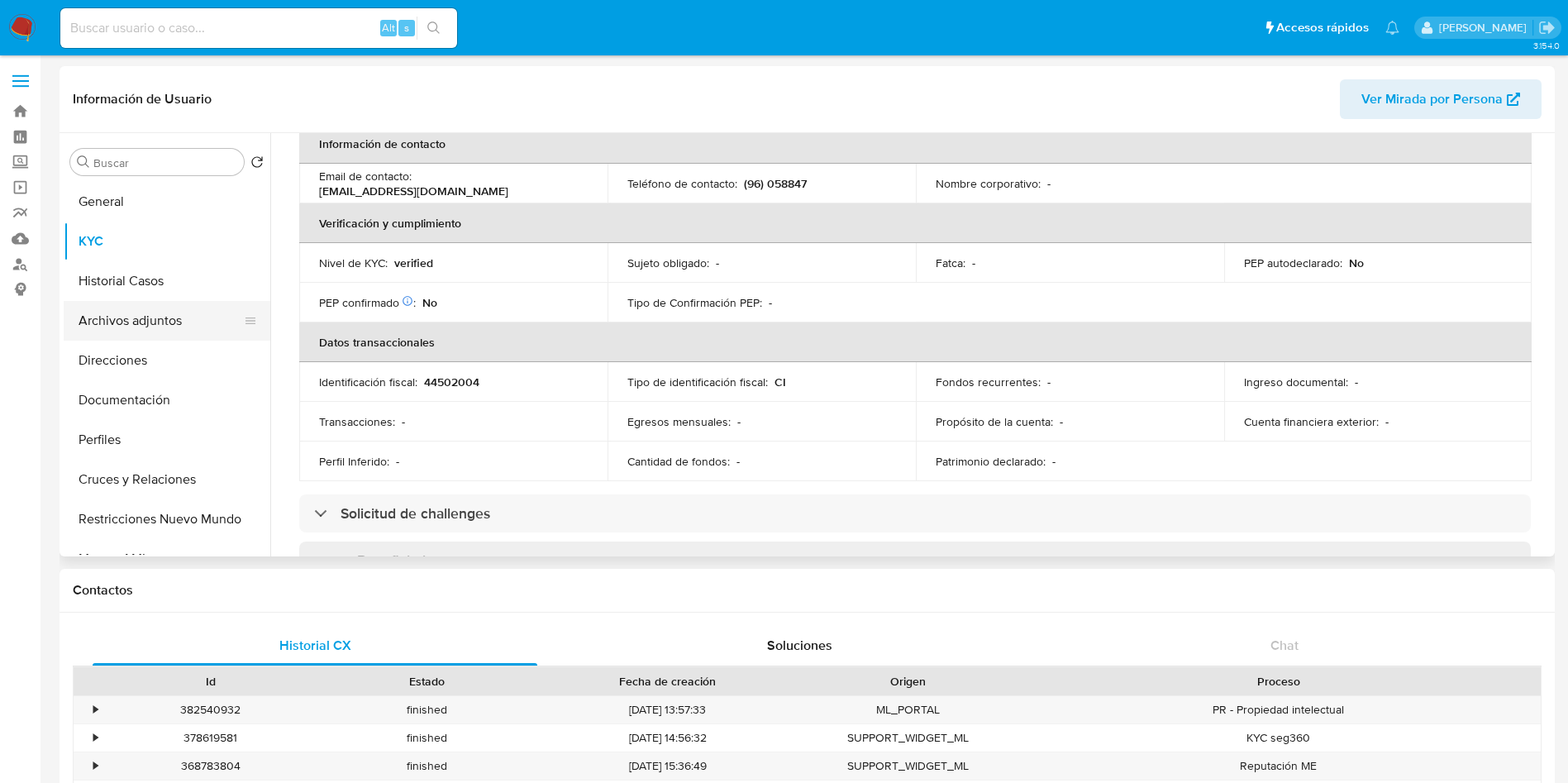
click at [132, 324] on button "Archivos adjuntos" at bounding box center [160, 321] width 194 height 39
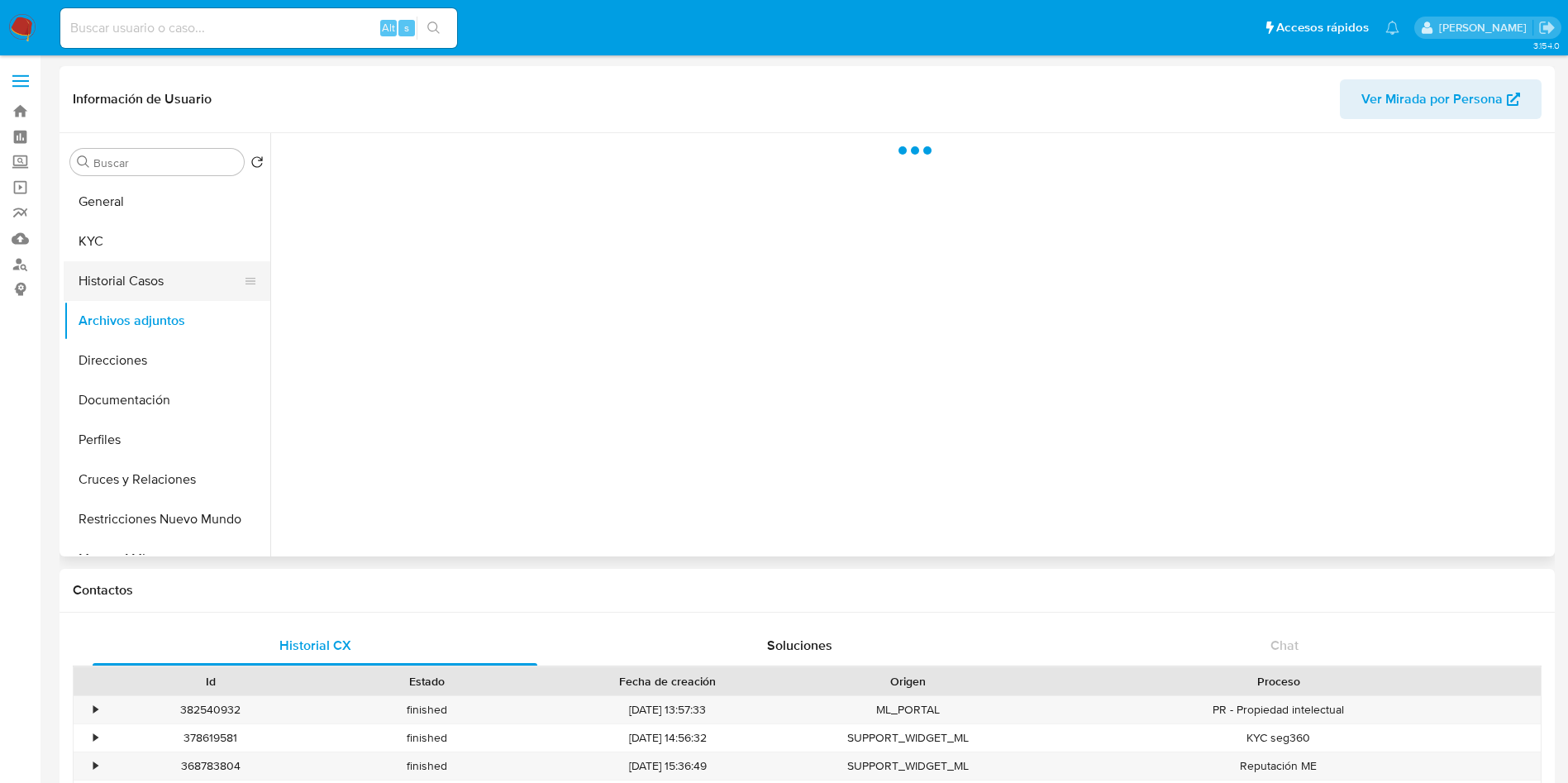
scroll to position [0, 0]
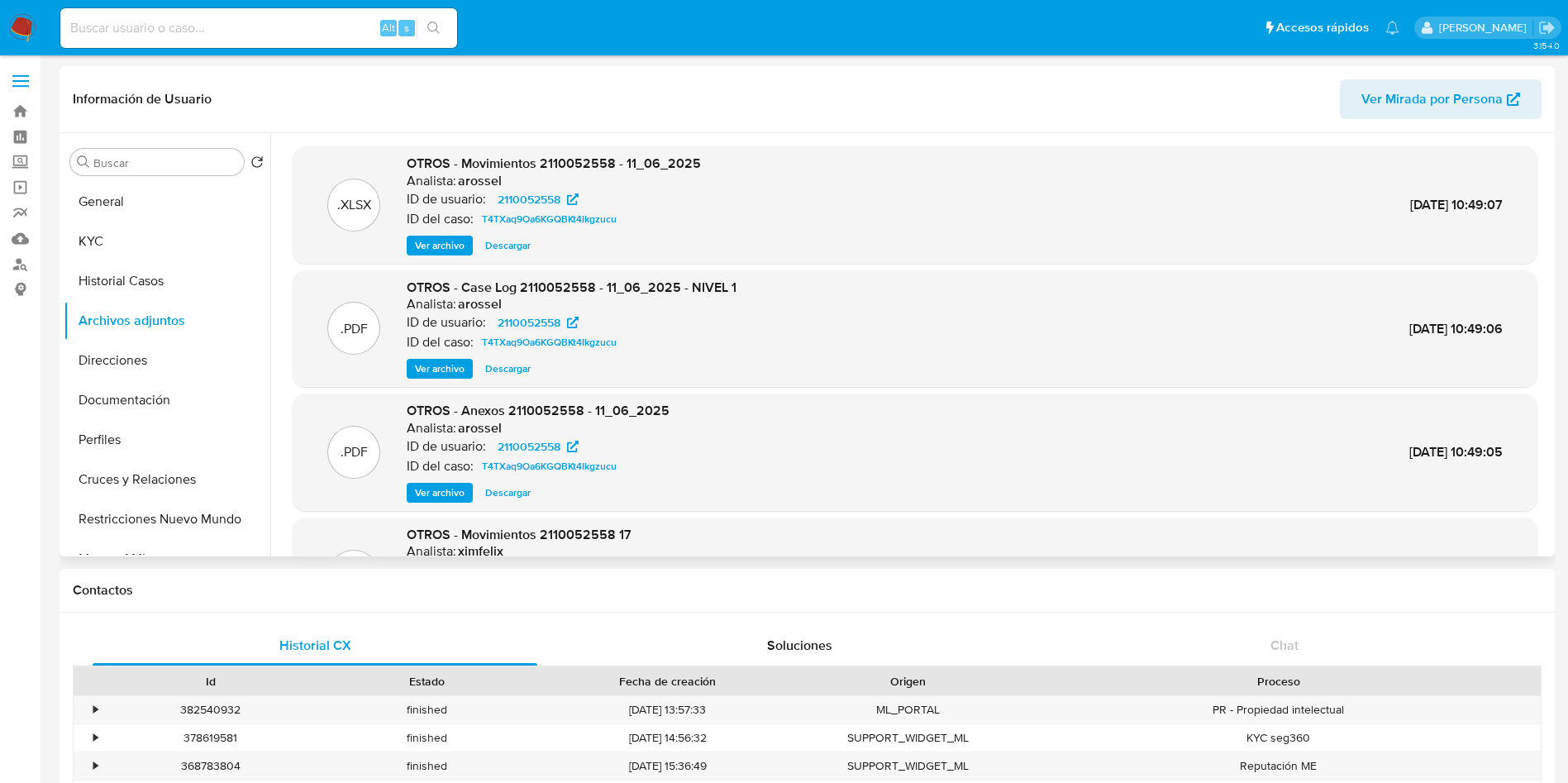
click at [438, 366] on span "Ver archivo" at bounding box center [440, 368] width 49 height 17
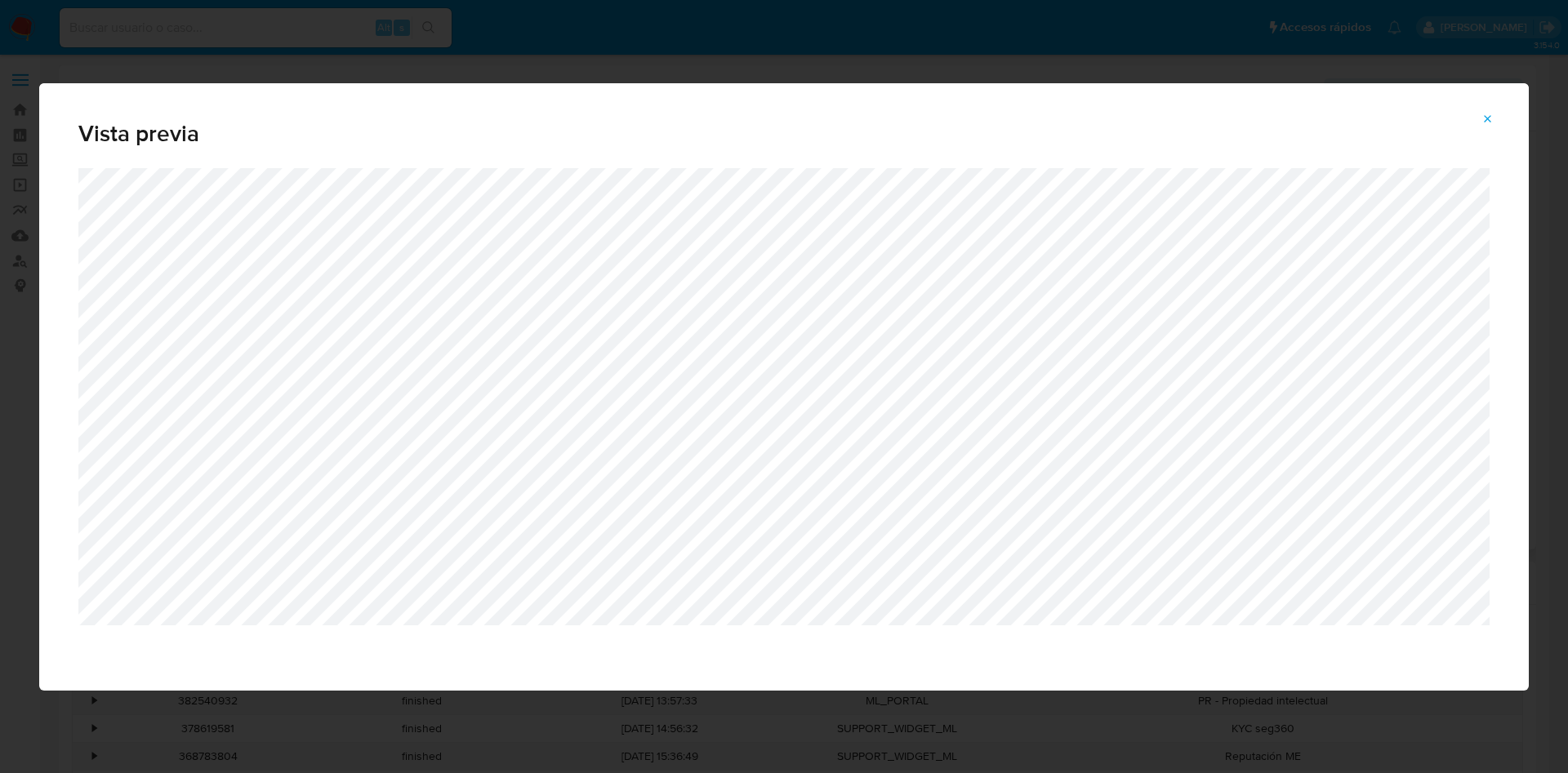
click at [1097, 43] on div "Vista previa" at bounding box center [784, 386] width 1568 height 773
click at [1487, 122] on icon "Attachment preview" at bounding box center [1487, 118] width 13 height 13
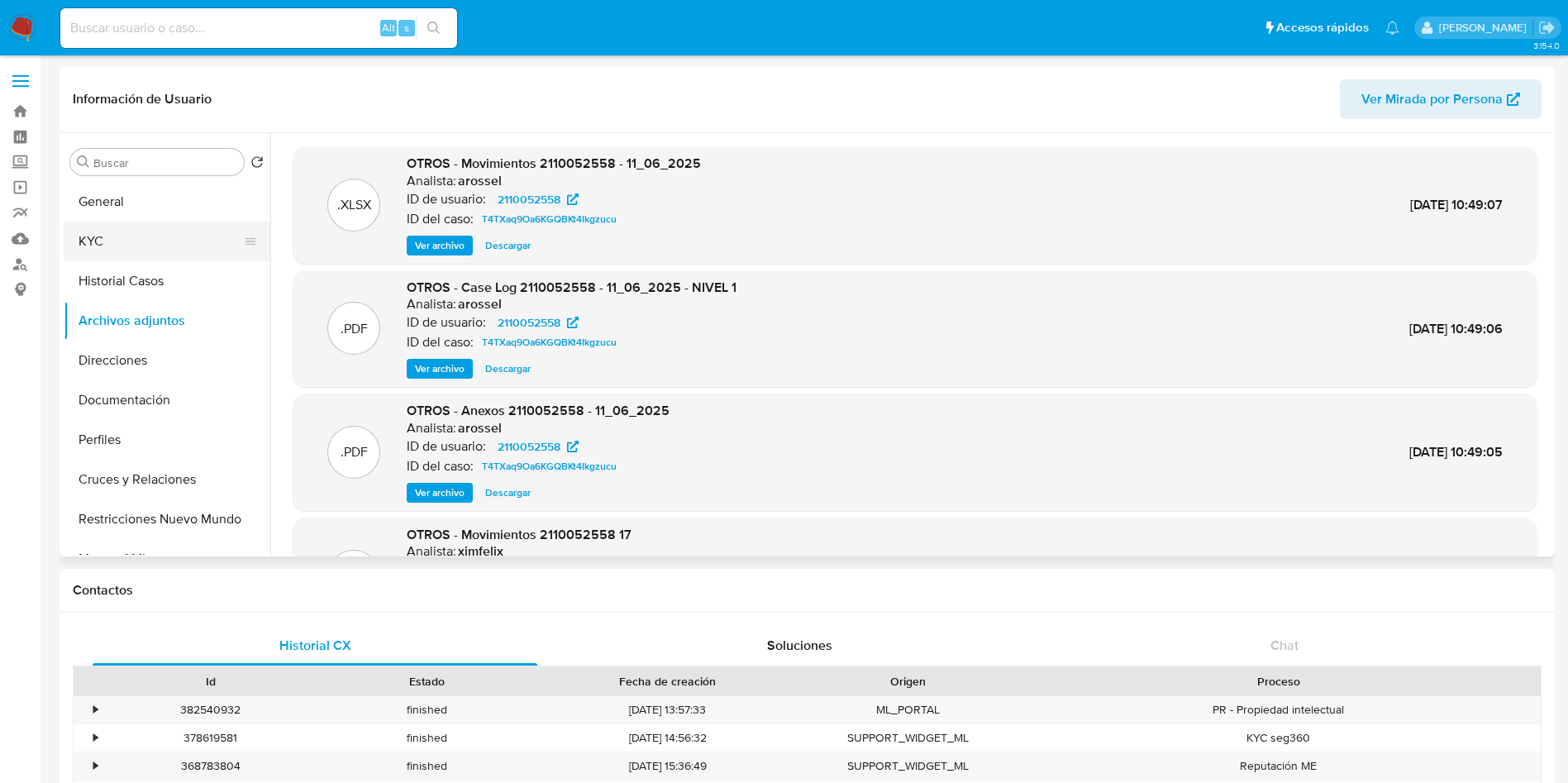
drag, startPoint x: 99, startPoint y: 233, endPoint x: 124, endPoint y: 232, distance: 25.0
click at [101, 232] on button "KYC" at bounding box center [160, 241] width 194 height 39
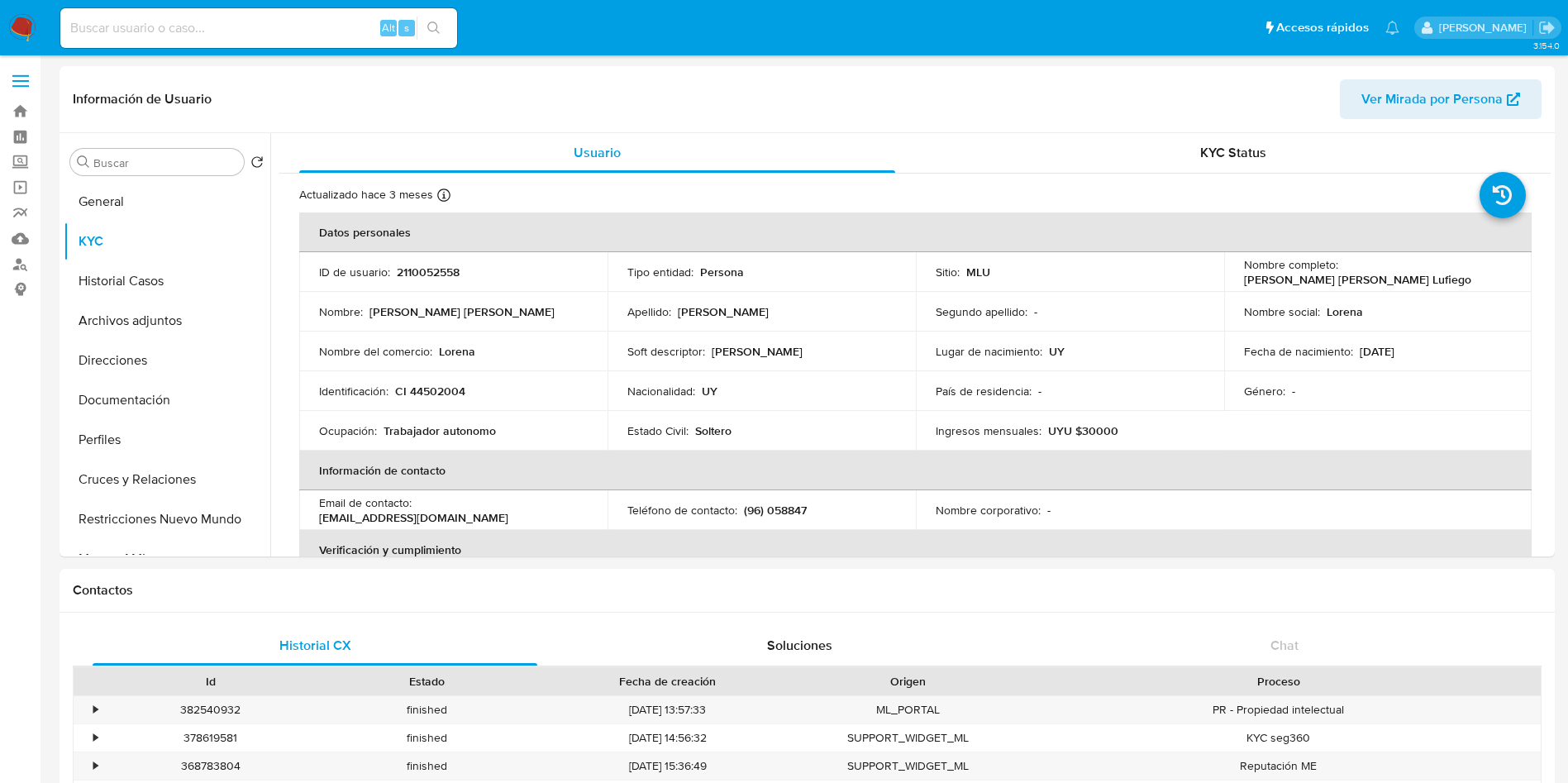
scroll to position [124, 0]
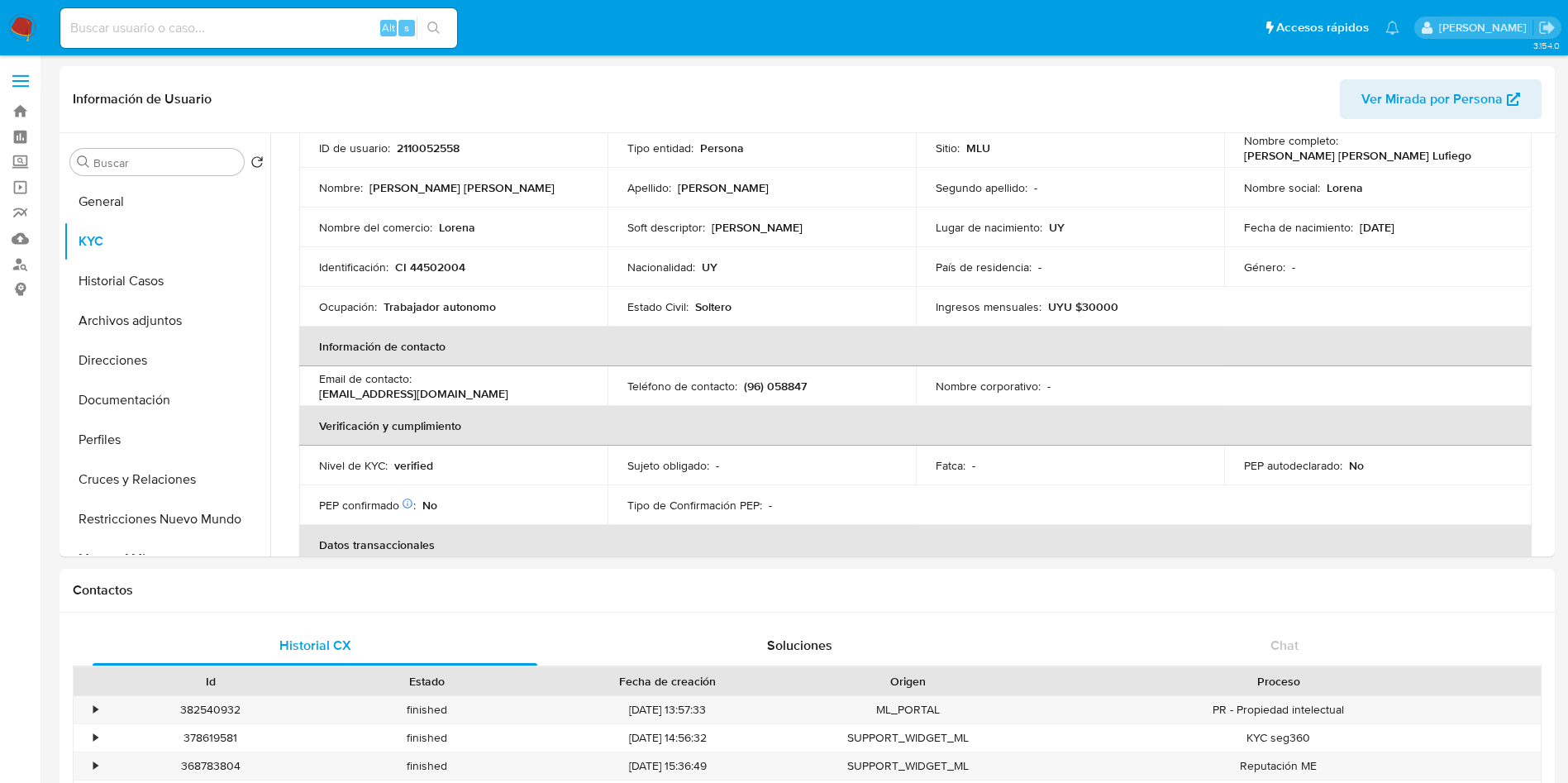
click at [781, 392] on p "(96) 058847" at bounding box center [775, 386] width 63 height 15
copy p "058847"
click at [148, 293] on button "Historial Casos" at bounding box center [160, 281] width 194 height 39
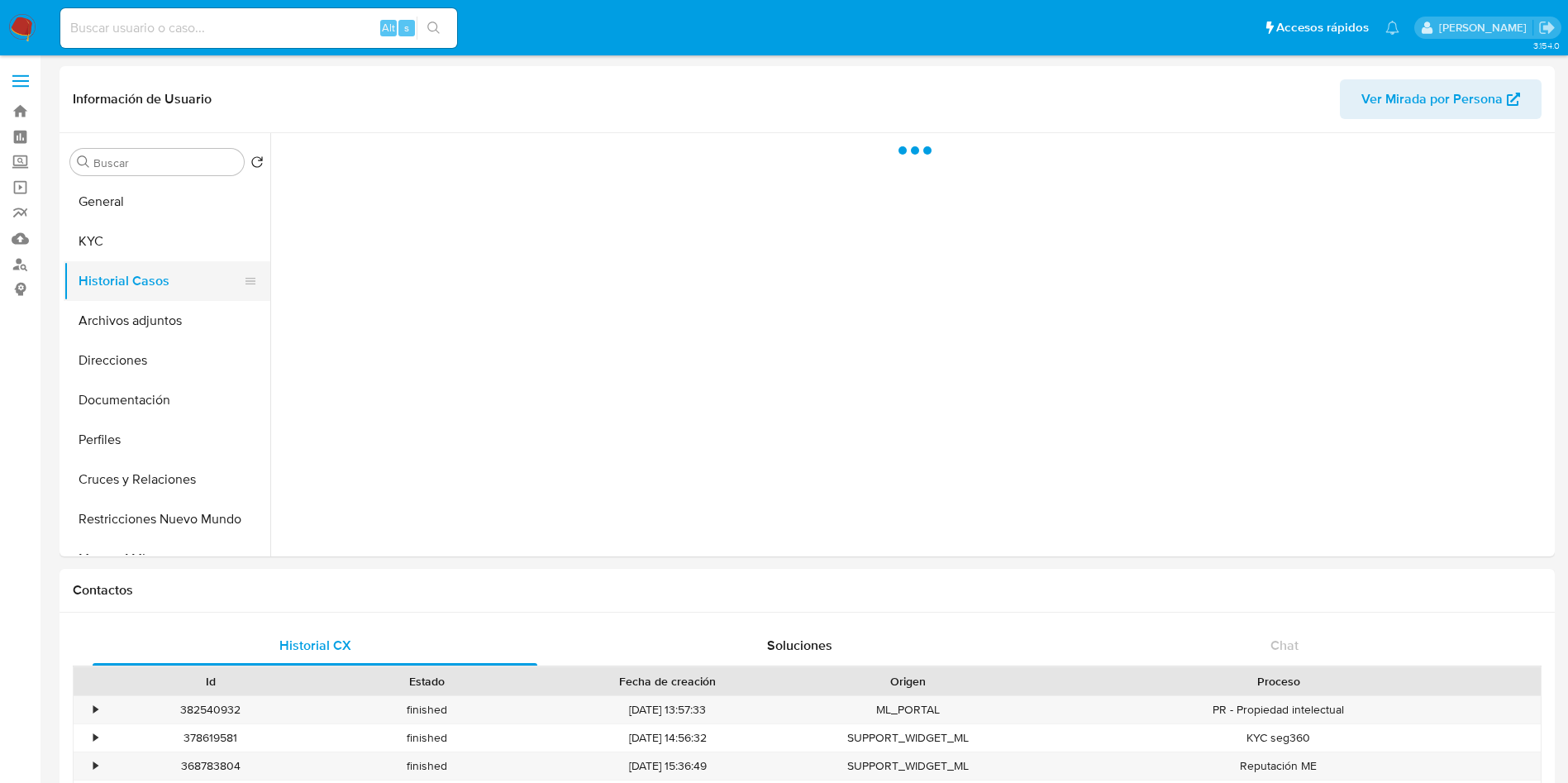
scroll to position [0, 0]
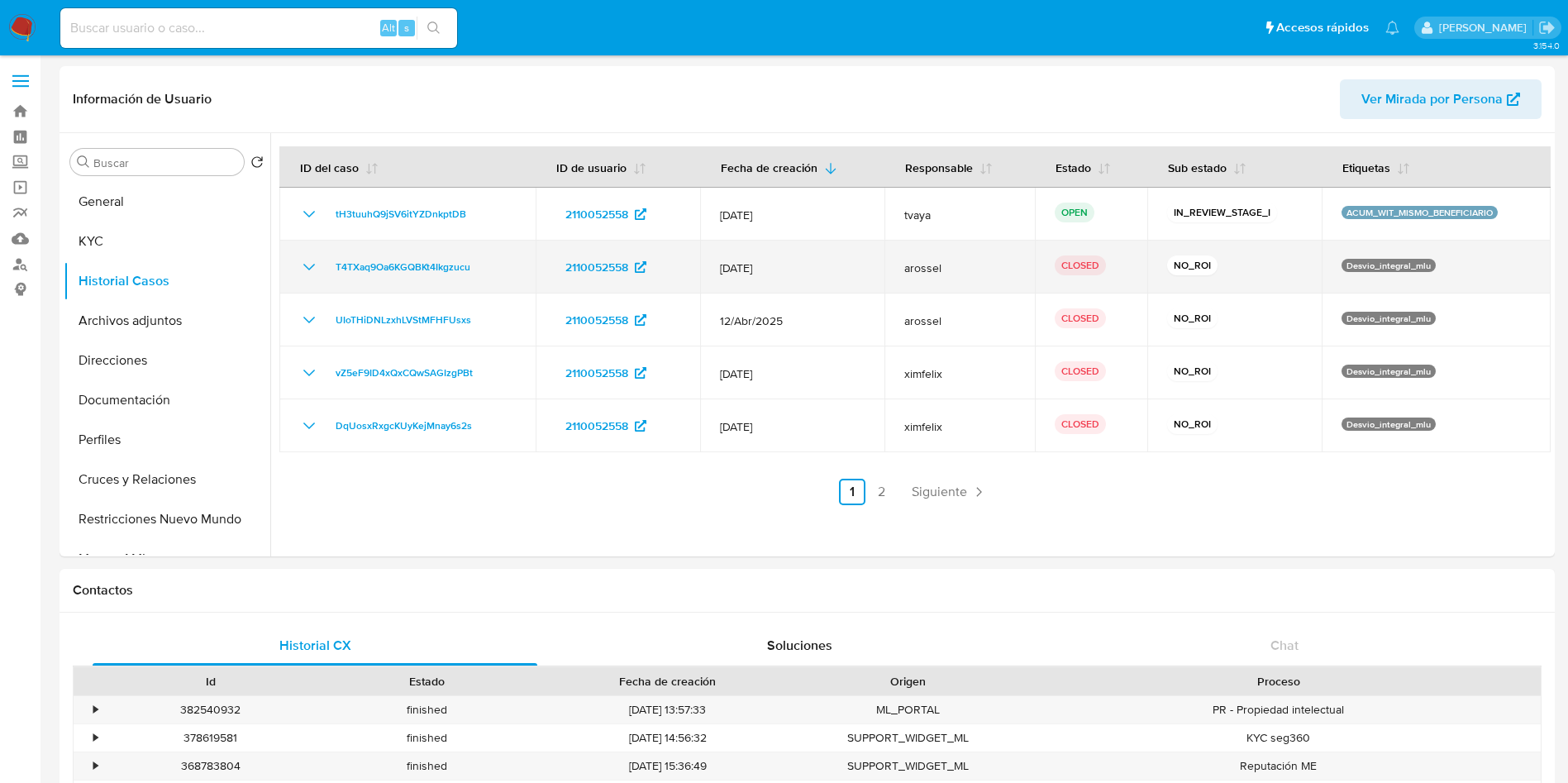
click at [313, 261] on icon "Mostrar/Ocultar" at bounding box center [309, 267] width 20 height 20
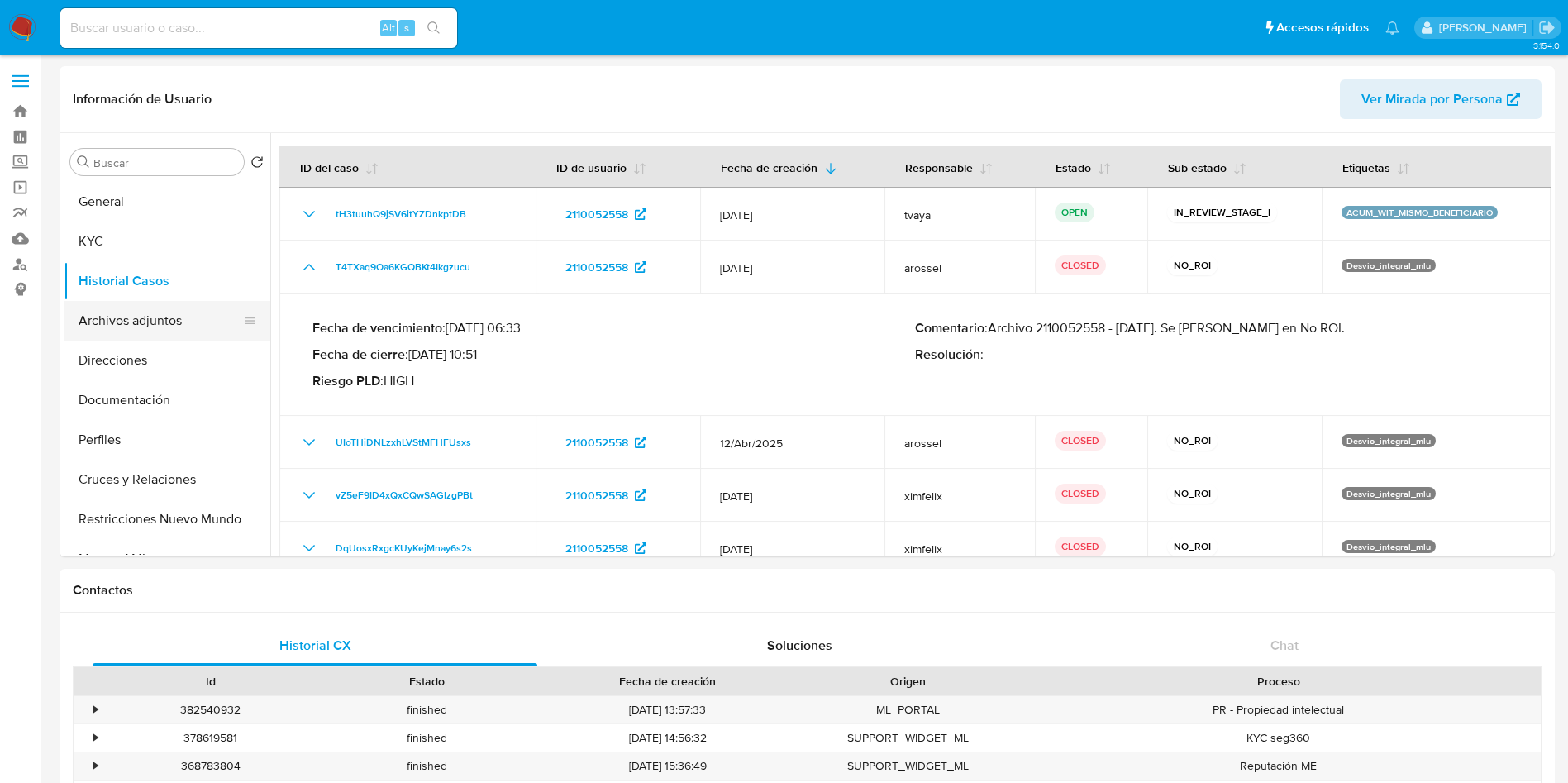
click at [140, 331] on button "Archivos adjuntos" at bounding box center [160, 321] width 194 height 39
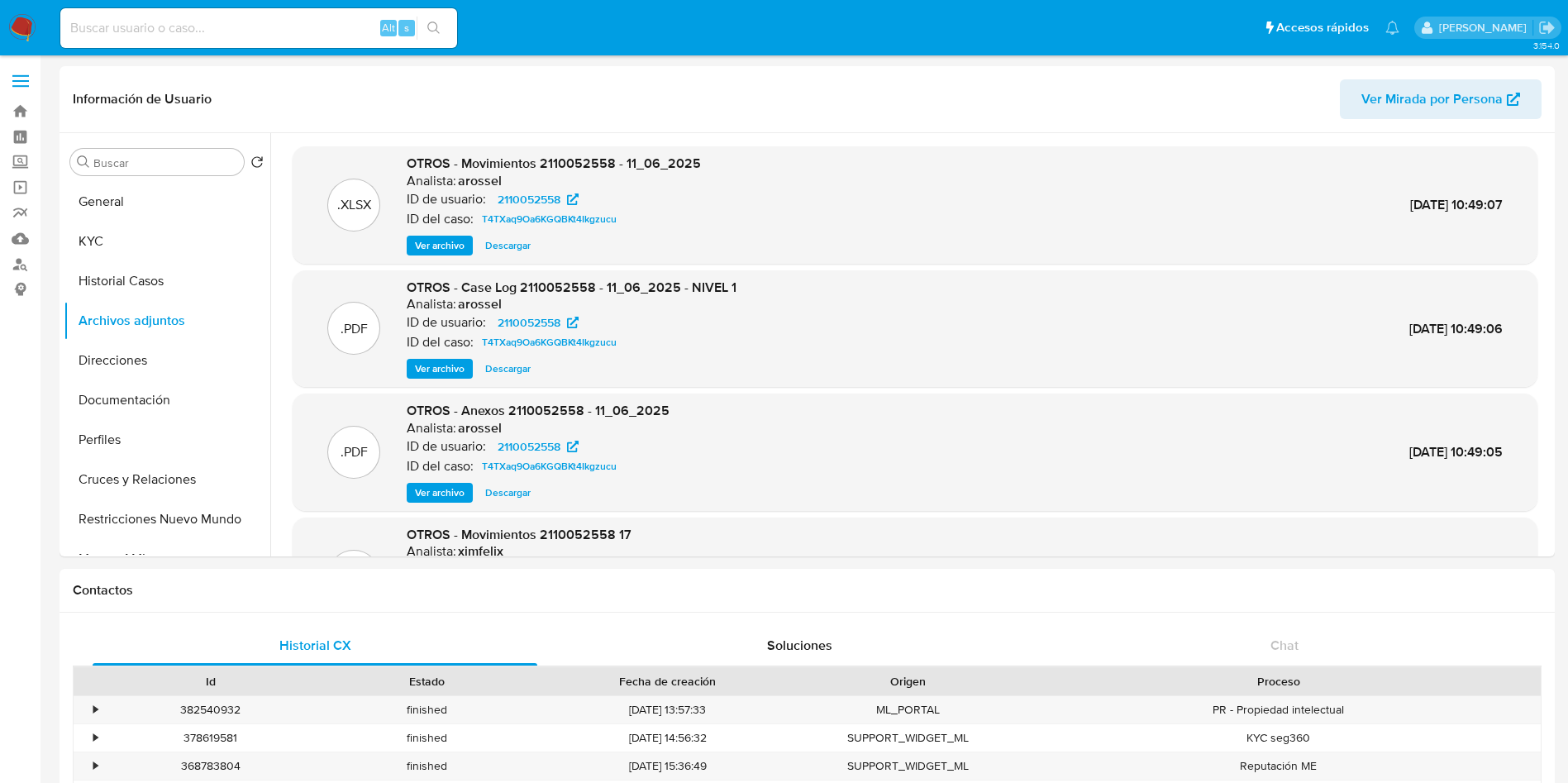
click at [425, 360] on span "Ver archivo" at bounding box center [440, 368] width 49 height 17
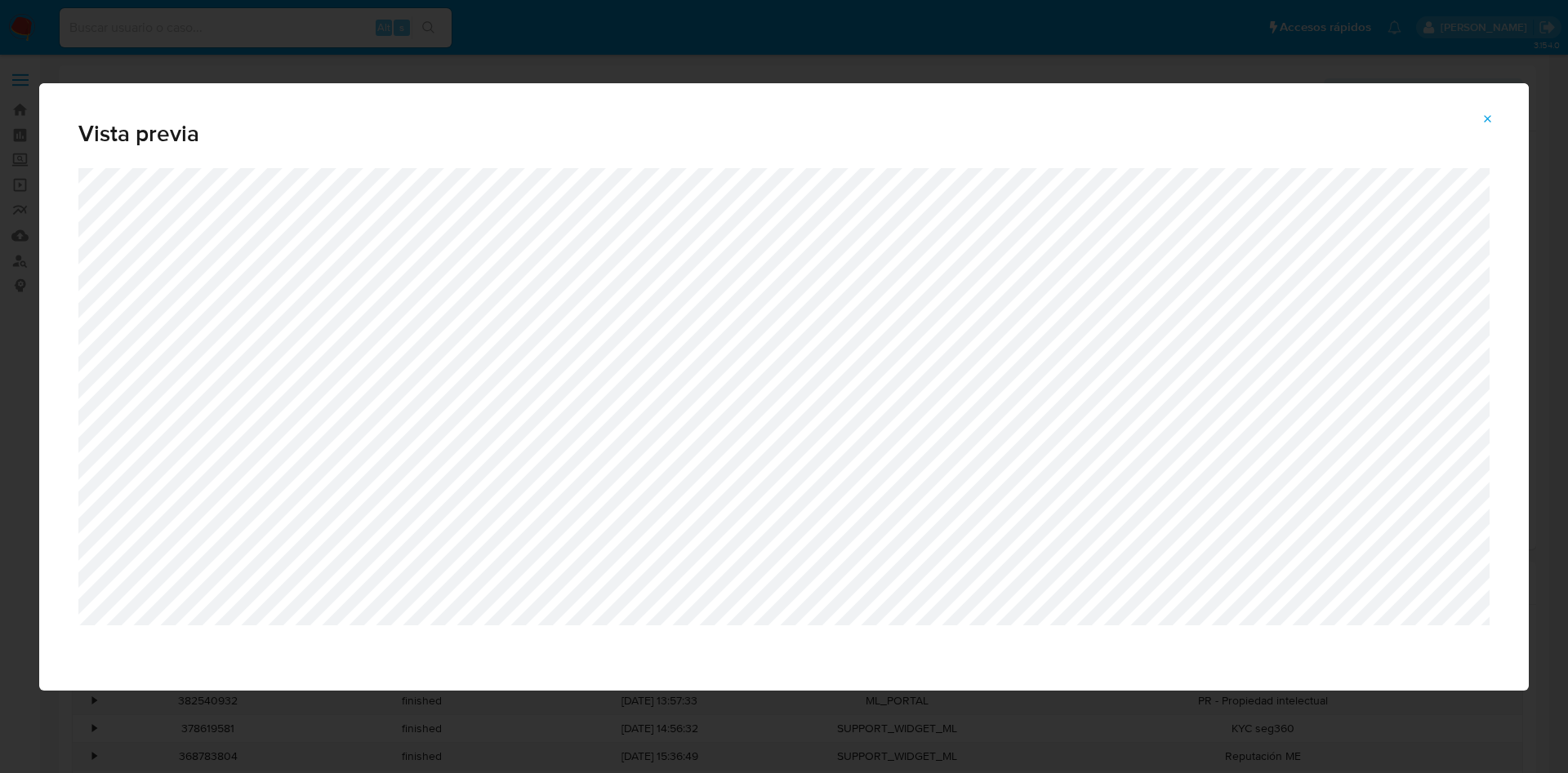
click at [1491, 119] on icon "Attachment preview" at bounding box center [1487, 118] width 13 height 13
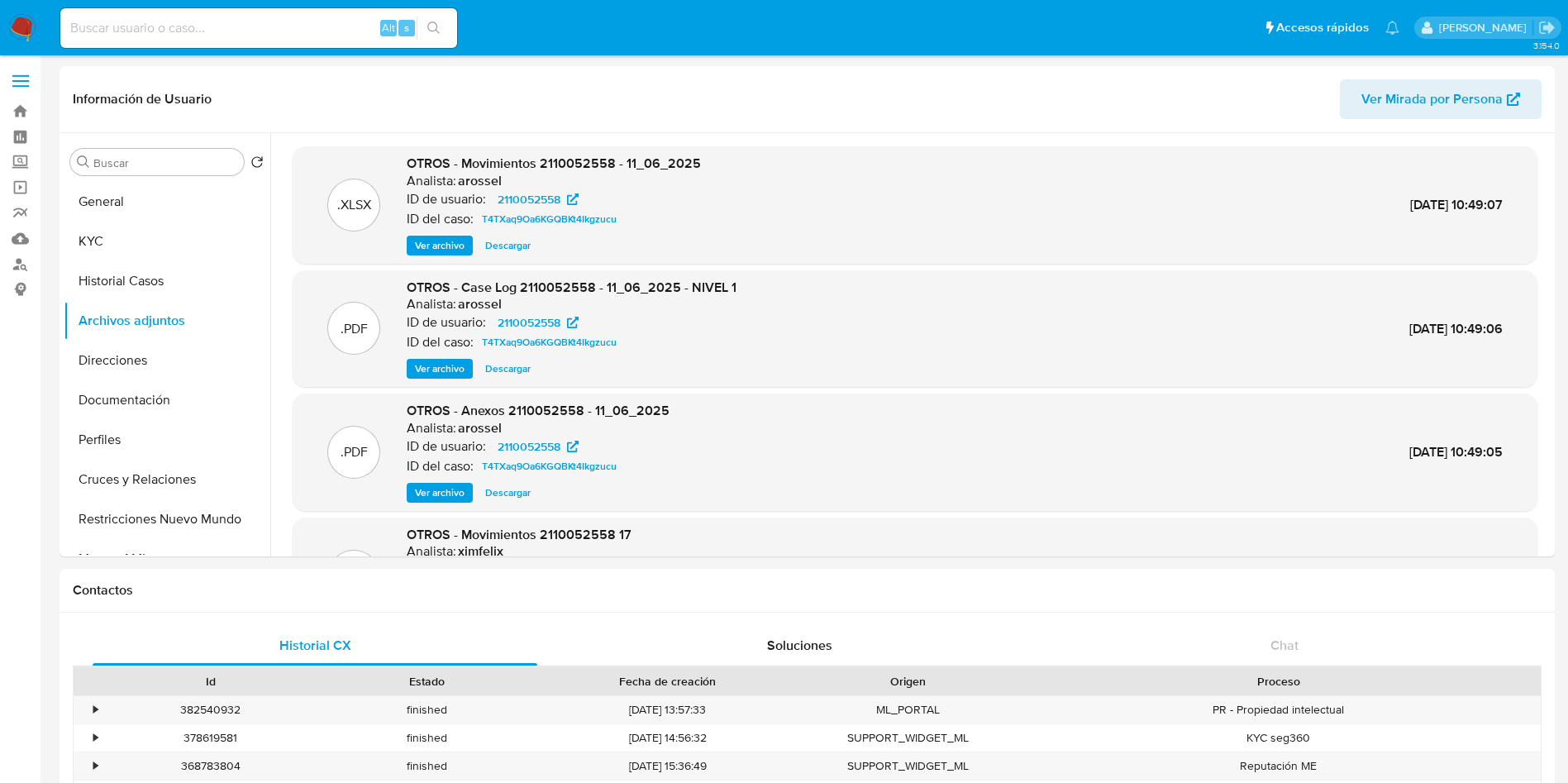
click at [436, 360] on span "Ver archivo" at bounding box center [440, 368] width 49 height 17
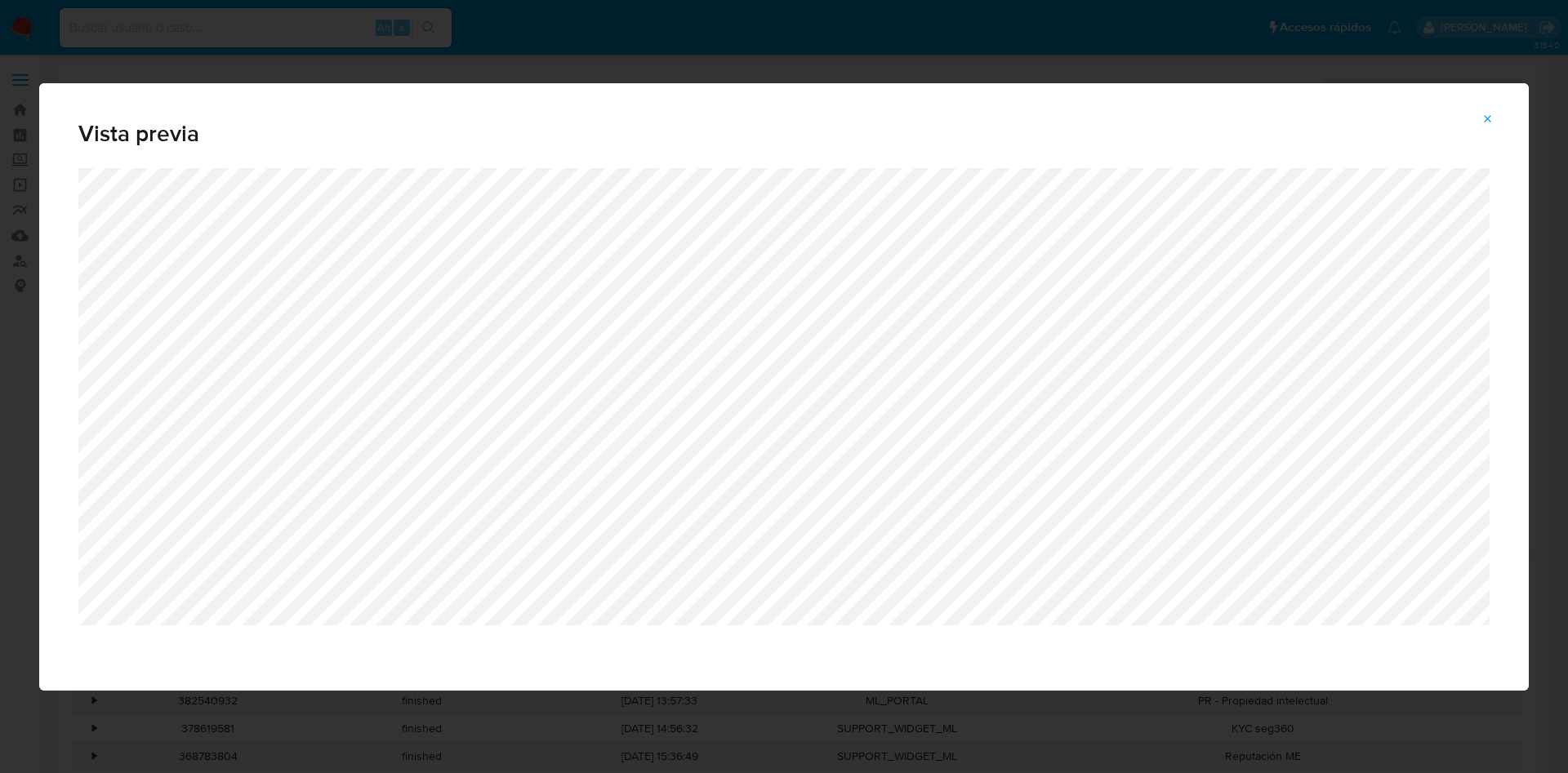
click at [1010, 43] on div "Vista previa" at bounding box center [784, 386] width 1568 height 773
click at [961, 66] on div "Vista previa" at bounding box center [784, 386] width 1568 height 773
click at [1488, 118] on icon "Attachment preview" at bounding box center [1488, 118] width 8 height 8
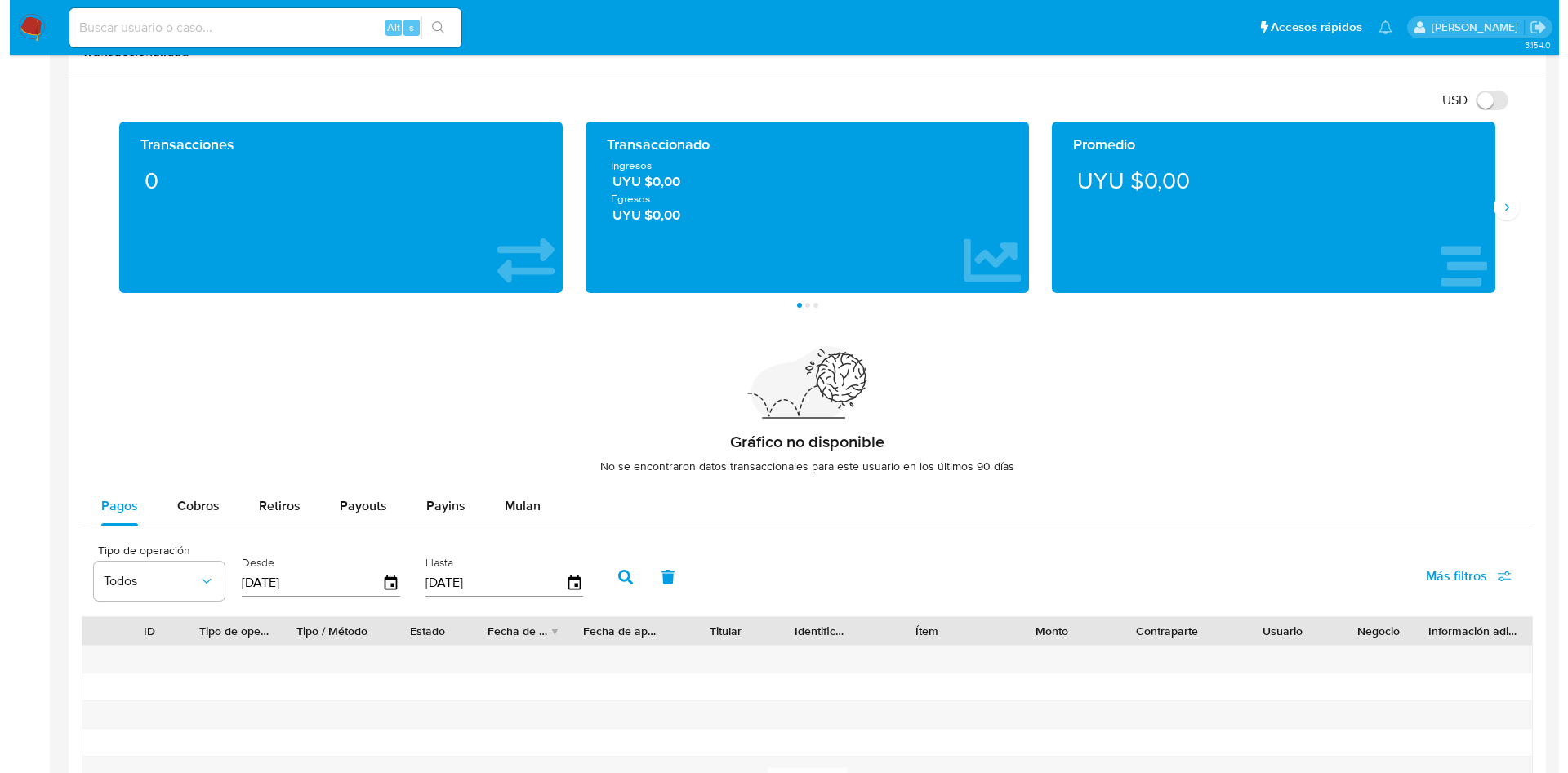
scroll to position [980, 0]
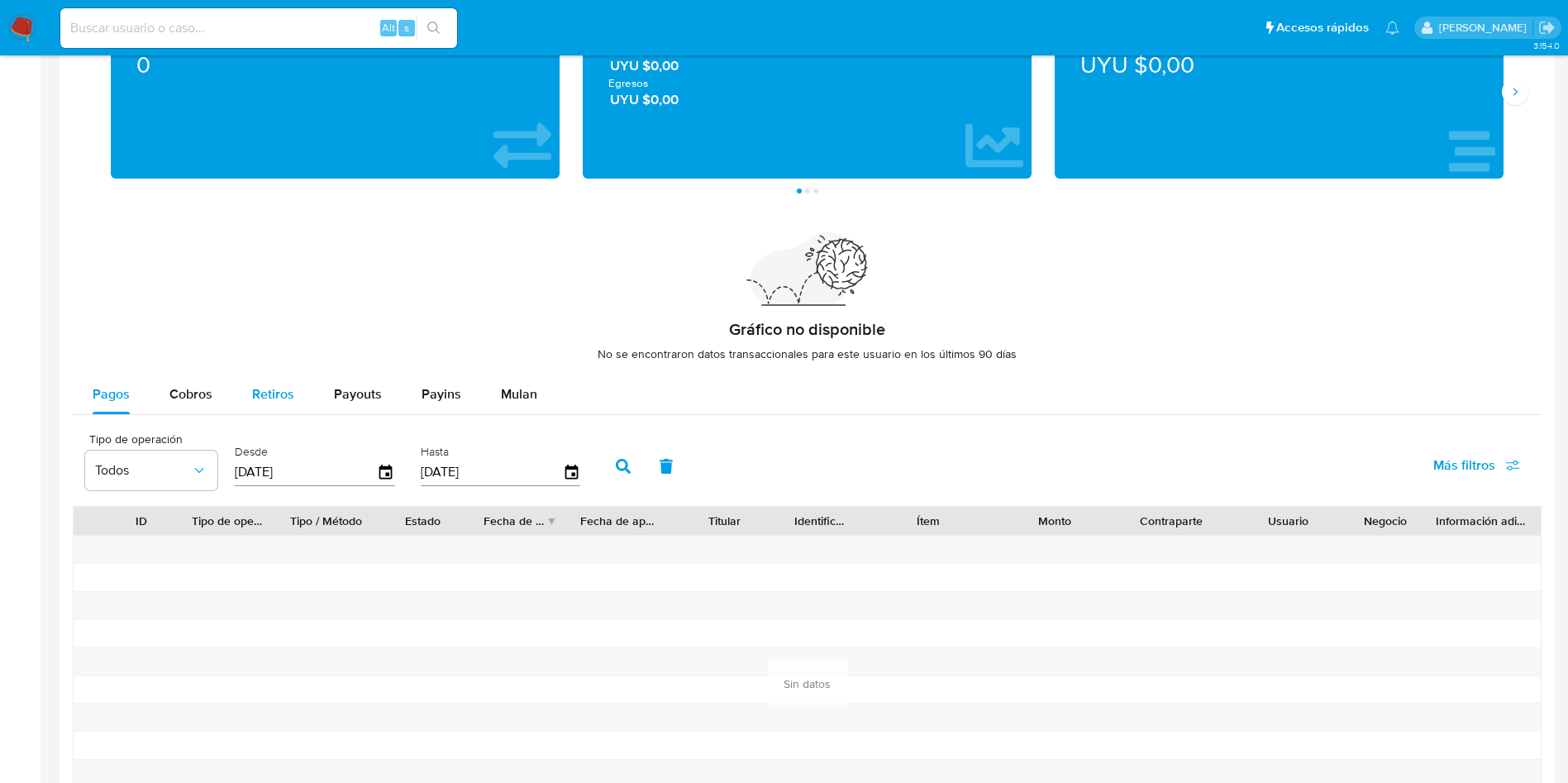
click at [293, 378] on button "Retiros" at bounding box center [272, 394] width 82 height 39
select select "10"
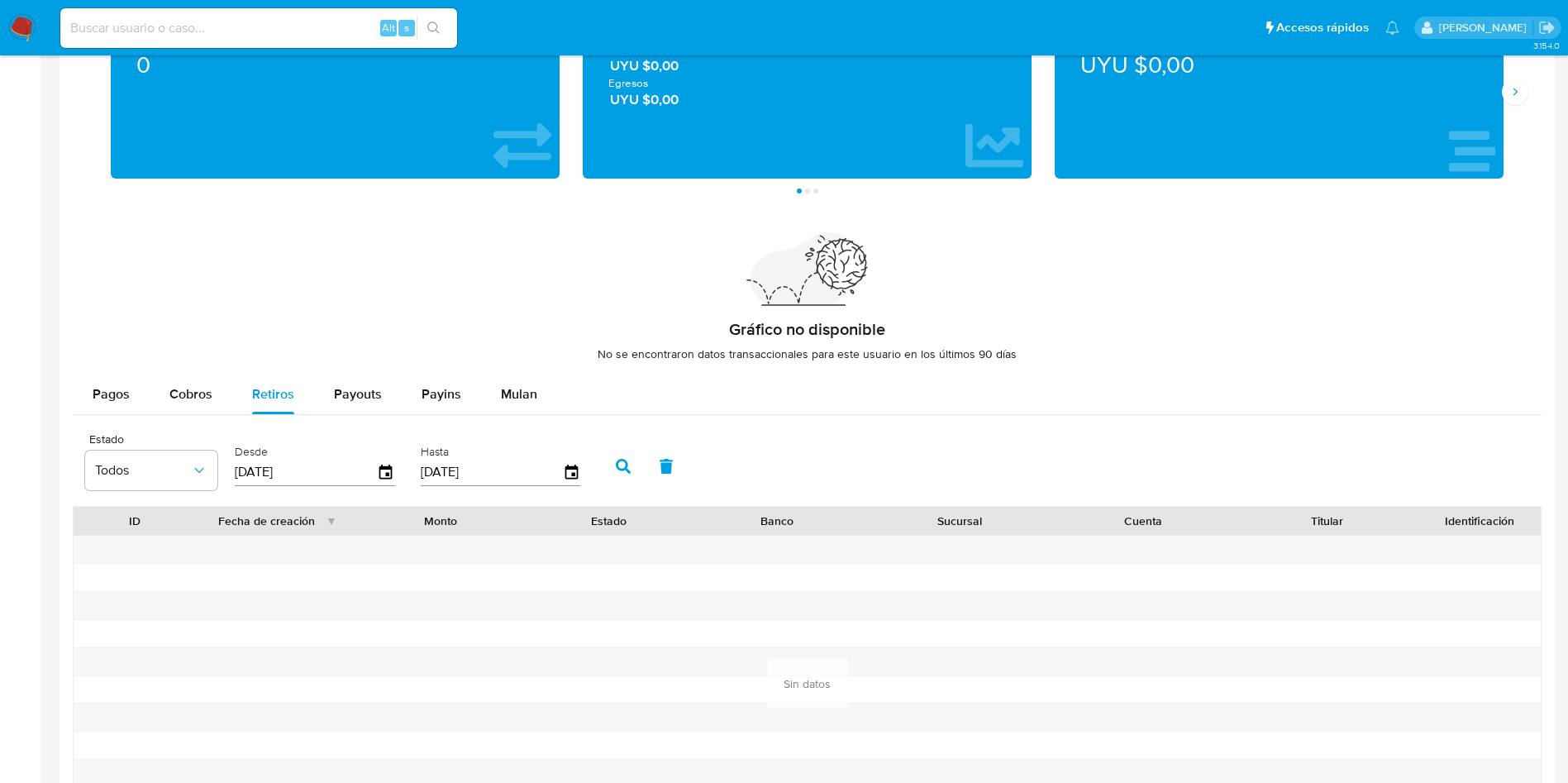
click at [396, 473] on div "Desde 22/05/2025" at bounding box center [317, 464] width 173 height 66
click at [381, 475] on icon "button" at bounding box center [386, 471] width 13 height 15
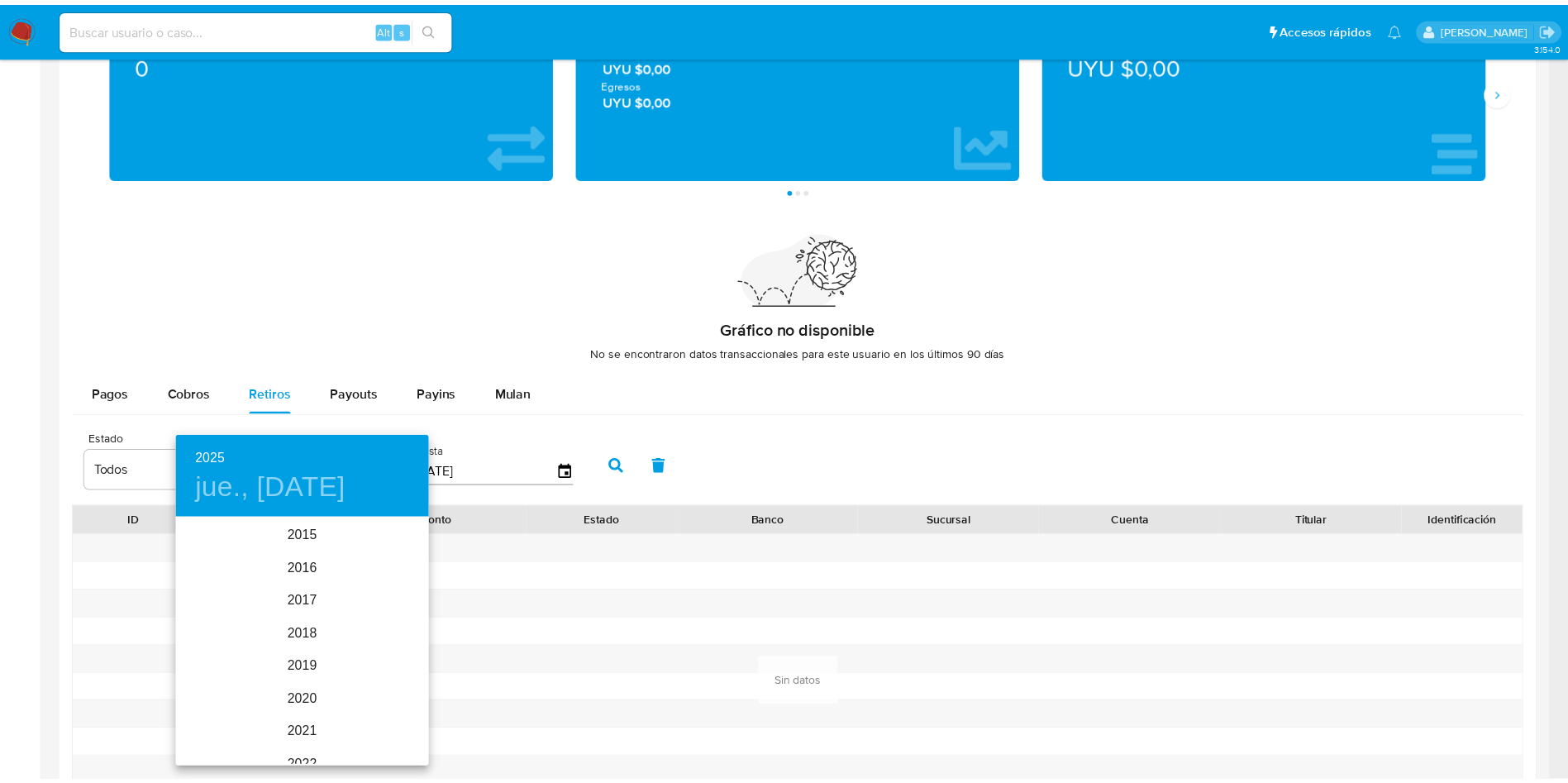
scroll to position [231, 0]
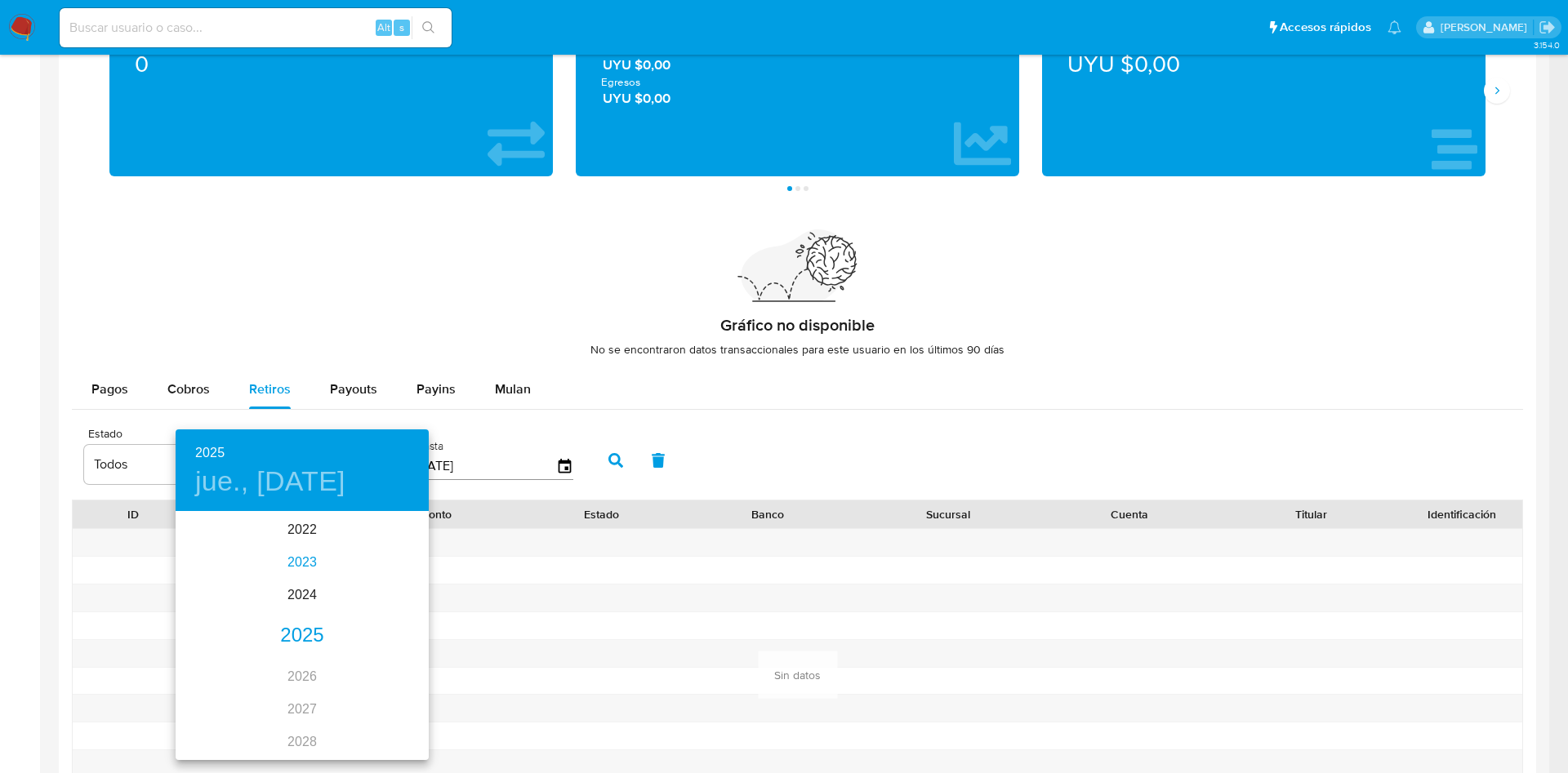
click at [303, 576] on div "2023" at bounding box center [302, 562] width 254 height 33
click at [310, 623] on div "may." at bounding box center [301, 605] width 85 height 61
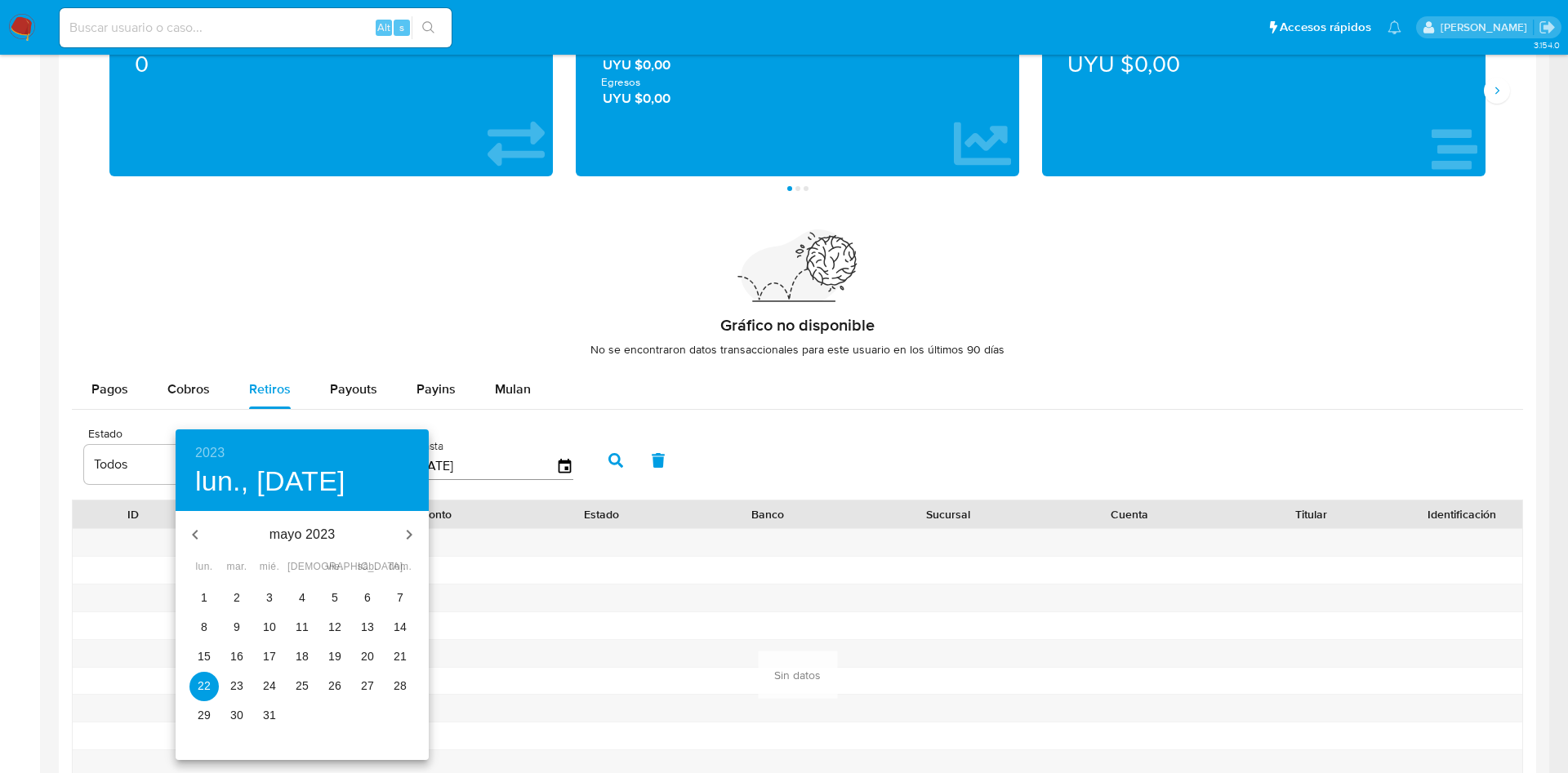
click at [300, 607] on button "4" at bounding box center [302, 598] width 29 height 29
type input "04/05/2023"
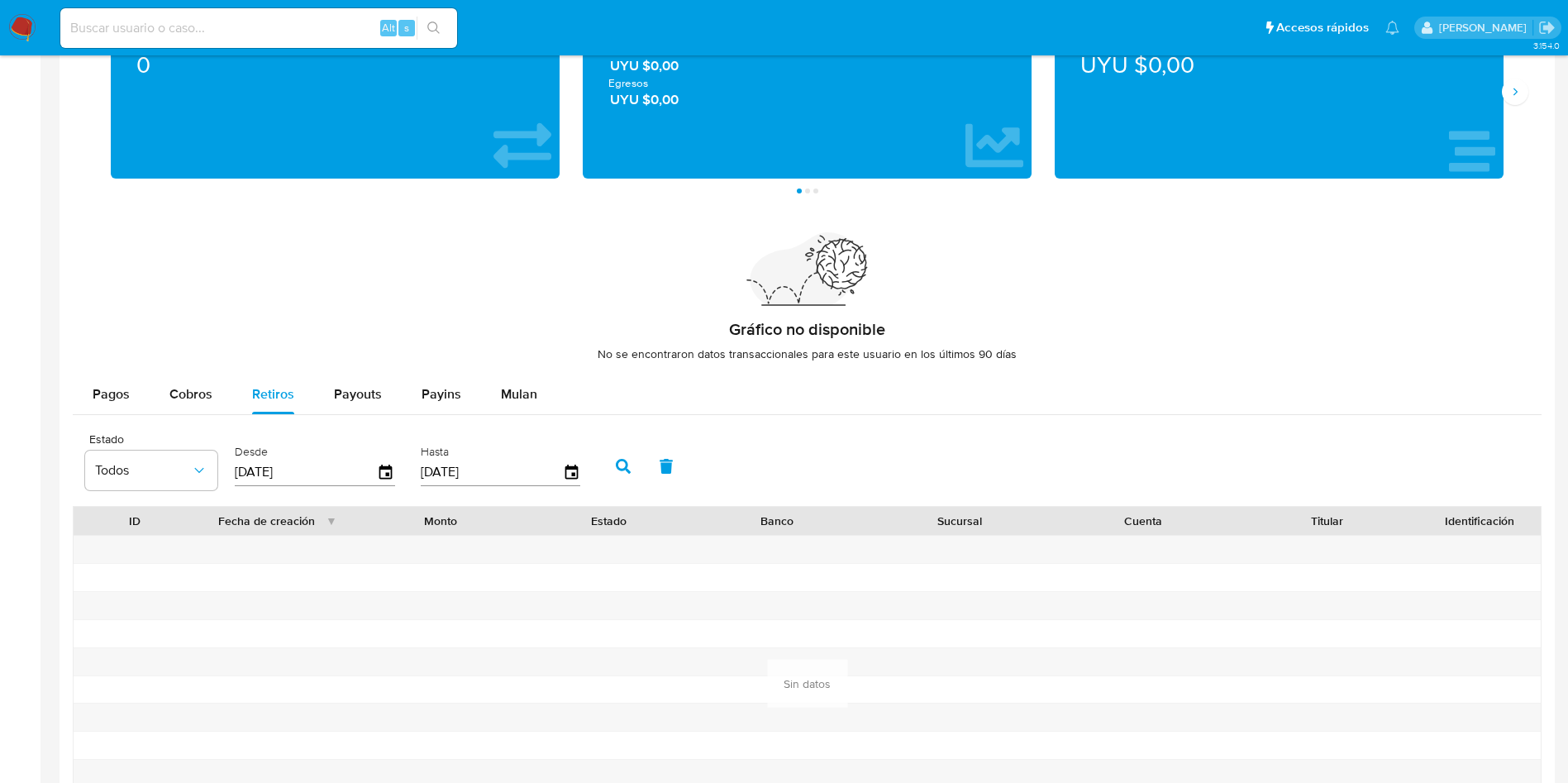
click at [615, 473] on button "button" at bounding box center [624, 466] width 43 height 39
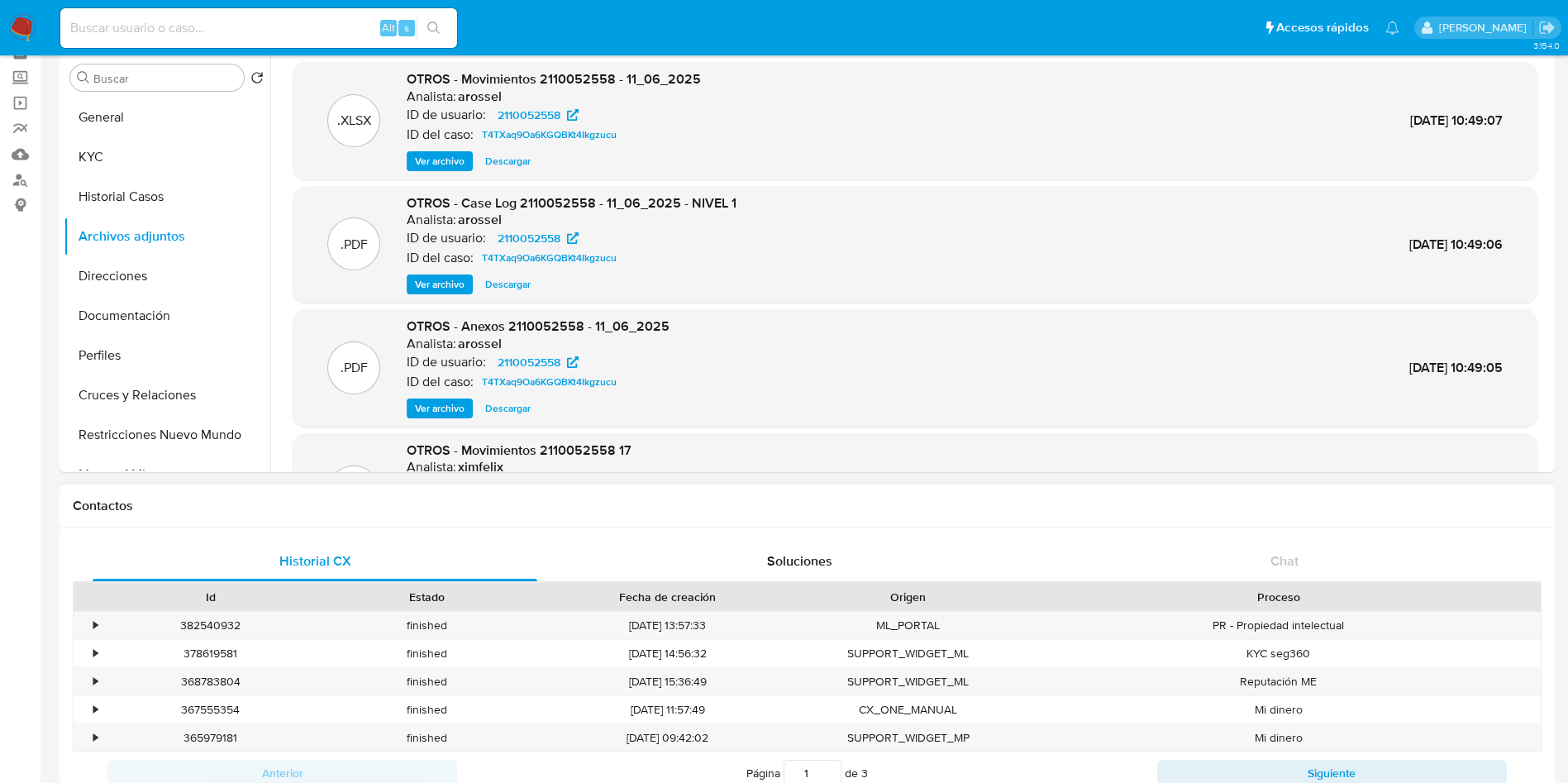
scroll to position [0, 0]
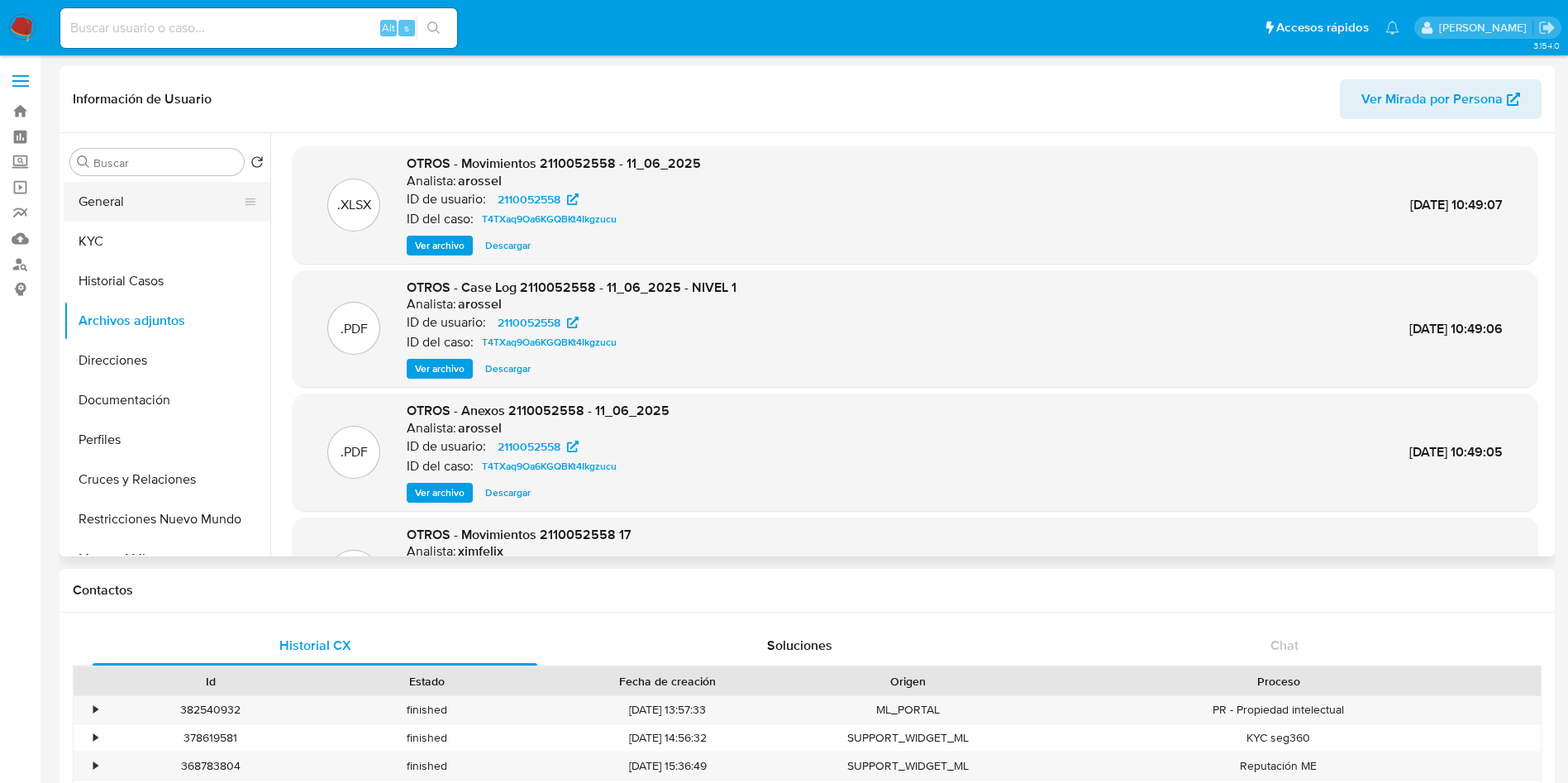
click at [187, 200] on button "General" at bounding box center [160, 202] width 194 height 39
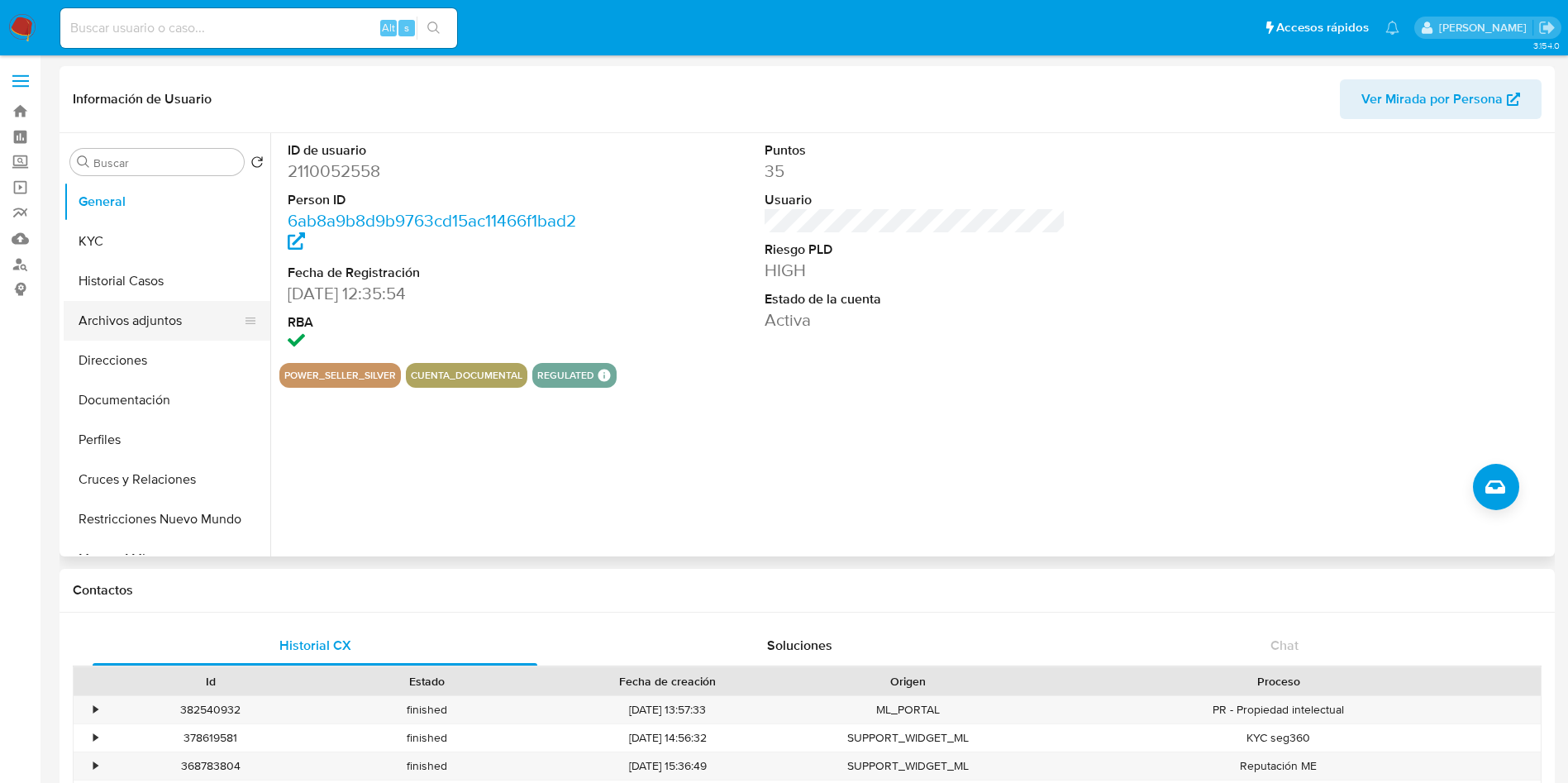
click at [122, 317] on button "Archivos adjuntos" at bounding box center [160, 321] width 194 height 39
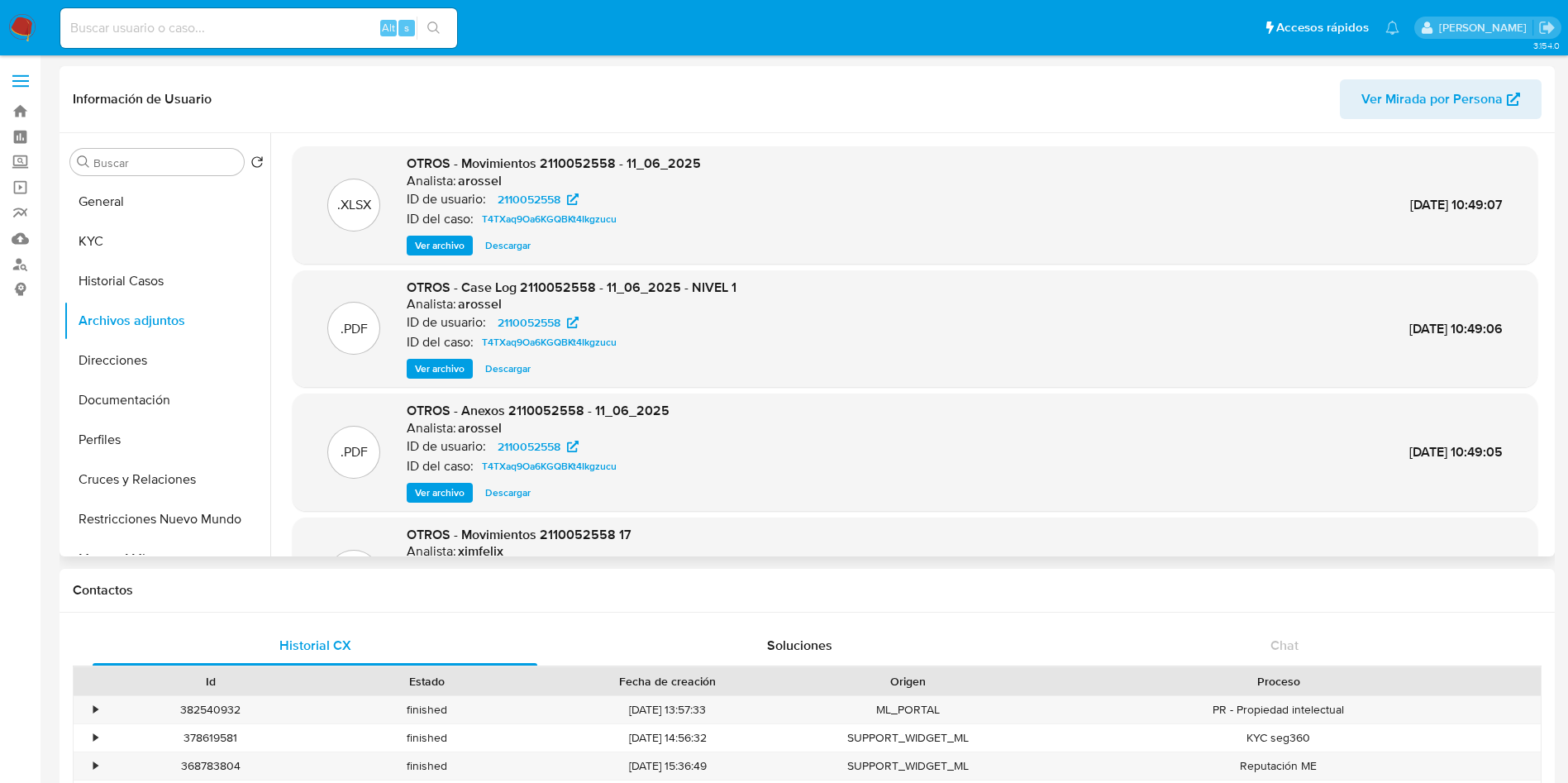
click at [444, 360] on span "Ver archivo" at bounding box center [440, 368] width 49 height 17
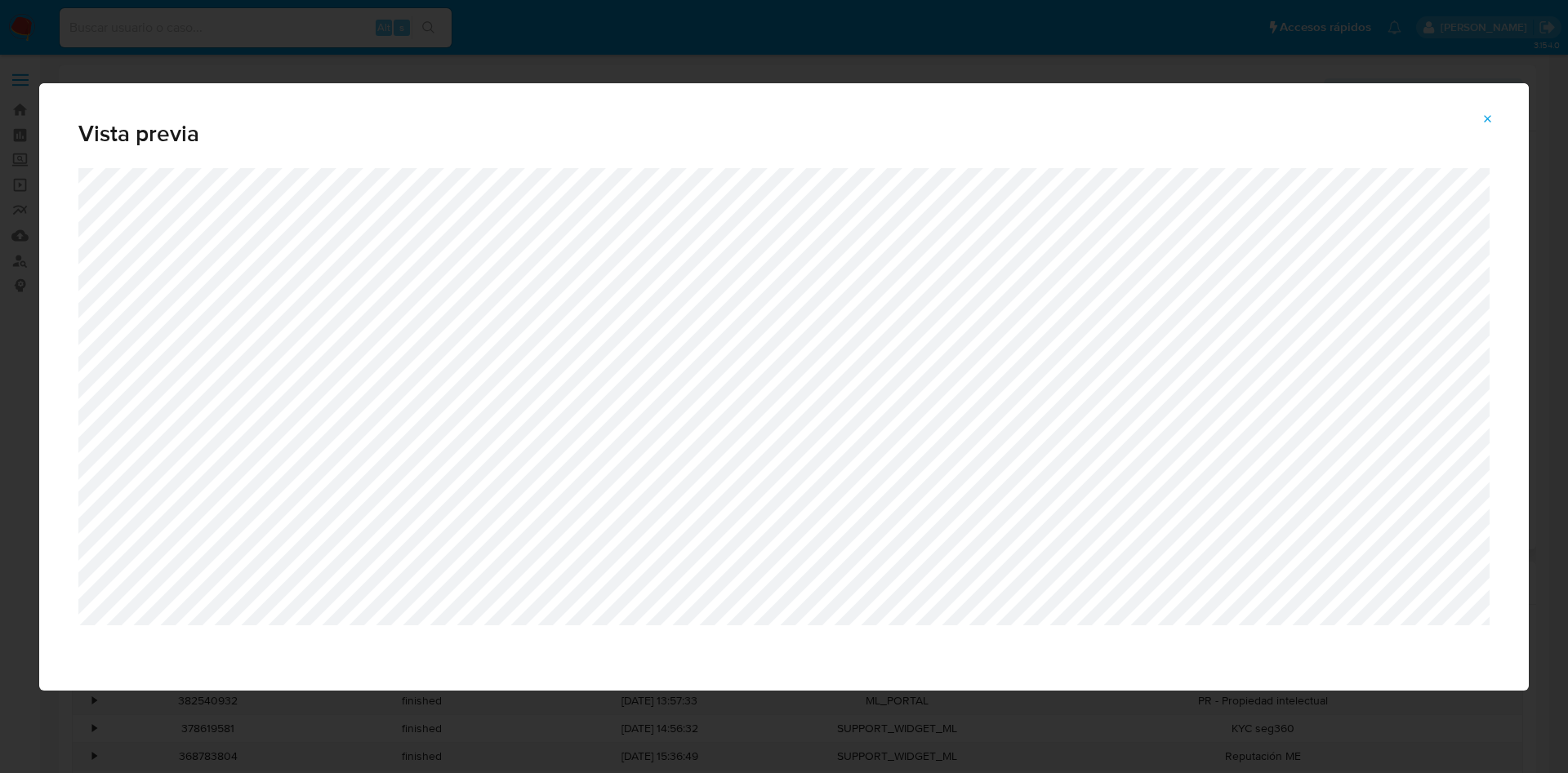
click at [837, 62] on div "Vista previa" at bounding box center [784, 386] width 1568 height 773
click at [1480, 125] on button "Attachment preview" at bounding box center [1487, 118] width 36 height 26
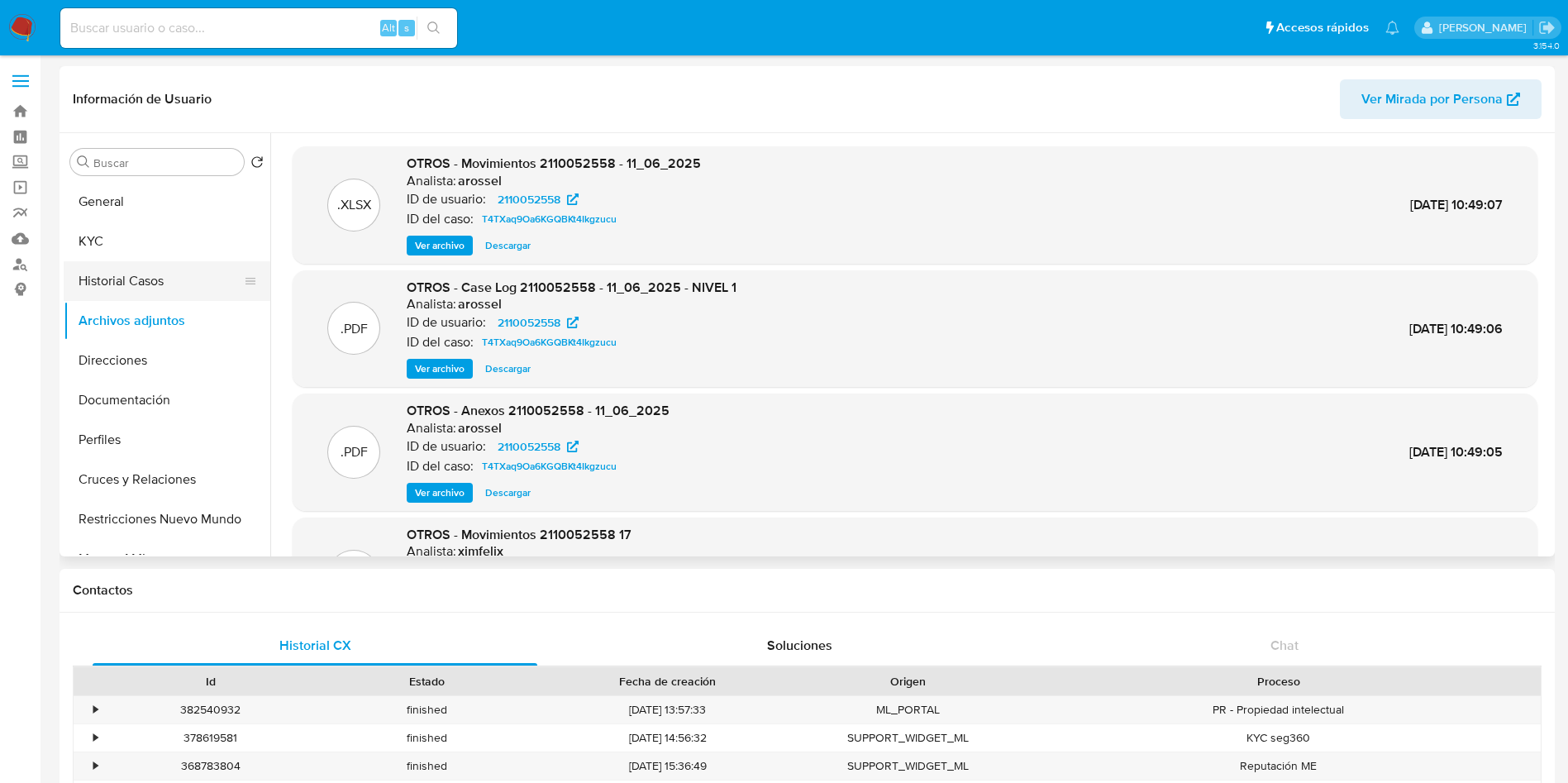
click at [141, 280] on button "Historial Casos" at bounding box center [160, 281] width 194 height 39
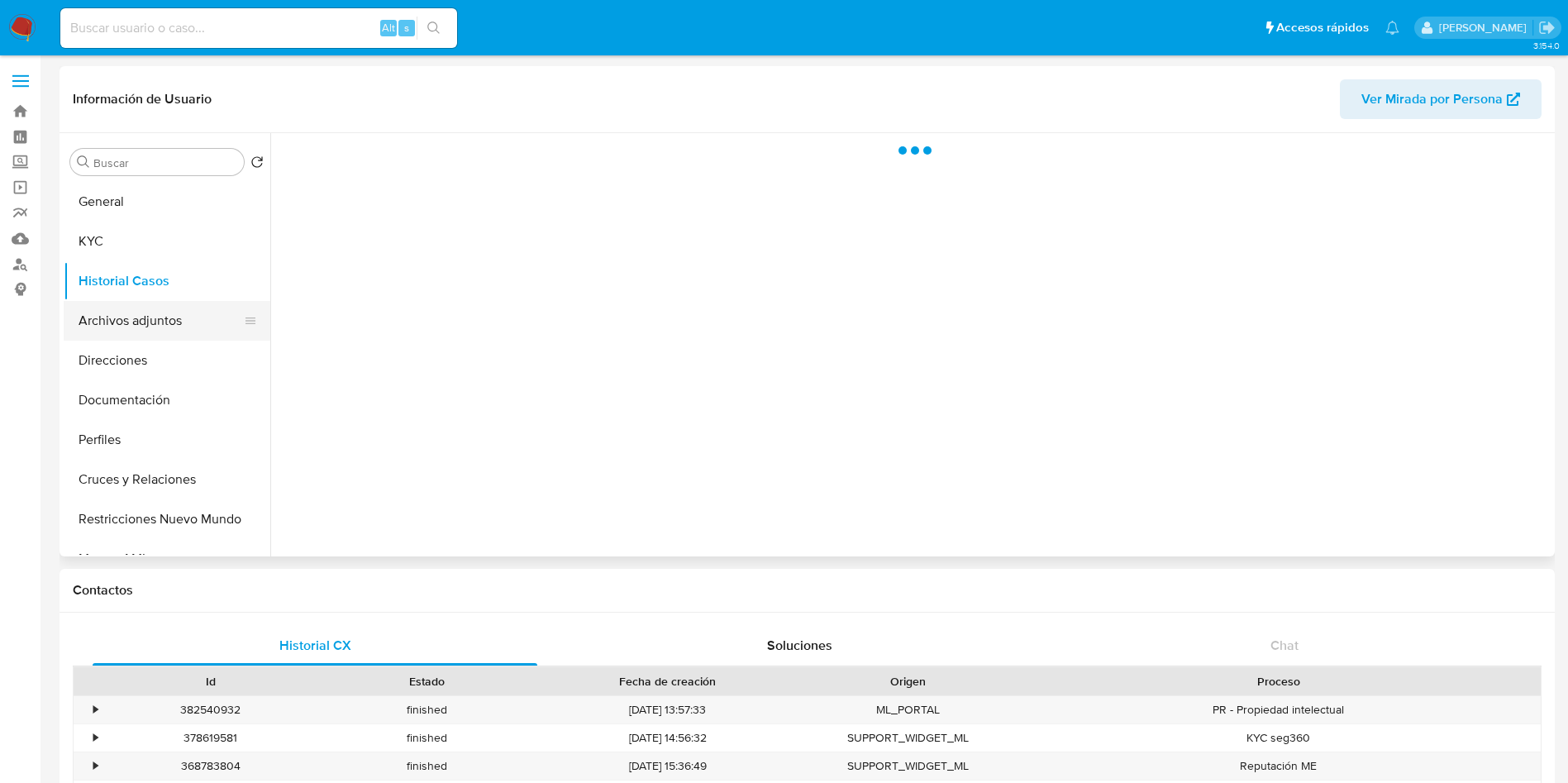
click at [138, 314] on button "Archivos adjuntos" at bounding box center [160, 321] width 194 height 39
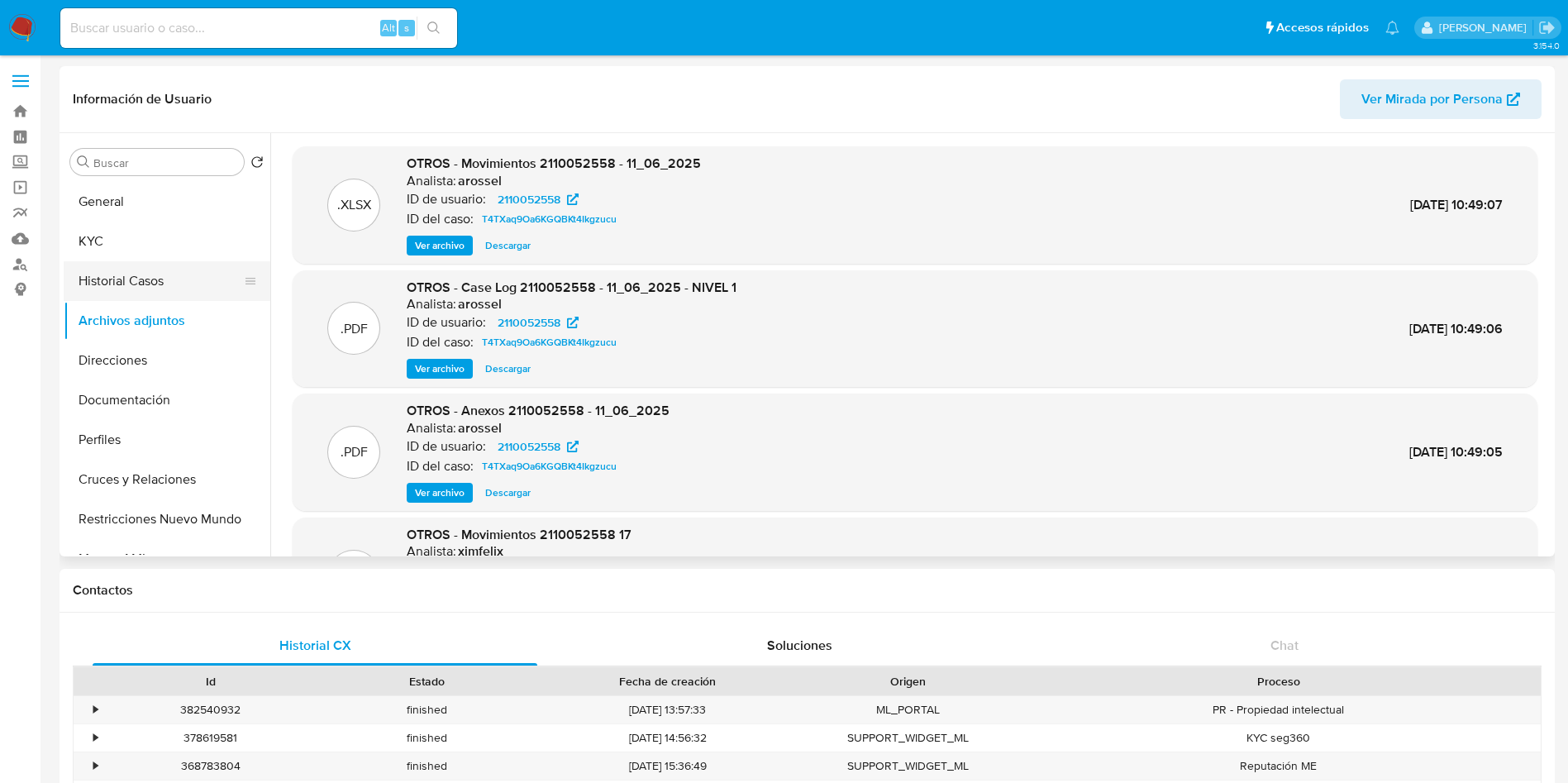
click at [125, 282] on button "Historial Casos" at bounding box center [160, 281] width 194 height 39
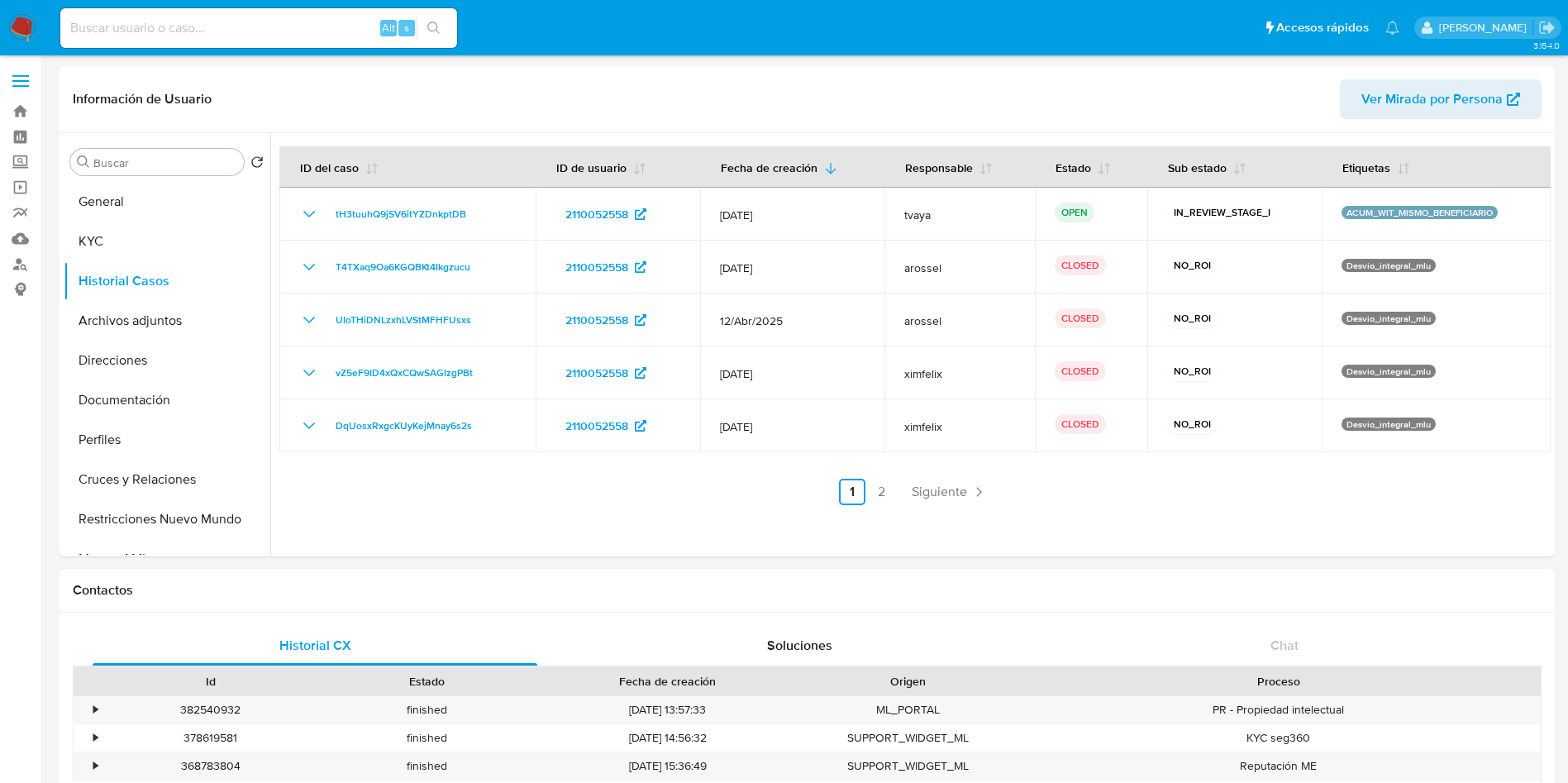
click at [358, 209] on span "tH3tuuhQ9jSV6itYZDnkptDB" at bounding box center [400, 214] width 131 height 20
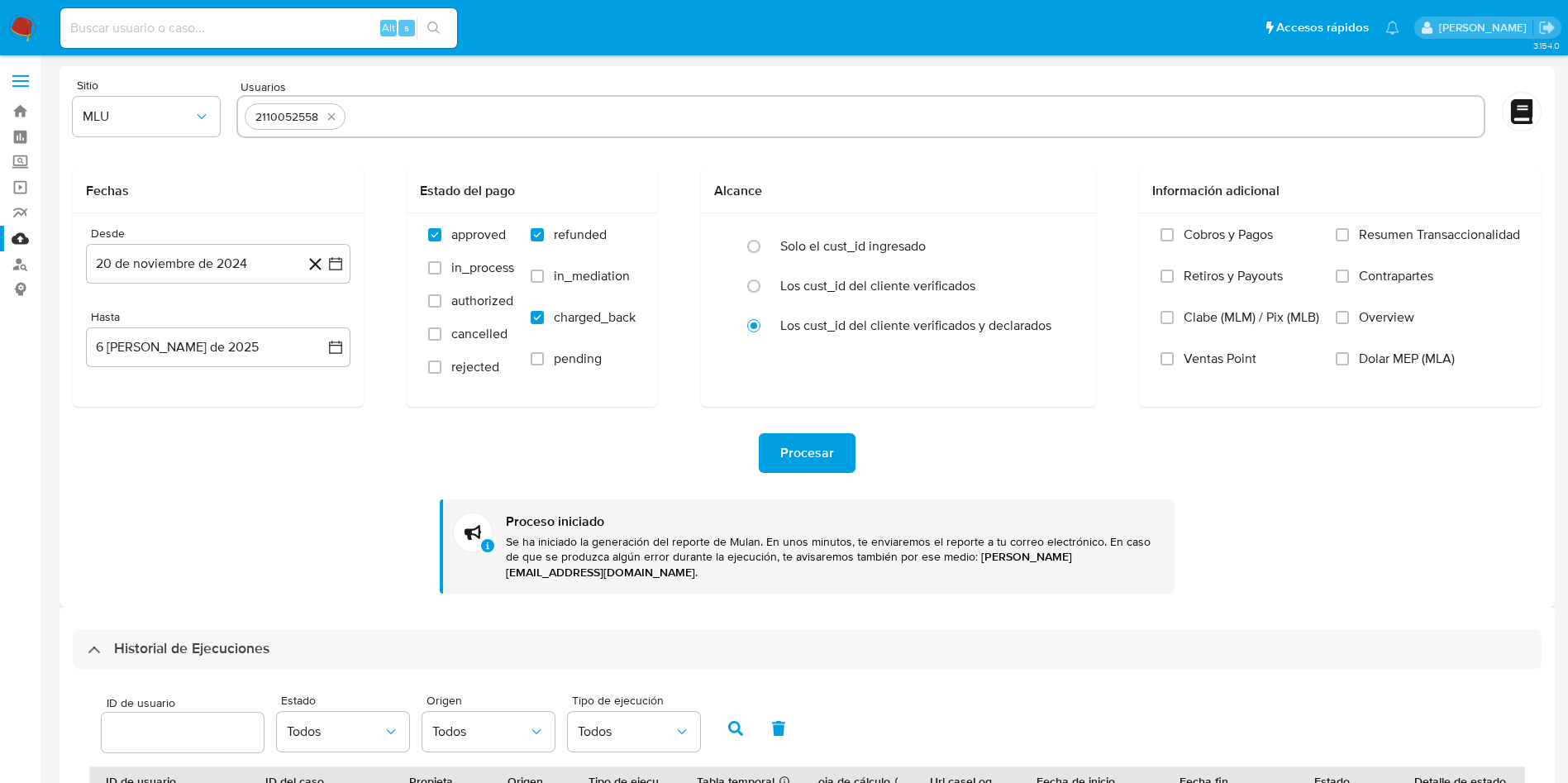
select select "10"
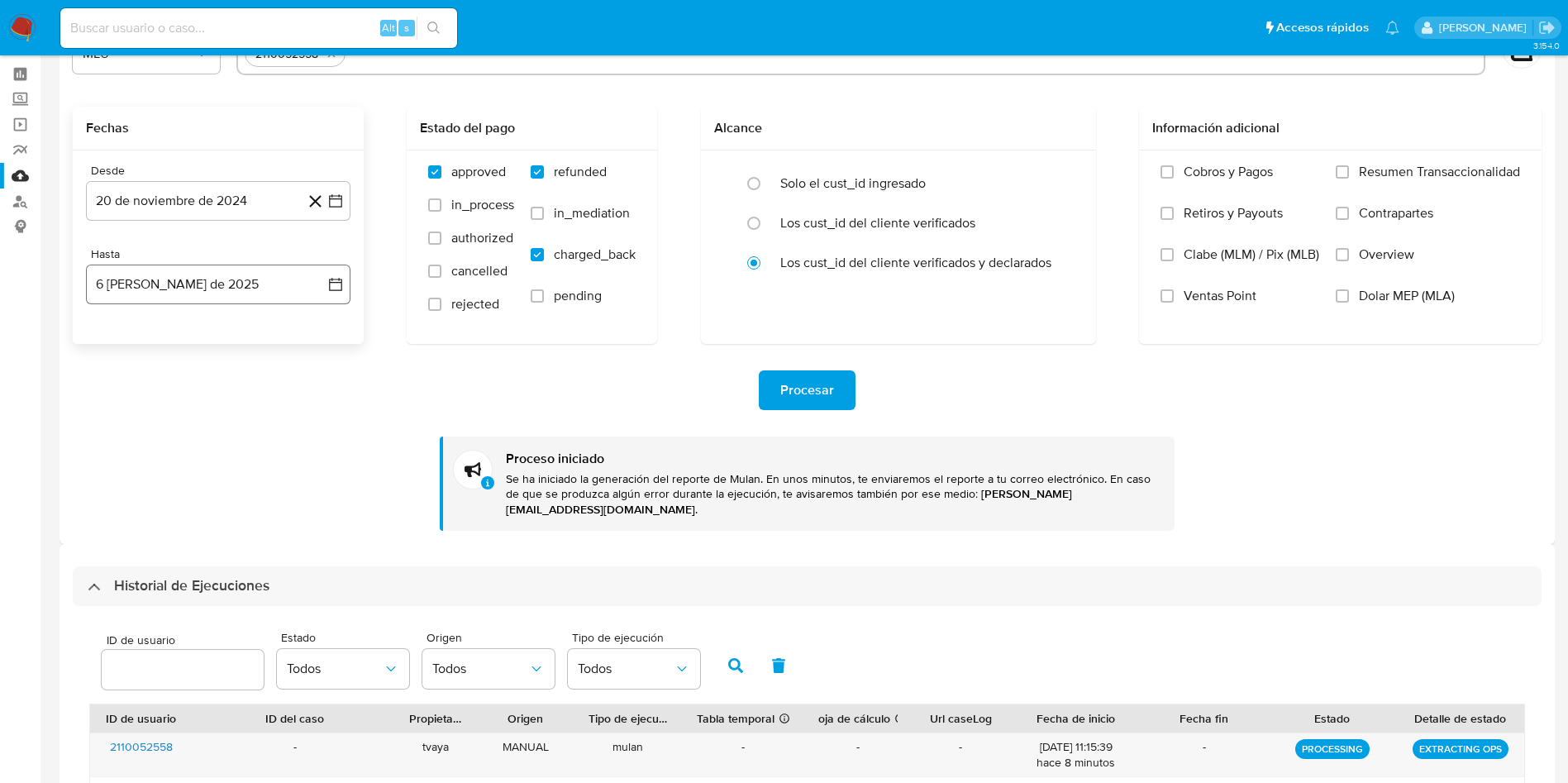
scroll to position [248, 0]
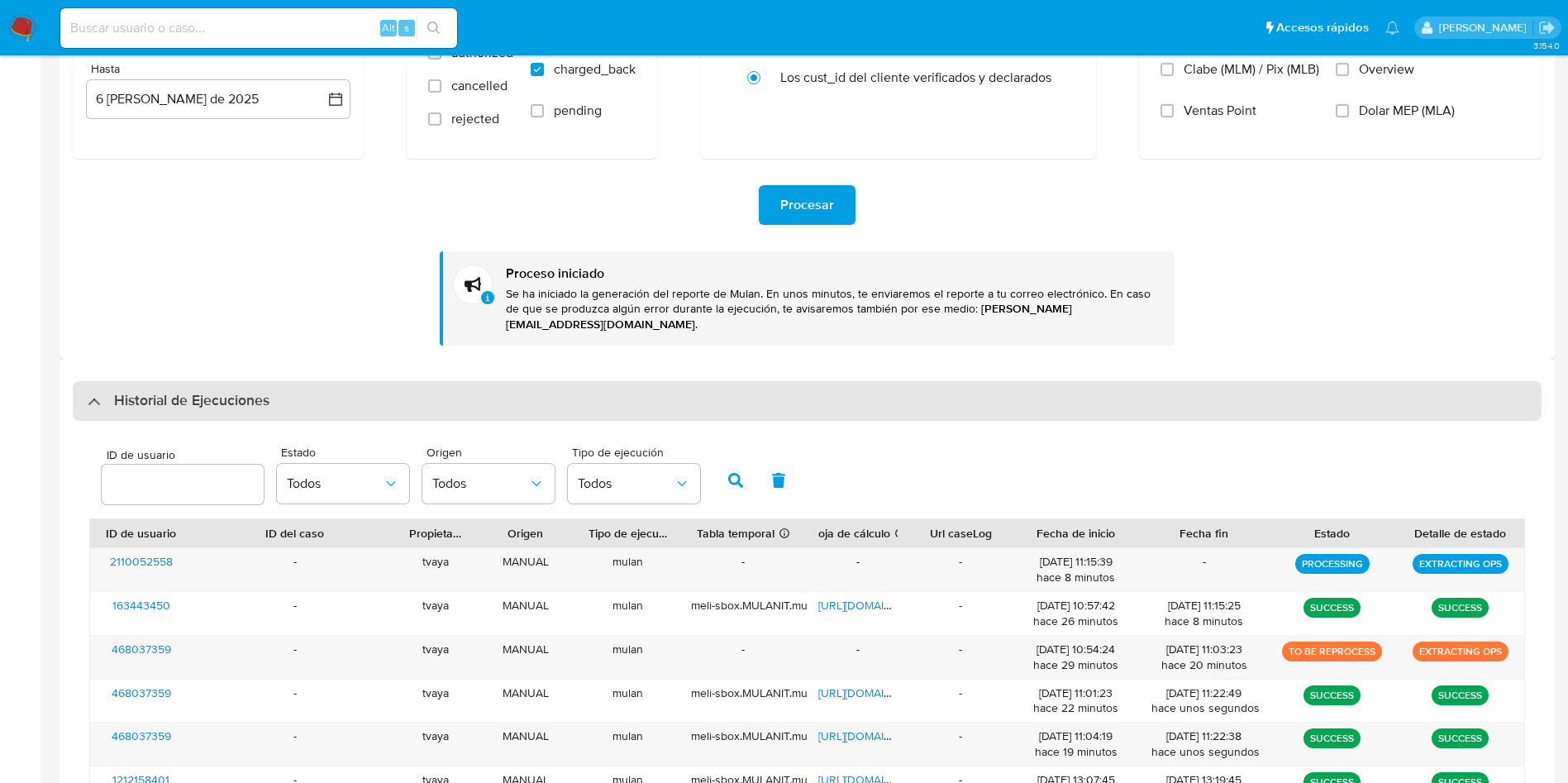
click at [292, 386] on div "Historial de Ejecuciones" at bounding box center [807, 400] width 1469 height 39
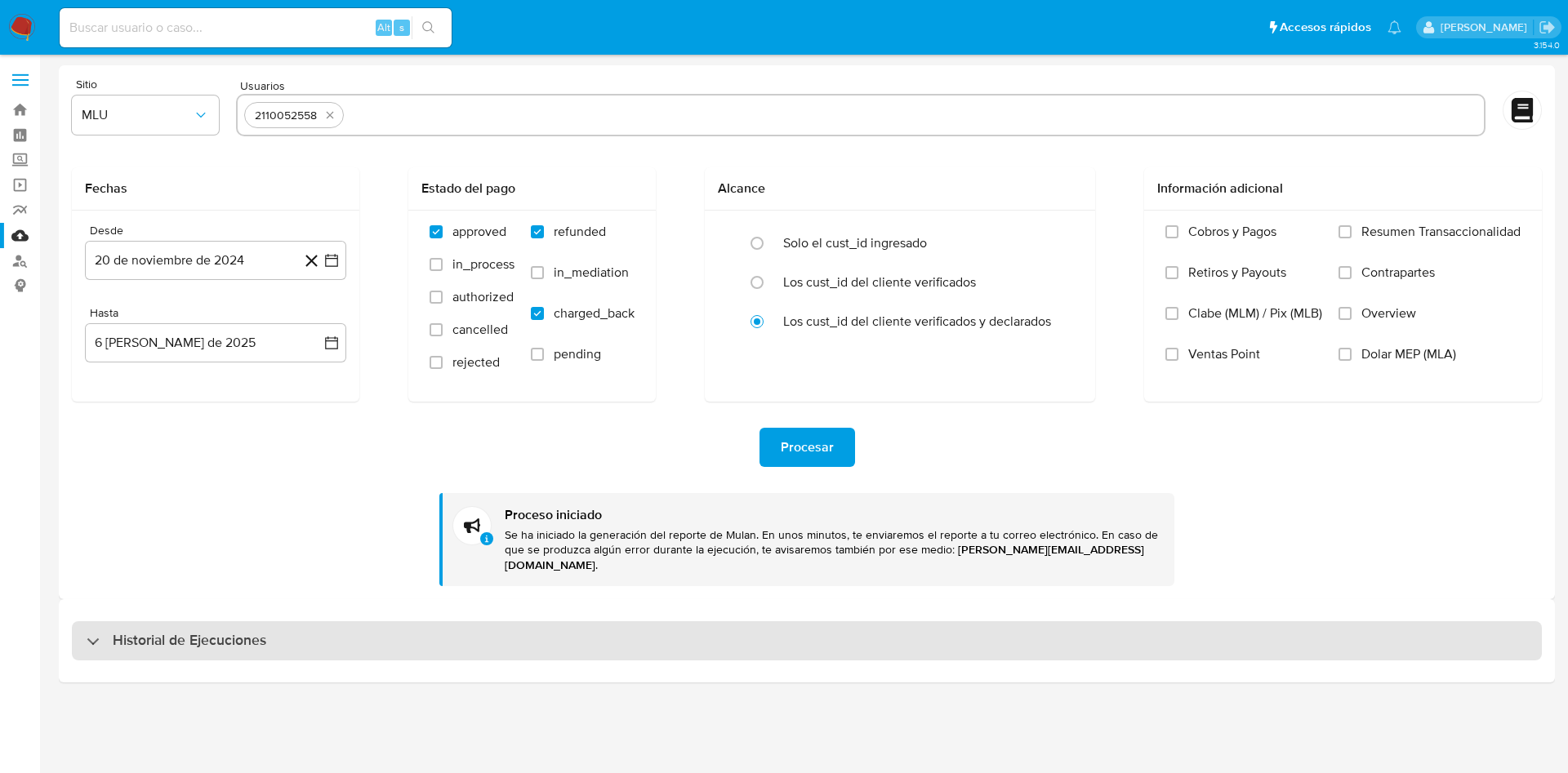
click at [222, 631] on h3 "Historial de Ejecuciones" at bounding box center [189, 641] width 153 height 19
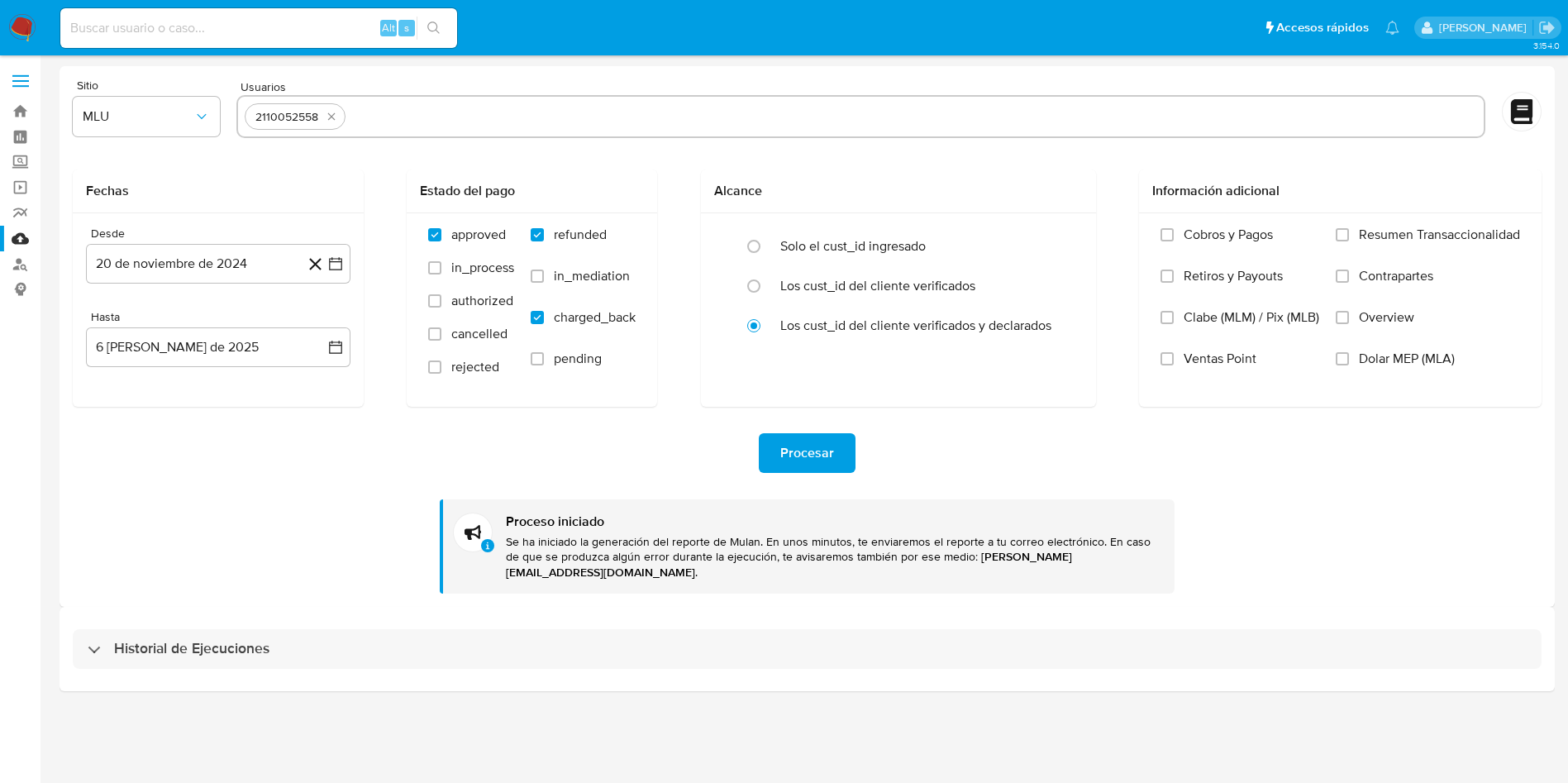
select select "10"
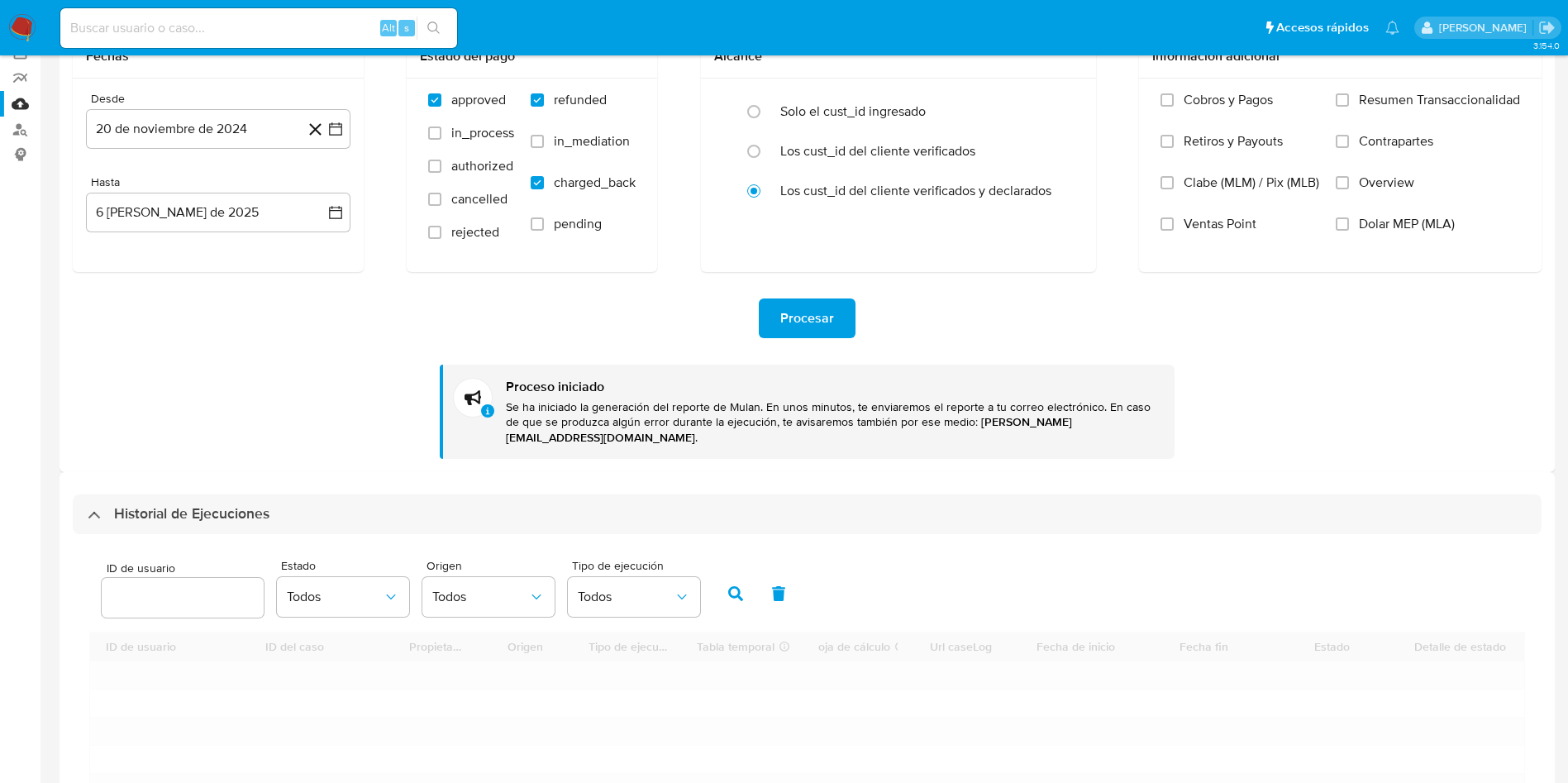
scroll to position [248, 0]
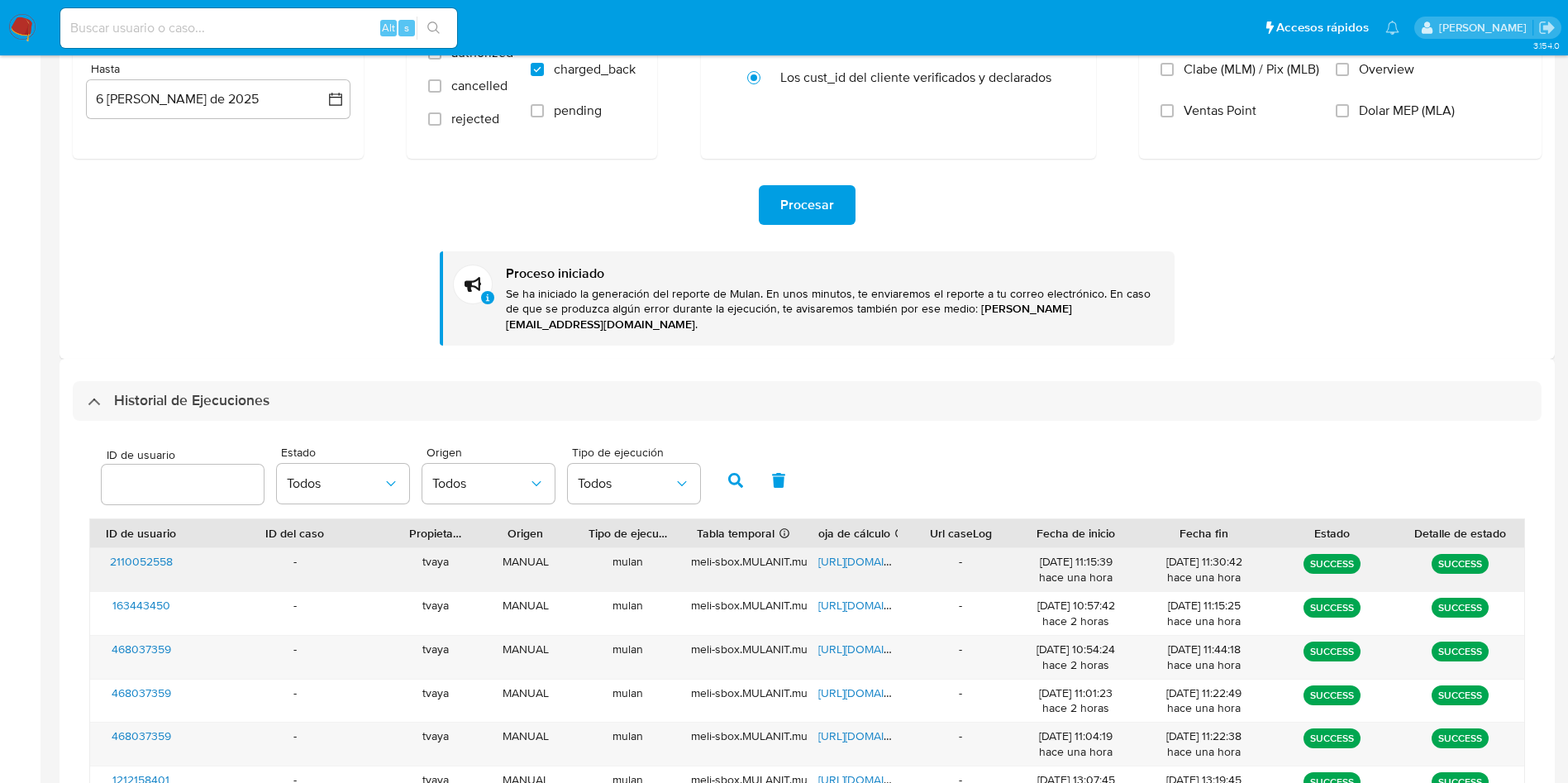
click at [844, 553] on span "[URL][DOMAIN_NAME]" at bounding box center [875, 561] width 114 height 17
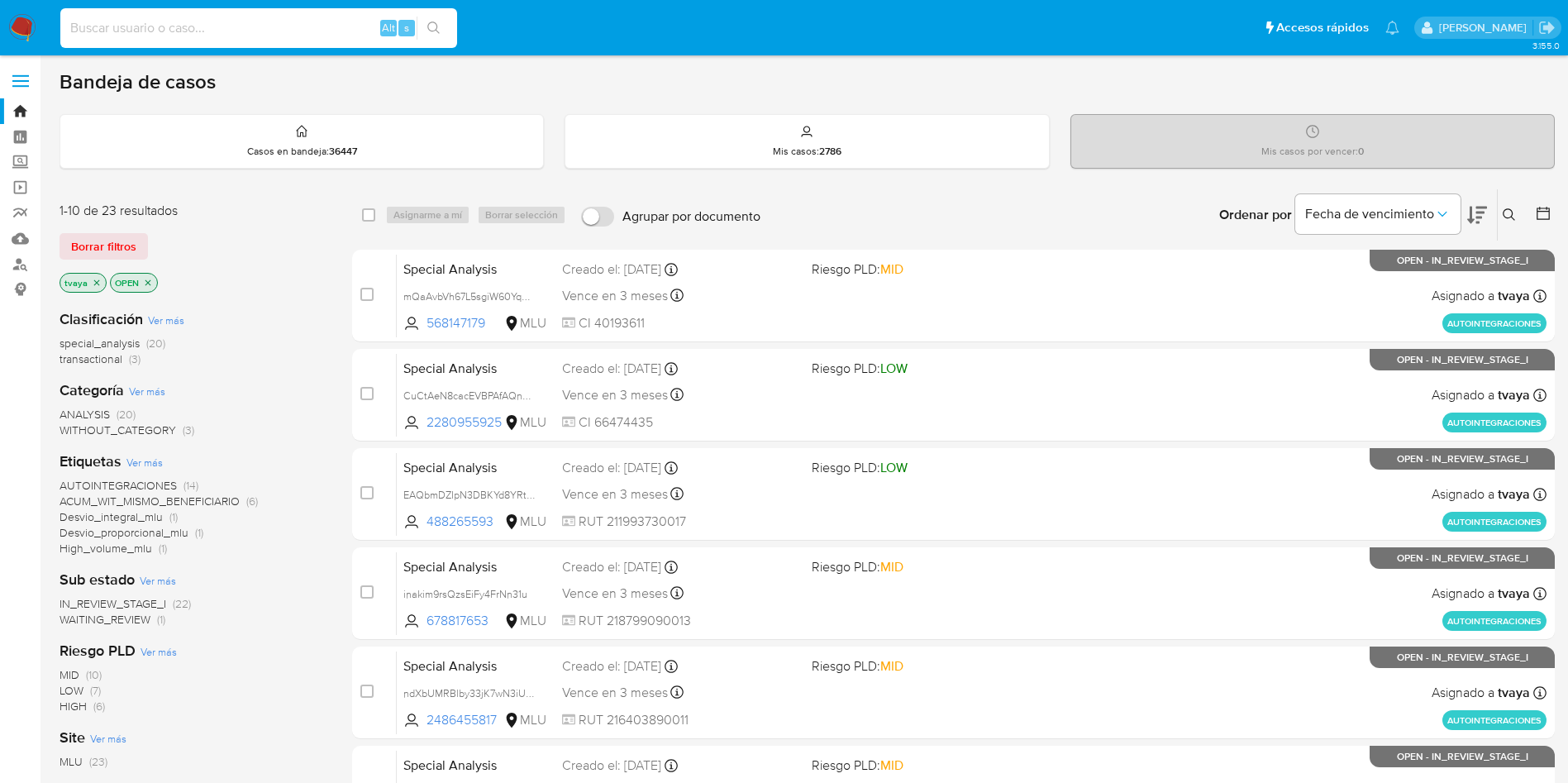
click at [227, 29] on input at bounding box center [258, 29] width 396 height 22
paste input "2079874816"
type input "2079874816"
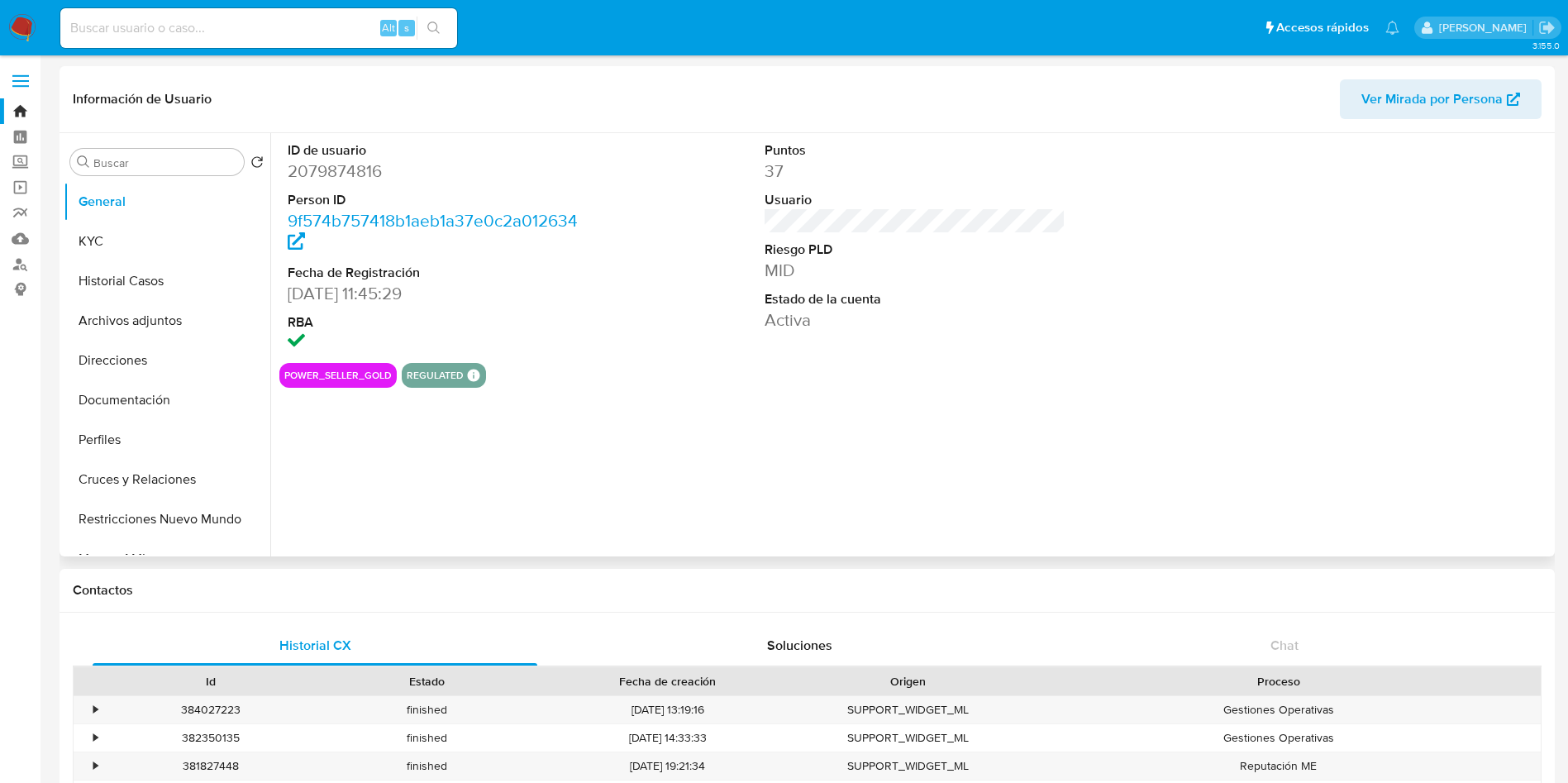
select select "10"
click at [112, 252] on button "KYC" at bounding box center [160, 241] width 194 height 39
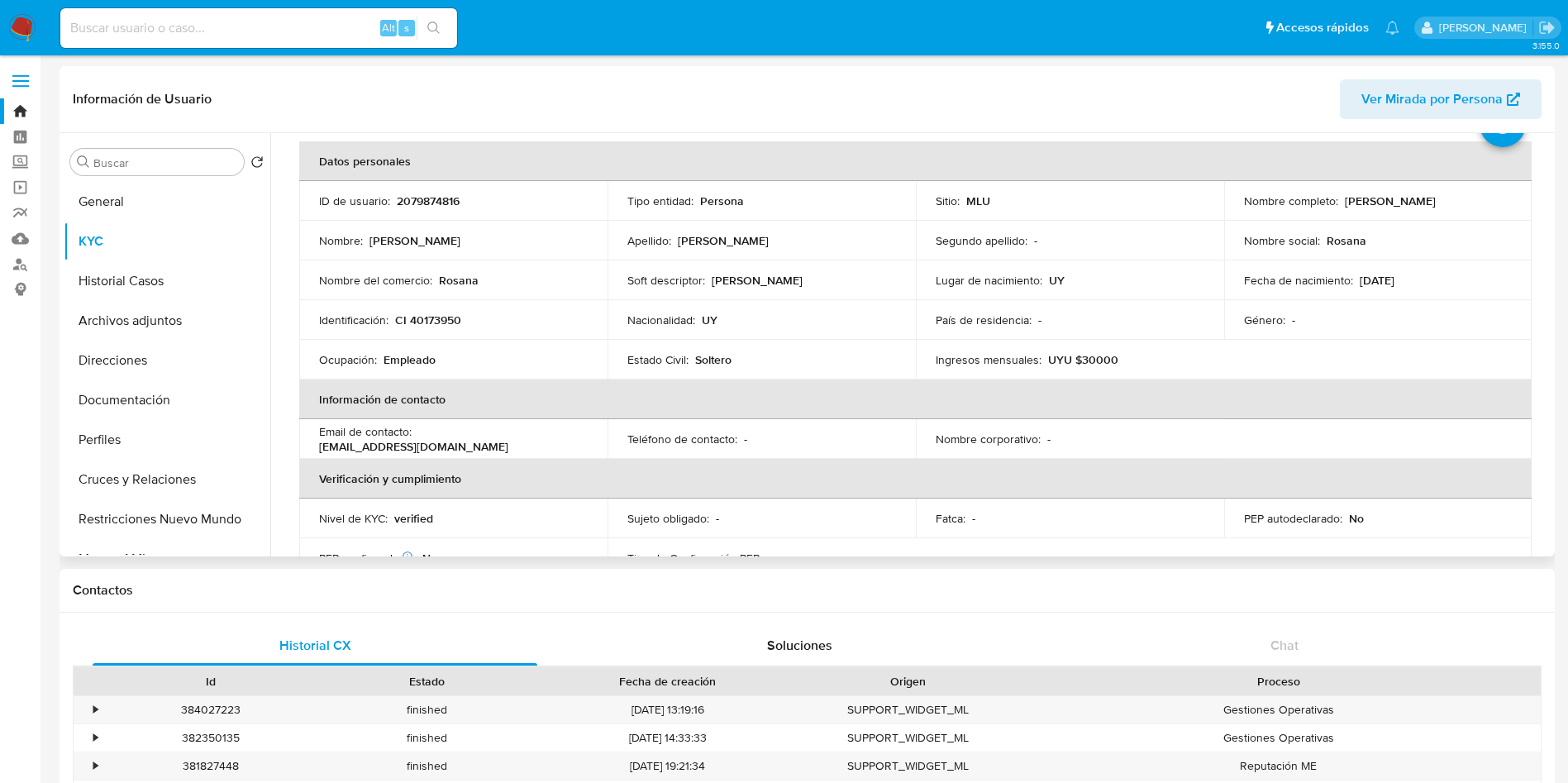
scroll to position [70, 0]
drag, startPoint x: 1488, startPoint y: 208, endPoint x: 1339, endPoint y: 201, distance: 149.2
click at [1339, 201] on div "Nombre completo : [PERSON_NAME]" at bounding box center [1378, 201] width 269 height 15
copy p "[PERSON_NAME]"
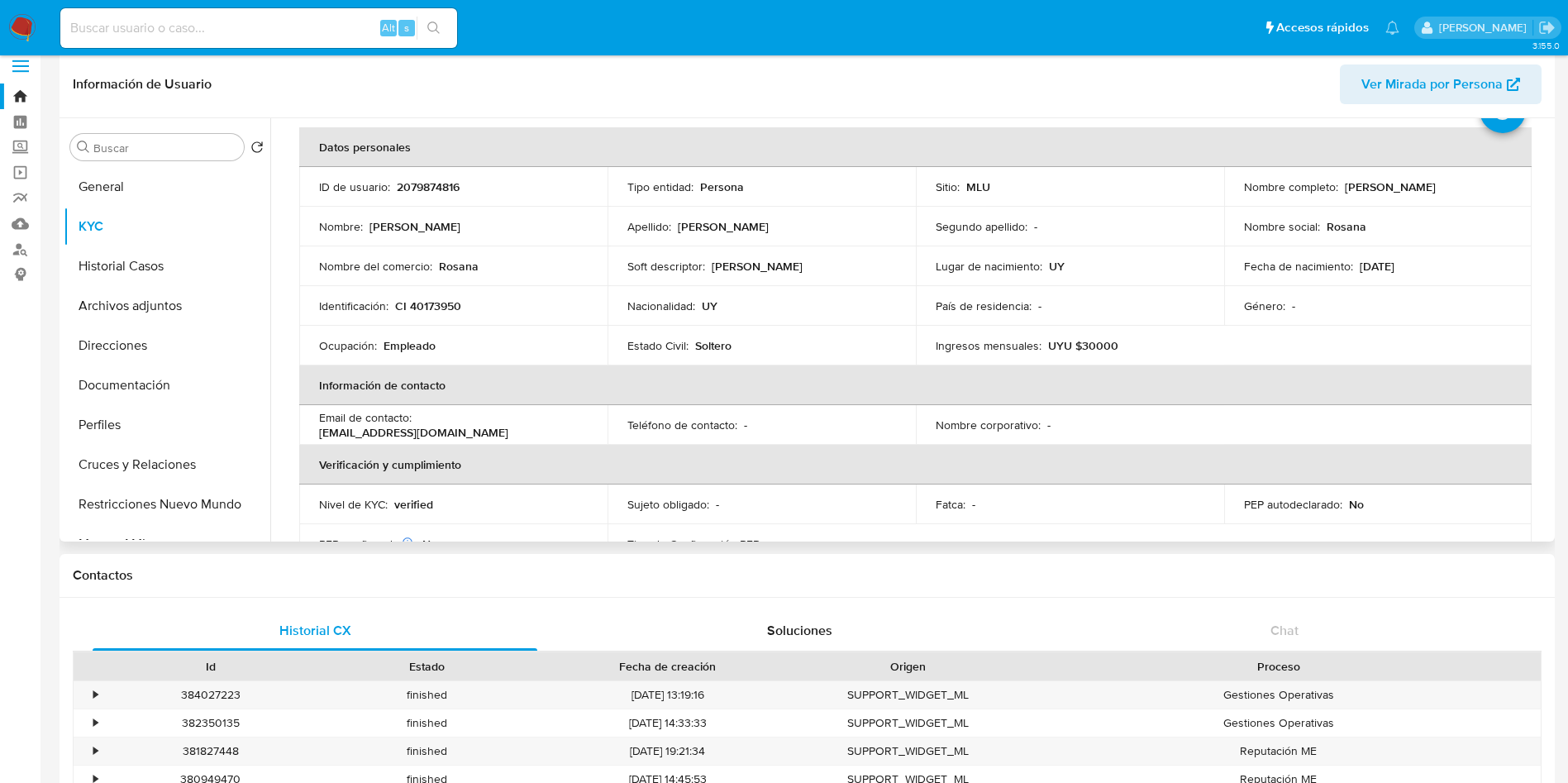
scroll to position [0, 0]
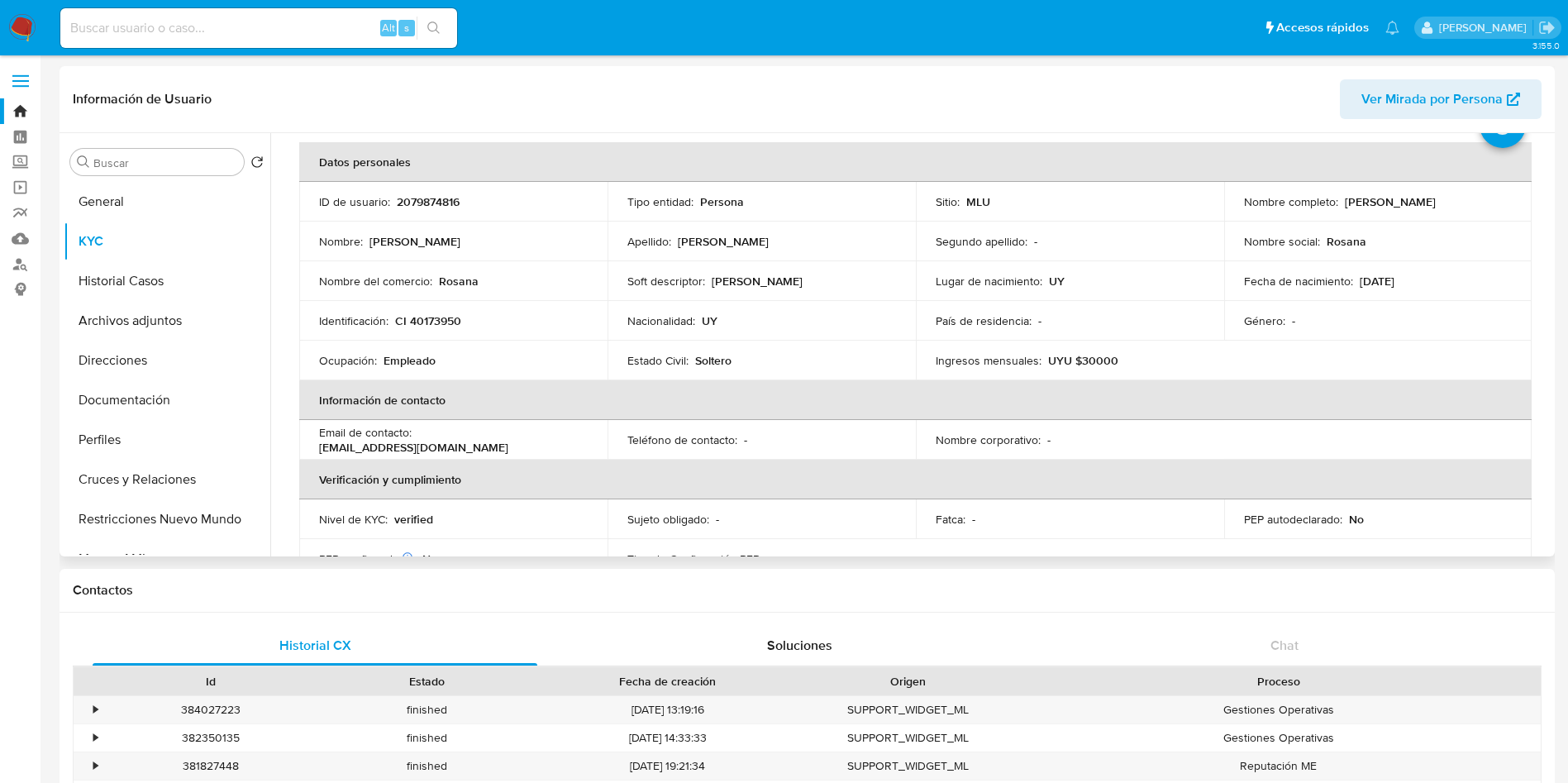
click at [430, 324] on p "CI 40173950" at bounding box center [428, 321] width 66 height 15
click at [477, 319] on div "Identificación : CI 40173950" at bounding box center [452, 321] width 269 height 15
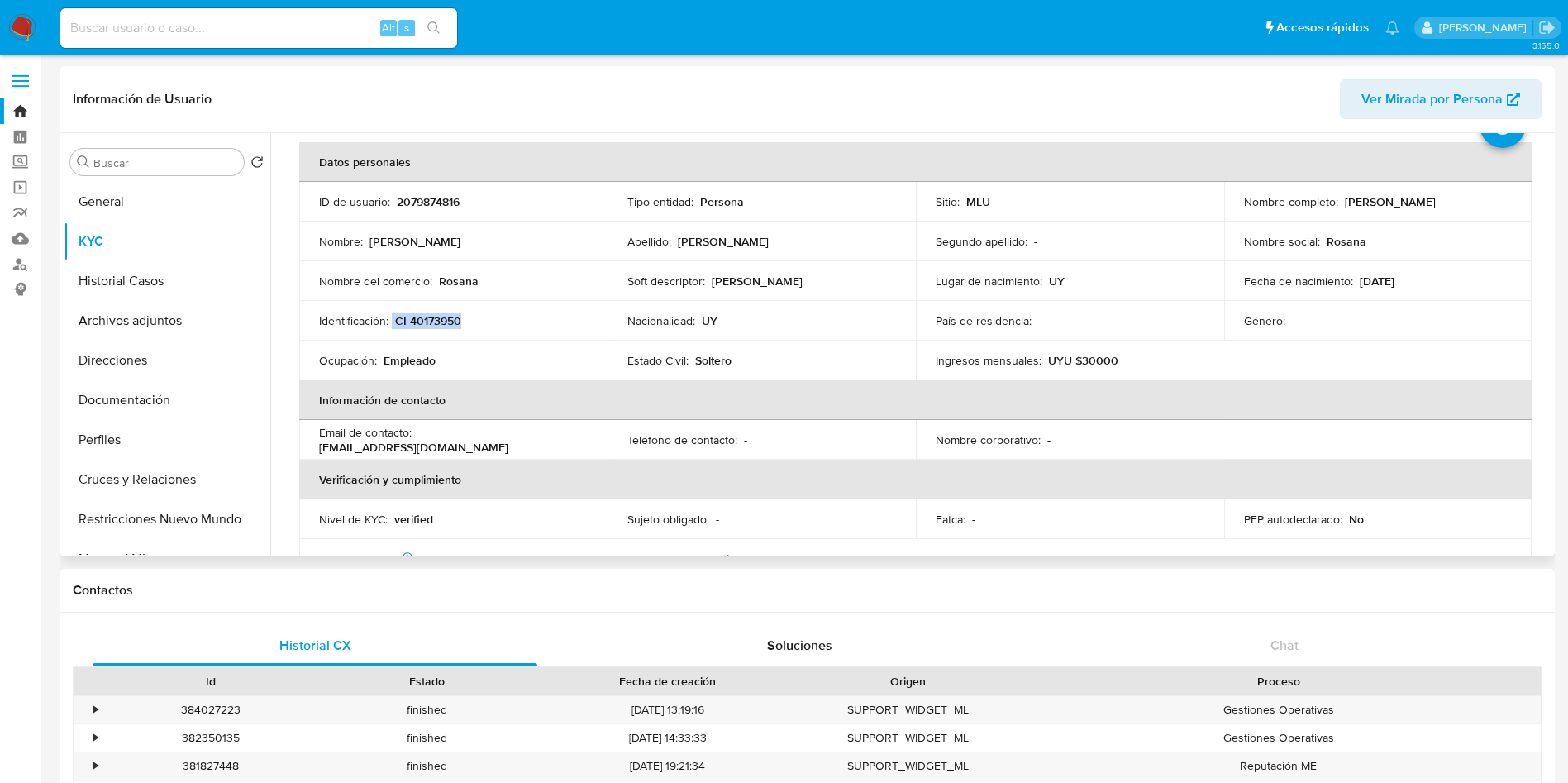
drag, startPoint x: 473, startPoint y: 324, endPoint x: 393, endPoint y: 324, distance: 80.0
click at [393, 324] on div "Identificación : CI 40173950" at bounding box center [452, 321] width 269 height 15
copy div "CI 40173950"
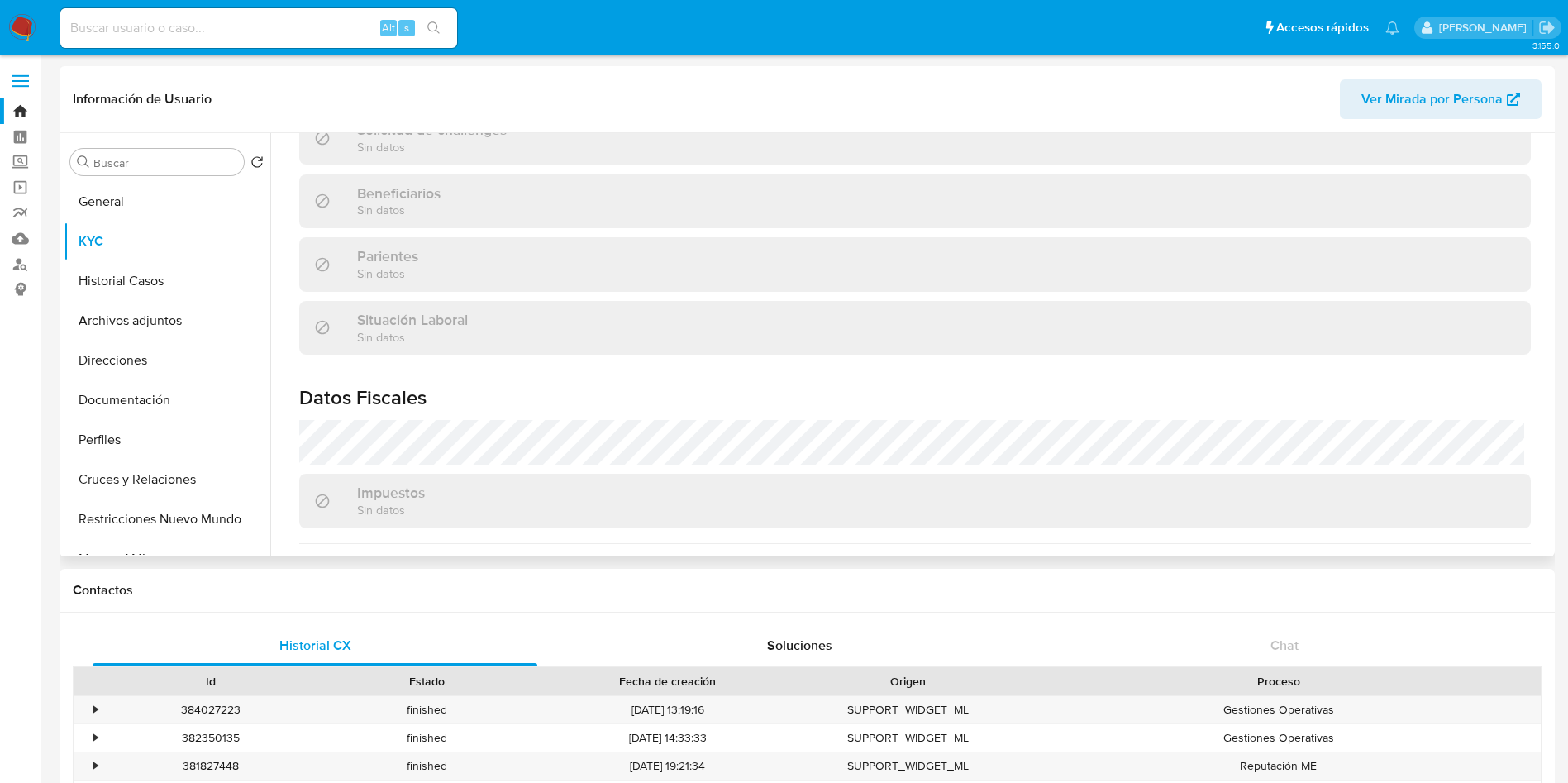
scroll to position [814, 0]
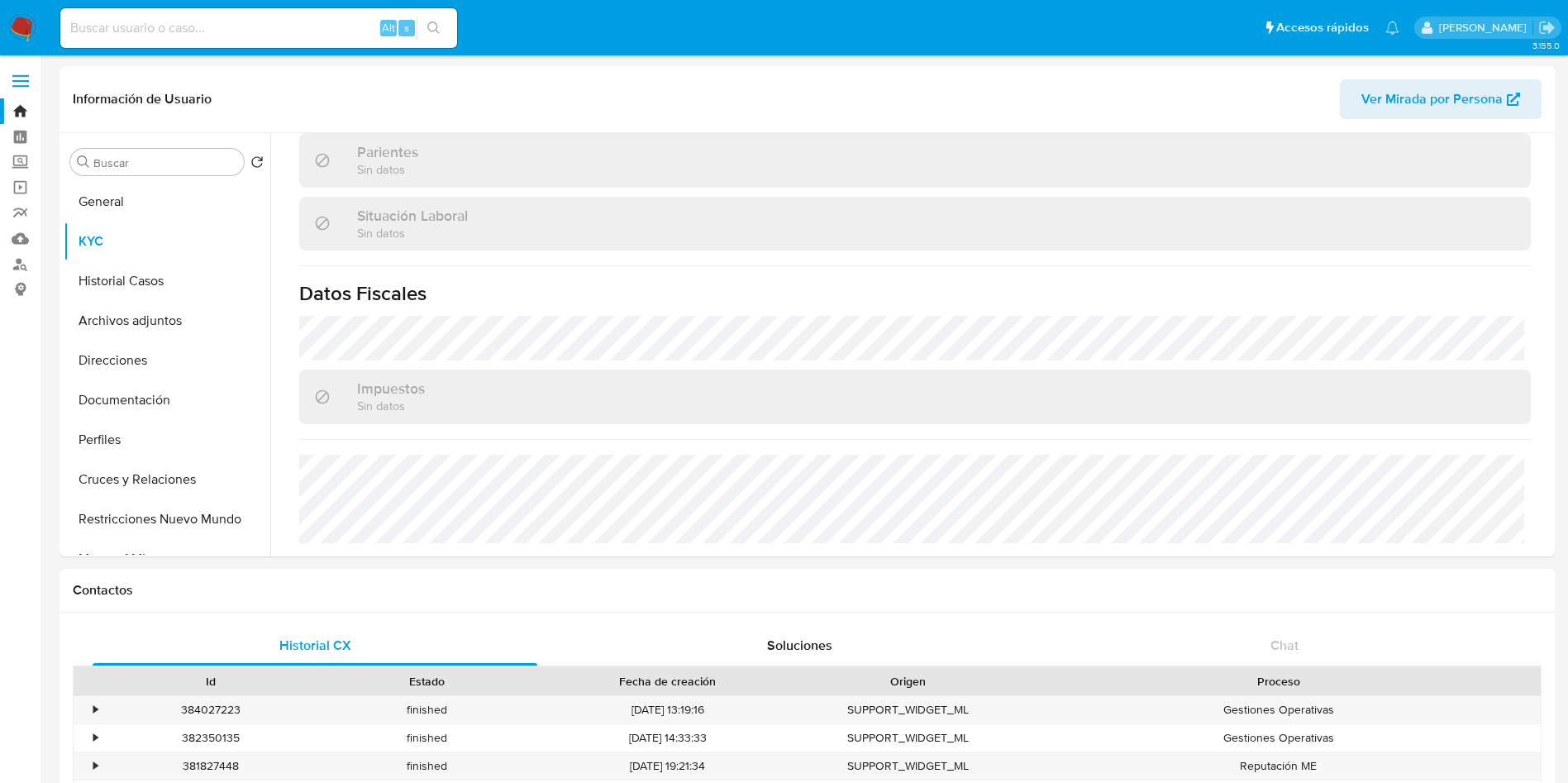
click at [175, 23] on input at bounding box center [258, 29] width 396 height 22
paste input "2413940862"
type input "2413940862"
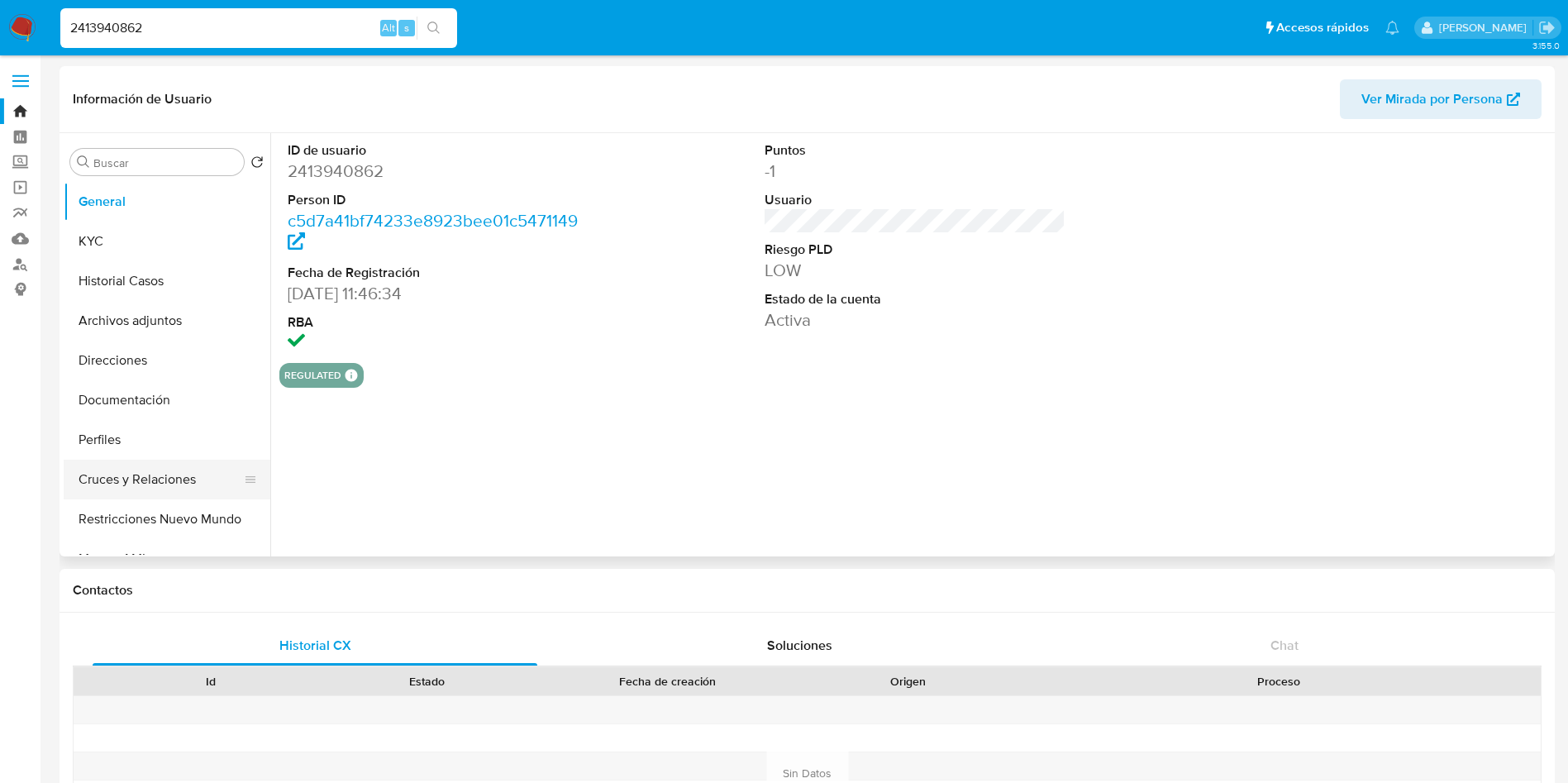
select select "10"
click at [132, 243] on button "KYC" at bounding box center [160, 241] width 194 height 39
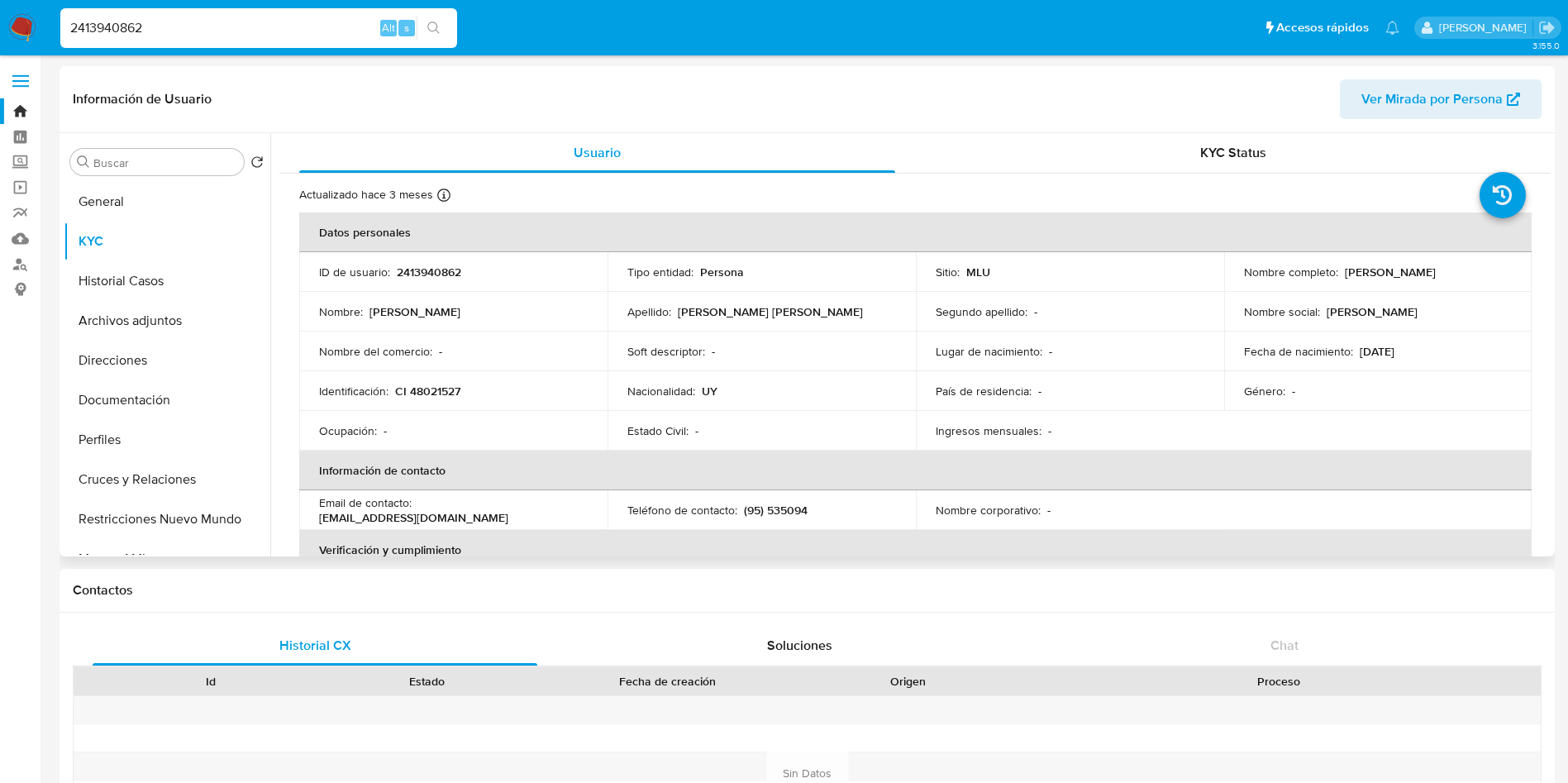
drag, startPoint x: 1487, startPoint y: 272, endPoint x: 1338, endPoint y: 271, distance: 149.0
click at [1338, 271] on div "Nombre completo : Elbio Omar Carneiro Pereyra" at bounding box center [1378, 271] width 269 height 15
drag, startPoint x: 1343, startPoint y: 276, endPoint x: 1486, endPoint y: 269, distance: 143.2
click at [1436, 269] on p "Elbio Omar Carneiro Pereyra" at bounding box center [1390, 271] width 90 height 15
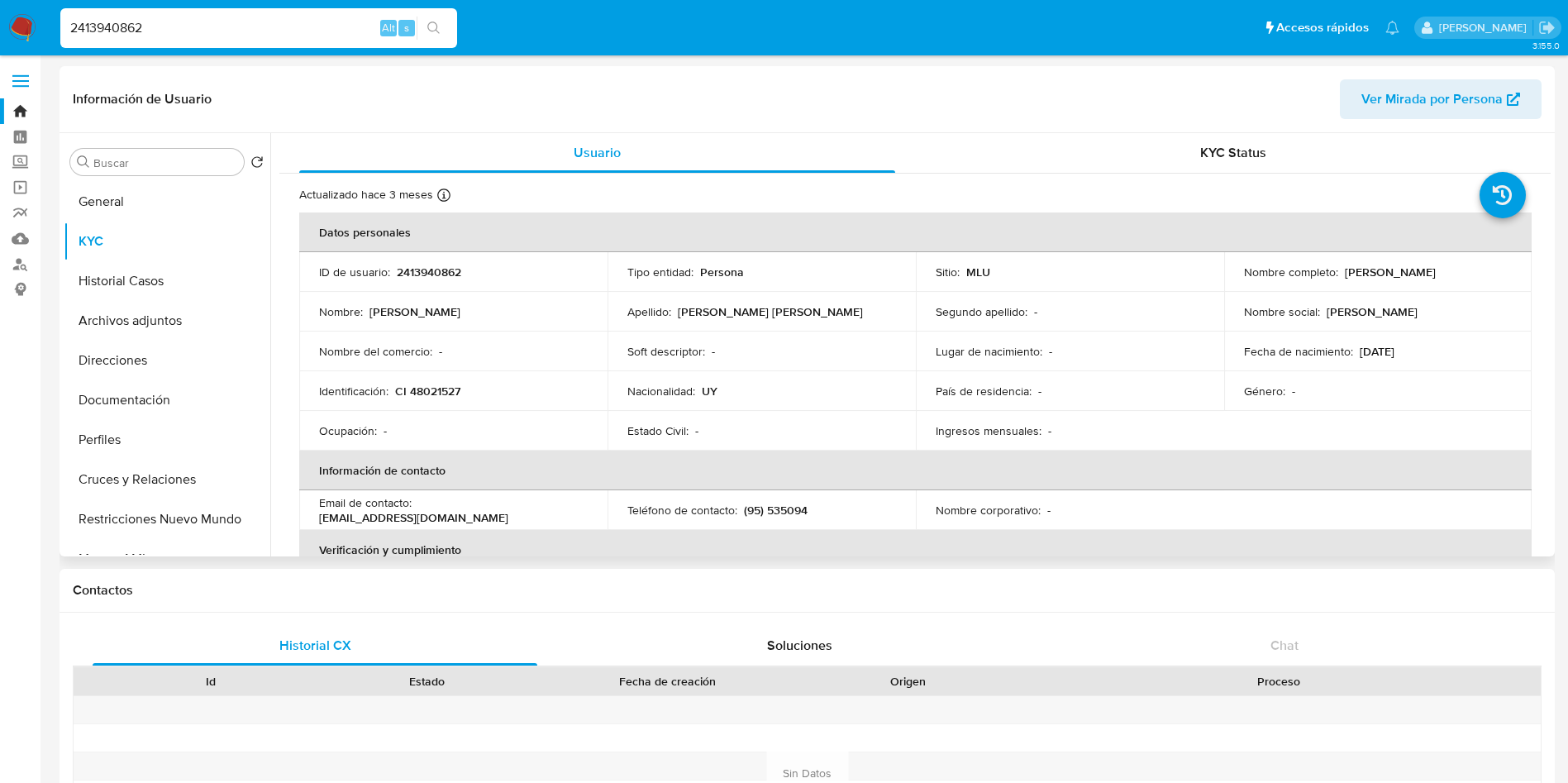
copy p "Elbio Omar Carneiro Pereyra"
click at [423, 385] on p "CI 48021527" at bounding box center [428, 391] width 65 height 15
click at [471, 392] on div "Identificación : CI 48021527" at bounding box center [452, 391] width 269 height 15
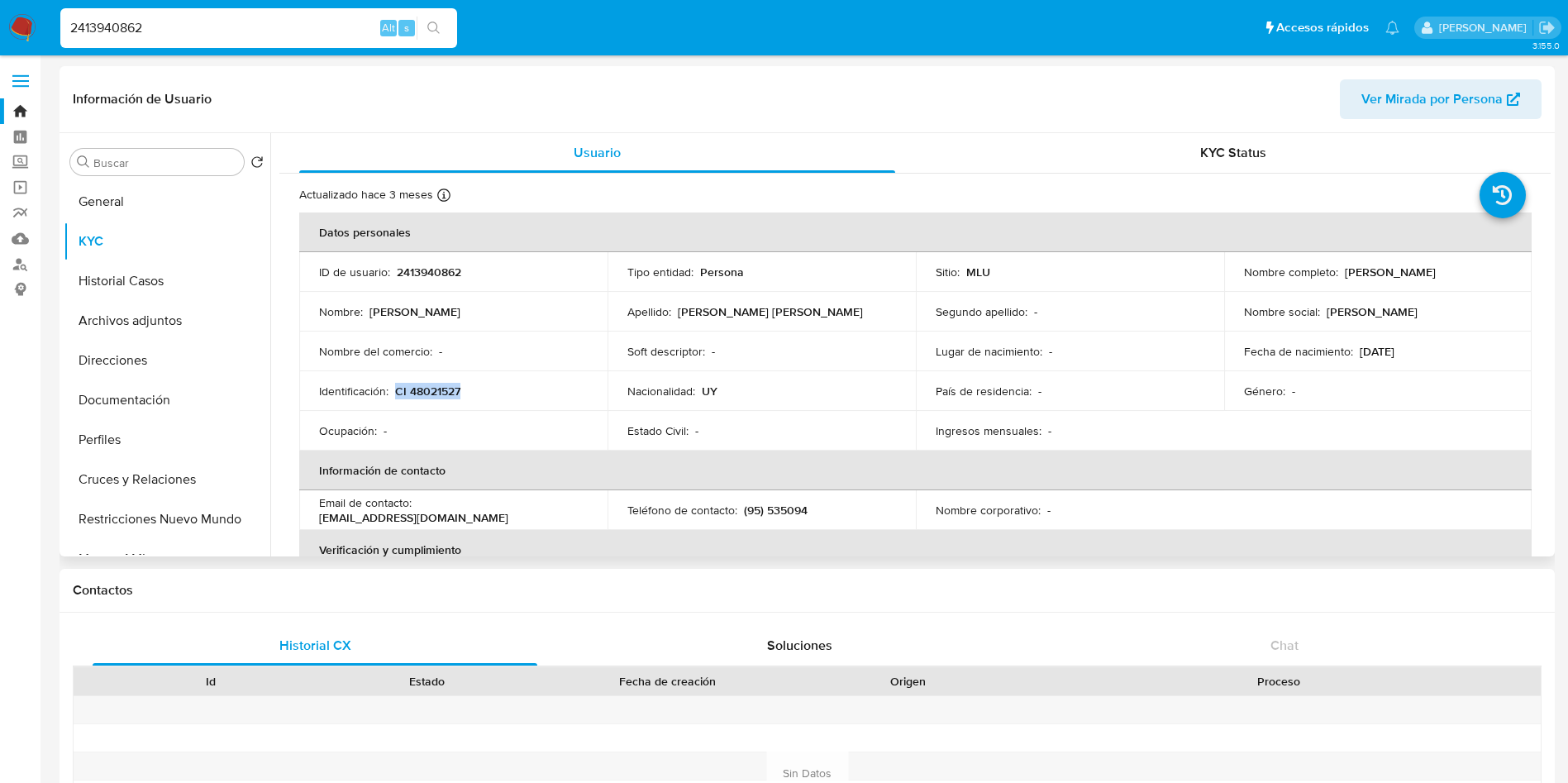
drag, startPoint x: 468, startPoint y: 390, endPoint x: 394, endPoint y: 395, distance: 74.2
click at [394, 395] on div "Identificación : CI 48021527" at bounding box center [452, 391] width 269 height 15
copy p "CI 48021527"
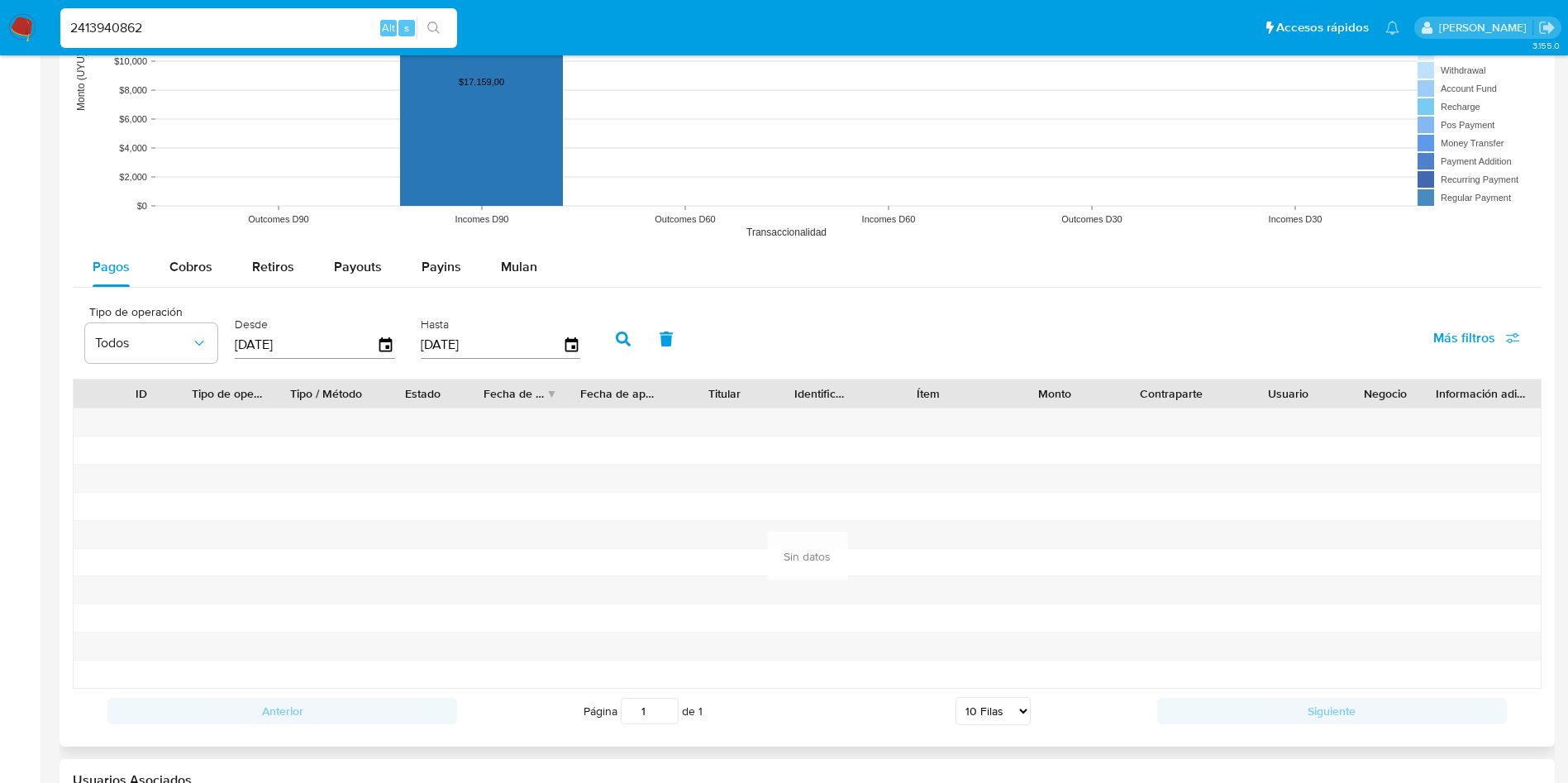
scroll to position [1488, 0]
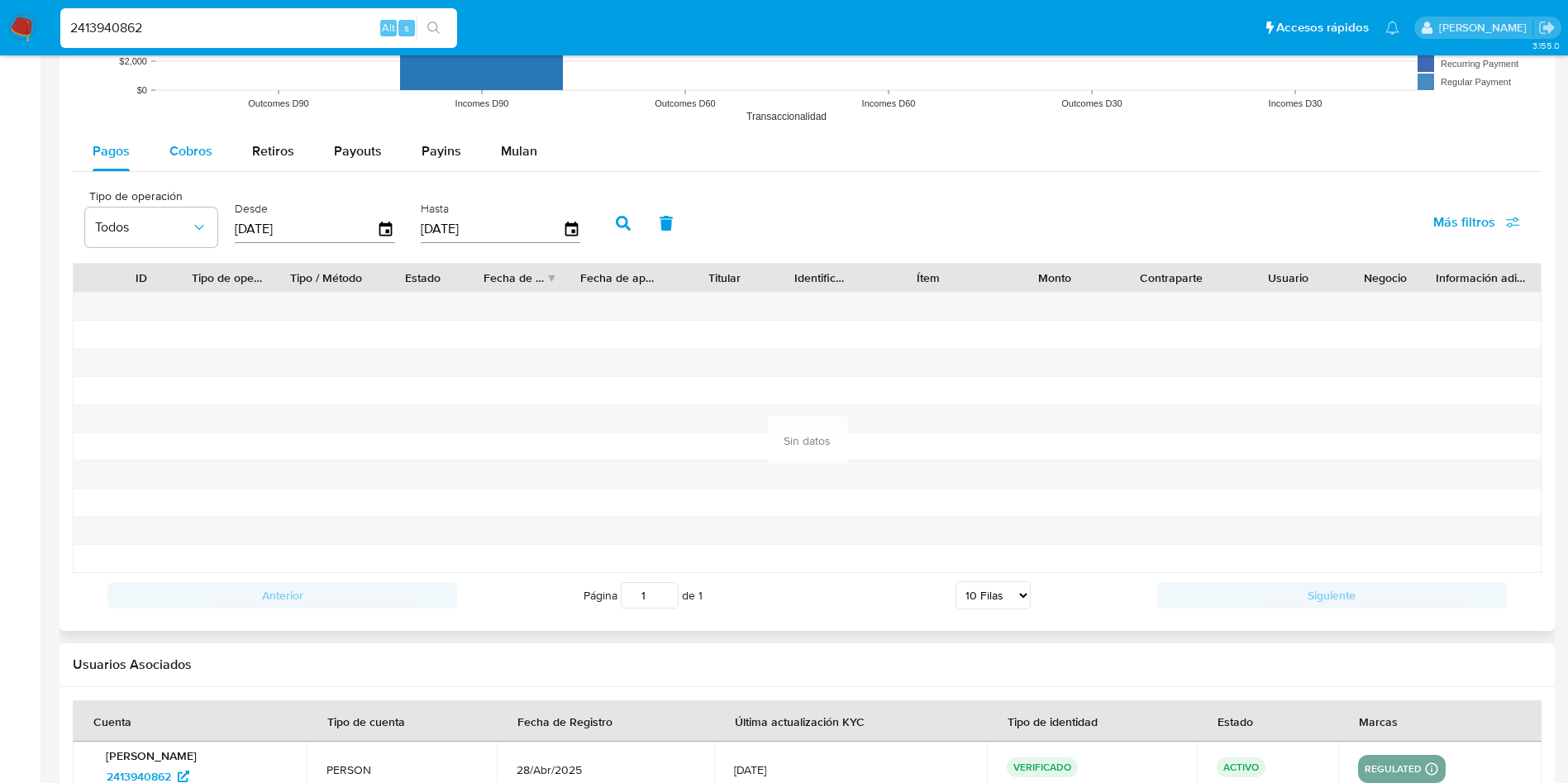
click at [207, 153] on span "Cobros" at bounding box center [191, 151] width 43 height 19
select select "10"
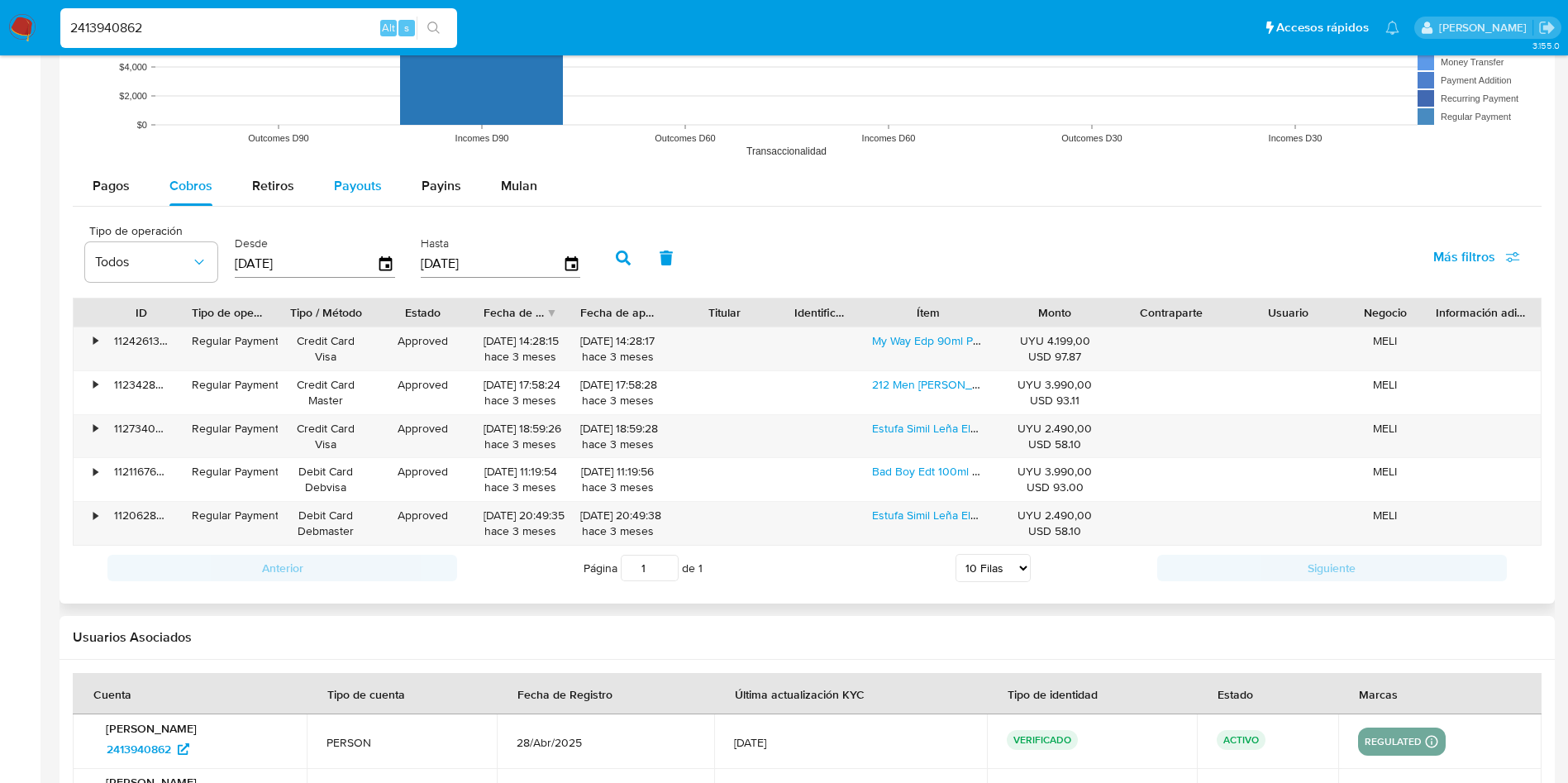
click at [389, 206] on button "Payouts" at bounding box center [357, 186] width 88 height 39
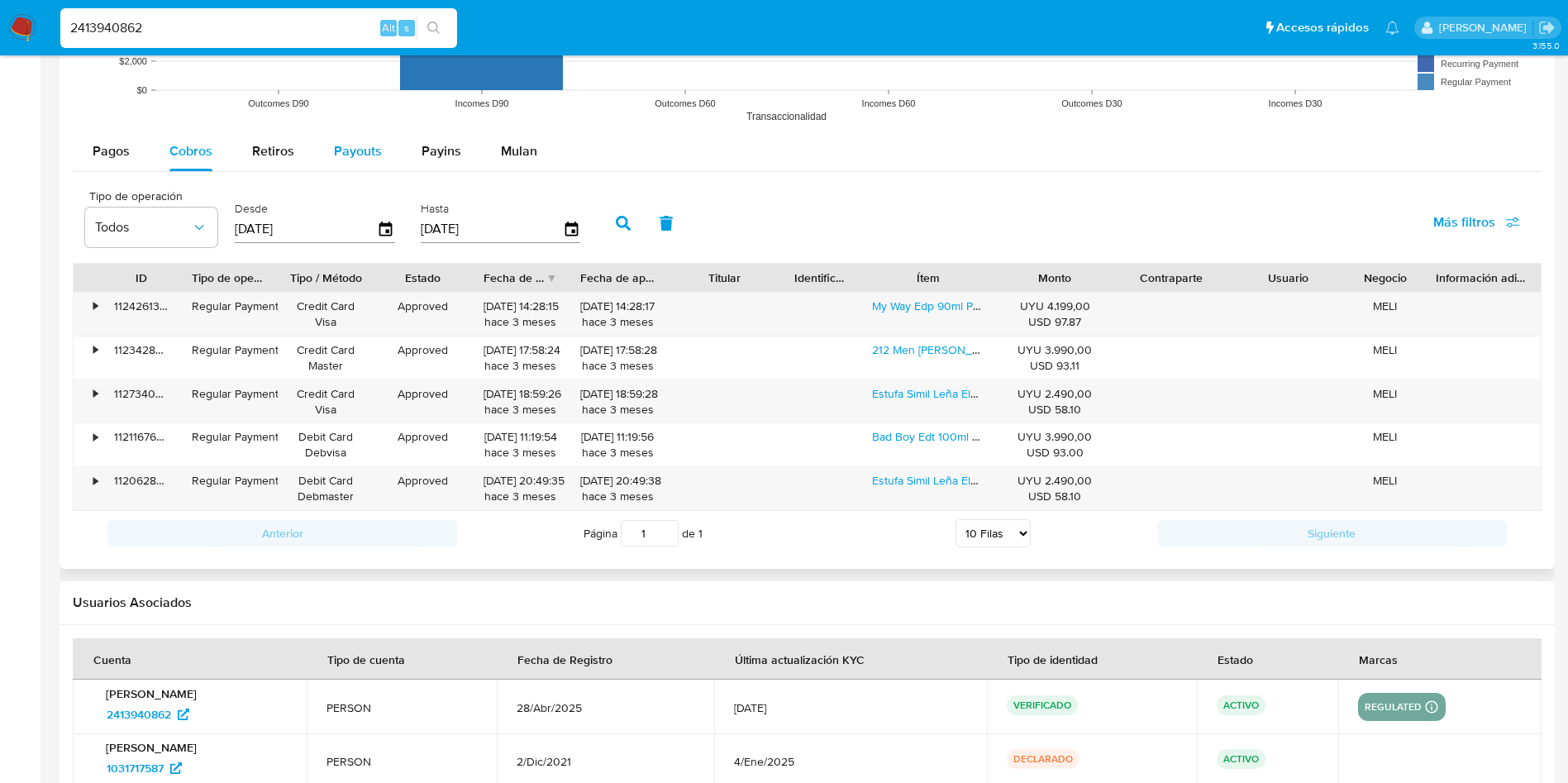
select select "10"
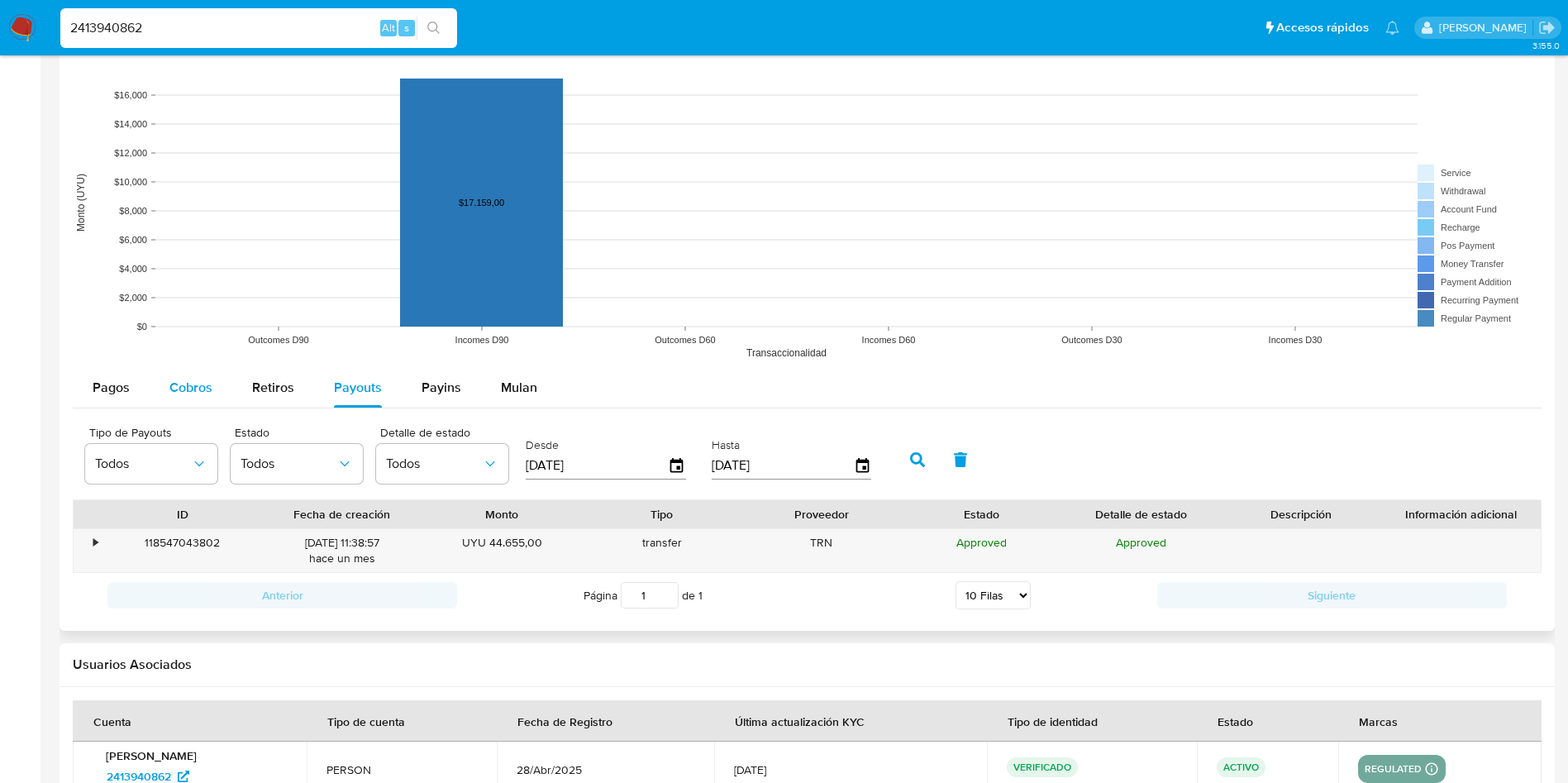
click at [205, 381] on span "Cobros" at bounding box center [191, 387] width 43 height 19
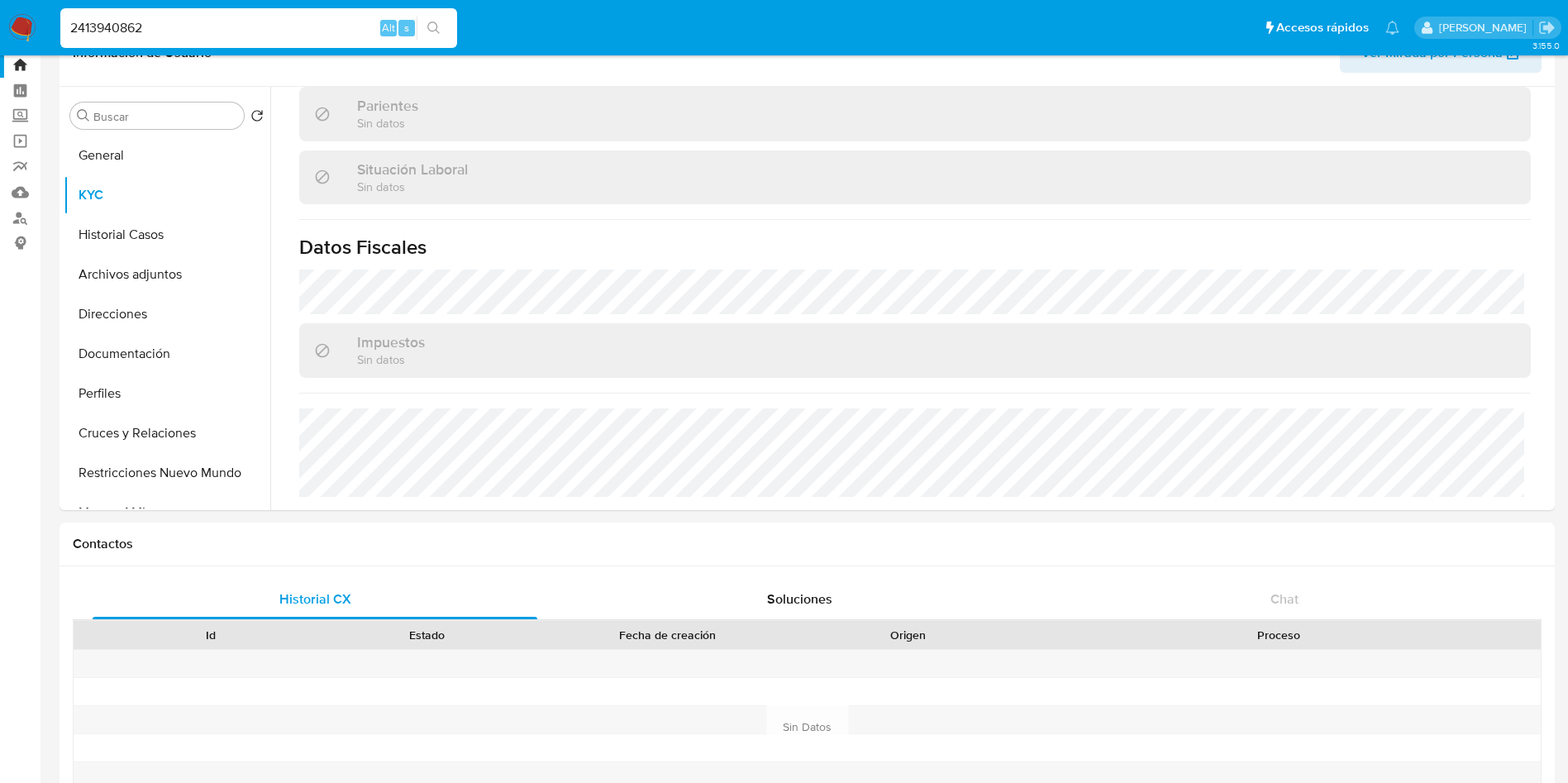
scroll to position [0, 0]
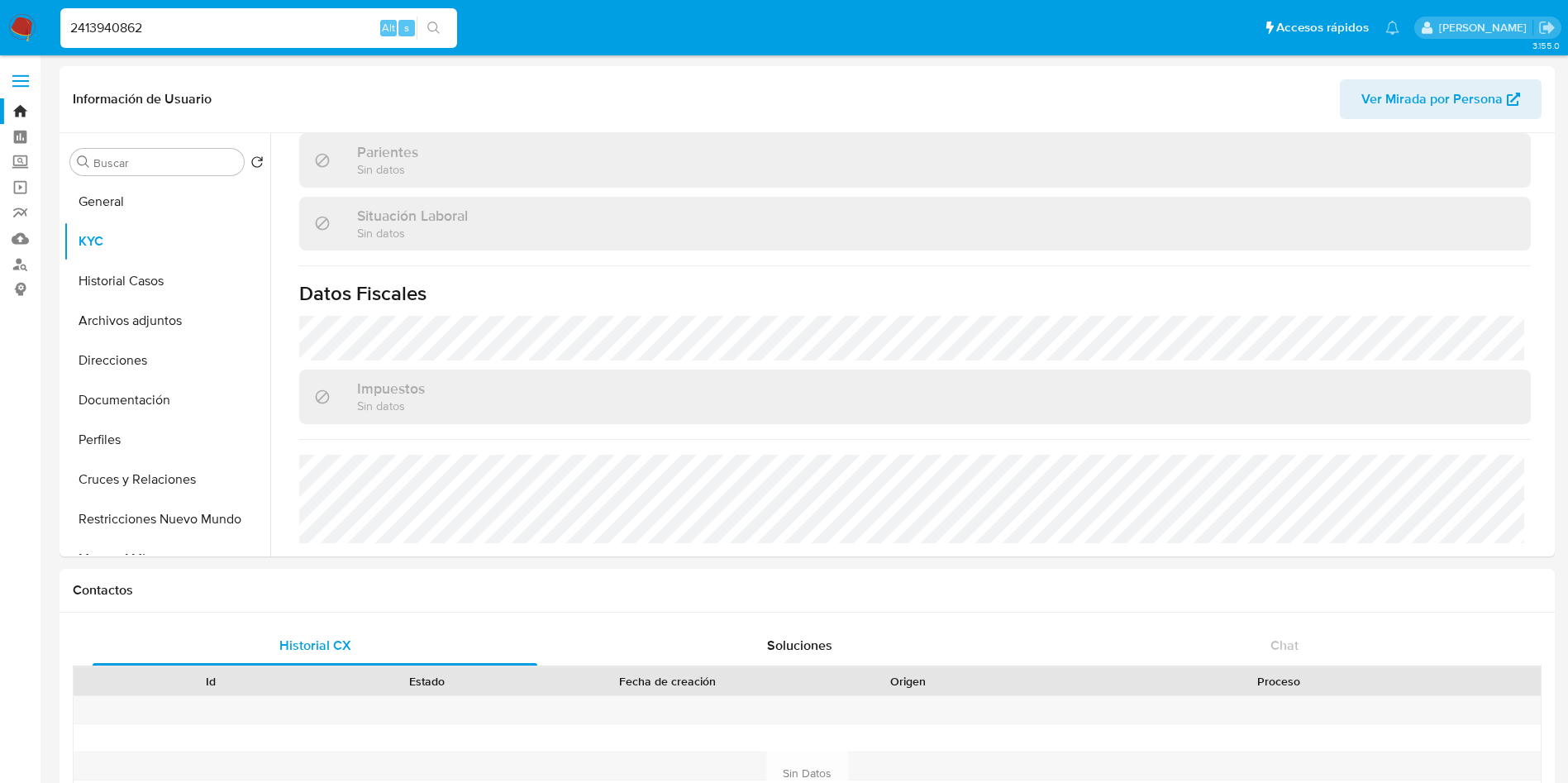
click at [279, 18] on input "2413940862" at bounding box center [258, 29] width 396 height 22
paste input "54327242"
type input "2454327242"
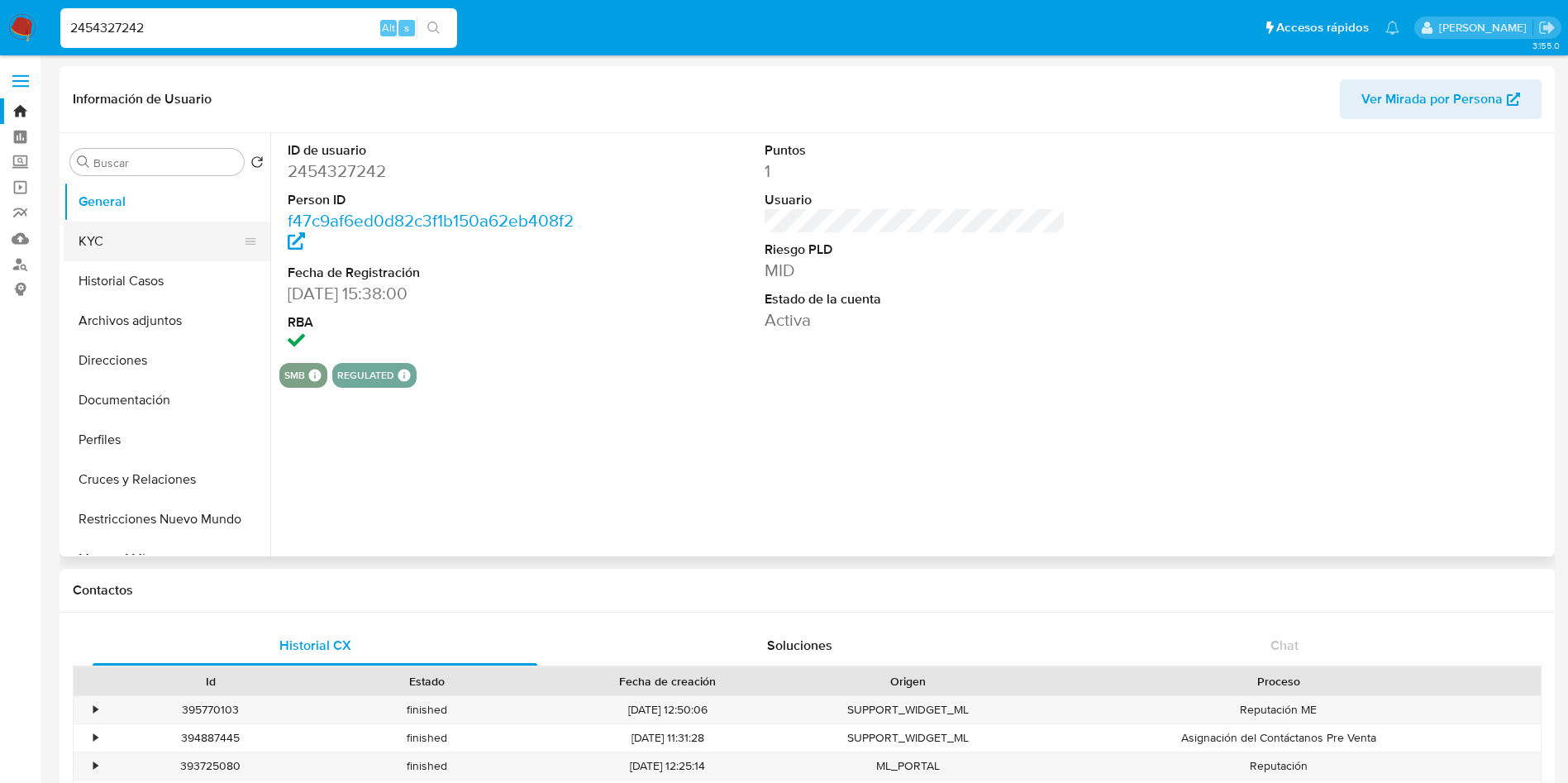
select select "10"
click at [106, 243] on button "KYC" at bounding box center [160, 241] width 194 height 39
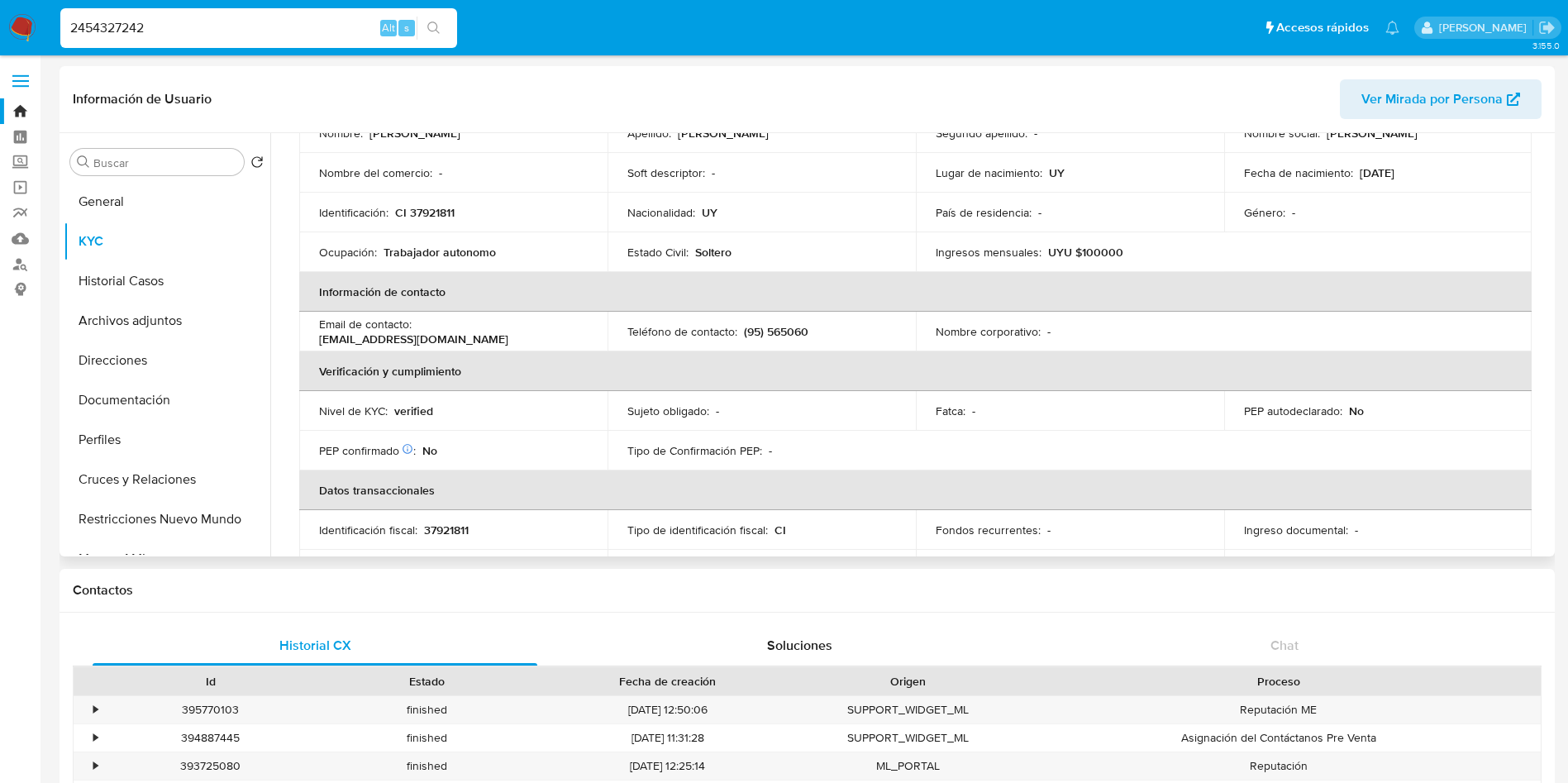
scroll to position [19, 0]
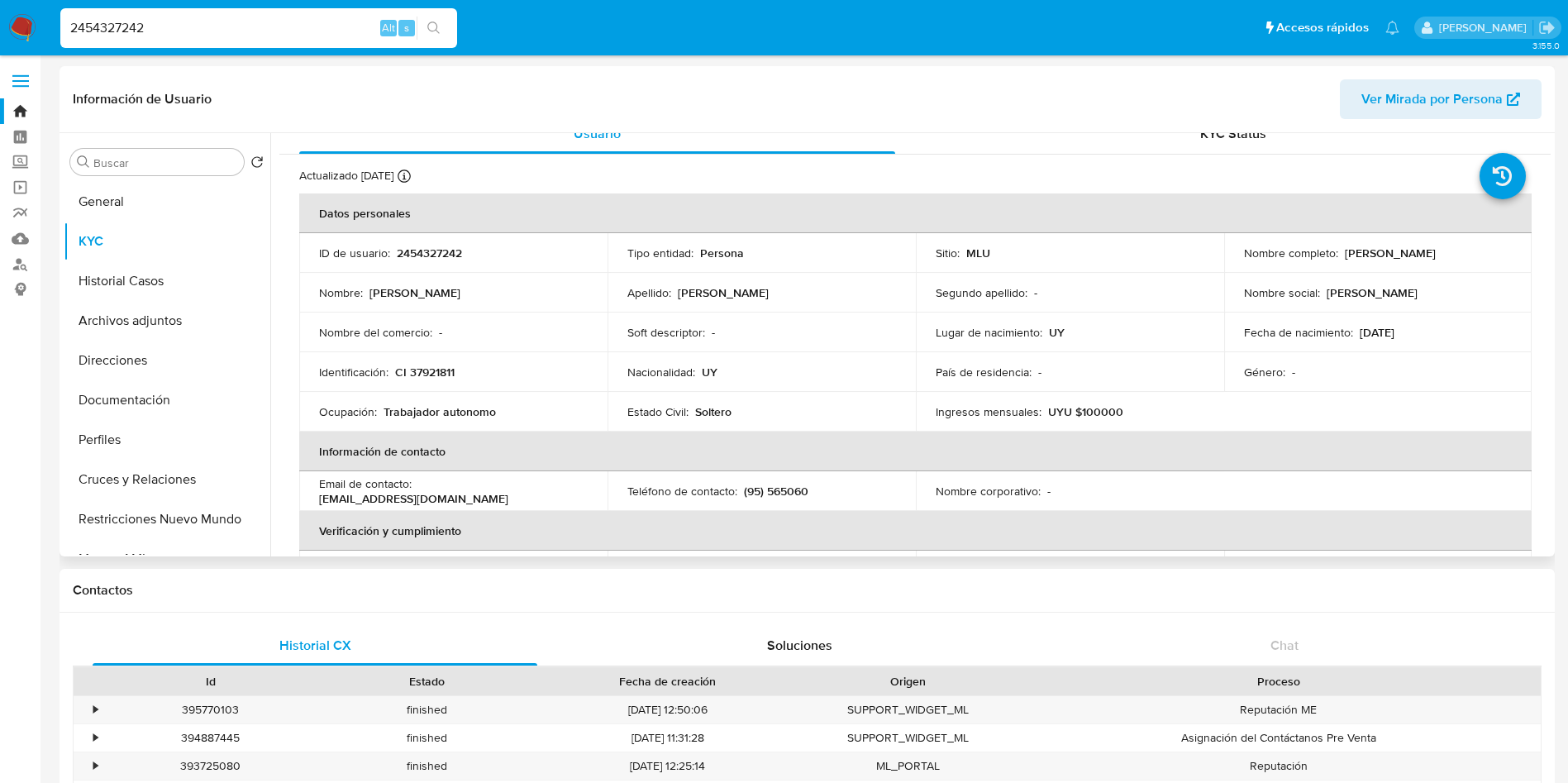
drag, startPoint x: 1456, startPoint y: 261, endPoint x: 1341, endPoint y: 260, distance: 115.0
click at [1341, 260] on td "Nombre completo : Pablo Pacelli Ramirez" at bounding box center [1378, 253] width 308 height 39
copy p "Pablo Pacelli Ramirez"
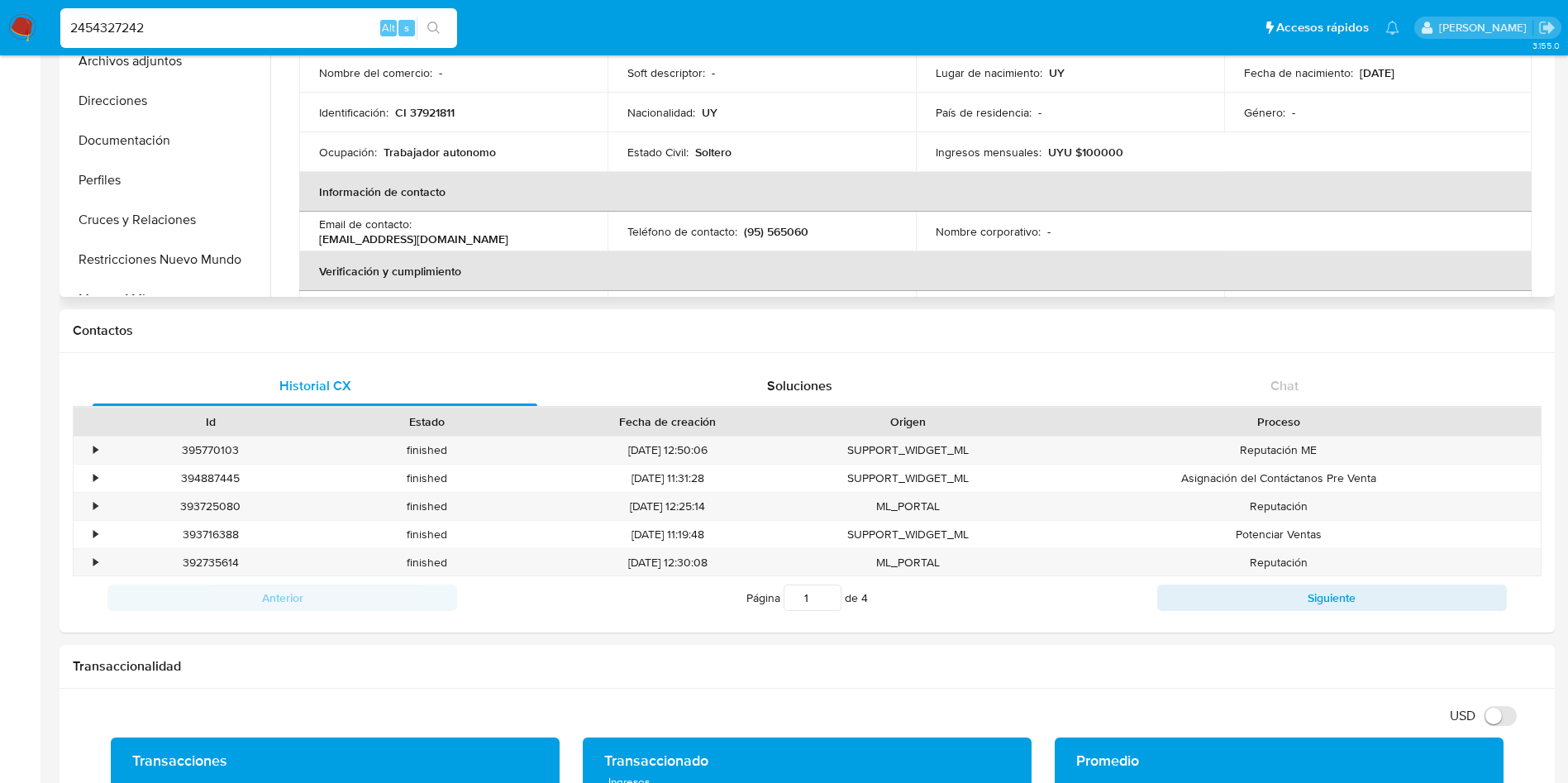
scroll to position [0, 0]
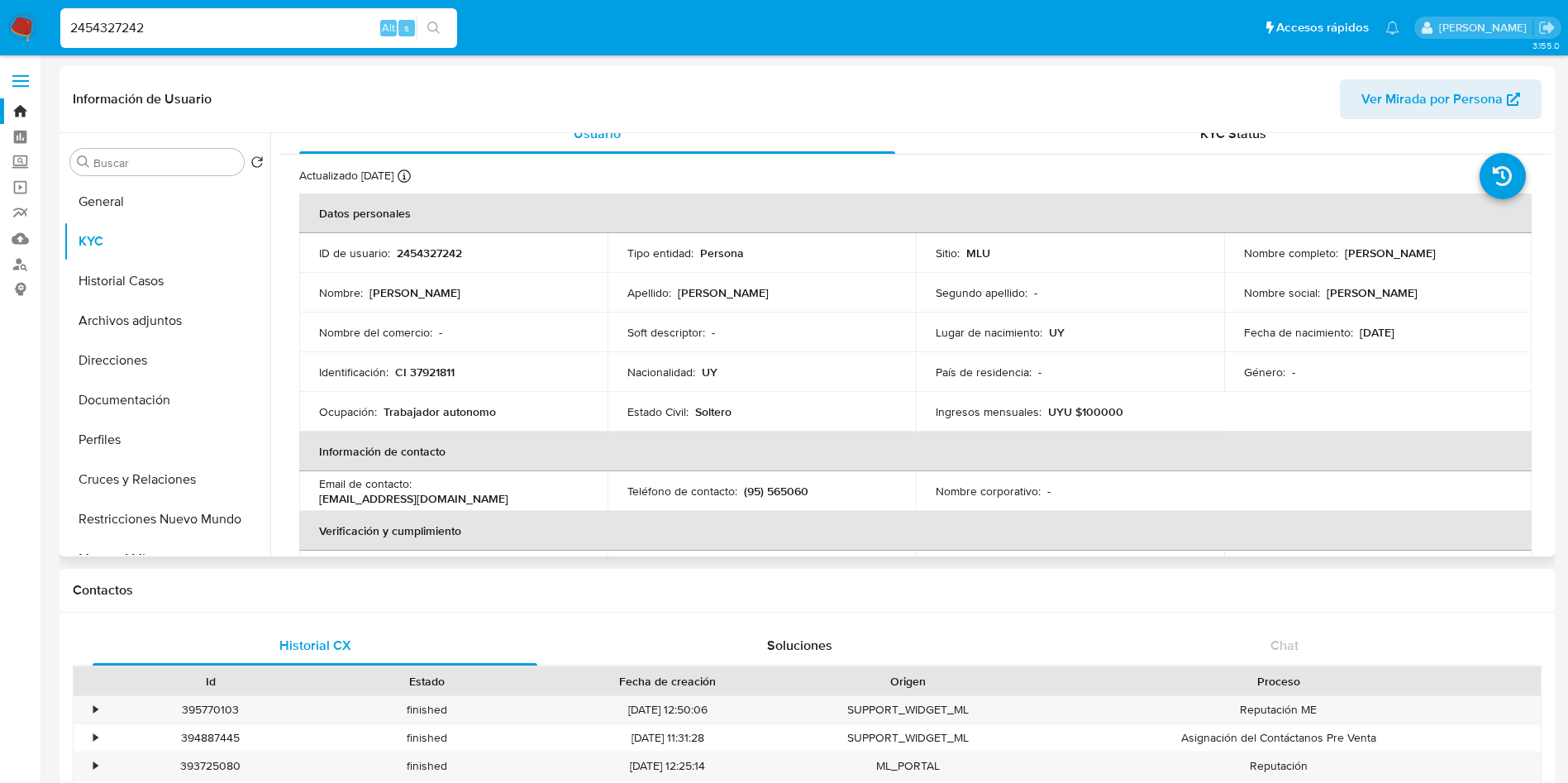
click at [415, 374] on p "CI 37921811" at bounding box center [425, 372] width 60 height 15
click at [415, 373] on p "CI 37921811" at bounding box center [425, 372] width 60 height 15
click at [462, 371] on div "Identificación : CI 37921811" at bounding box center [452, 372] width 269 height 15
drag, startPoint x: 469, startPoint y: 371, endPoint x: 395, endPoint y: 372, distance: 74.0
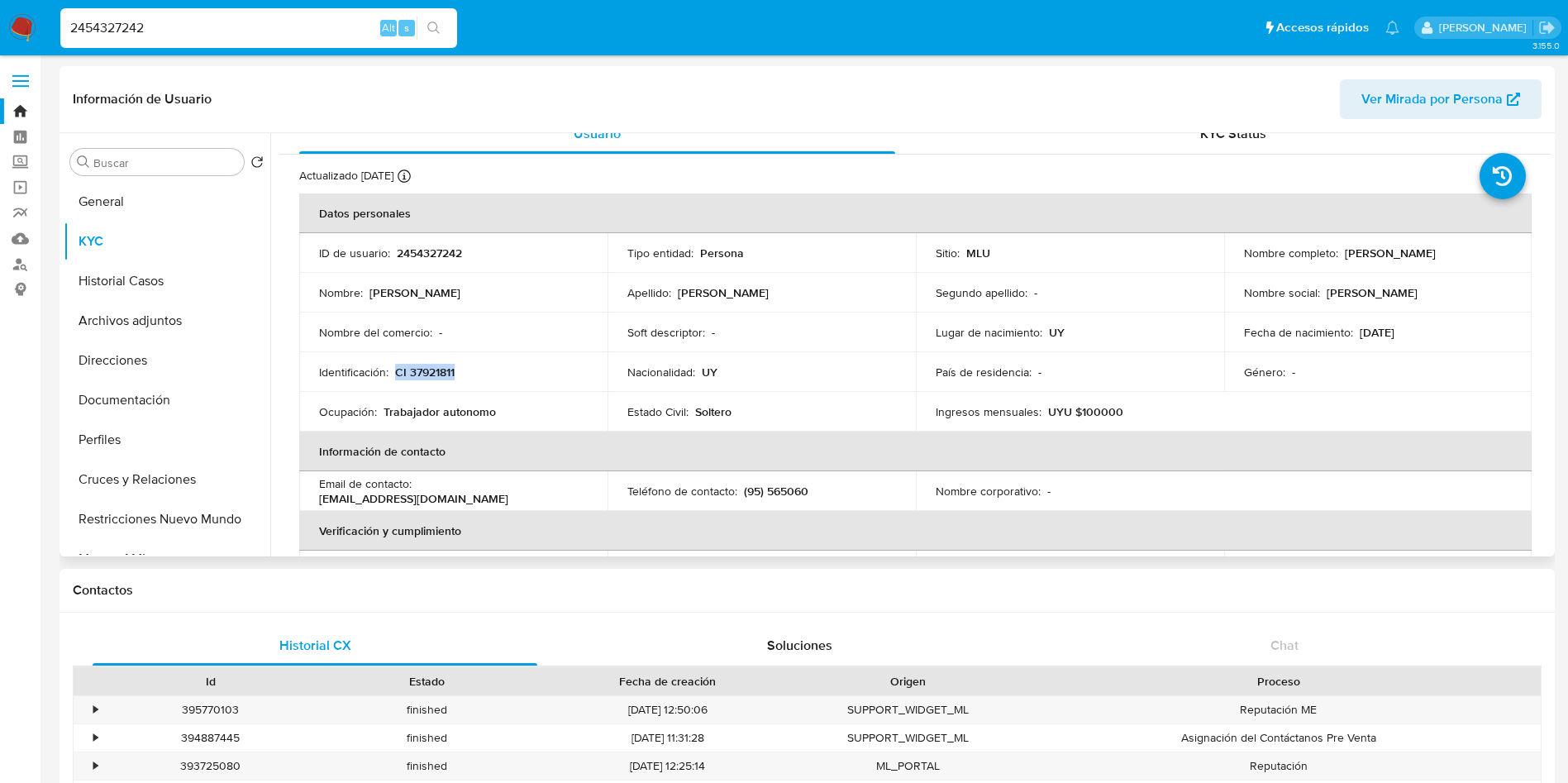
click at [395, 372] on div "Identificación : CI 37921811" at bounding box center [452, 372] width 269 height 15
copy p "CI 37921811"
click at [214, 22] on input "2454327242" at bounding box center [258, 29] width 396 height 22
click at [210, 22] on input "2454327242" at bounding box center [258, 29] width 396 height 22
paste input "2460467764"
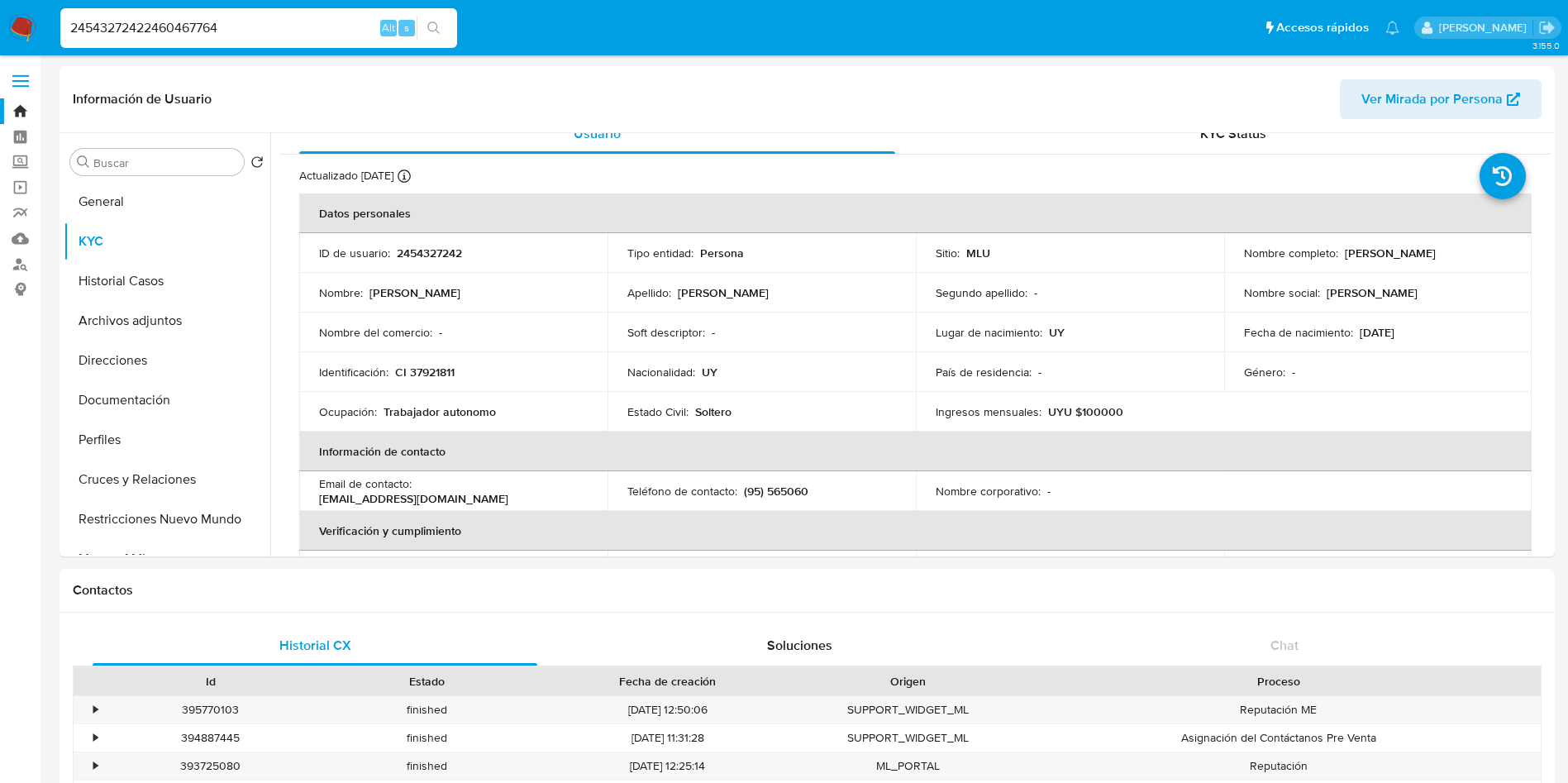
click at [210, 22] on input "24543272422460467764" at bounding box center [258, 29] width 396 height 22
paste input
type input "2460467764"
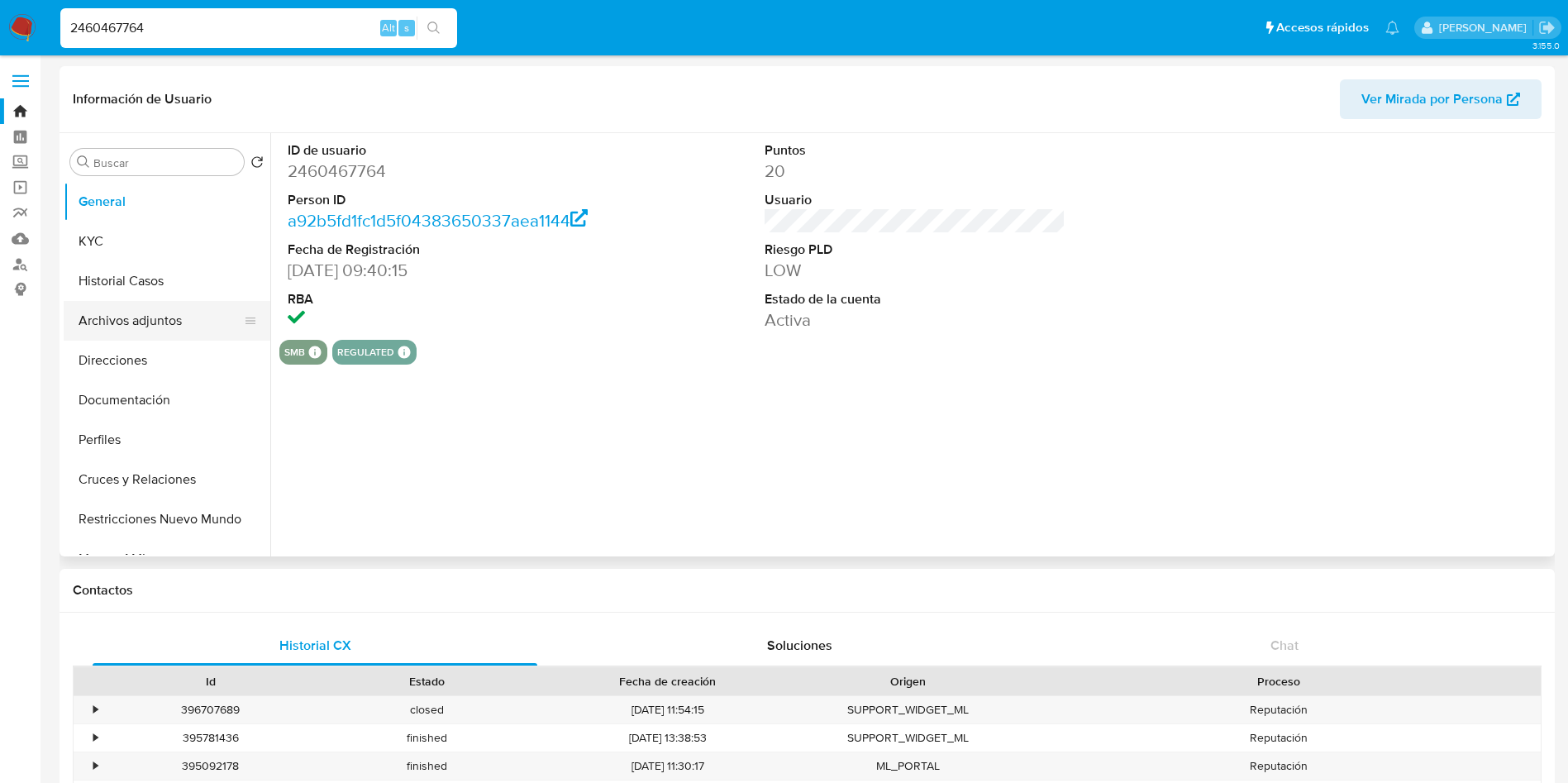
select select "10"
click at [119, 252] on button "KYC" at bounding box center [160, 241] width 194 height 39
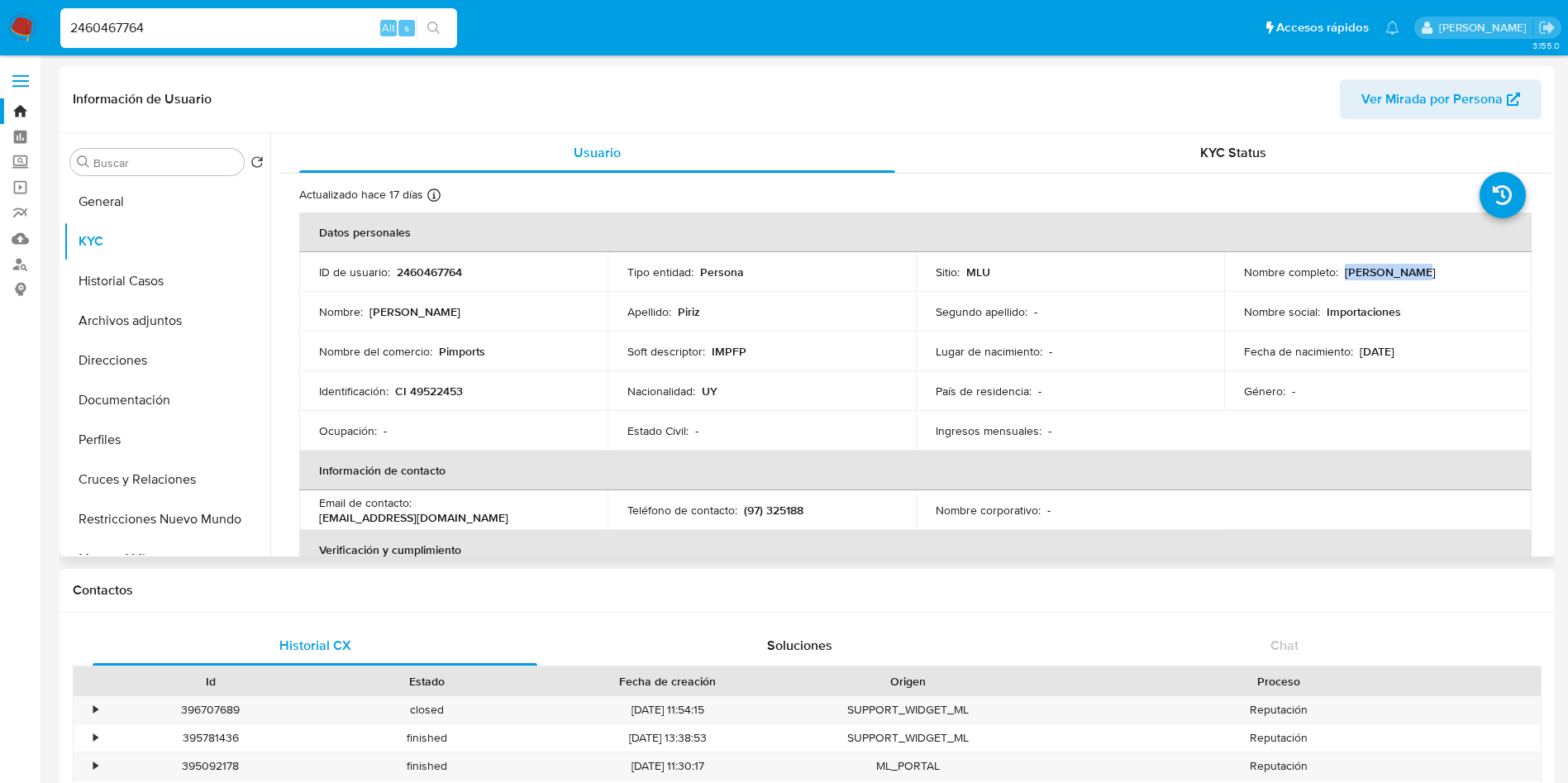
drag, startPoint x: 1410, startPoint y: 271, endPoint x: 1341, endPoint y: 276, distance: 69.2
click at [1341, 276] on div "Nombre completo : Martin Piriz" at bounding box center [1378, 271] width 269 height 15
click at [432, 394] on p "CI 49522453" at bounding box center [429, 391] width 68 height 15
click at [478, 395] on div "Identificación : CI 49522453" at bounding box center [452, 391] width 269 height 15
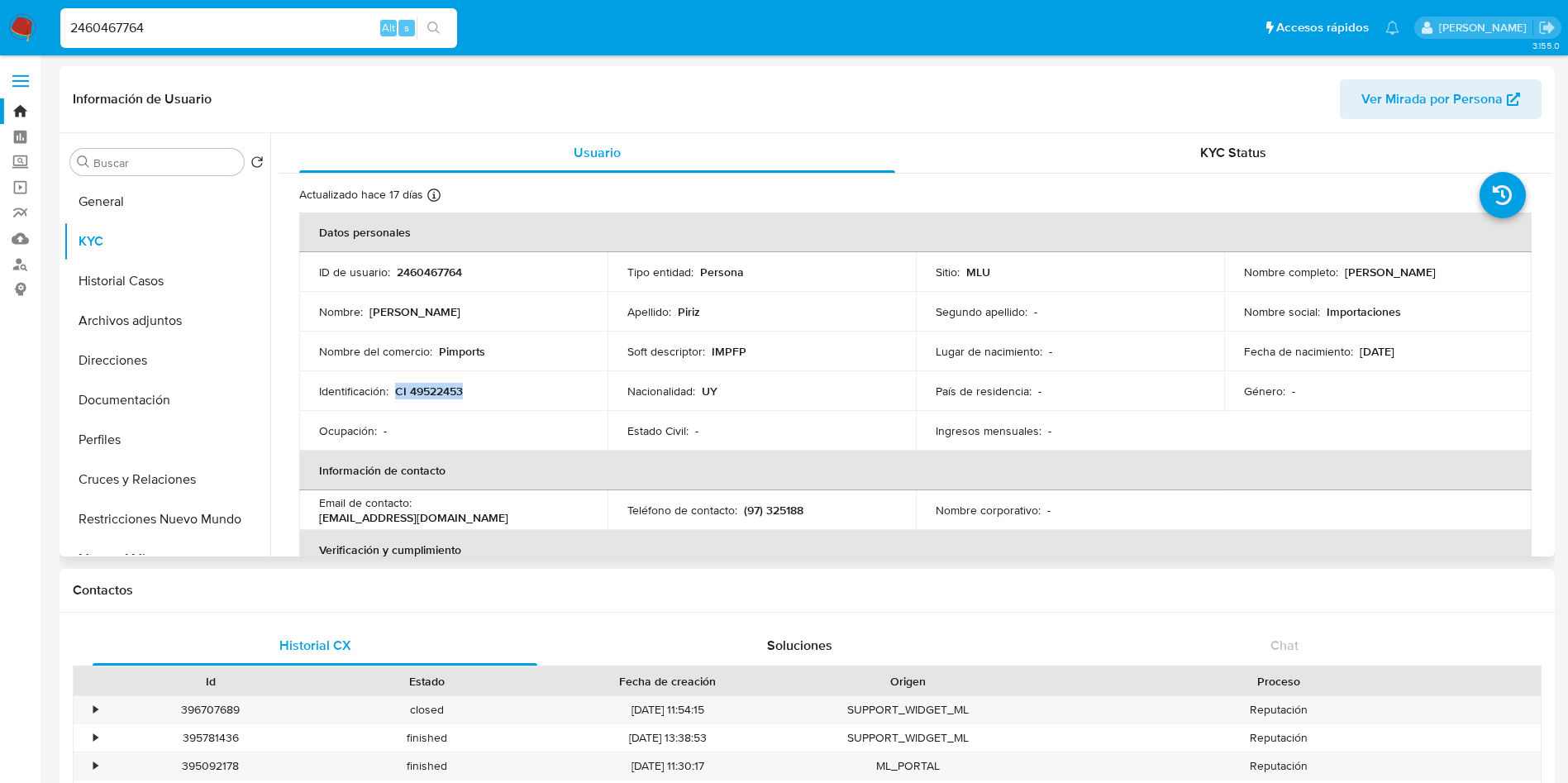
drag, startPoint x: 474, startPoint y: 395, endPoint x: 396, endPoint y: 395, distance: 78.0
click at [396, 395] on div "Identificación : CI 49522453" at bounding box center [452, 391] width 269 height 15
copy p "CI 49522453"
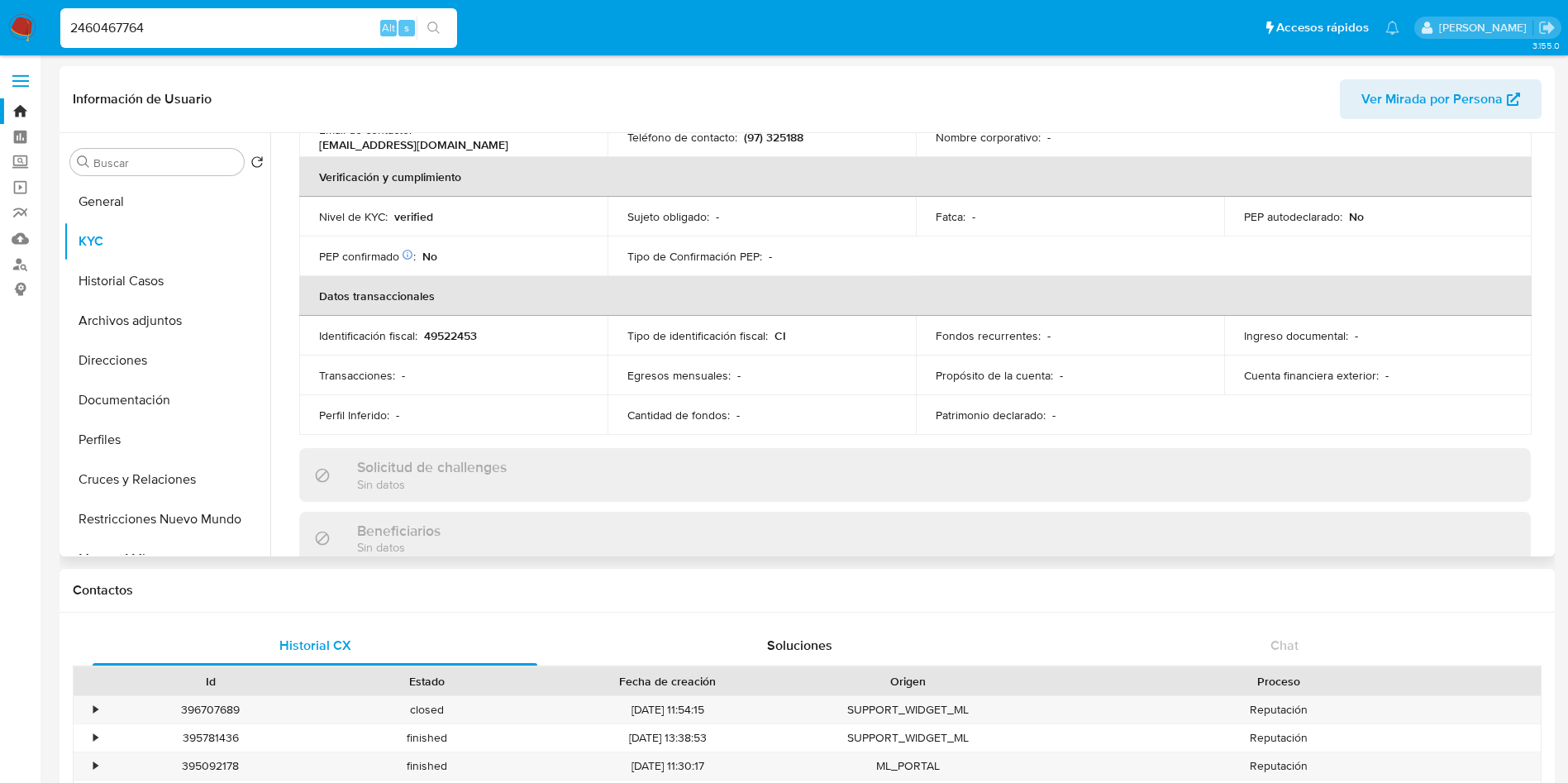
scroll to position [319, 0]
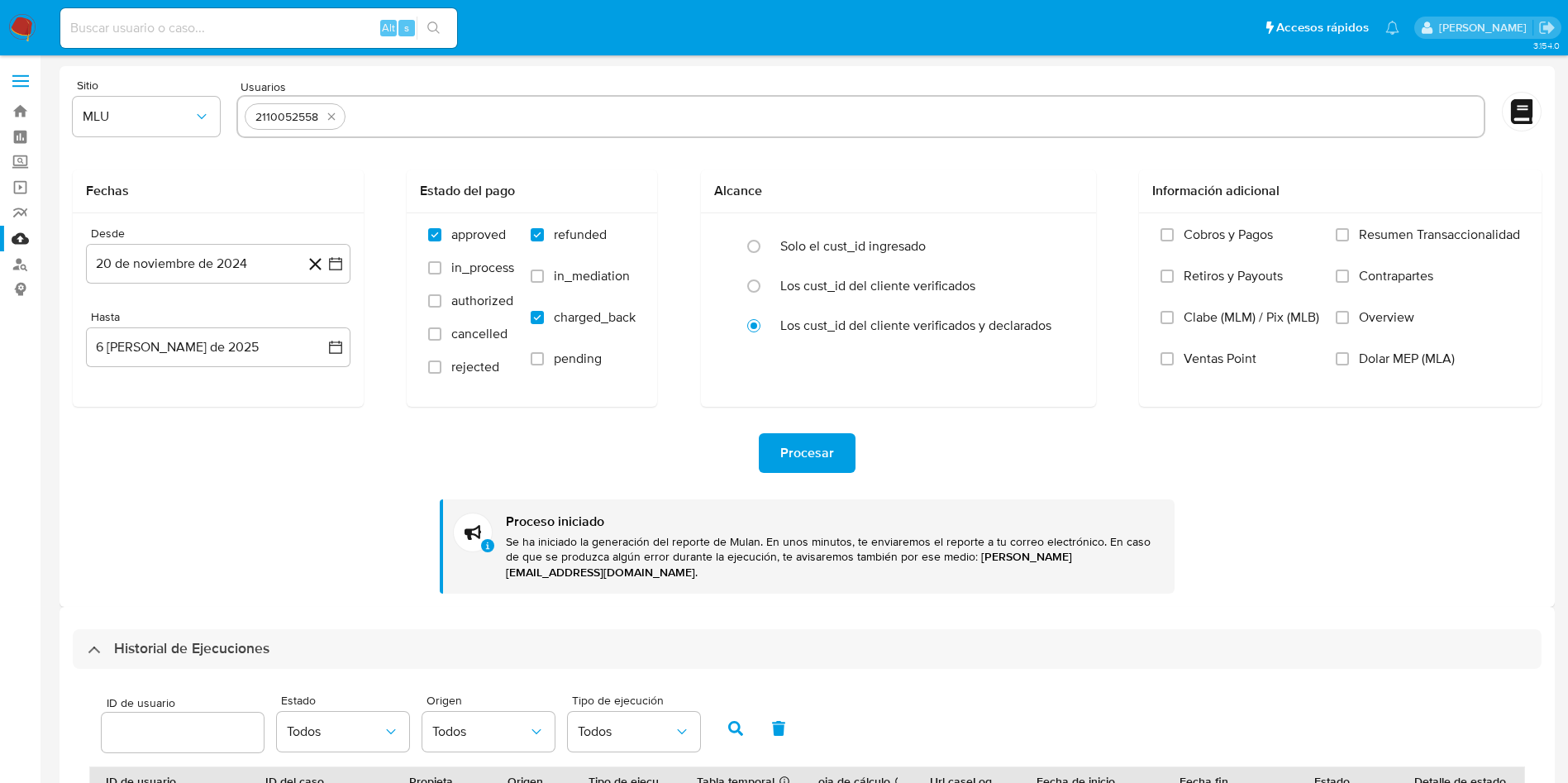
select select "10"
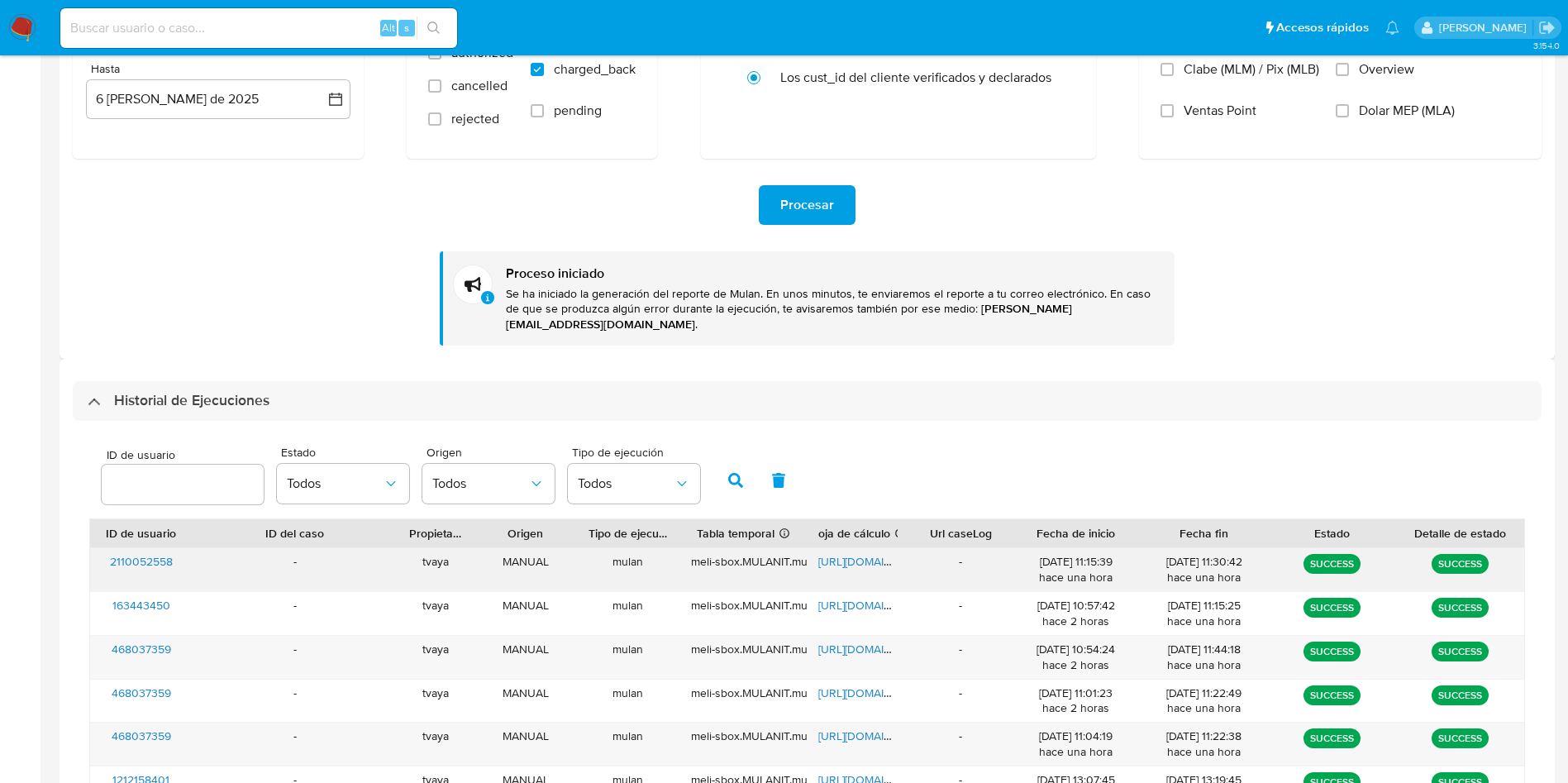
click at [863, 553] on span "[URL][DOMAIN_NAME]" at bounding box center [875, 561] width 114 height 17
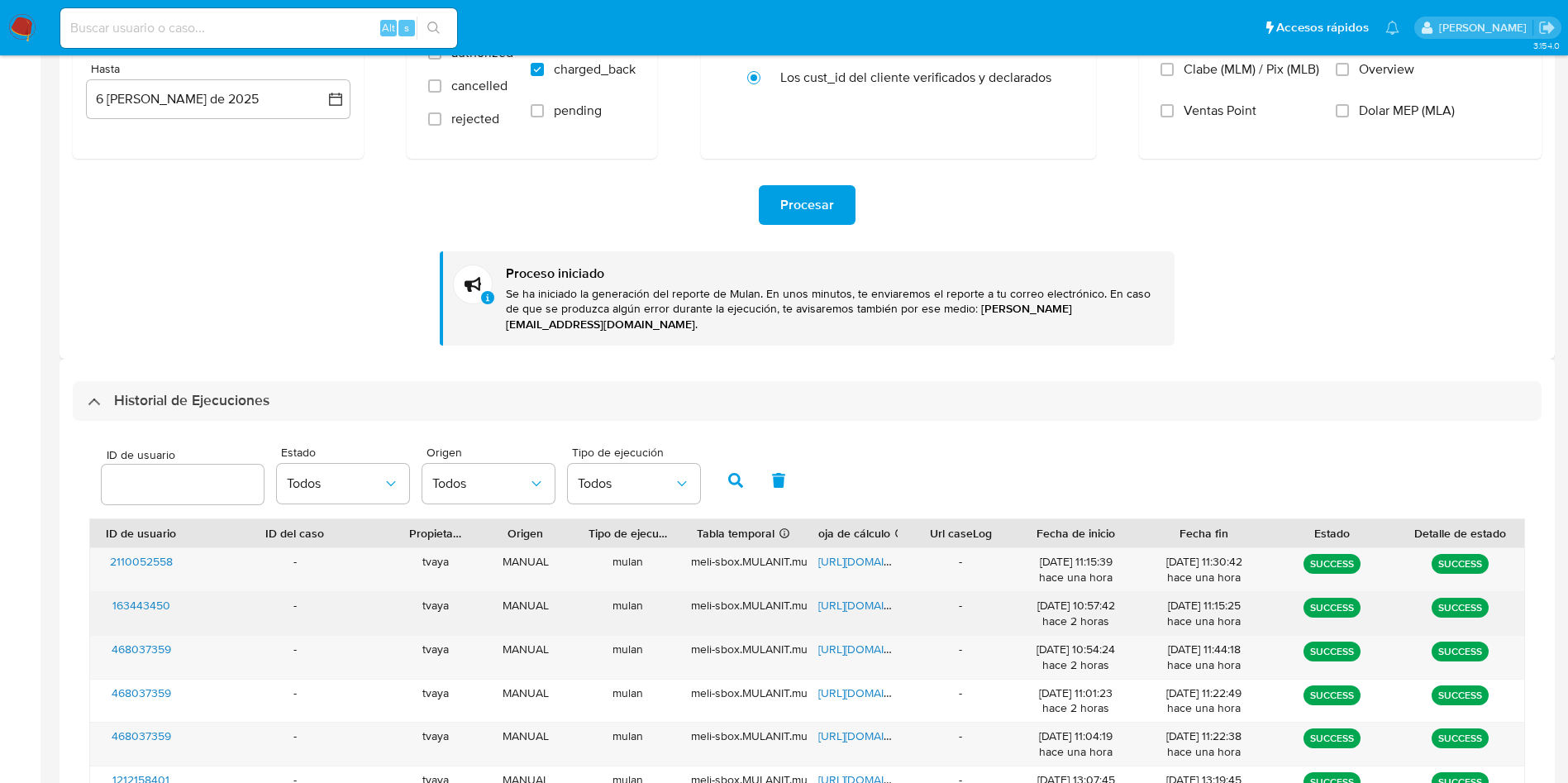
click at [834, 597] on span "[URL][DOMAIN_NAME]" at bounding box center [875, 605] width 114 height 17
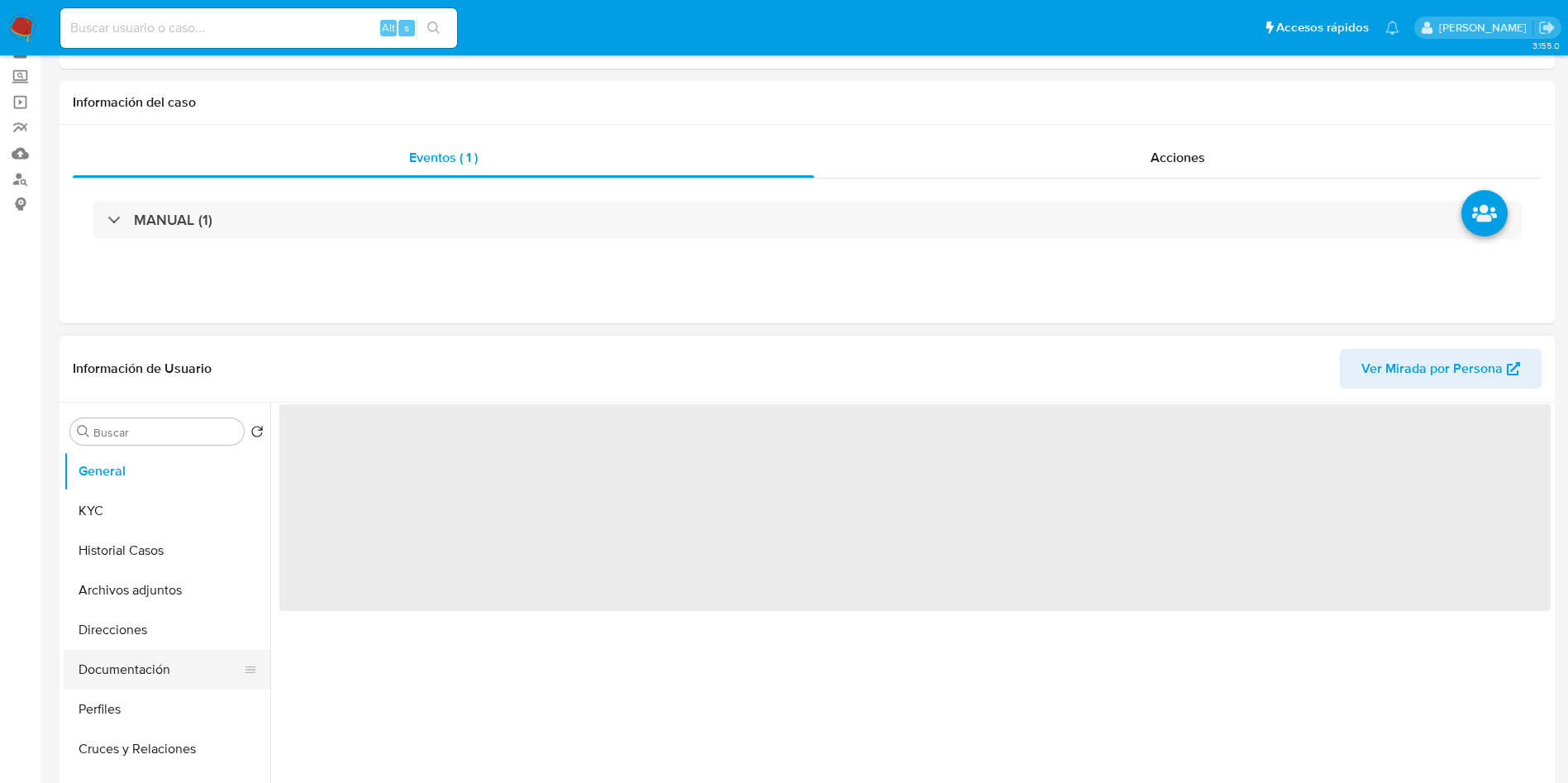
scroll to position [124, 0]
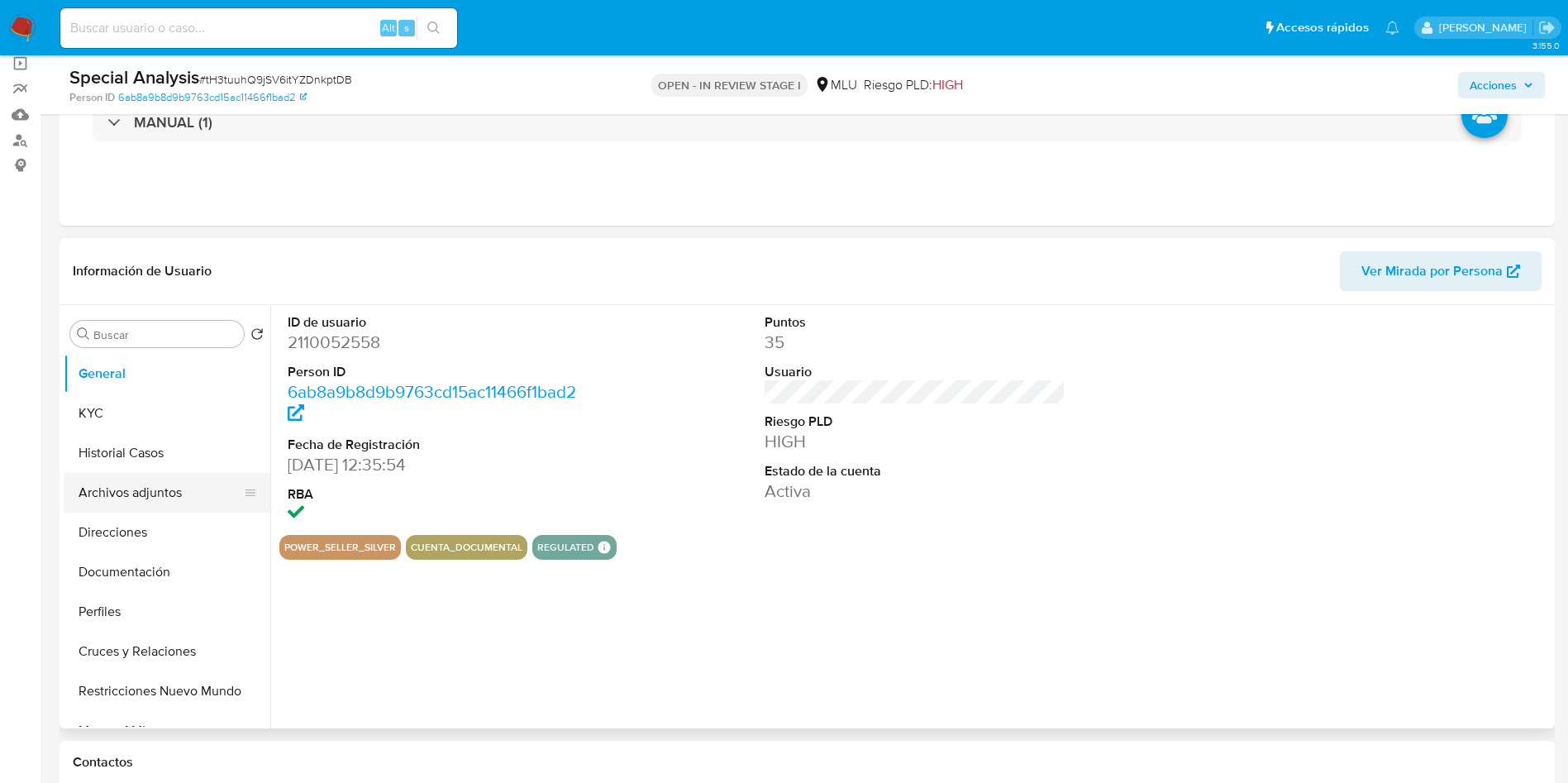
select select "10"
click at [158, 454] on button "Historial Casos" at bounding box center [160, 452] width 194 height 39
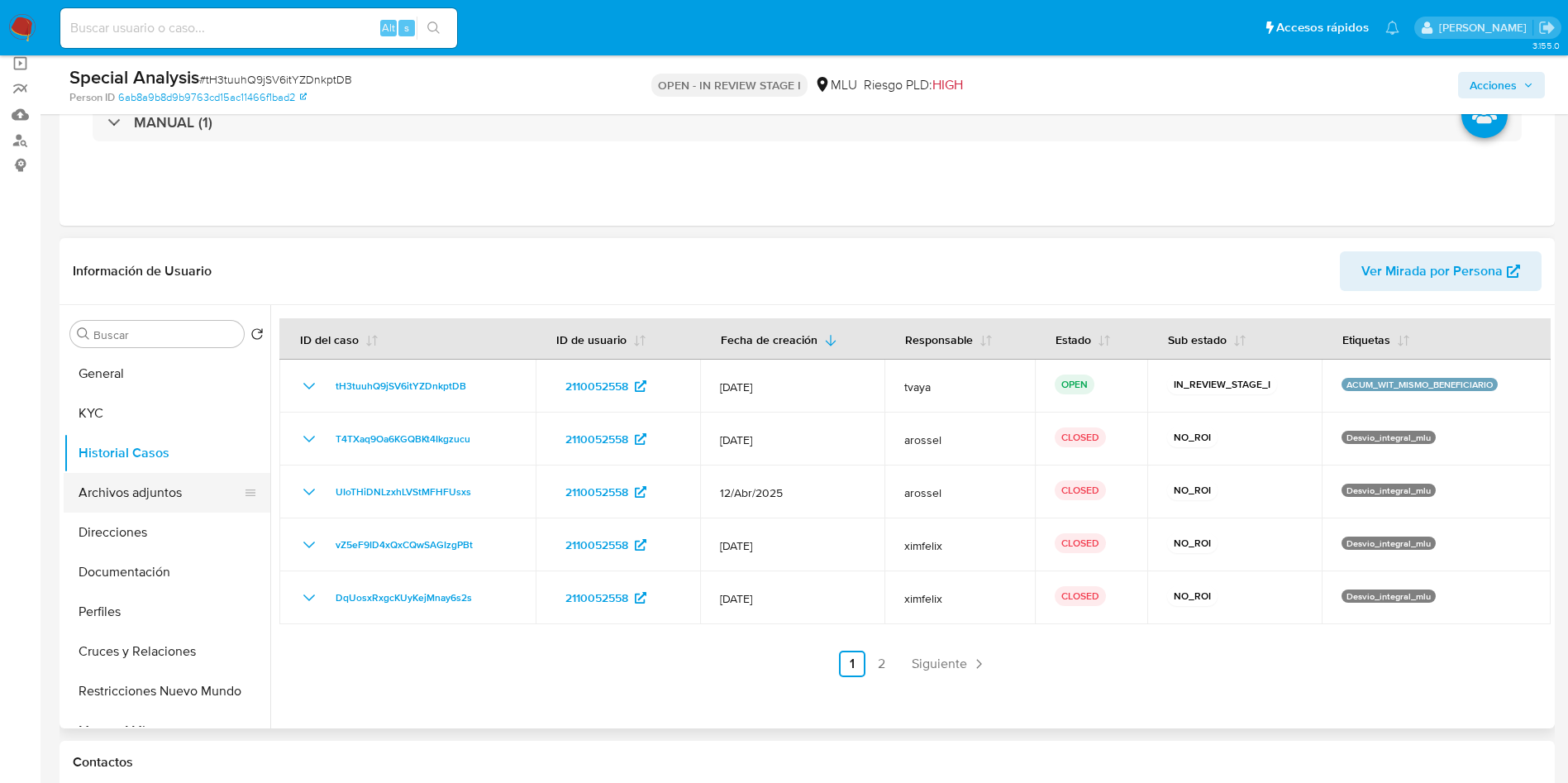
click at [152, 507] on button "Archivos adjuntos" at bounding box center [160, 493] width 194 height 39
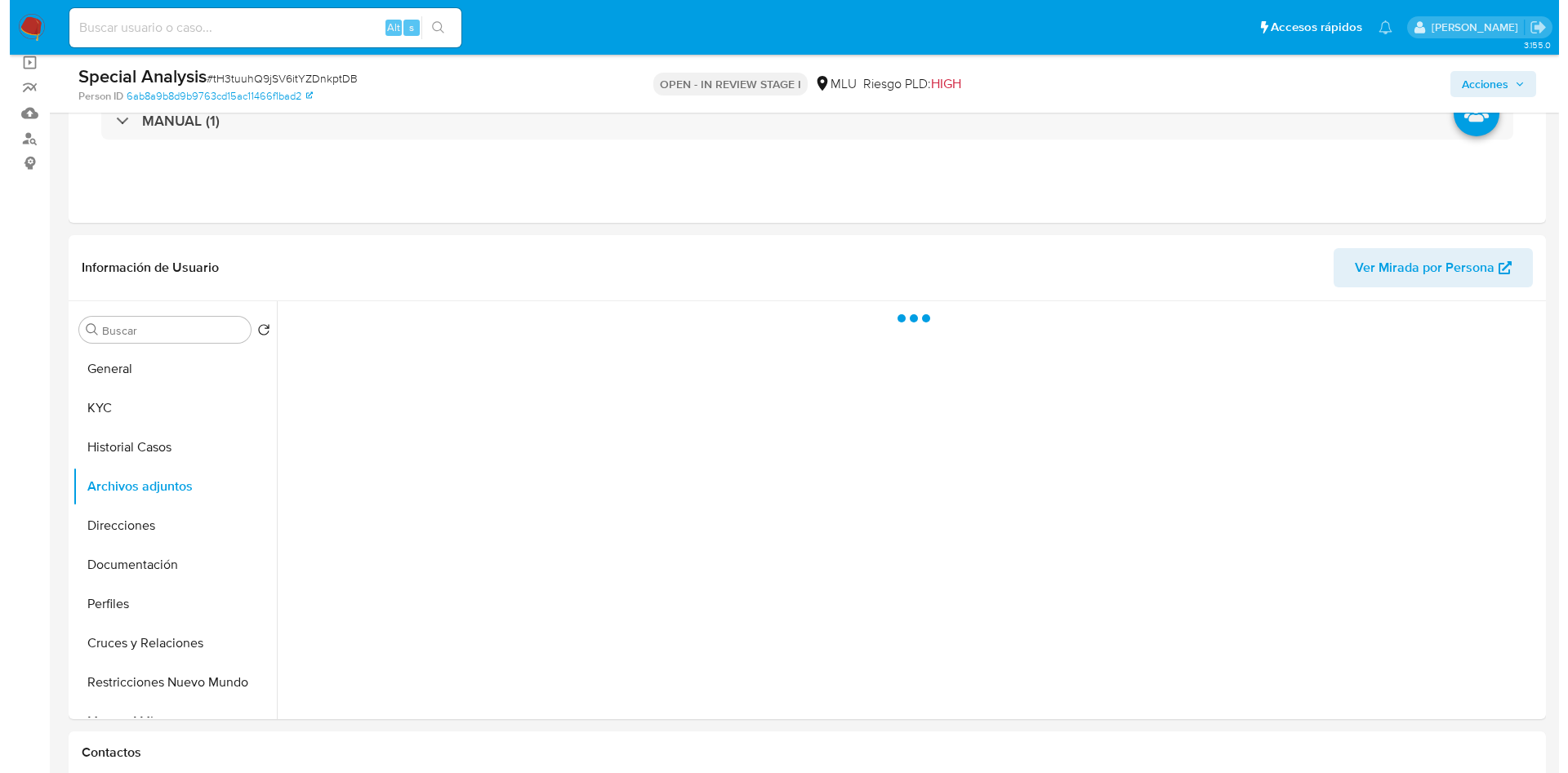
scroll to position [245, 0]
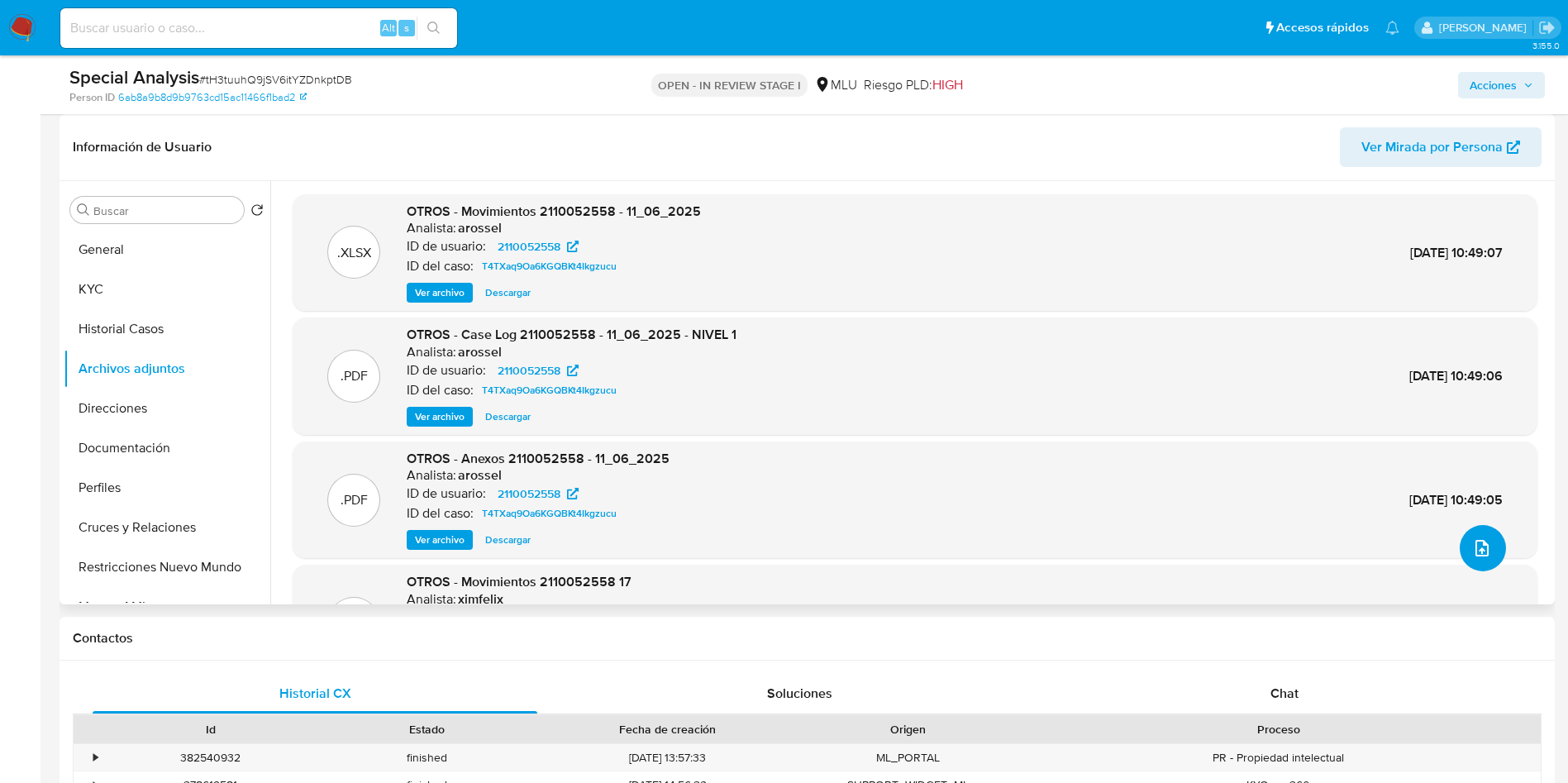
click at [1483, 554] on icon "upload-file" at bounding box center [1482, 548] width 20 height 20
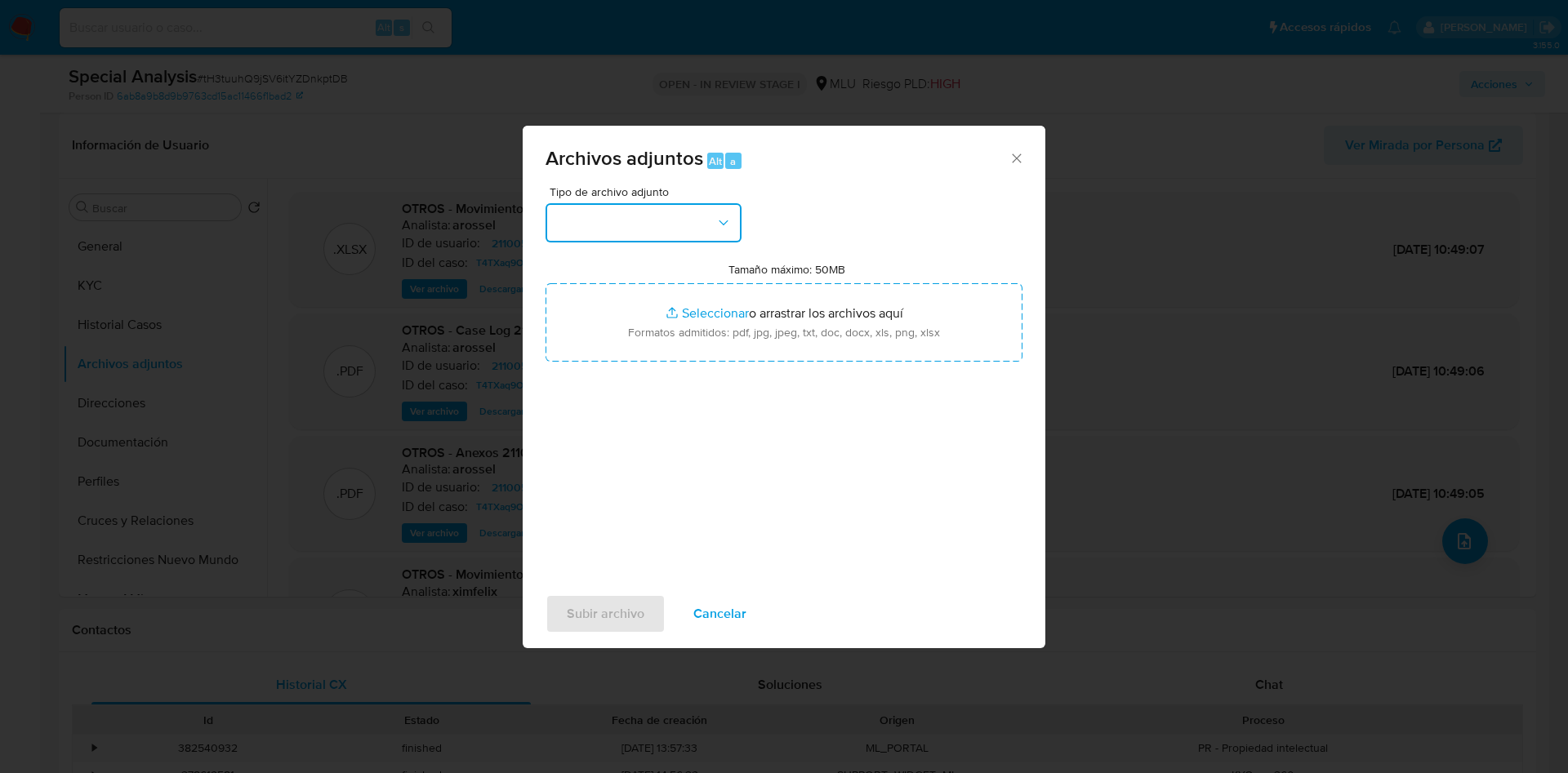
drag, startPoint x: 675, startPoint y: 216, endPoint x: 665, endPoint y: 239, distance: 25.1
click at [675, 208] on button "button" at bounding box center [643, 222] width 196 height 39
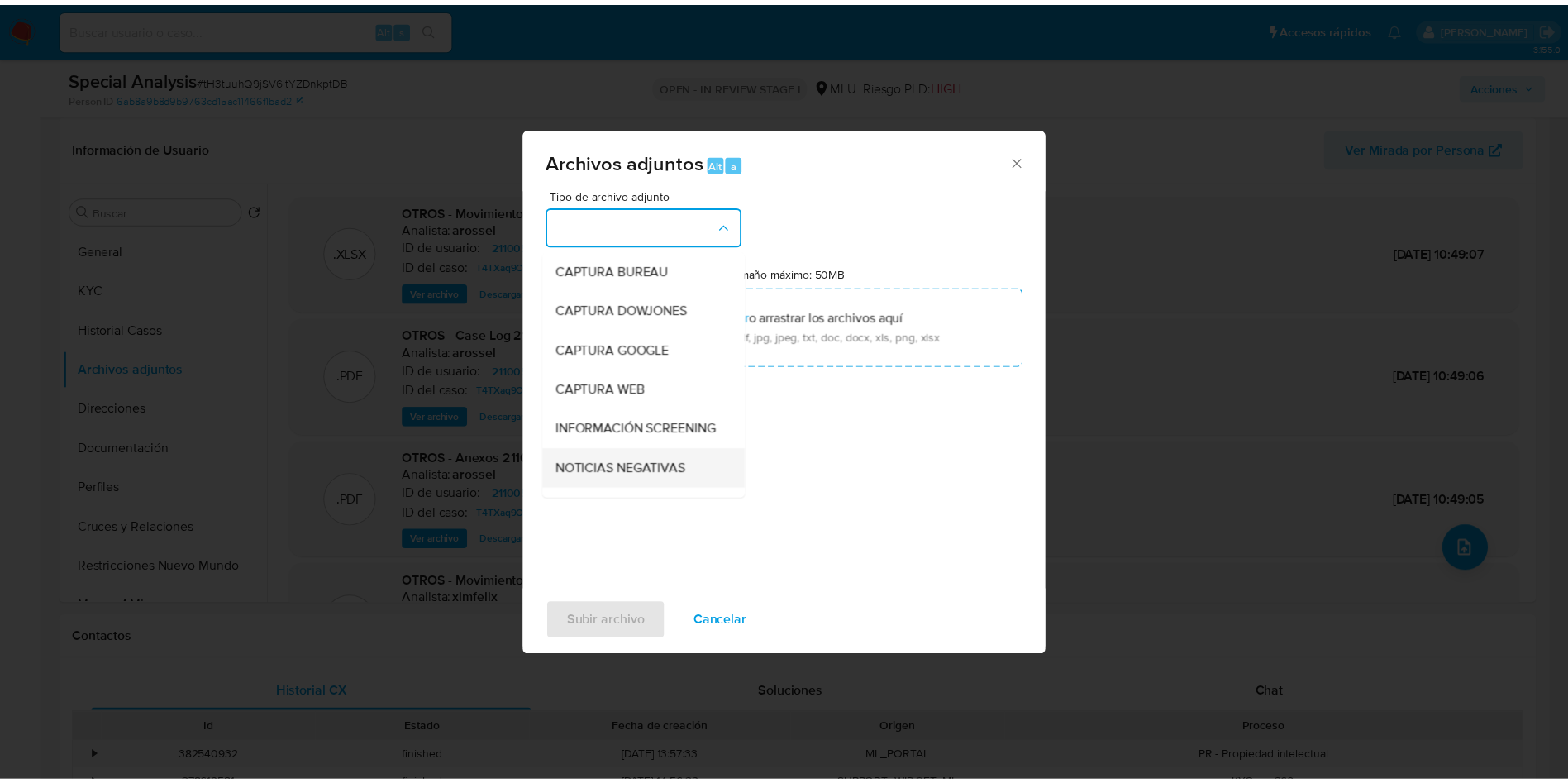
scroll to position [124, 0]
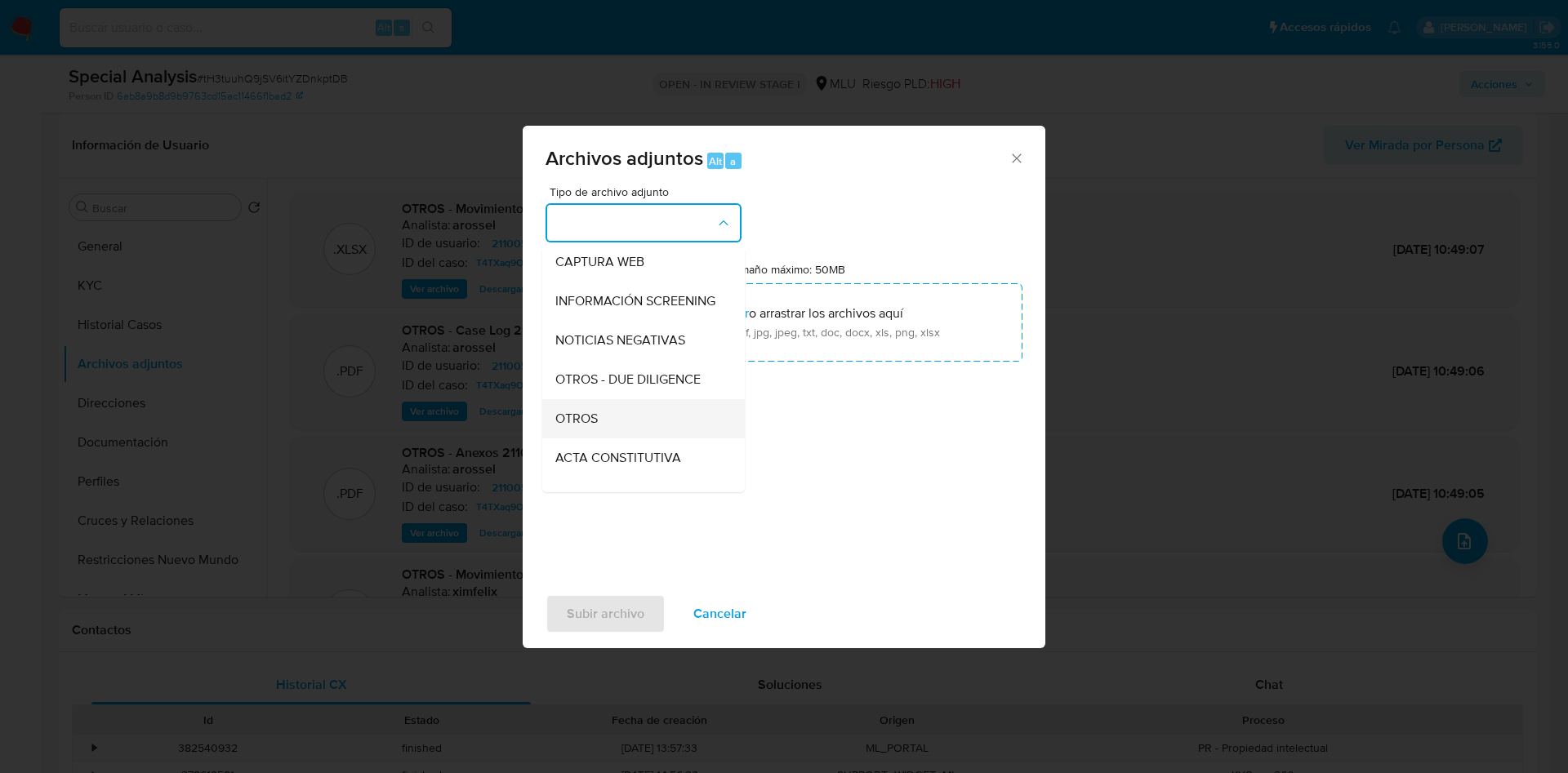
click at [619, 429] on div "OTROS" at bounding box center [637, 419] width 166 height 39
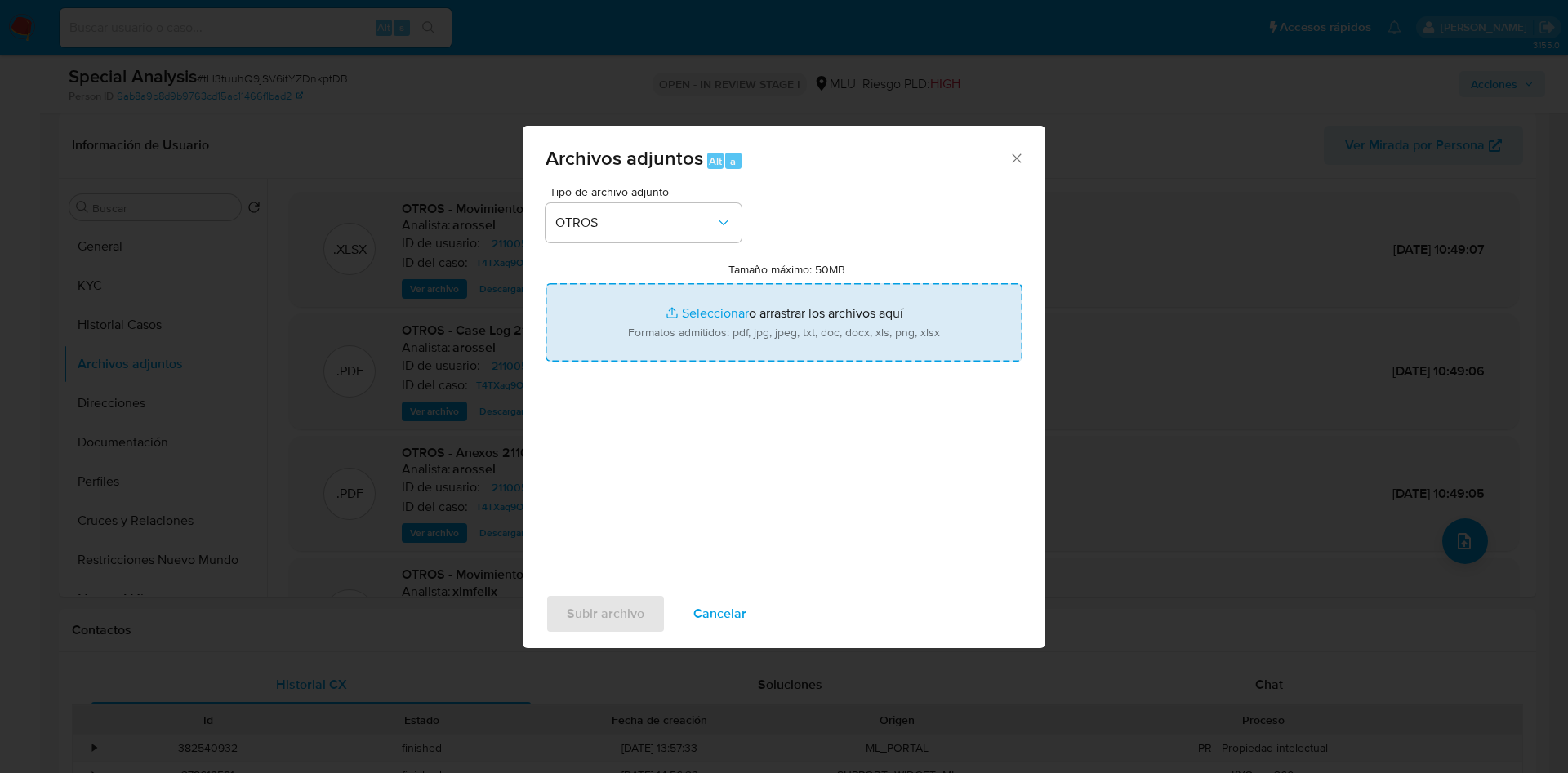
click at [658, 314] on input "Tamaño máximo: 50MB Seleccionar archivos" at bounding box center [783, 322] width 477 height 79
type input "C:\fakepath\2110052558 - Movimientos.xlsx"
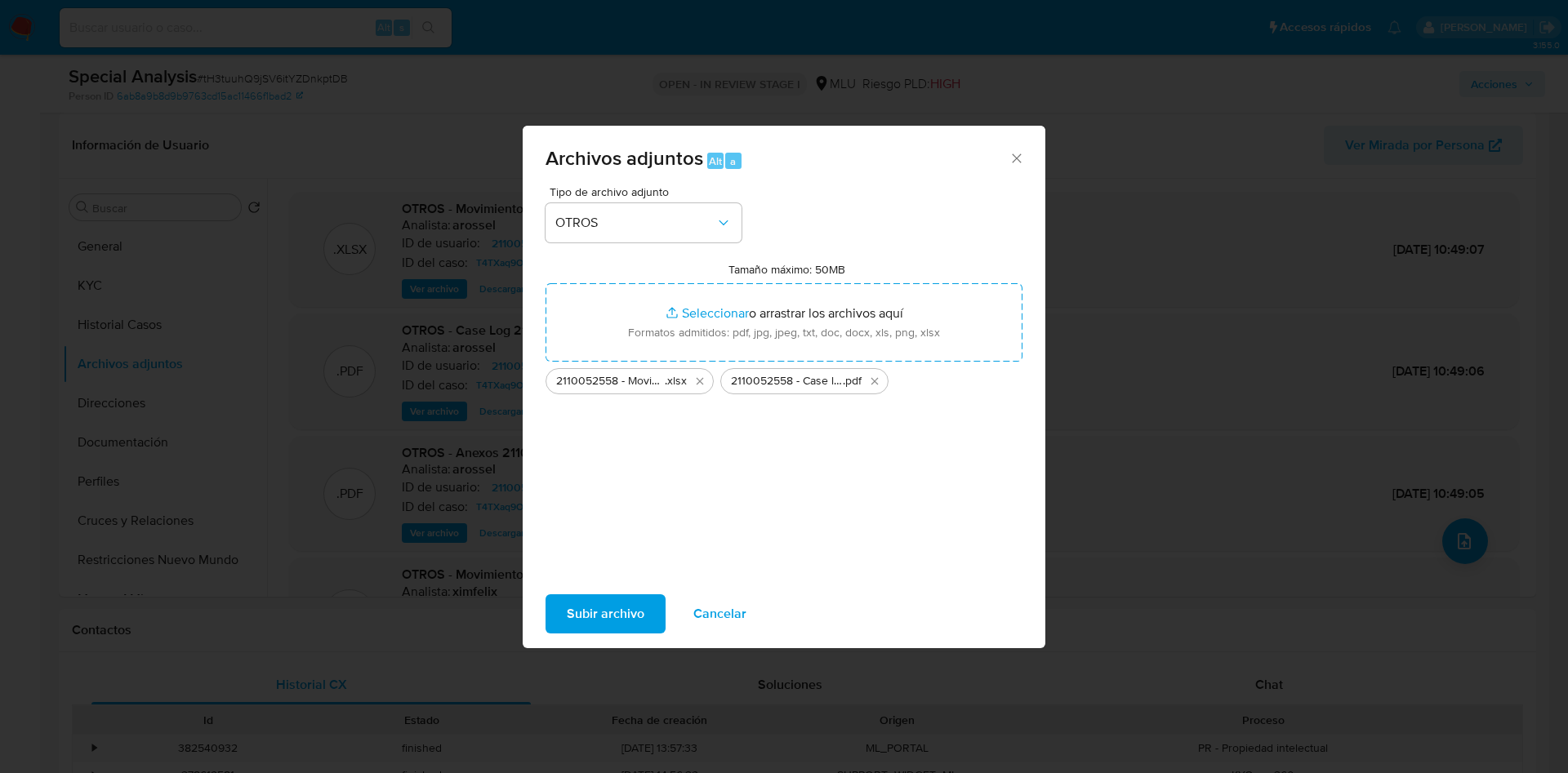
click at [598, 605] on span "Subir archivo" at bounding box center [605, 614] width 78 height 36
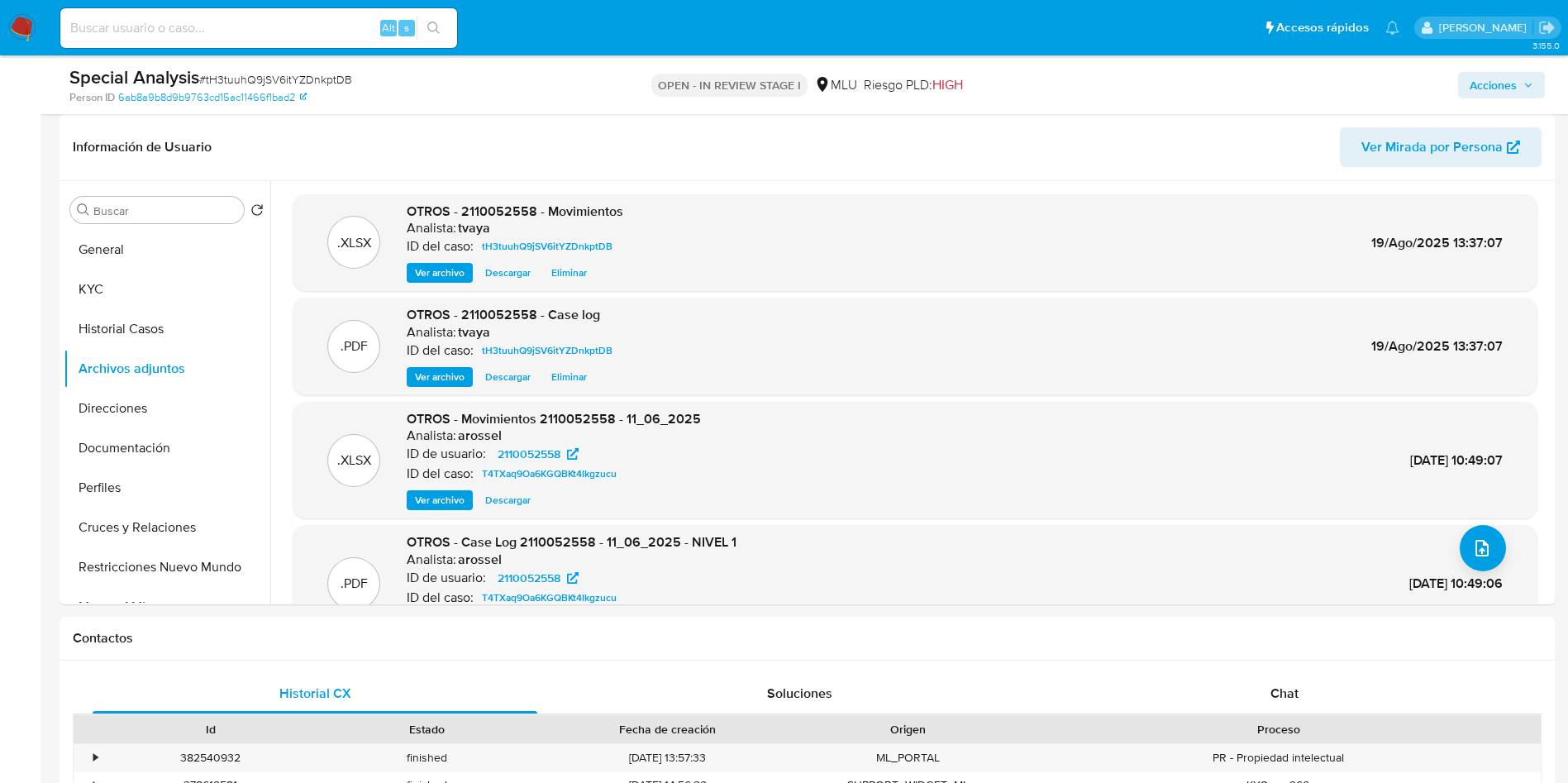
click at [1501, 86] on span "Acciones" at bounding box center [1493, 85] width 47 height 27
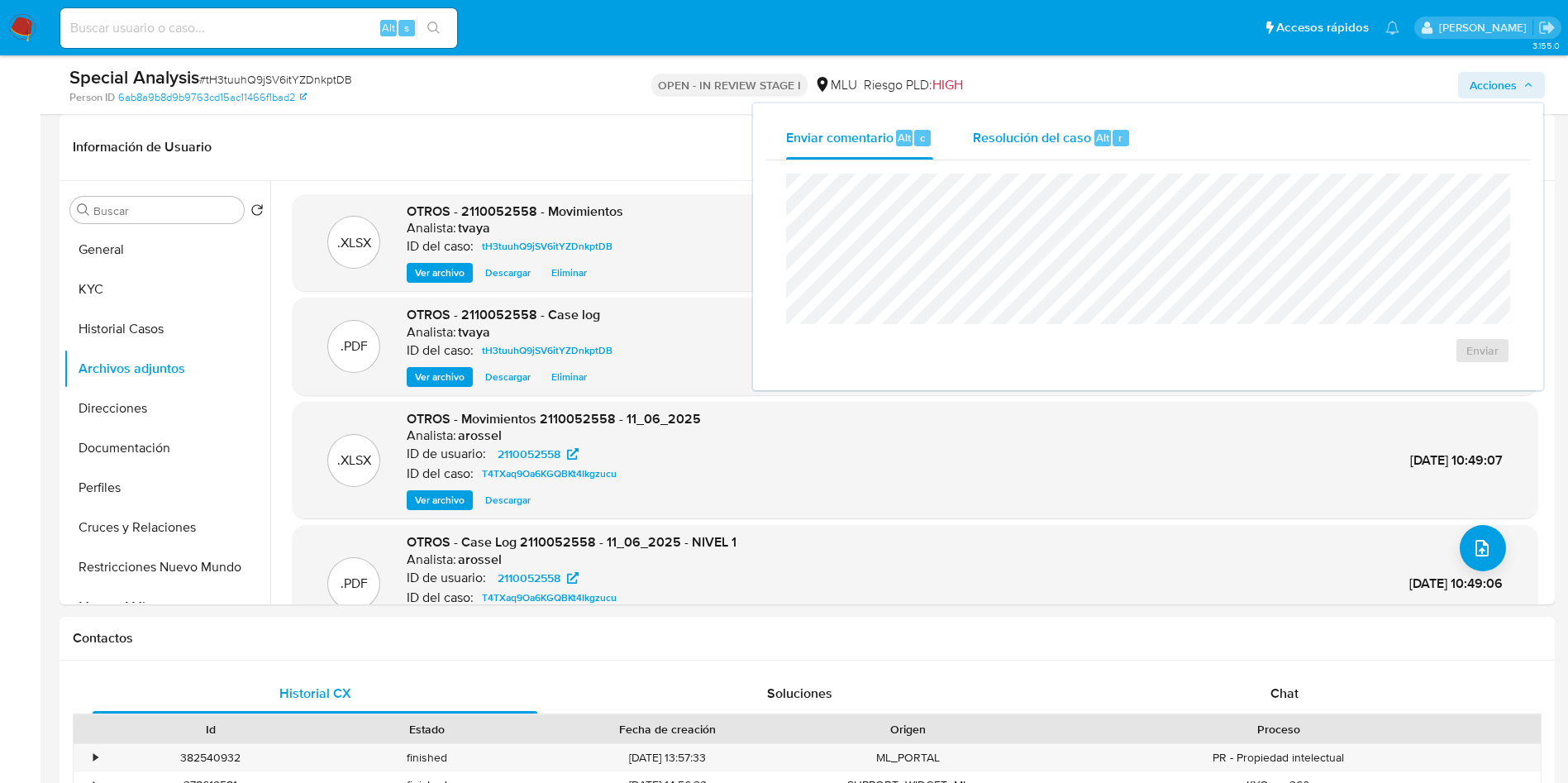
drag, startPoint x: 1029, startPoint y: 133, endPoint x: 1019, endPoint y: 149, distance: 18.9
click at [1031, 133] on span "Resolución del caso" at bounding box center [1032, 136] width 118 height 19
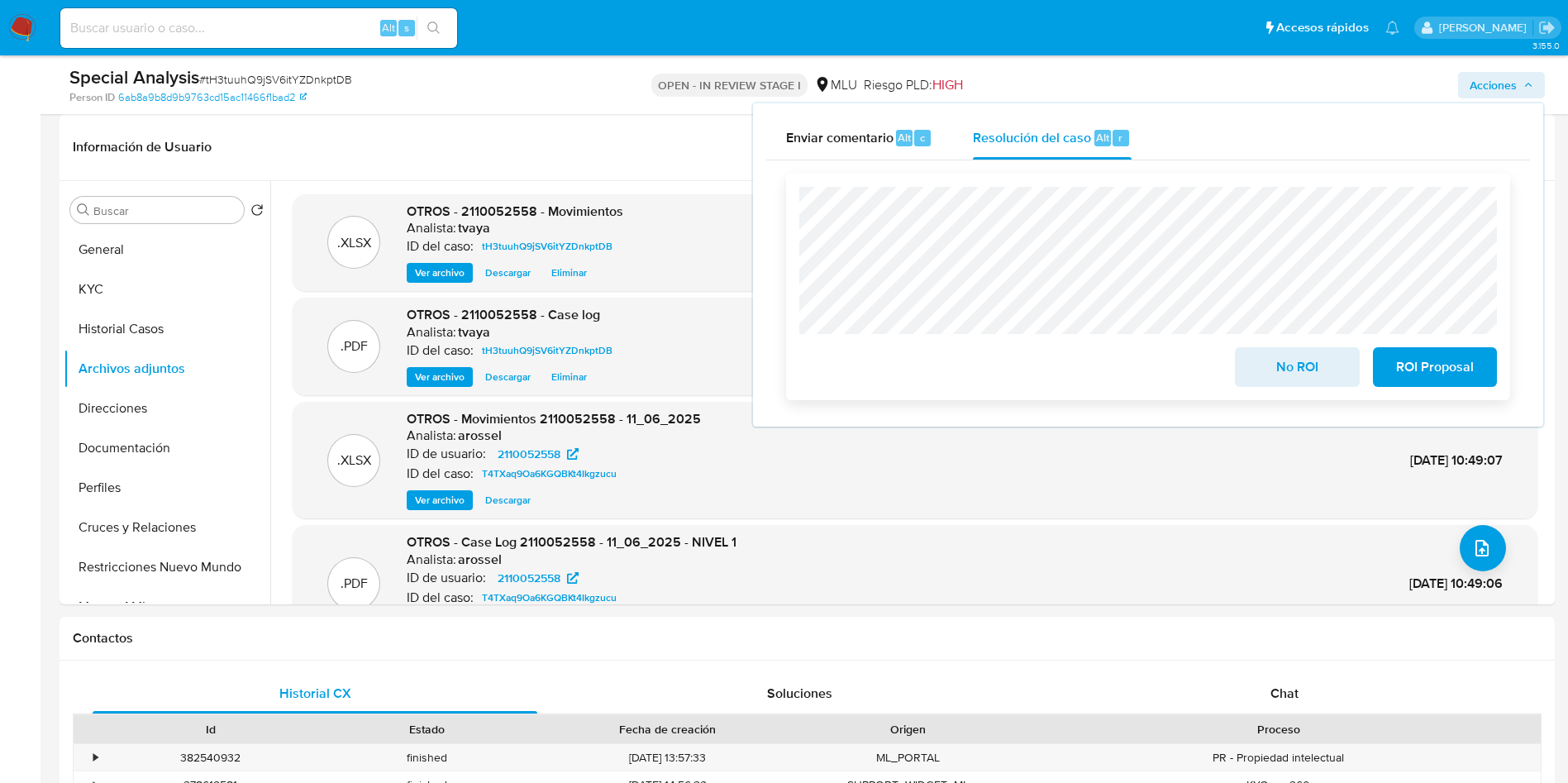
click at [1284, 371] on span "No ROI" at bounding box center [1297, 367] width 81 height 36
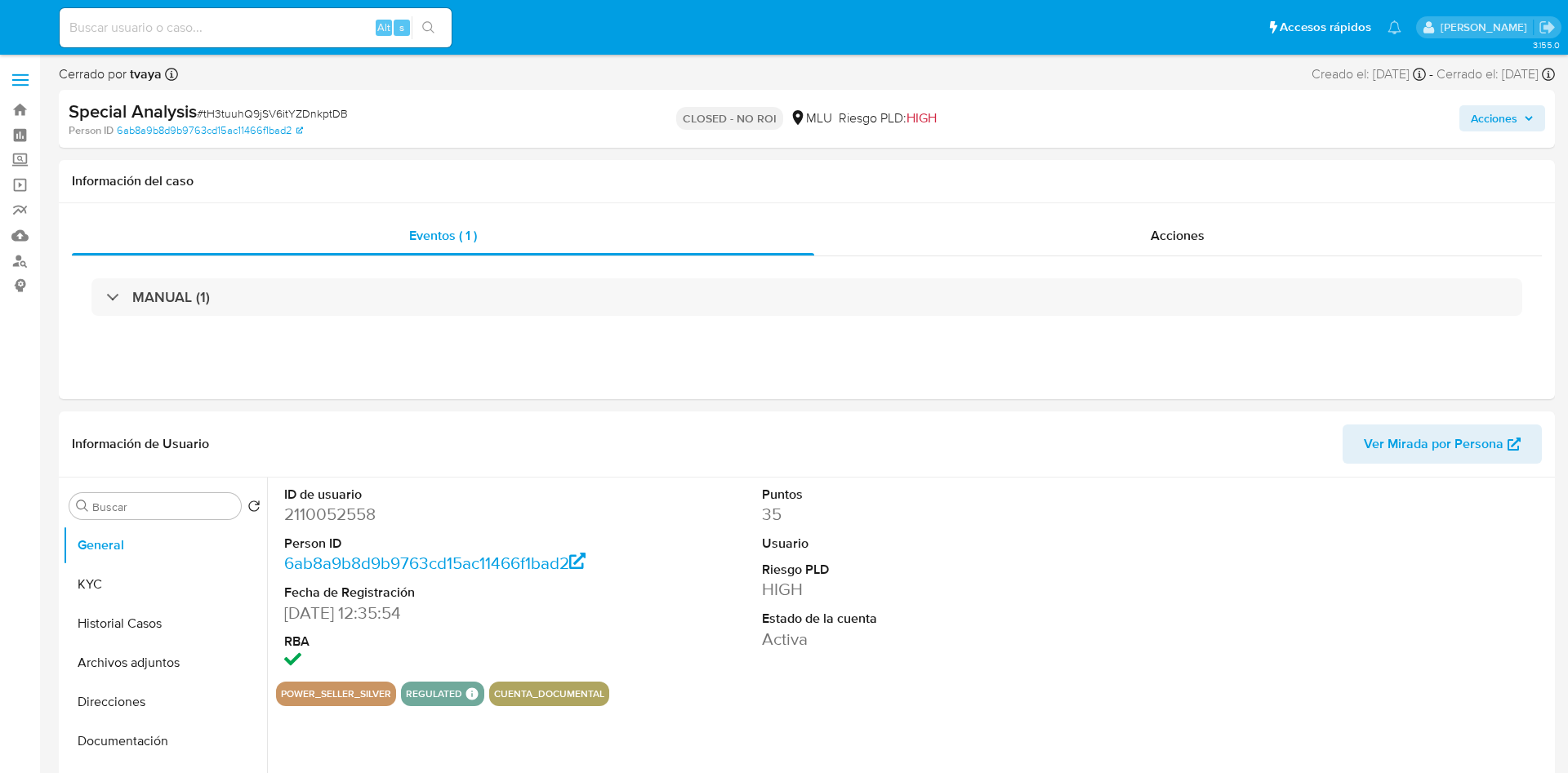
select select "10"
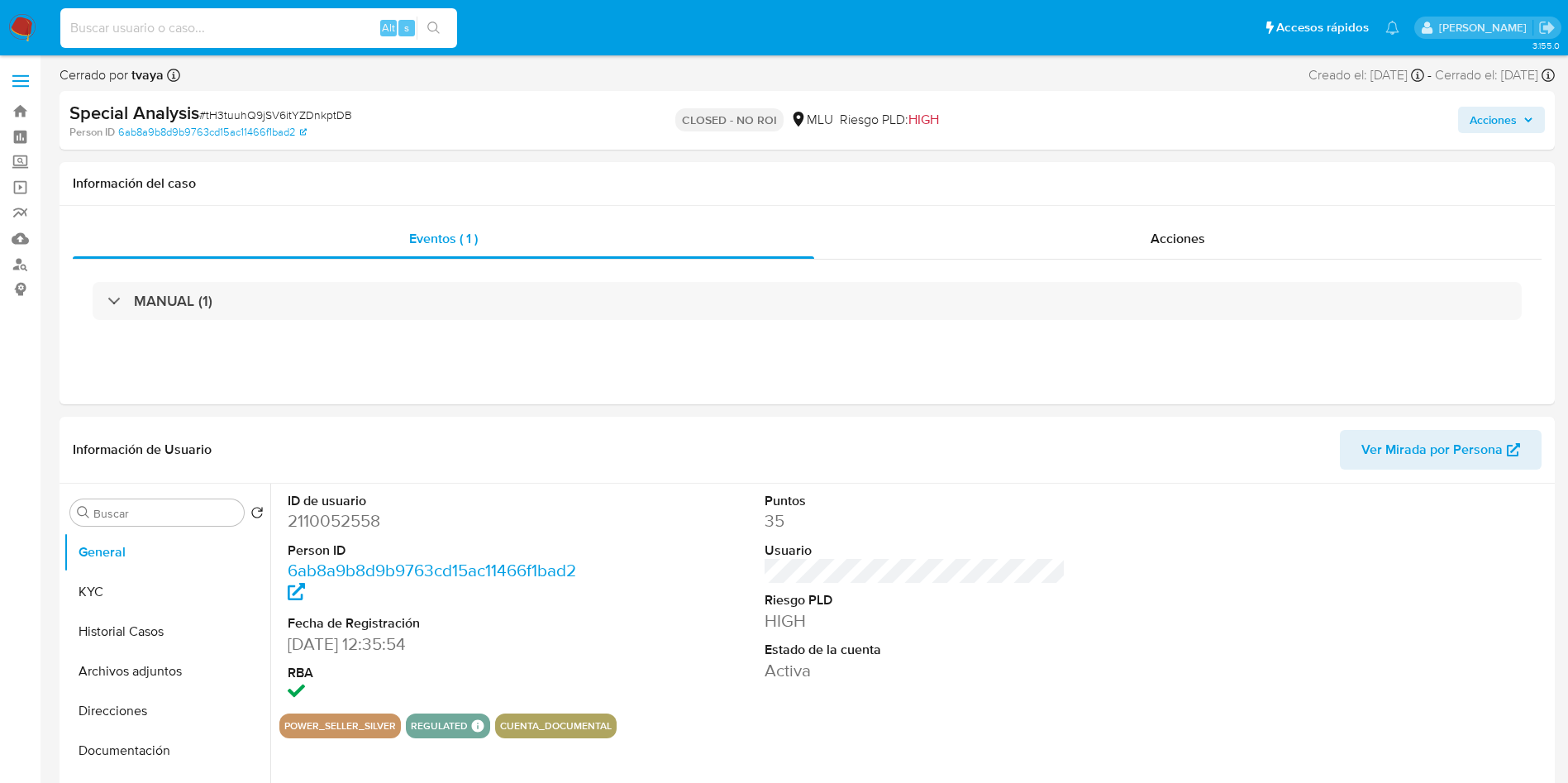
click at [282, 35] on input at bounding box center [258, 29] width 396 height 22
paste input "163443450"
type input "163443450"
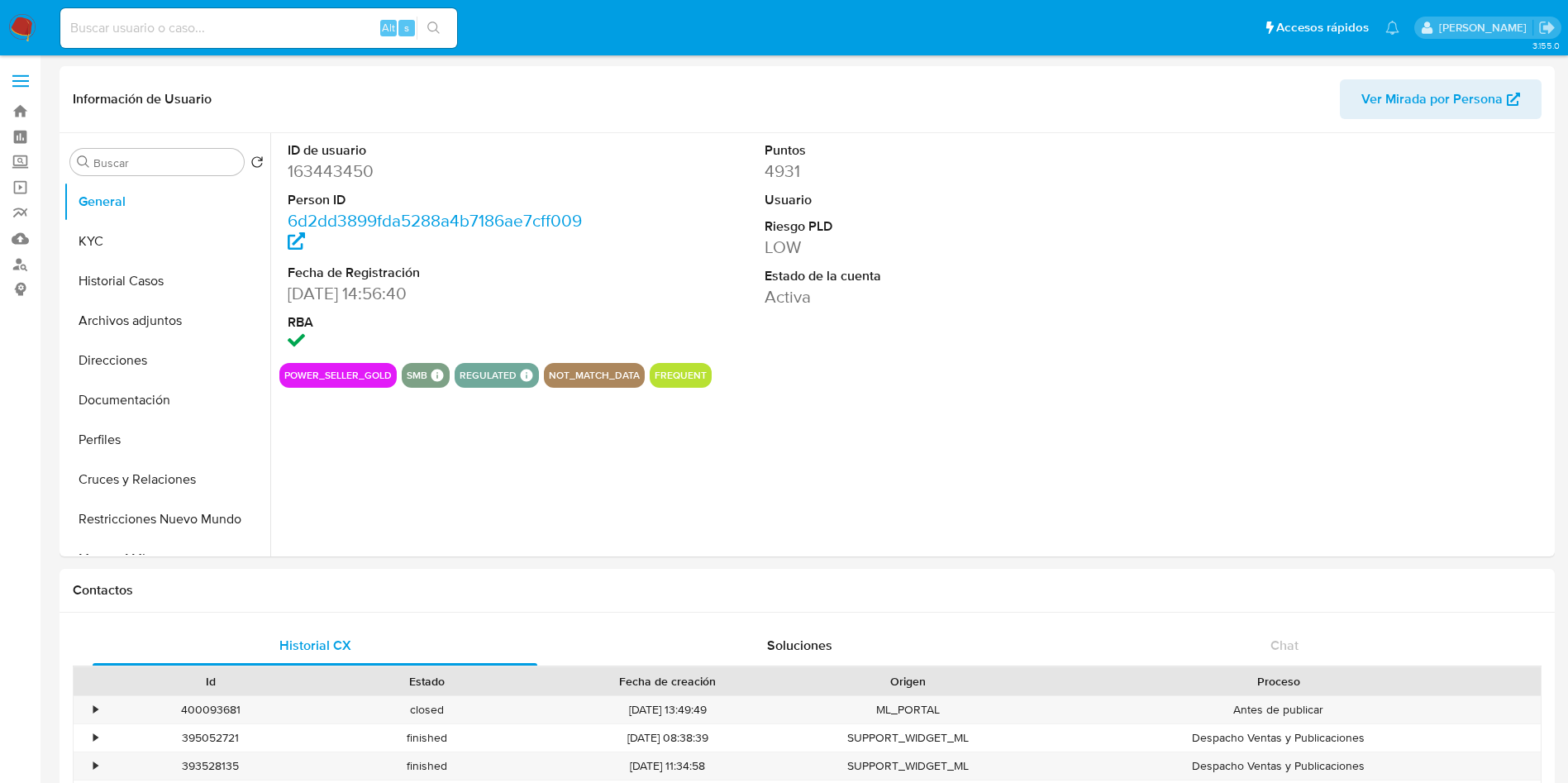
select select "10"
click at [329, 174] on dd "163443450" at bounding box center [438, 171] width 302 height 24
copy dd "163443450"
click at [316, 163] on dd "163443450" at bounding box center [438, 171] width 302 height 24
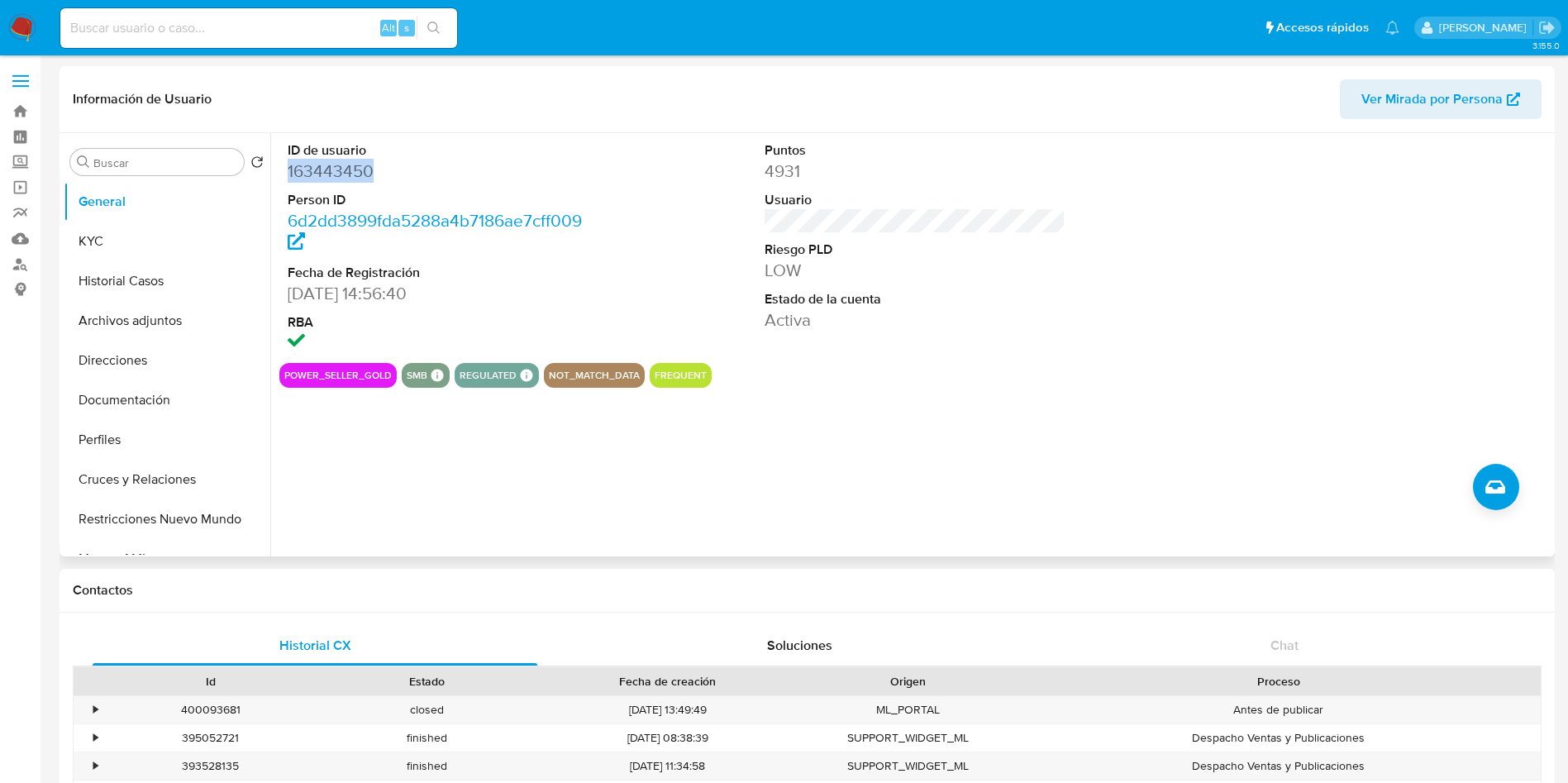
click at [316, 163] on dd "163443450" at bounding box center [438, 171] width 302 height 24
click at [334, 166] on dd "163443450" at bounding box center [438, 171] width 302 height 24
click at [334, 165] on dd "163443450" at bounding box center [438, 171] width 302 height 24
